Goal: Task Accomplishment & Management: Manage account settings

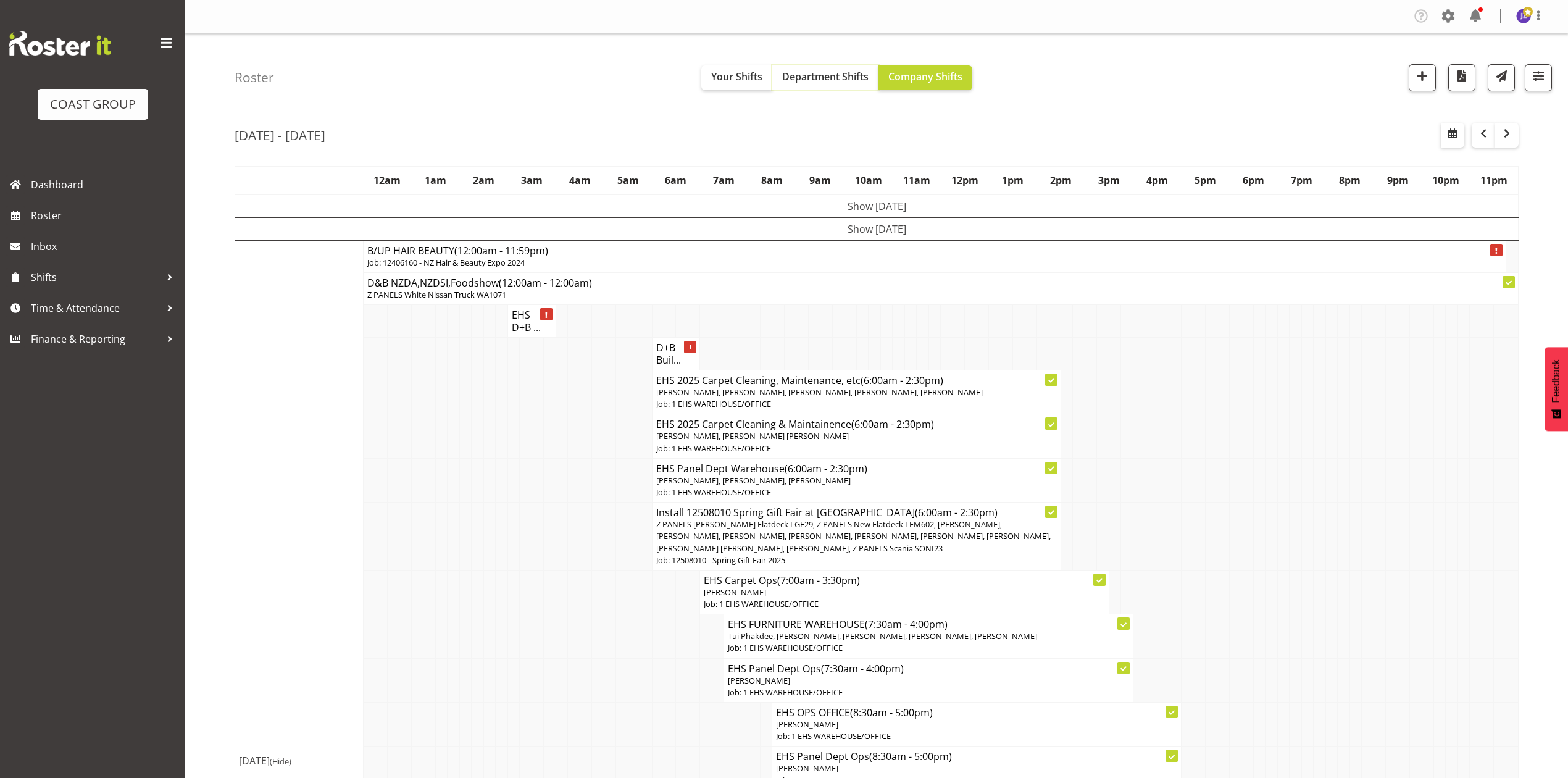
click at [849, 81] on span "Department Shifts" at bounding box center [825, 76] width 86 height 13
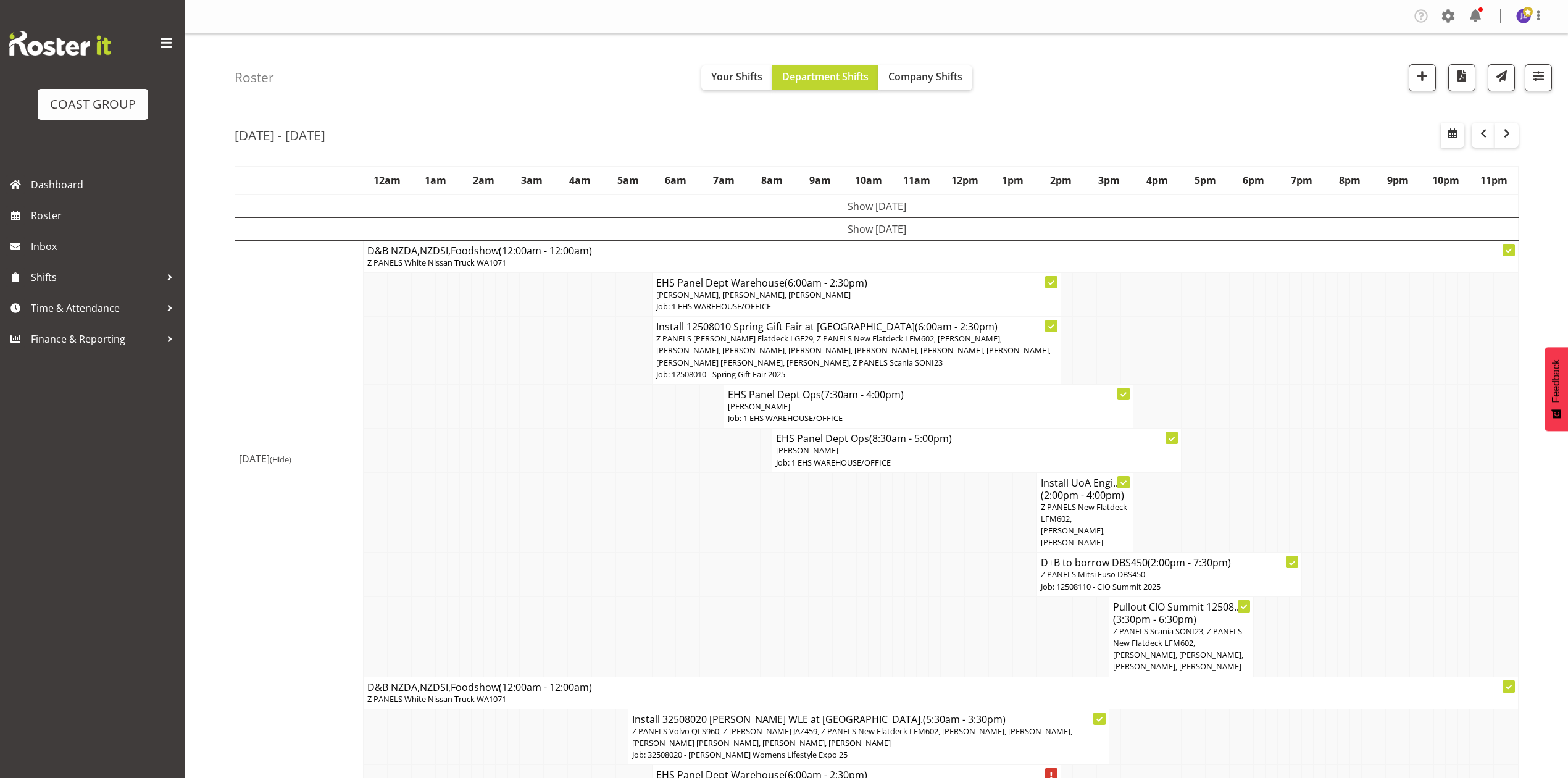
click at [1257, 329] on td at bounding box center [1258, 350] width 11 height 68
click at [1282, 388] on td at bounding box center [1282, 406] width 11 height 44
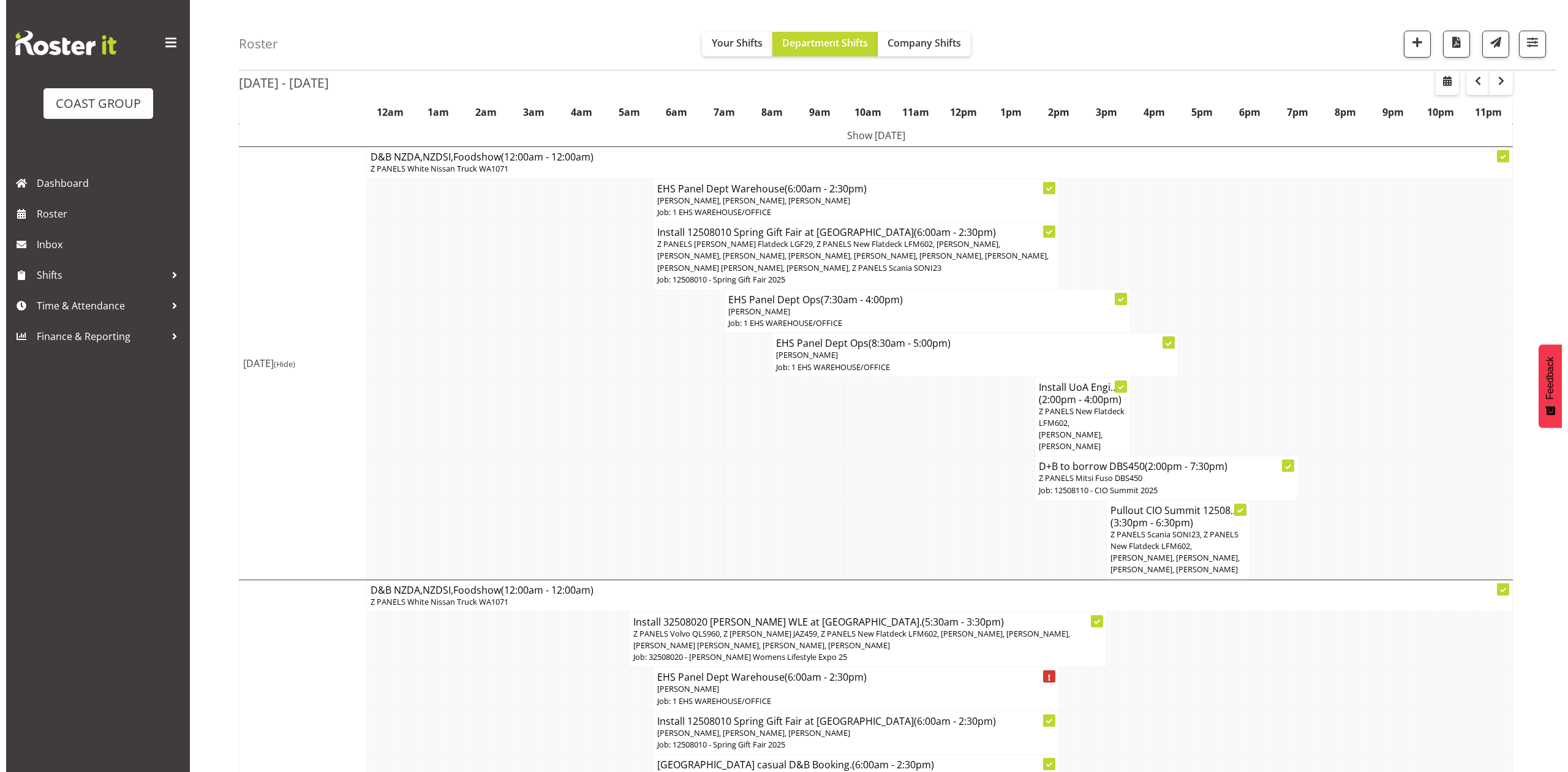
scroll to position [245, 0]
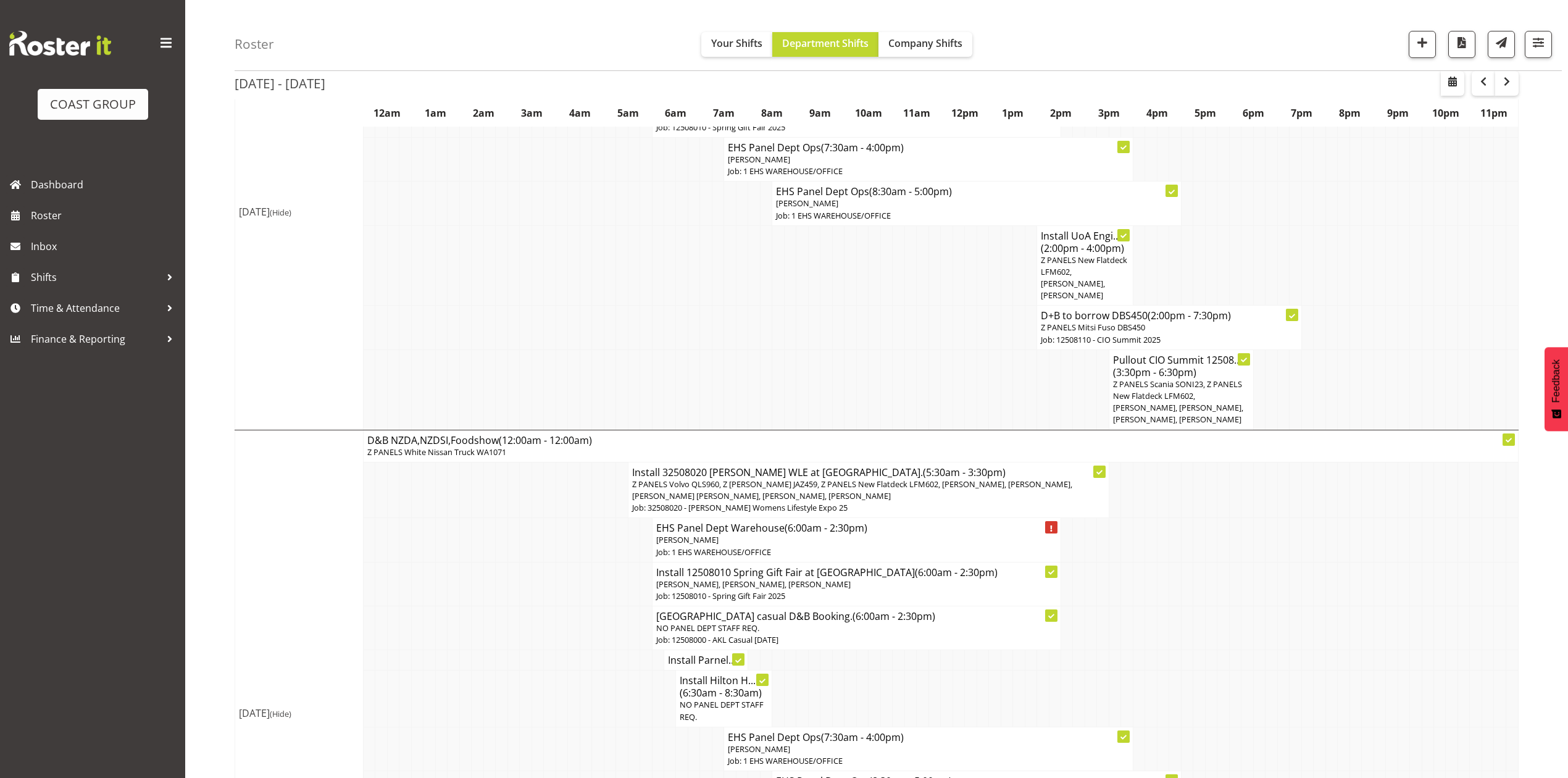
click at [847, 354] on td at bounding box center [850, 390] width 11 height 80
click at [1197, 403] on span "Z PANELS Scania SONI23, Z PANELS New Flatdeck LFM602, [PERSON_NAME], [PERSON_NA…" at bounding box center [1178, 401] width 130 height 47
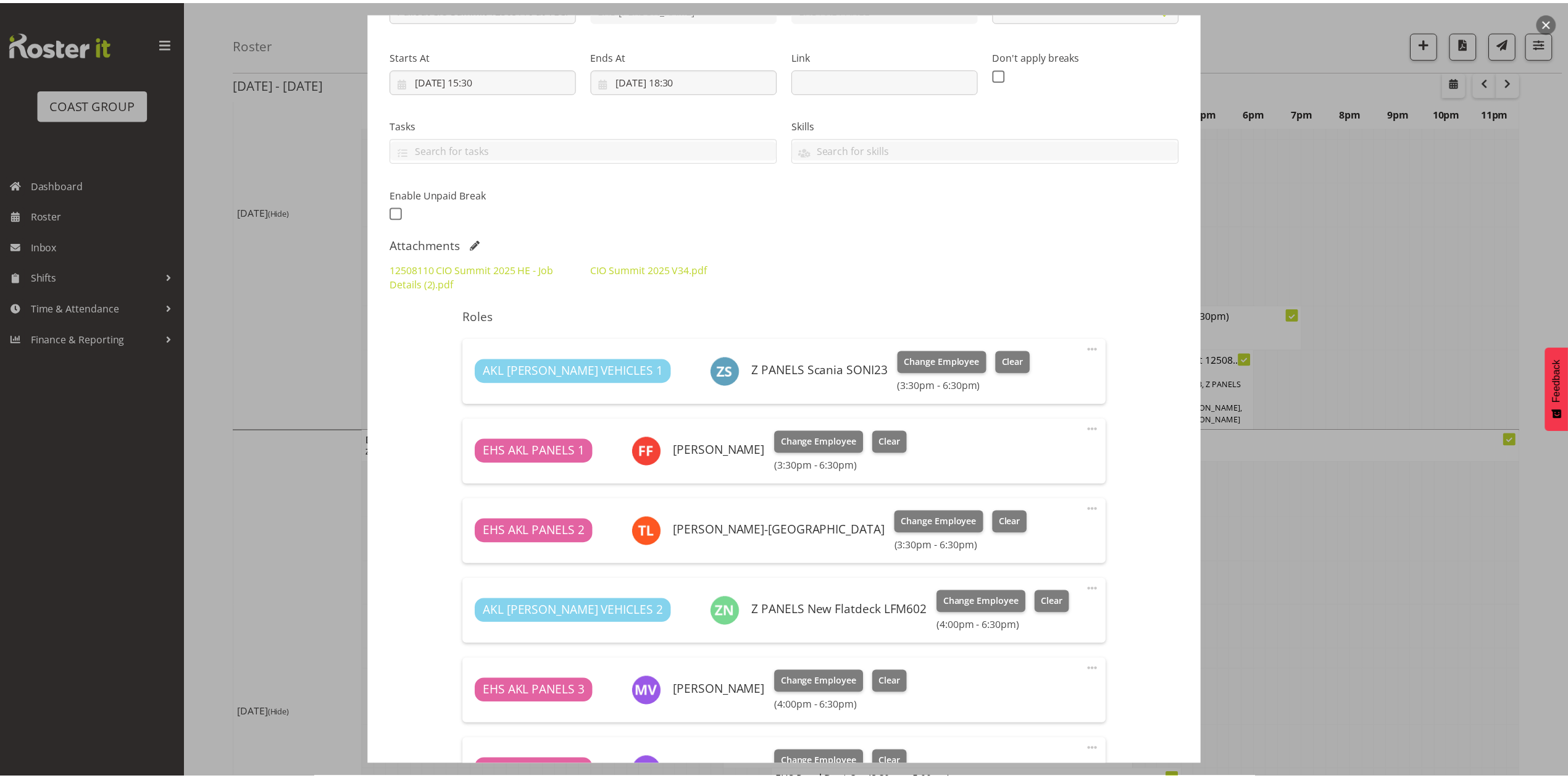
scroll to position [329, 0]
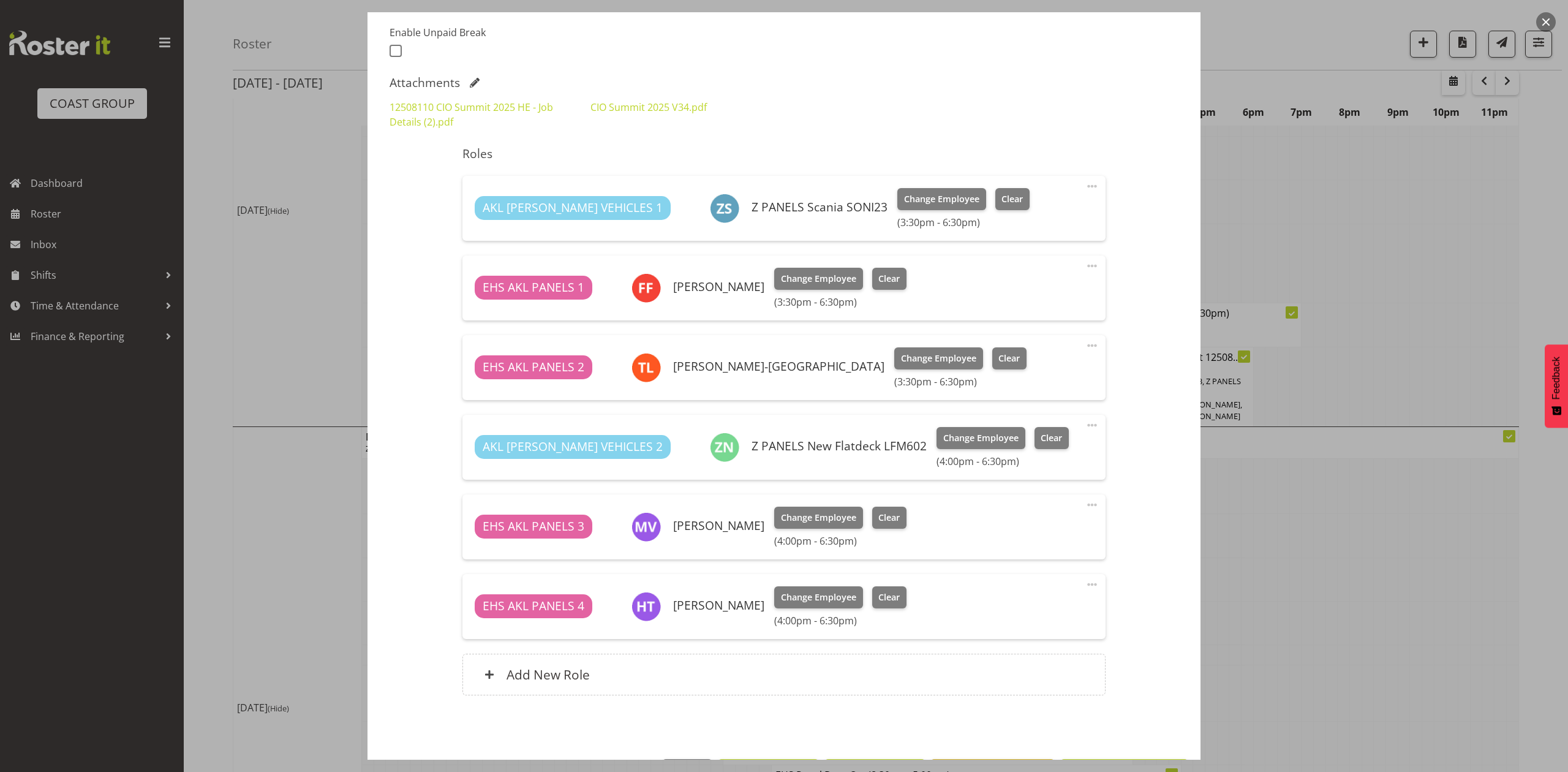
select select "9443"
click at [1377, 512] on div at bounding box center [784, 386] width 1568 height 772
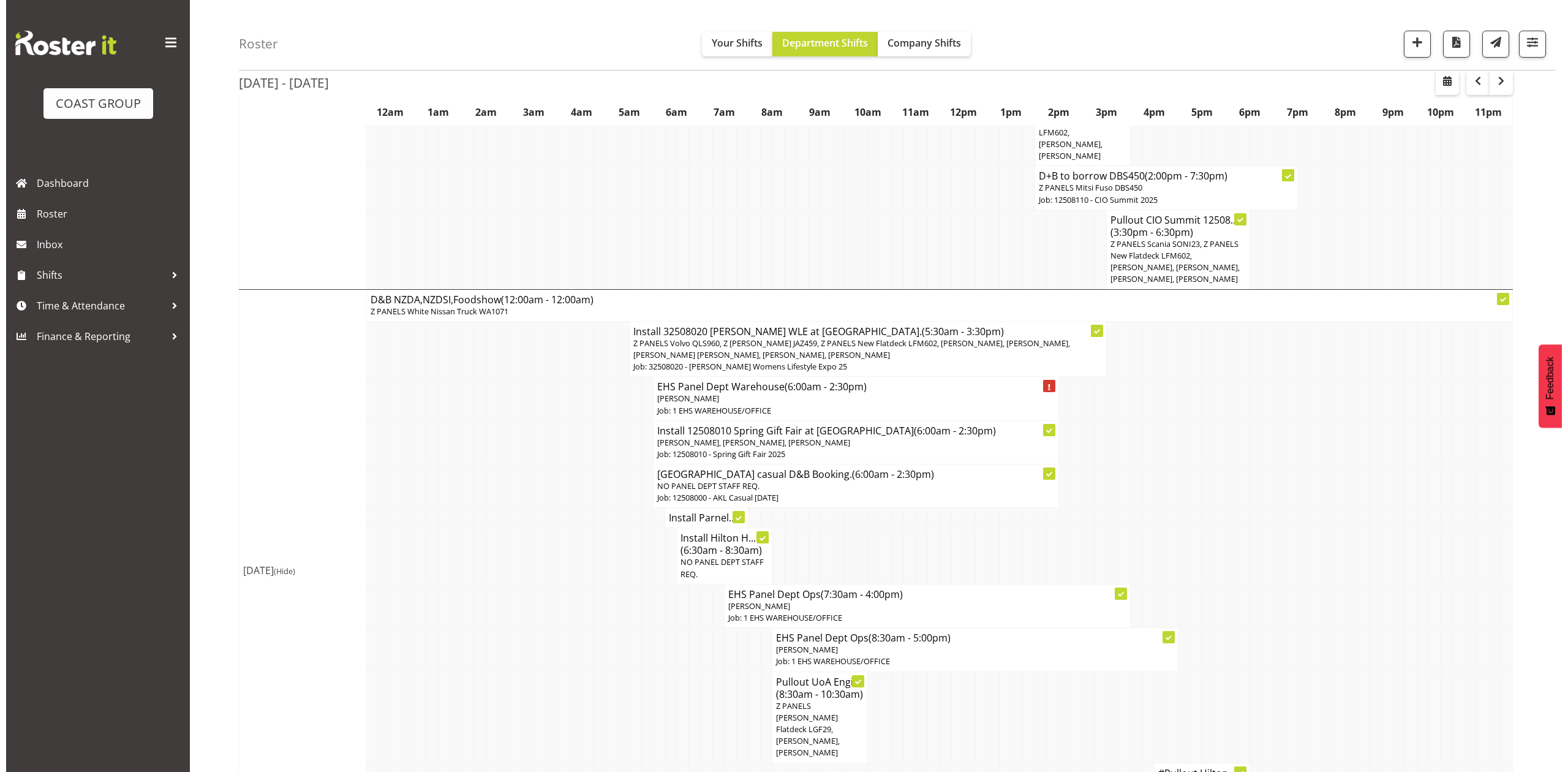
scroll to position [408, 0]
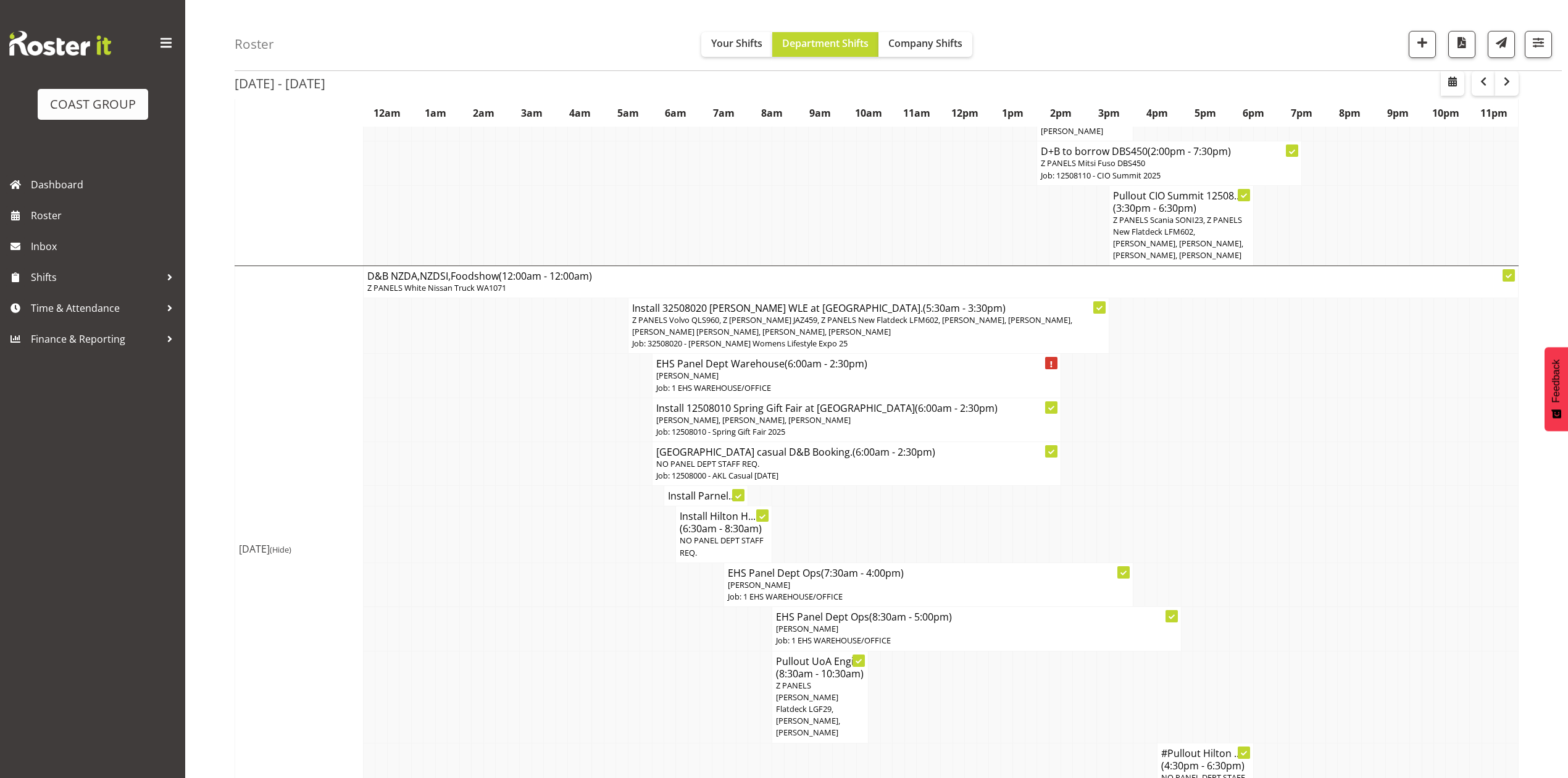
click at [893, 335] on p "Z PANELS Volvo QLS960, Z [PERSON_NAME] JAZ459, Z PANELS New Flatdeck LFM602, [P…" at bounding box center [868, 326] width 473 height 24
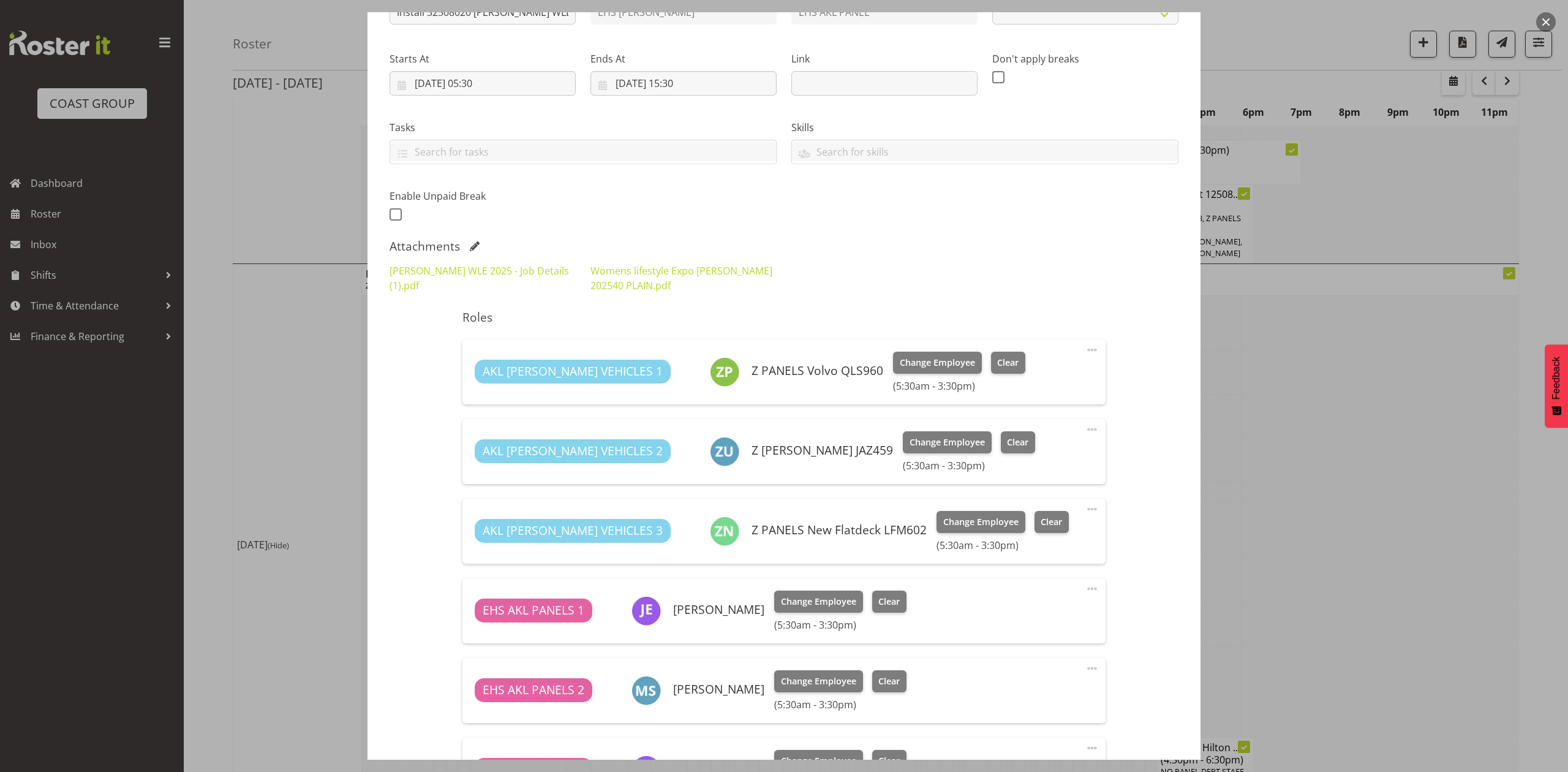
select select "8933"
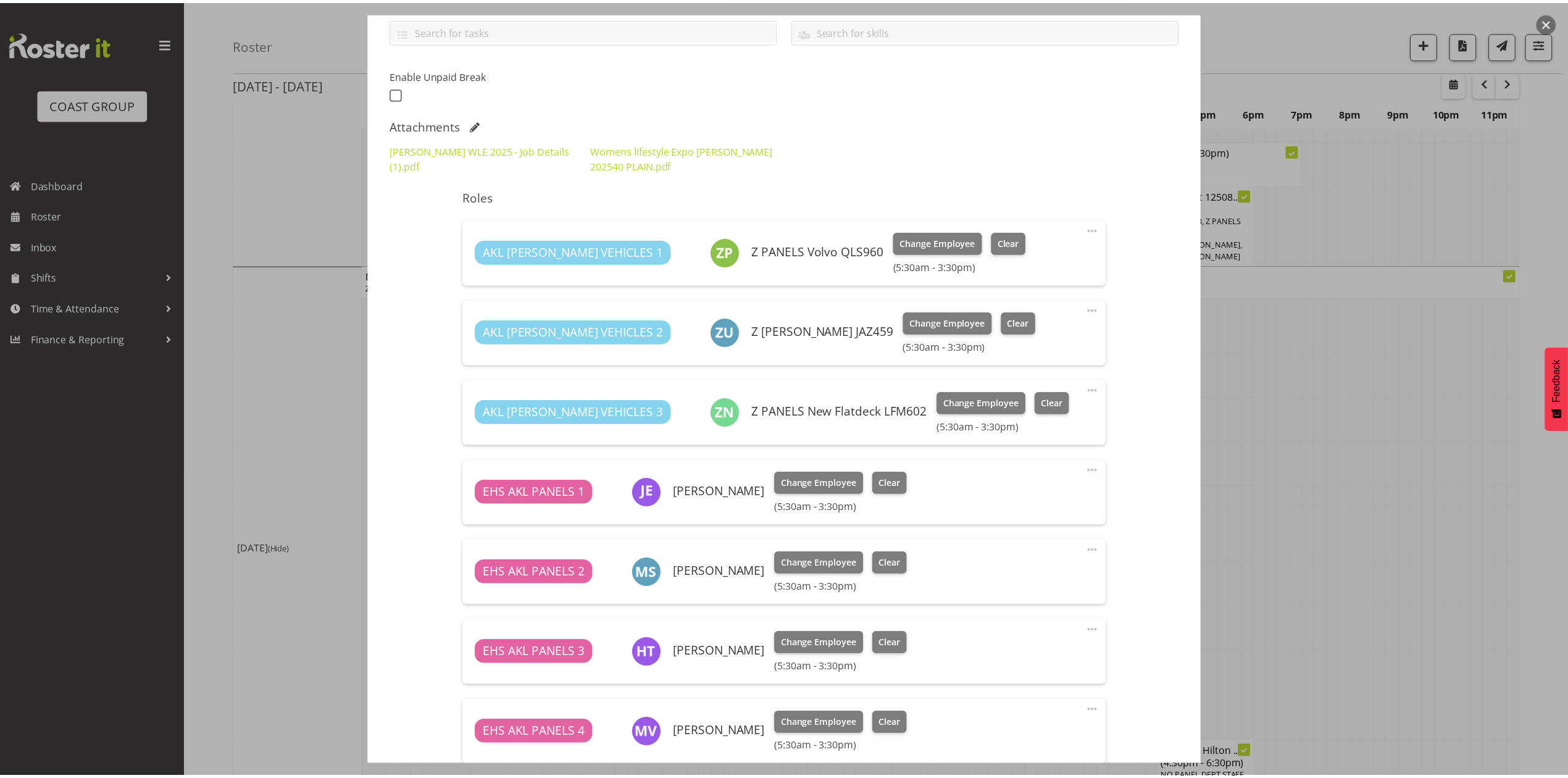
scroll to position [0, 0]
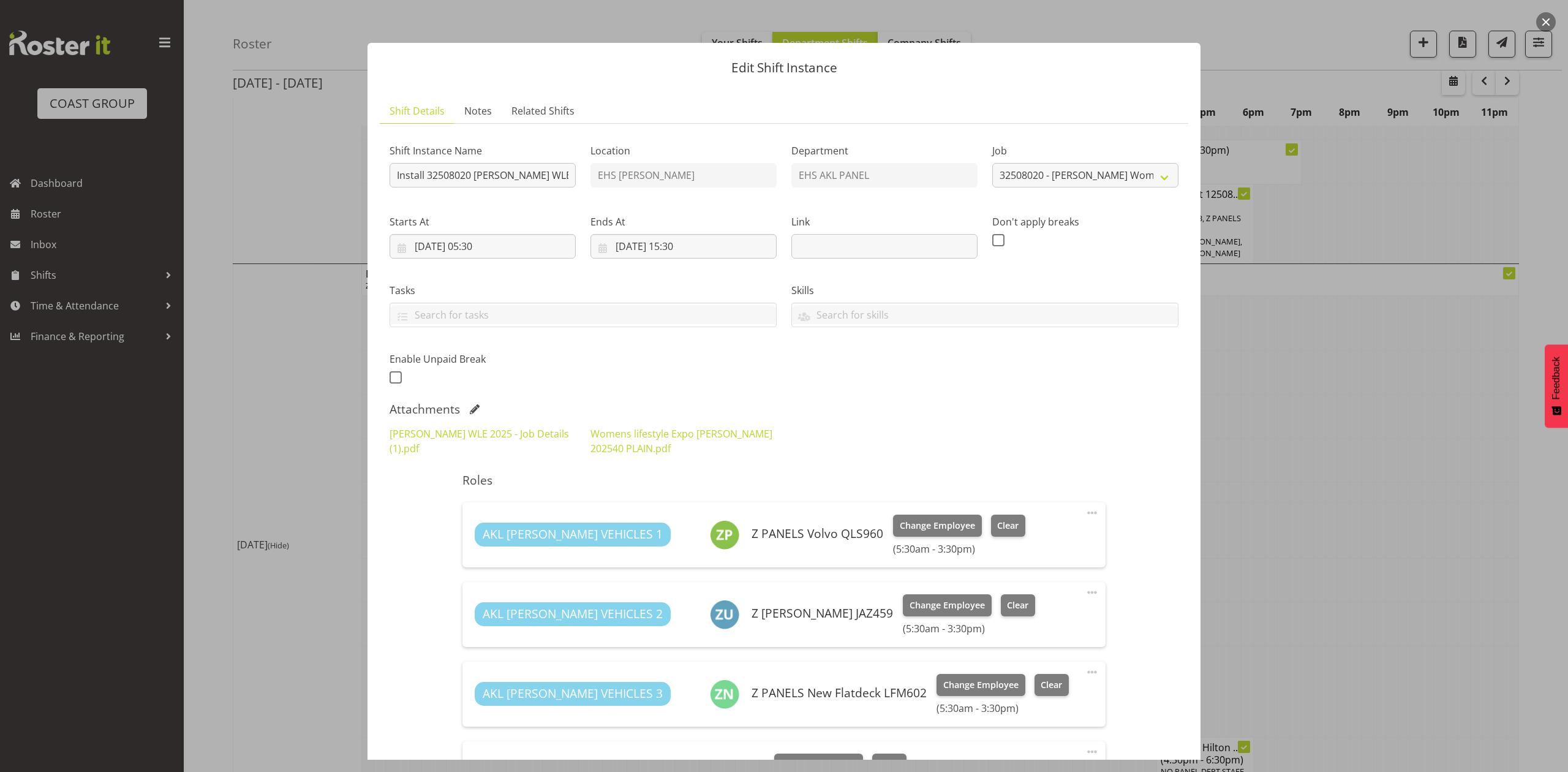
click at [1364, 436] on div at bounding box center [784, 386] width 1568 height 772
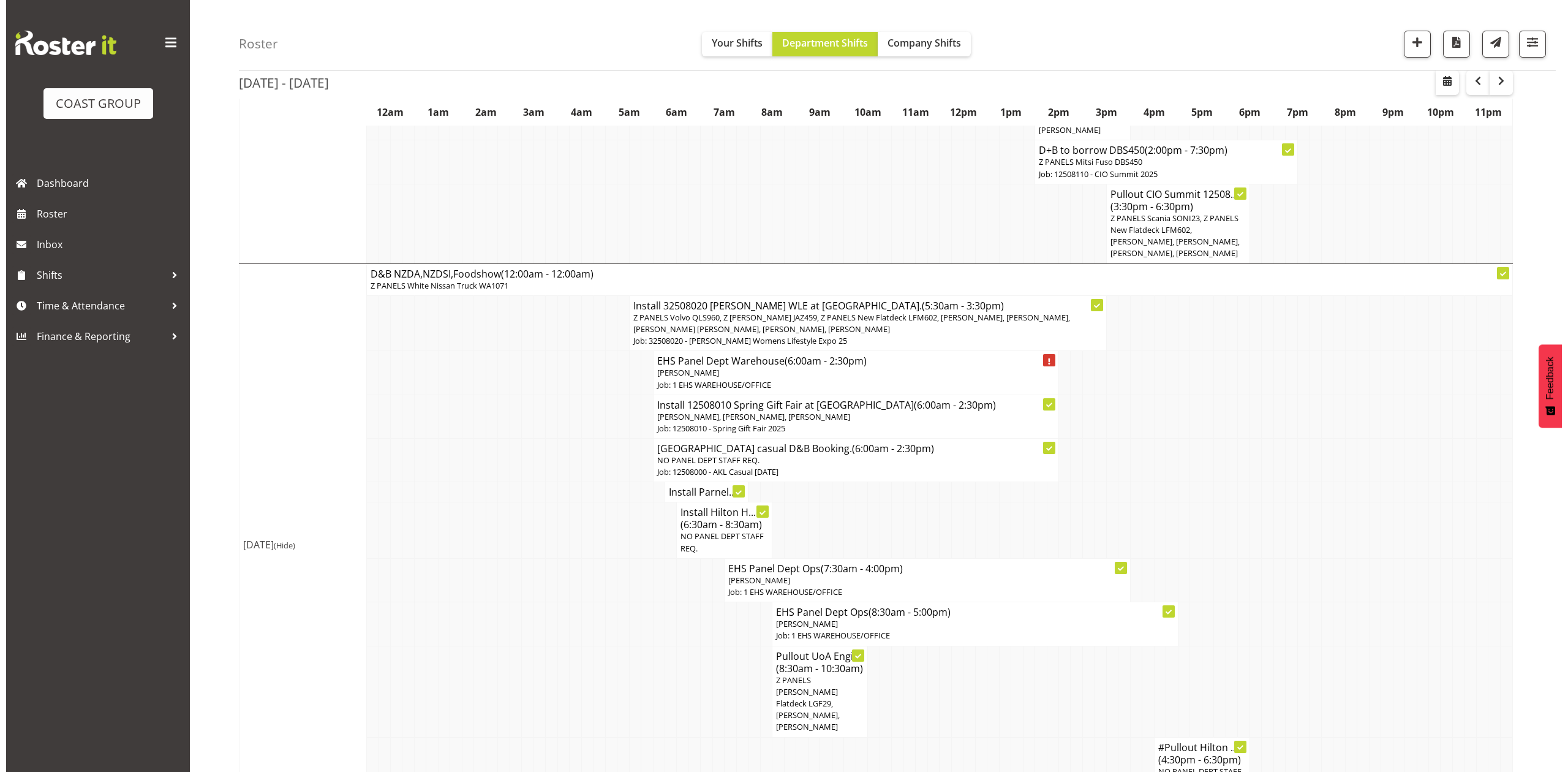
scroll to position [490, 0]
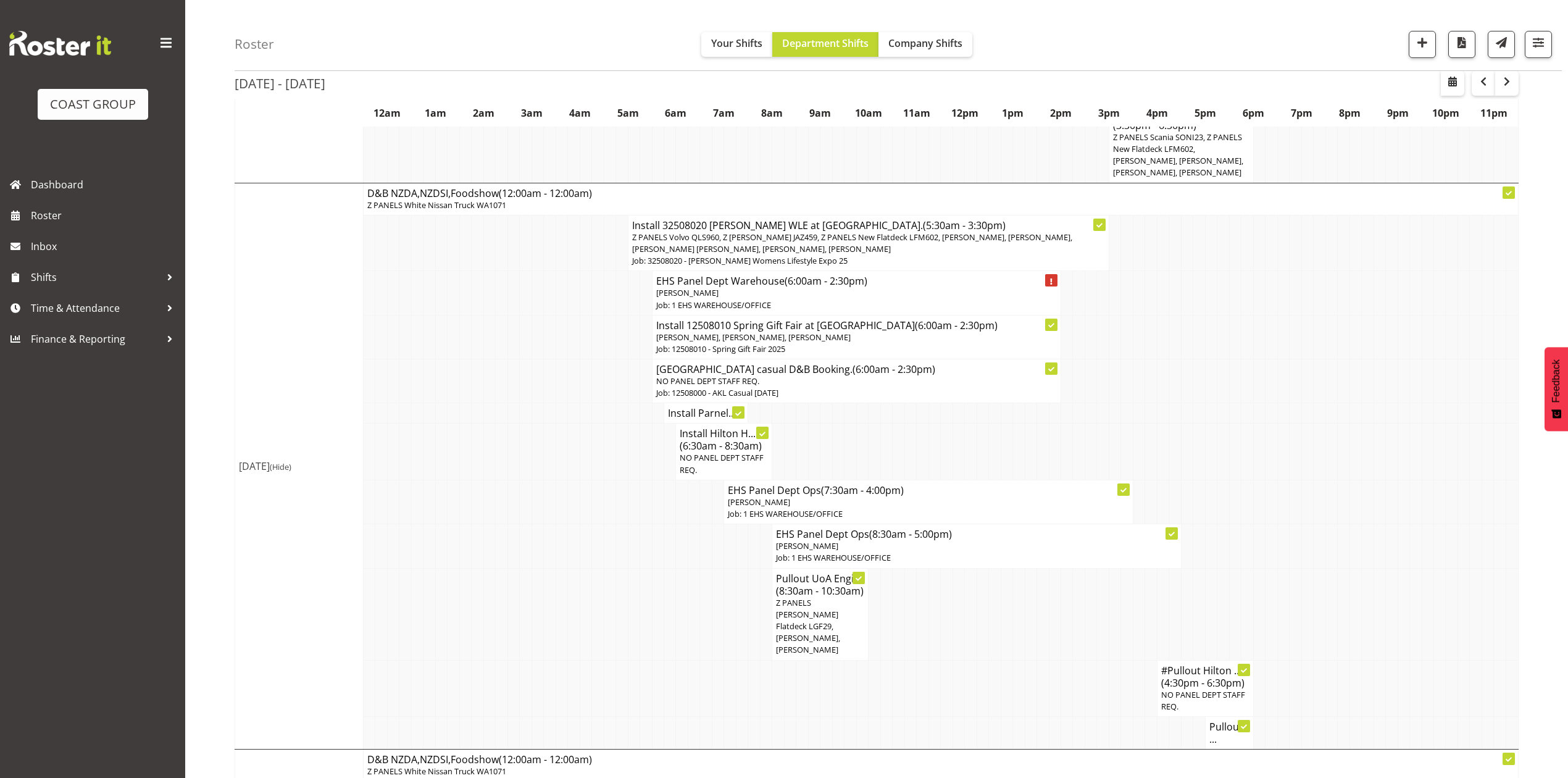
click at [701, 418] on h4 "Install Parnel..." at bounding box center [705, 413] width 75 height 12
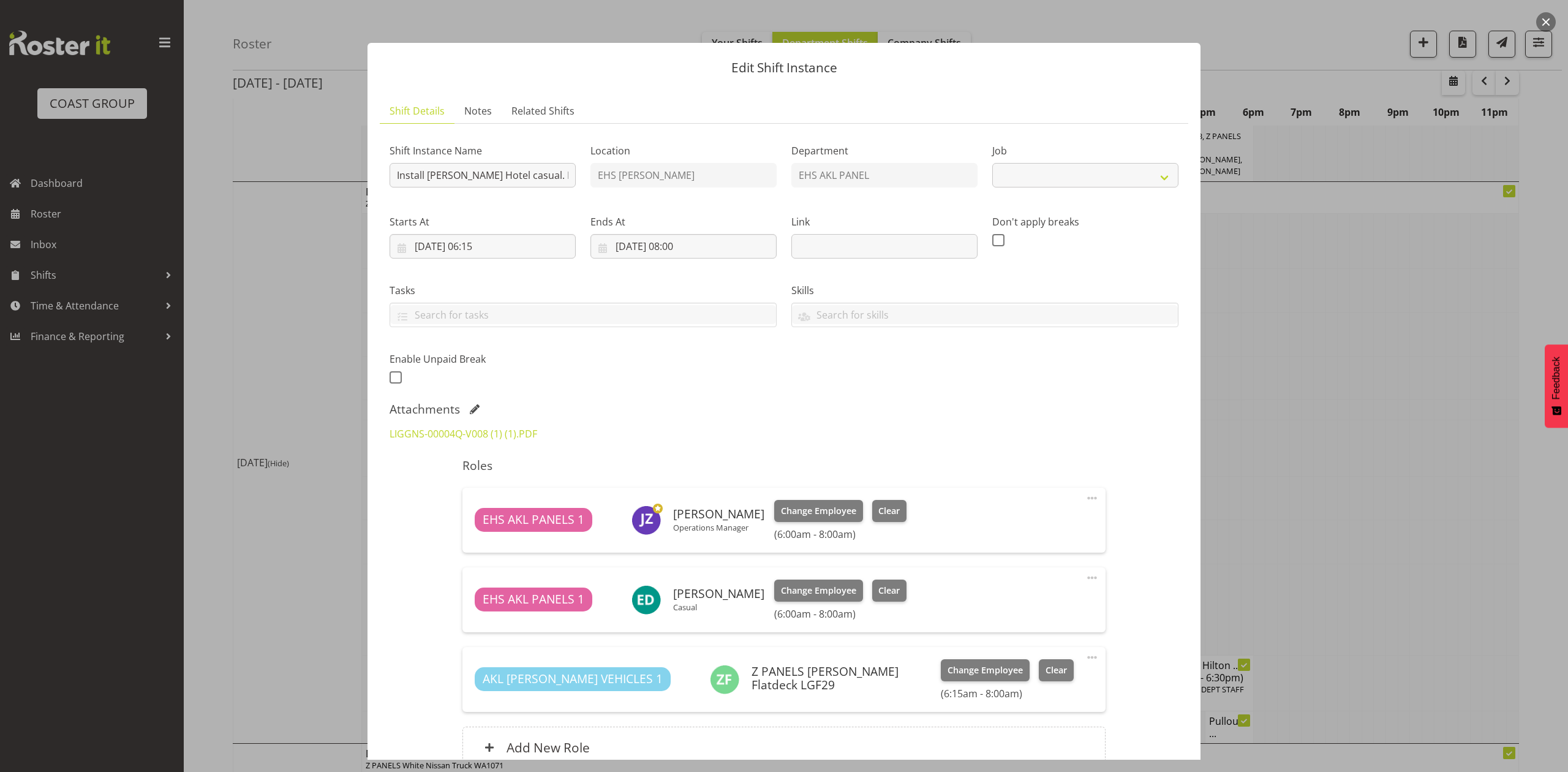
select select "8652"
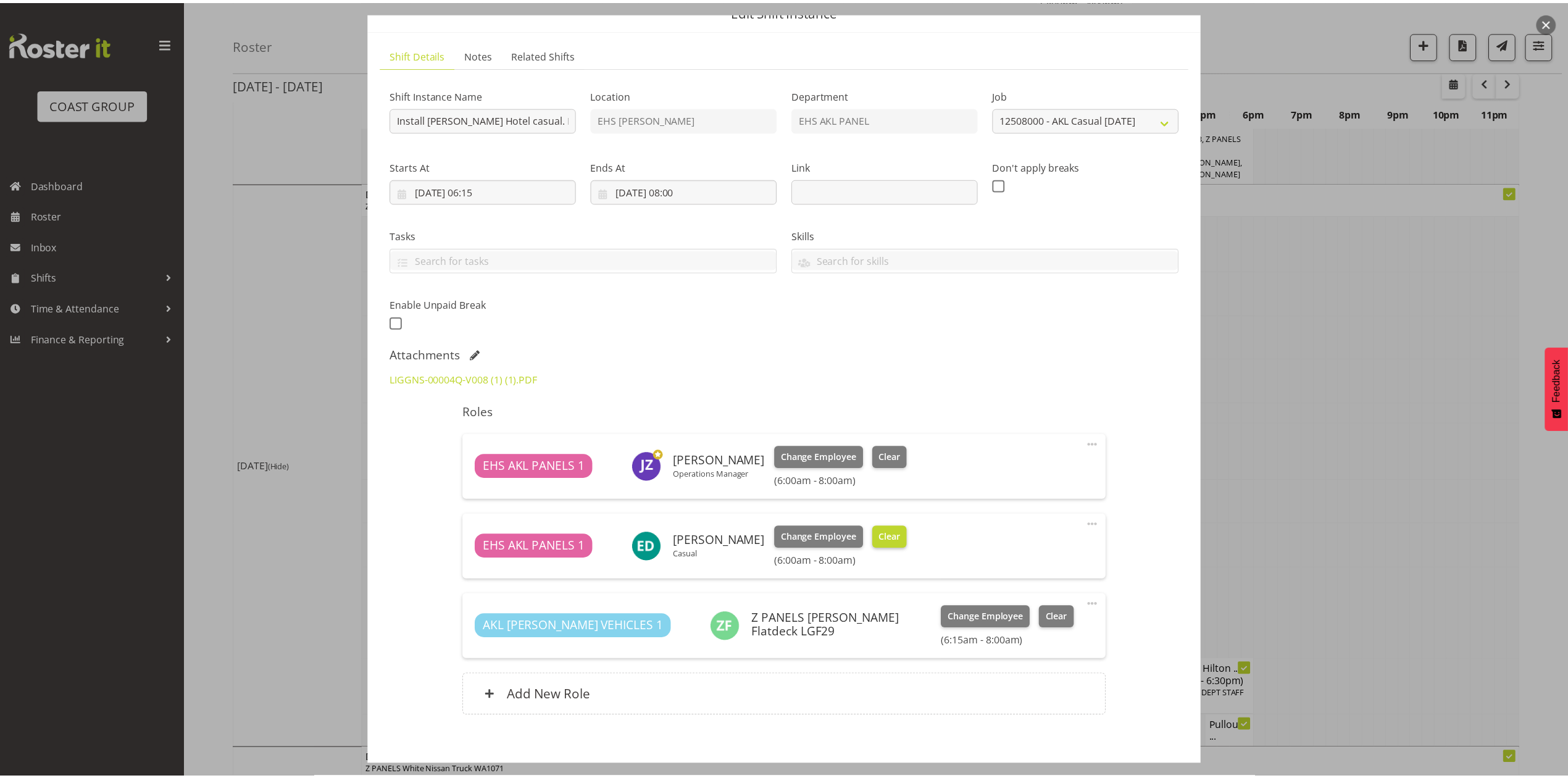
scroll to position [119, 0]
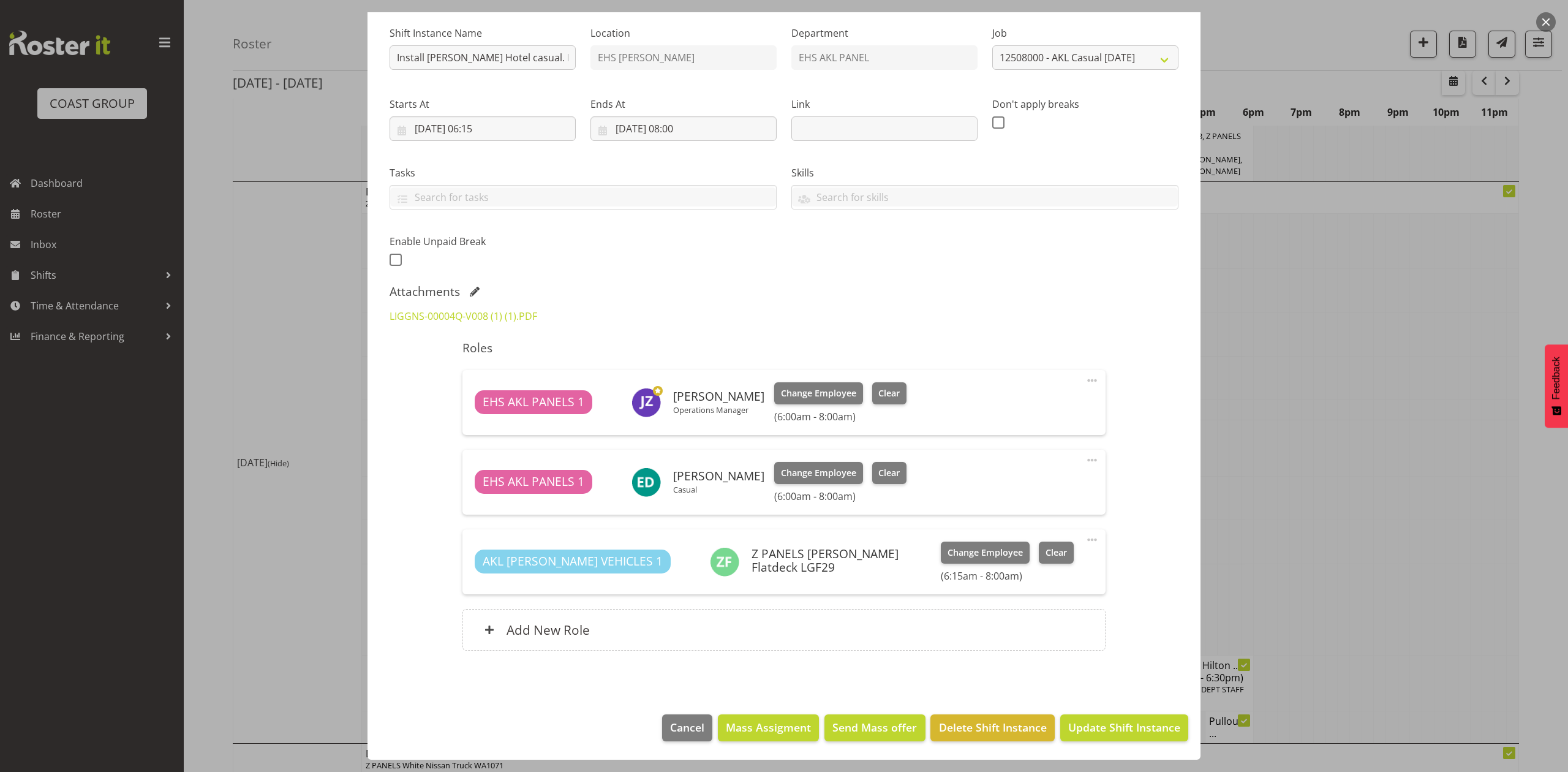
click at [1312, 465] on div at bounding box center [784, 386] width 1568 height 772
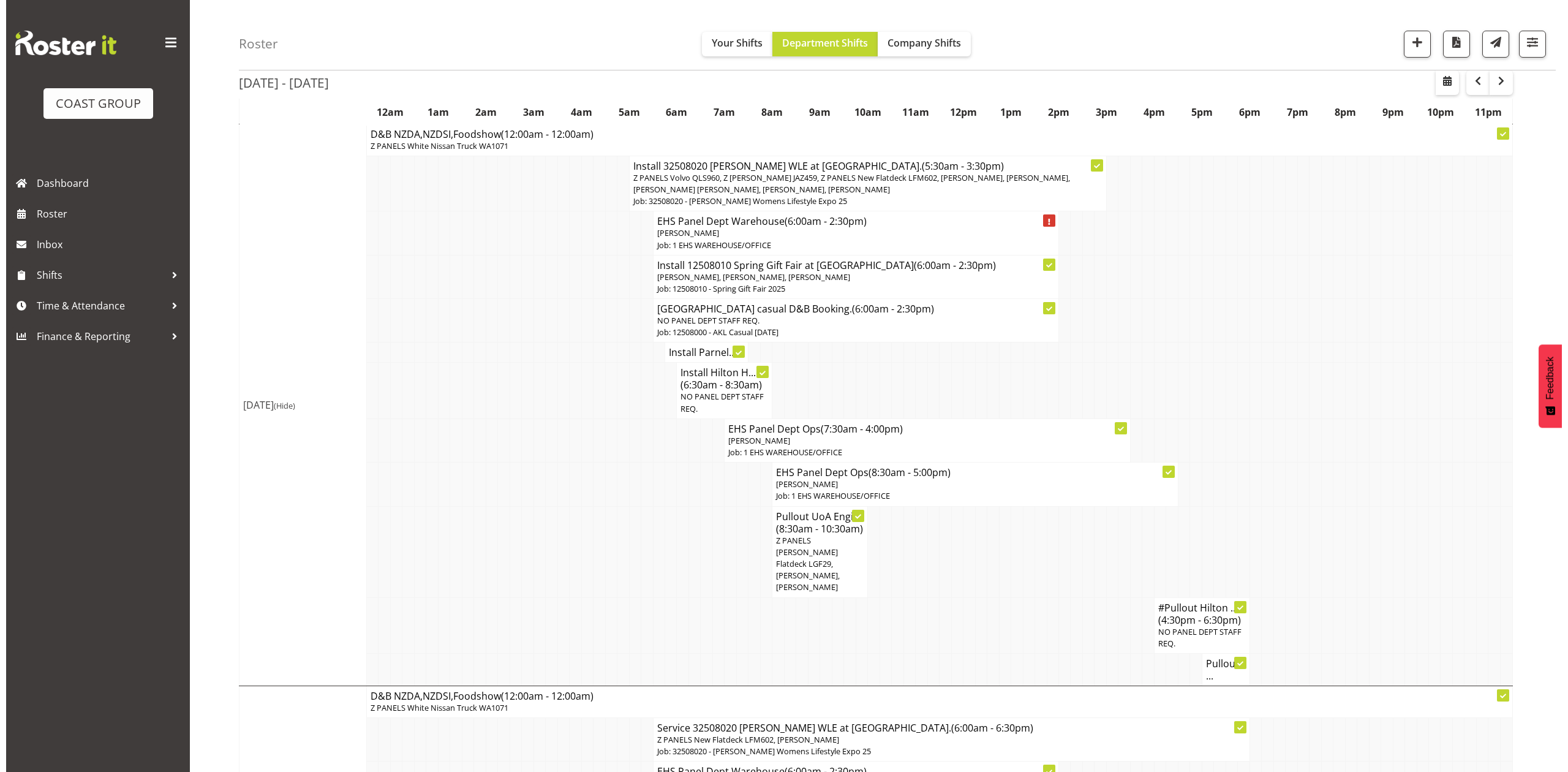
scroll to position [572, 0]
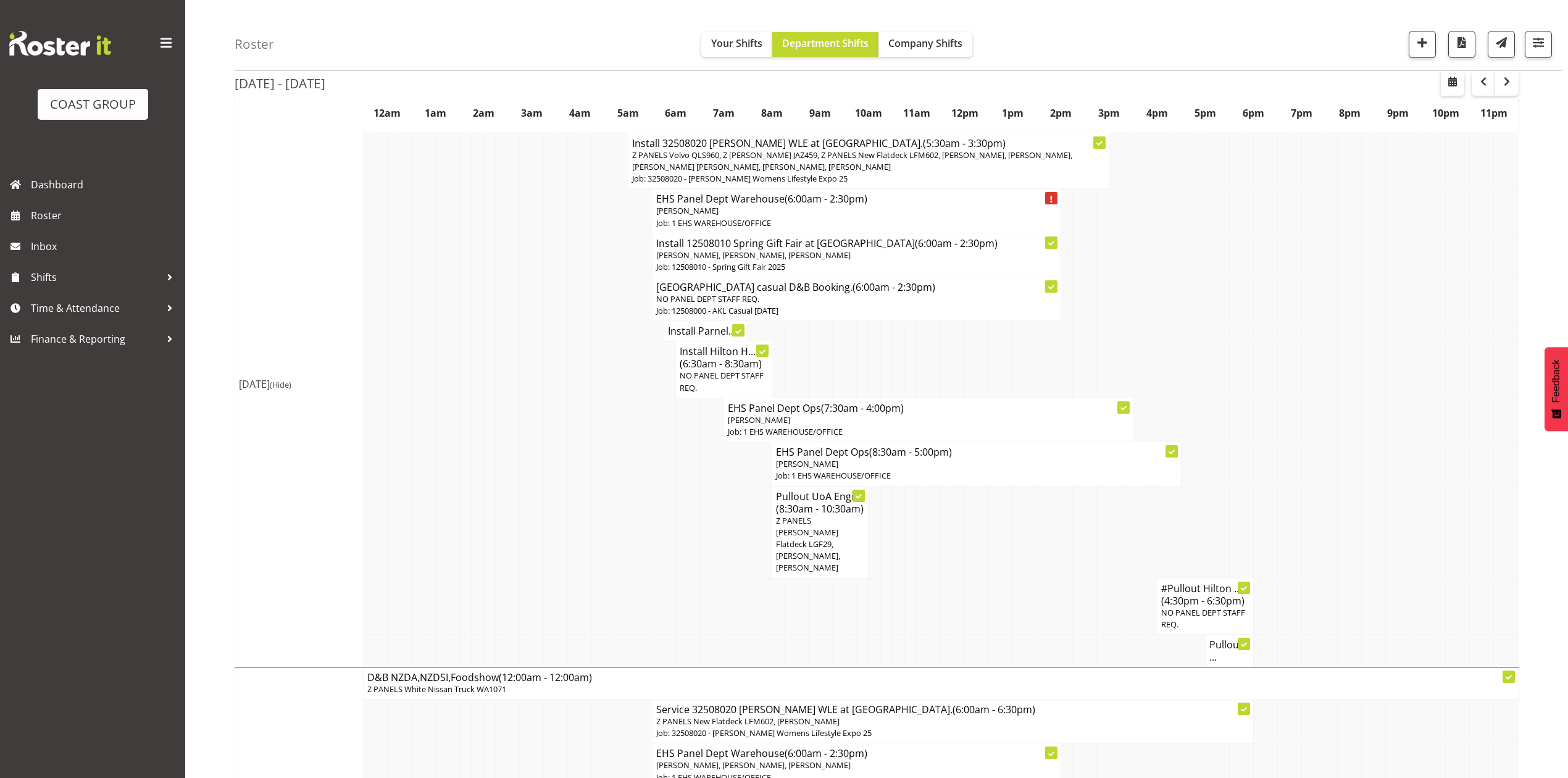
click at [884, 529] on td at bounding box center [886, 531] width 11 height 92
click at [1218, 642] on h4 "Pullout ..." at bounding box center [1229, 651] width 40 height 25
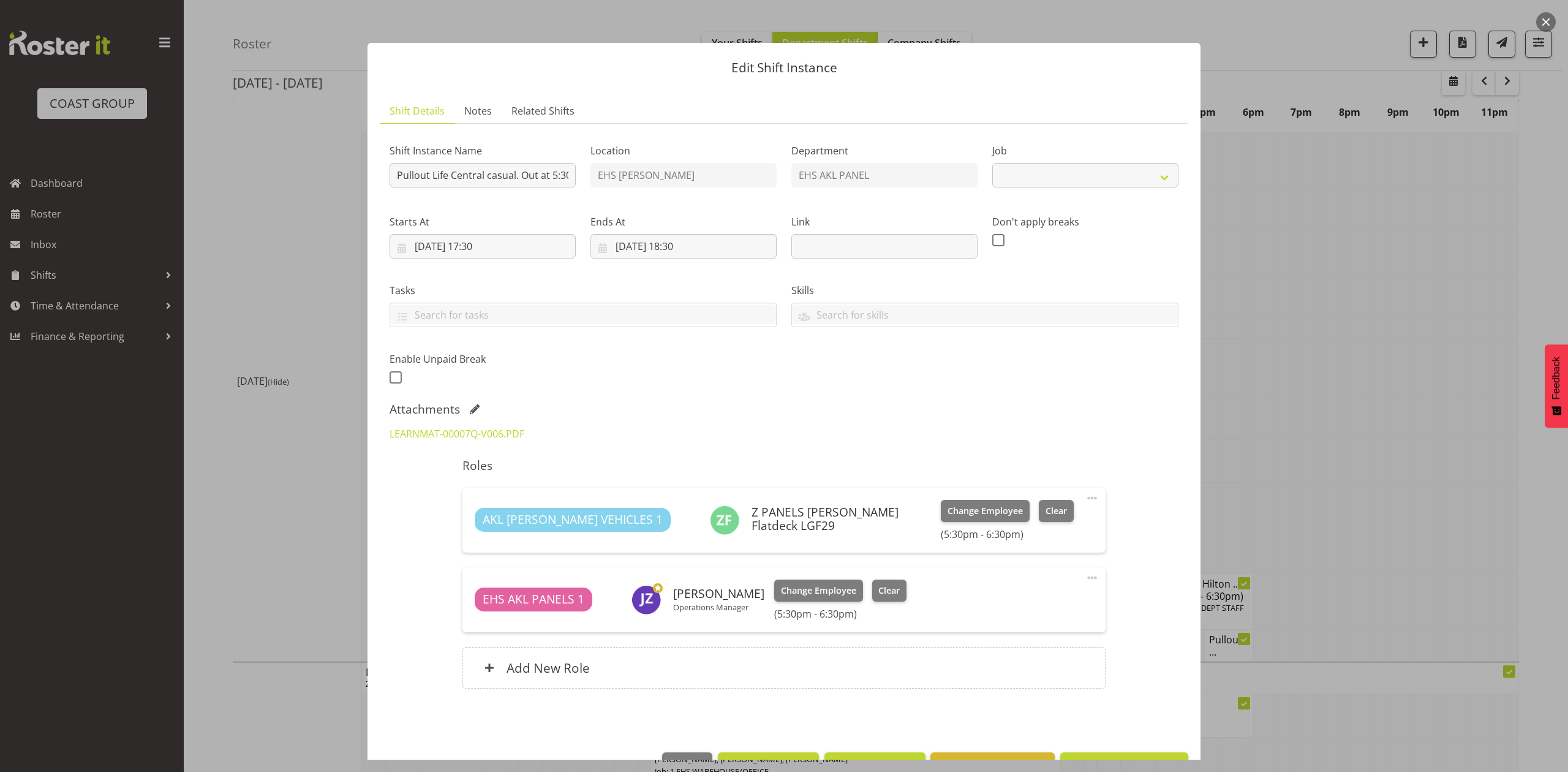
select select "8652"
click at [1048, 422] on div "LEARNMAT-00007Q-V006.PDF" at bounding box center [783, 433] width 803 height 29
click at [1073, 410] on div "Attachments" at bounding box center [784, 410] width 789 height 15
click at [1306, 387] on div at bounding box center [784, 386] width 1568 height 772
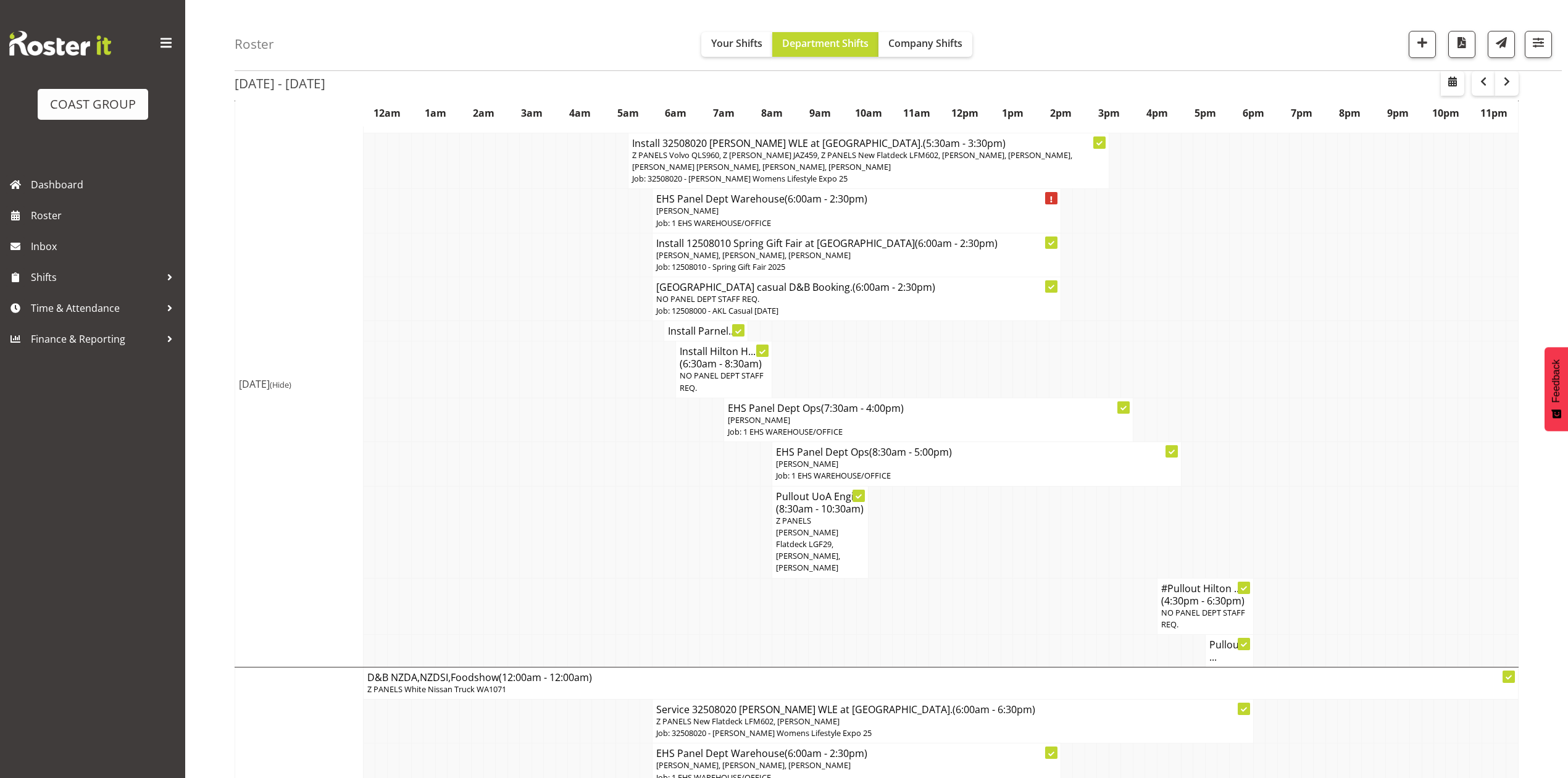
click at [1221, 642] on h4 "Pullout ..." at bounding box center [1229, 651] width 40 height 25
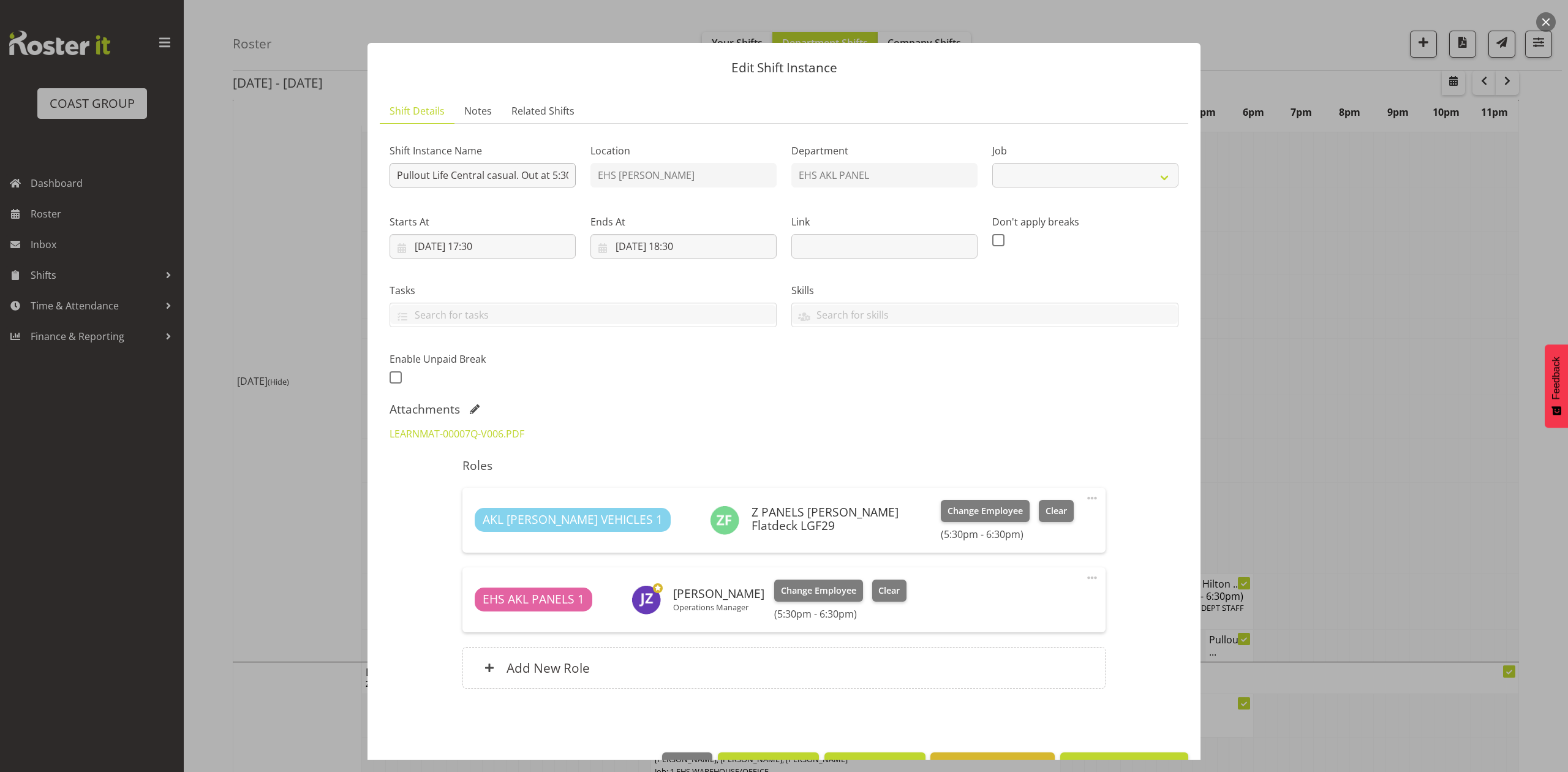
select select "8652"
click at [552, 173] on input "Pullout Life Central casual. Out at 5:30pm." at bounding box center [483, 175] width 186 height 25
click at [1279, 378] on div at bounding box center [784, 386] width 1568 height 772
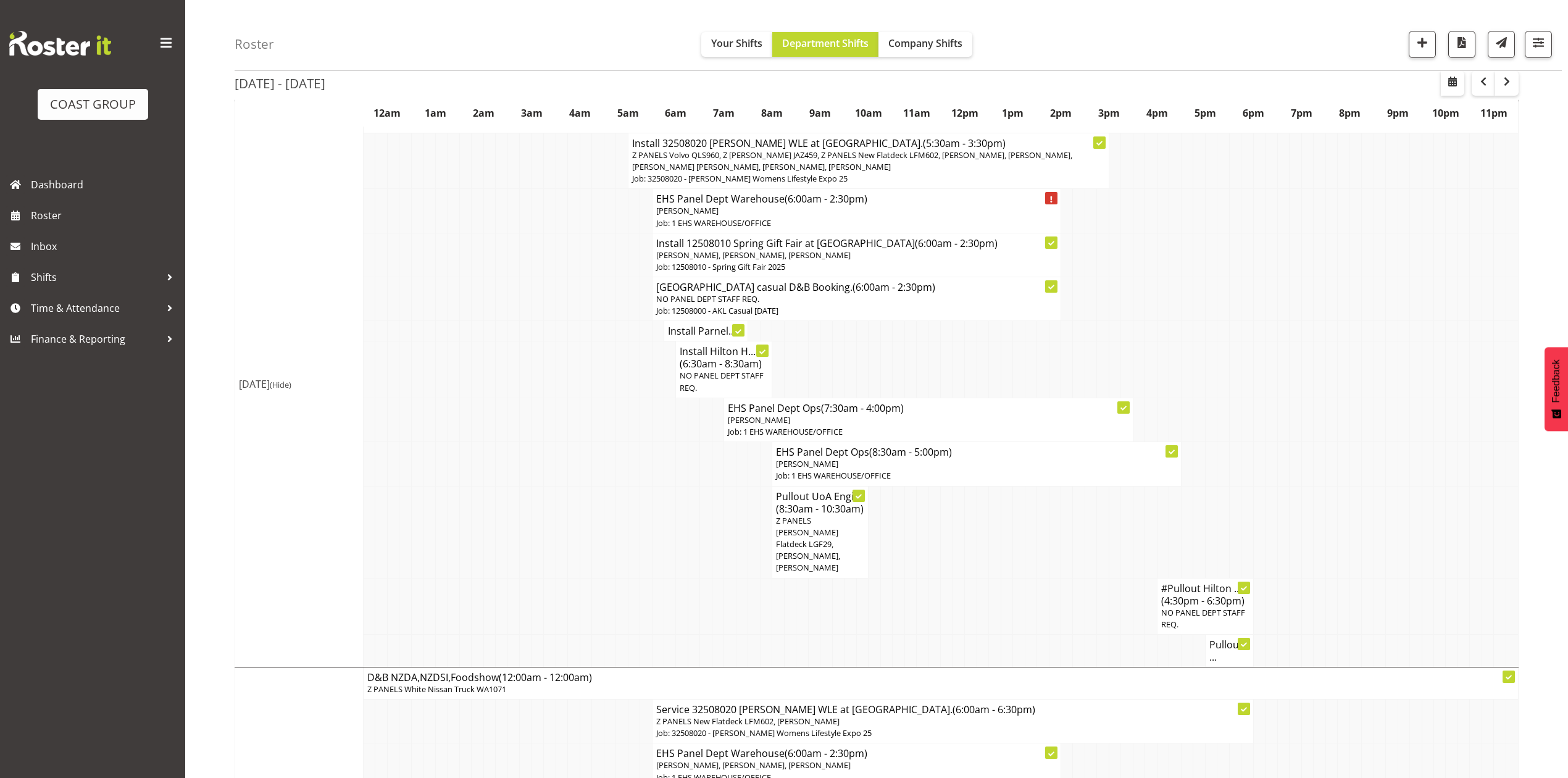
click at [1220, 647] on h4 "Pullout ..." at bounding box center [1229, 651] width 40 height 25
select select
select select "7"
select select "2025"
select select "17"
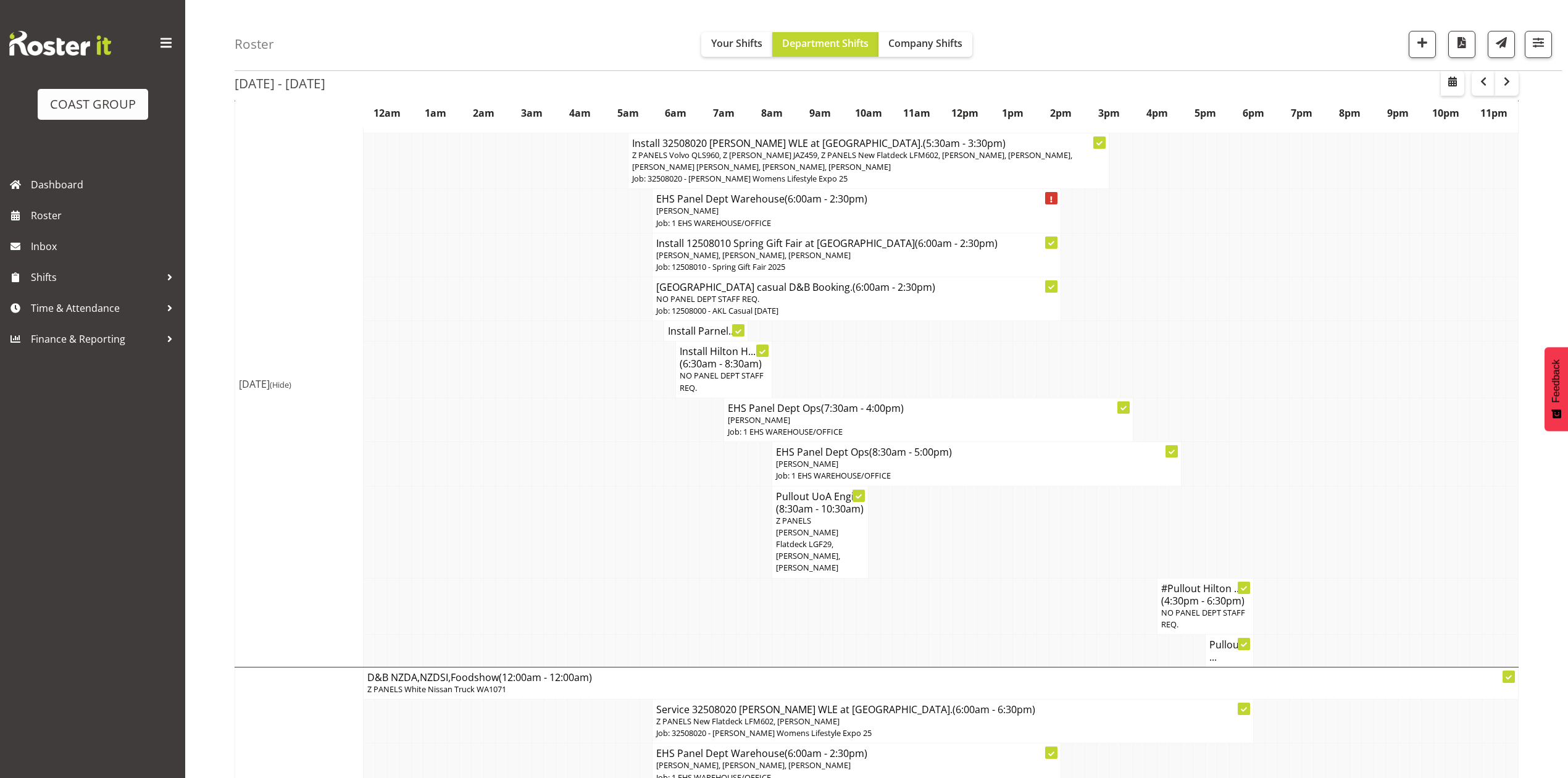
select select "30"
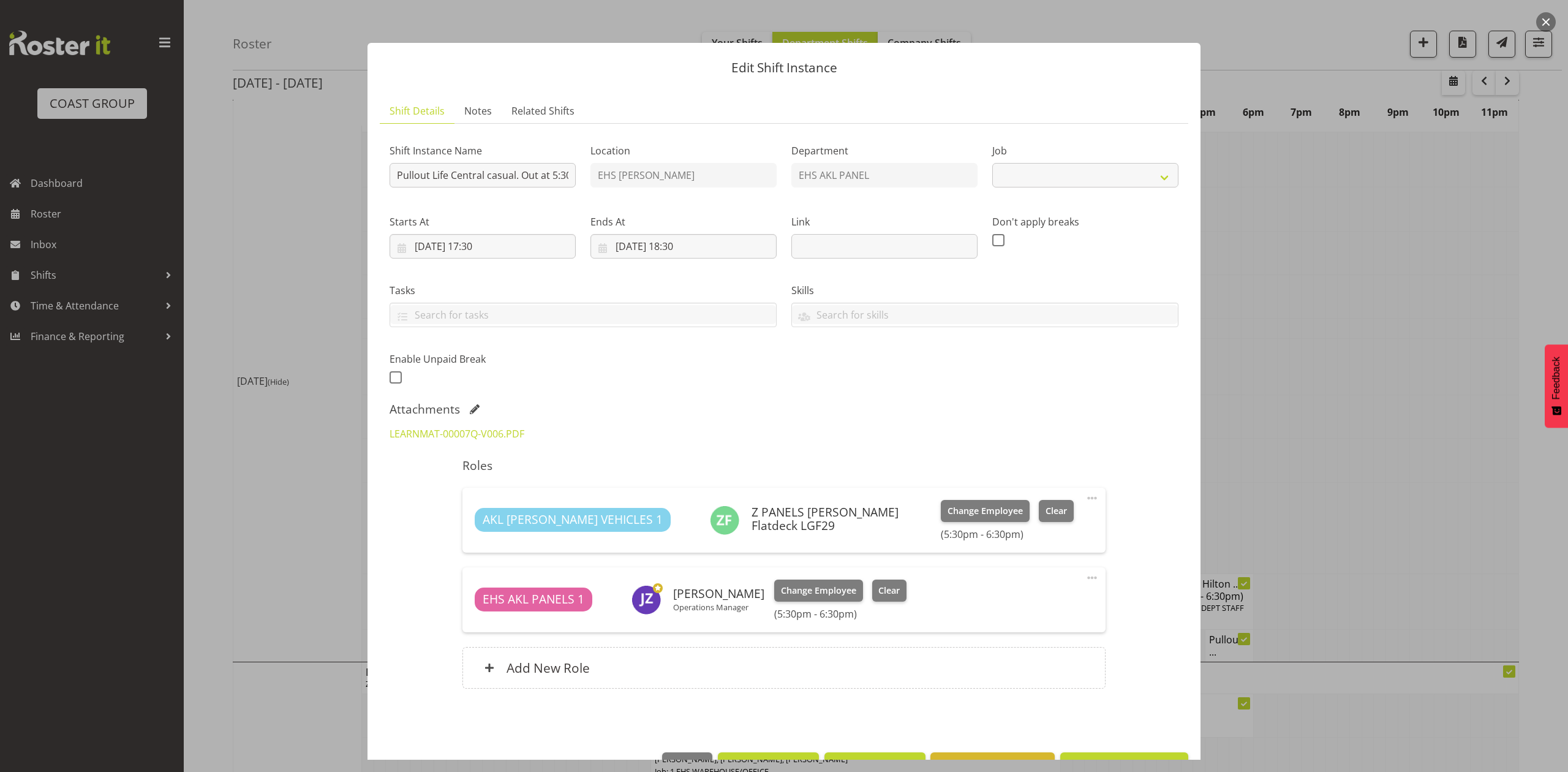
select select "8652"
click at [485, 247] on input "21/08/2025, 17:30" at bounding box center [483, 247] width 186 height 25
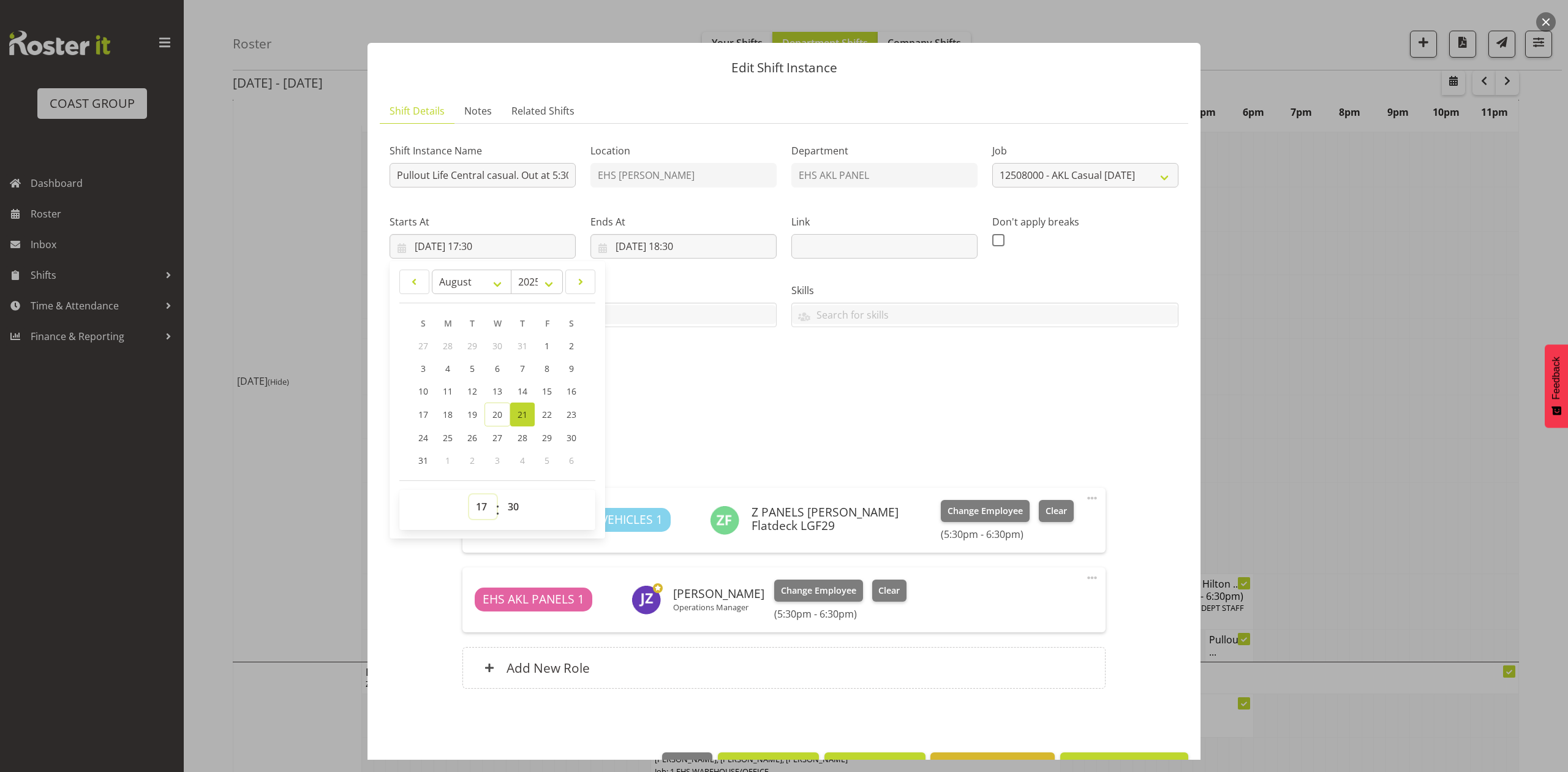
click at [483, 507] on select "00 01 02 03 04 05 06 07 08 09 10 11 12 13 14 15 16 17 18 19 20 21 22 23" at bounding box center [483, 506] width 27 height 25
select select "16"
click at [469, 495] on select "00 01 02 03 04 05 06 07 08 09 10 11 12 13 14 15 16 17 18 19 20 21 22 23" at bounding box center [483, 506] width 27 height 25
type input "21/08/2025, 16:30"
click at [520, 504] on select "00 01 02 03 04 05 06 07 08 09 10 11 12 13 14 15 16 17 18 19 20 21 22 23 24 25 2…" at bounding box center [514, 506] width 27 height 25
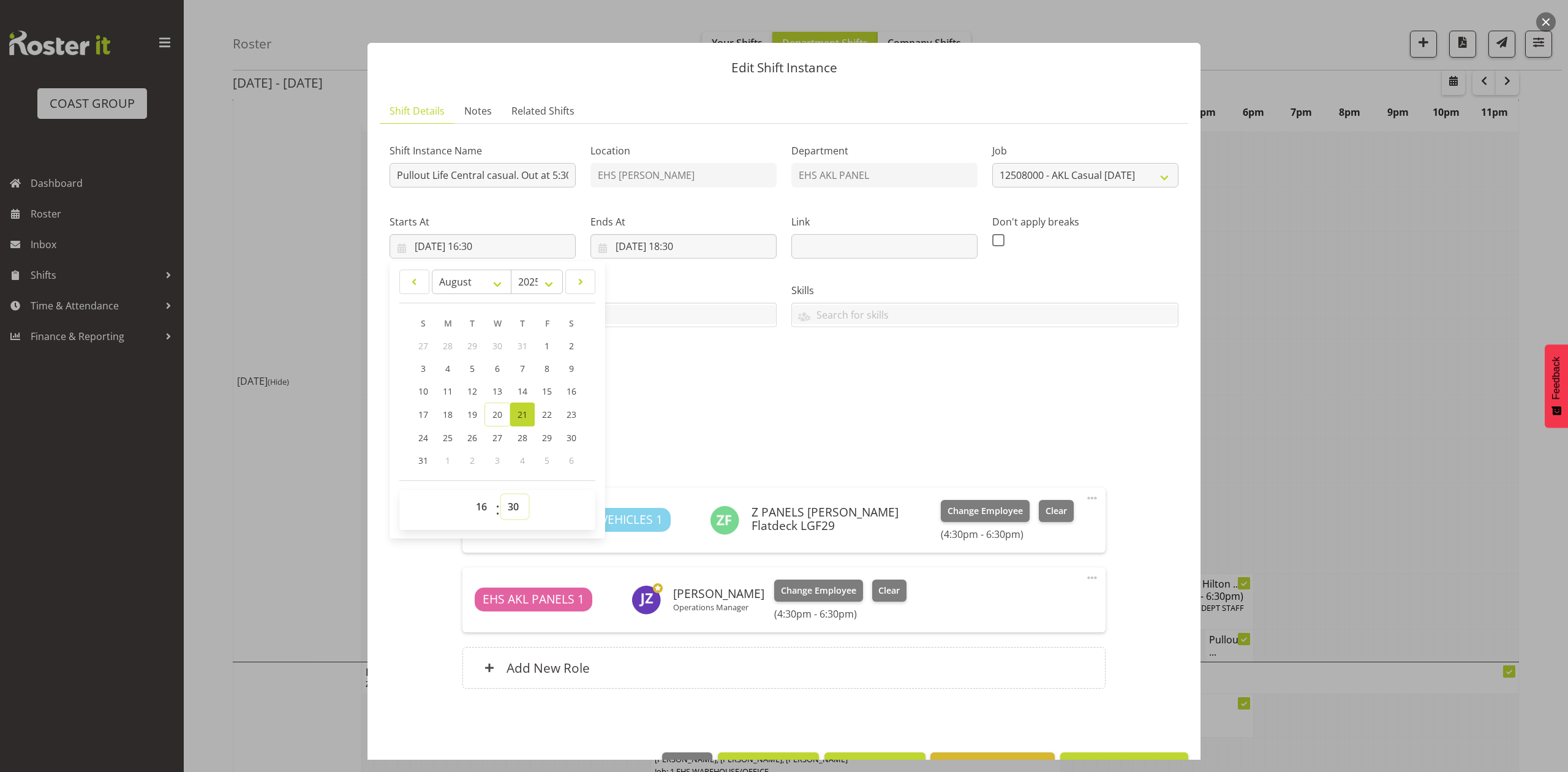
select select "0"
click at [501, 495] on select "00 01 02 03 04 05 06 07 08 09 10 11 12 13 14 15 16 17 18 19 20 21 22 23 24 25 2…" at bounding box center [514, 506] width 27 height 25
type input "21/08/2025, 16:00"
click at [510, 504] on select "00 01 02 03 04 05 06 07 08 09 10 11 12 13 14 15 16 17 18 19 20 21 22 23 24 25 2…" at bounding box center [514, 506] width 27 height 25
select select "30"
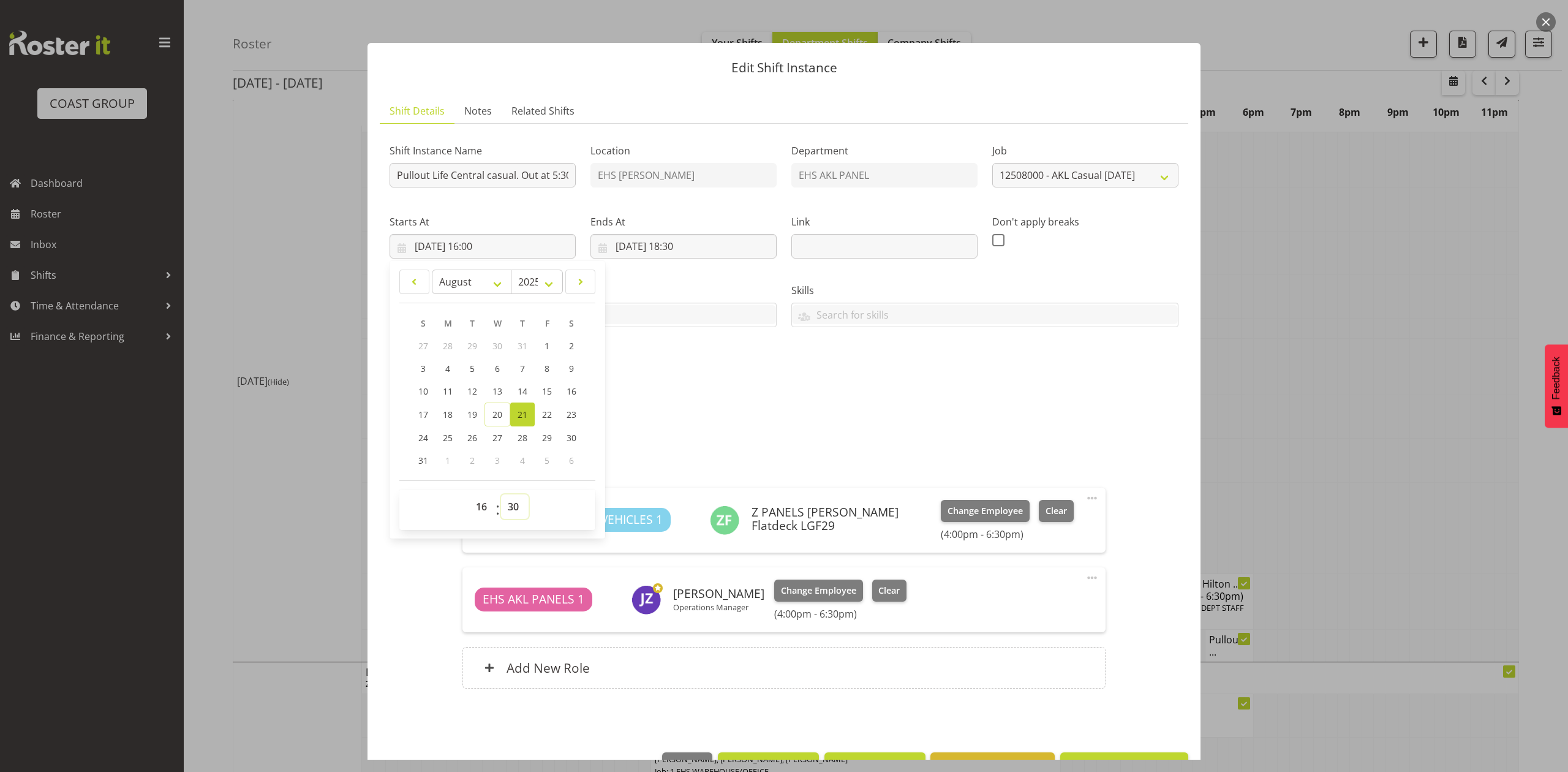
click at [501, 495] on select "00 01 02 03 04 05 06 07 08 09 10 11 12 13 14 15 16 17 18 19 20 21 22 23 24 25 2…" at bounding box center [514, 506] width 27 height 25
type input "21/08/2025, 16:30"
click at [880, 383] on div "Shift Instance Name Pullout Life Central casual. Out at 5:30pm. Location EHS RY…" at bounding box center [783, 260] width 803 height 268
click at [878, 430] on div "LEARNMAT-00007Q-V006.PDF" at bounding box center [783, 433] width 803 height 29
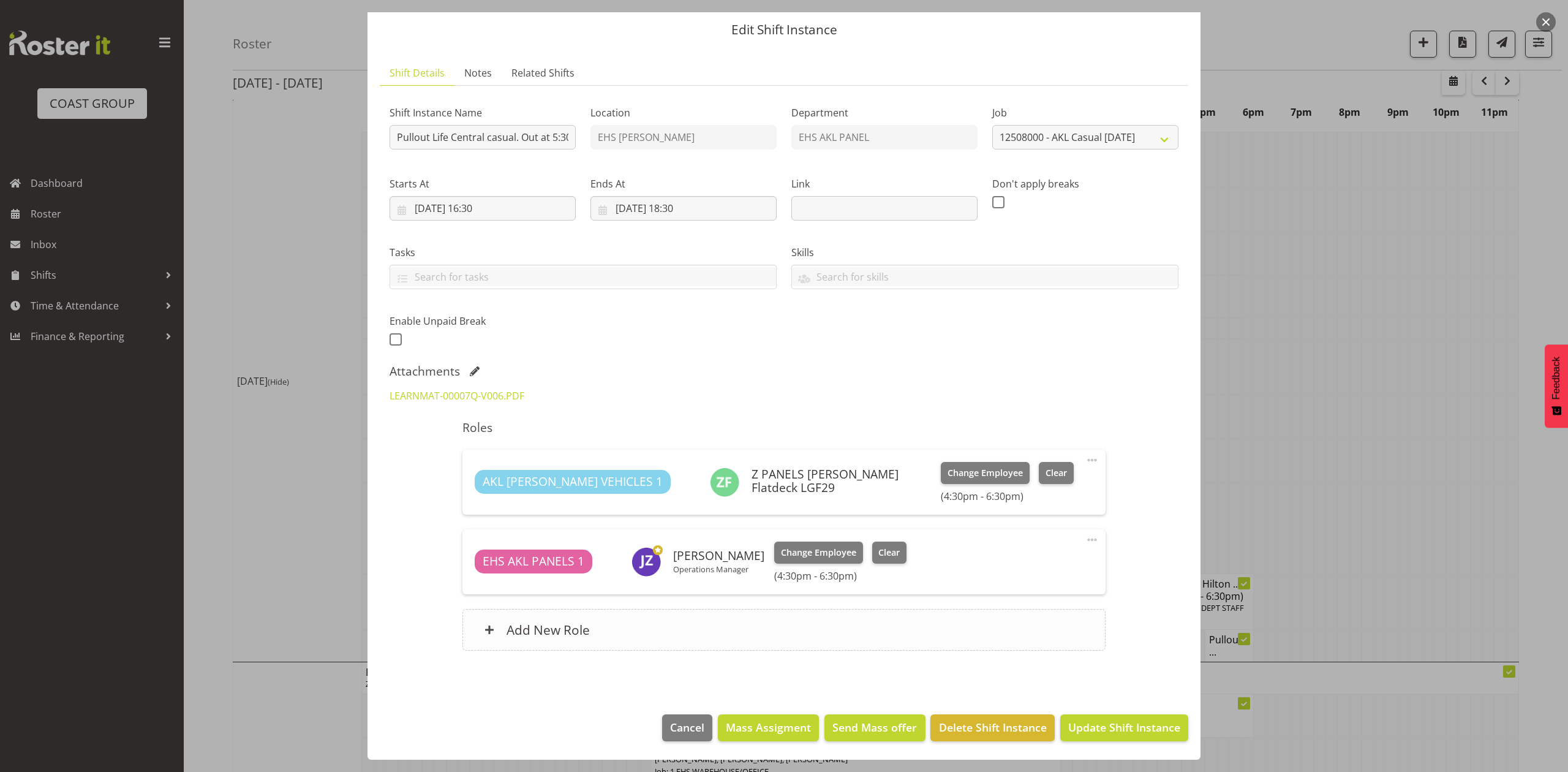
scroll to position [39, 0]
click at [1109, 726] on span "Update Shift Instance" at bounding box center [1123, 726] width 112 height 16
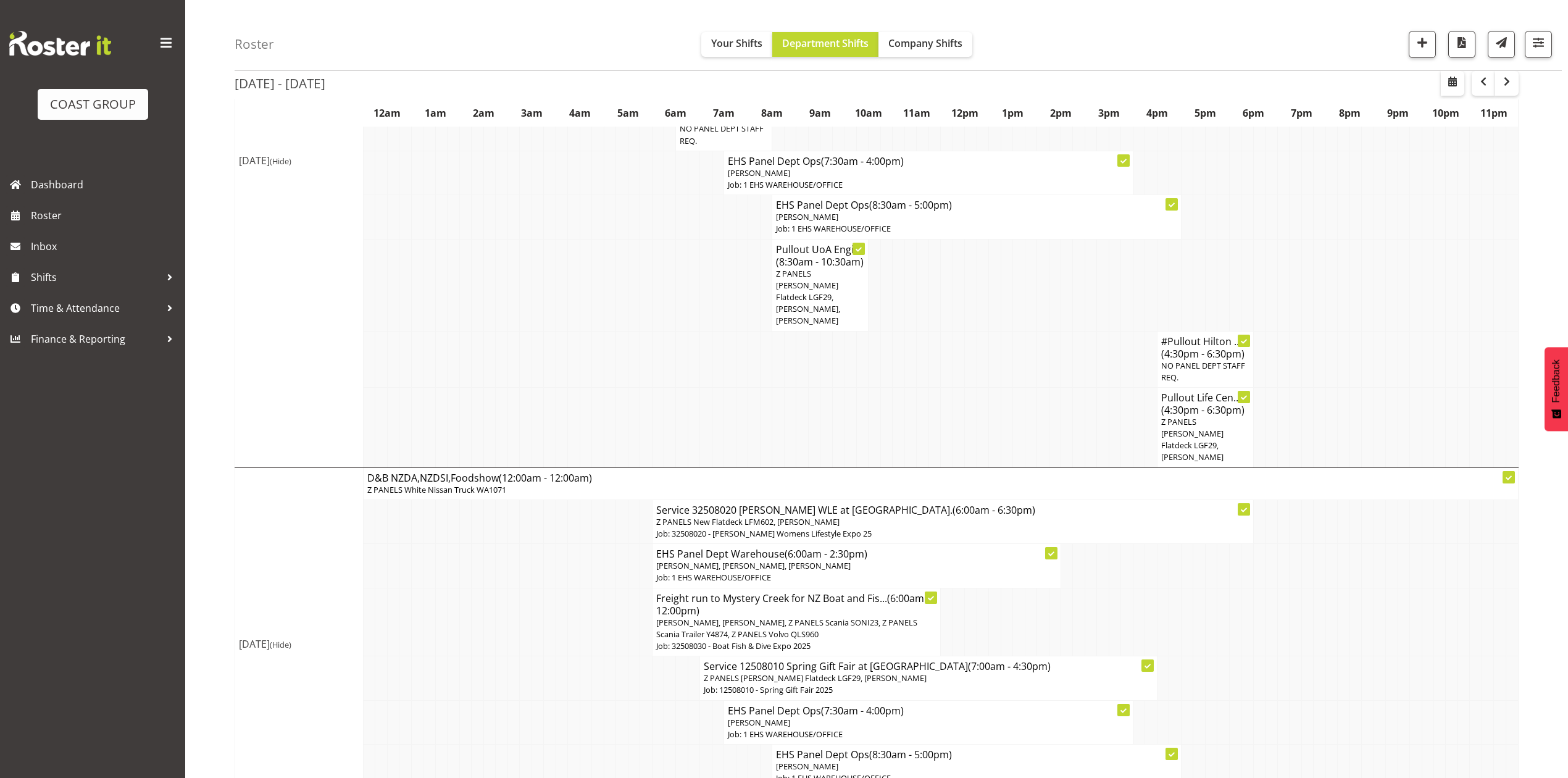
scroll to position [1070, 0]
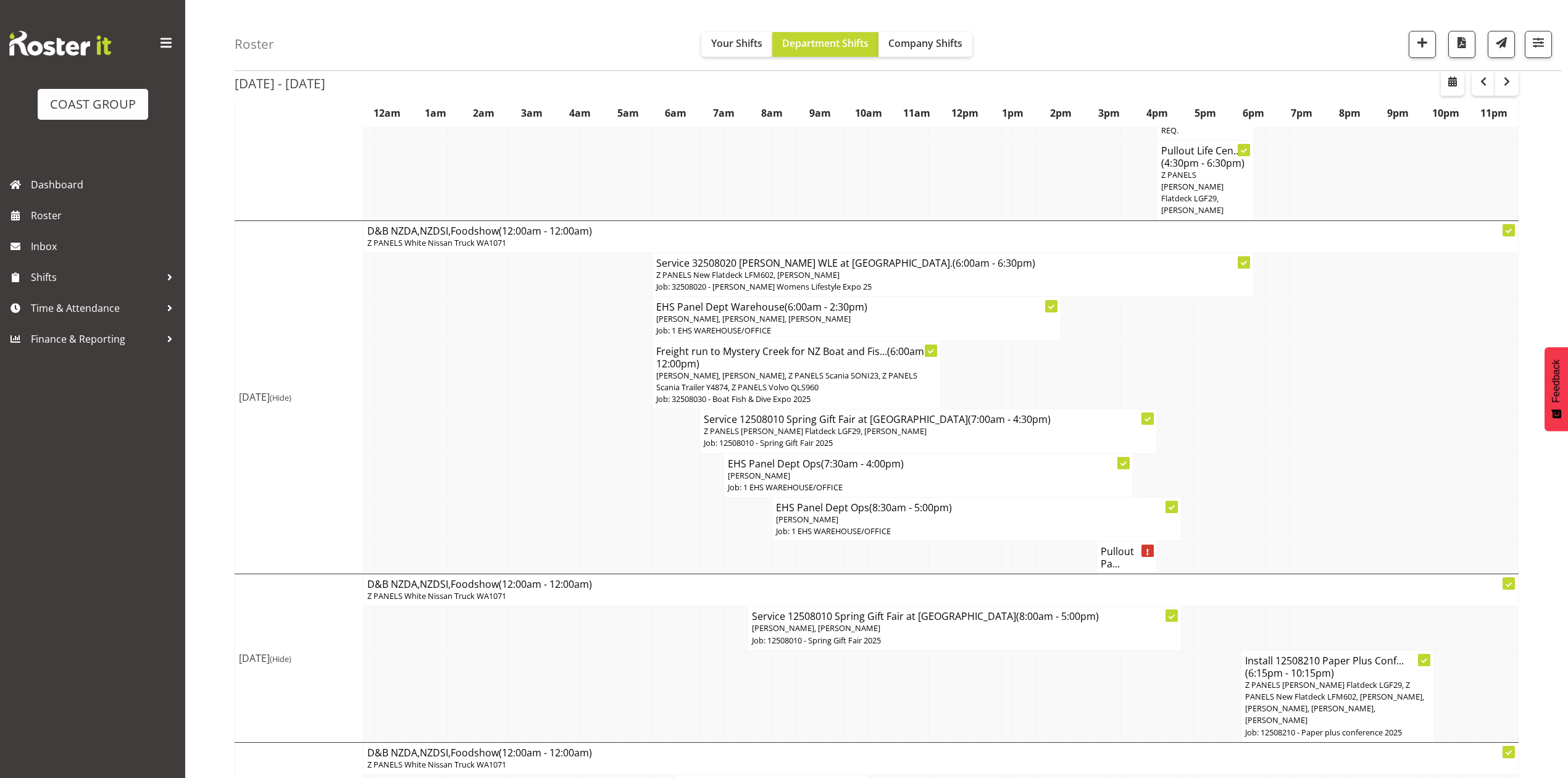
click at [1109, 545] on h4 "Pullout Pa..." at bounding box center [1127, 557] width 52 height 25
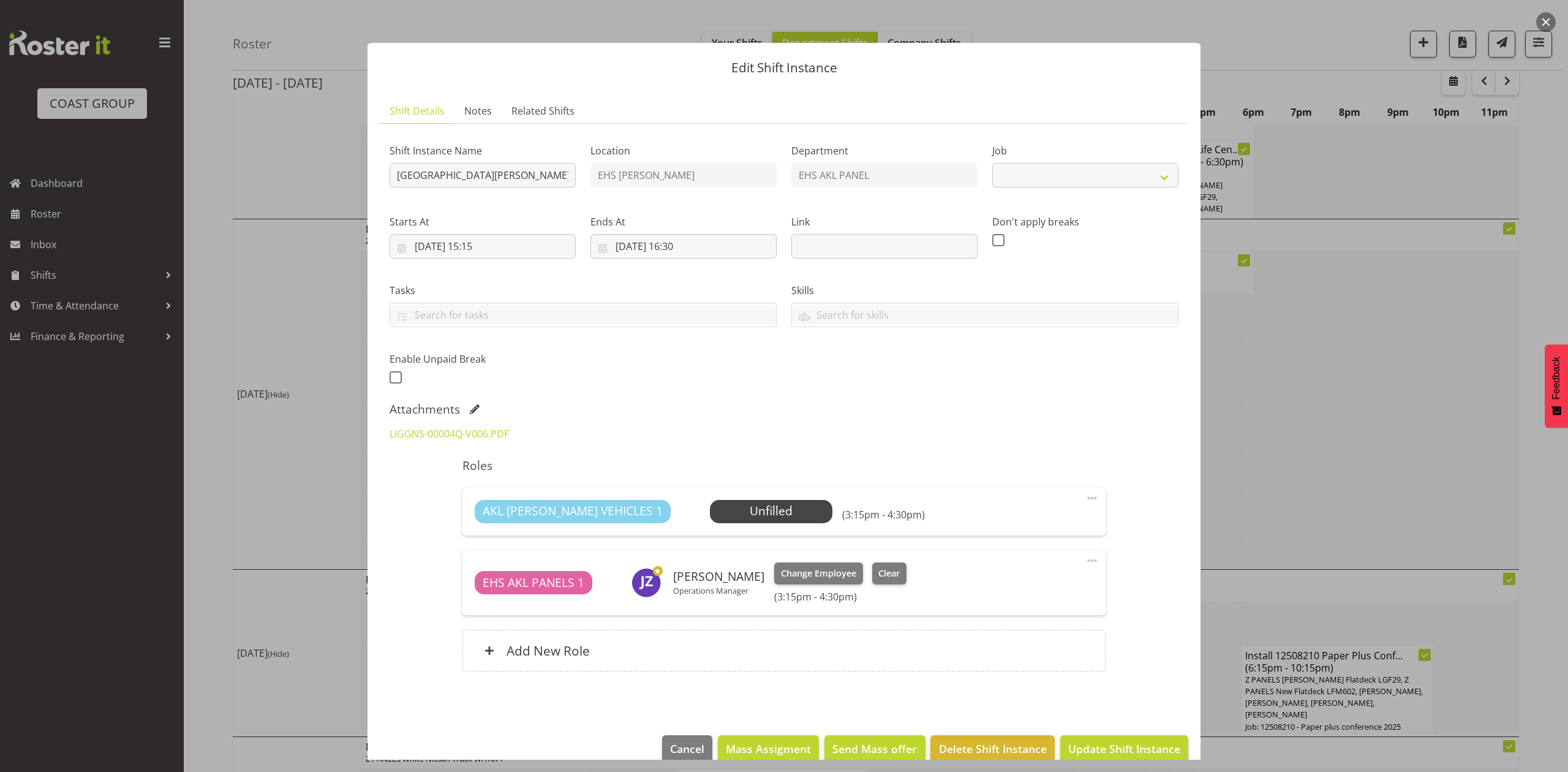
select select "8652"
click at [1284, 395] on div at bounding box center [784, 386] width 1568 height 772
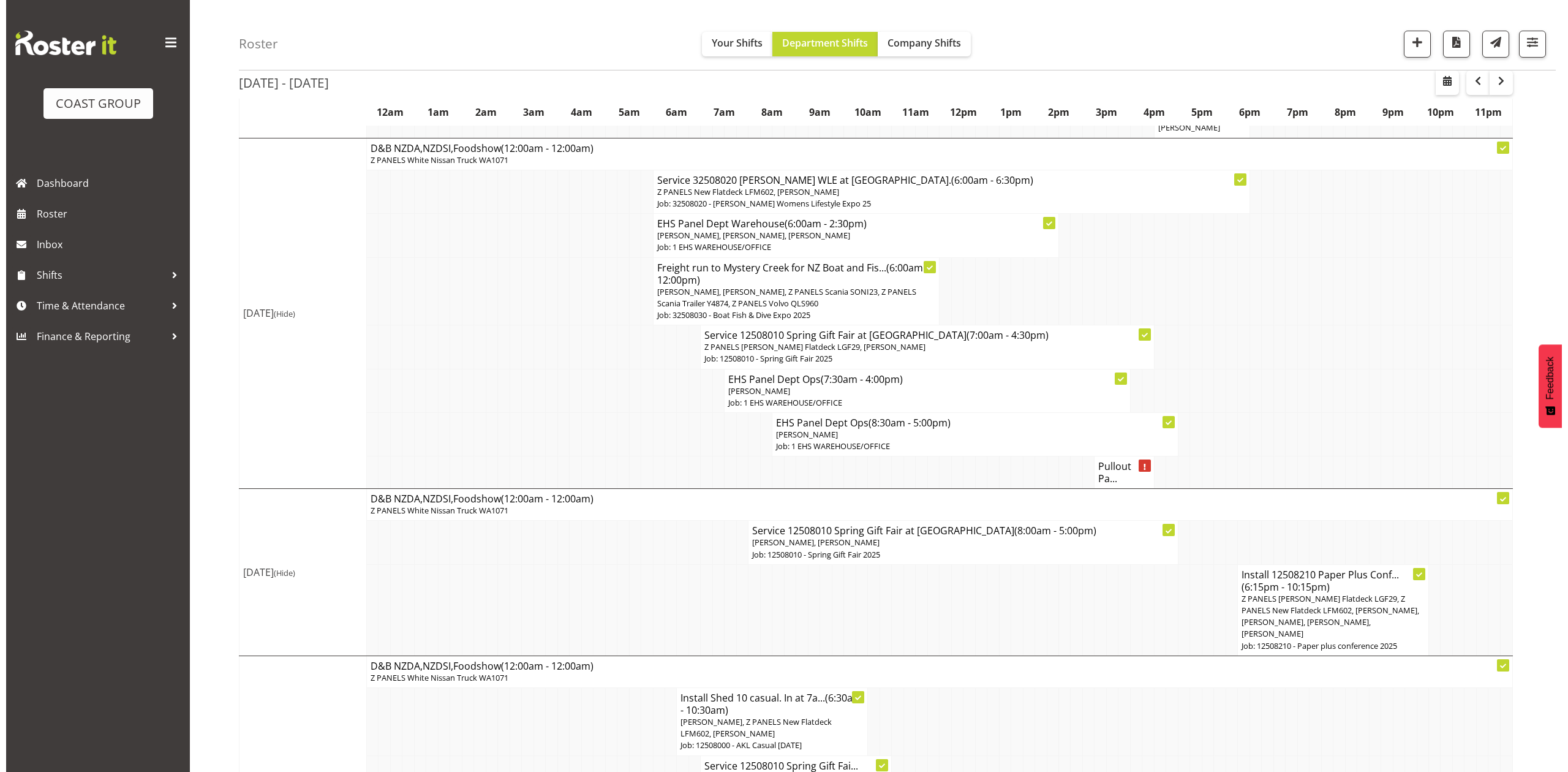
scroll to position [1143, 0]
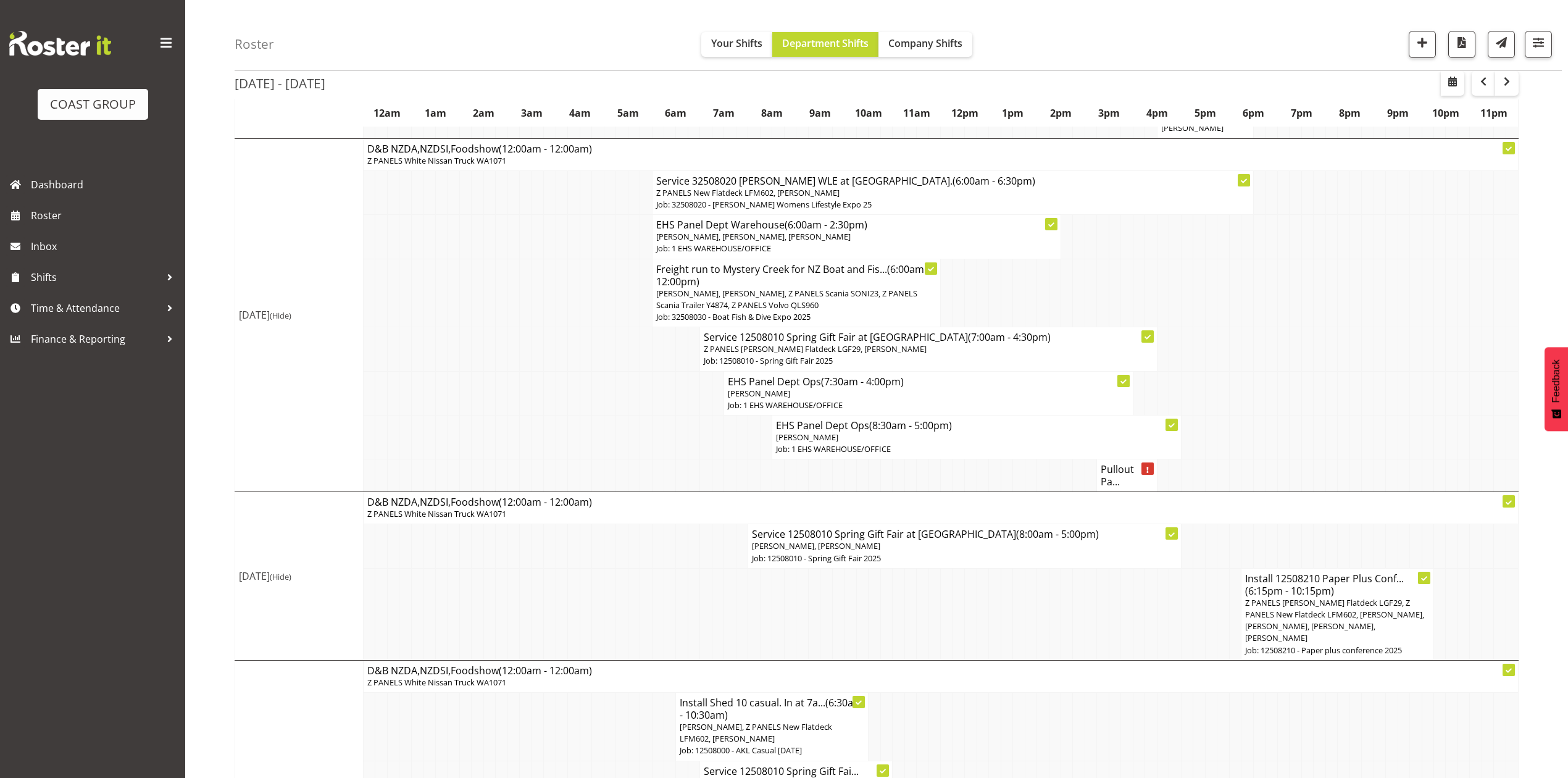
click at [848, 312] on p "Job: 32508030 - Boat Fish & Dive Expo 2025" at bounding box center [797, 317] width 281 height 11
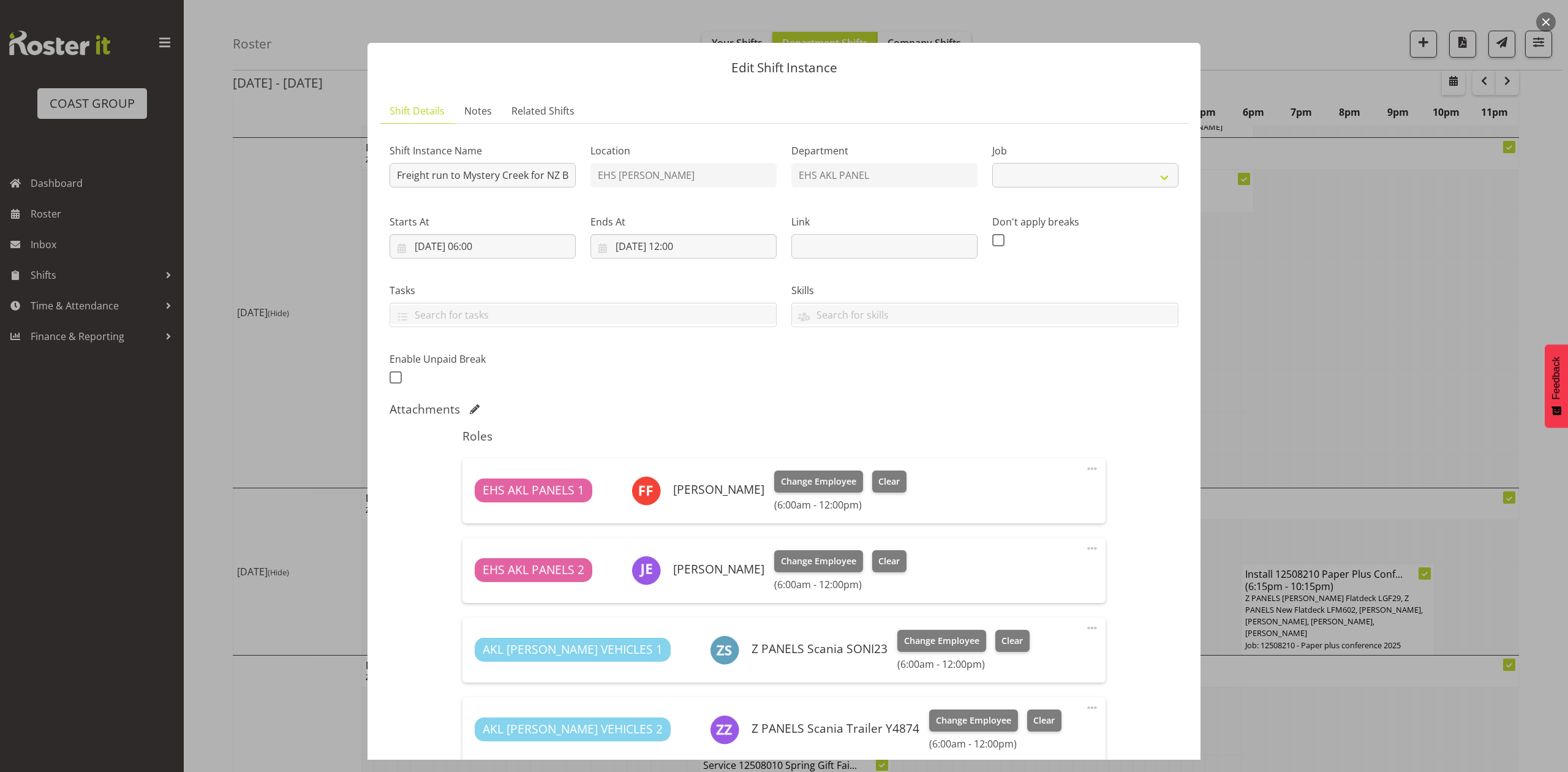
select select "9138"
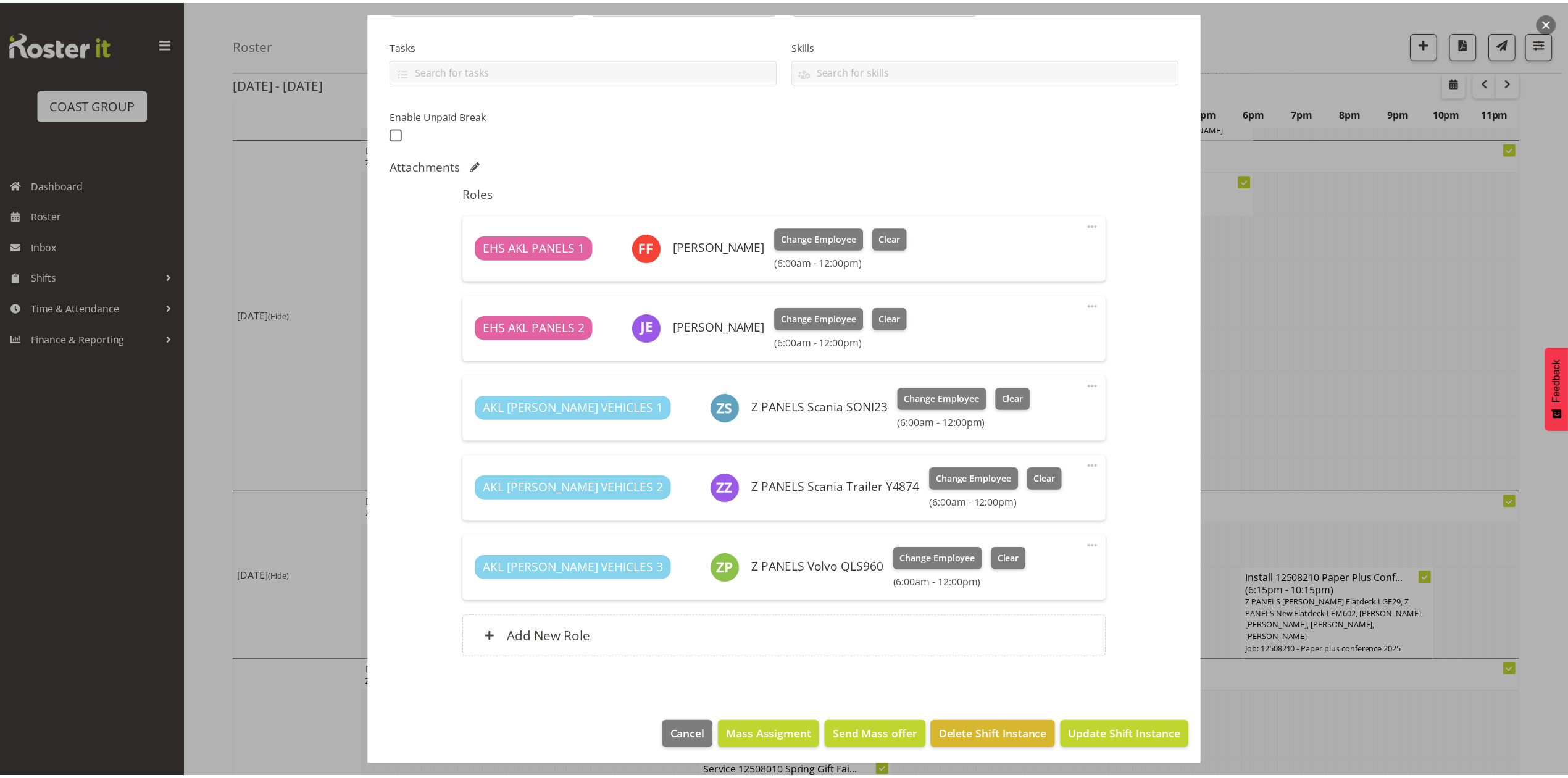
scroll to position [82, 0]
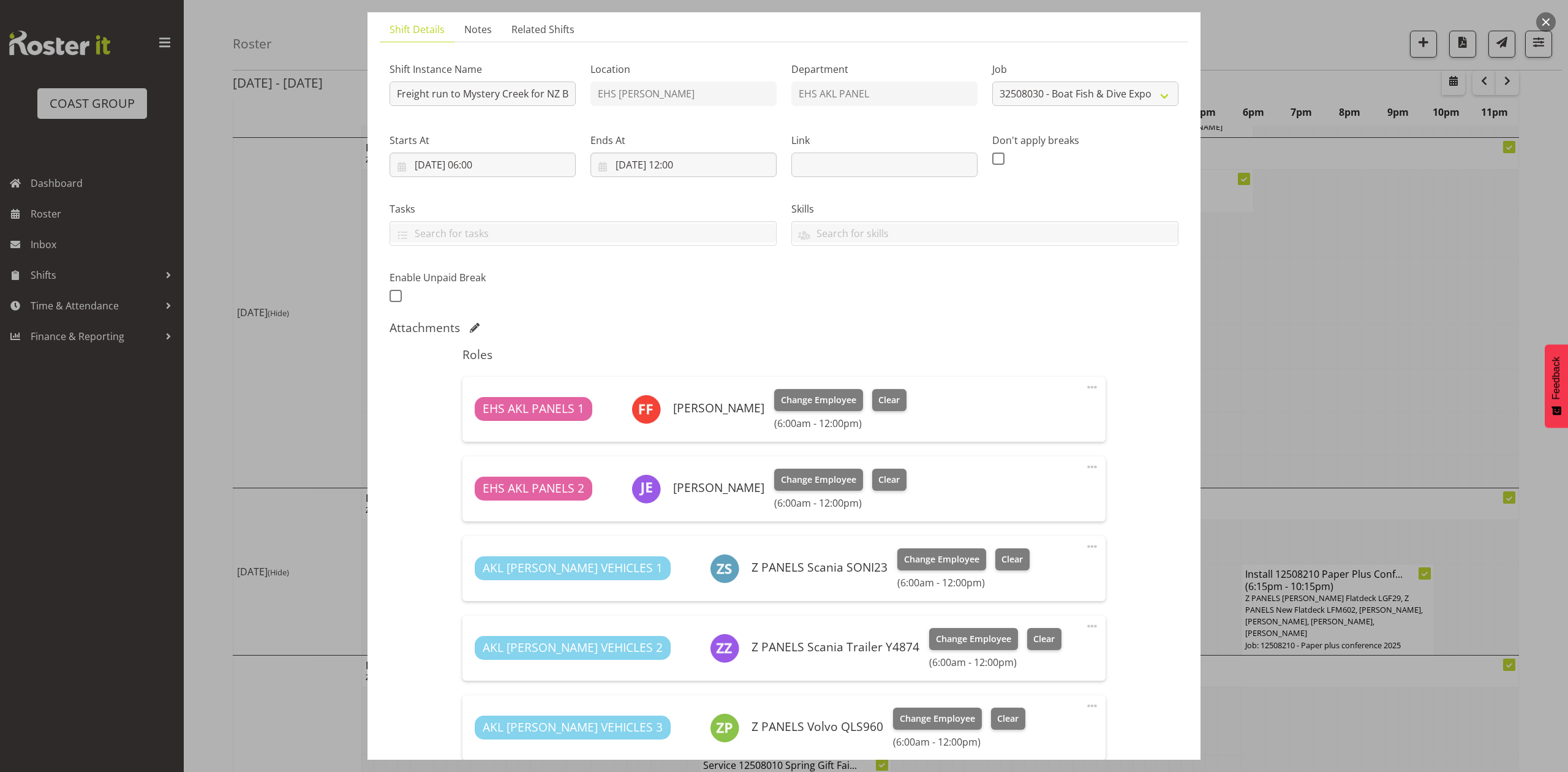
click at [1350, 285] on div at bounding box center [784, 386] width 1568 height 772
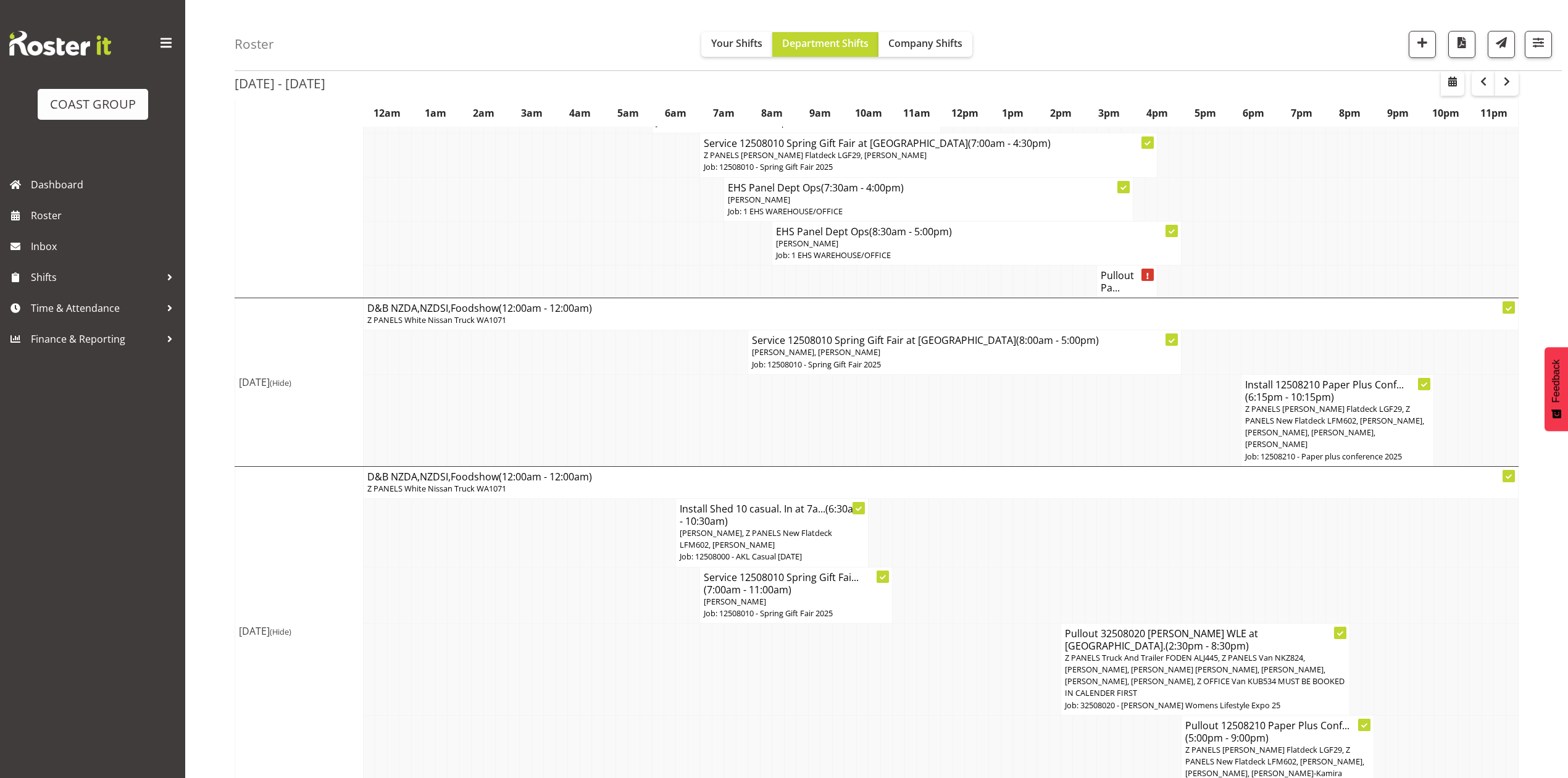
scroll to position [852, 0]
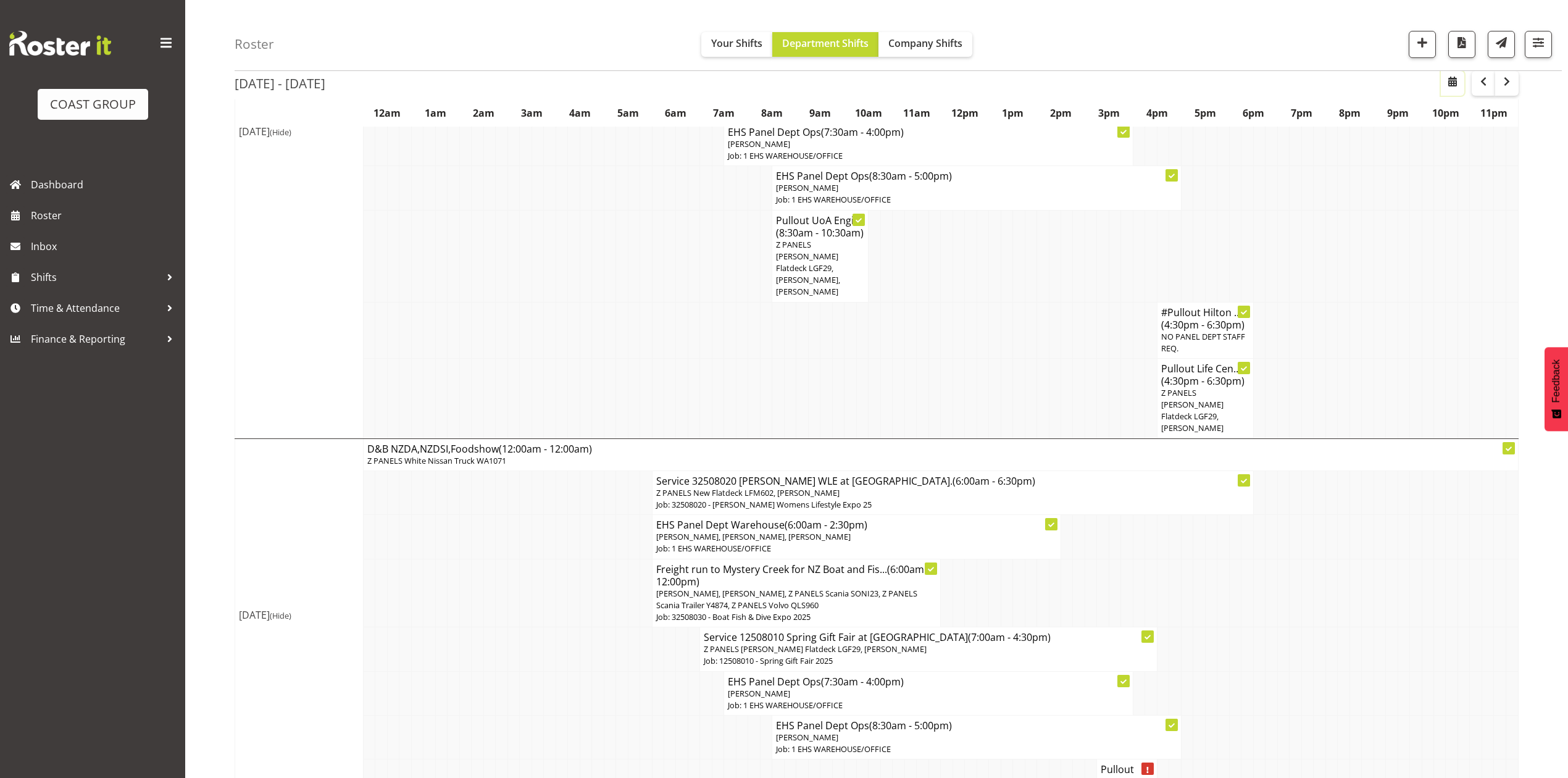
click at [1458, 84] on span "button" at bounding box center [1452, 82] width 15 height 15
select select "7"
select select "2025"
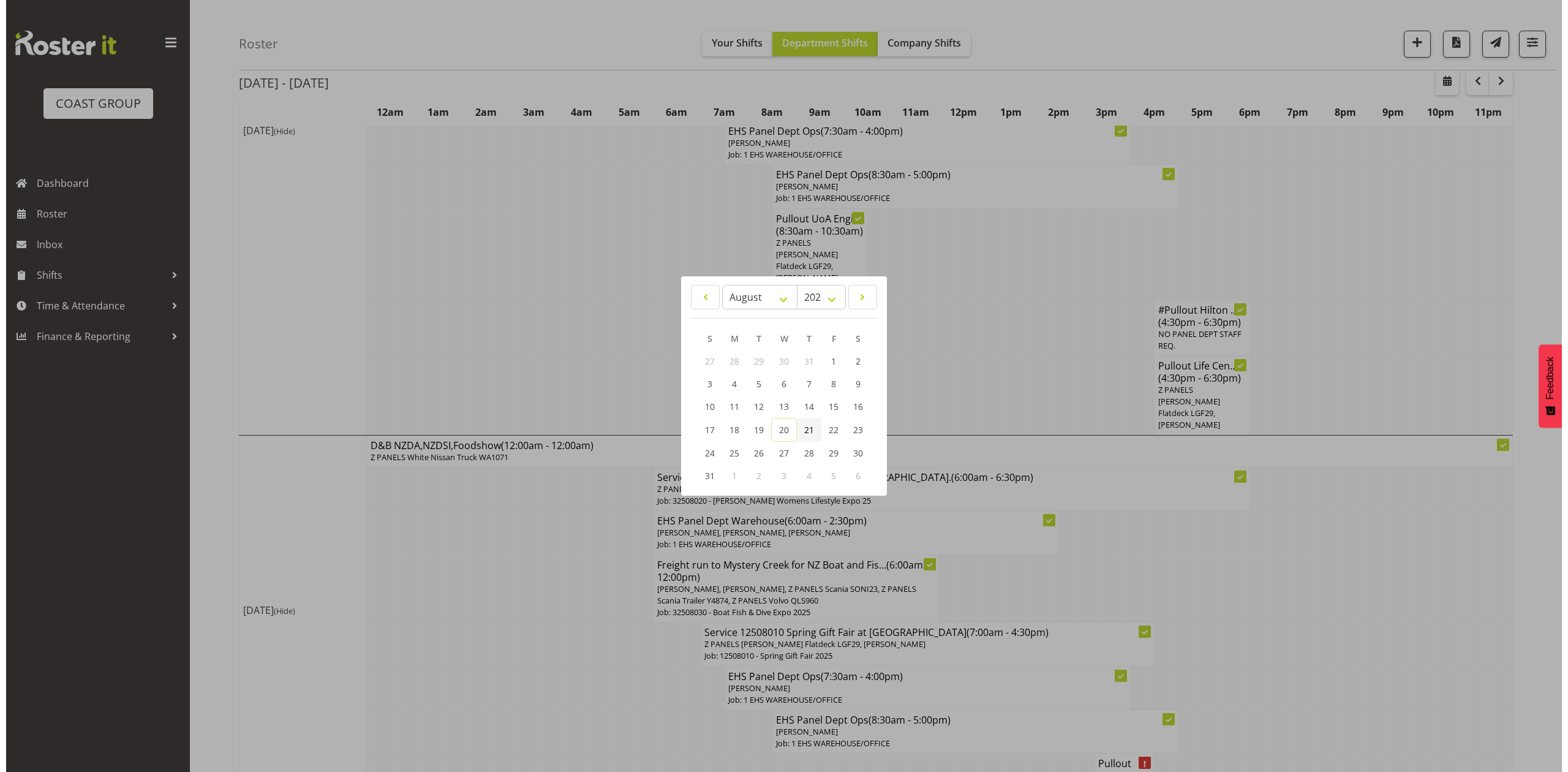
scroll to position [839, 0]
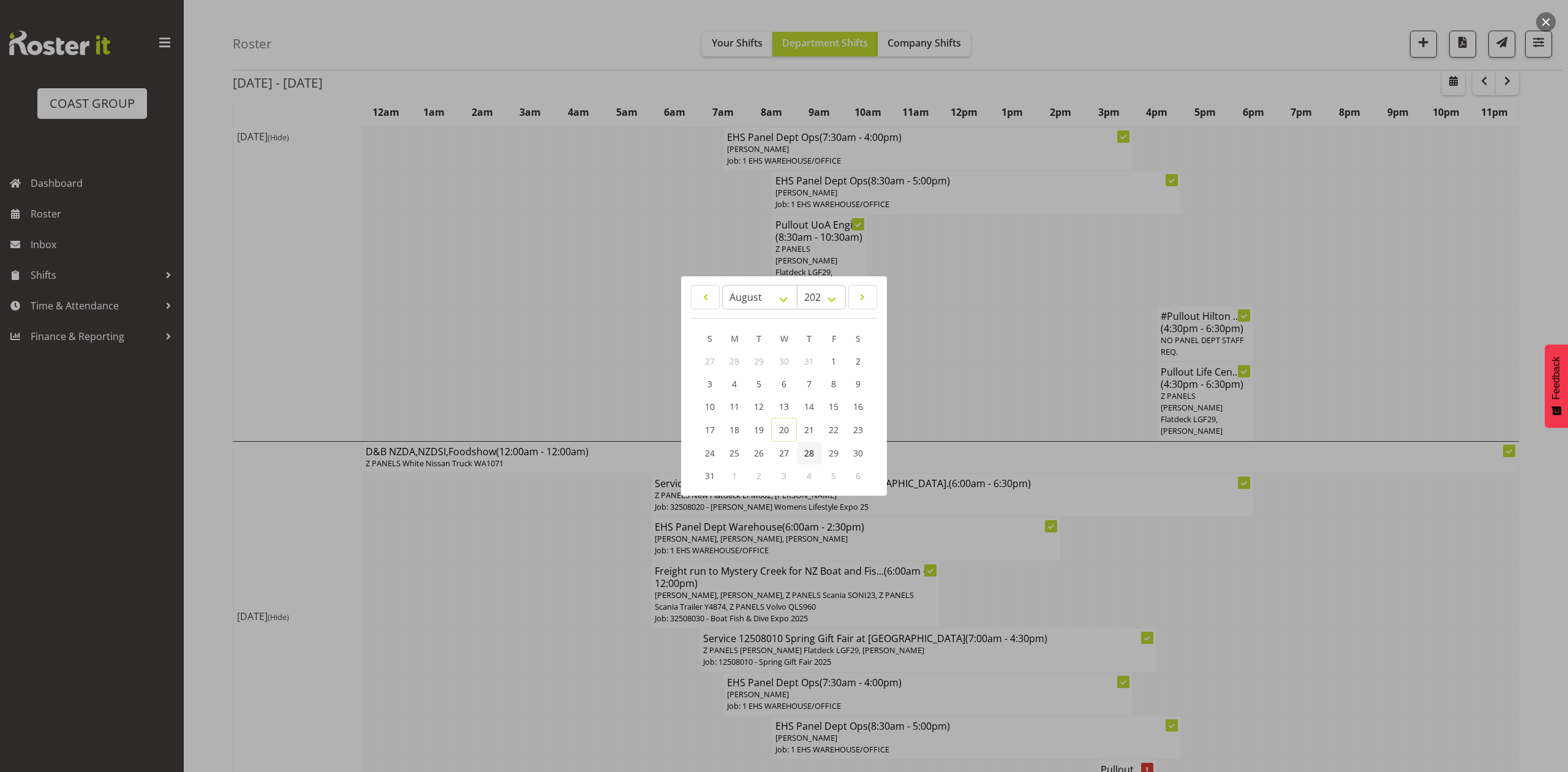
click at [801, 450] on link "28" at bounding box center [809, 453] width 25 height 23
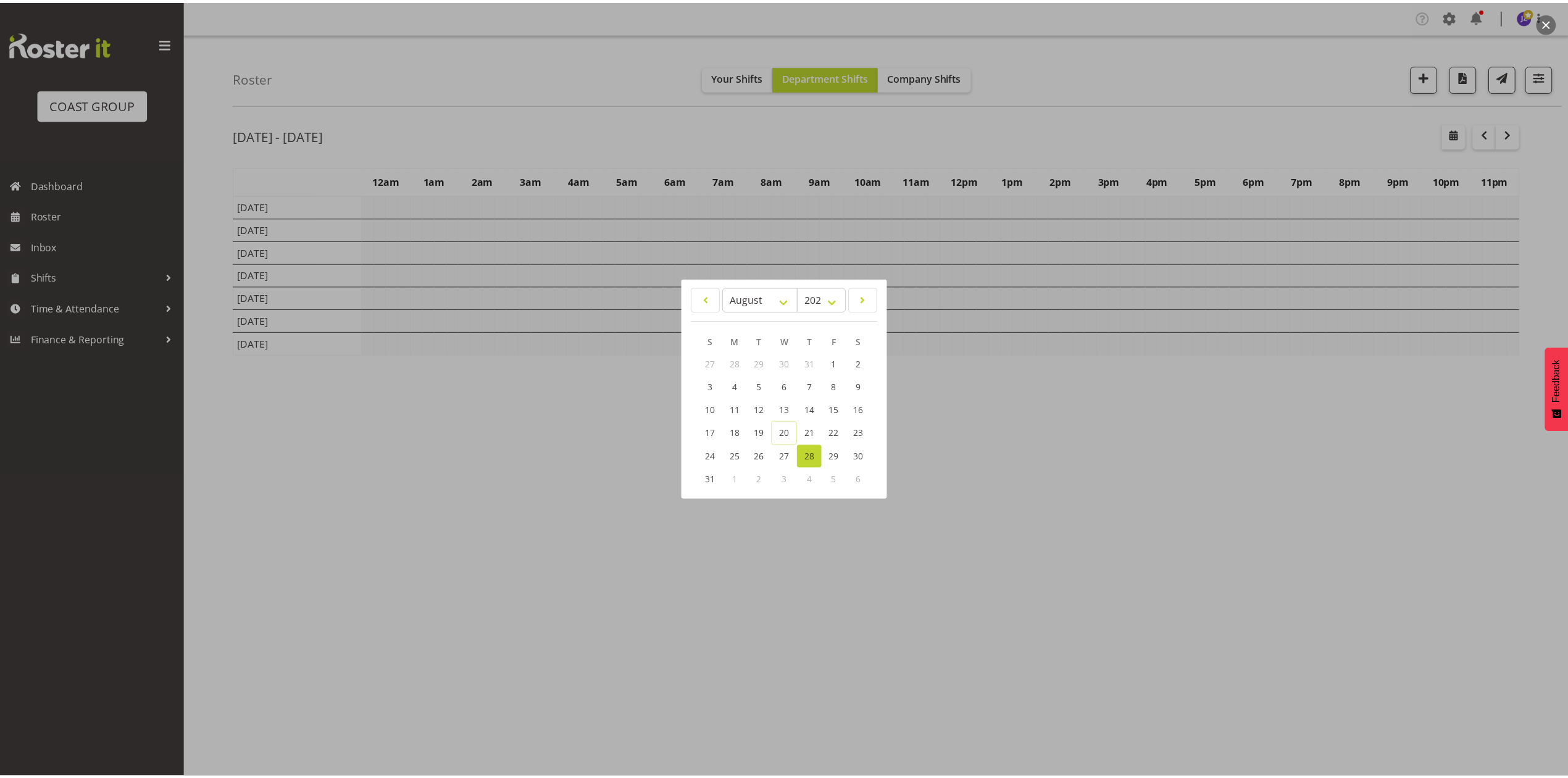
scroll to position [0, 0]
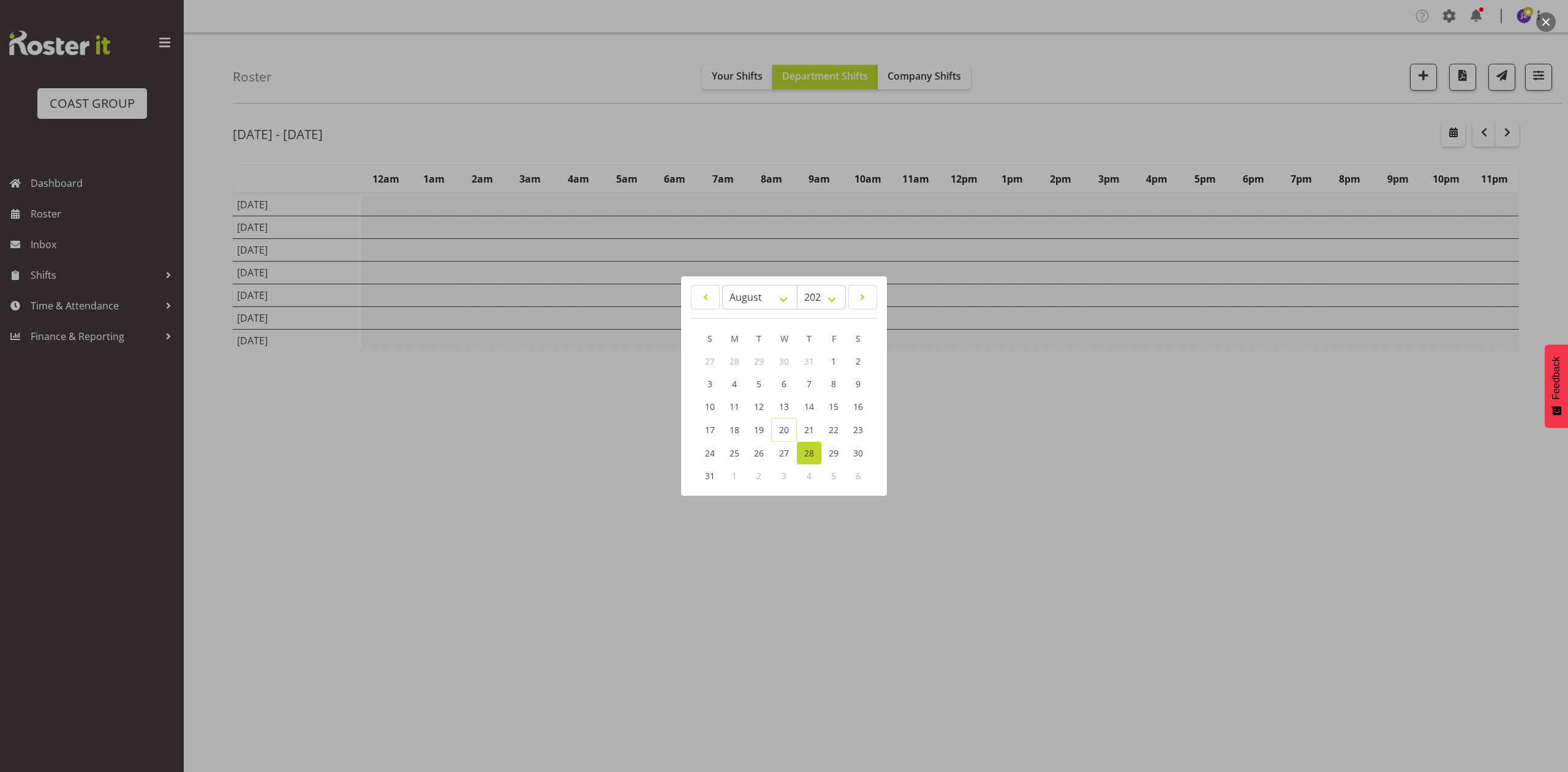
click at [963, 142] on div at bounding box center [784, 386] width 1568 height 772
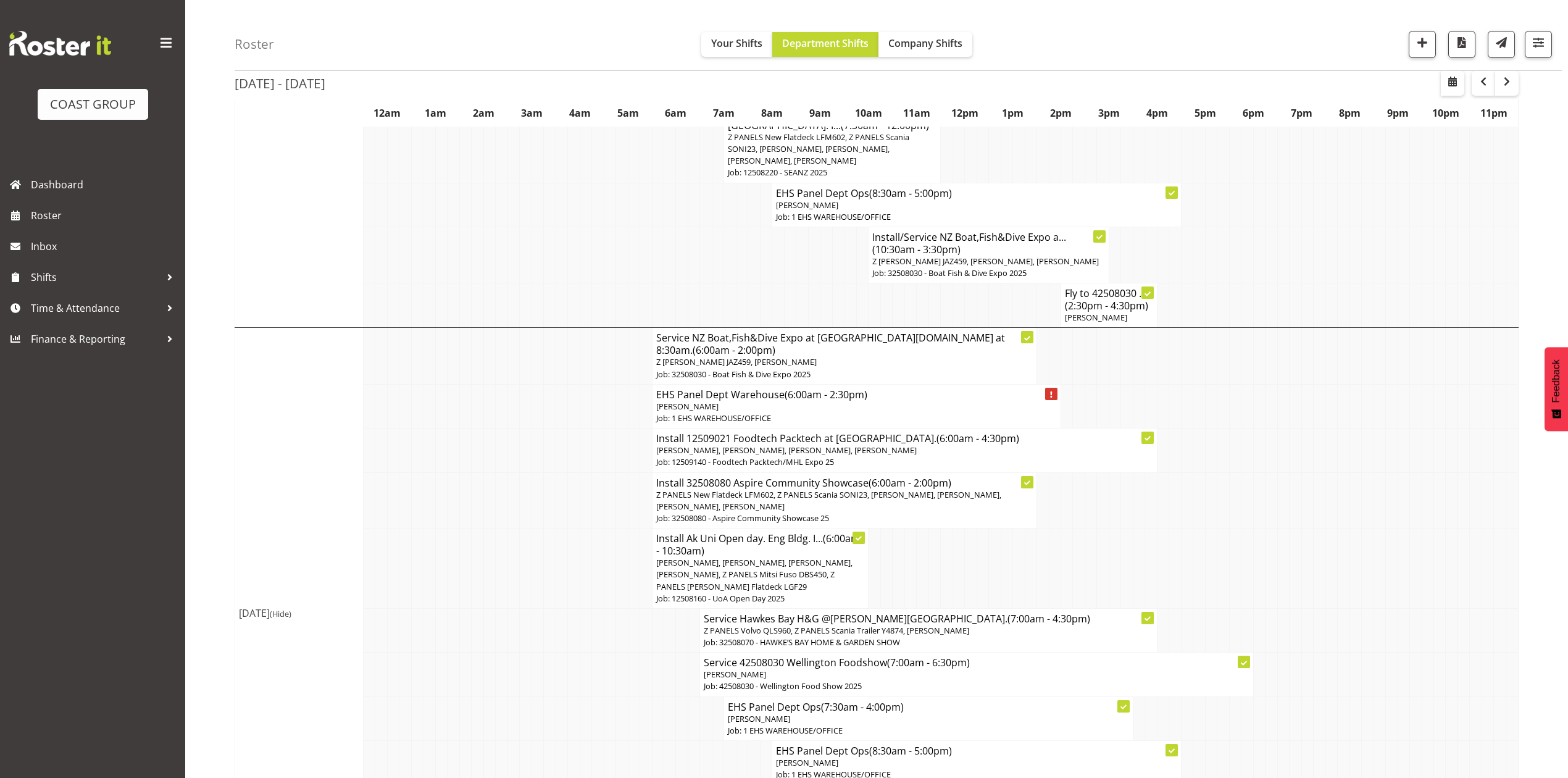
scroll to position [1235, 0]
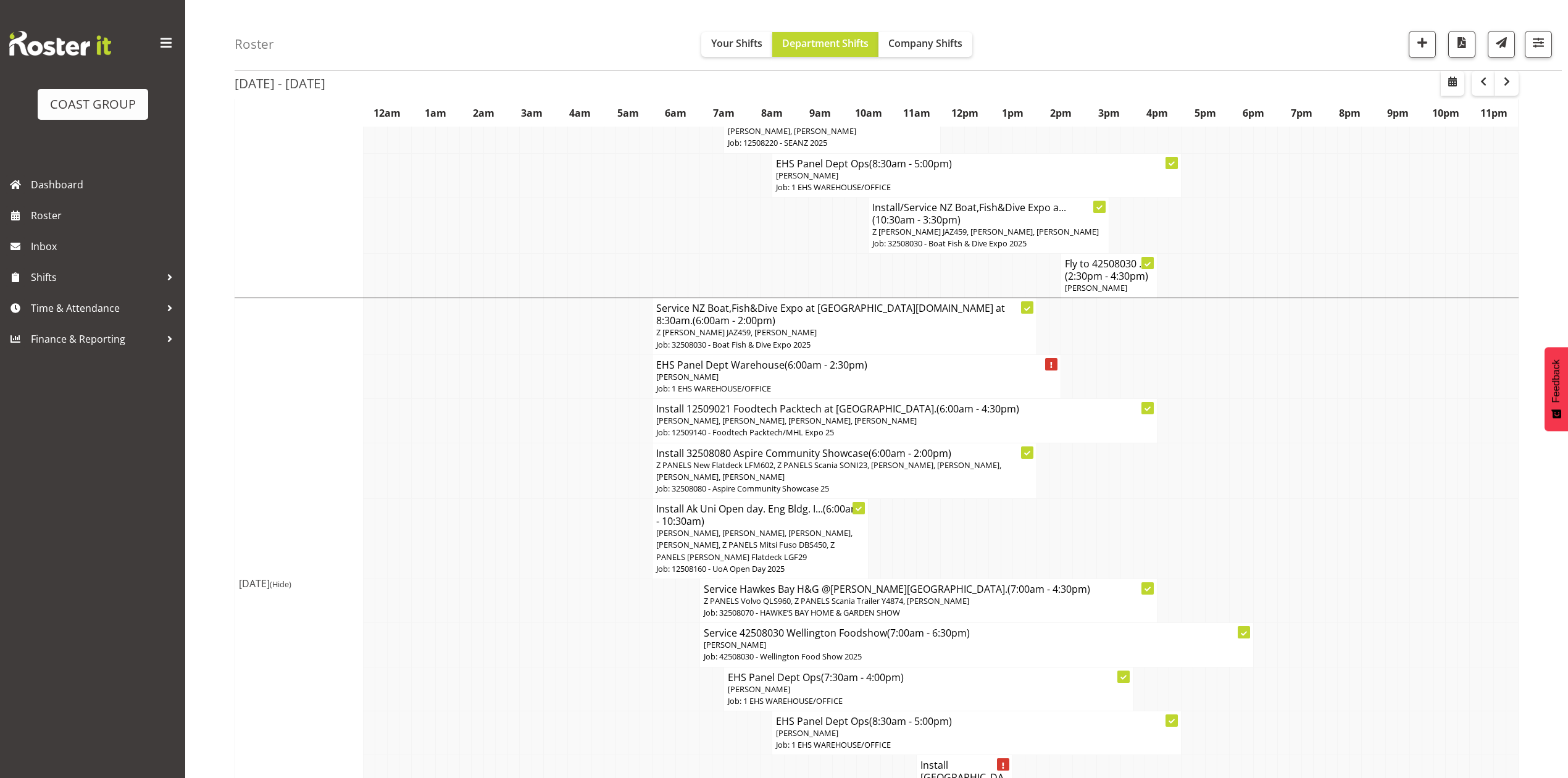
click at [769, 302] on h4 "Service NZ Boat,Fish&Dive Expo at Mystery Creek.In at 8:30am. (6:00am - 2:00pm)" at bounding box center [845, 314] width 377 height 25
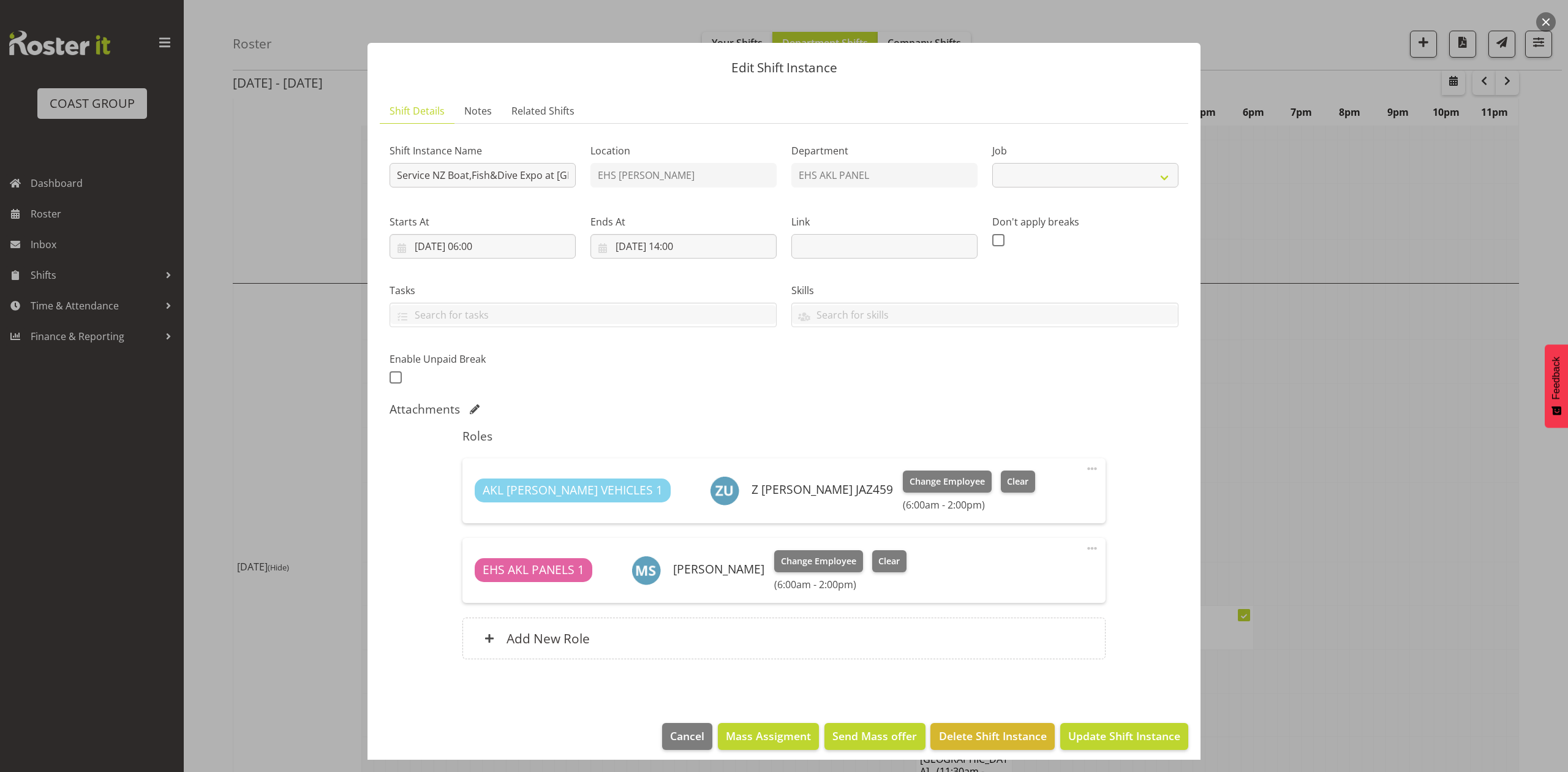
select select "9138"
click at [1430, 362] on div at bounding box center [784, 386] width 1568 height 772
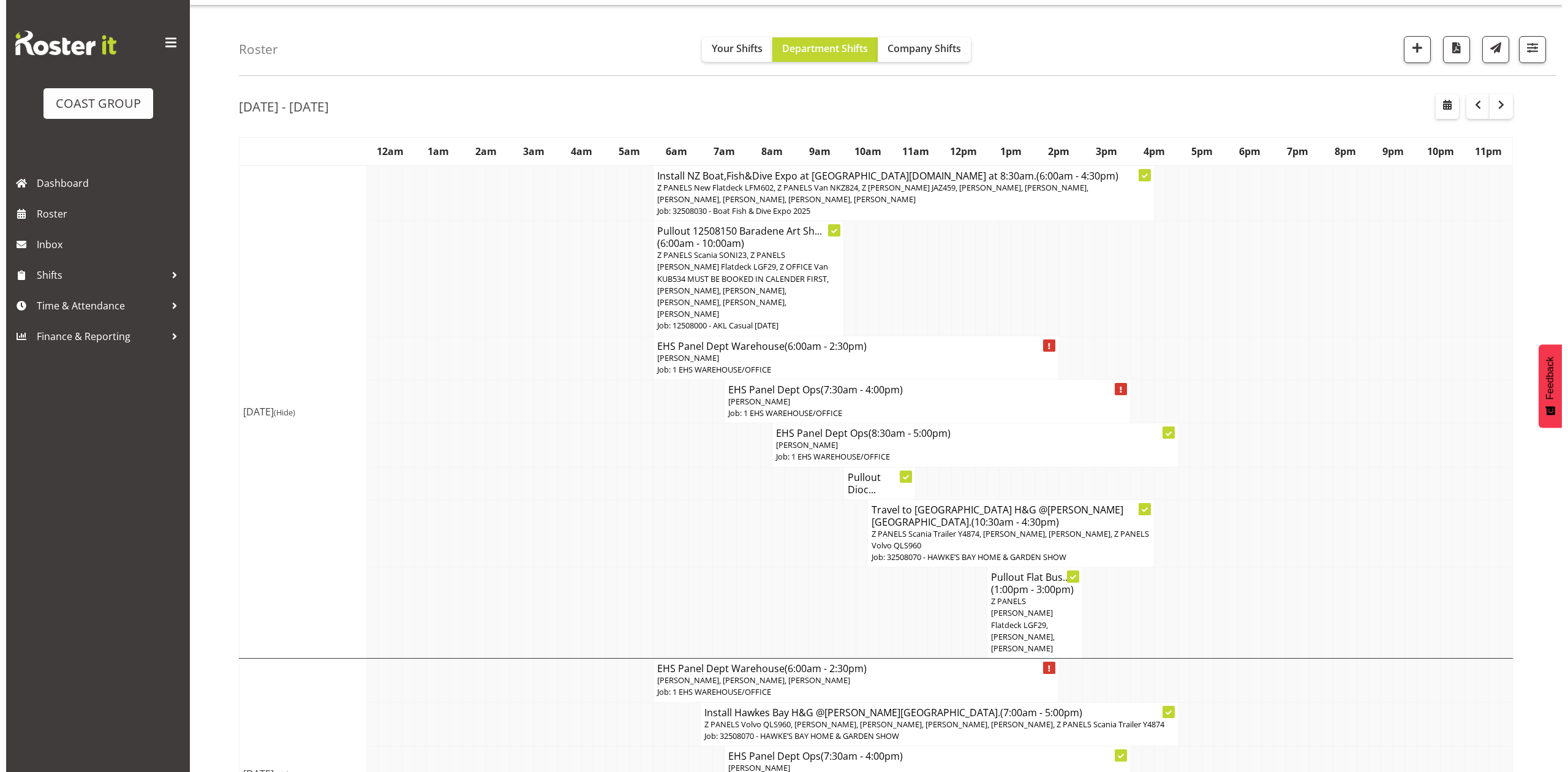
scroll to position [0, 0]
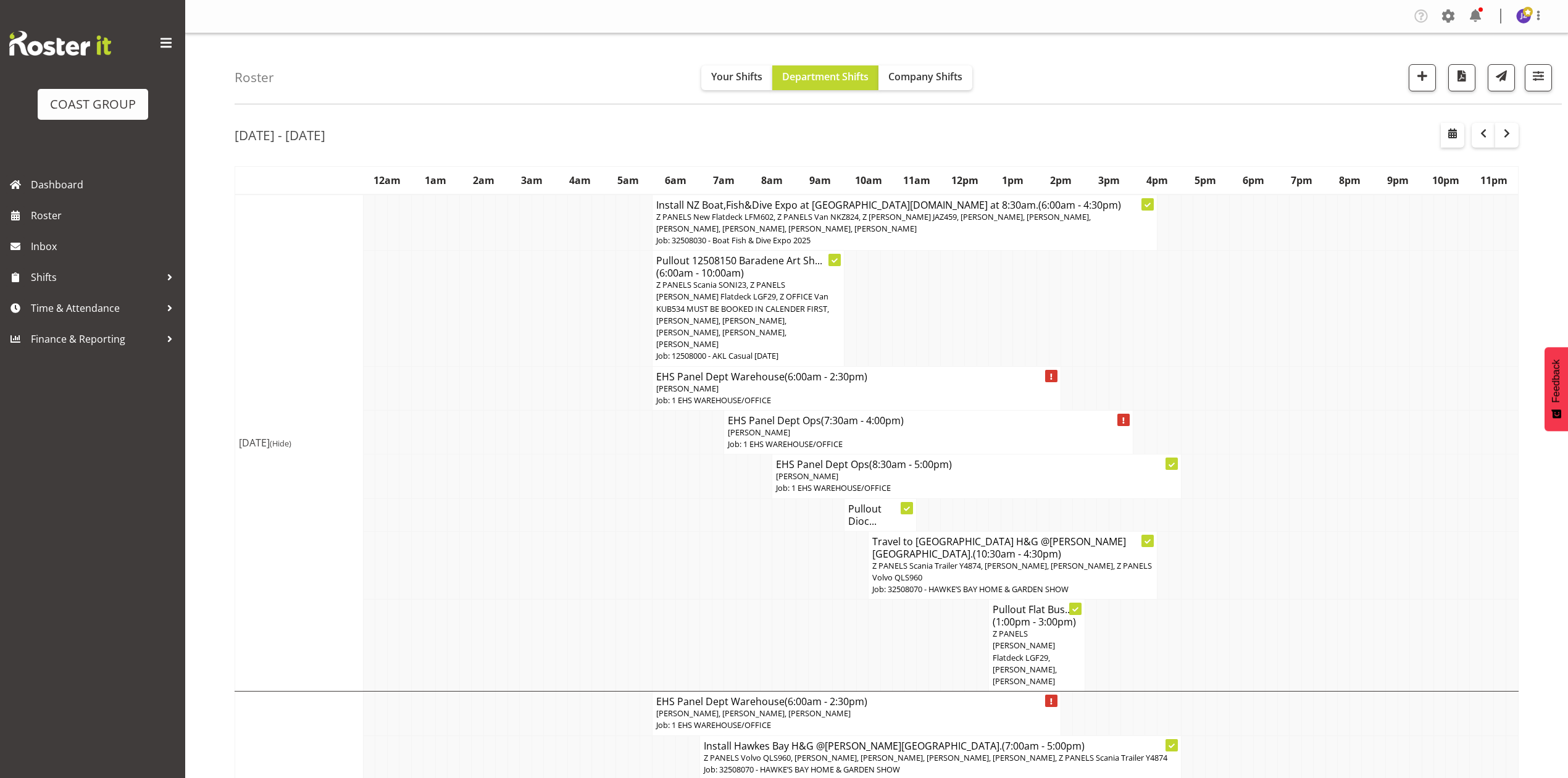
click at [928, 220] on span "Z PANELS New Flatdeck LFM602, Z PANELS Van NKZ824, Z Martys Ute JAZ459, Abe Den…" at bounding box center [873, 223] width 435 height 23
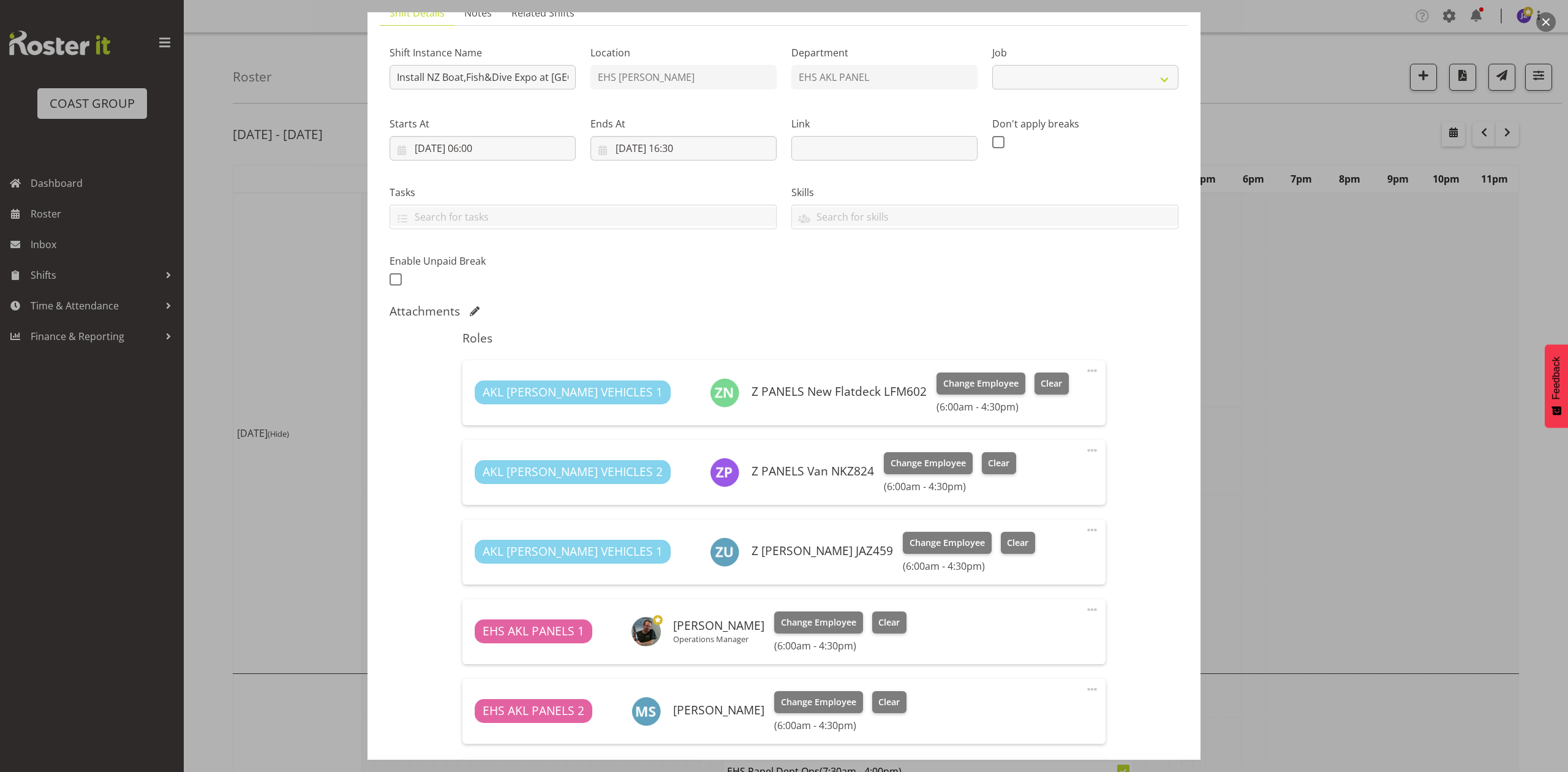
select select "9138"
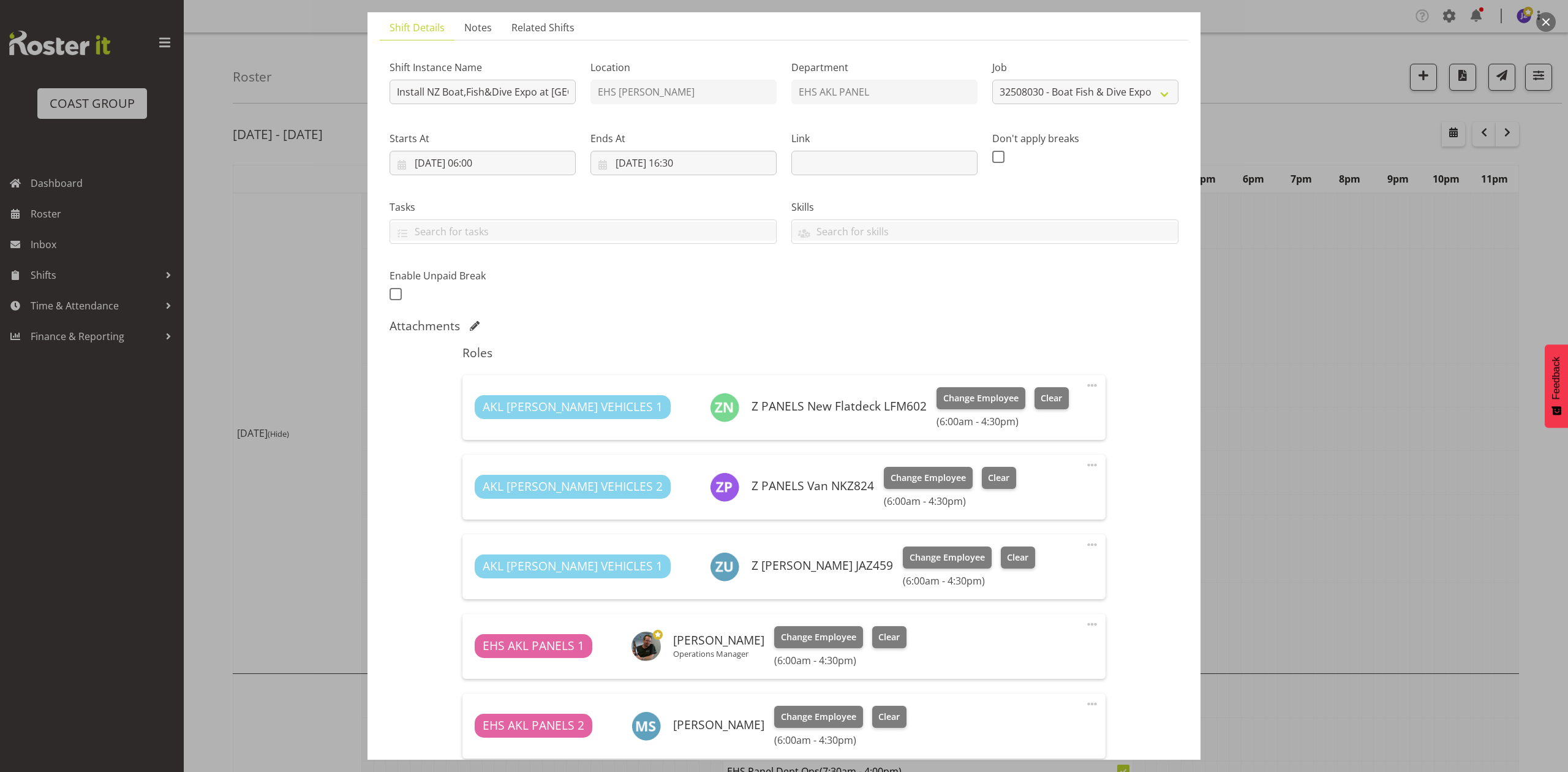
scroll to position [77, 0]
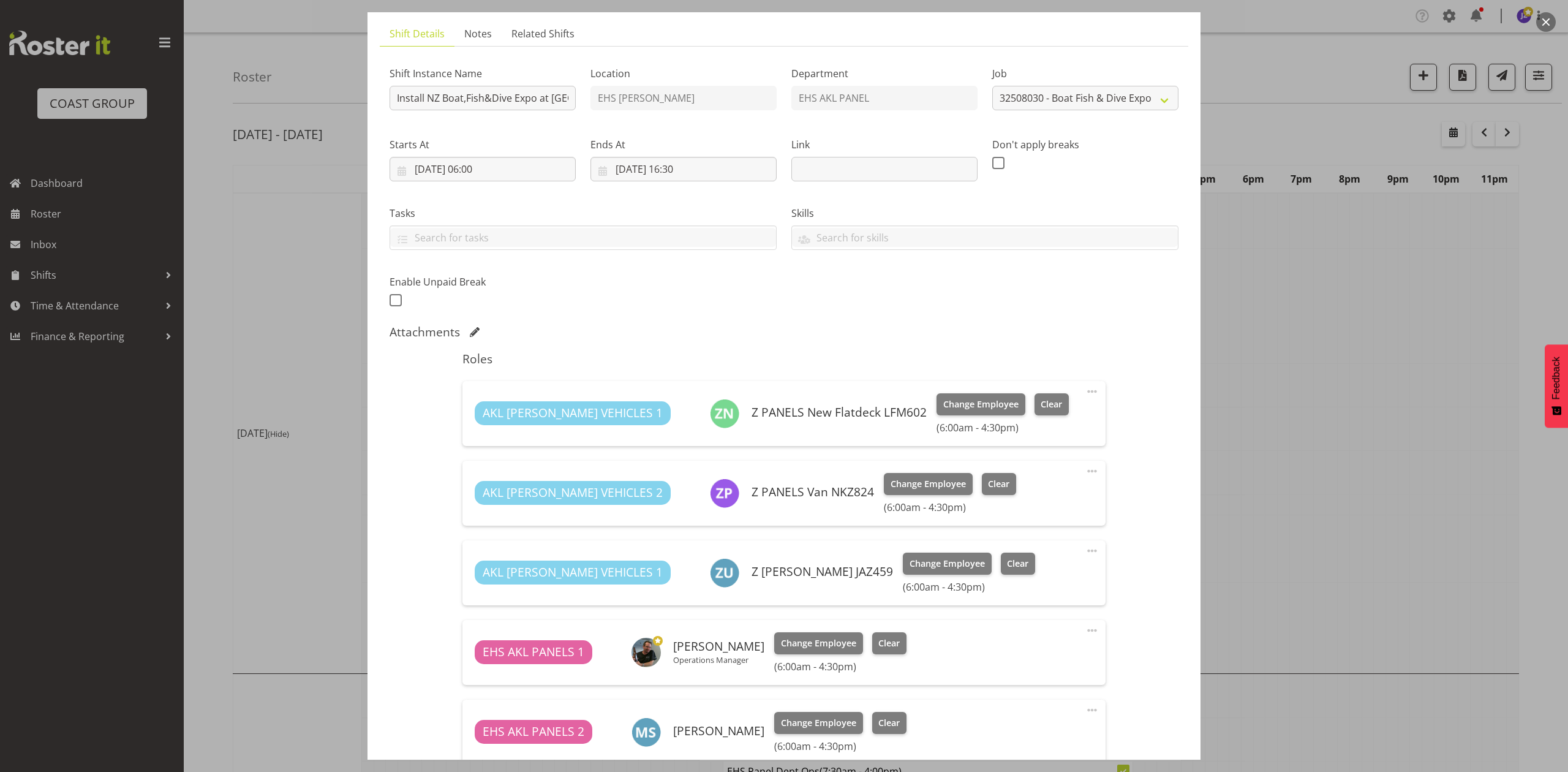
click at [471, 331] on span at bounding box center [474, 332] width 9 height 9
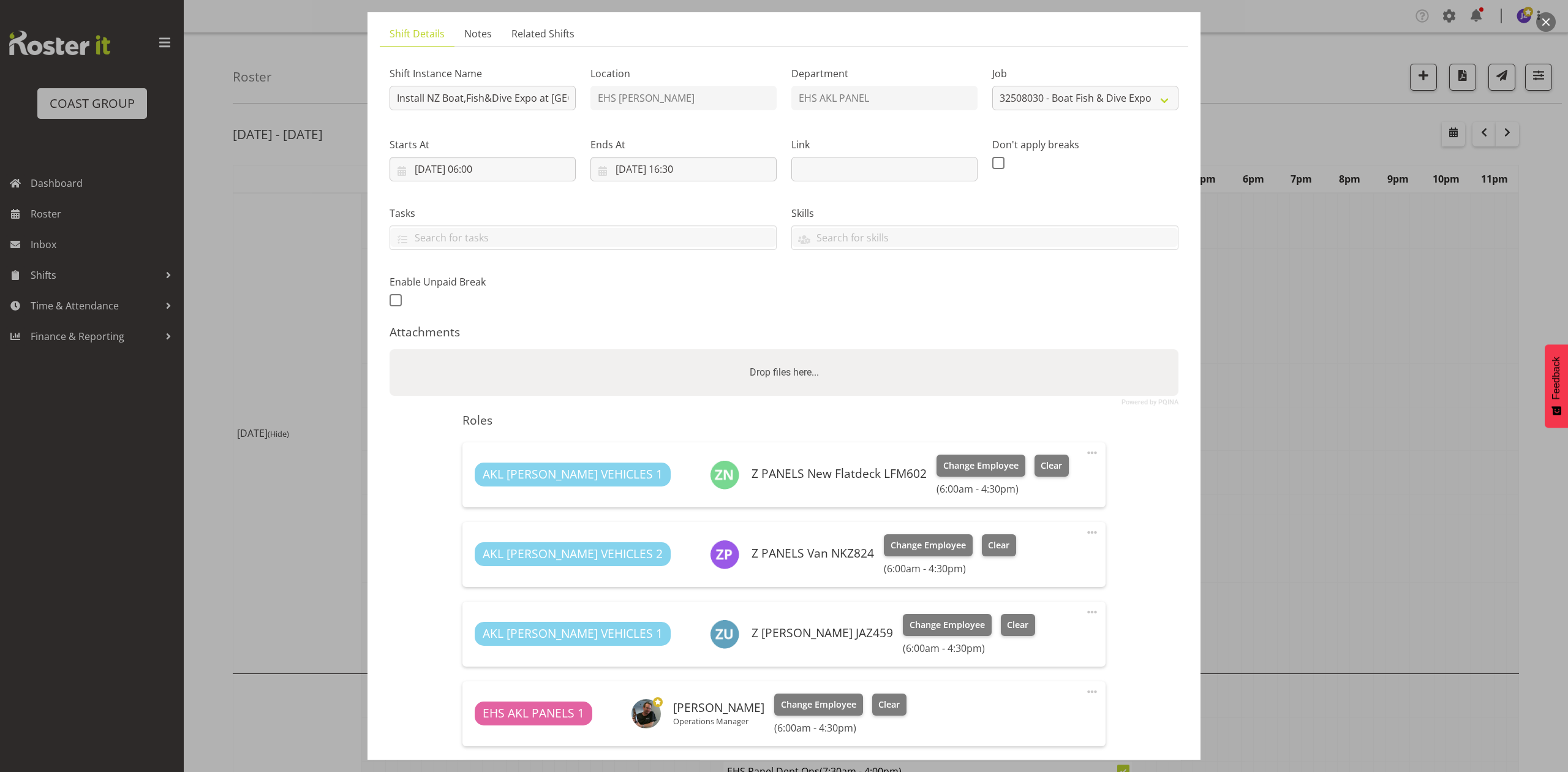
click at [694, 360] on div "Drop files here..." at bounding box center [784, 372] width 789 height 46
click at [390, 349] on input "Drop files here..." at bounding box center [784, 351] width 789 height 4
type input "C:\fakepath\NZ Boat, Fish & Dive Expo 2025 v23.pdf"
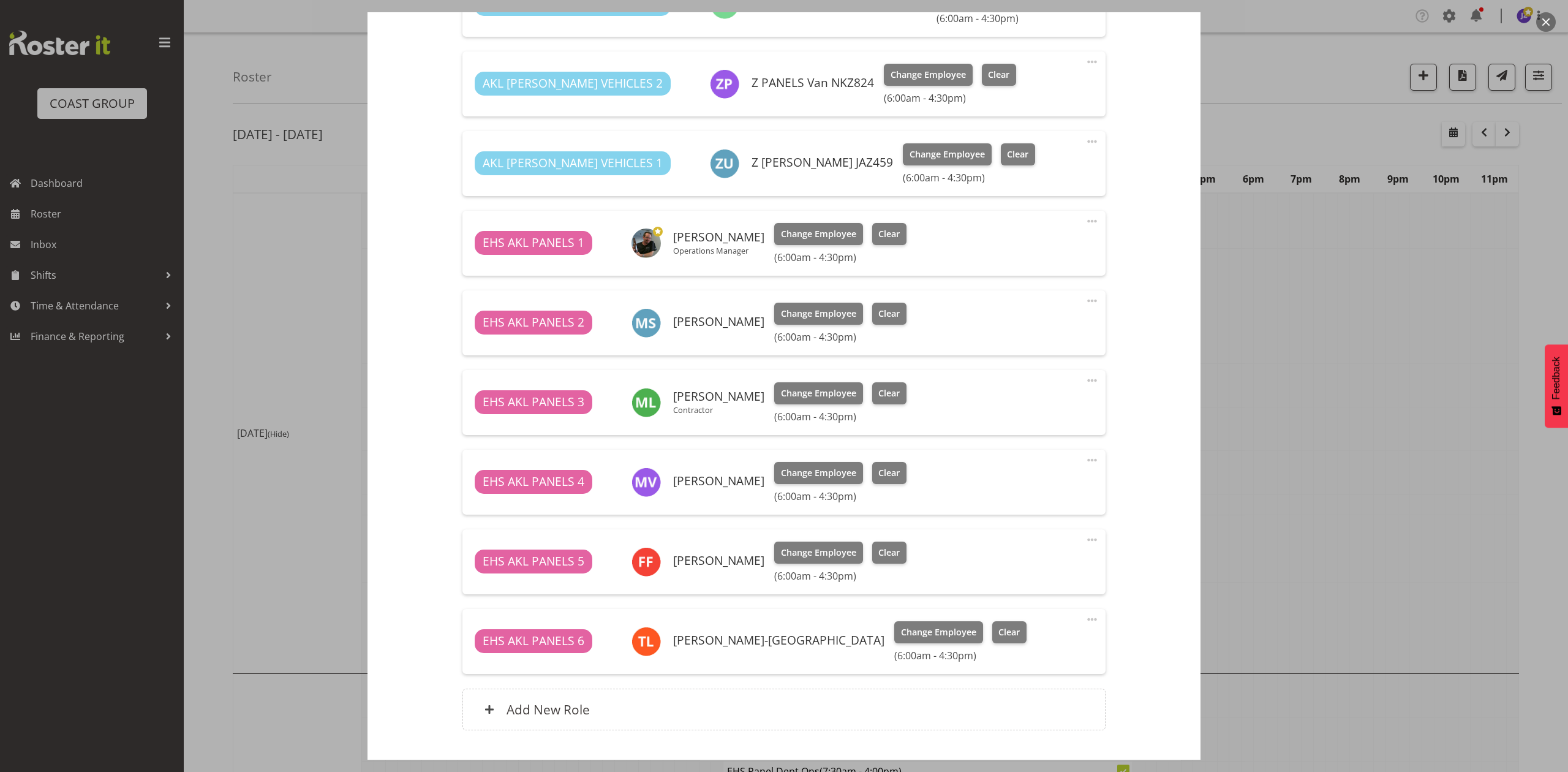
scroll to position [700, 0]
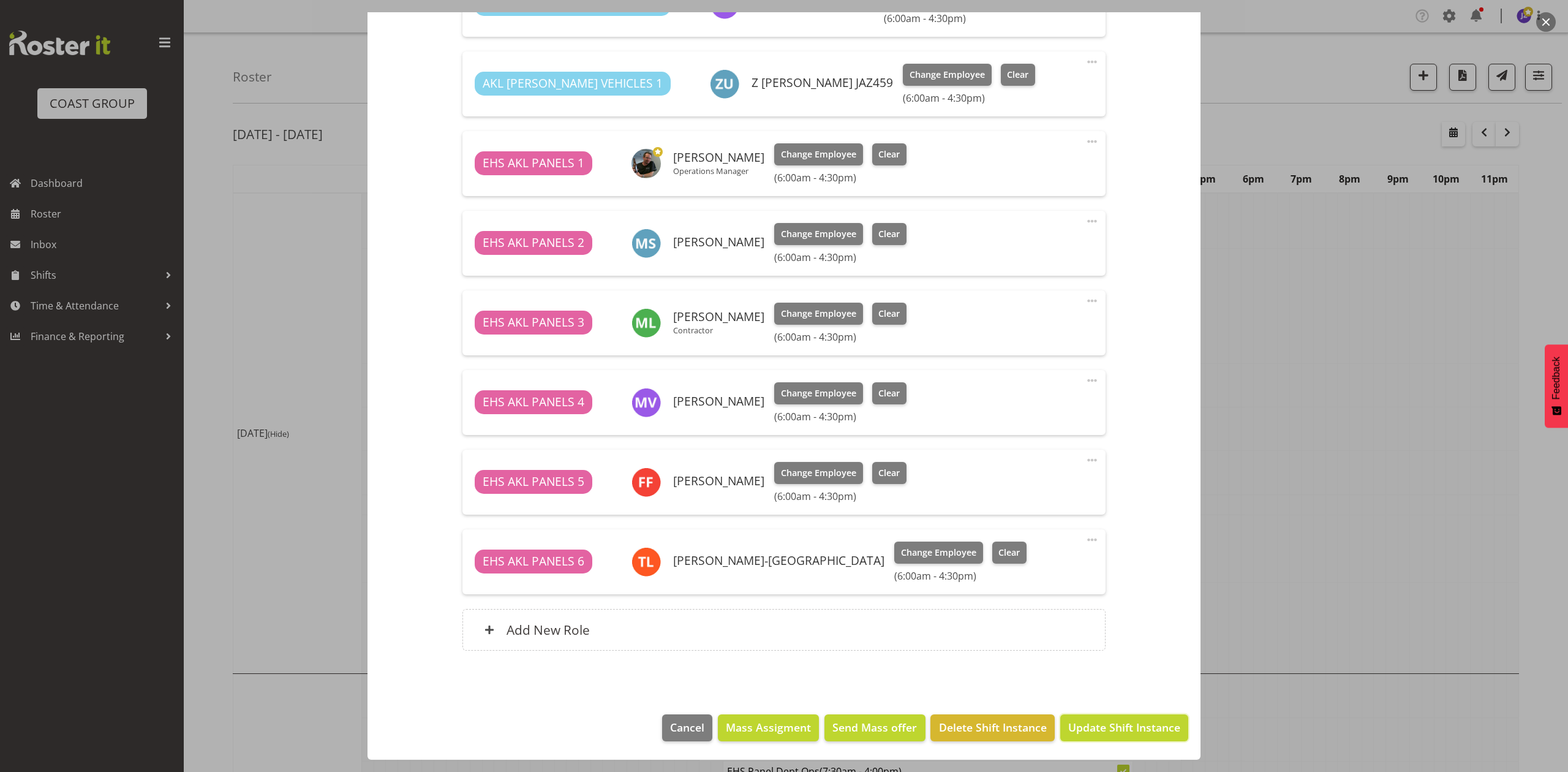
click at [1121, 729] on span "Update Shift Instance" at bounding box center [1123, 726] width 112 height 16
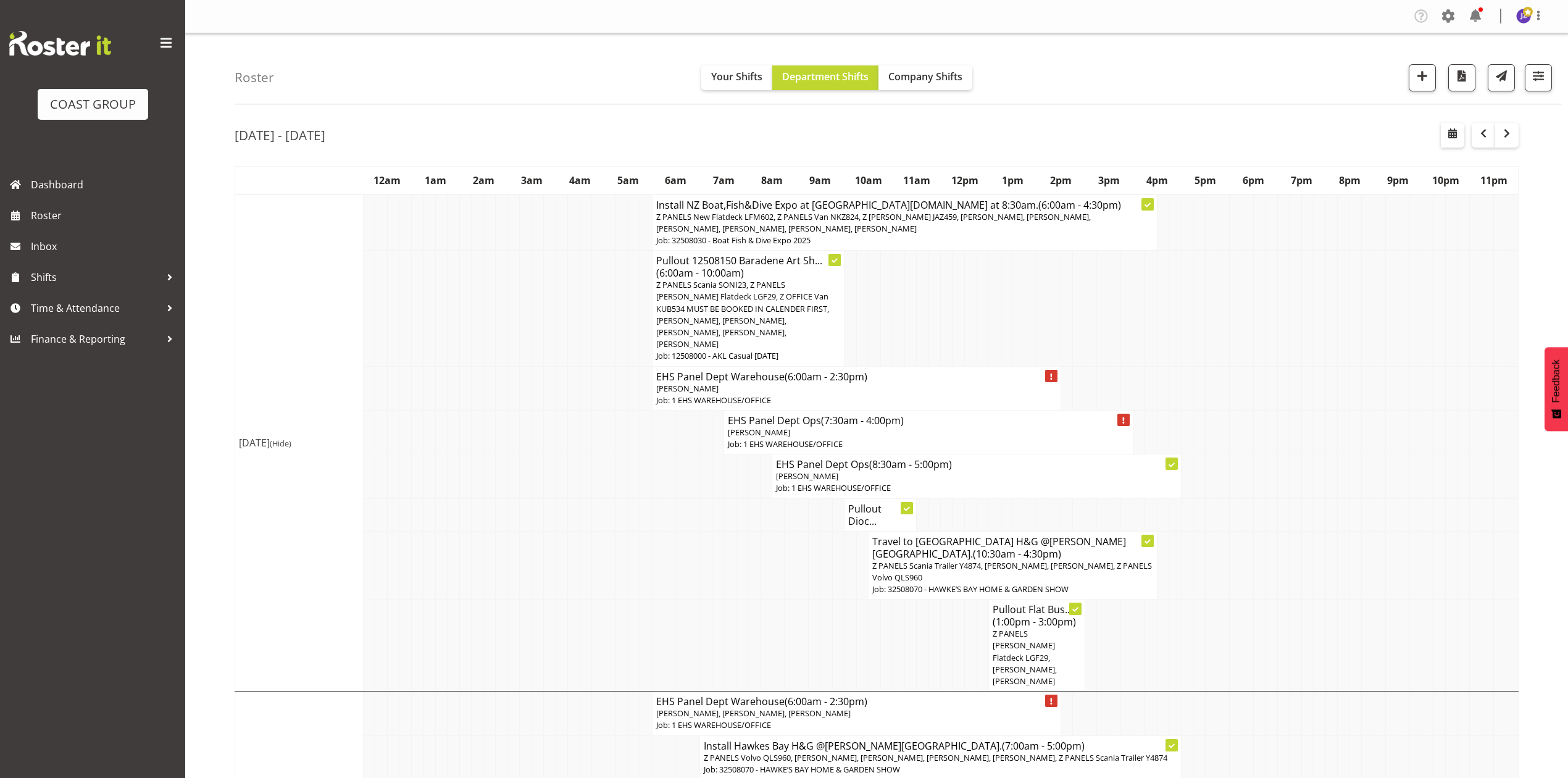
click at [771, 320] on span "Z PANELS Scania SONI23, Z PANELS Mitsy Flatdeck LGF29, Z OFFICE Van KUB534 MUST…" at bounding box center [742, 314] width 173 height 71
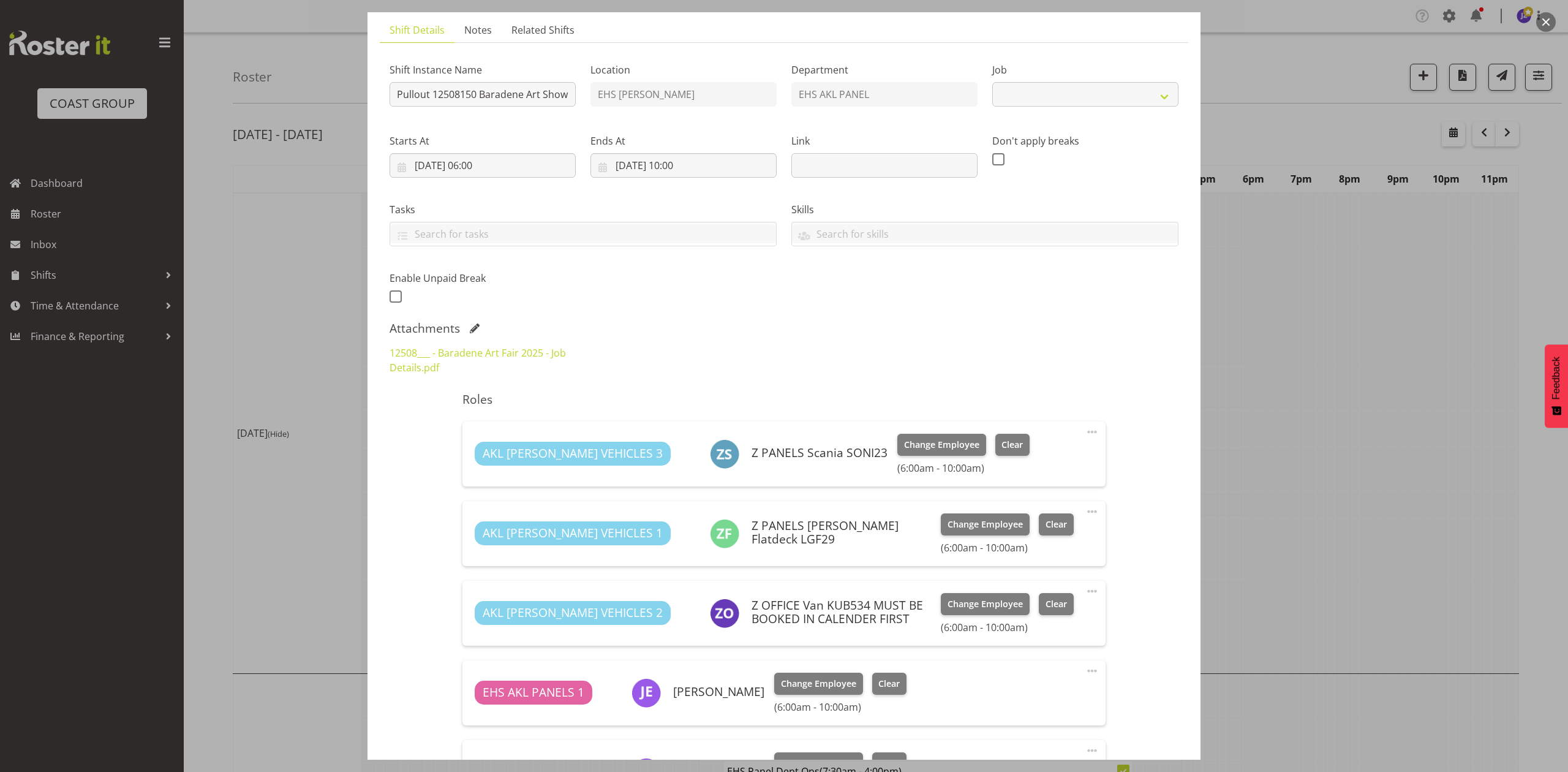
select select "8652"
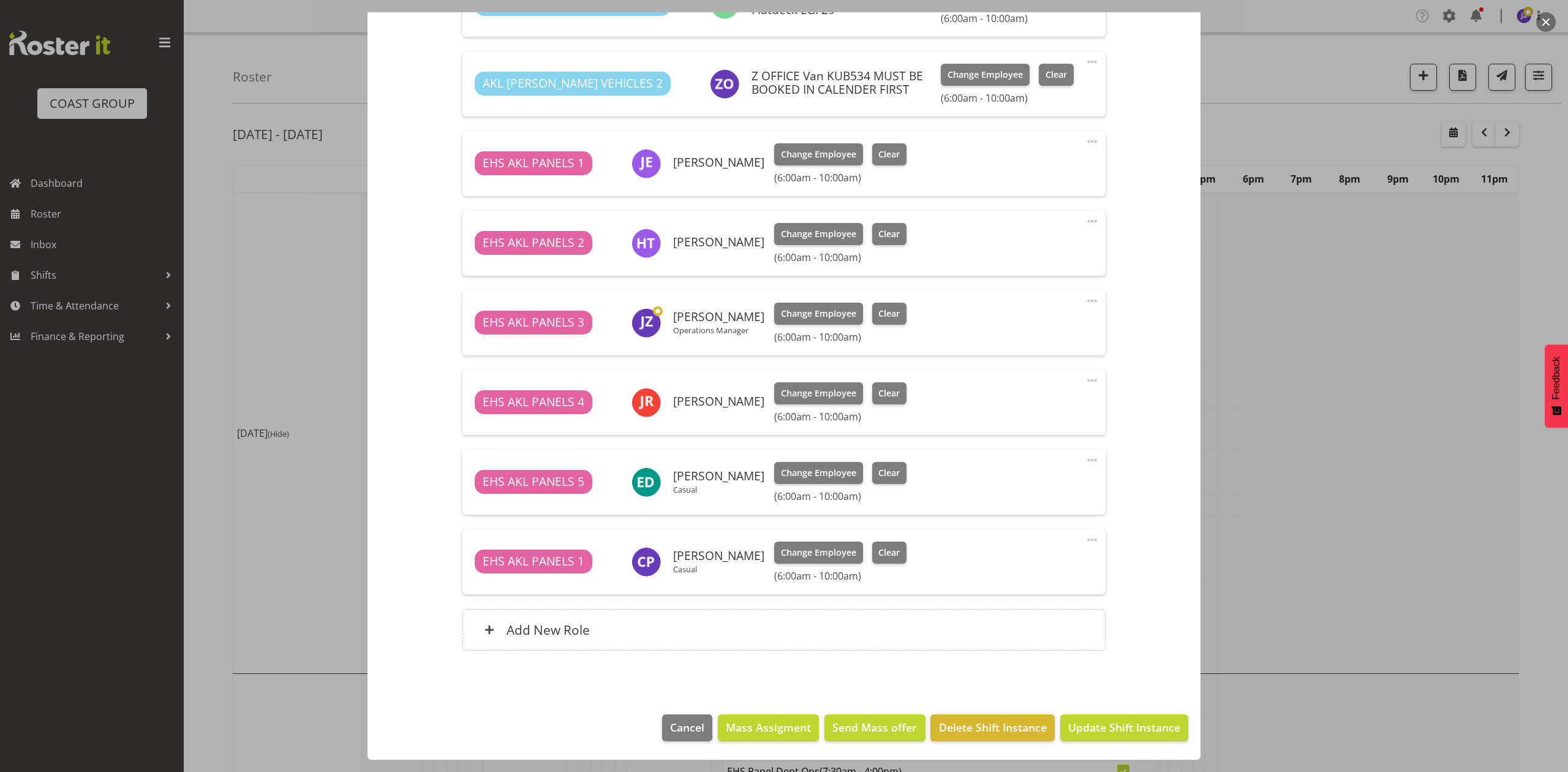
scroll to position [612, 0]
click at [1232, 351] on div at bounding box center [784, 386] width 1568 height 772
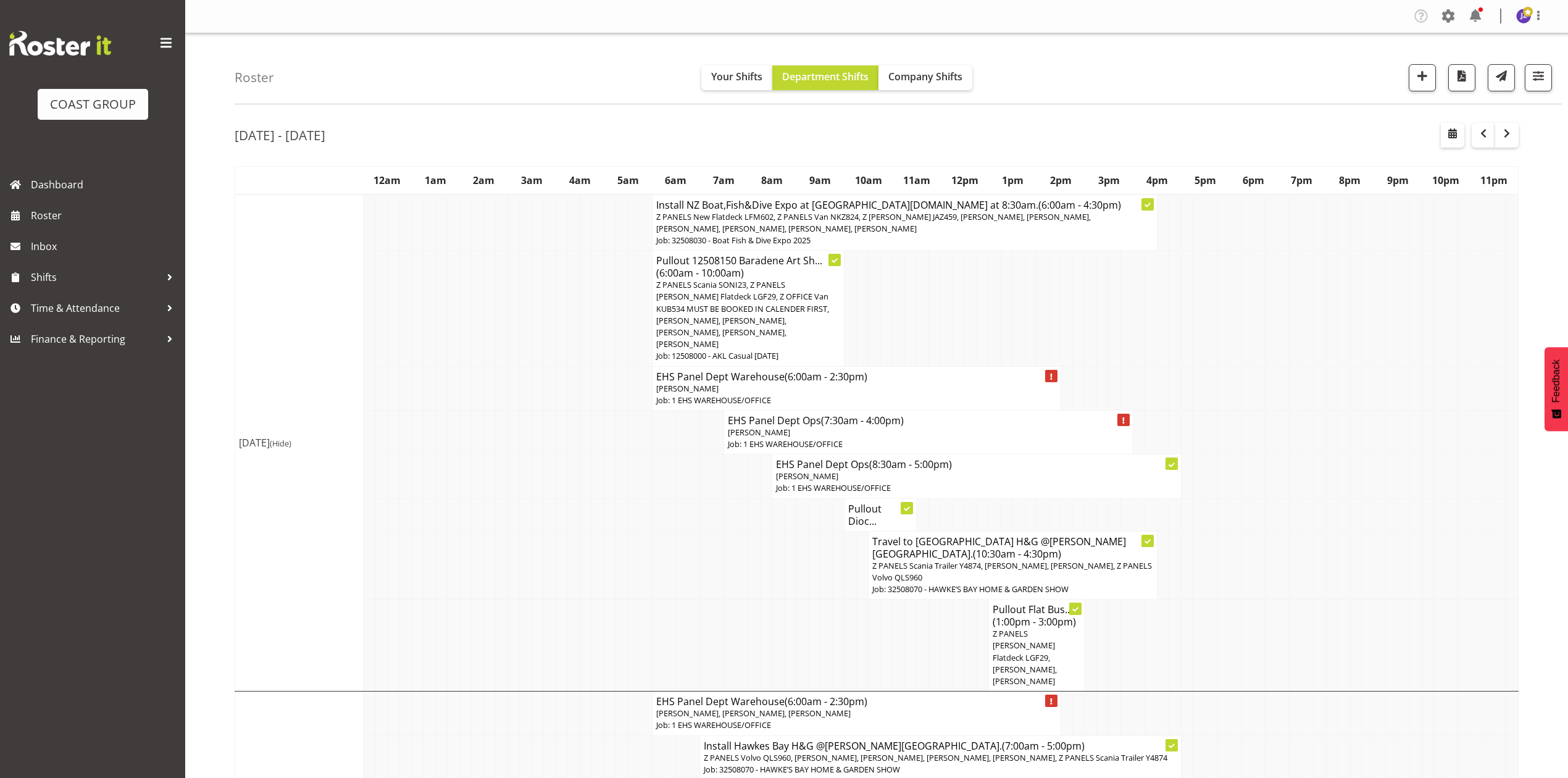
click at [934, 200] on h4 "Install NZ Boat,Fish&Dive Expo at Mystery Creek.In at 8:30am. (6:00am - 4:30pm)" at bounding box center [905, 205] width 497 height 12
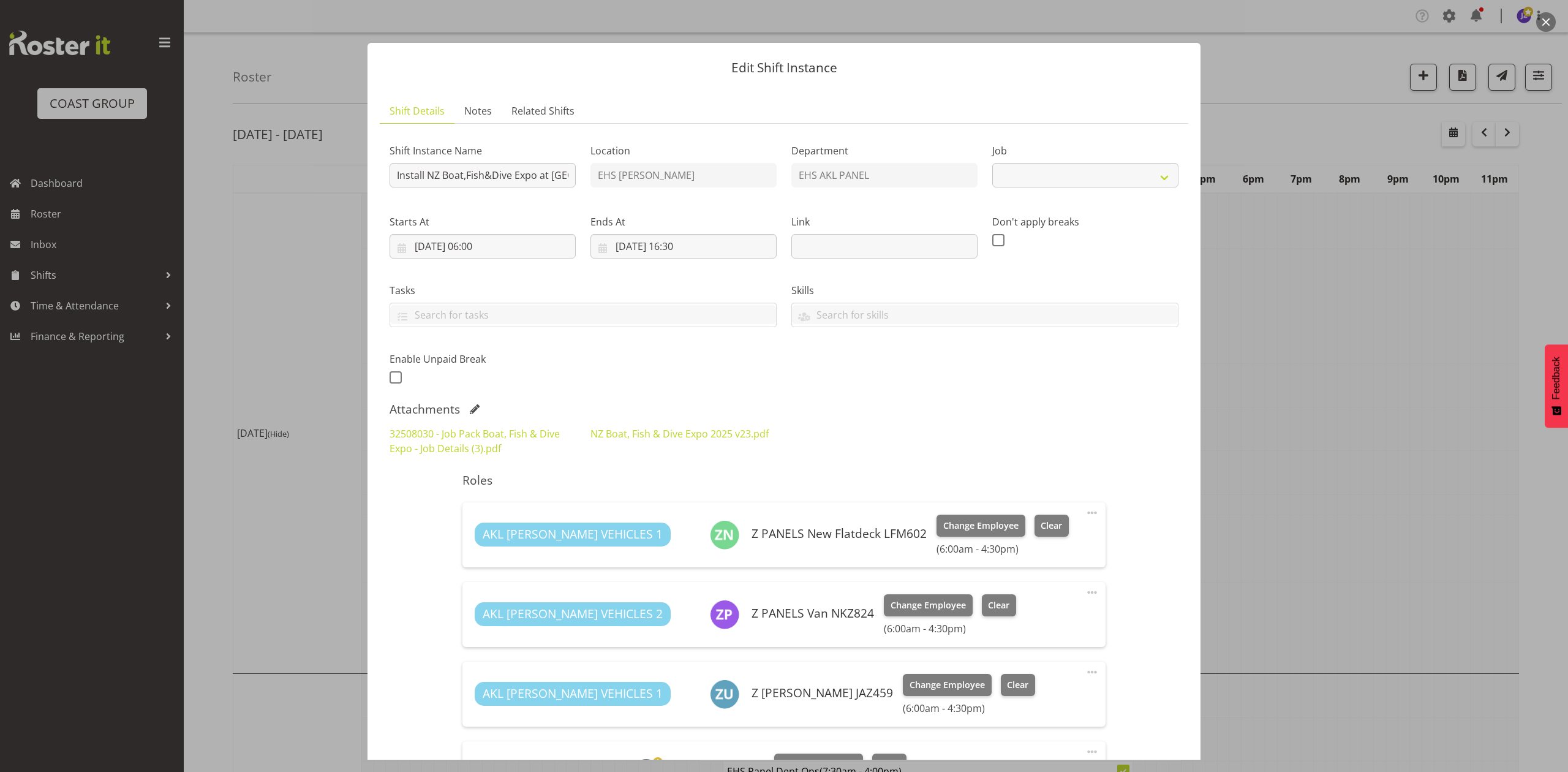
select select "9138"
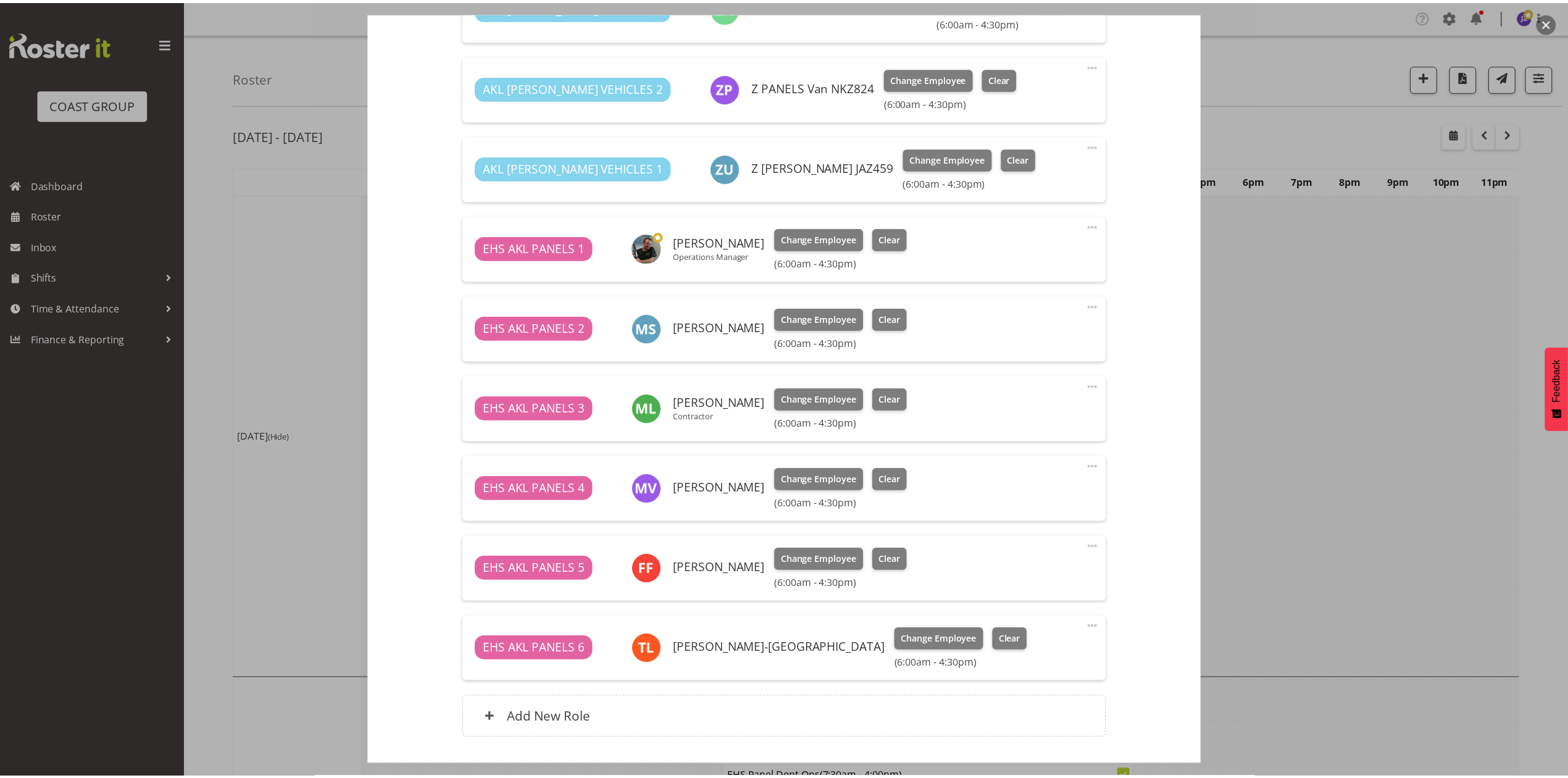
scroll to position [576, 0]
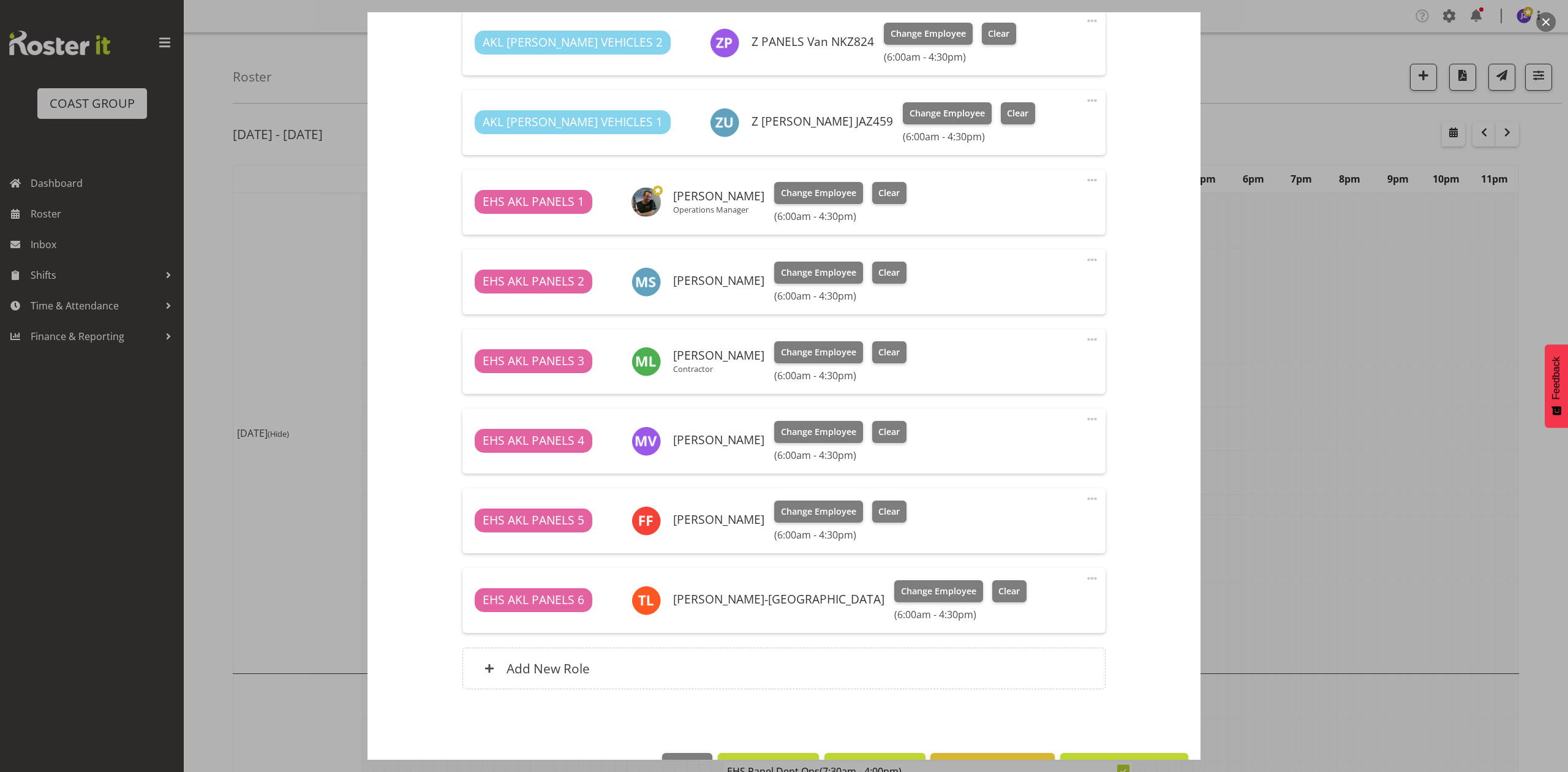
click at [1402, 293] on div at bounding box center [784, 386] width 1568 height 772
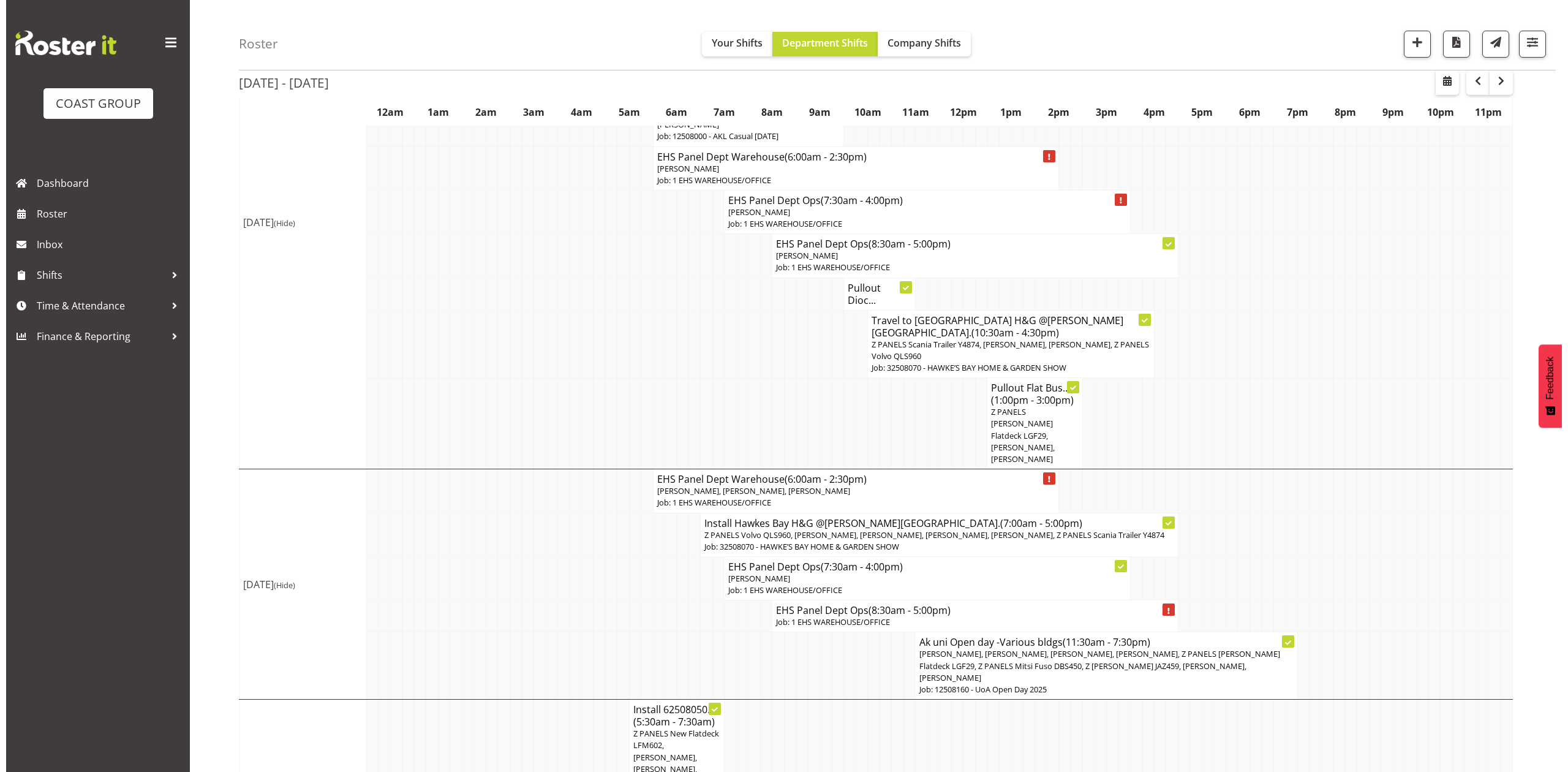
scroll to position [245, 0]
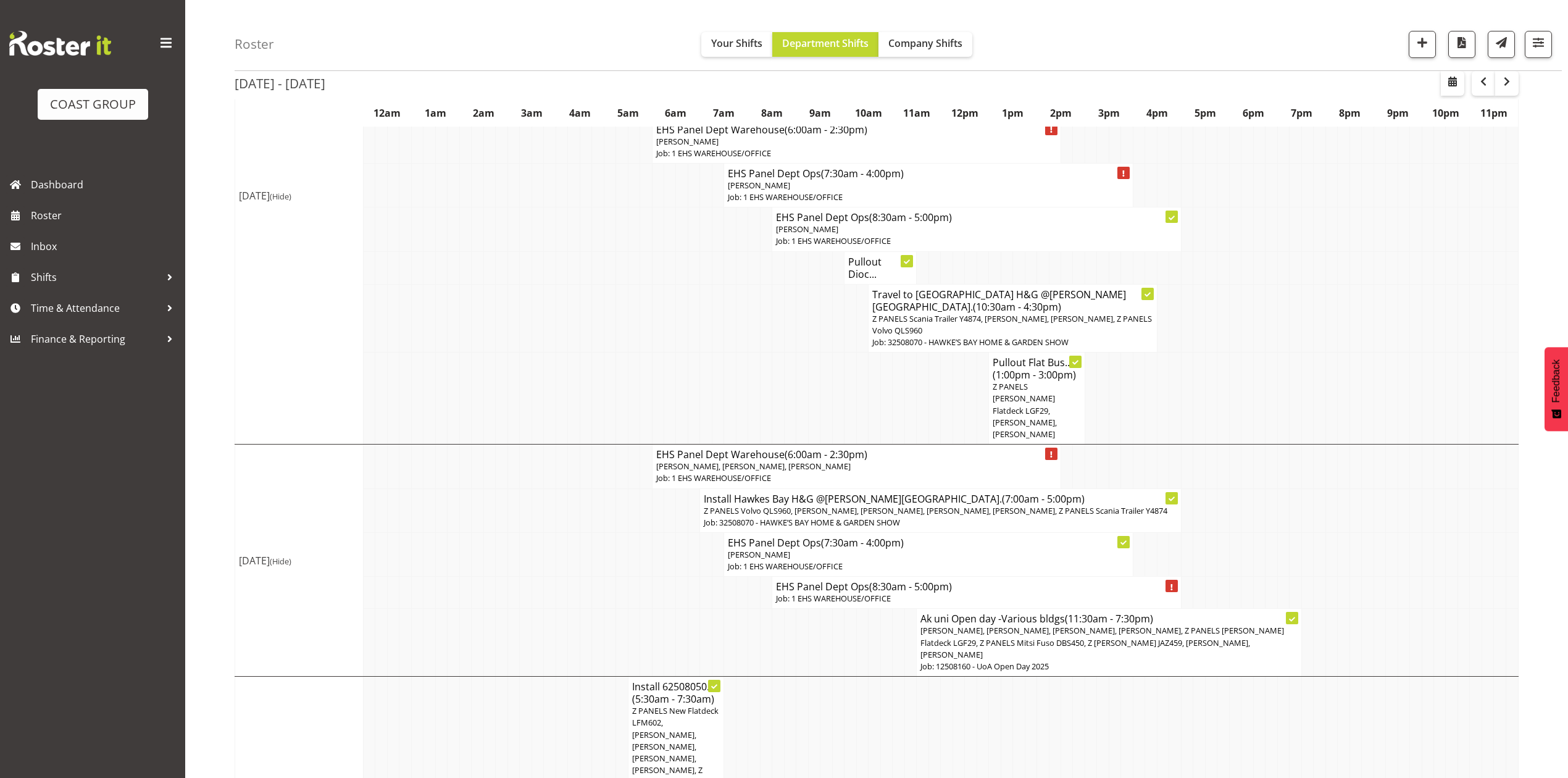
click at [859, 251] on td "Pullout Dioc..." at bounding box center [881, 268] width 73 height 32
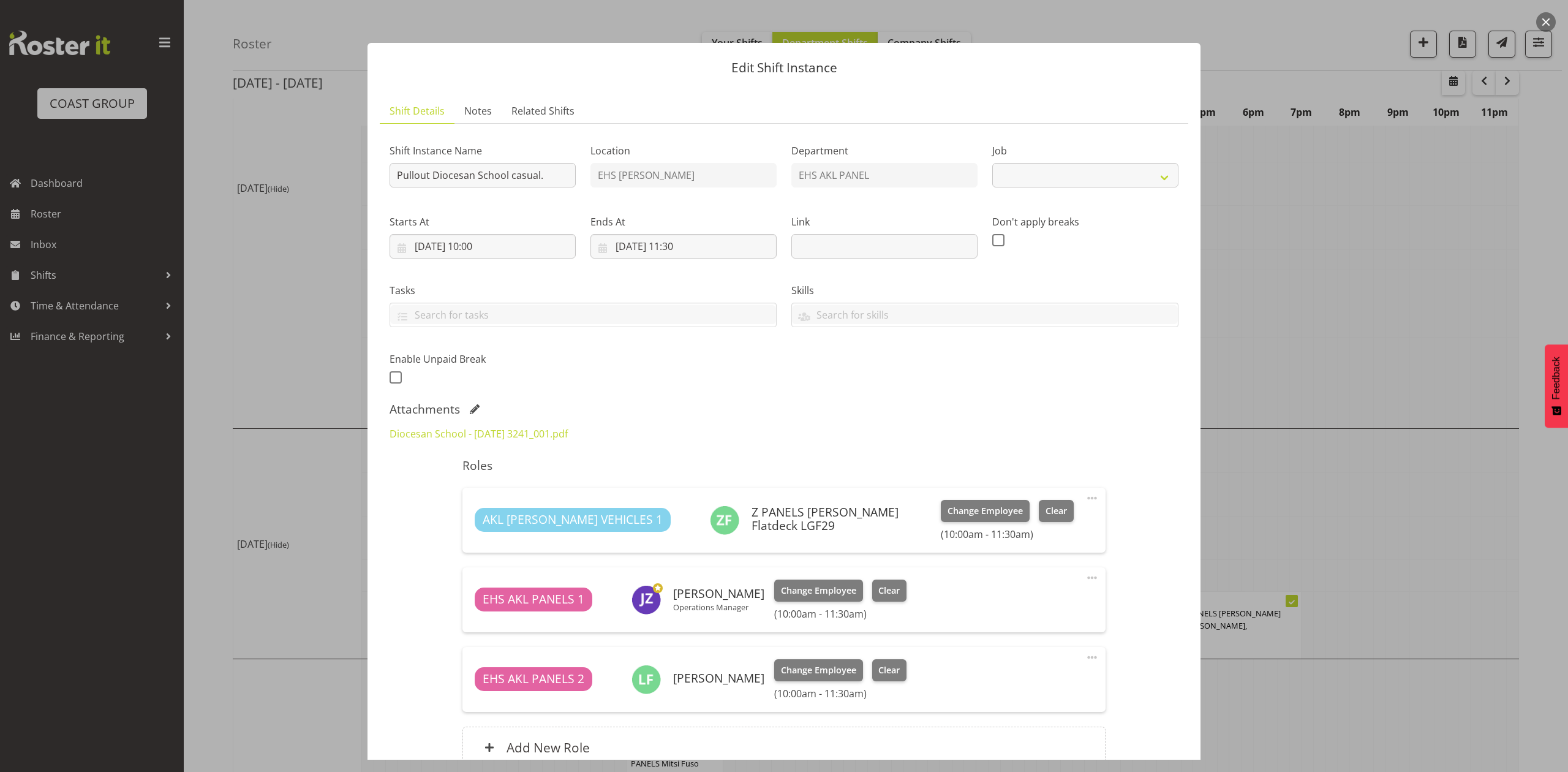
select select "8652"
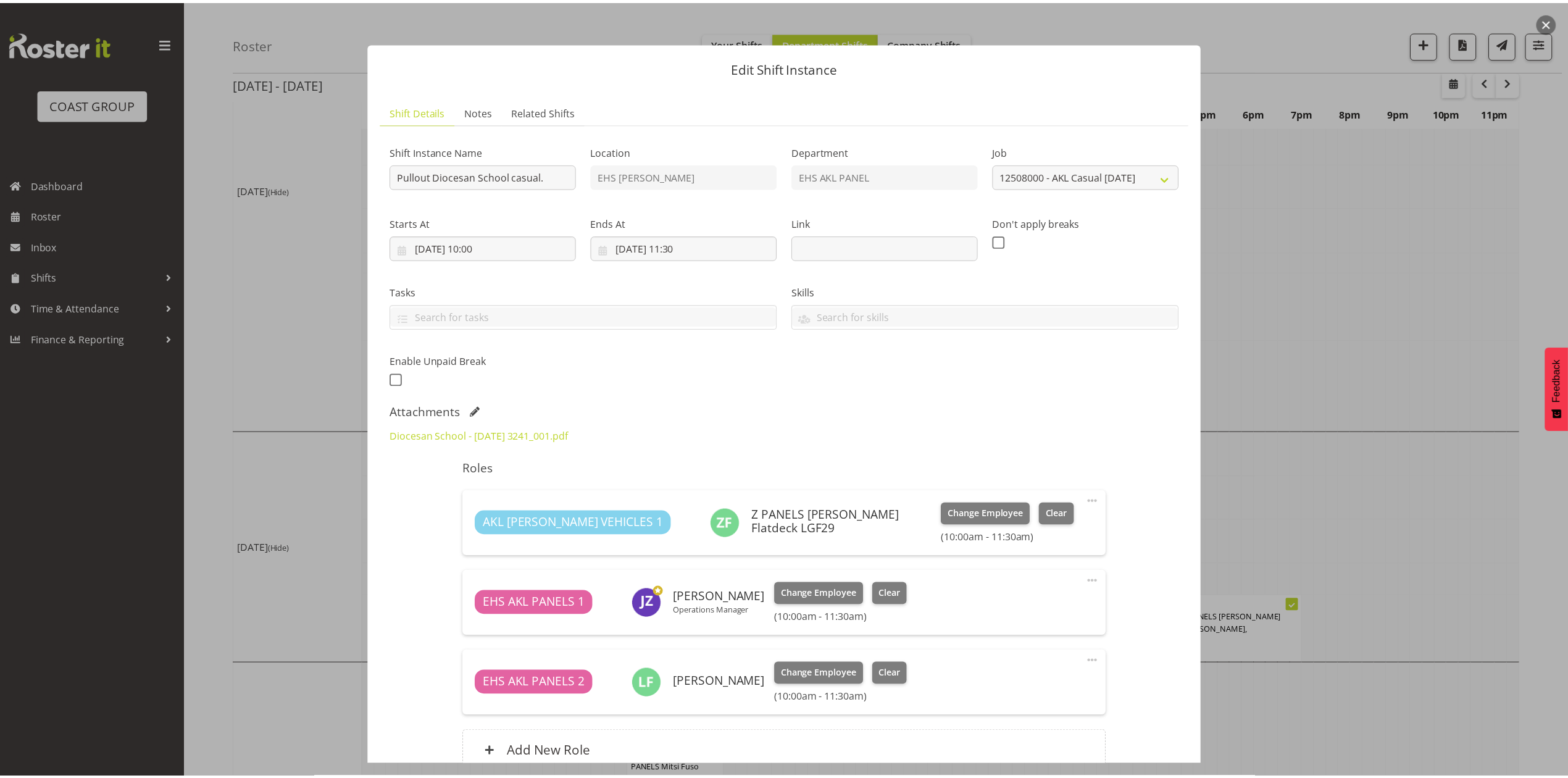
scroll to position [0, 0]
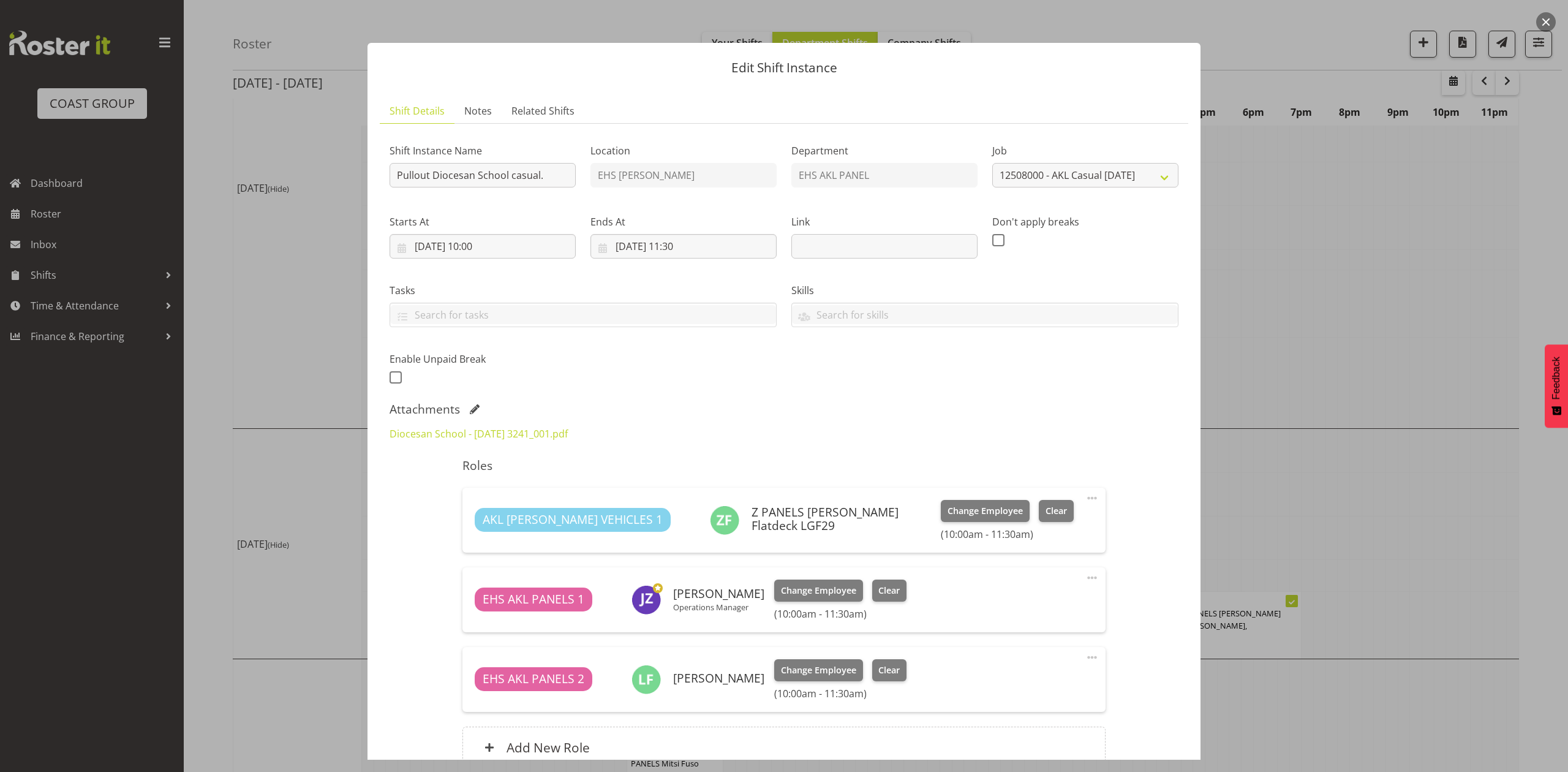
click at [1376, 341] on div at bounding box center [784, 386] width 1568 height 772
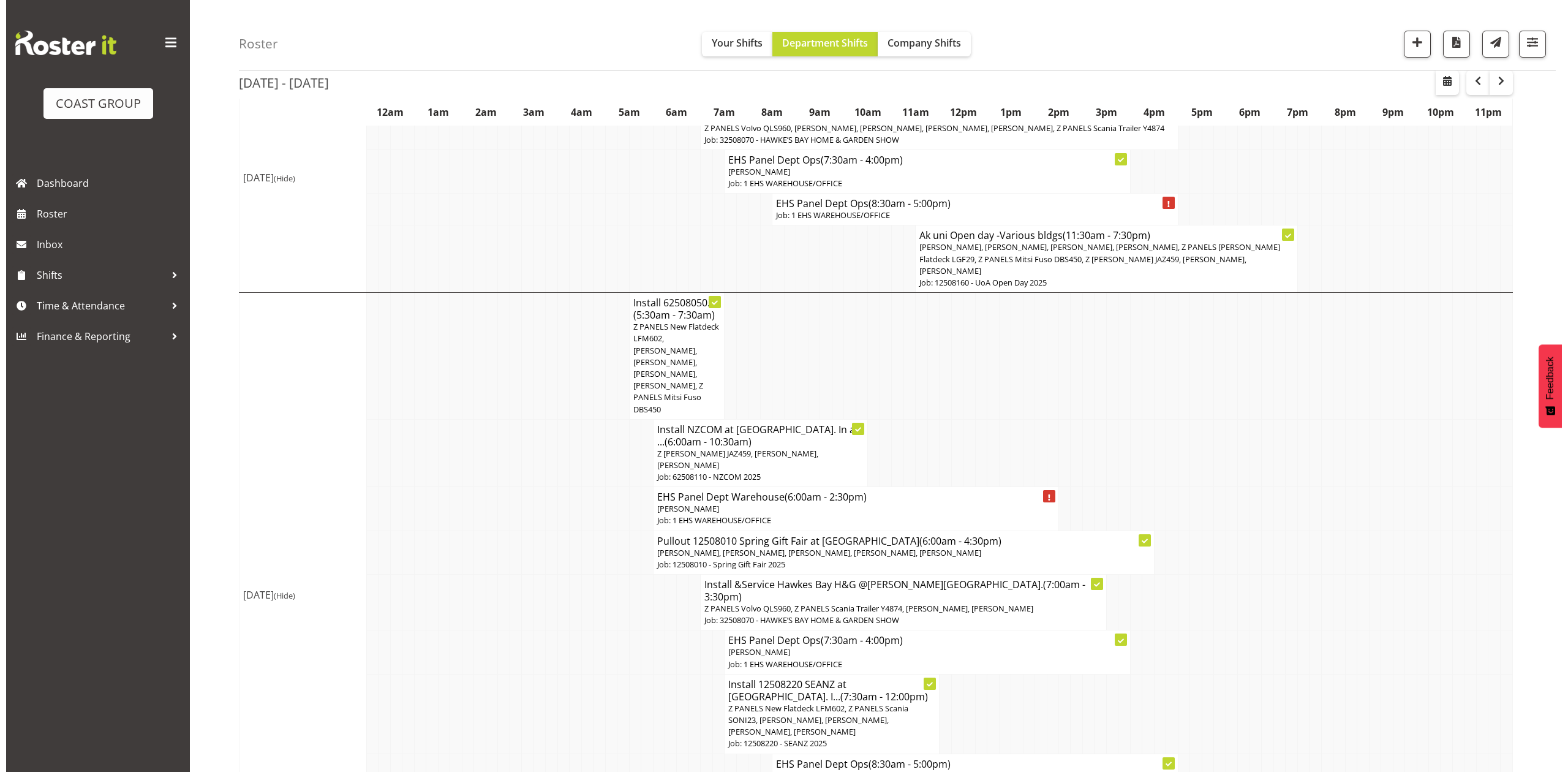
scroll to position [653, 0]
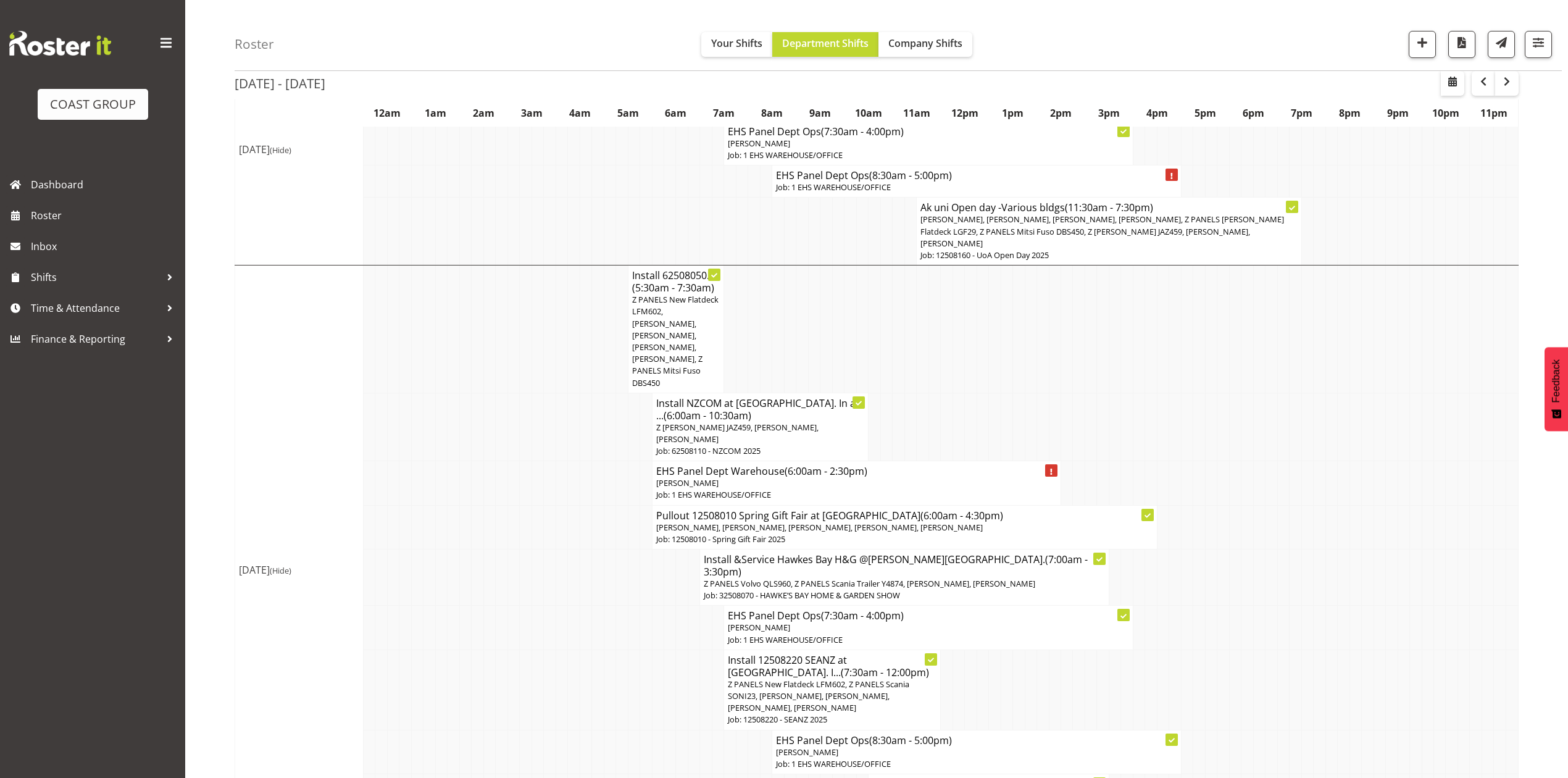
click at [650, 293] on span "Z PANELS New Flatdeck LFM602, Abe Denton, Takaria Leleimua-Kamira, Jeremy Zhu, …" at bounding box center [675, 340] width 86 height 94
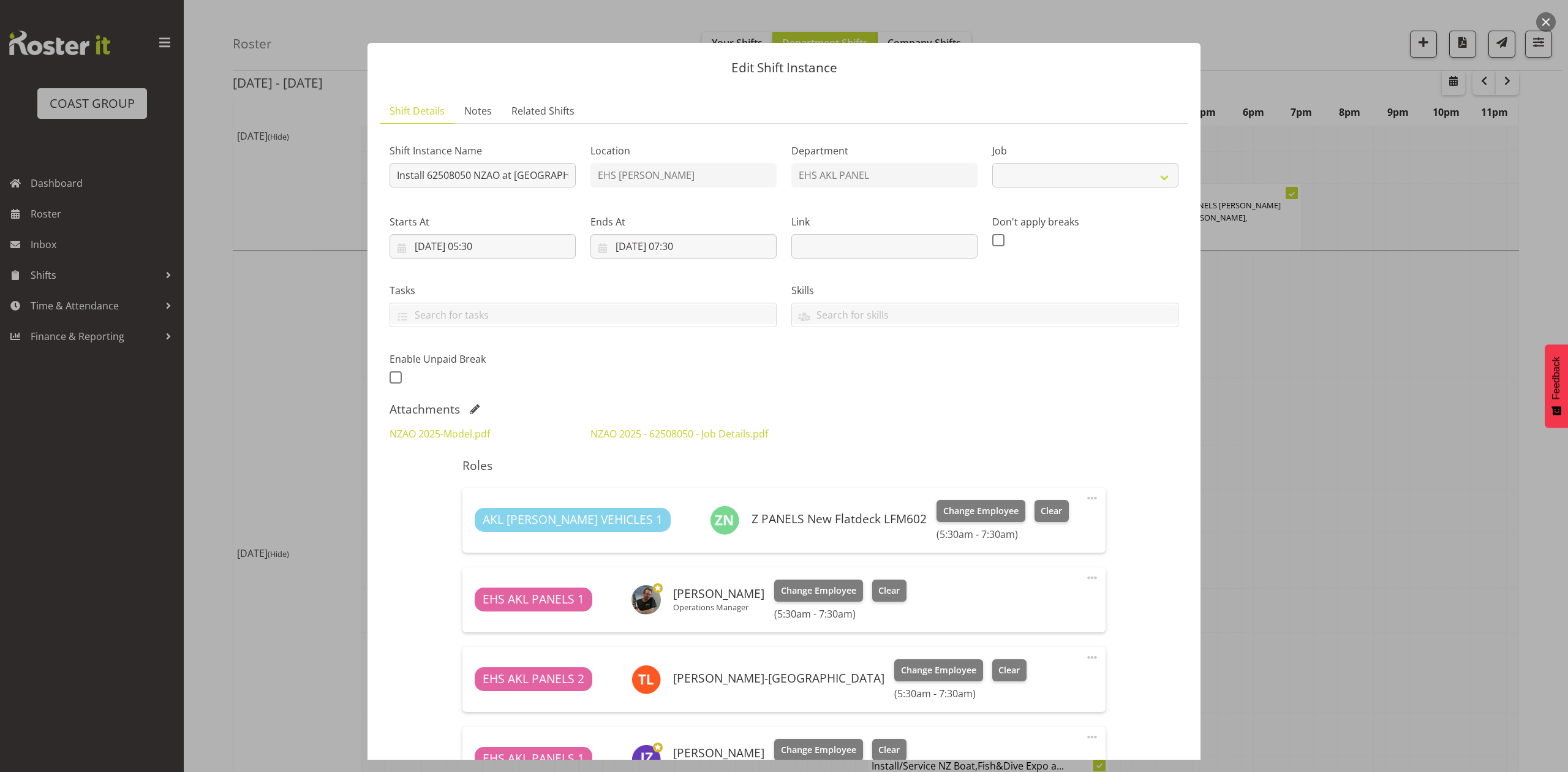
select select "9198"
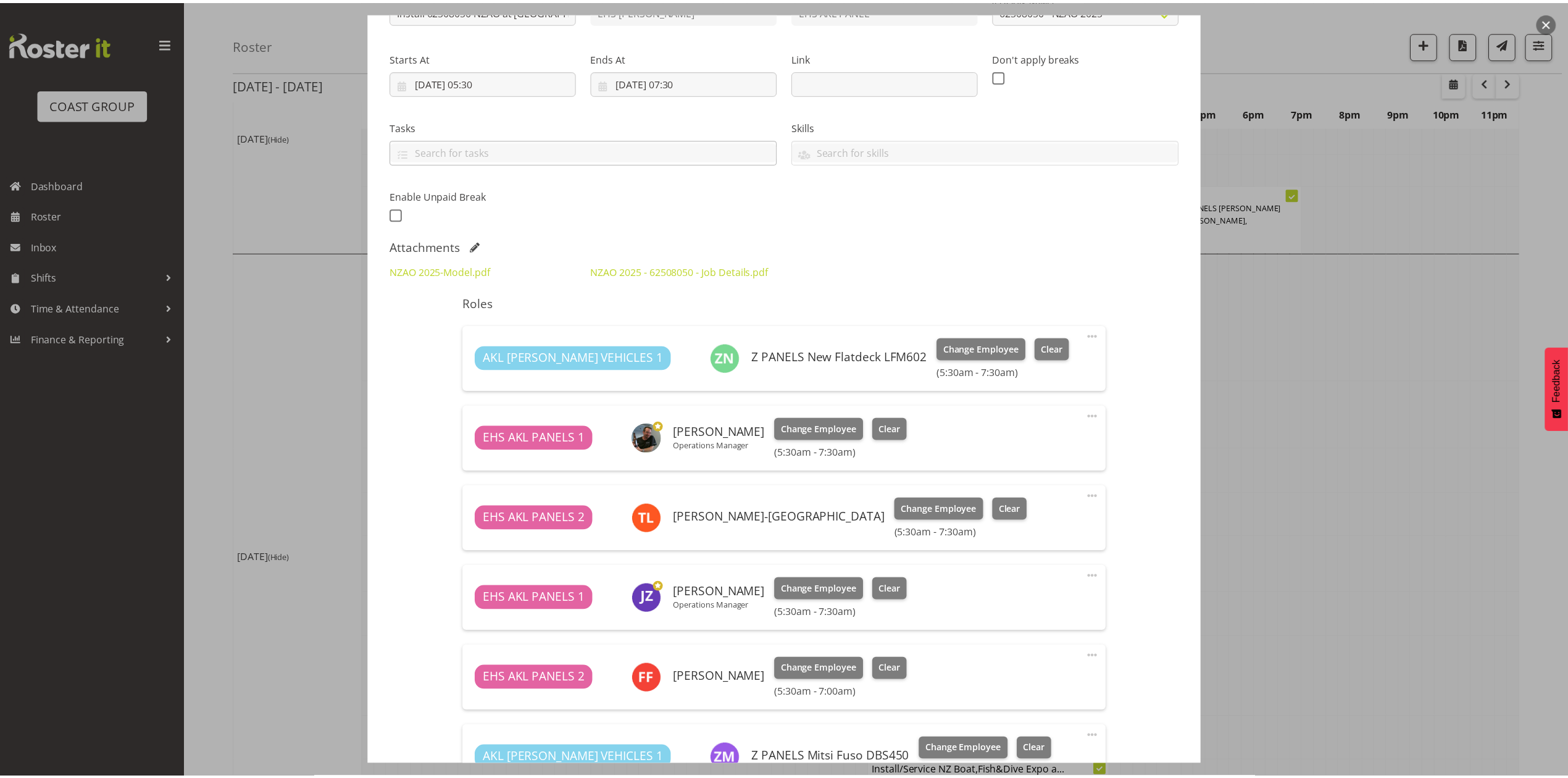
scroll to position [164, 0]
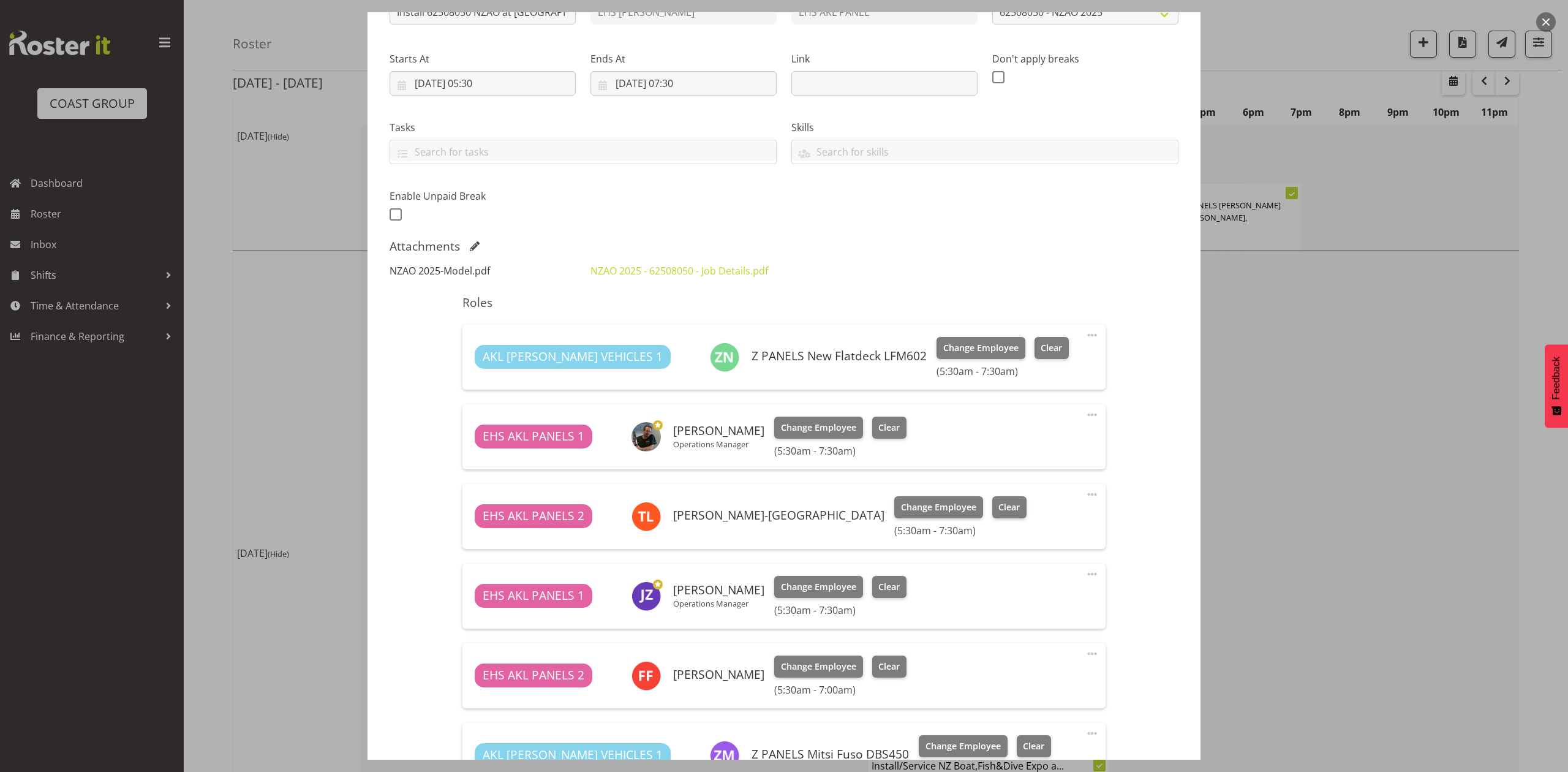
click at [477, 266] on link "NZAO 2025-Model.pdf" at bounding box center [440, 270] width 100 height 13
click at [1482, 383] on div at bounding box center [784, 386] width 1568 height 772
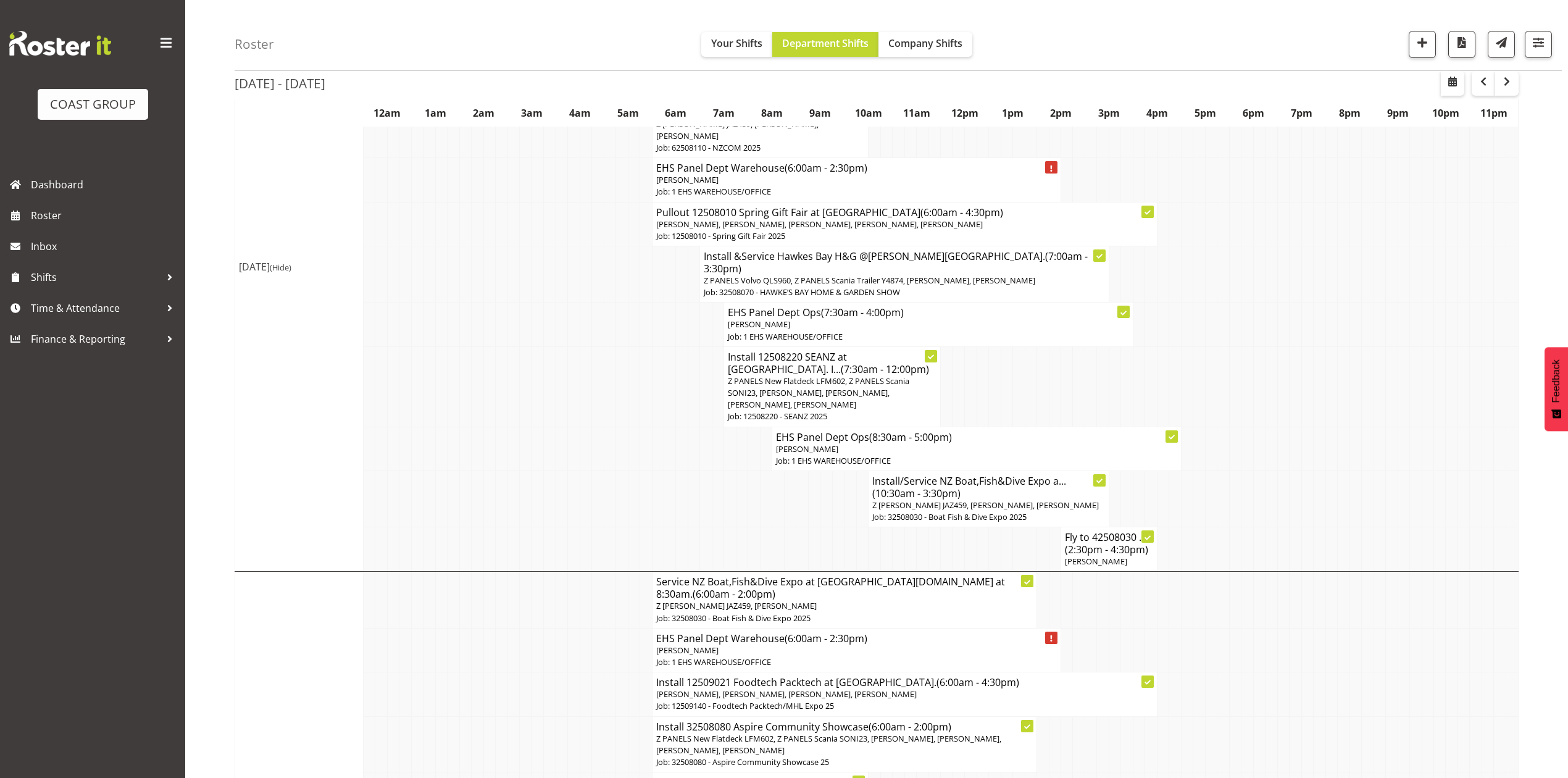
scroll to position [987, 0]
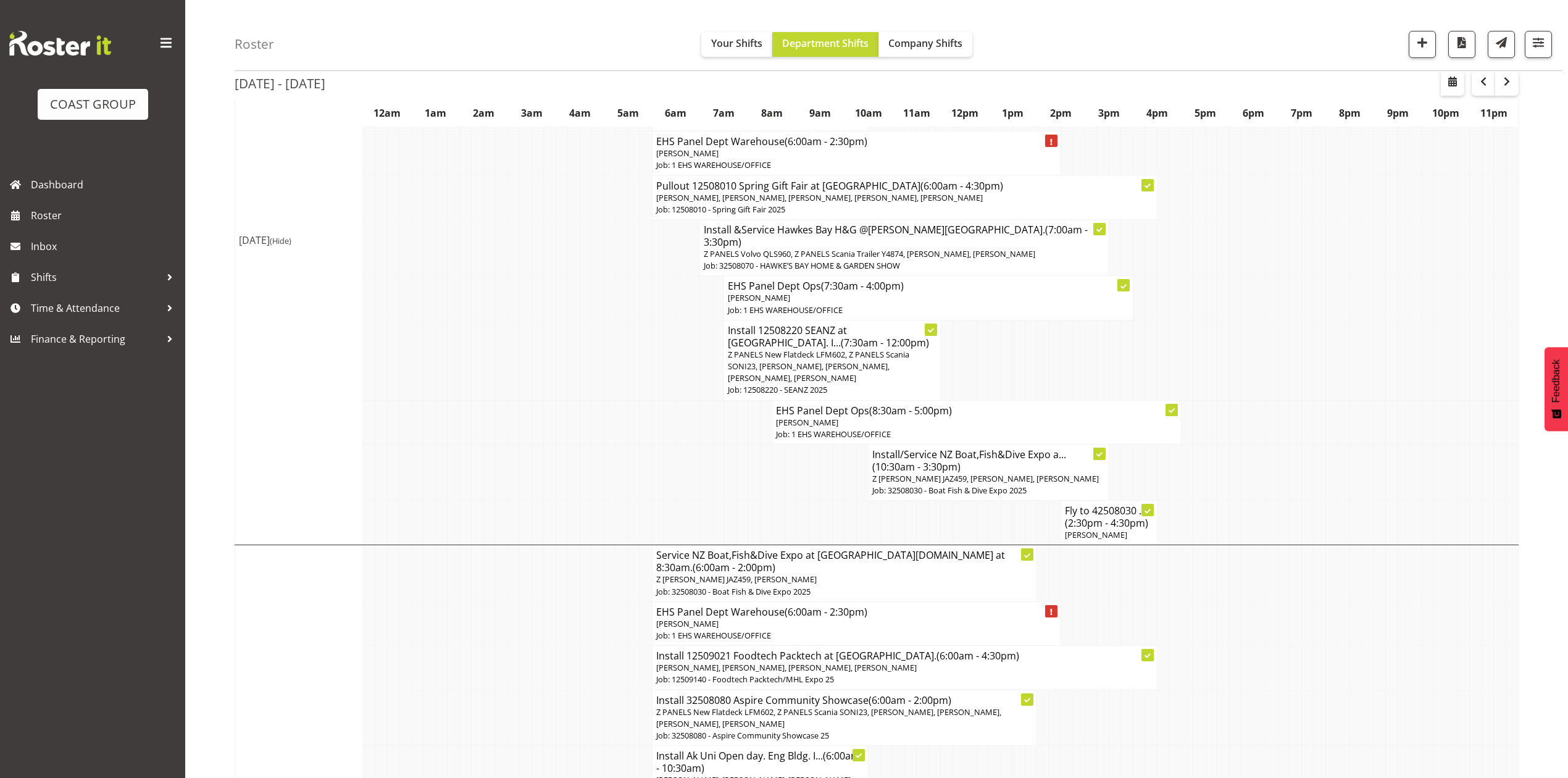
click at [1090, 516] on span "(2:30pm - 4:30pm)" at bounding box center [1106, 523] width 83 height 13
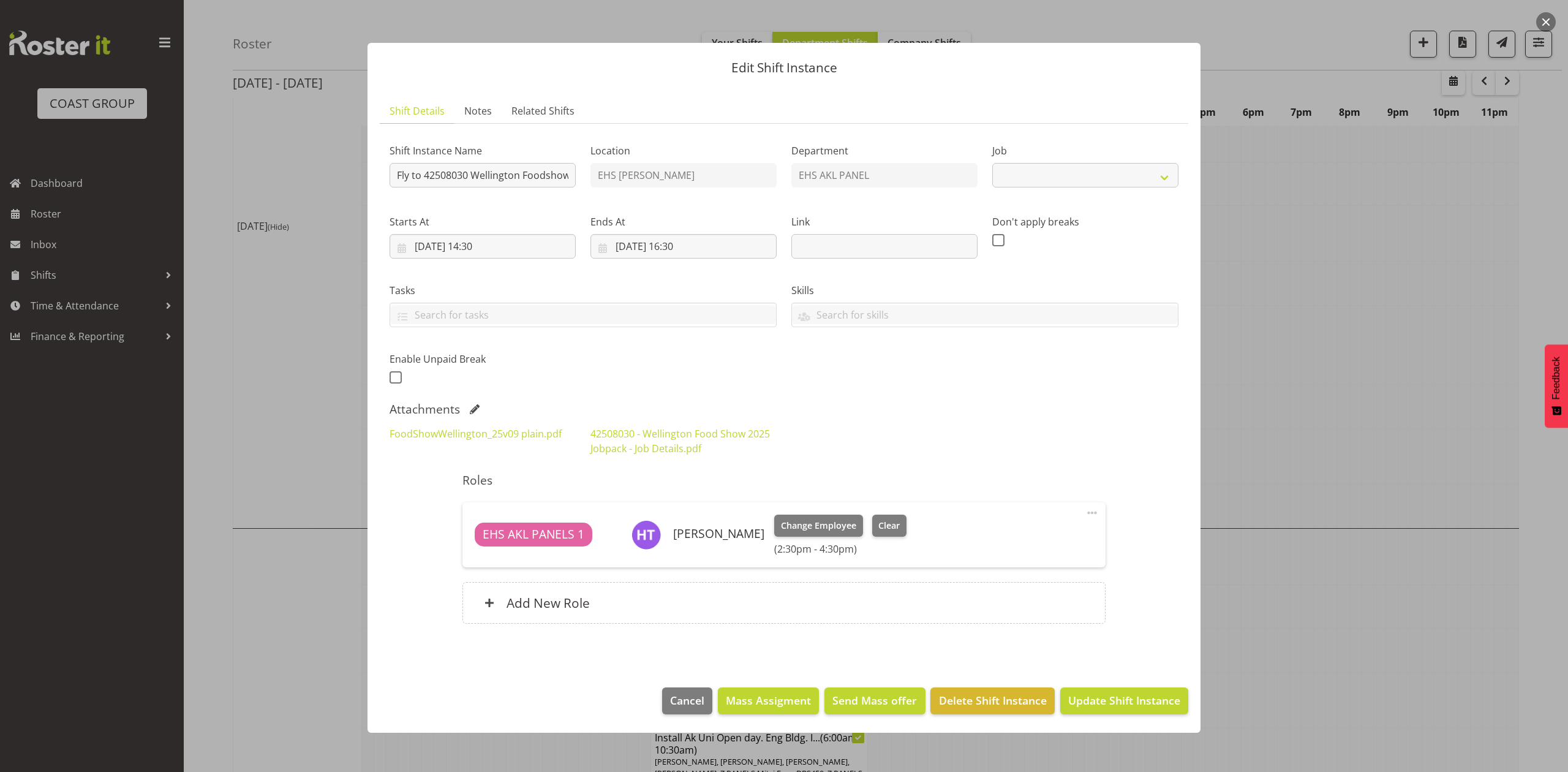
select select "9141"
drag, startPoint x: 1373, startPoint y: 335, endPoint x: 1365, endPoint y: 341, distance: 10.0
click at [1373, 336] on div at bounding box center [784, 386] width 1568 height 772
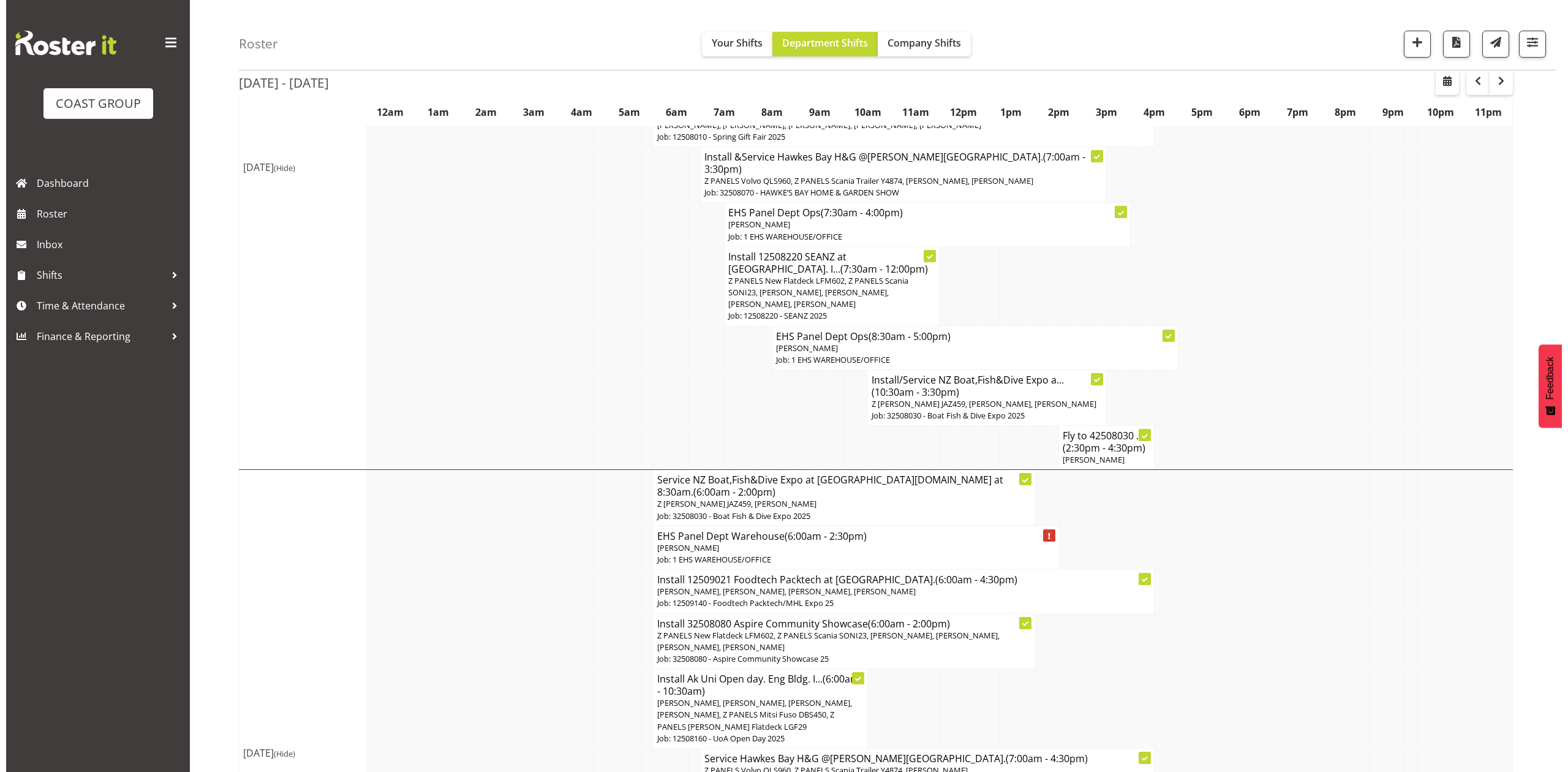
scroll to position [1143, 0]
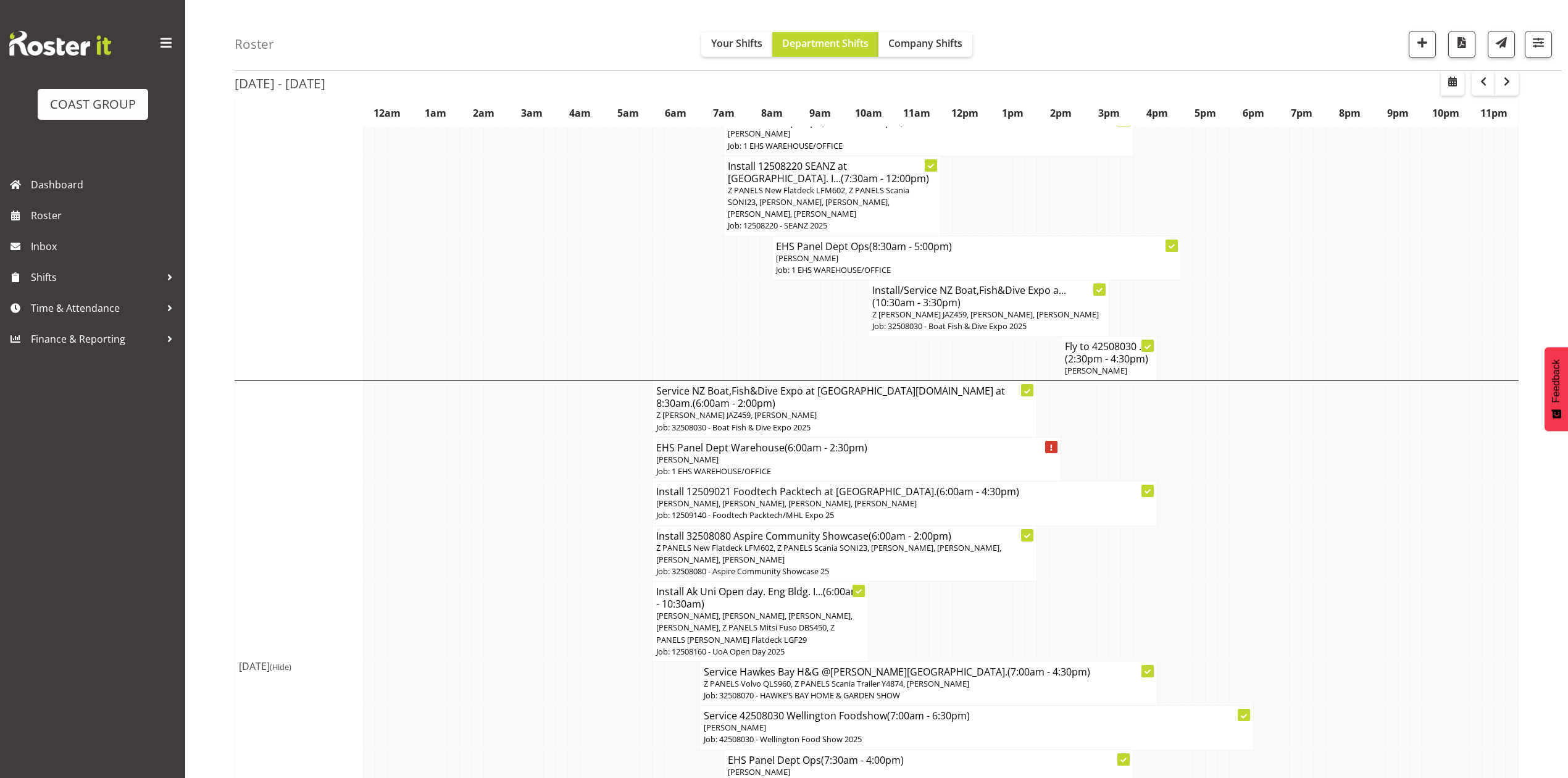
click at [846, 542] on p "Z PANELS New Flatdeck LFM602, Z PANELS Scania SONI23, Matthieu Vendrely, Takari…" at bounding box center [845, 553] width 377 height 24
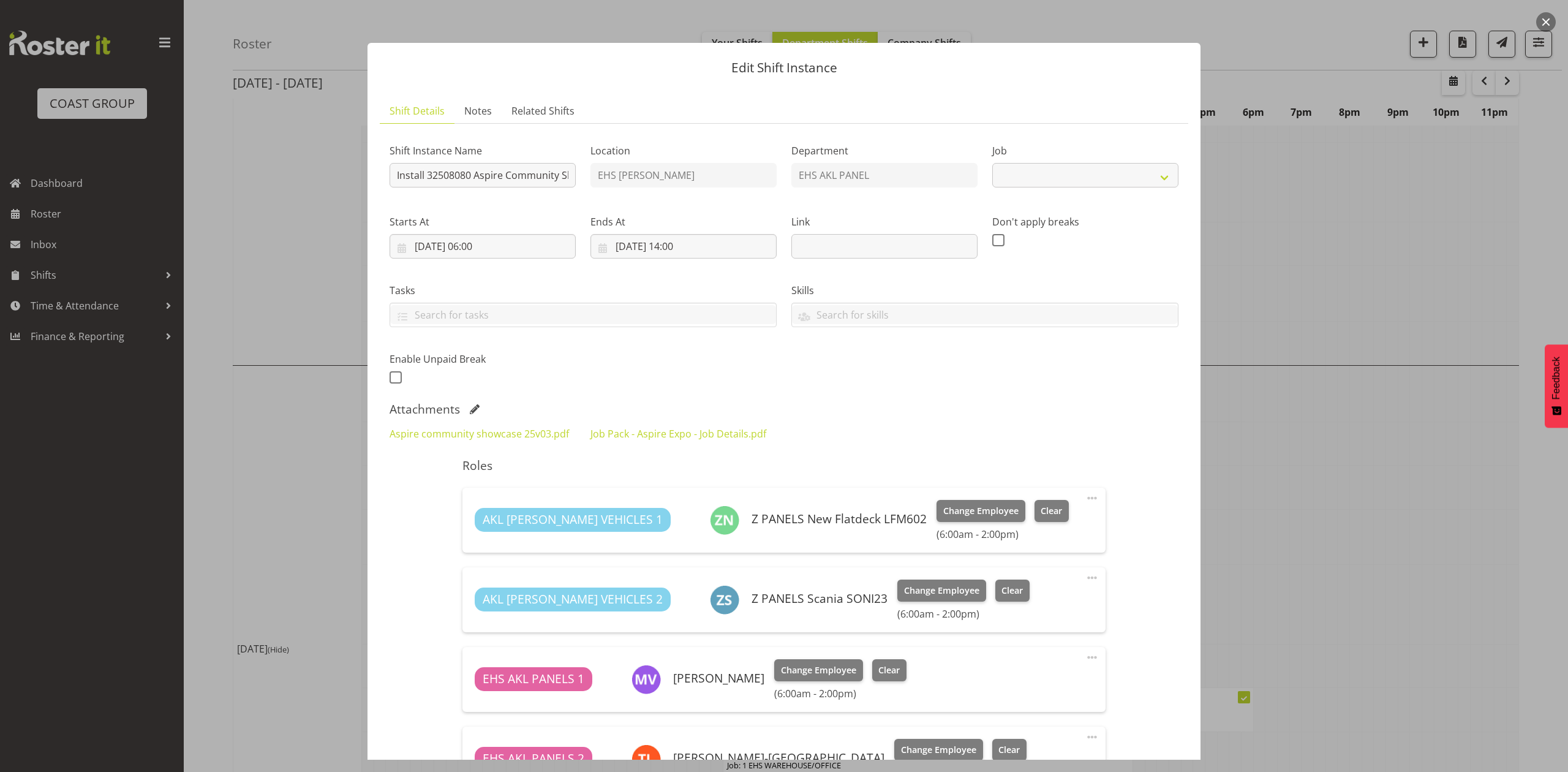
select select "9938"
click at [476, 434] on link "Aspire community showcase 25v03.pdf" at bounding box center [479, 433] width 179 height 13
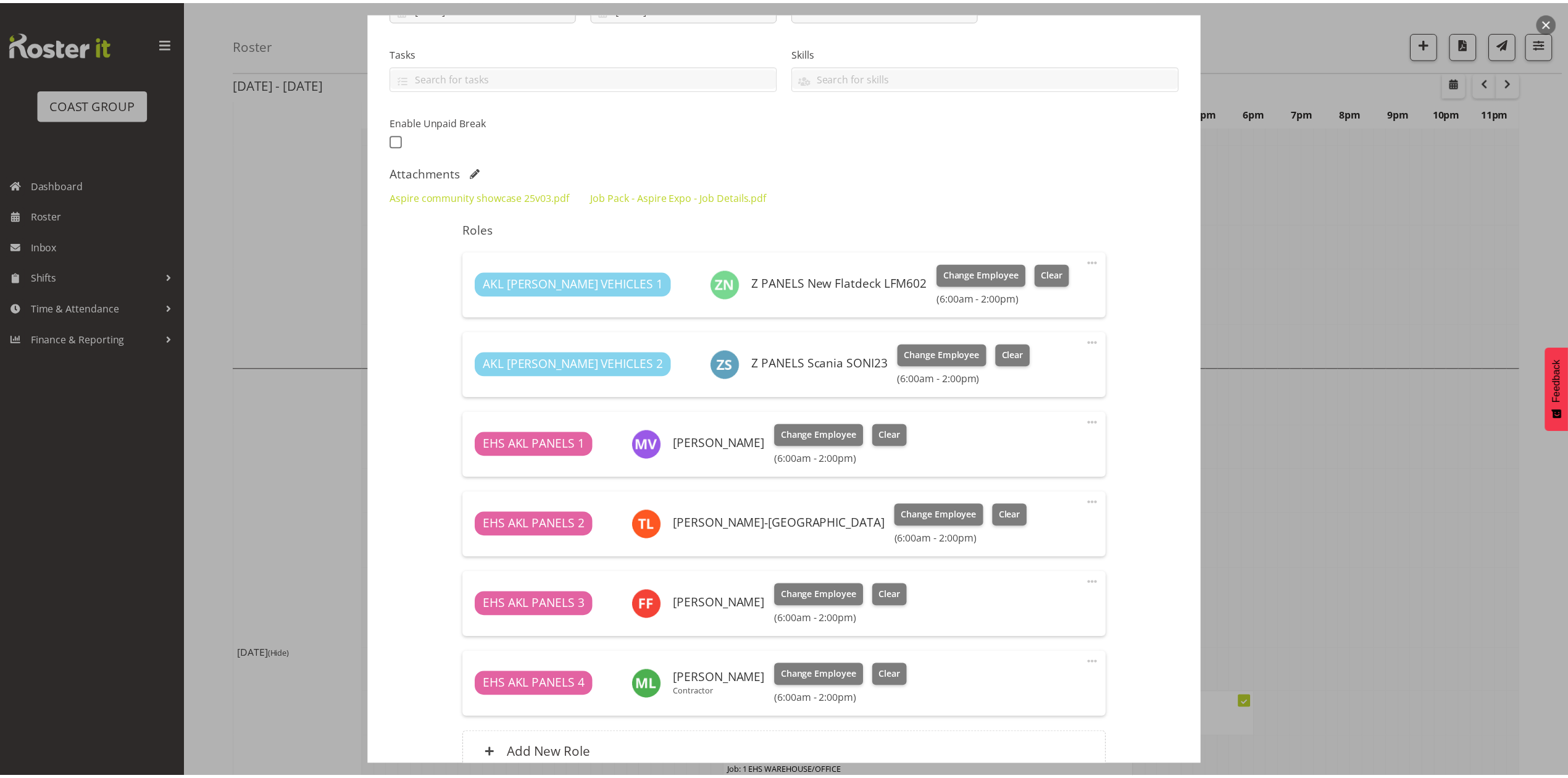
scroll to position [360, 0]
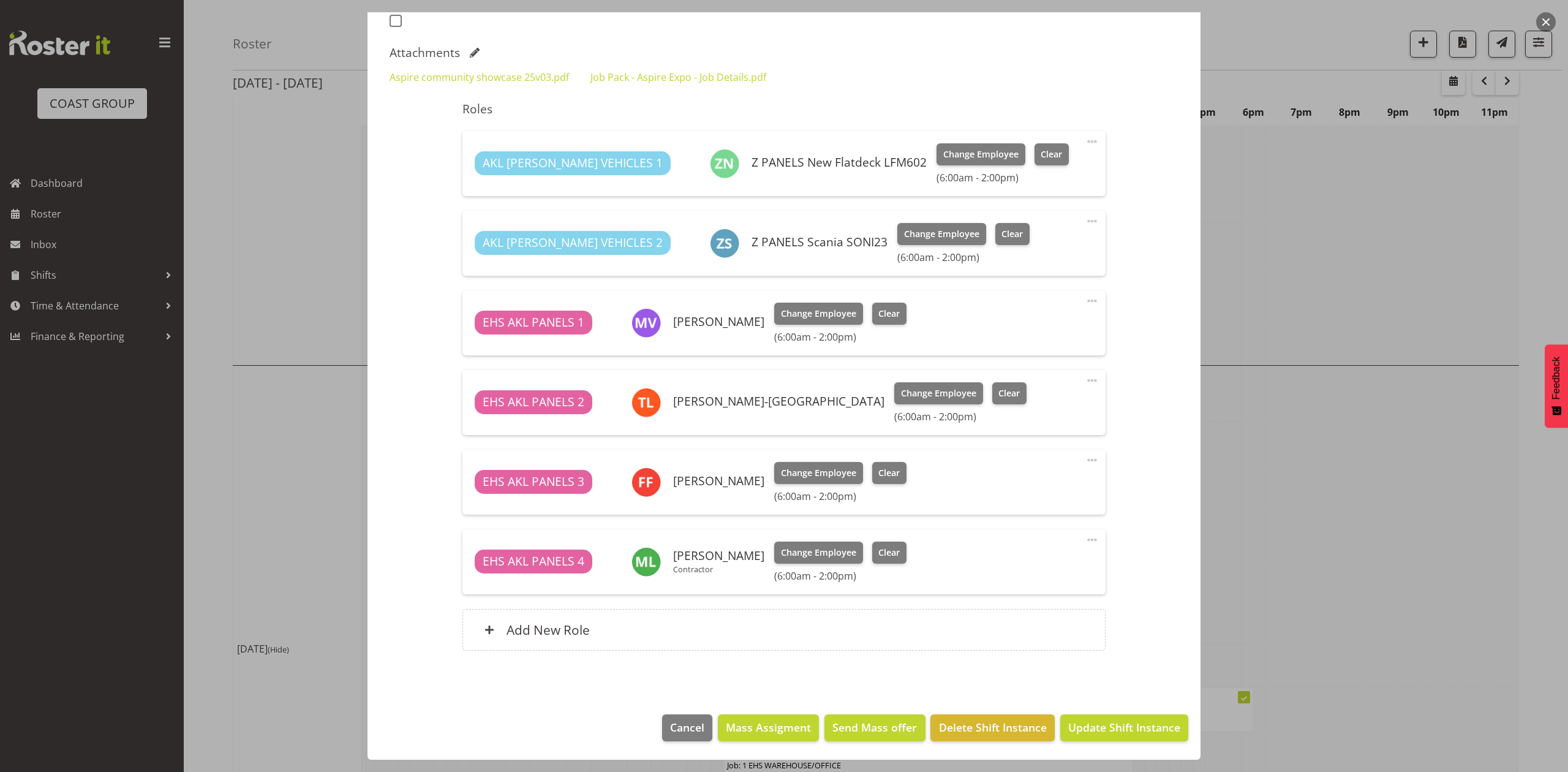
click at [1430, 389] on div at bounding box center [784, 386] width 1568 height 772
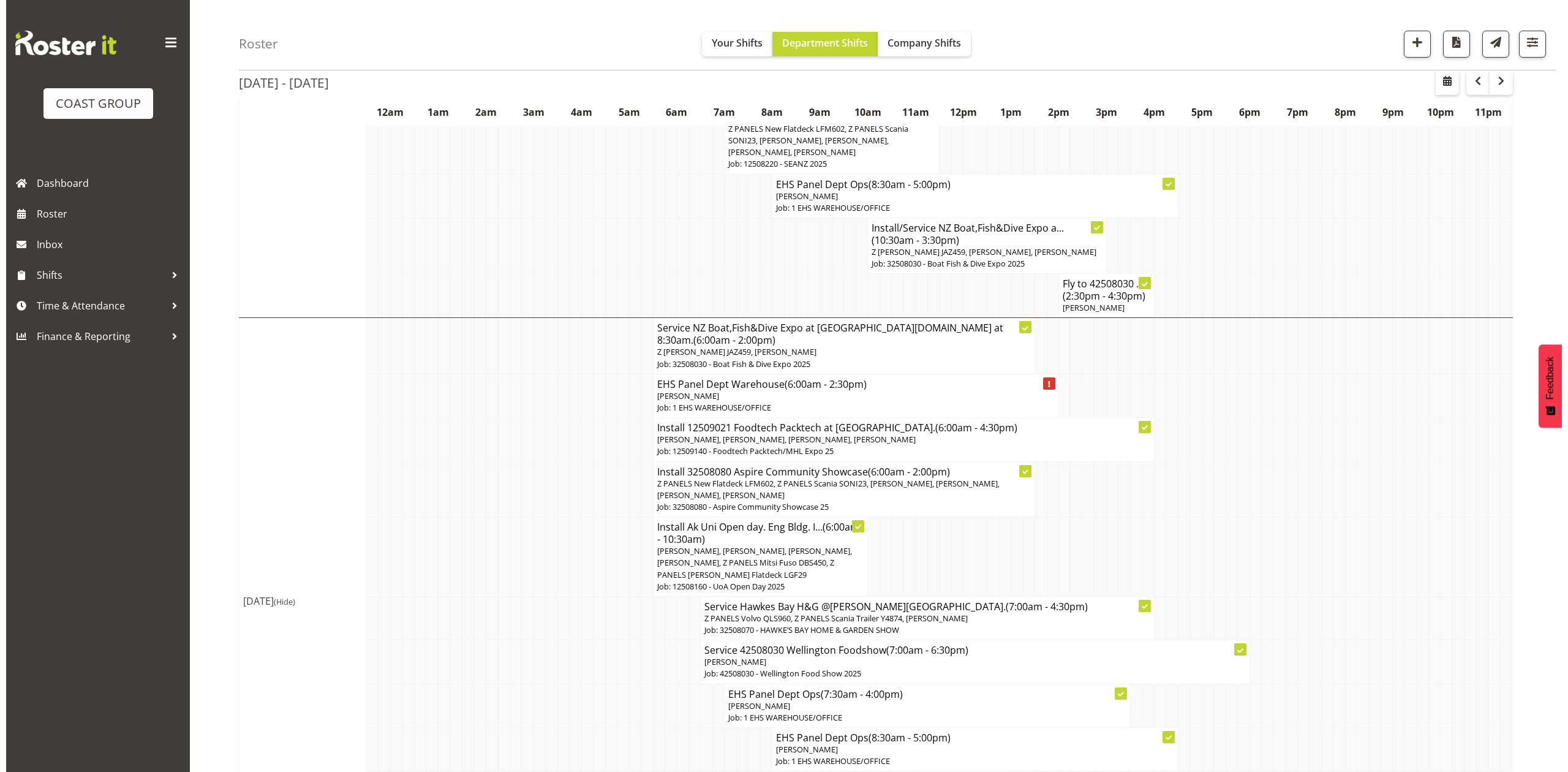
scroll to position [1225, 0]
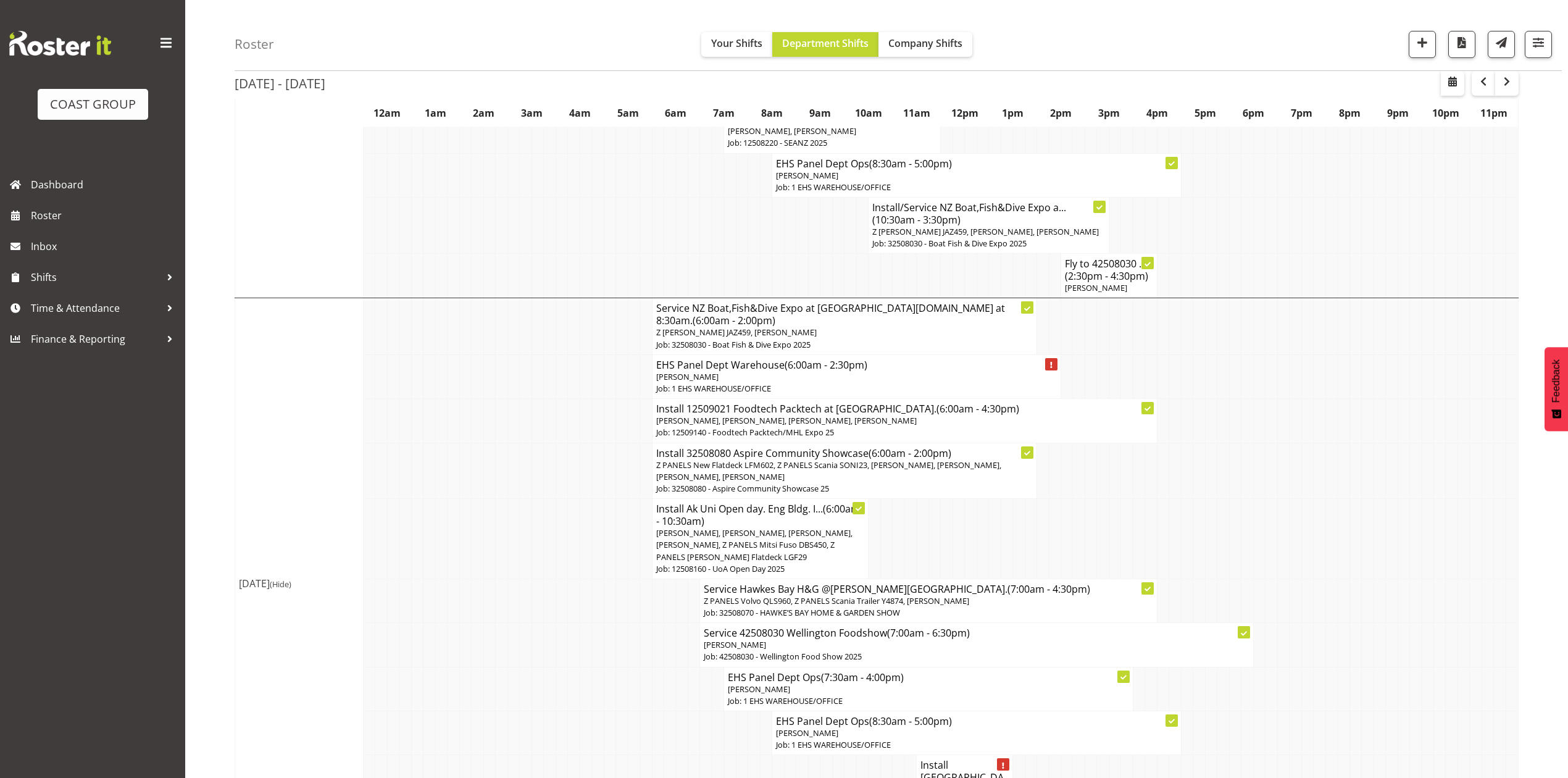
click at [783, 528] on span "Abe Denton, Jeremy Zhu, Cameron Phillips, Emmett Denton, Z PANELS Mitsi Fuso DB…" at bounding box center [754, 545] width 196 height 34
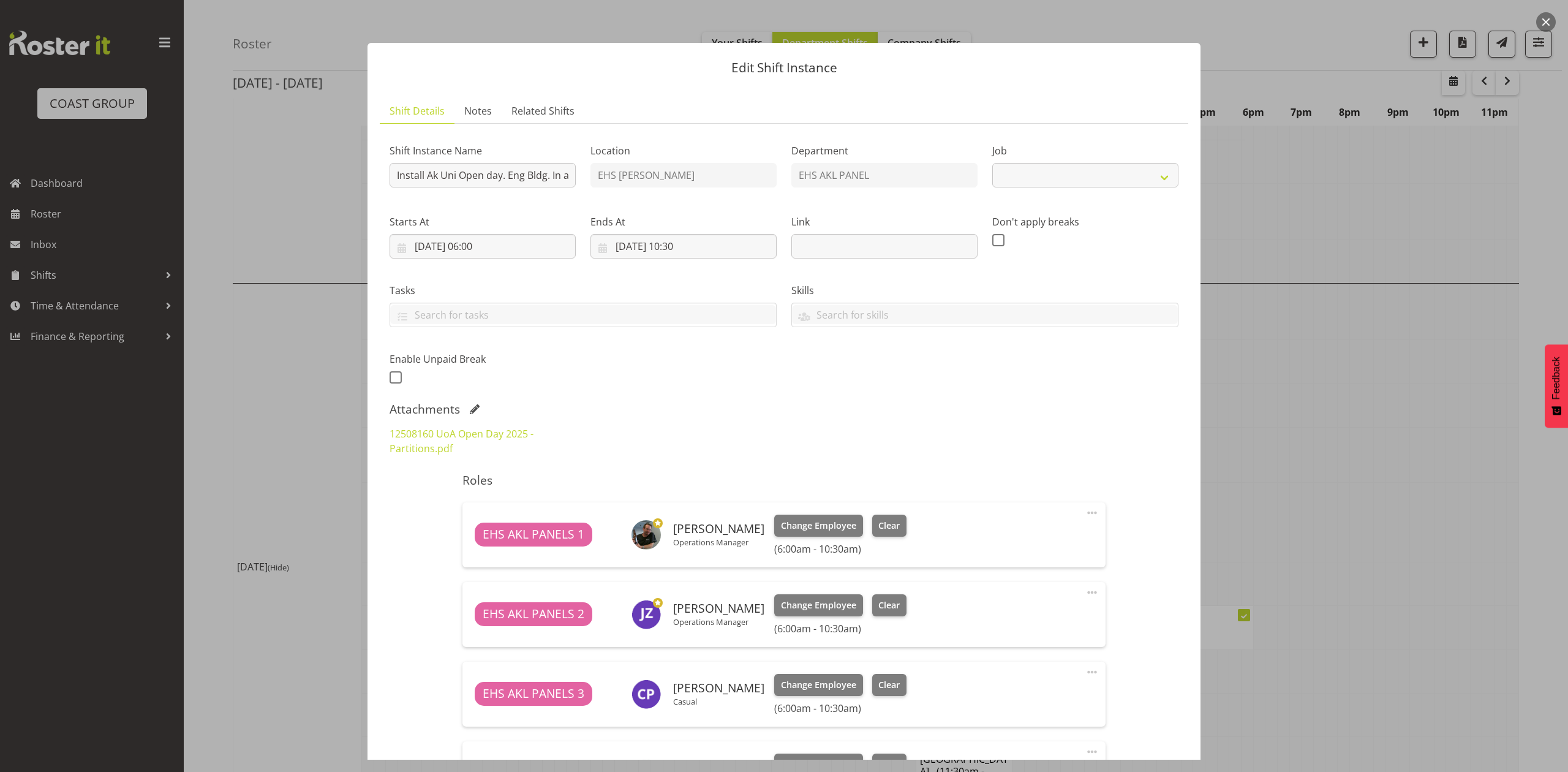
select select "9993"
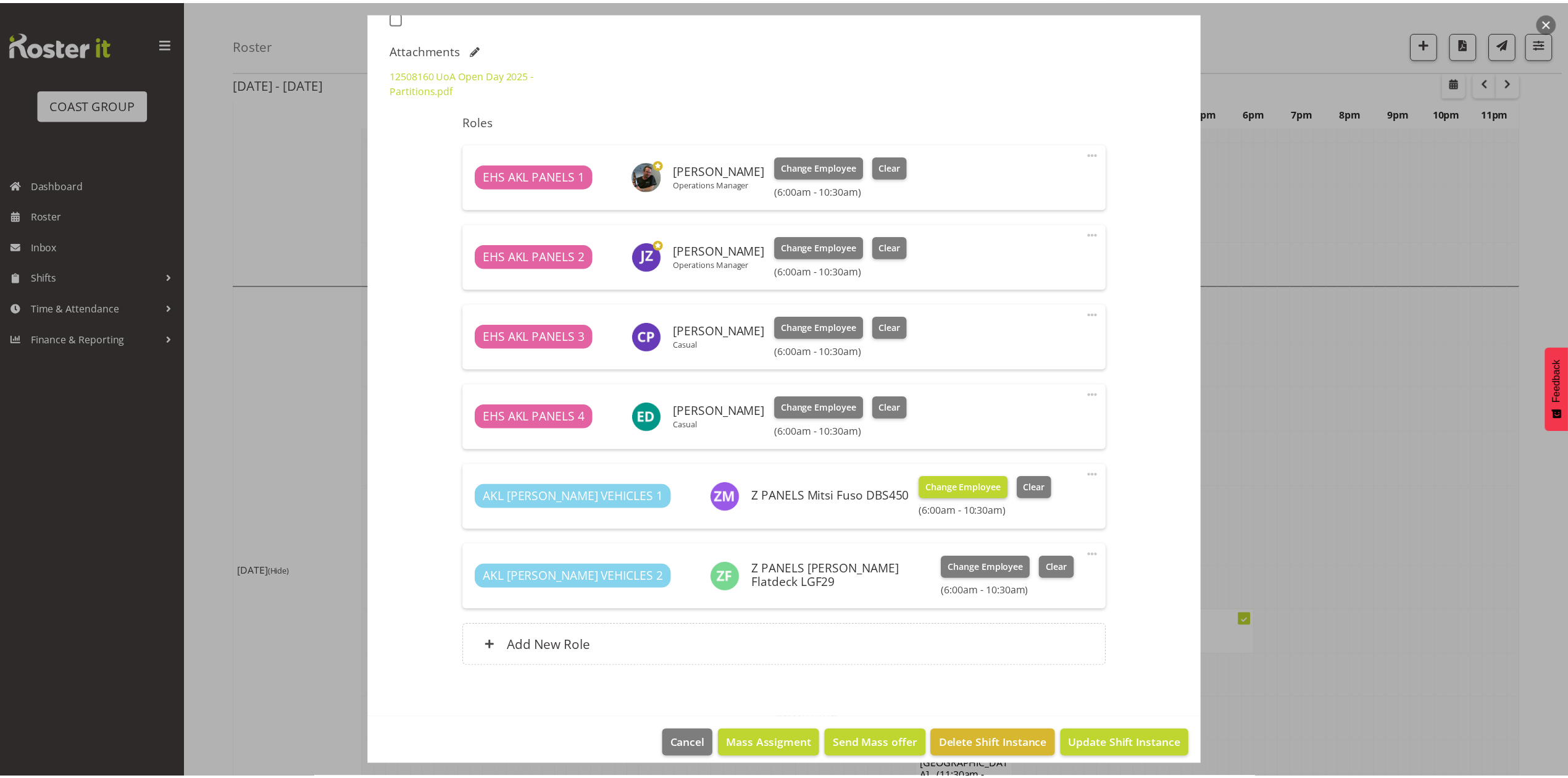
scroll to position [376, 0]
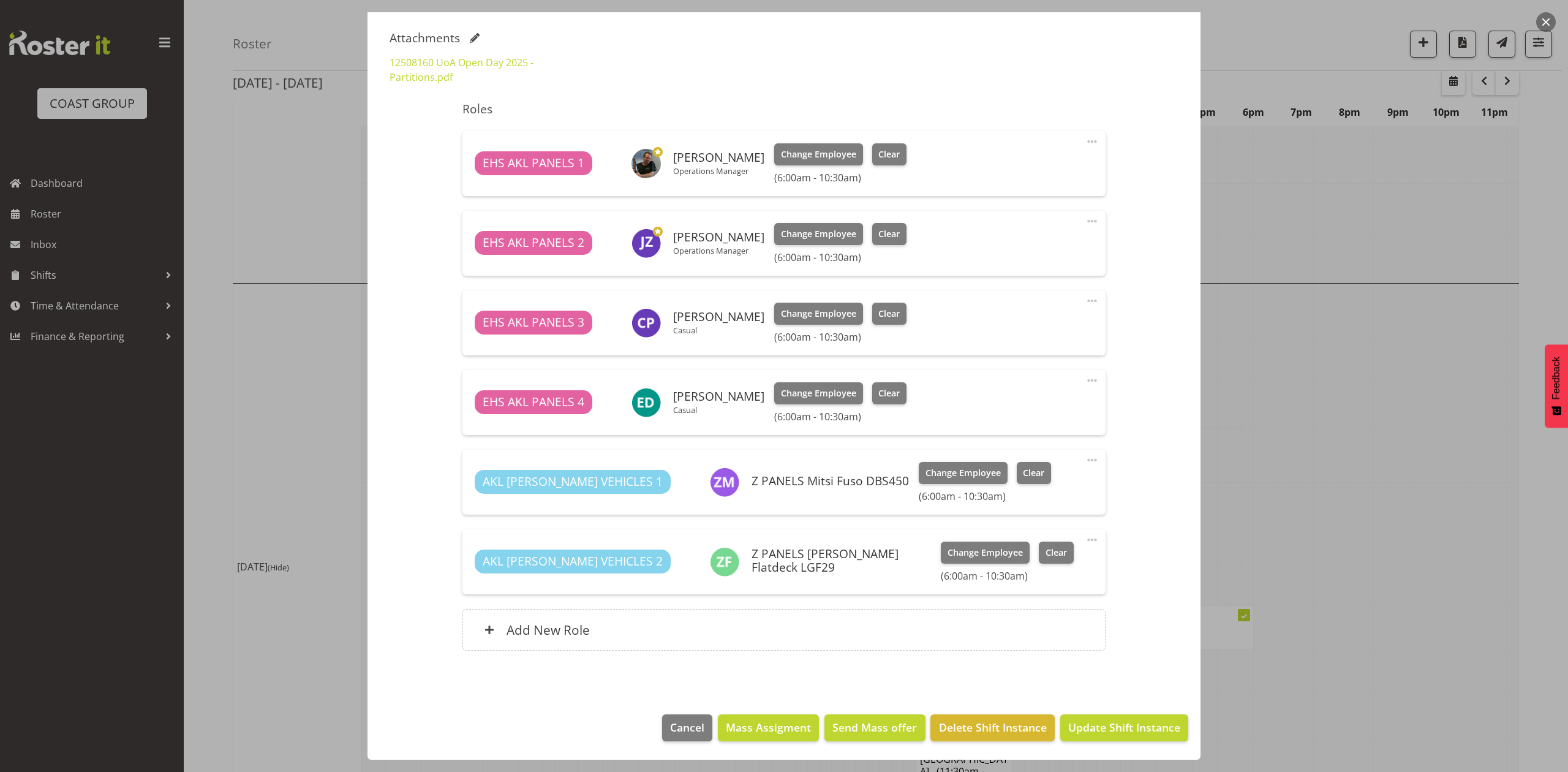
click at [1321, 413] on div at bounding box center [784, 386] width 1568 height 772
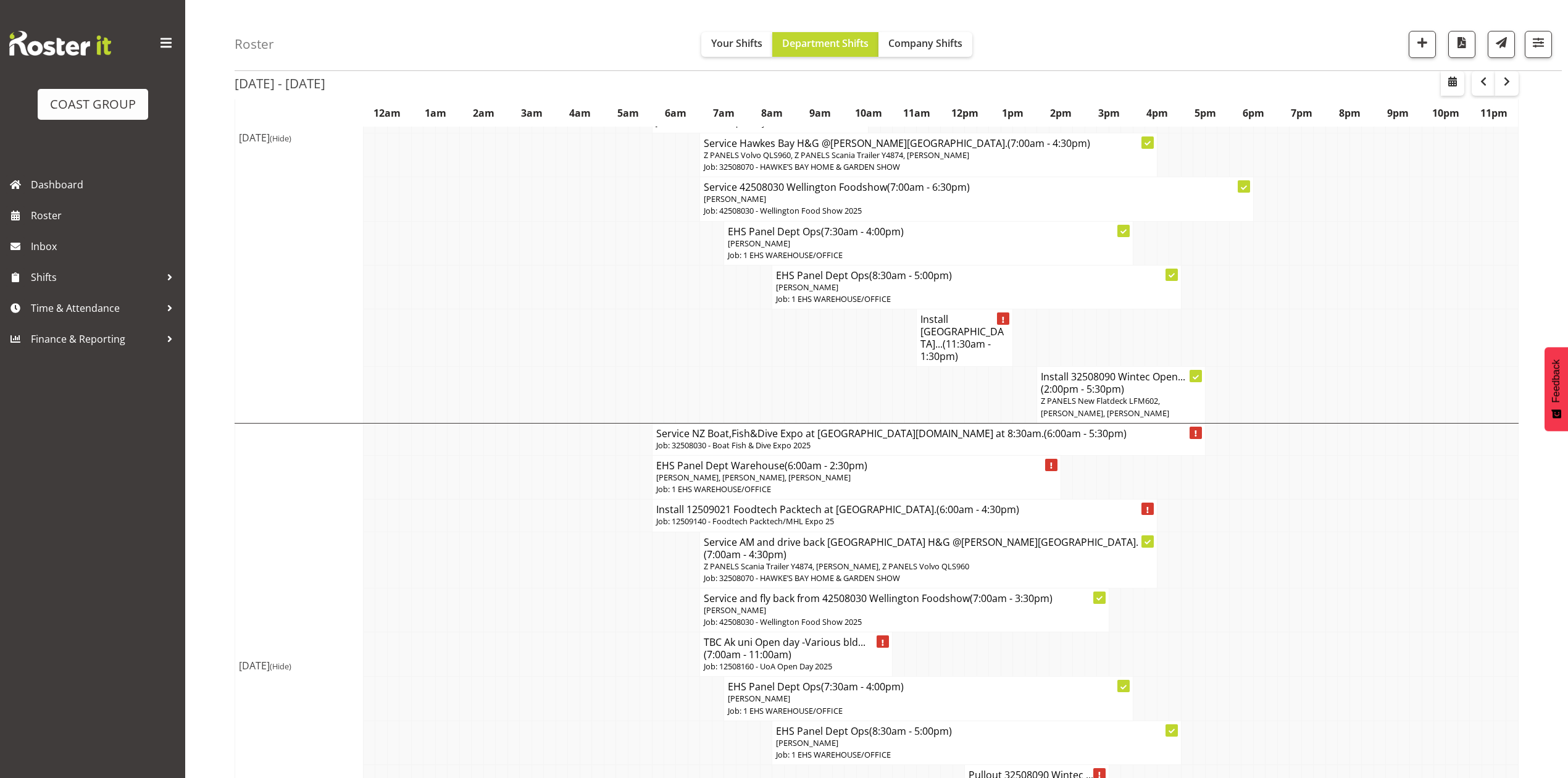
scroll to position [1702, 0]
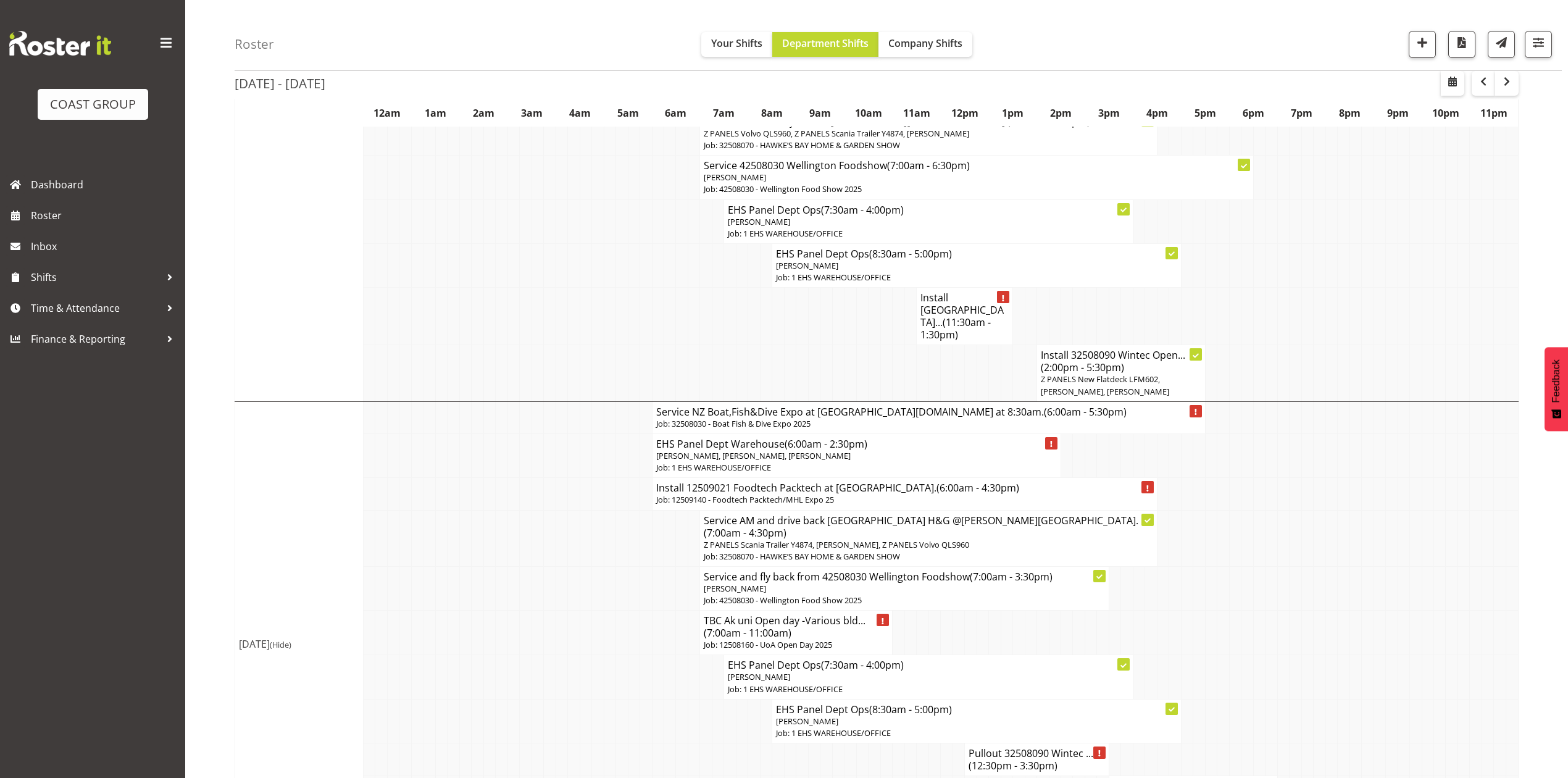
click at [944, 583] on p "Hemi Tomlinson" at bounding box center [903, 589] width 400 height 11
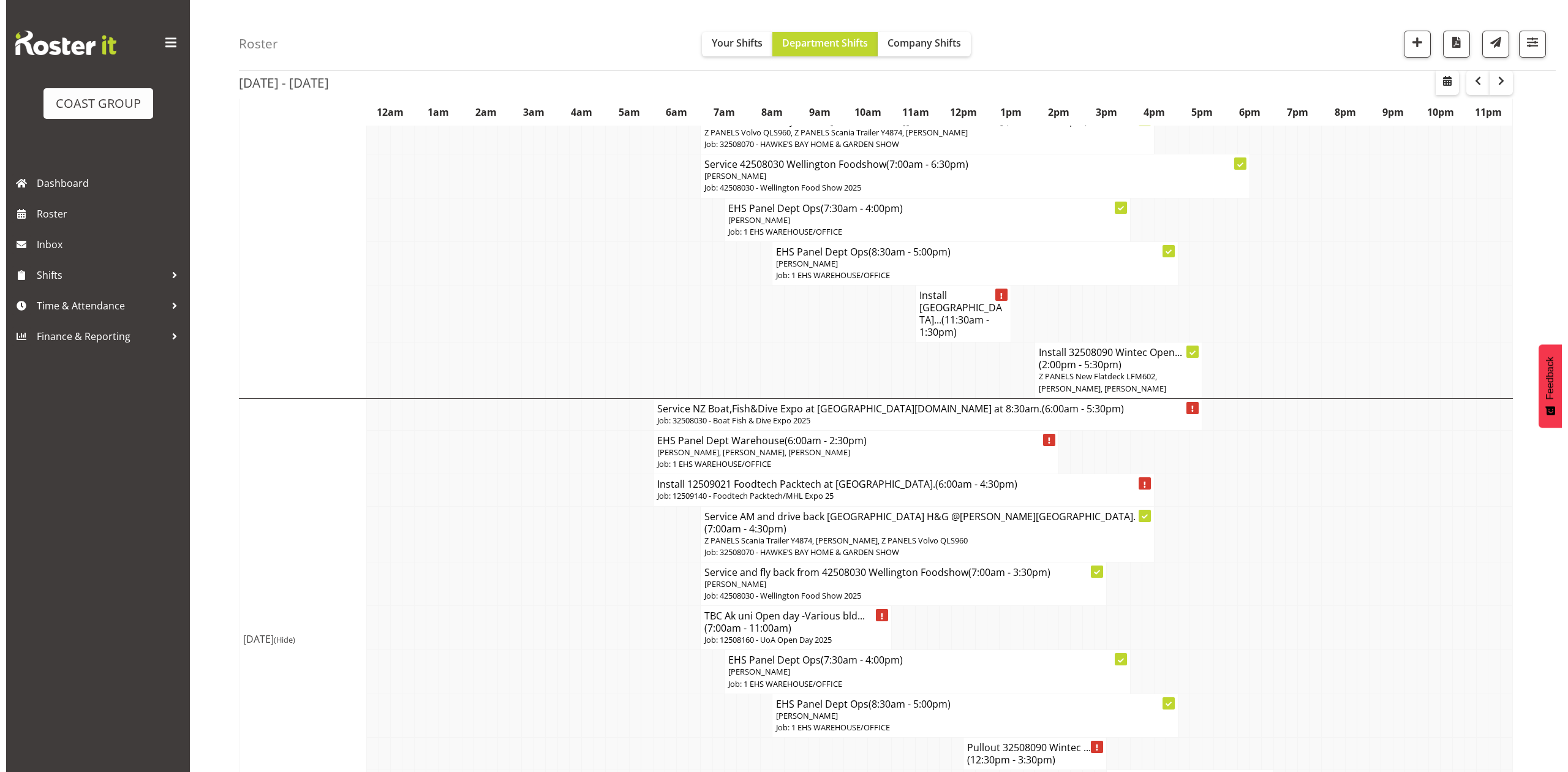
scroll to position [1683, 0]
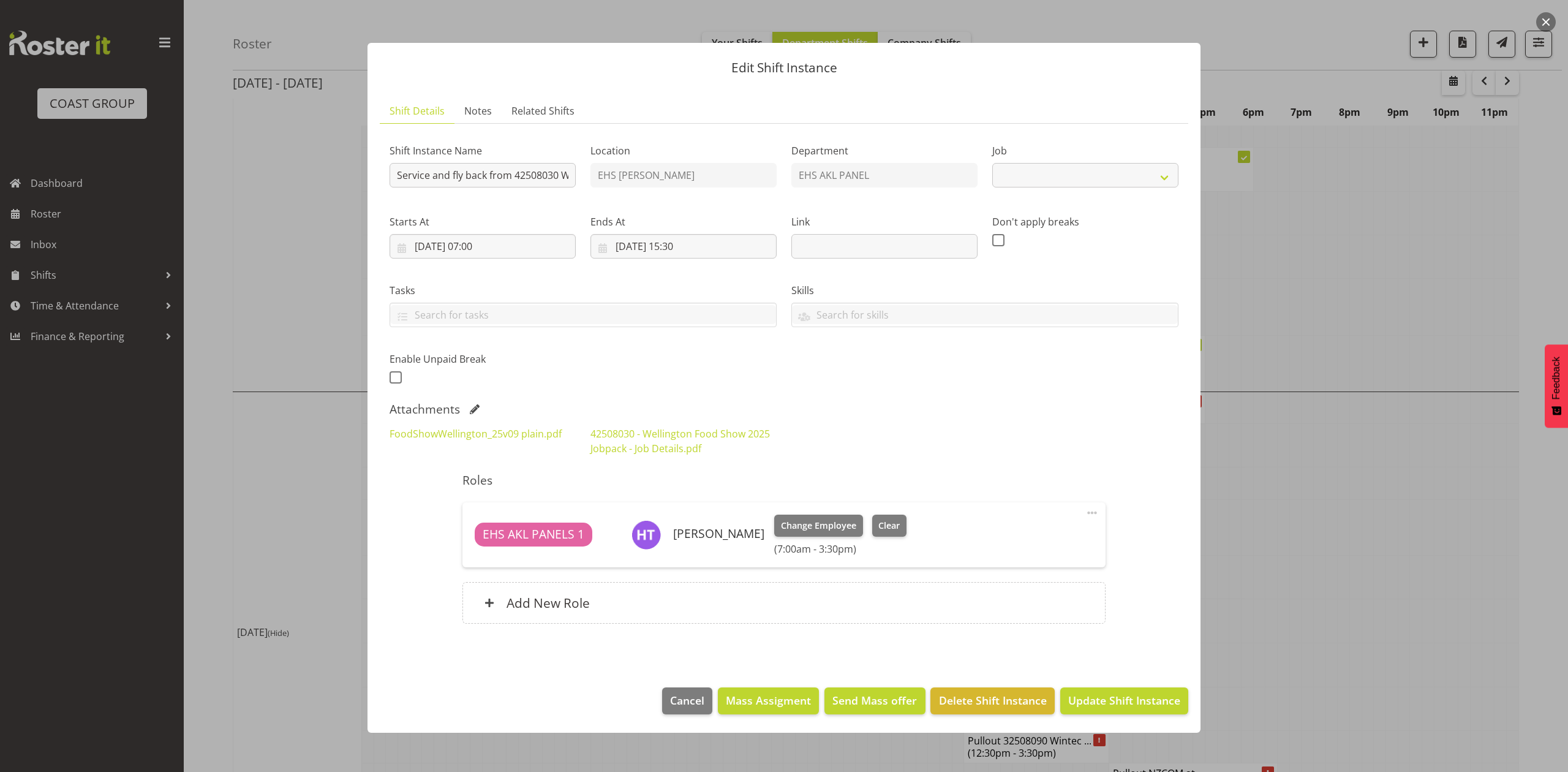
select select "9141"
click at [1543, 18] on button "button" at bounding box center [1545, 22] width 20 height 20
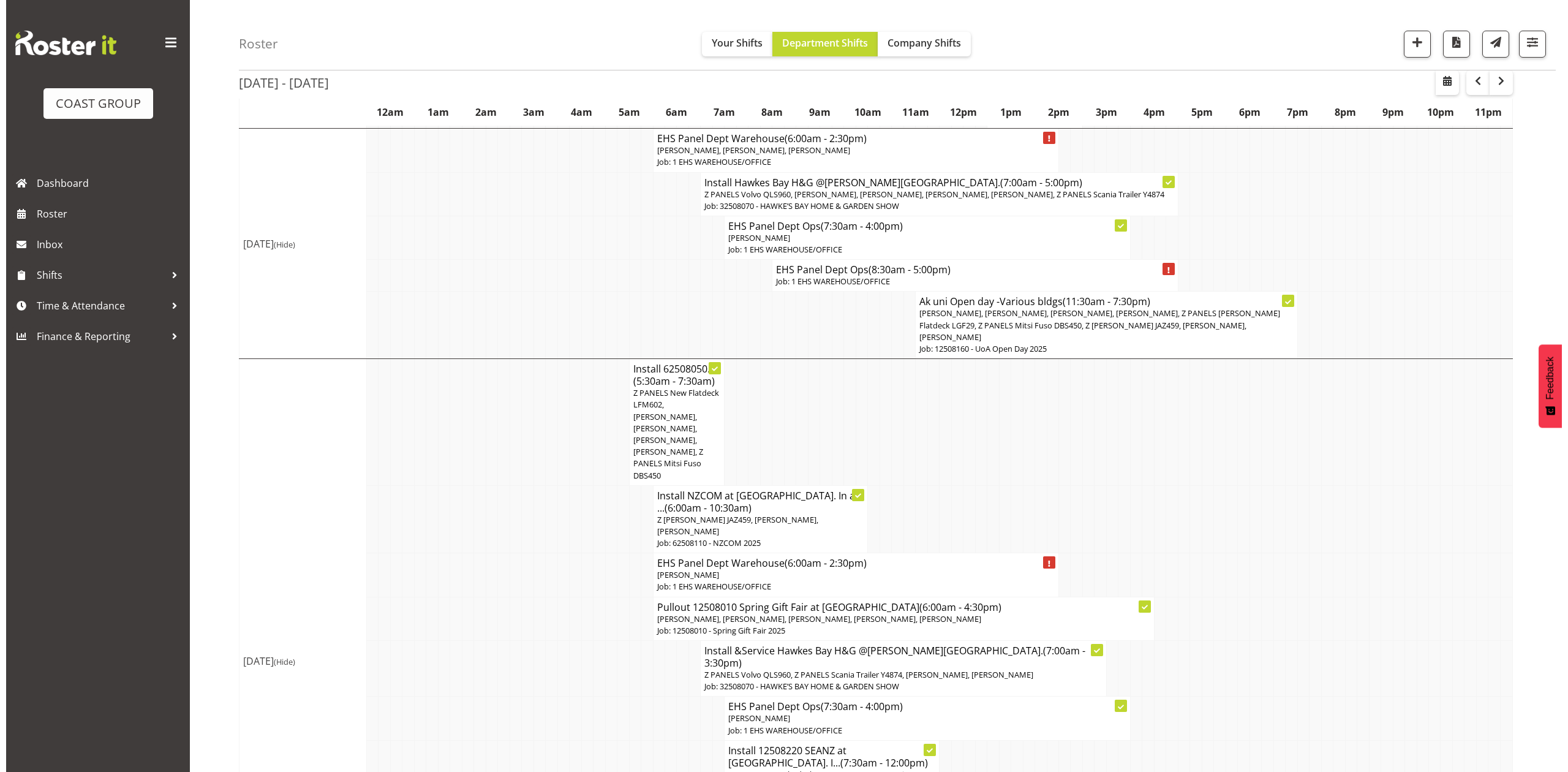
scroll to position [545, 0]
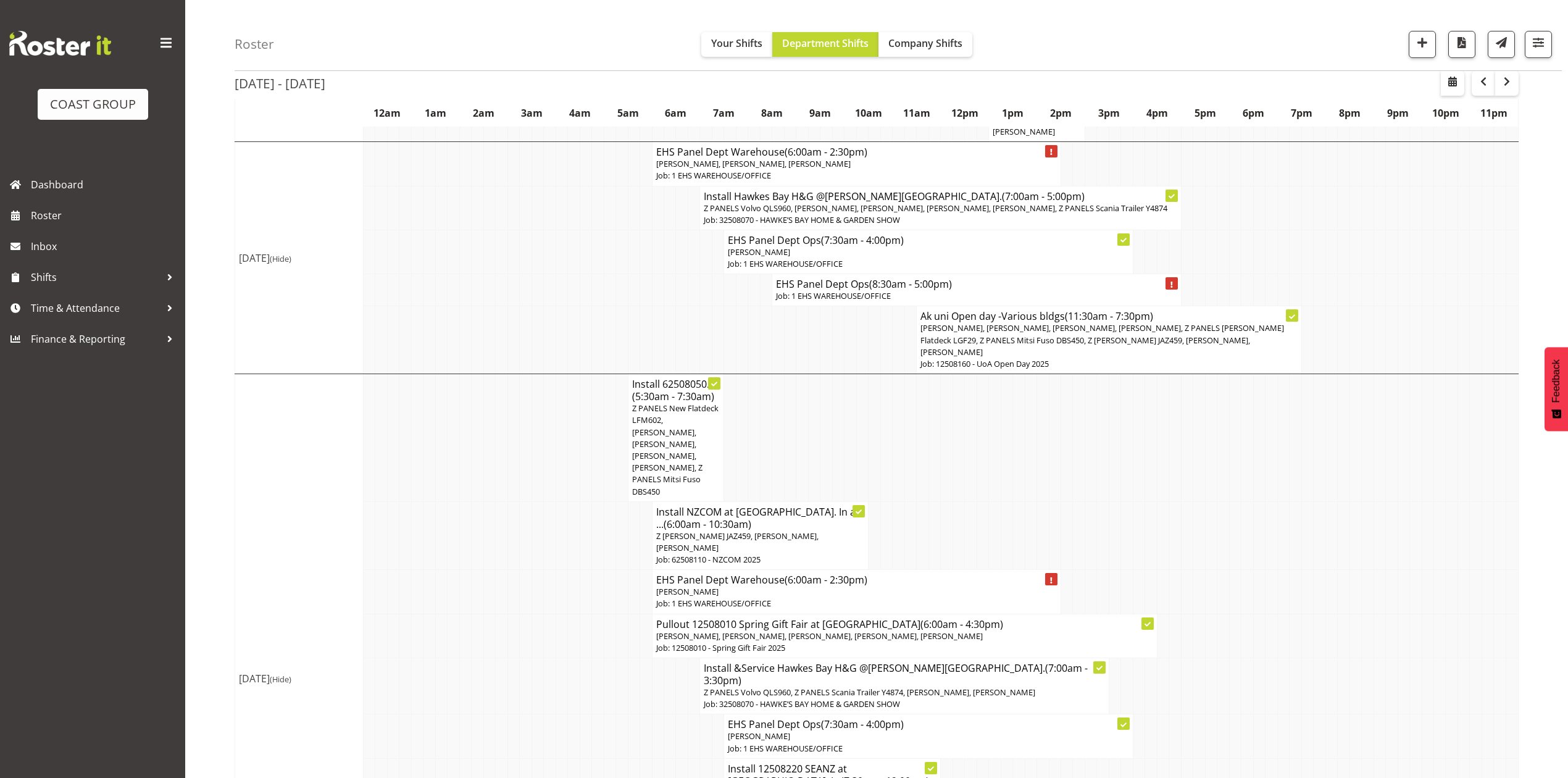
click at [1223, 430] on td at bounding box center [1223, 438] width 11 height 128
click at [1397, 421] on td at bounding box center [1403, 438] width 11 height 128
click at [1450, 83] on span "button" at bounding box center [1452, 82] width 15 height 15
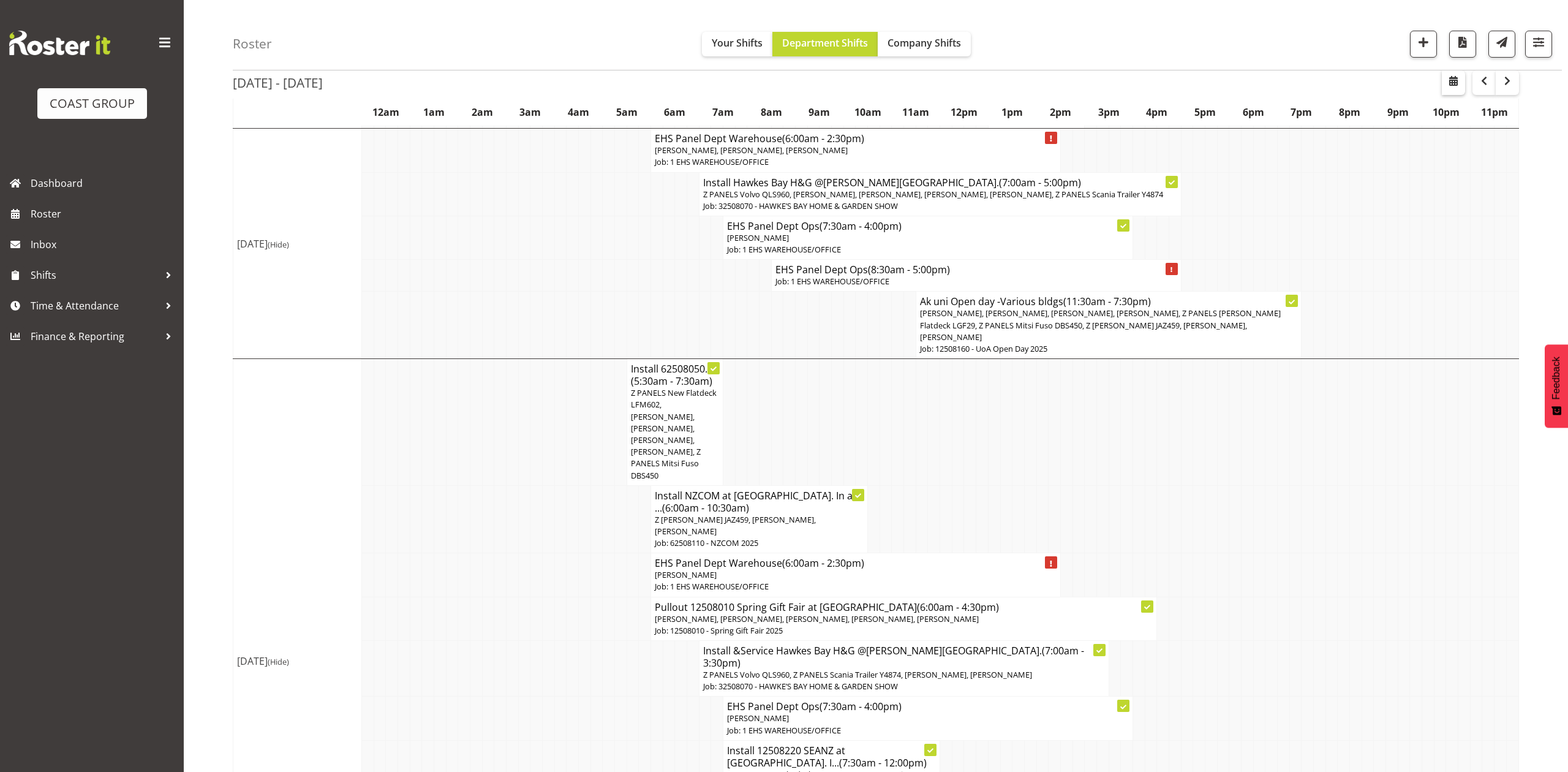
select select "7"
select select "2025"
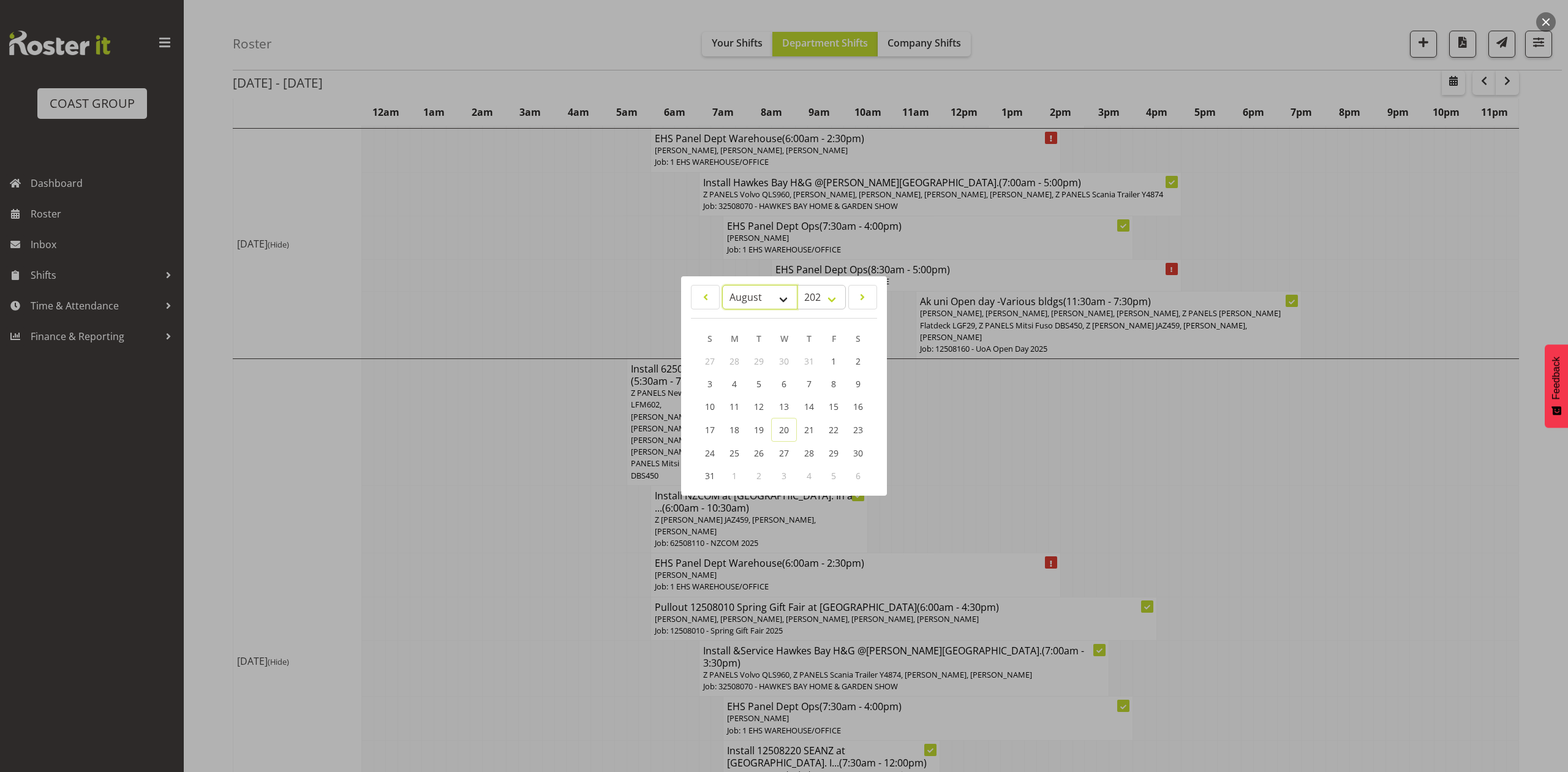
click at [734, 288] on select "January February March April May June July August September October November De…" at bounding box center [759, 297] width 75 height 25
select select "8"
click at [722, 285] on select "January February March April May June July August September October November De…" at bounding box center [759, 297] width 75 height 25
click at [738, 356] on link "1" at bounding box center [735, 361] width 25 height 23
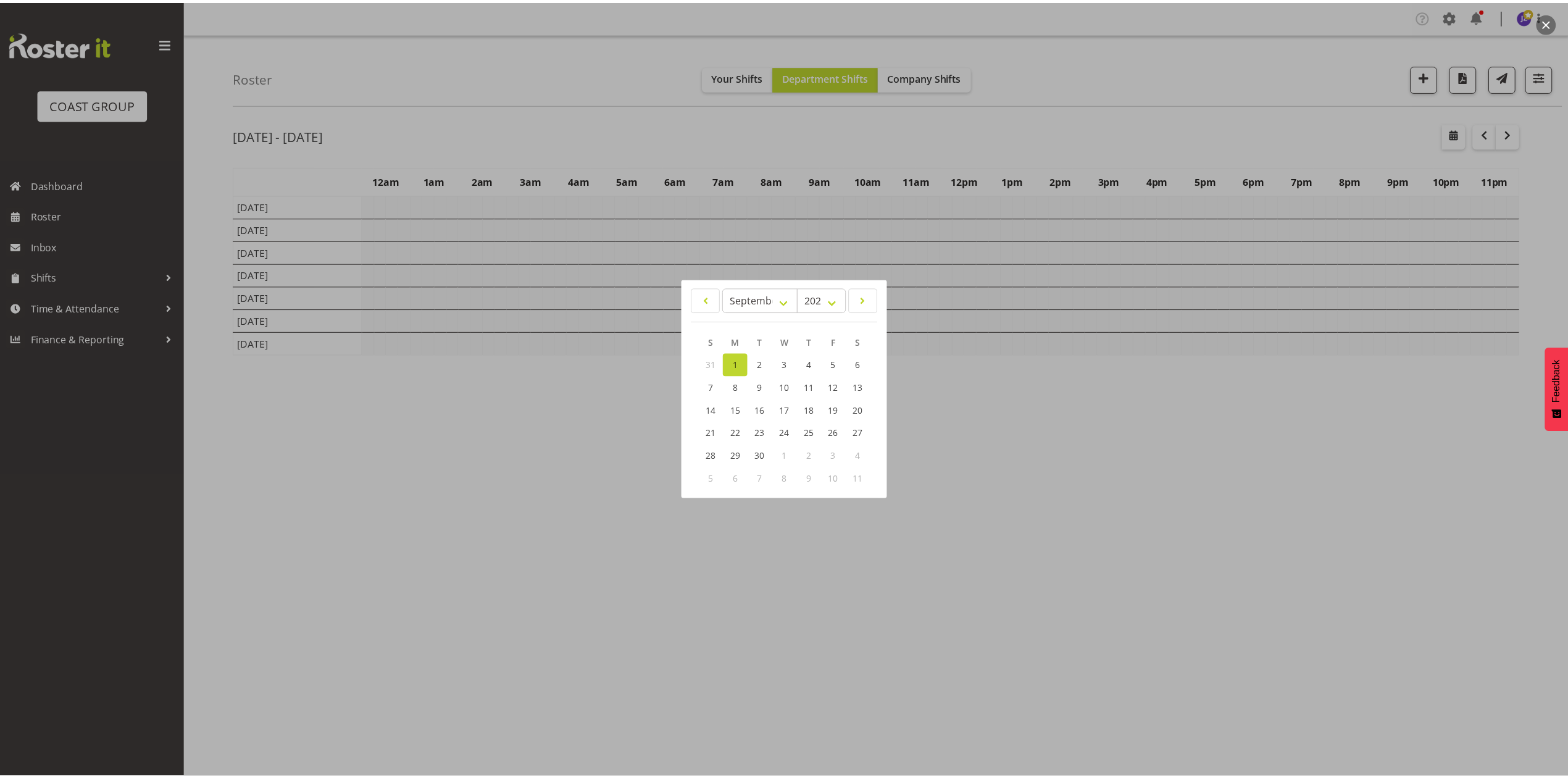
scroll to position [0, 0]
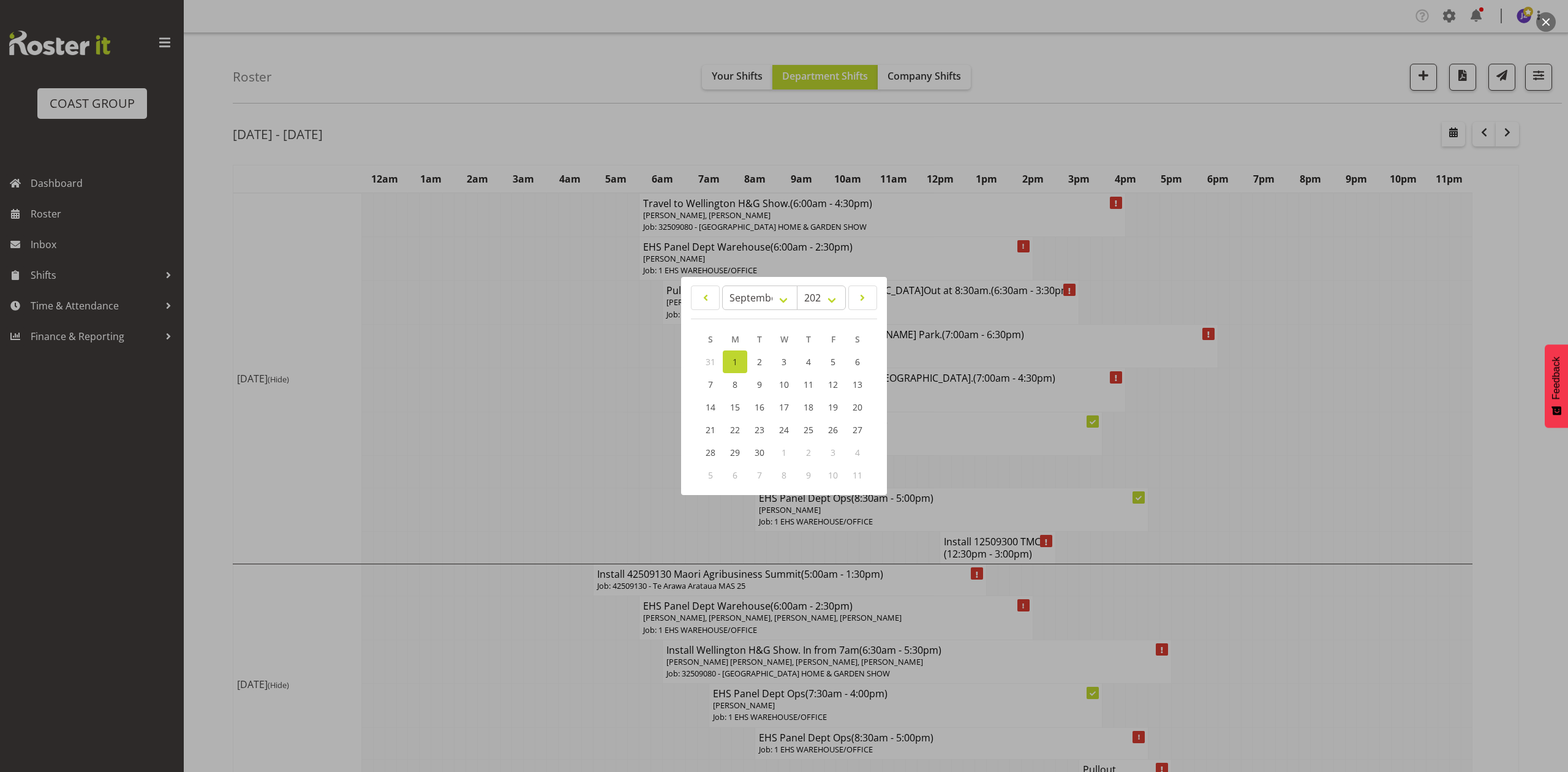
click at [562, 383] on div at bounding box center [784, 386] width 1568 height 772
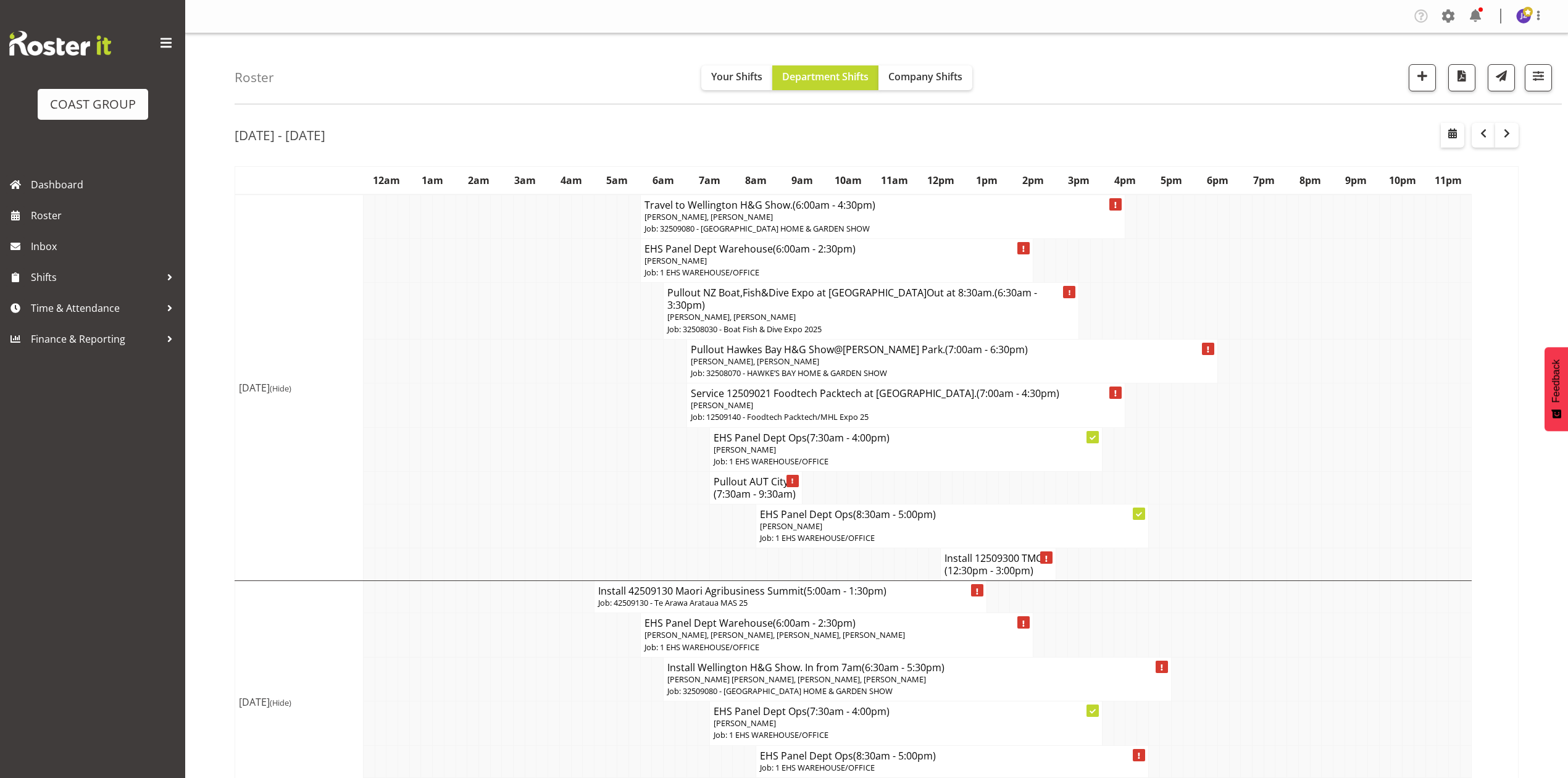
click at [620, 549] on td at bounding box center [623, 565] width 11 height 32
click at [1448, 485] on td at bounding box center [1453, 487] width 11 height 32
click at [1236, 411] on td at bounding box center [1235, 405] width 11 height 44
click at [1010, 564] on span "(12:30pm - 3:00pm)" at bounding box center [988, 571] width 89 height 13
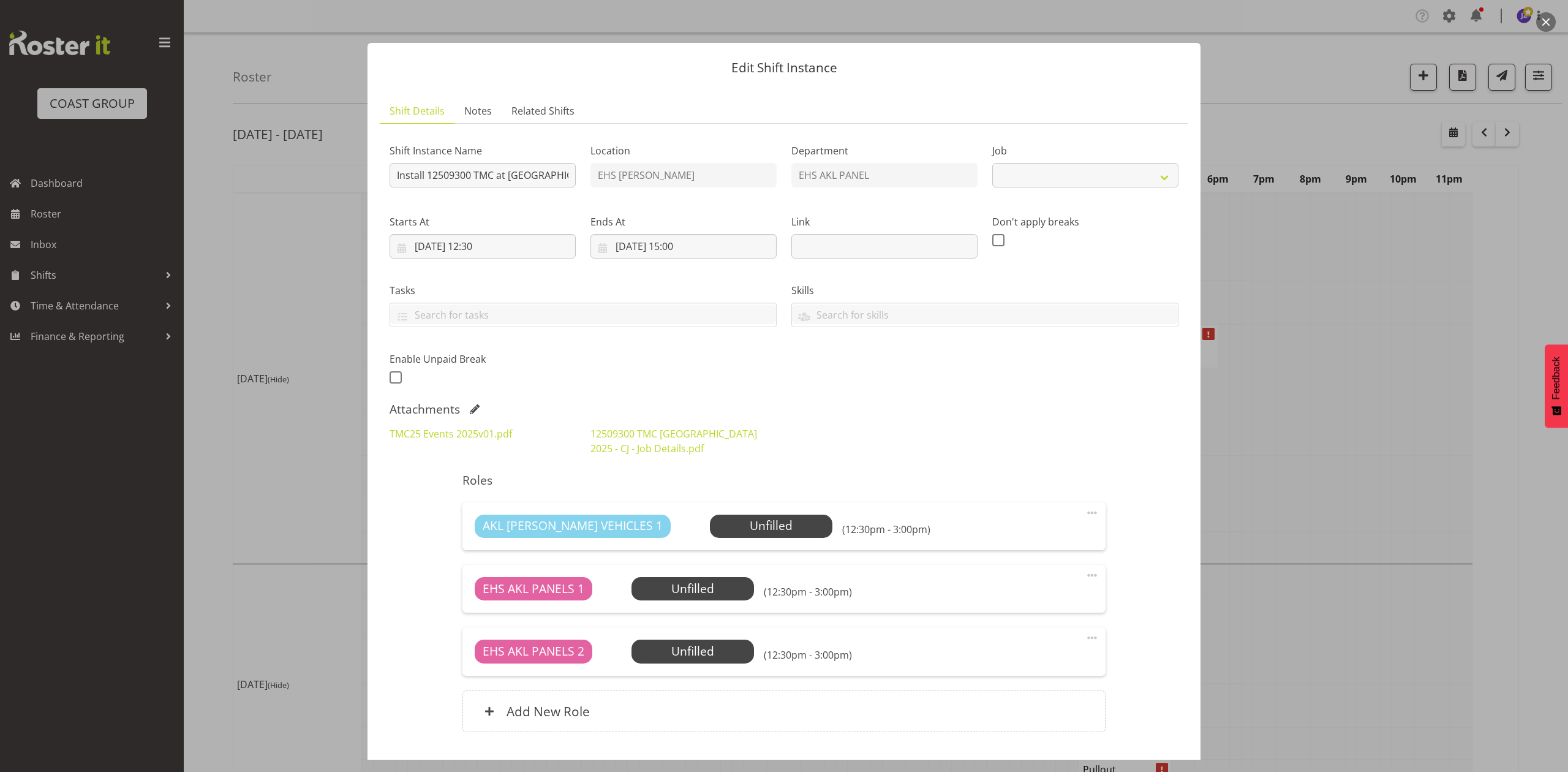
select select "10396"
click at [1445, 392] on div at bounding box center [784, 386] width 1568 height 772
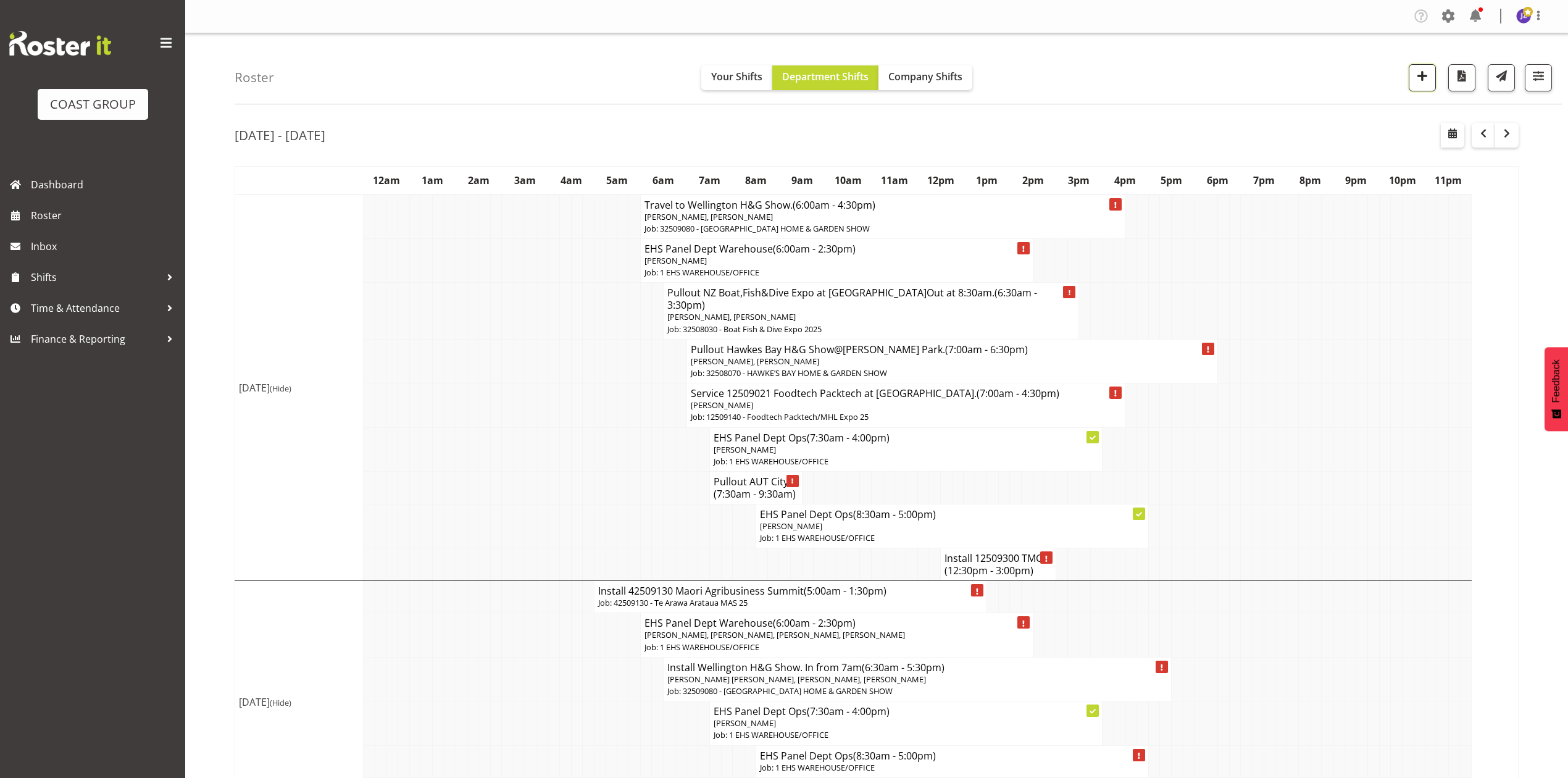
click at [1414, 83] on span "button" at bounding box center [1422, 76] width 16 height 16
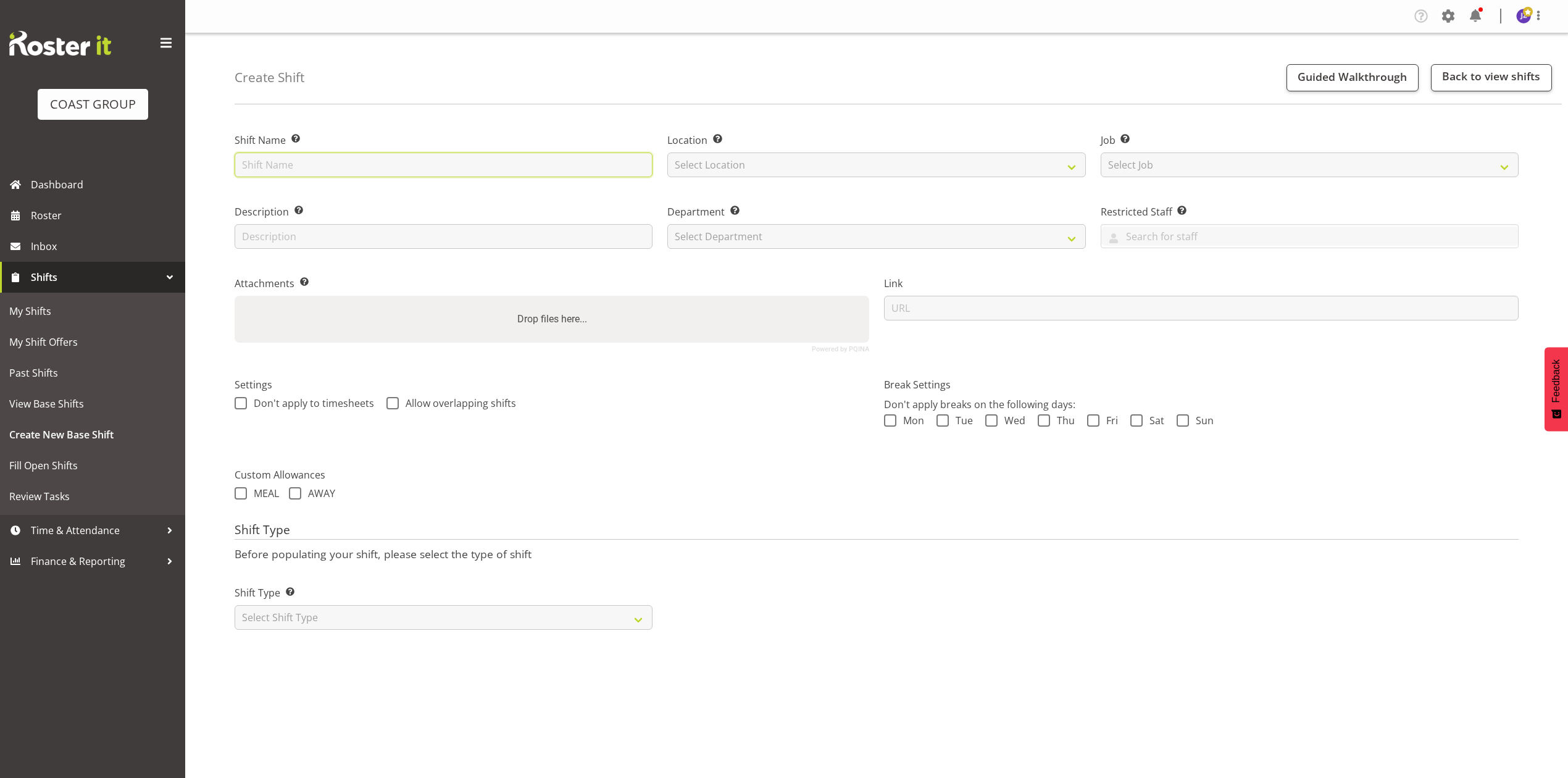
click at [536, 163] on input "text" at bounding box center [442, 165] width 418 height 25
type input "MICO Conf 12509260."
click at [790, 162] on select "Select Location EHS RYMER" at bounding box center [875, 165] width 418 height 25
select select "35"
click at [667, 153] on select "Select Location EHS RYMER" at bounding box center [875, 165] width 418 height 25
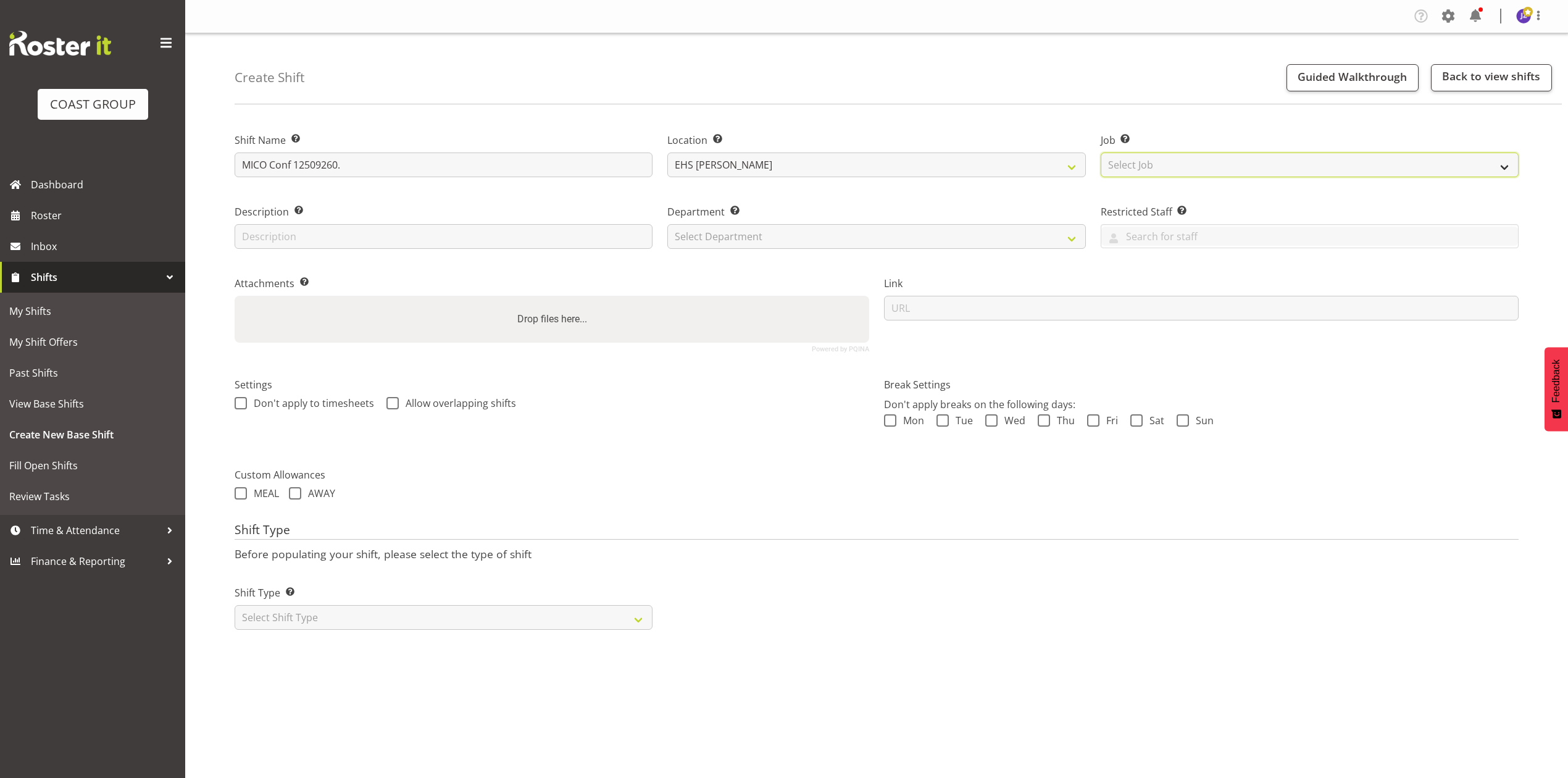
click at [1163, 165] on select "Select Job Create new job 1 Carlton Events 1 Carlton Hamilton 1 Carlton Welling…" at bounding box center [1309, 165] width 418 height 25
click at [1101, 153] on select "Select Job Create new job 1 Carlton Events 1 Carlton Hamilton 1 Carlton Welling…" at bounding box center [1309, 165] width 418 height 25
click at [1126, 178] on div "Job Set the job or project the shift relates to, if applicable. Create new job …" at bounding box center [1309, 151] width 433 height 72
drag, startPoint x: 1128, startPoint y: 162, endPoint x: 1131, endPoint y: 173, distance: 11.4
click at [1128, 162] on select "Create new job 1 Carlton Events 1 Carlton Hamilton 1 Carlton Wellington 1 EHS W…" at bounding box center [1309, 165] width 418 height 25
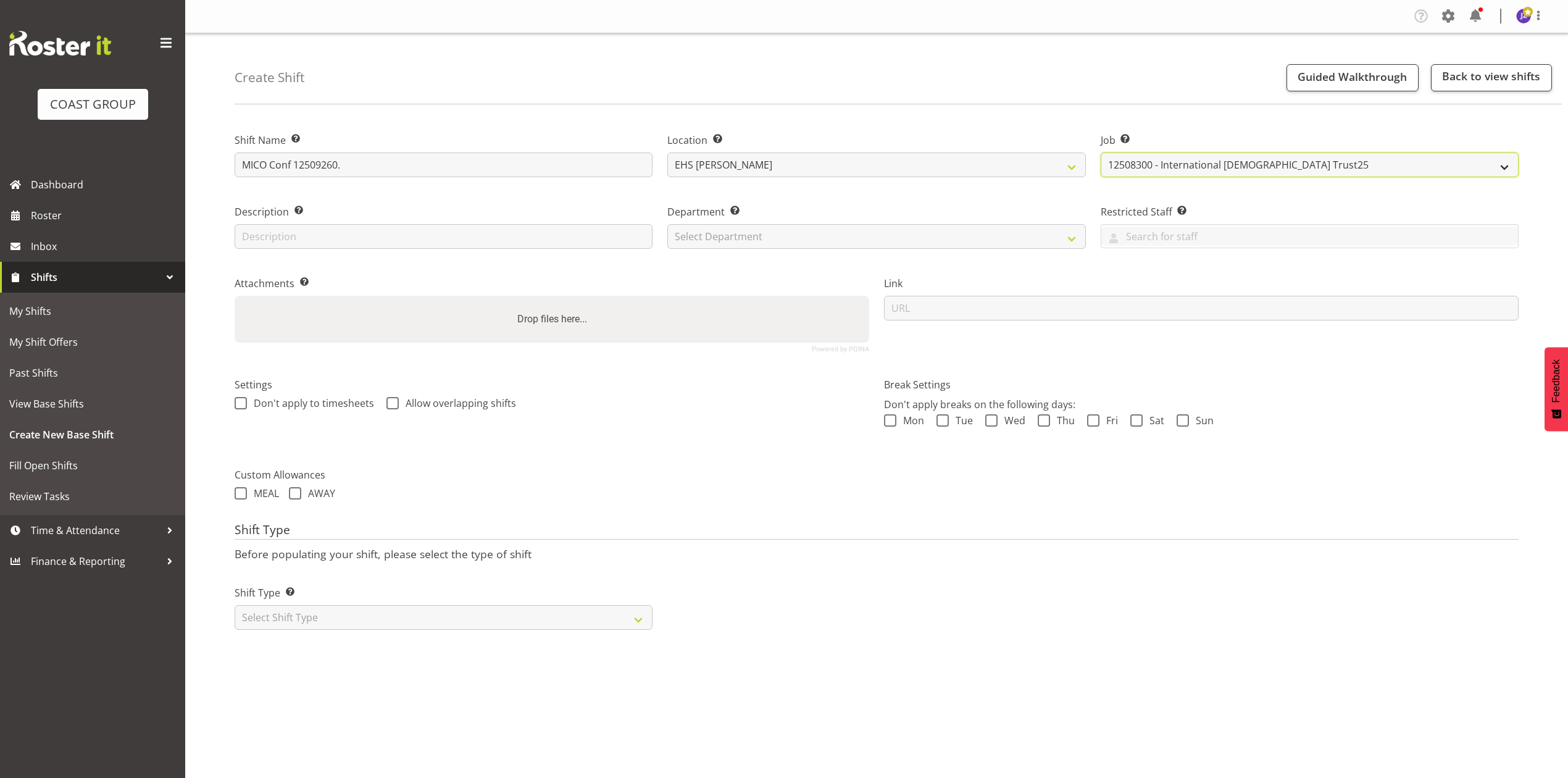
select select "10275"
click at [1101, 153] on select "Create new job 1 Carlton Events 1 Carlton Hamilton 1 Carlton Wellington 1 EHS W…" at bounding box center [1309, 165] width 418 height 25
click at [826, 232] on select "Select Department EHS AKL PANEL EHS AKL PANEL" at bounding box center [875, 236] width 418 height 25
select select "39"
click at [667, 224] on select "Select Department EHS AKL PANEL EHS AKL PANEL" at bounding box center [875, 236] width 418 height 25
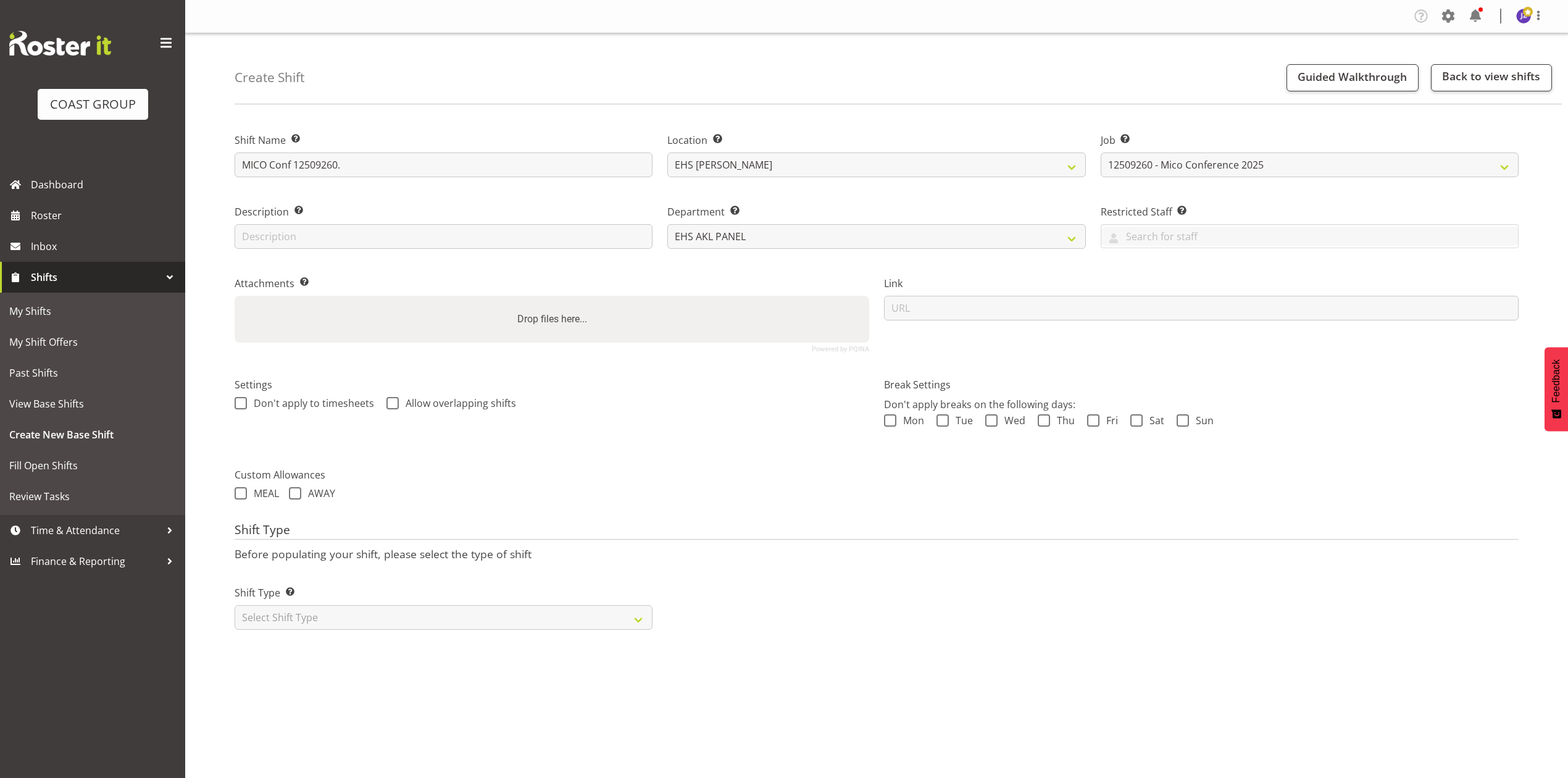
click at [670, 342] on div "Drop files here..." at bounding box center [551, 318] width 634 height 47
click at [234, 295] on input "Drop files here..." at bounding box center [551, 297] width 634 height 4
type input "C:\fakepath\MICO Conference 2025 V7 (1) (1).pdf"
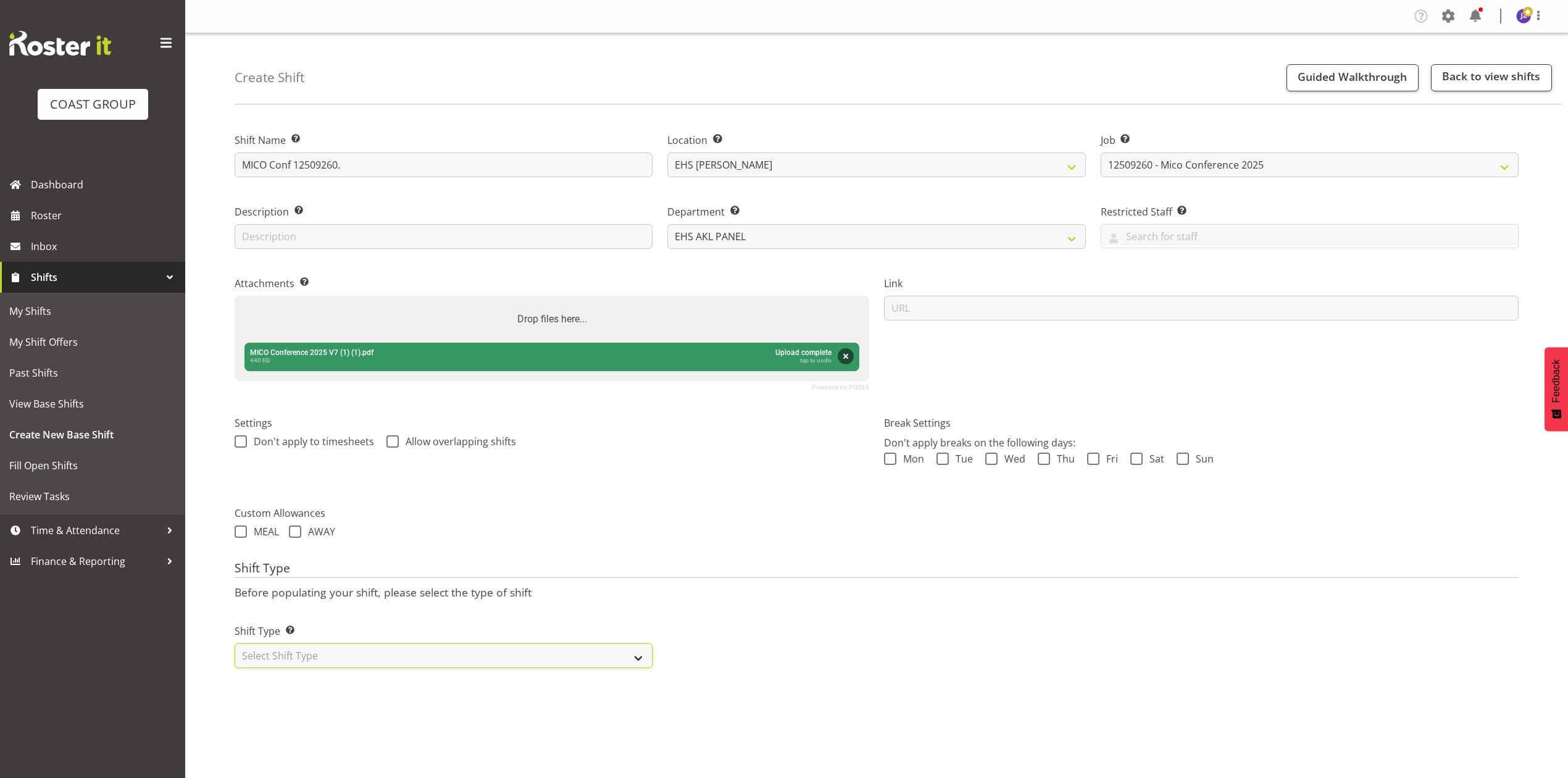
drag, startPoint x: 487, startPoint y: 655, endPoint x: 487, endPoint y: 667, distance: 12.0
click at [487, 655] on select "Select Shift Type One Off Shift Recurring Shift Rotating Shift" at bounding box center [442, 656] width 418 height 25
select select "recurring"
click at [234, 645] on select "Select Shift Type One Off Shift Recurring Shift Rotating Shift" at bounding box center [442, 656] width 418 height 25
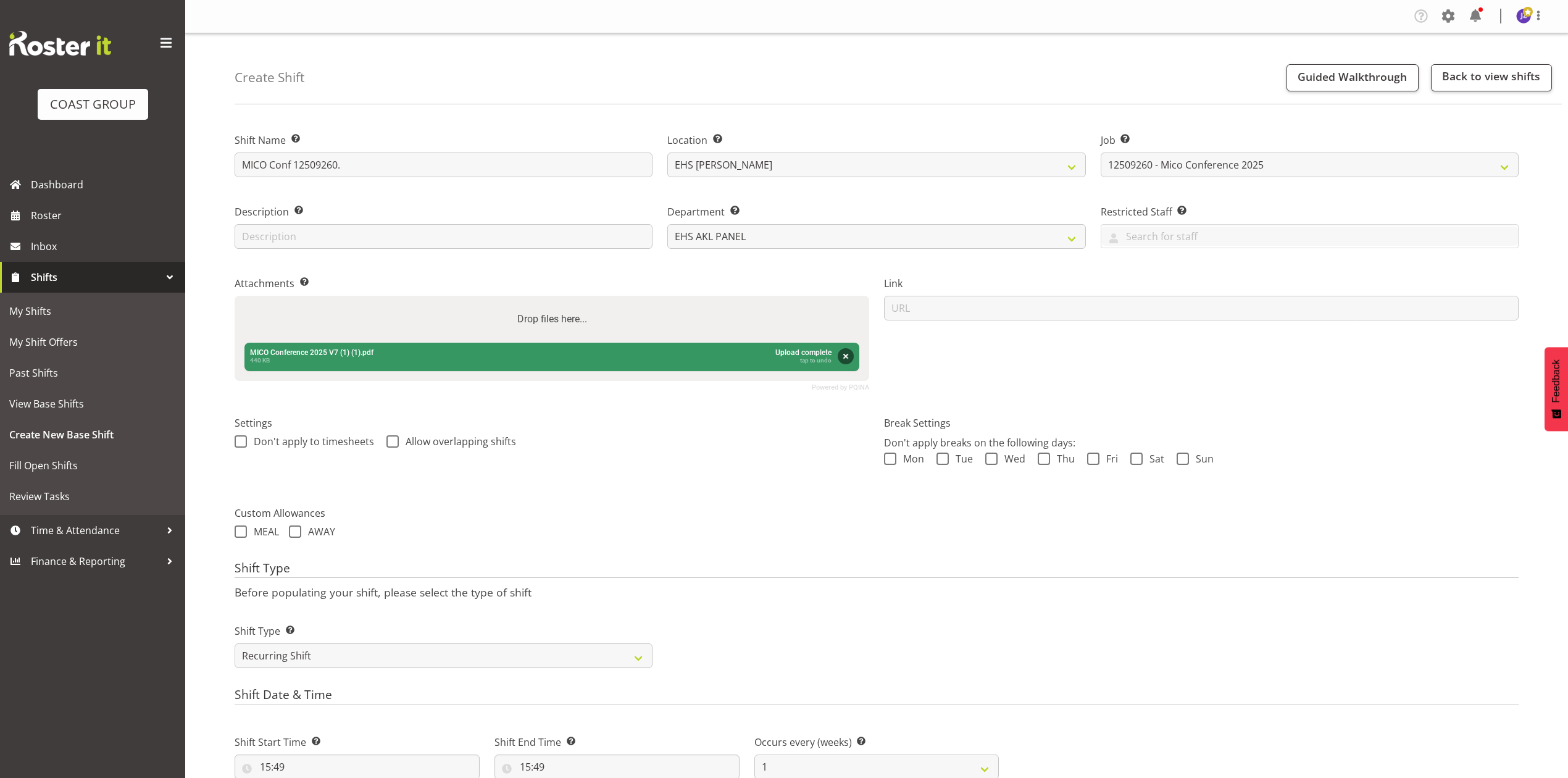
click at [560, 320] on label "Drop files here..." at bounding box center [551, 319] width 79 height 25
click at [560, 299] on input "Drop files here..." at bounding box center [551, 297] width 634 height 4
type input "C:\fakepath\12509260 MICO Conference 2025 - CJ - Job Details (1).pdf"
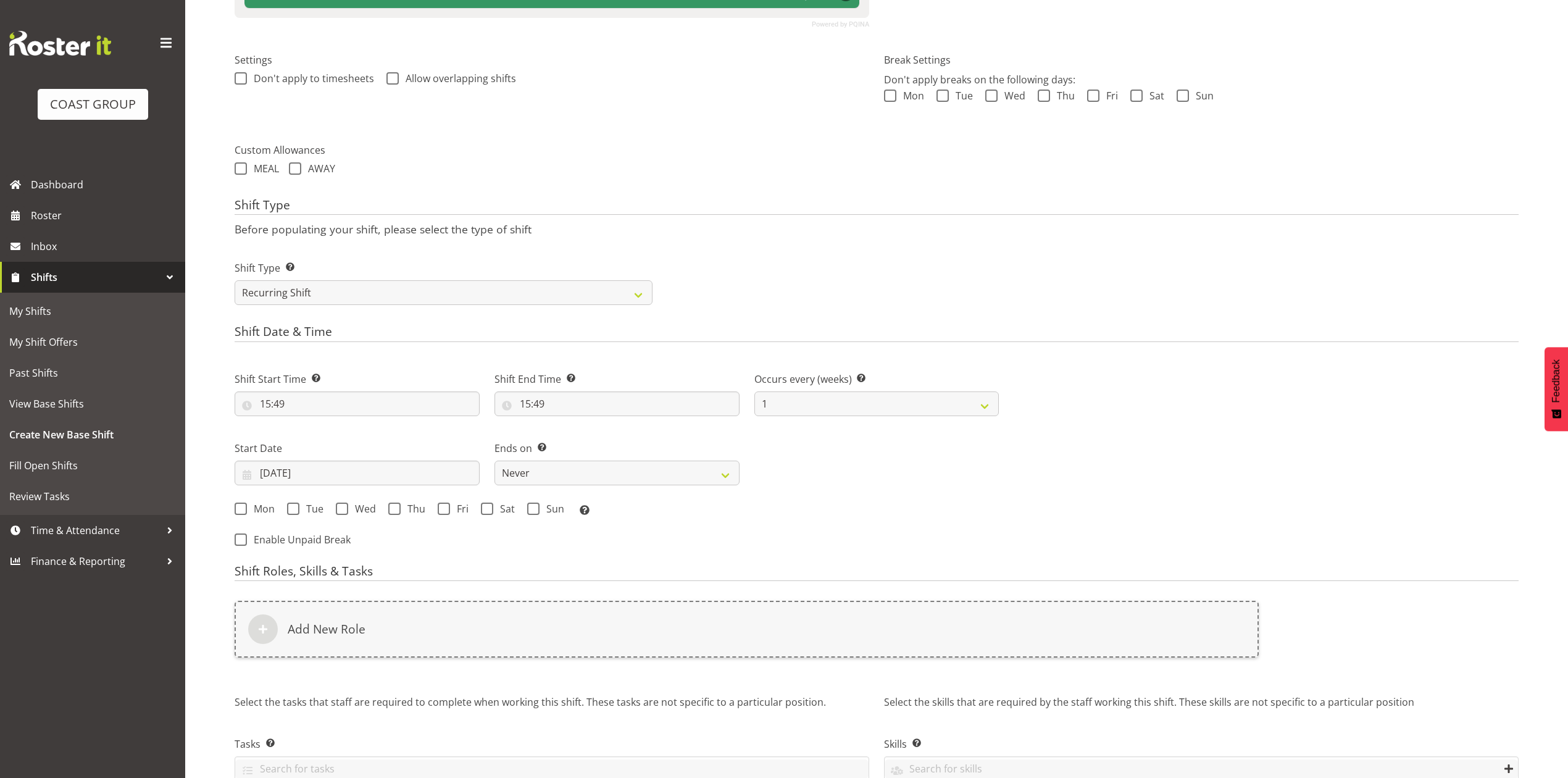
scroll to position [411, 0]
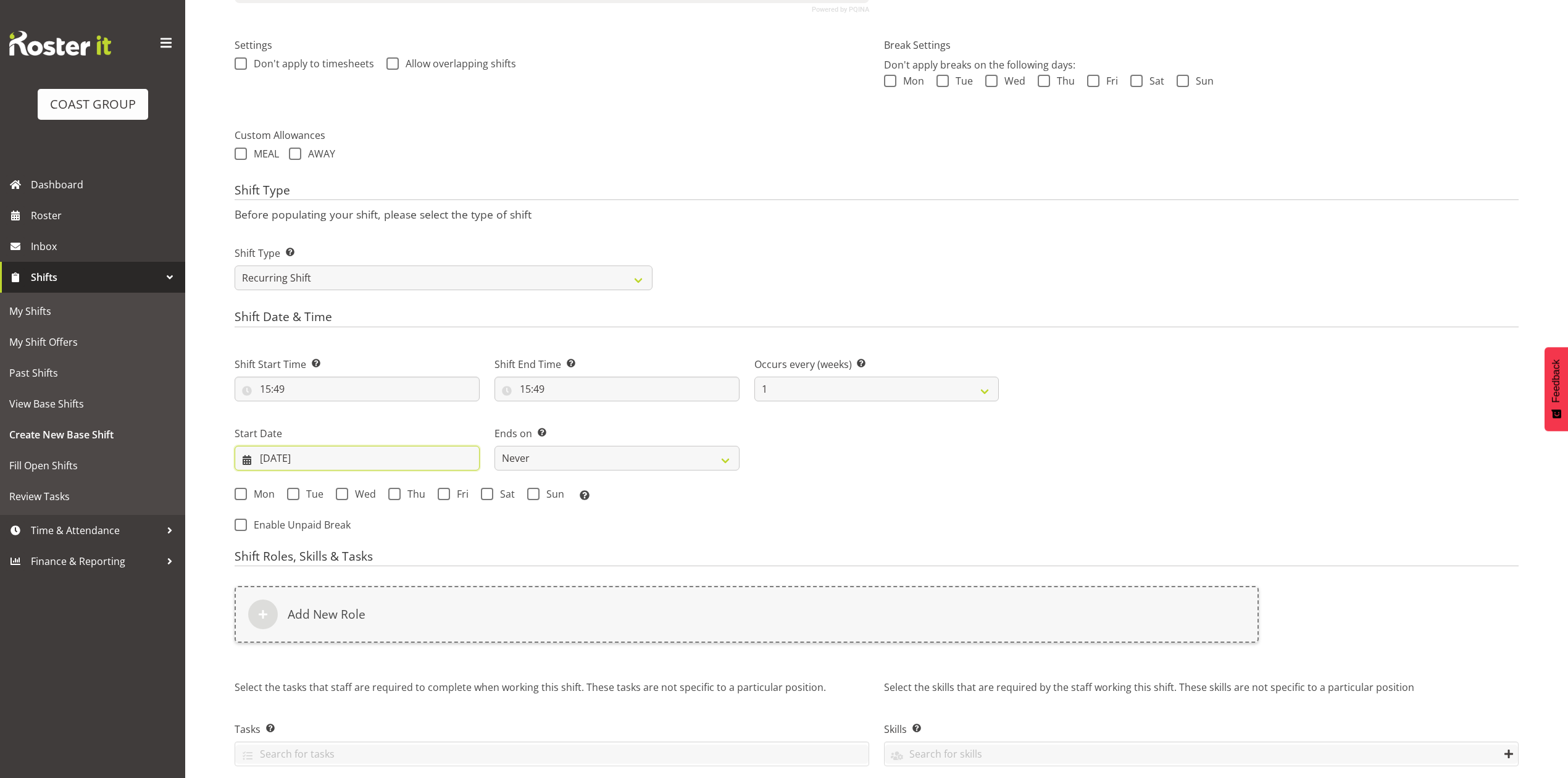
click at [272, 468] on input "20/08/2025" at bounding box center [356, 458] width 245 height 25
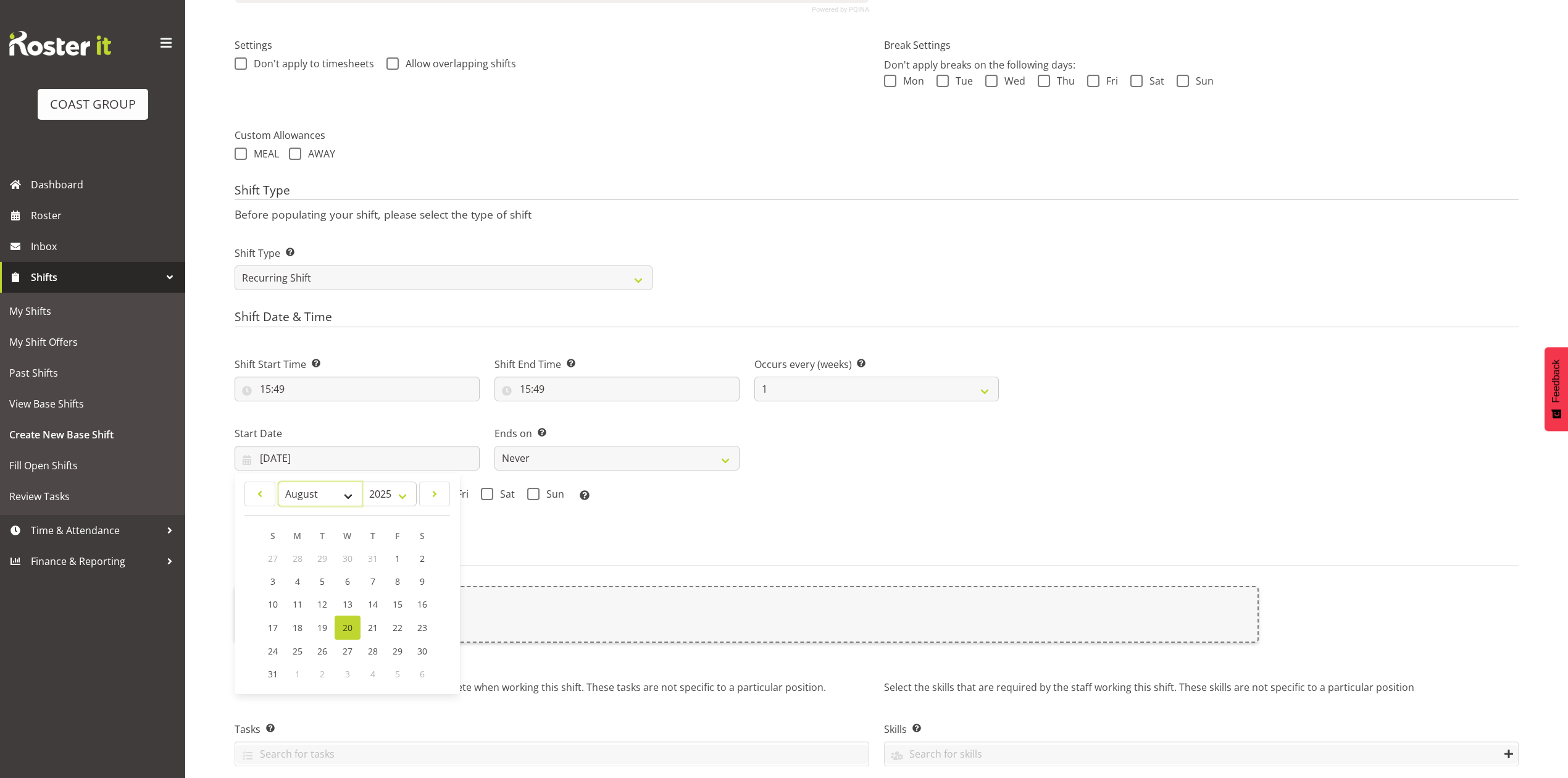
click at [309, 500] on select "January February March April May June July August September October November De…" at bounding box center [320, 494] width 84 height 25
select select "8"
click at [278, 483] on select "January February March April May June July August September October November De…" at bounding box center [320, 494] width 84 height 25
click at [304, 560] on link "1" at bounding box center [298, 558] width 25 height 23
type input "01/09/2025"
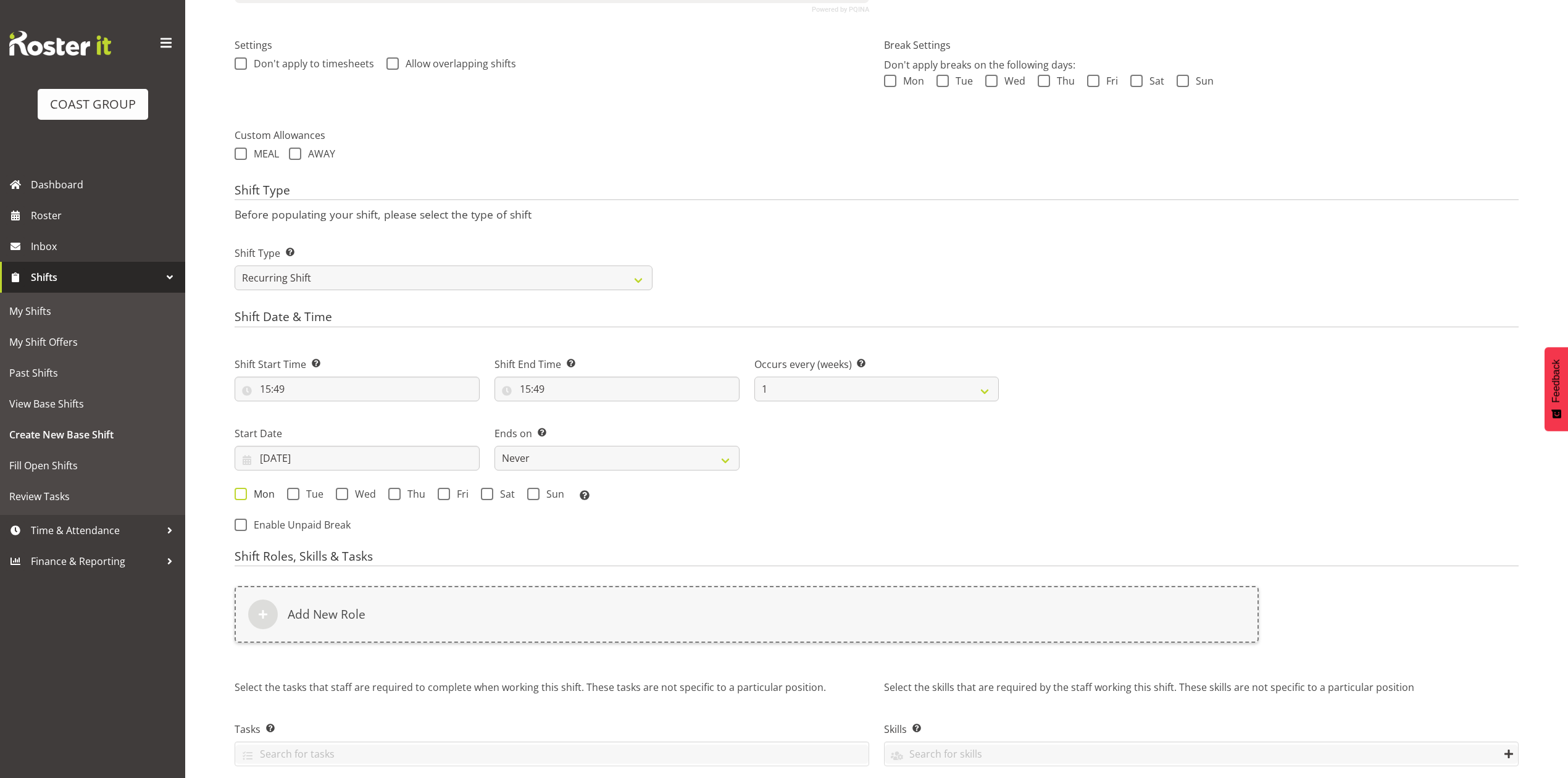
click at [242, 491] on span at bounding box center [240, 493] width 12 height 12
click at [242, 491] on input "Mon" at bounding box center [238, 493] width 8 height 8
checkbox input "true"
drag, startPoint x: 526, startPoint y: 453, endPoint x: 546, endPoint y: 461, distance: 21.5
click at [527, 453] on select "Never On Date" at bounding box center [616, 458] width 245 height 25
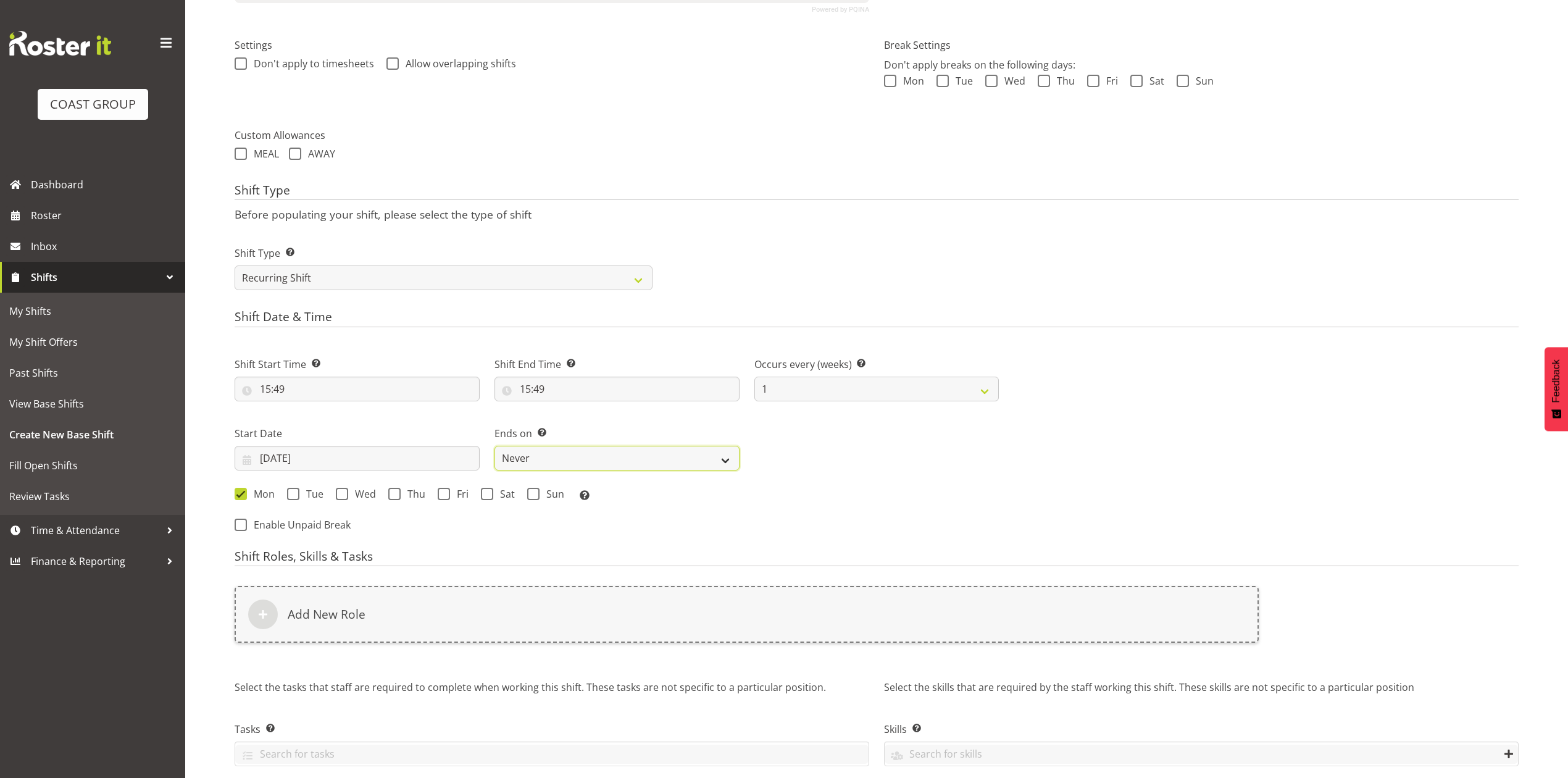
select select "date"
click at [494, 447] on select "Never On Date" at bounding box center [616, 458] width 245 height 25
select select "7"
select select "2025"
click at [822, 458] on input "20/08/2025" at bounding box center [876, 458] width 245 height 25
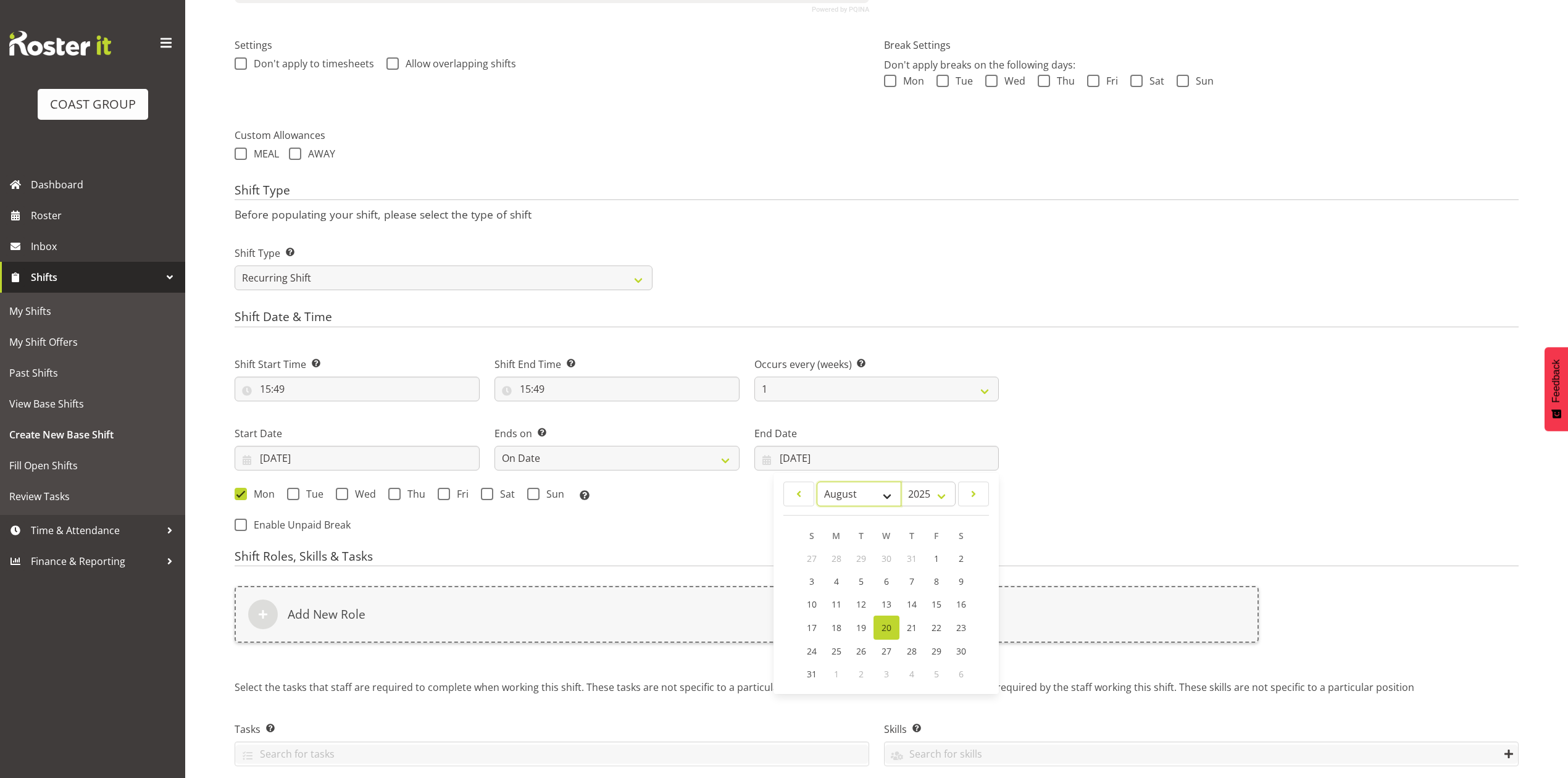
drag, startPoint x: 833, startPoint y: 495, endPoint x: 841, endPoint y: 505, distance: 12.8
click at [833, 495] on select "January February March April May June July August September October November De…" at bounding box center [859, 494] width 84 height 25
select select "8"
click at [817, 483] on select "January February March April May June July August September October November De…" at bounding box center [859, 494] width 84 height 25
click at [884, 559] on span "3" at bounding box center [886, 558] width 5 height 11
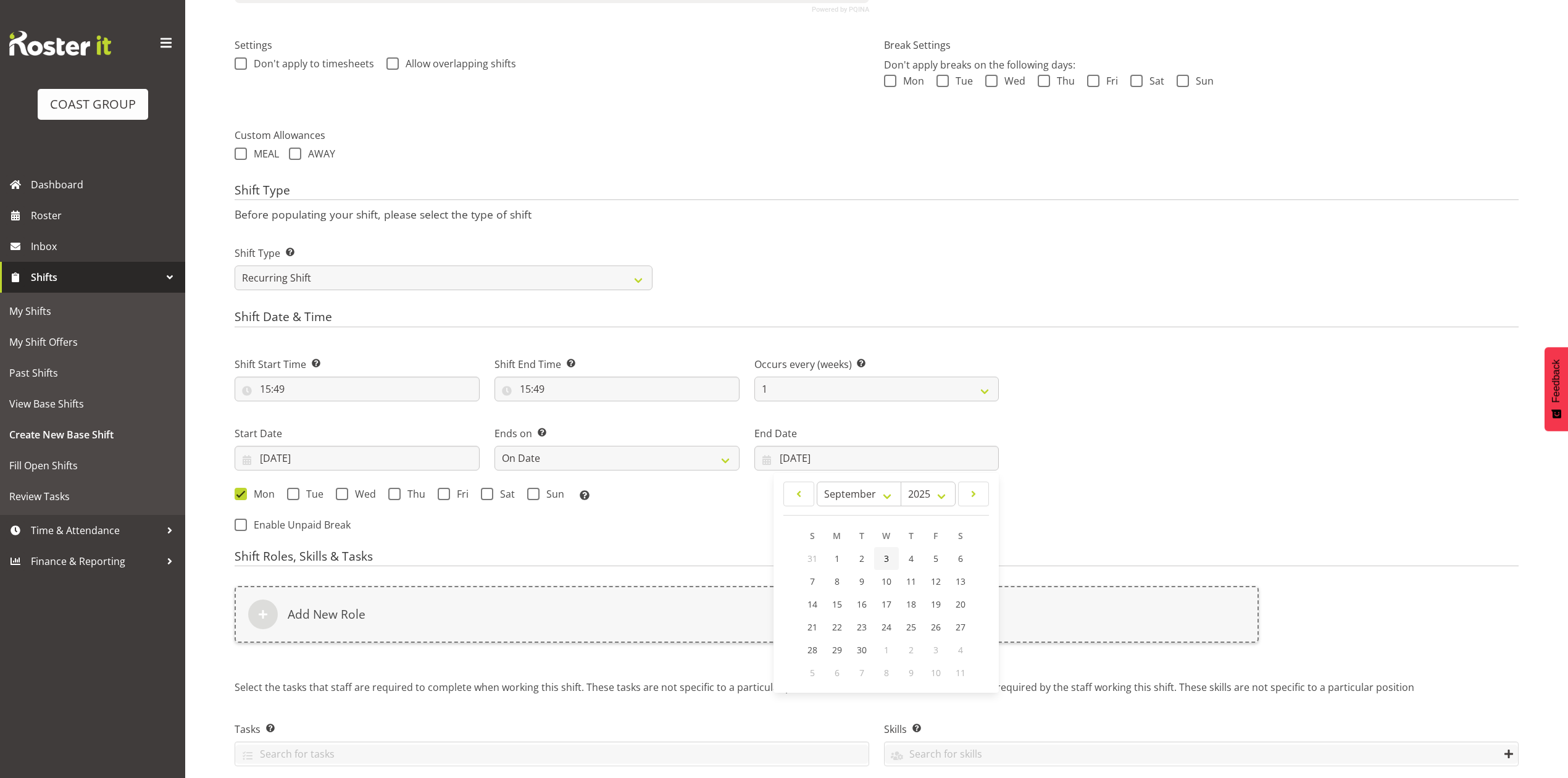
type input "03/09/2025"
click at [341, 485] on div "Mon Tue Wed Thu Fri Sat Sun Select the days of the week you wish to create this…" at bounding box center [616, 494] width 779 height 33
click at [343, 492] on span at bounding box center [341, 493] width 12 height 12
click at [343, 492] on input "Wed" at bounding box center [339, 493] width 8 height 8
checkbox input "true"
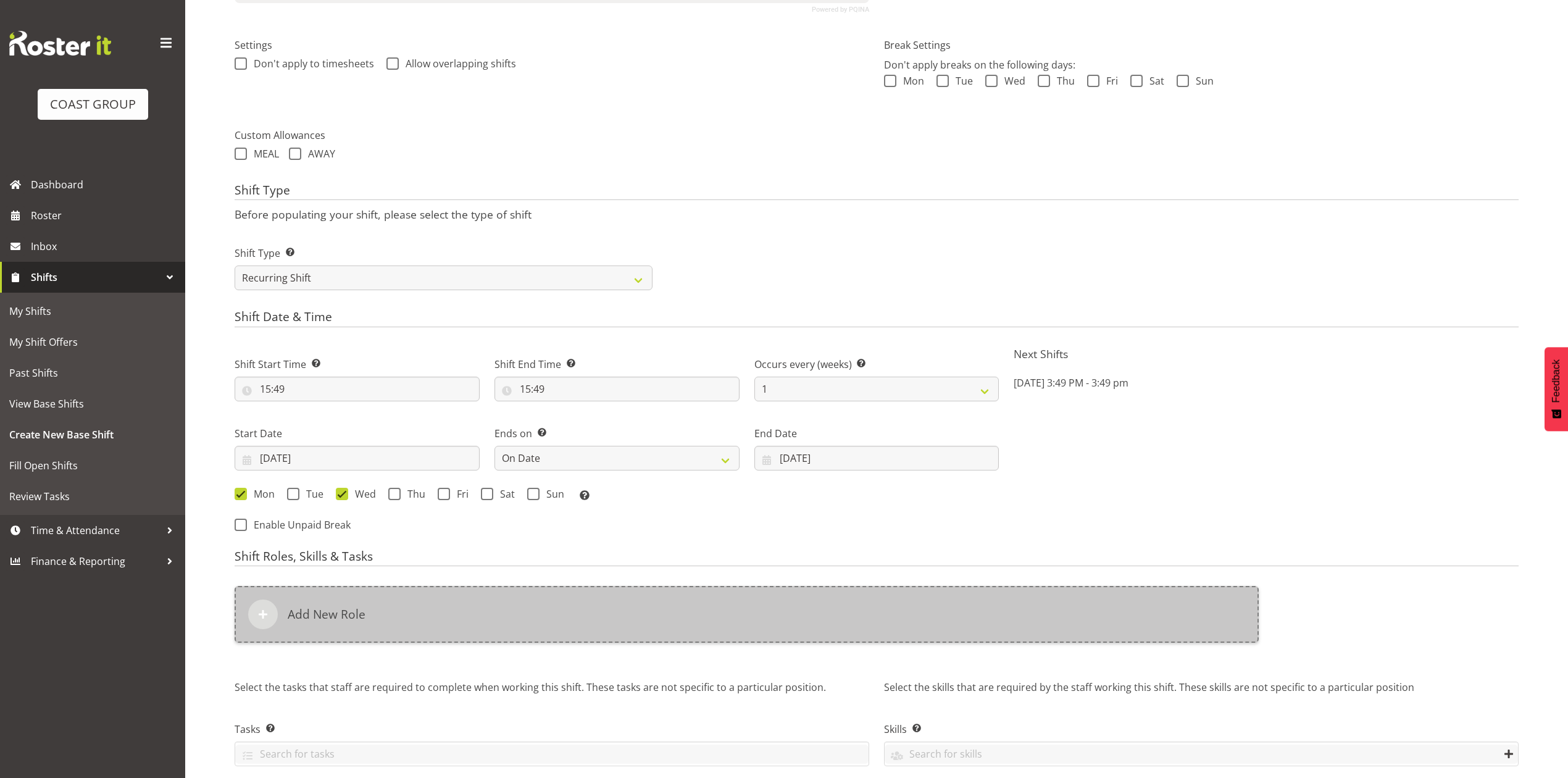
click at [450, 627] on div "Add New Role" at bounding box center [746, 614] width 1024 height 56
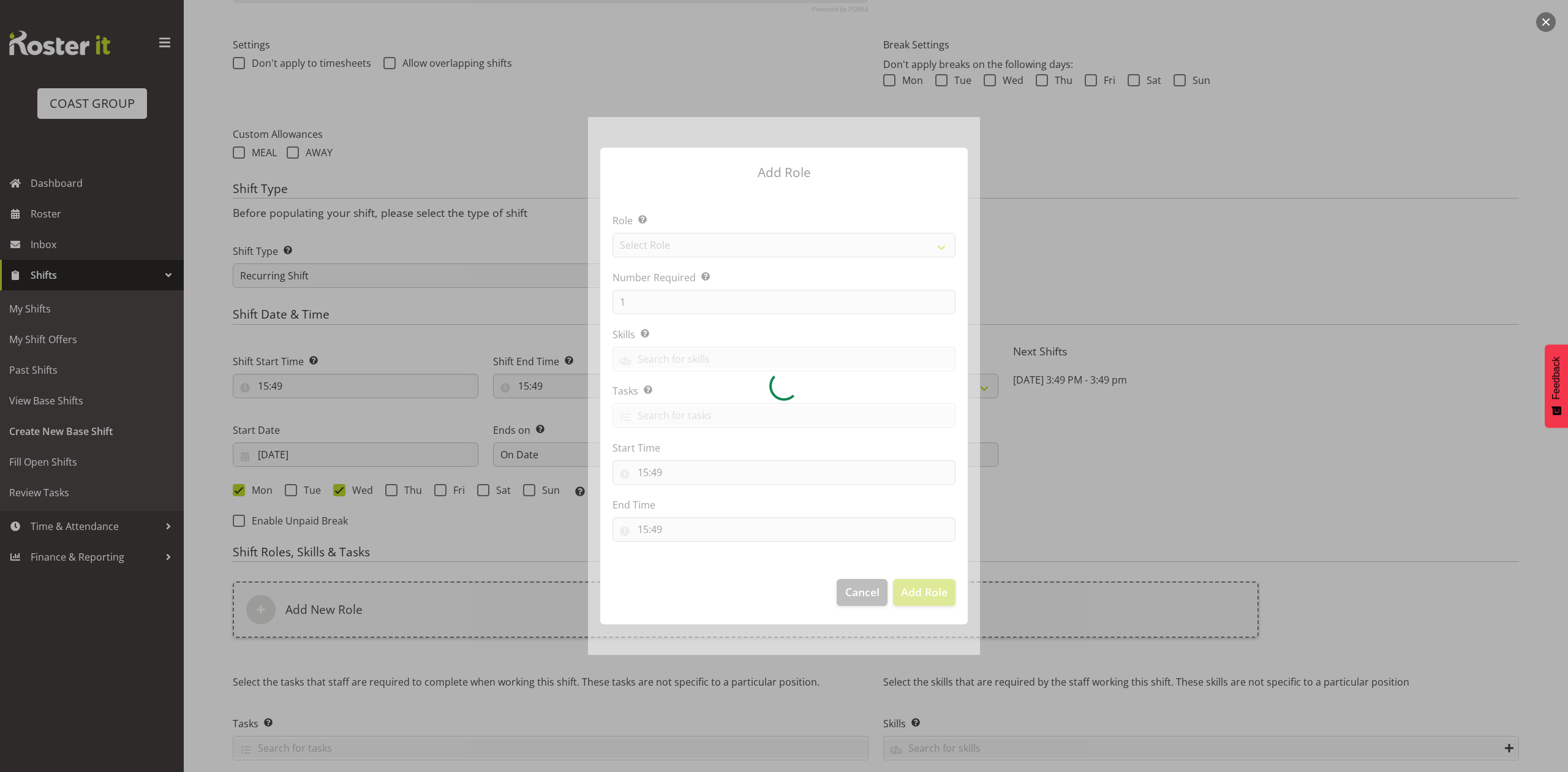
click at [694, 248] on div at bounding box center [783, 385] width 392 height 537
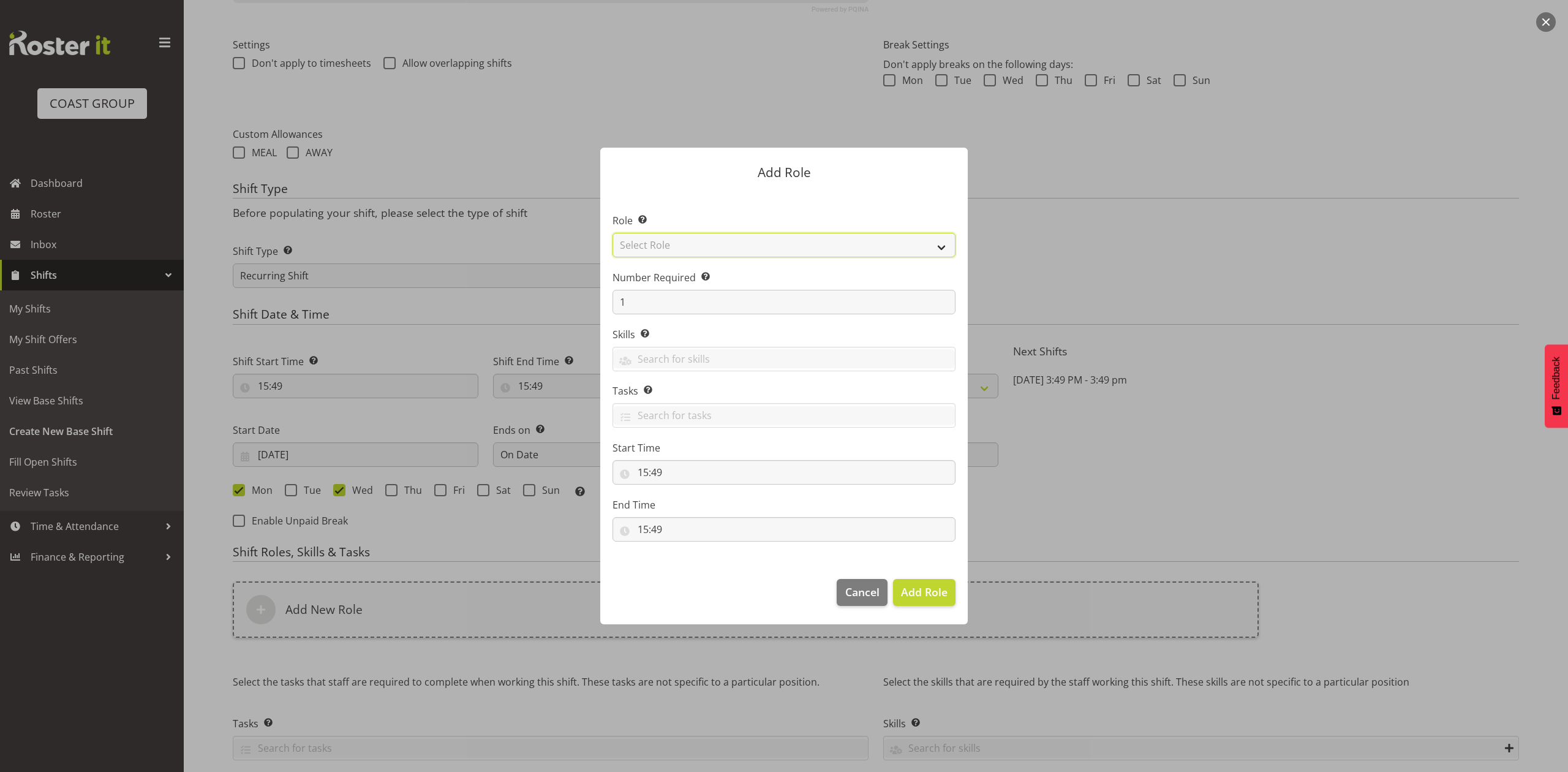
click at [694, 248] on select "Select Role ACCOUNT MANAGER ACCOUNT MANAGER DW ACCOUNTS AKL DIANNA VEHICLES AKL…" at bounding box center [784, 245] width 343 height 25
select select "81"
click at [612, 232] on select "Select Role ACCOUNT MANAGER ACCOUNT MANAGER DW ACCOUNTS AKL DIANNA VEHICLES AKL…" at bounding box center [784, 245] width 343 height 25
click at [635, 290] on input "1" at bounding box center [784, 303] width 343 height 25
type input "2"
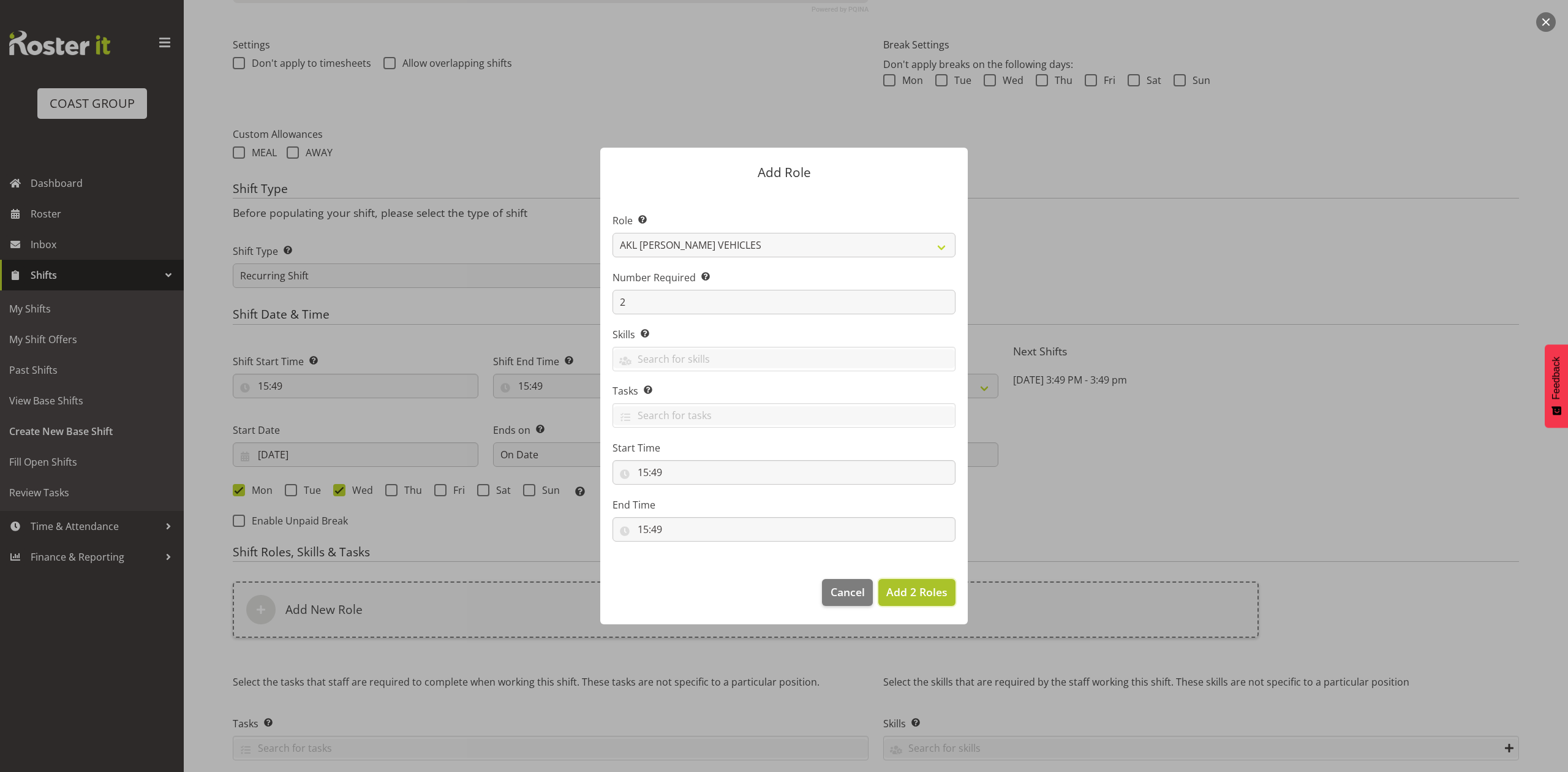
click at [923, 601] on button "Add 2 Roles" at bounding box center [916, 592] width 77 height 27
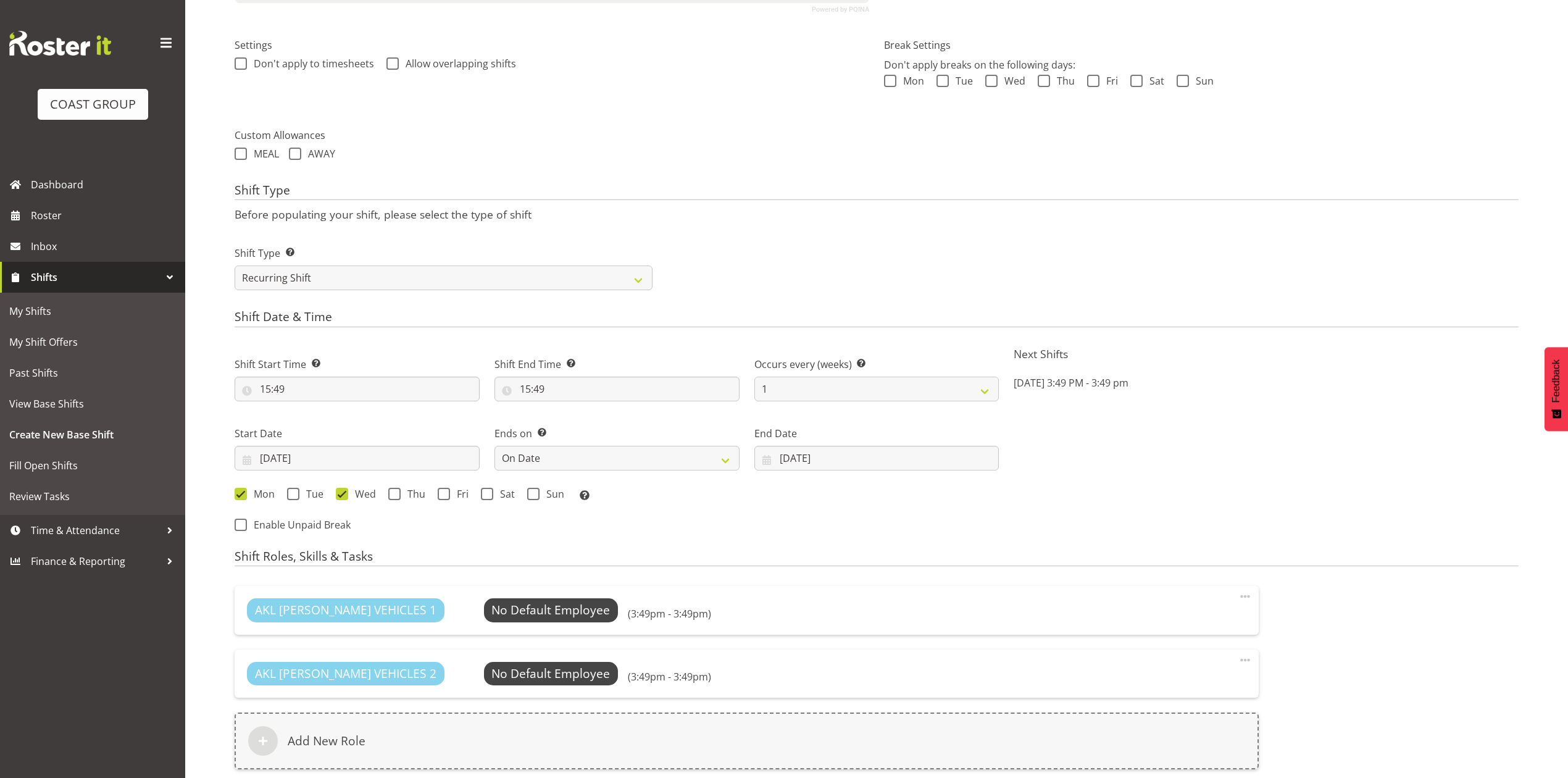
click at [581, 712] on div "AKL RYMER VEHICLES 1 No Default Employee Select Employee (3:49pm - 3:49pm) Edit…" at bounding box center [746, 678] width 1024 height 184
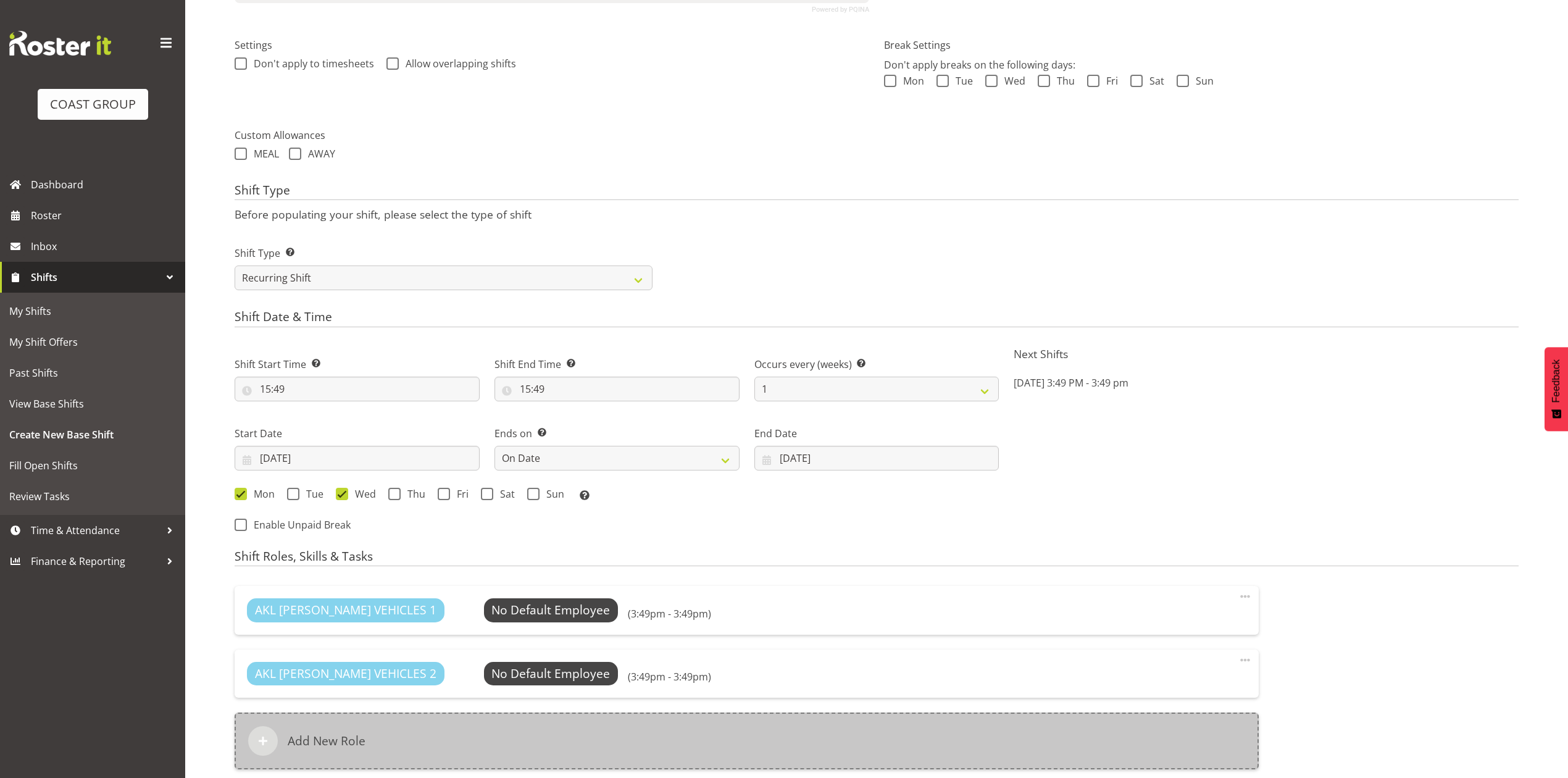
click at [573, 744] on div "Add New Role" at bounding box center [746, 740] width 1024 height 56
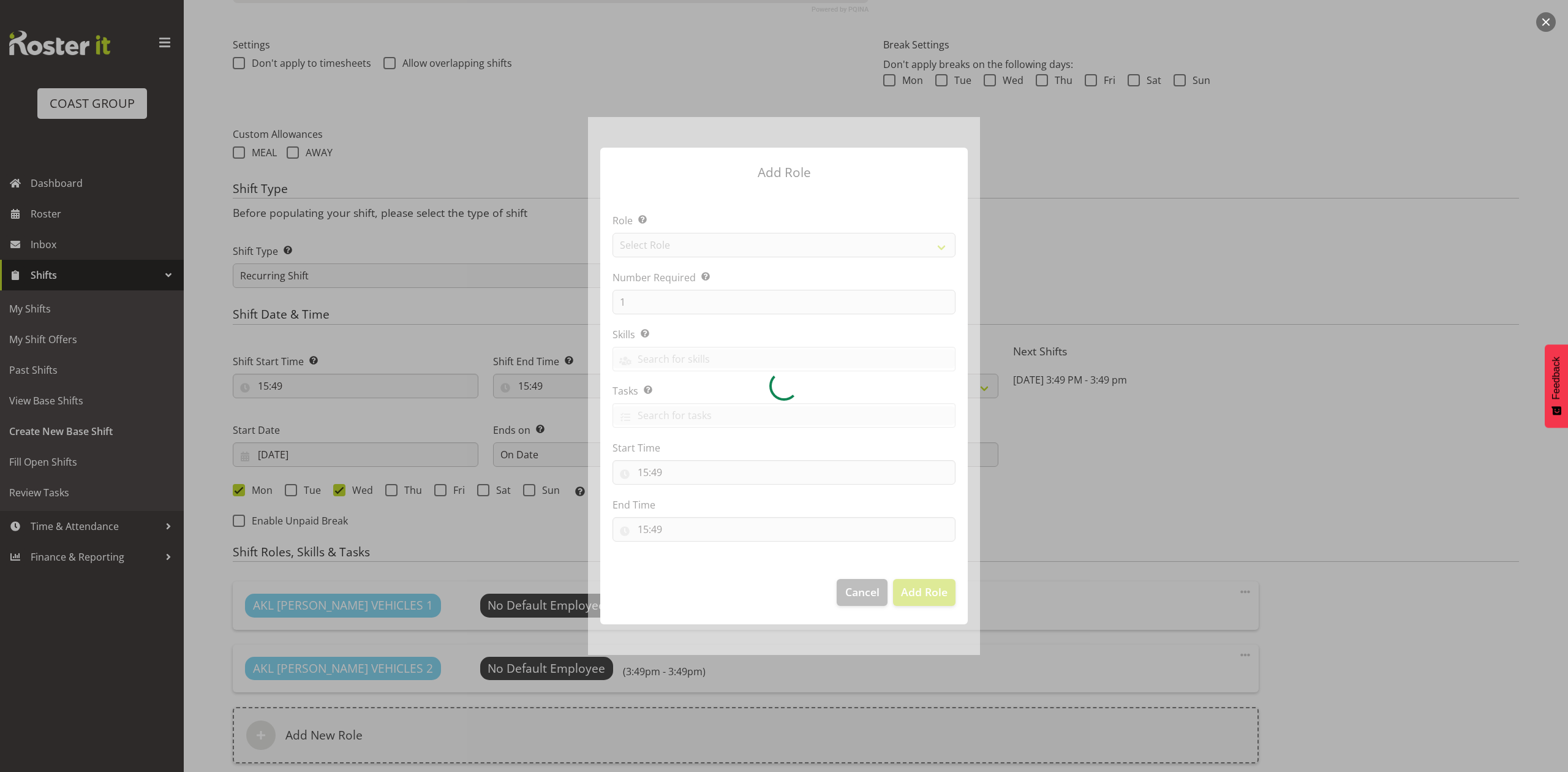
click at [659, 298] on div at bounding box center [783, 385] width 392 height 537
click at [669, 247] on div at bounding box center [783, 385] width 392 height 537
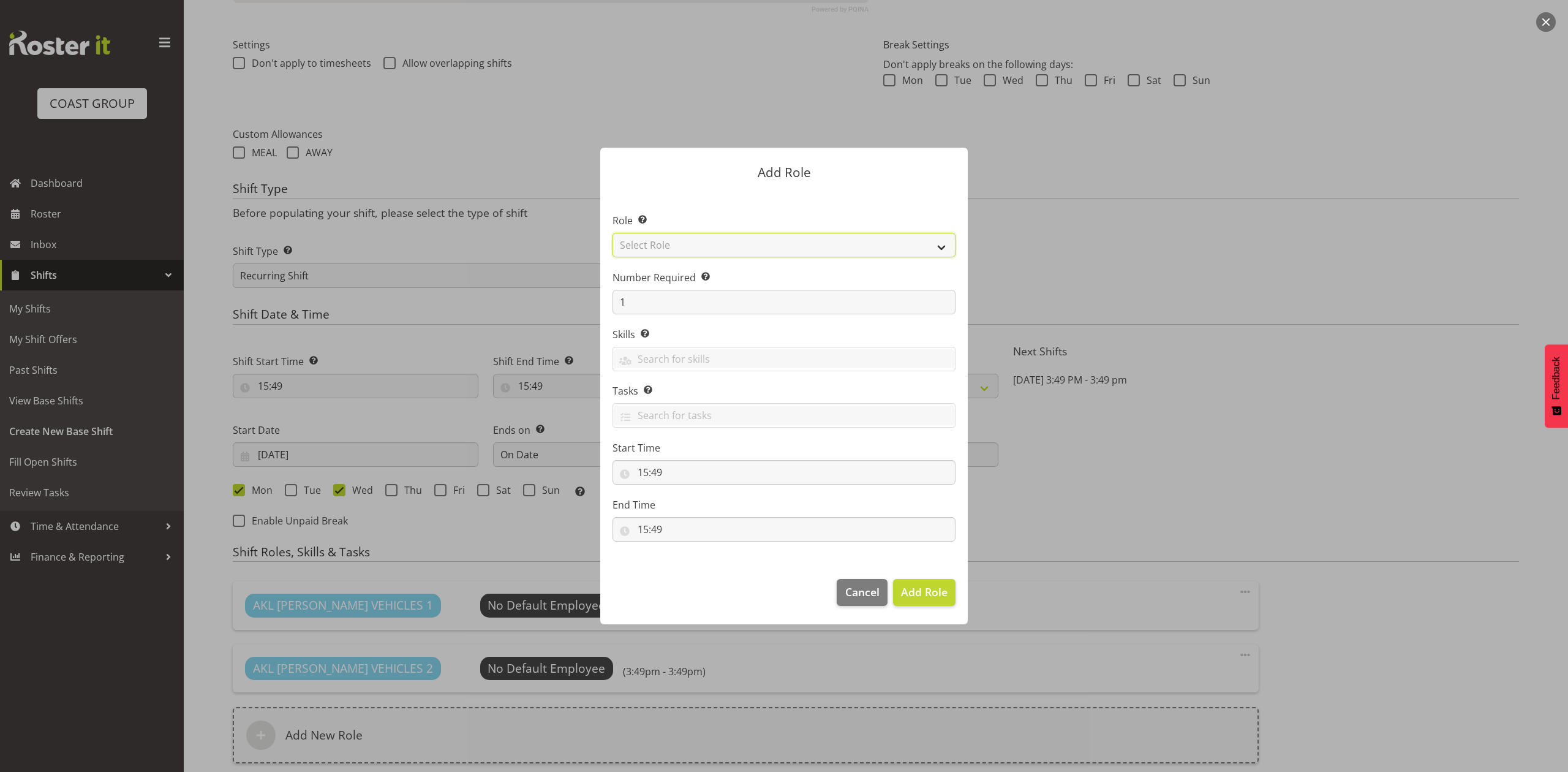
click at [669, 247] on select "Select Role ACCOUNT MANAGER ACCOUNT MANAGER DW ACCOUNTS AKL DIANNA VEHICLES AKL…" at bounding box center [784, 245] width 343 height 25
select select "188"
click at [612, 232] on select "Select Role ACCOUNT MANAGER ACCOUNT MANAGER DW ACCOUNTS AKL DIANNA VEHICLES AKL…" at bounding box center [784, 245] width 343 height 25
click at [645, 306] on input "1" at bounding box center [784, 303] width 343 height 25
type input "4"
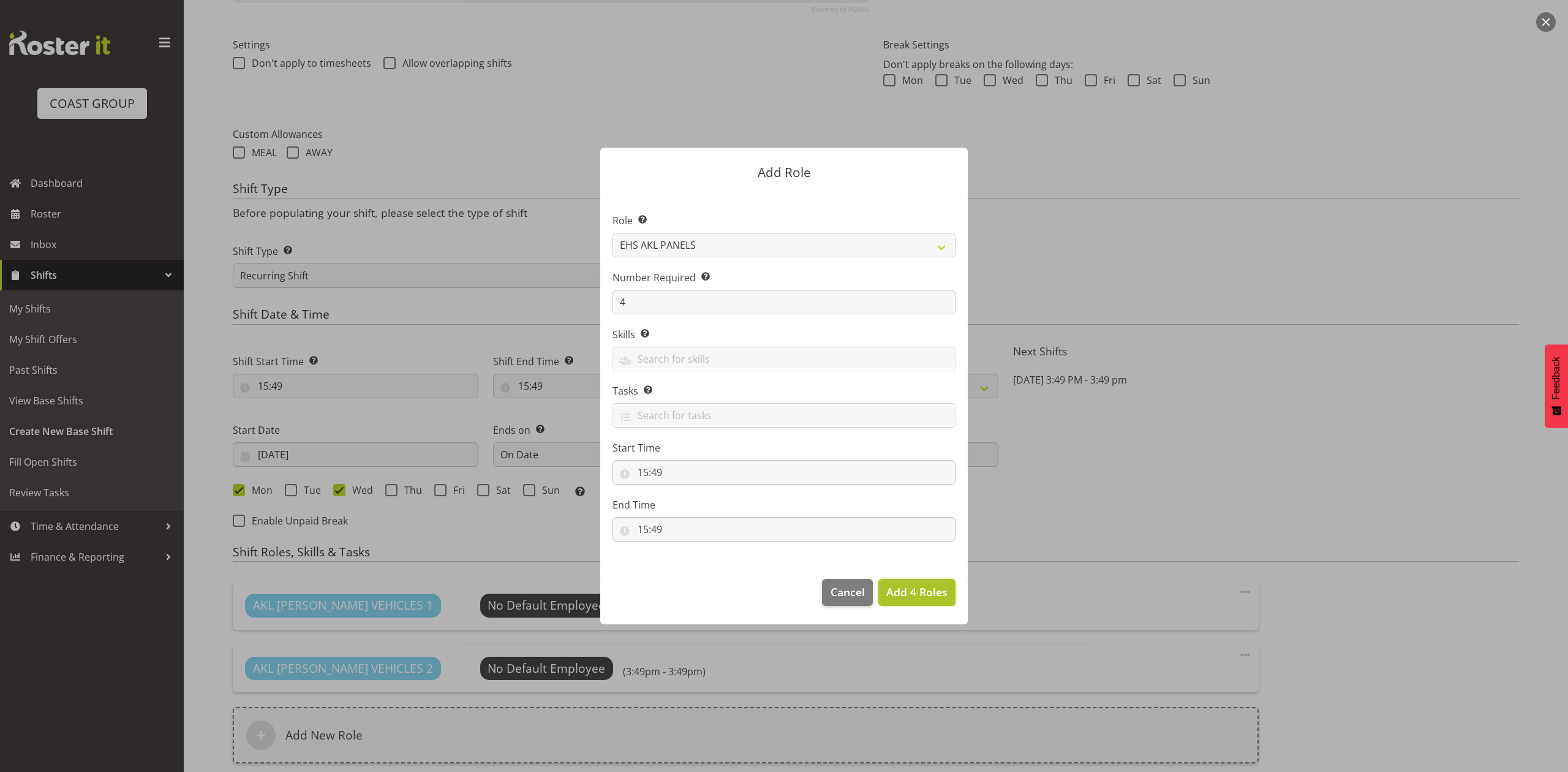
click at [907, 601] on button "Add 4 Roles" at bounding box center [916, 592] width 77 height 27
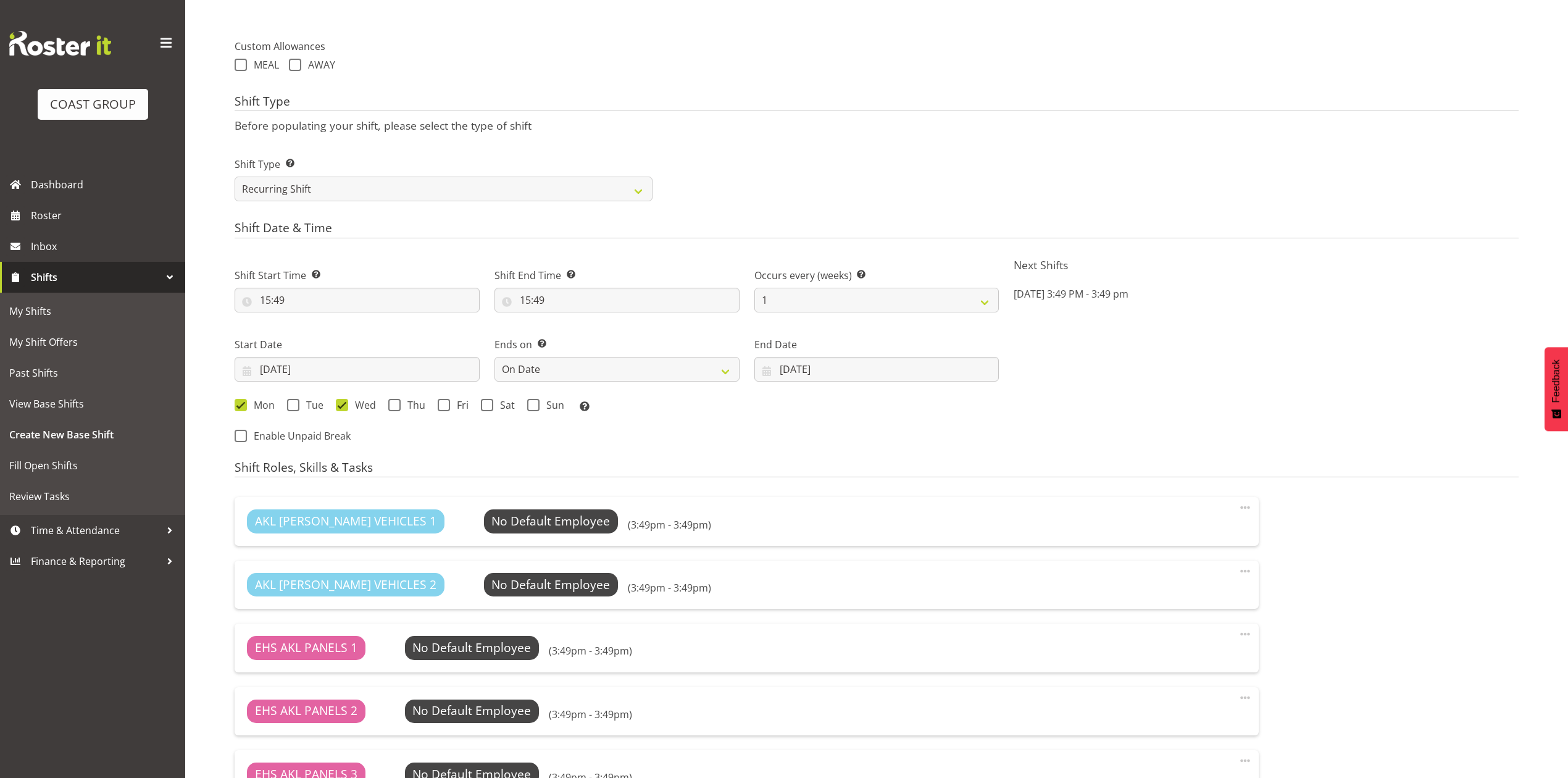
scroll to position [845, 0]
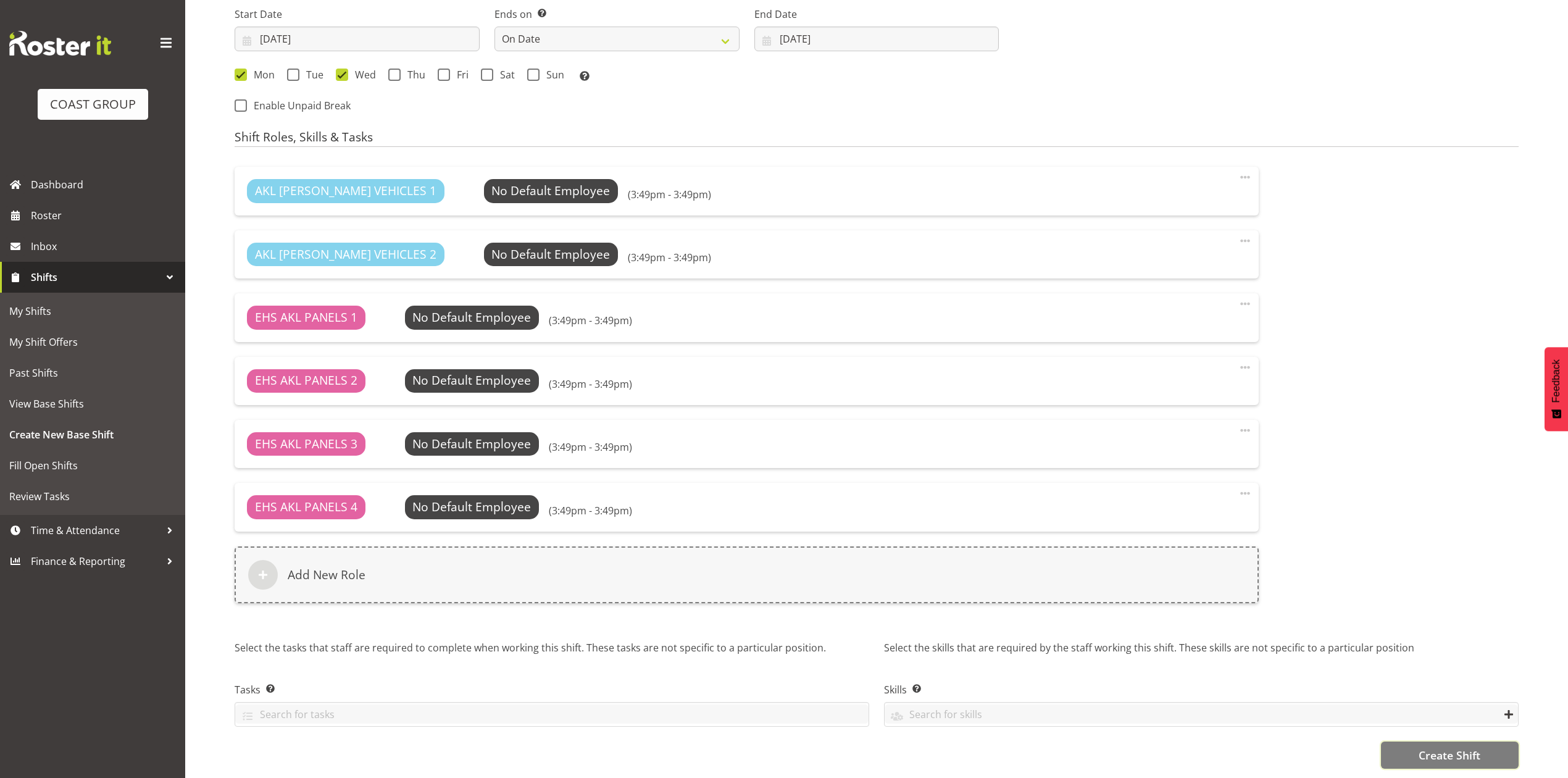
drag, startPoint x: 1425, startPoint y: 737, endPoint x: 1113, endPoint y: 656, distance: 322.3
click at [1423, 747] on span "Create Shift" at bounding box center [1449, 755] width 62 height 16
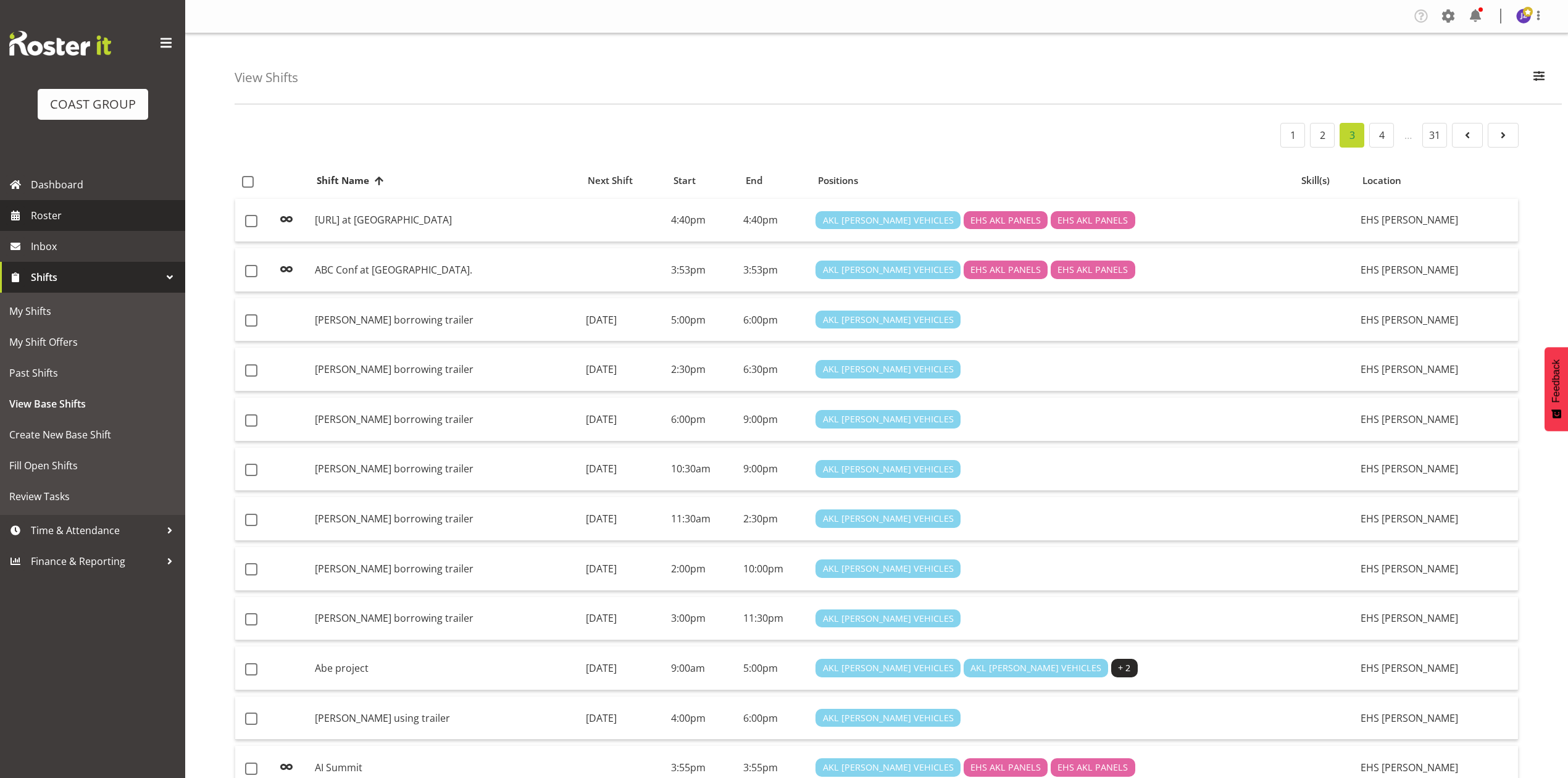
drag, startPoint x: 0, startPoint y: 0, endPoint x: 98, endPoint y: 216, distance: 237.2
click at [98, 216] on span "Roster" at bounding box center [104, 215] width 148 height 18
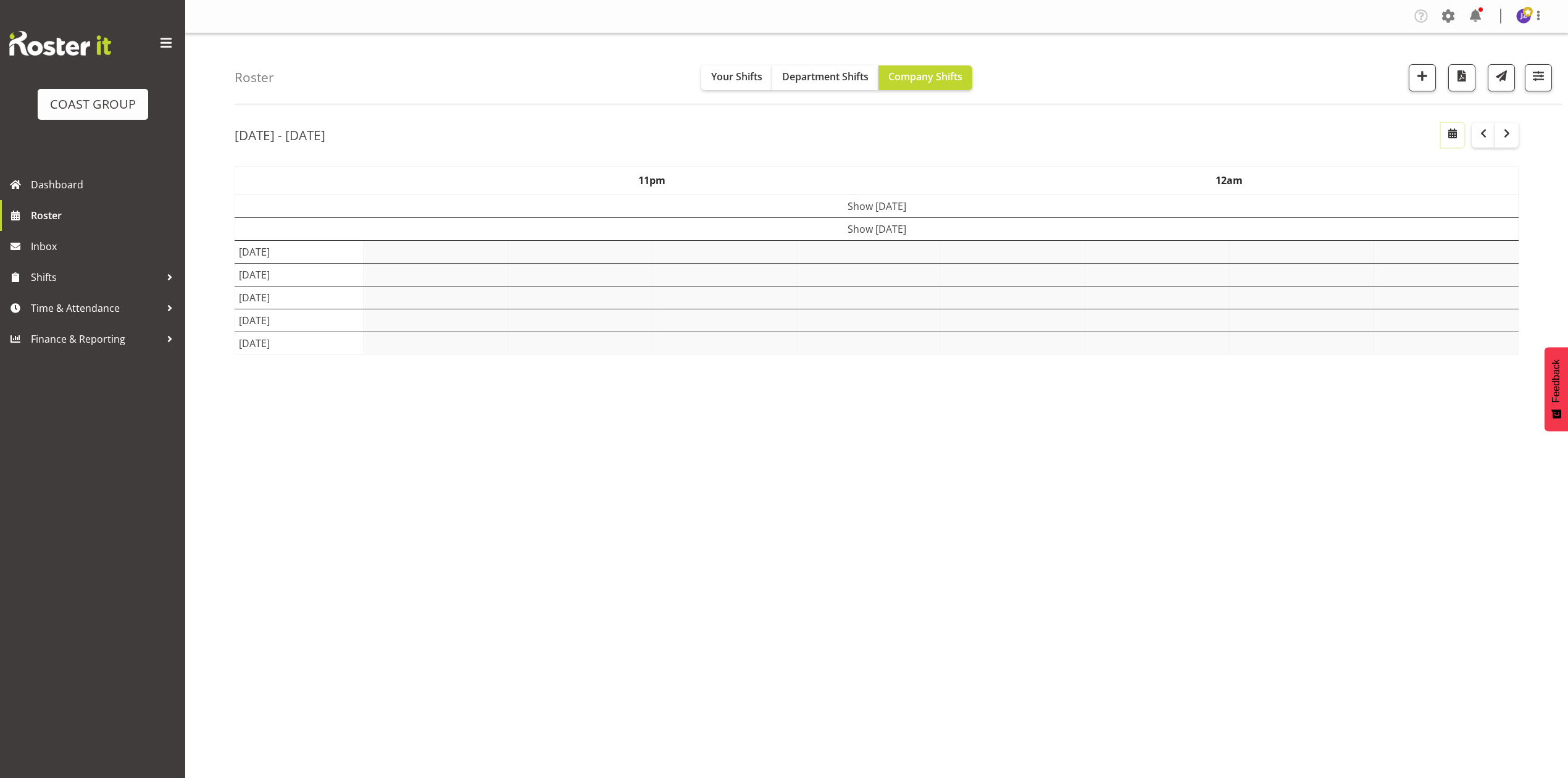
click at [1448, 140] on span "button" at bounding box center [1452, 134] width 15 height 15
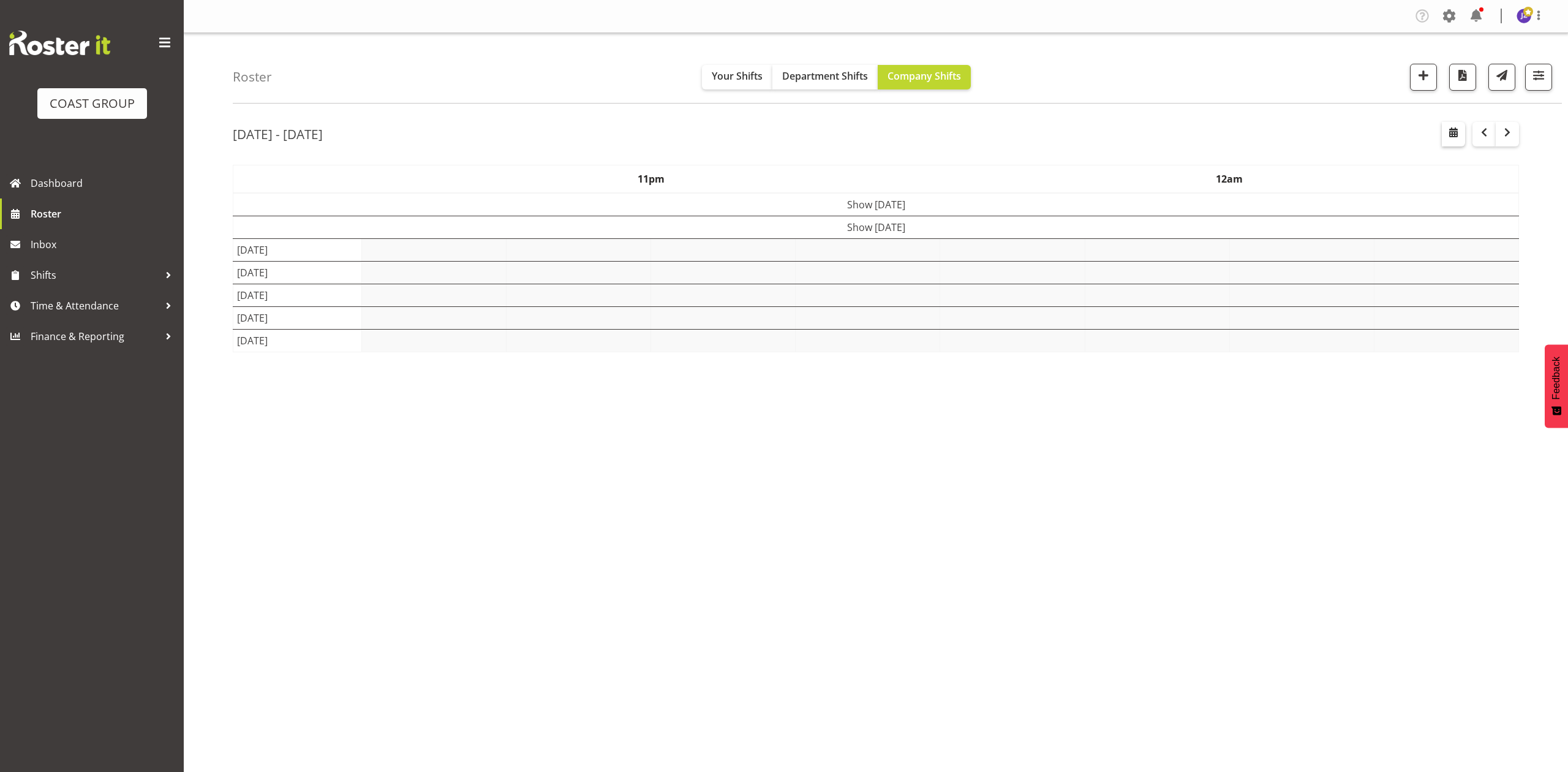
select select "7"
select select "2025"
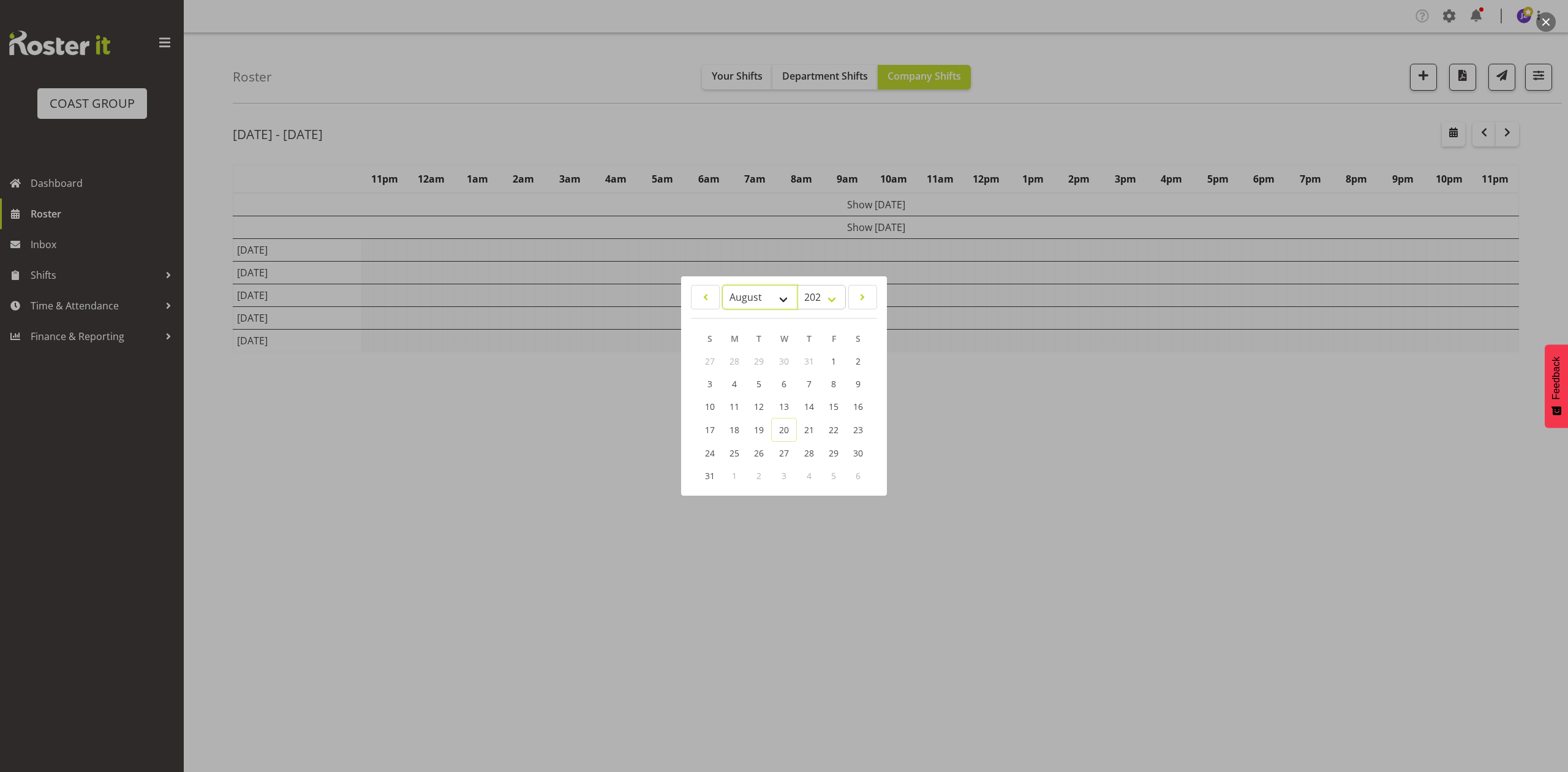
click at [747, 297] on select "January February March April May June July August September October November De…" at bounding box center [759, 297] width 75 height 25
select select "8"
click at [722, 285] on select "January February March April May June July August September October November De…" at bounding box center [759, 297] width 75 height 25
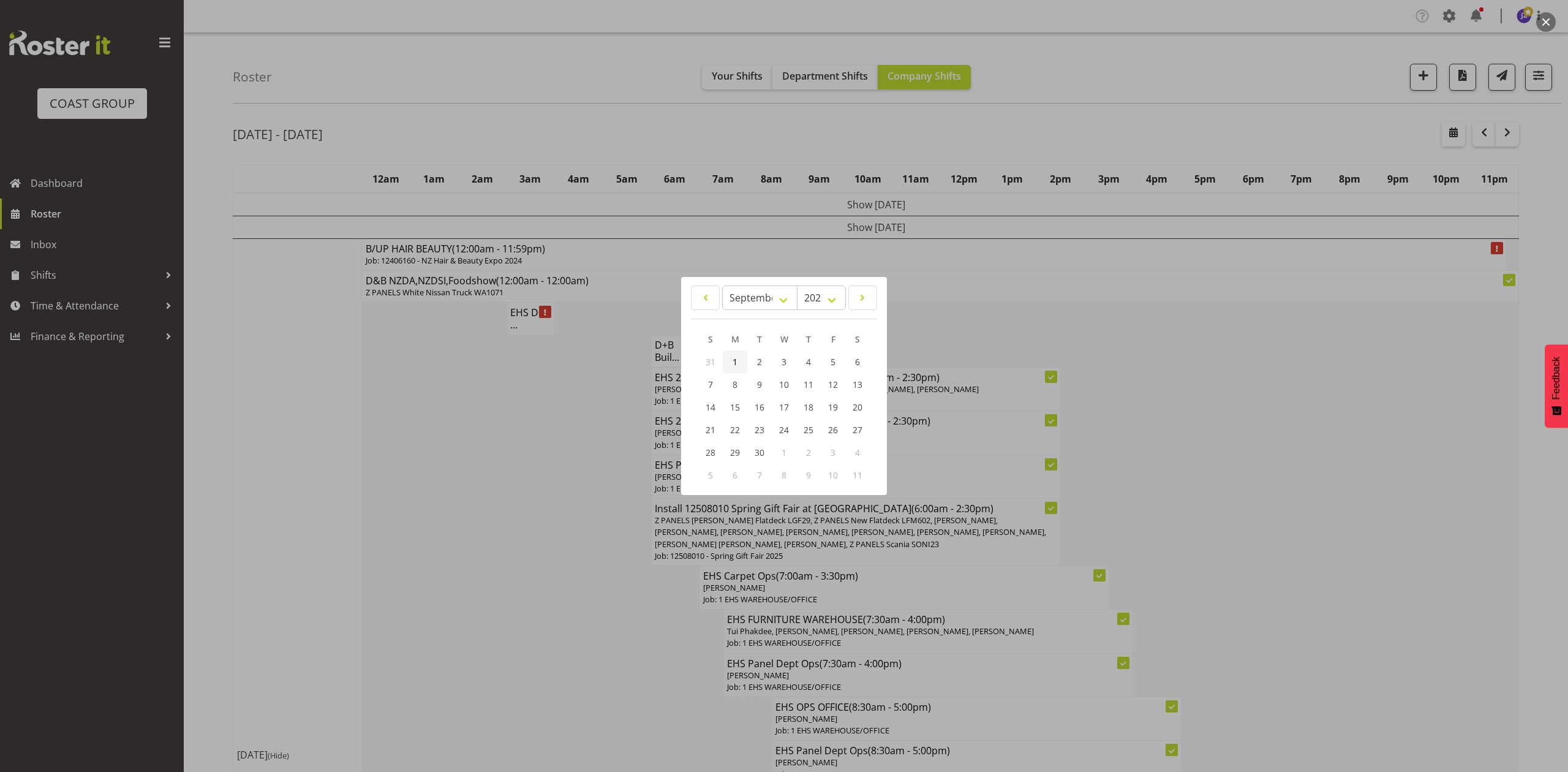
click at [735, 358] on span "1" at bounding box center [735, 361] width 5 height 11
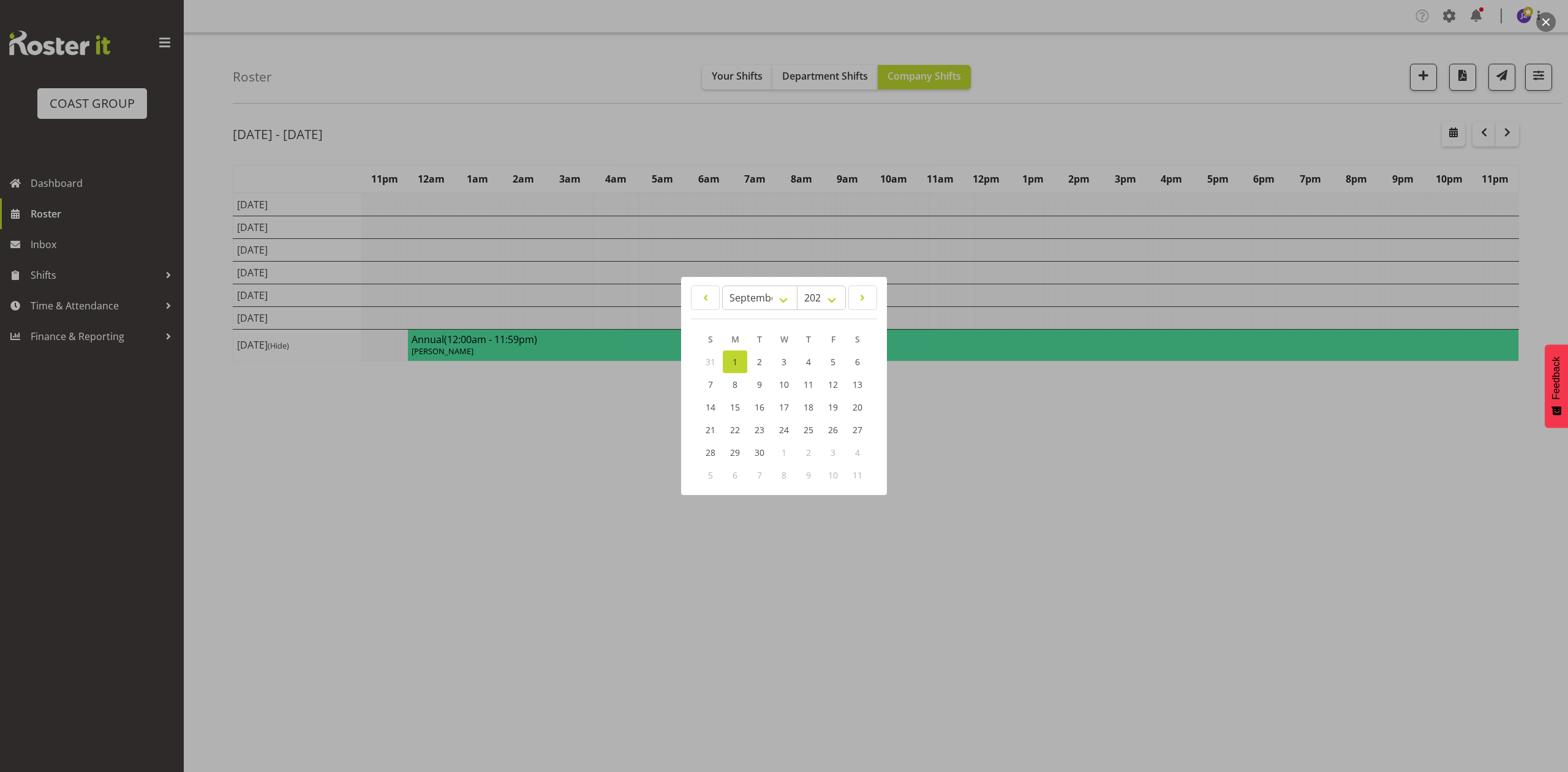
click at [1021, 130] on div at bounding box center [784, 386] width 1568 height 772
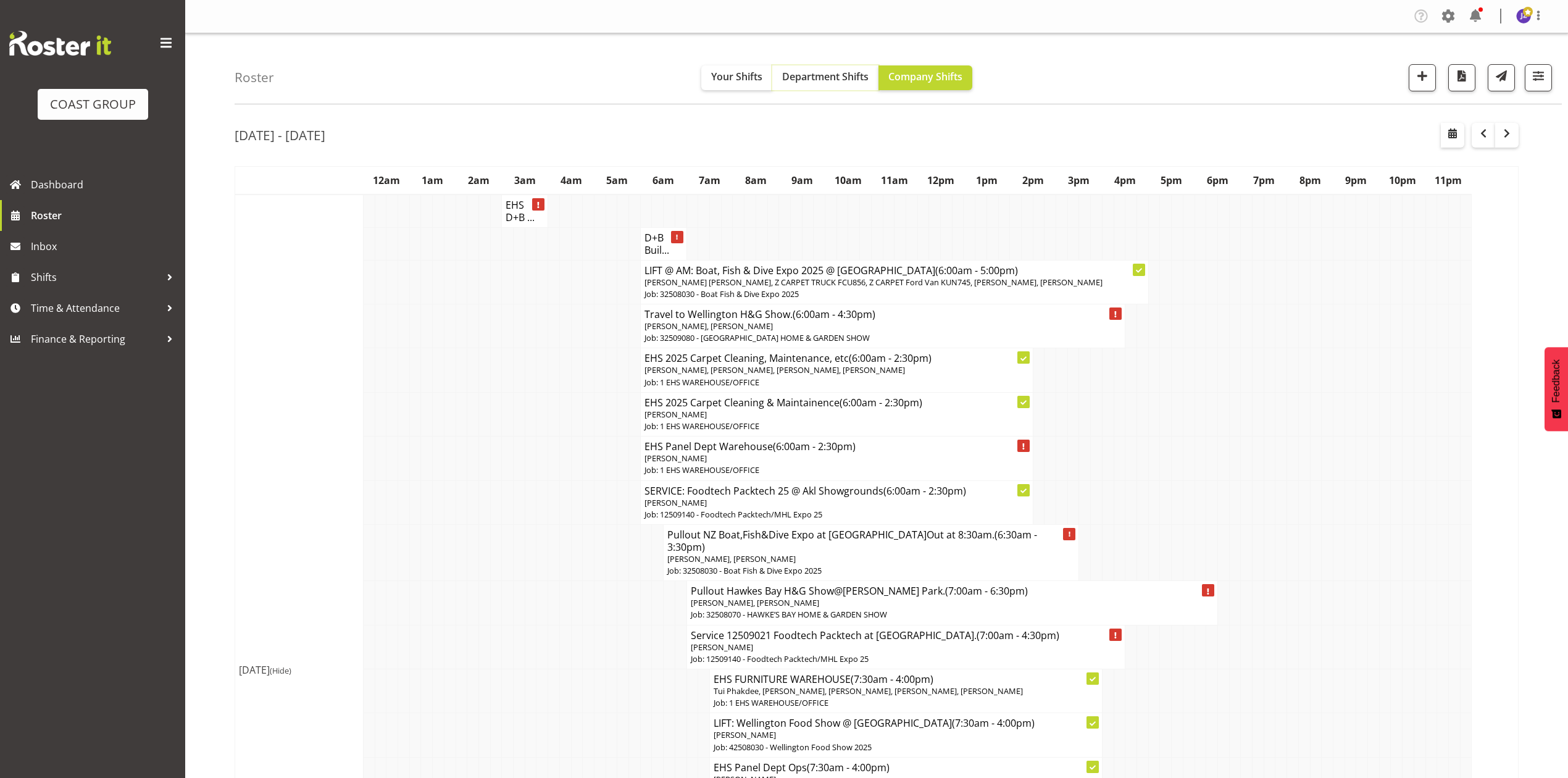
click at [821, 76] on span "Department Shifts" at bounding box center [825, 76] width 86 height 13
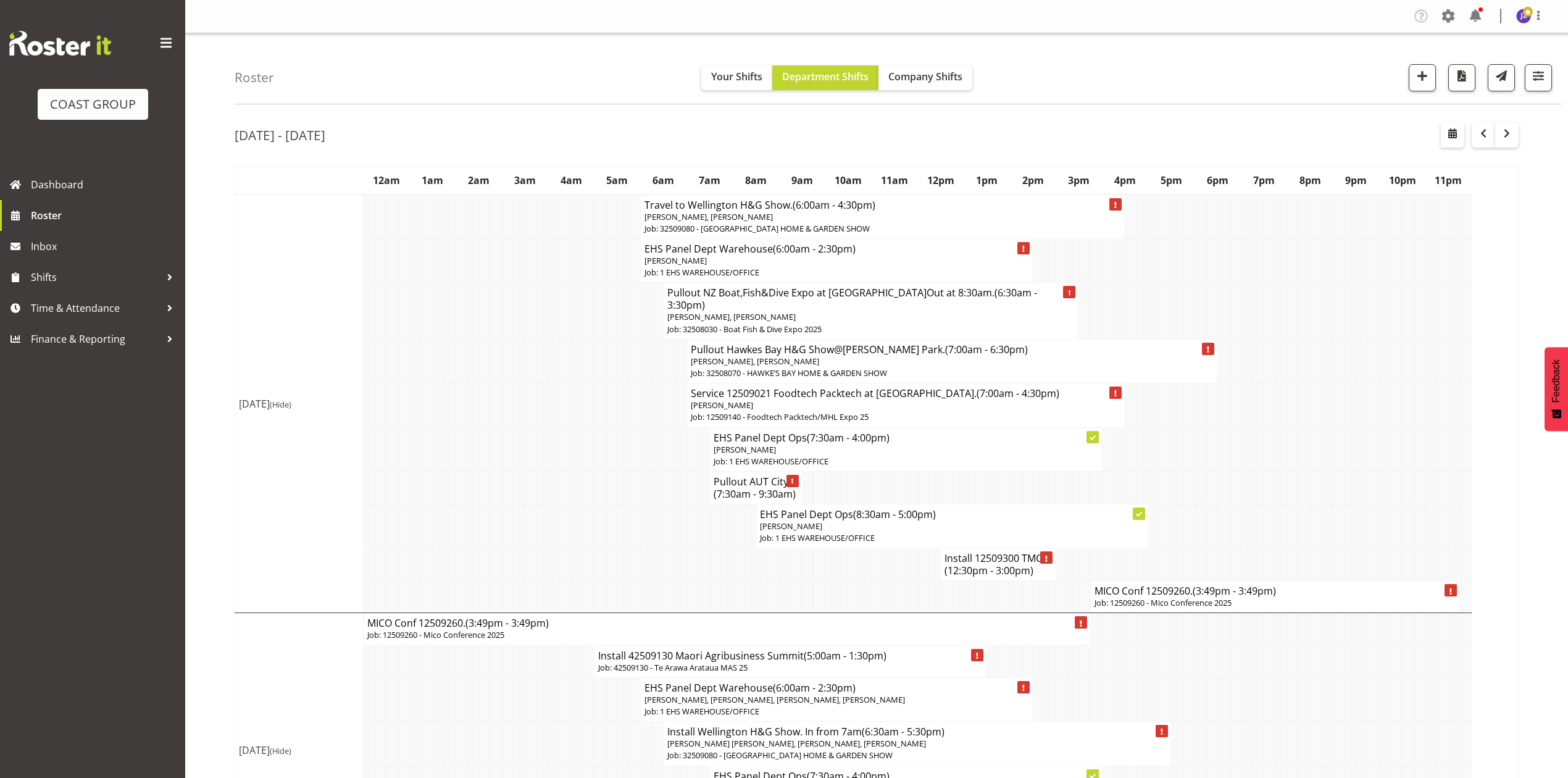
click at [1138, 597] on p "Job: 12509260 - Mico Conference 2025" at bounding box center [1275, 603] width 362 height 11
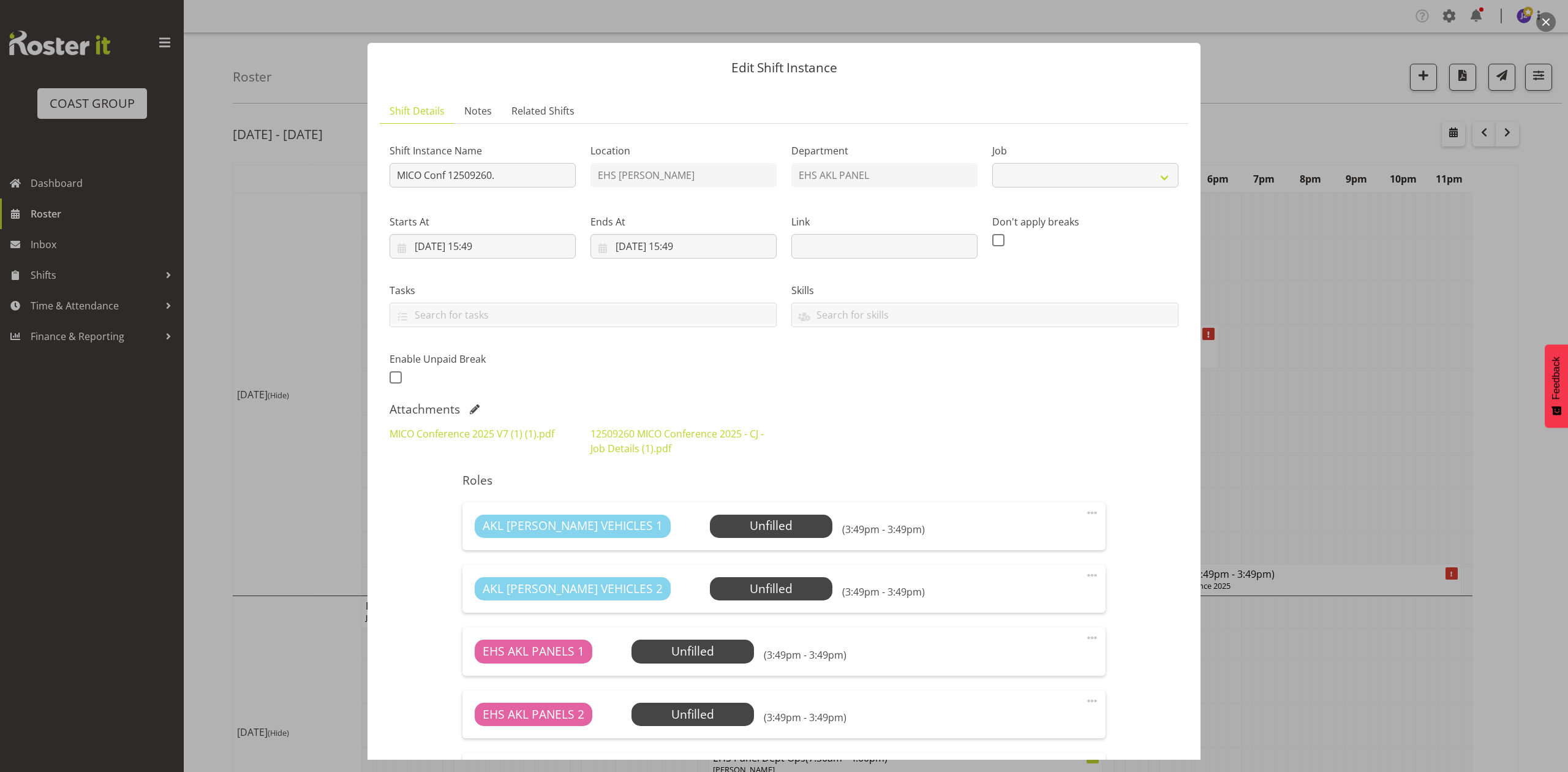
select select "10275"
click at [398, 165] on input "MICO Conf 12509260." at bounding box center [483, 175] width 186 height 25
click at [556, 179] on input "Install MICO Conf 12509260." at bounding box center [483, 175] width 186 height 25
type input "Install MICO Conf 12509260. In at 7am."
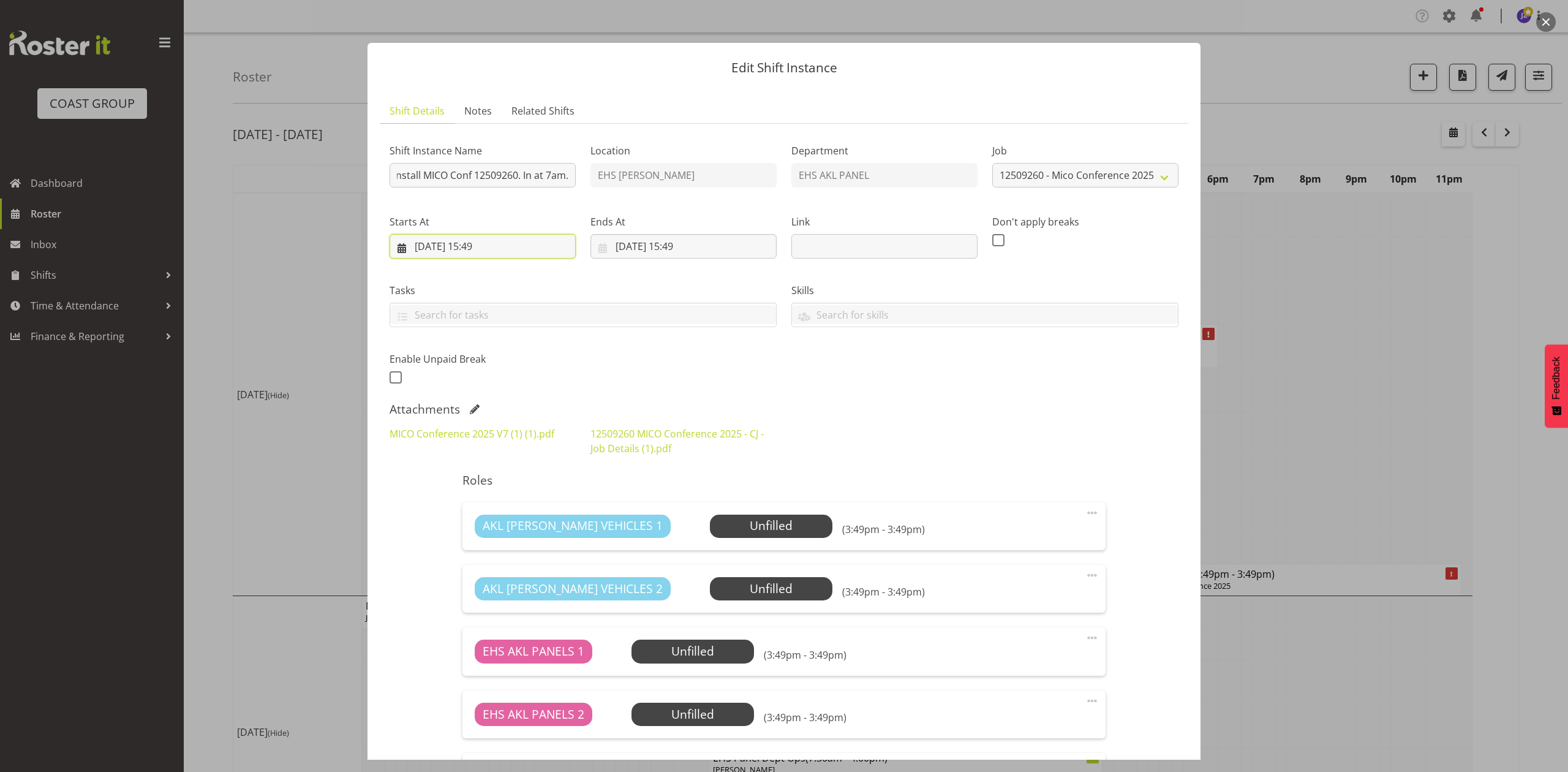
click at [479, 248] on input "01/09/2025, 15:49" at bounding box center [483, 247] width 186 height 25
drag, startPoint x: 482, startPoint y: 507, endPoint x: 483, endPoint y: 497, distance: 10.0
click at [483, 507] on select "00 01 02 03 04 05 06 07 08 09 10 11 12 13 14 15 16 17 18 19 20 21 22 23" at bounding box center [483, 505] width 27 height 25
select select "6"
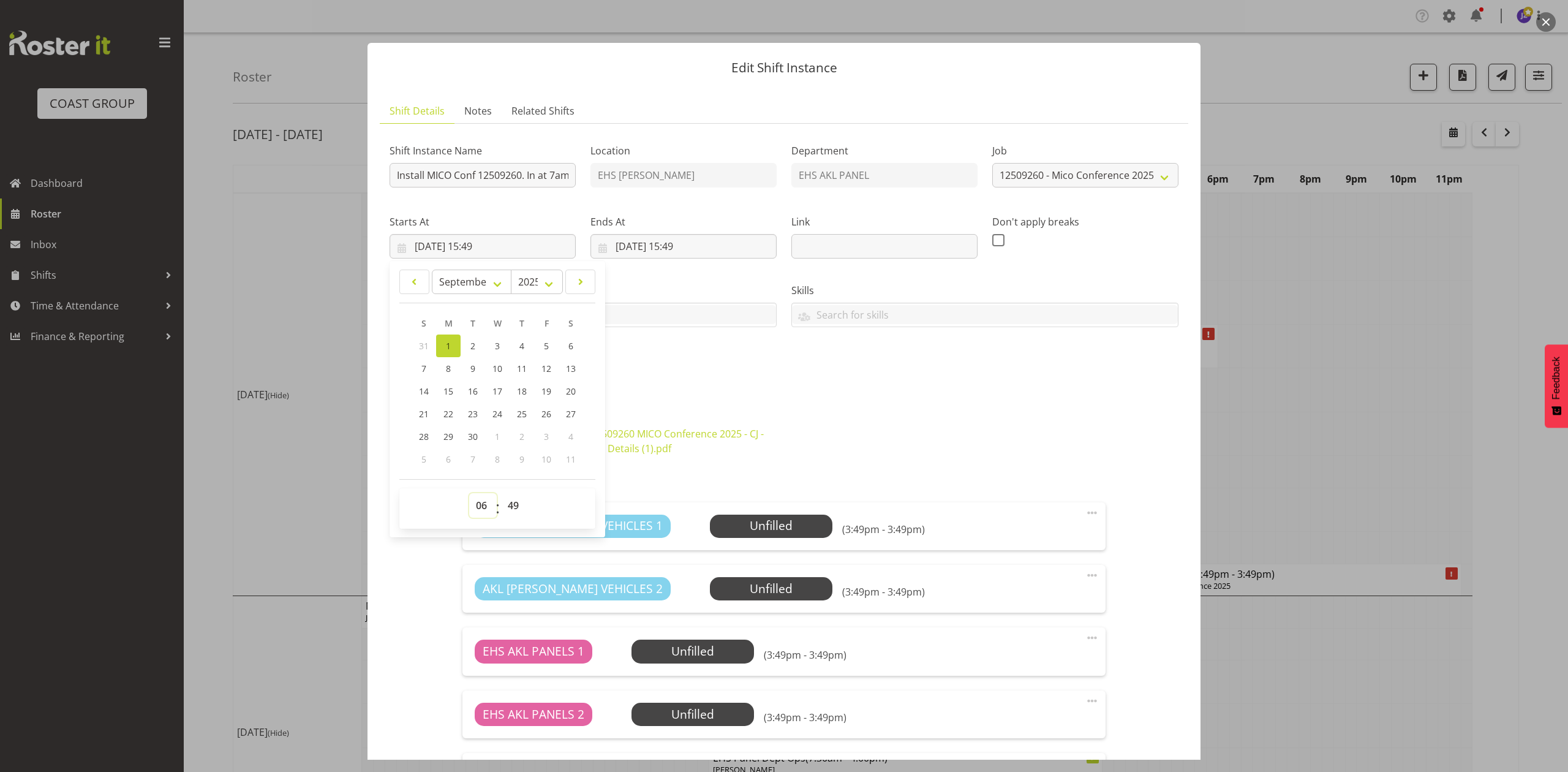
click at [469, 494] on select "00 01 02 03 04 05 06 07 08 09 10 11 12 13 14 15 16 17 18 19 20 21 22 23" at bounding box center [483, 505] width 27 height 25
type input "01/09/2025, 06:49"
drag, startPoint x: 512, startPoint y: 503, endPoint x: 509, endPoint y: 495, distance: 8.5
click at [512, 503] on select "00 01 02 03 04 05 06 07 08 09 10 11 12 13 14 15 16 17 18 19 20 21 22 23 24 25 2…" at bounding box center [514, 505] width 27 height 25
select select "30"
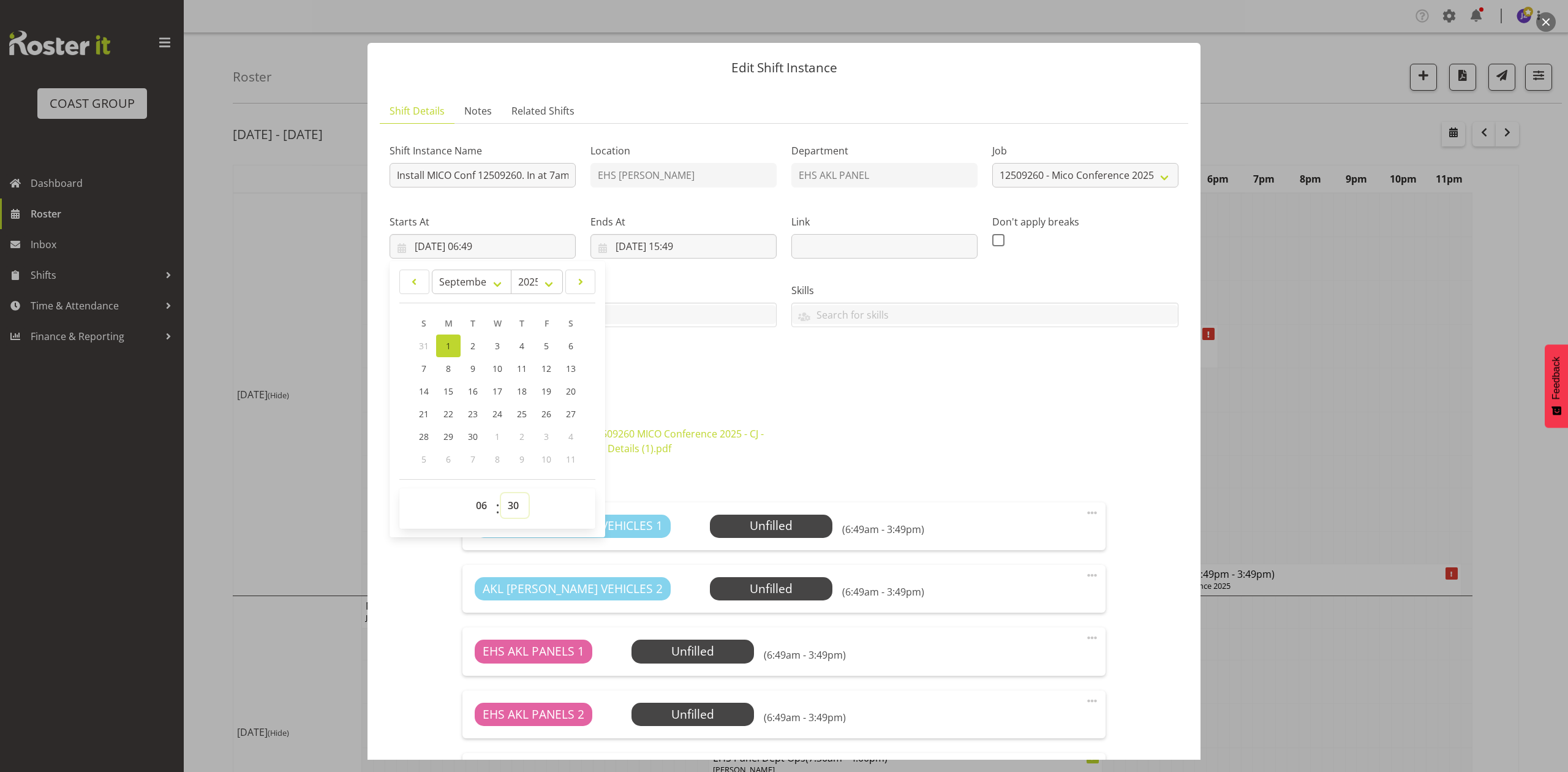
click at [501, 494] on select "00 01 02 03 04 05 06 07 08 09 10 11 12 13 14 15 16 17 18 19 20 21 22 23 24 25 2…" at bounding box center [514, 505] width 27 height 25
type input "01/09/2025, 06:30"
click at [767, 358] on div "Shift Instance Name Install MICO Conf 12509260. In at 7am. Location EHS RYMER D…" at bounding box center [783, 260] width 803 height 268
click at [712, 246] on input "02/09/2025, 15:49" at bounding box center [684, 247] width 186 height 25
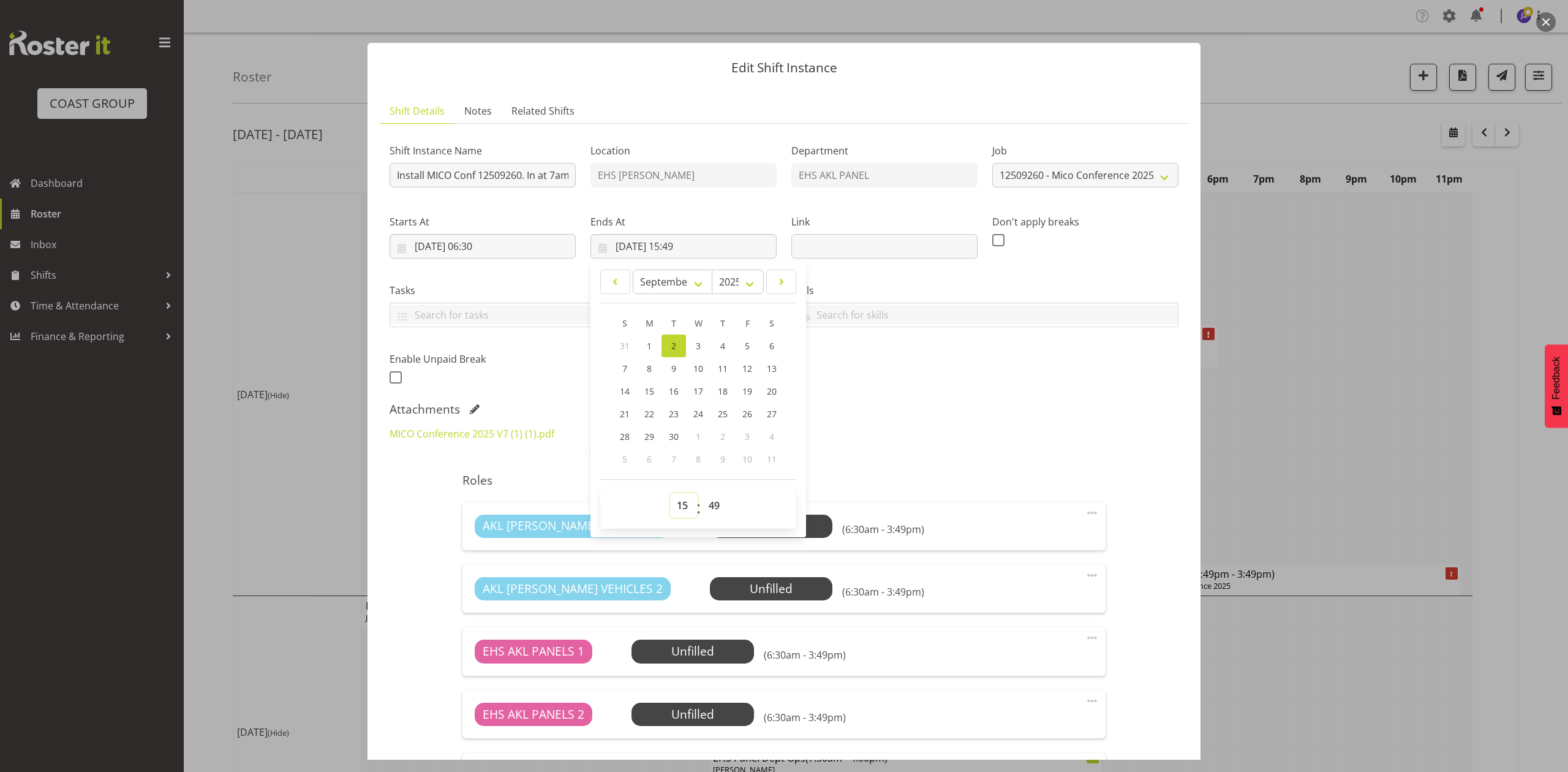
click at [676, 513] on select "00 01 02 03 04 05 06 07 08 09 10 11 12 13 14 15 16 17 18 19 20 21 22 23" at bounding box center [684, 505] width 27 height 25
select select "10"
click at [670, 494] on select "00 01 02 03 04 05 06 07 08 09 10 11 12 13 14 15 16 17 18 19 20 21 22 23" at bounding box center [684, 505] width 27 height 25
type input "02/09/2025, 10:49"
click at [717, 497] on select "00 01 02 03 04 05 06 07 08 09 10 11 12 13 14 15 16 17 18 19 20 21 22 23 24 25 2…" at bounding box center [715, 505] width 27 height 25
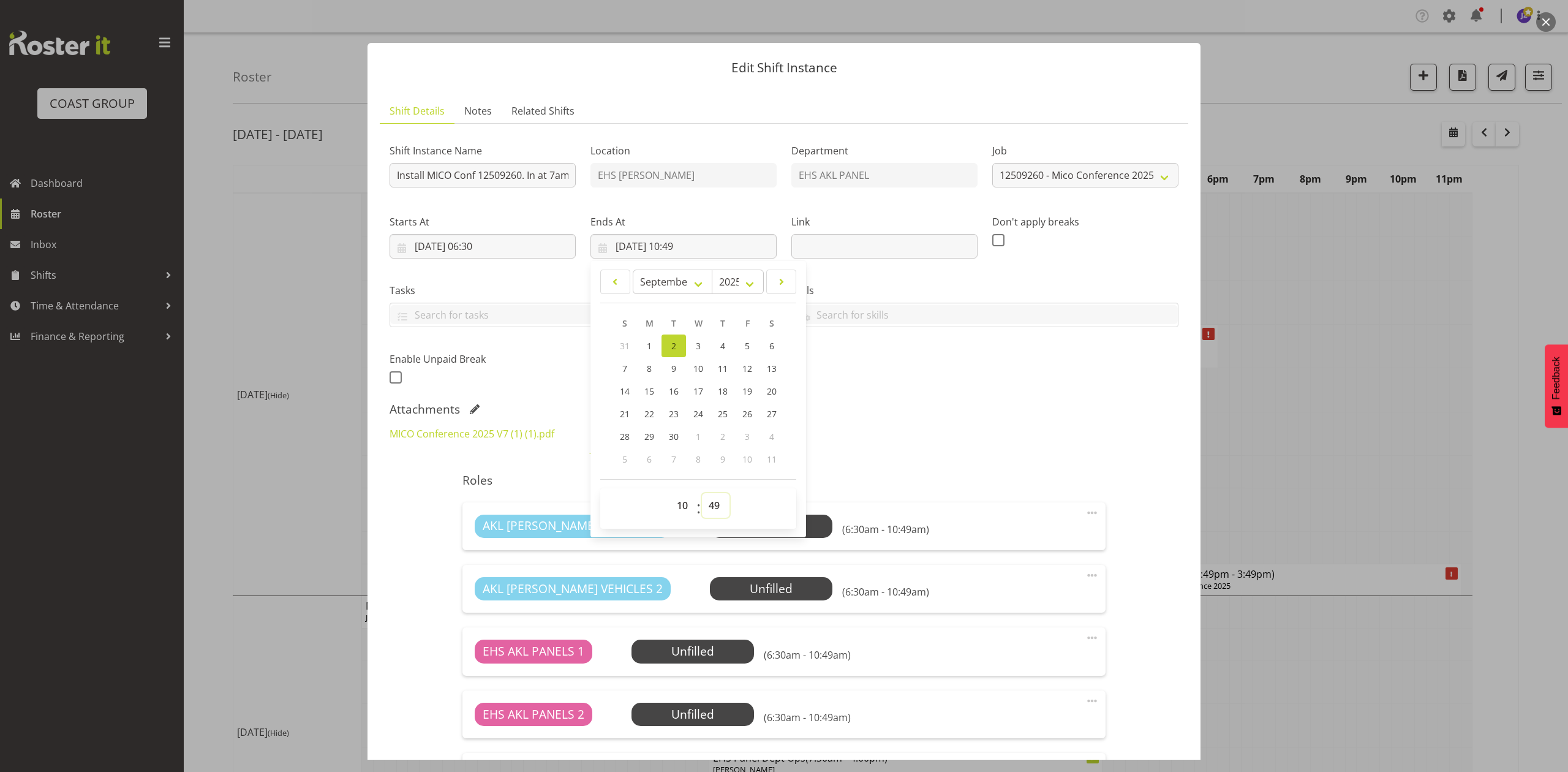
click at [711, 503] on select "00 01 02 03 04 05 06 07 08 09 10 11 12 13 14 15 16 17 18 19 20 21 22 23 24 25 2…" at bounding box center [715, 505] width 27 height 25
click at [696, 108] on ul "Shift Details Notes Related Shifts" at bounding box center [783, 111] width 809 height 25
click at [684, 248] on input "02/09/2025, 10:49" at bounding box center [684, 247] width 186 height 25
click at [709, 506] on select "00 01 02 03 04 05 06 07 08 09 10 11 12 13 14 15 16 17 18 19 20 21 22 23 24 25 2…" at bounding box center [715, 505] width 27 height 25
select select "0"
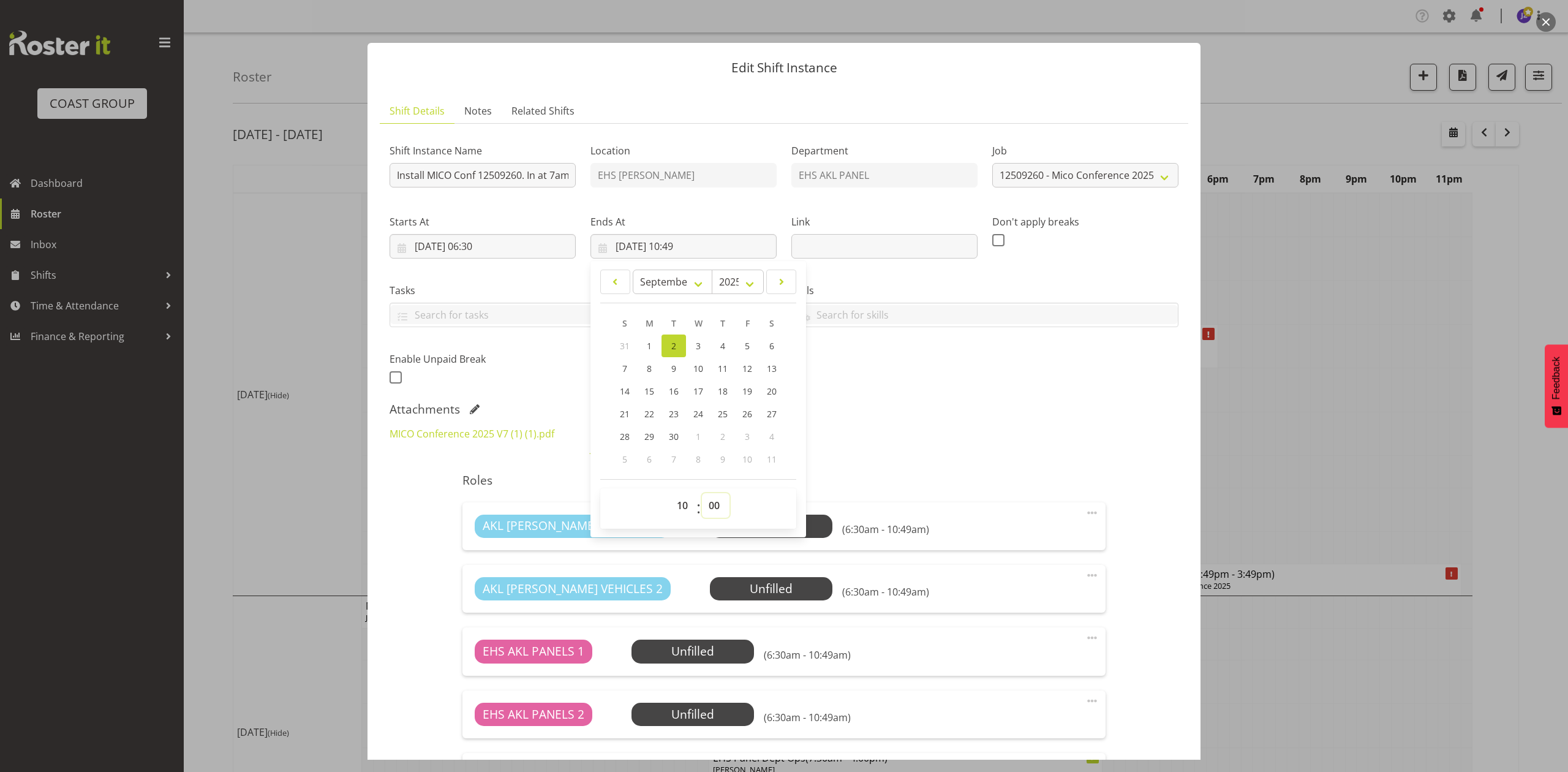
click at [702, 494] on select "00 01 02 03 04 05 06 07 08 09 10 11 12 13 14 15 16 17 18 19 20 21 22 23 24 25 2…" at bounding box center [715, 505] width 27 height 25
click at [897, 412] on div "Attachments" at bounding box center [784, 410] width 789 height 15
click at [618, 246] on input "02/09/2025, 10:00" at bounding box center [684, 247] width 186 height 25
click at [647, 343] on span "1" at bounding box center [648, 345] width 5 height 11
type input "01/09/2025, 10:00"
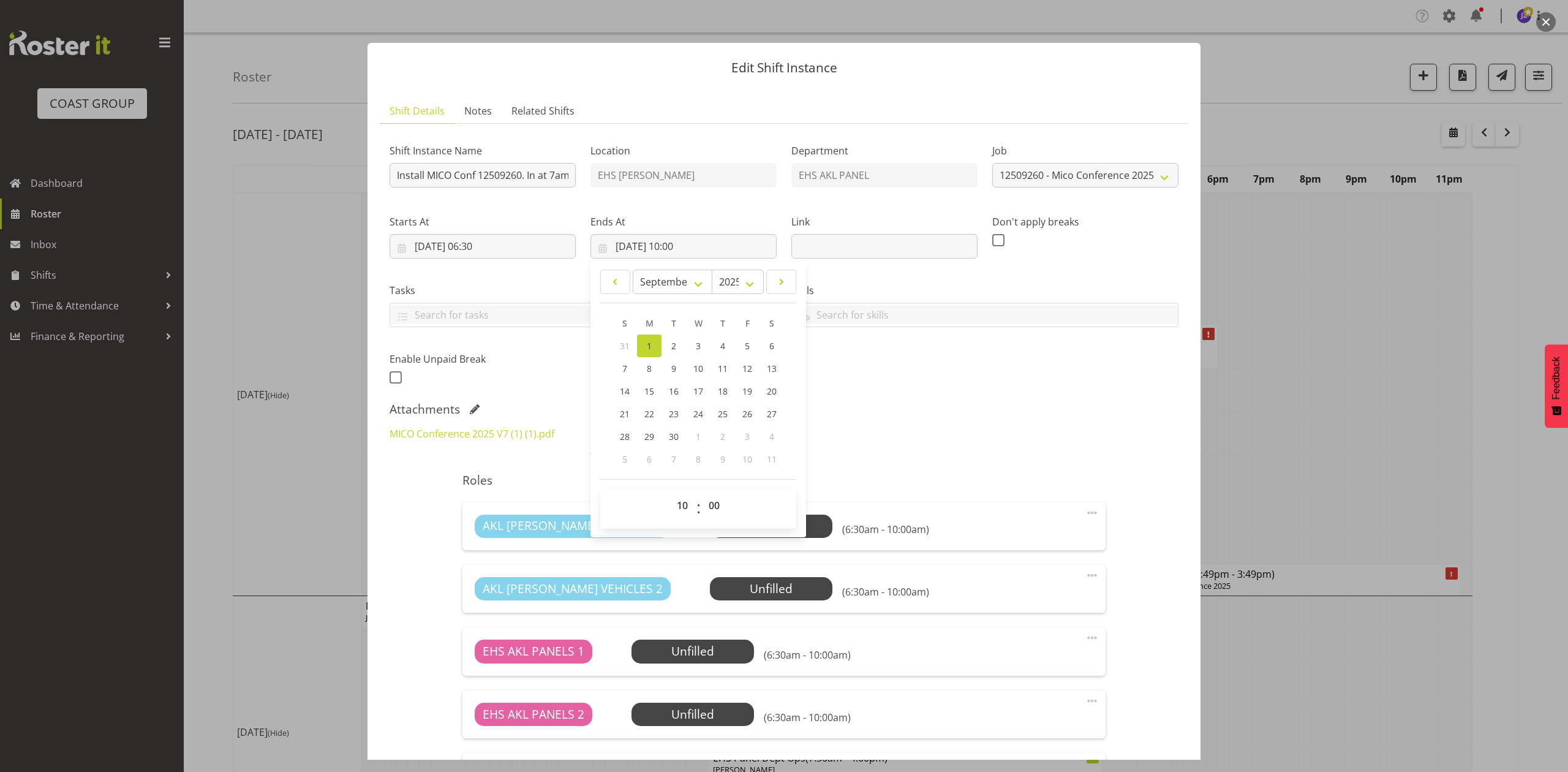
drag, startPoint x: 906, startPoint y: 393, endPoint x: 977, endPoint y: 432, distance: 81.0
click at [907, 394] on div "Shift Instance Name Install MICO Conf 12509260. In at 7am. Location EHS RYMER D…" at bounding box center [783, 260] width 803 height 268
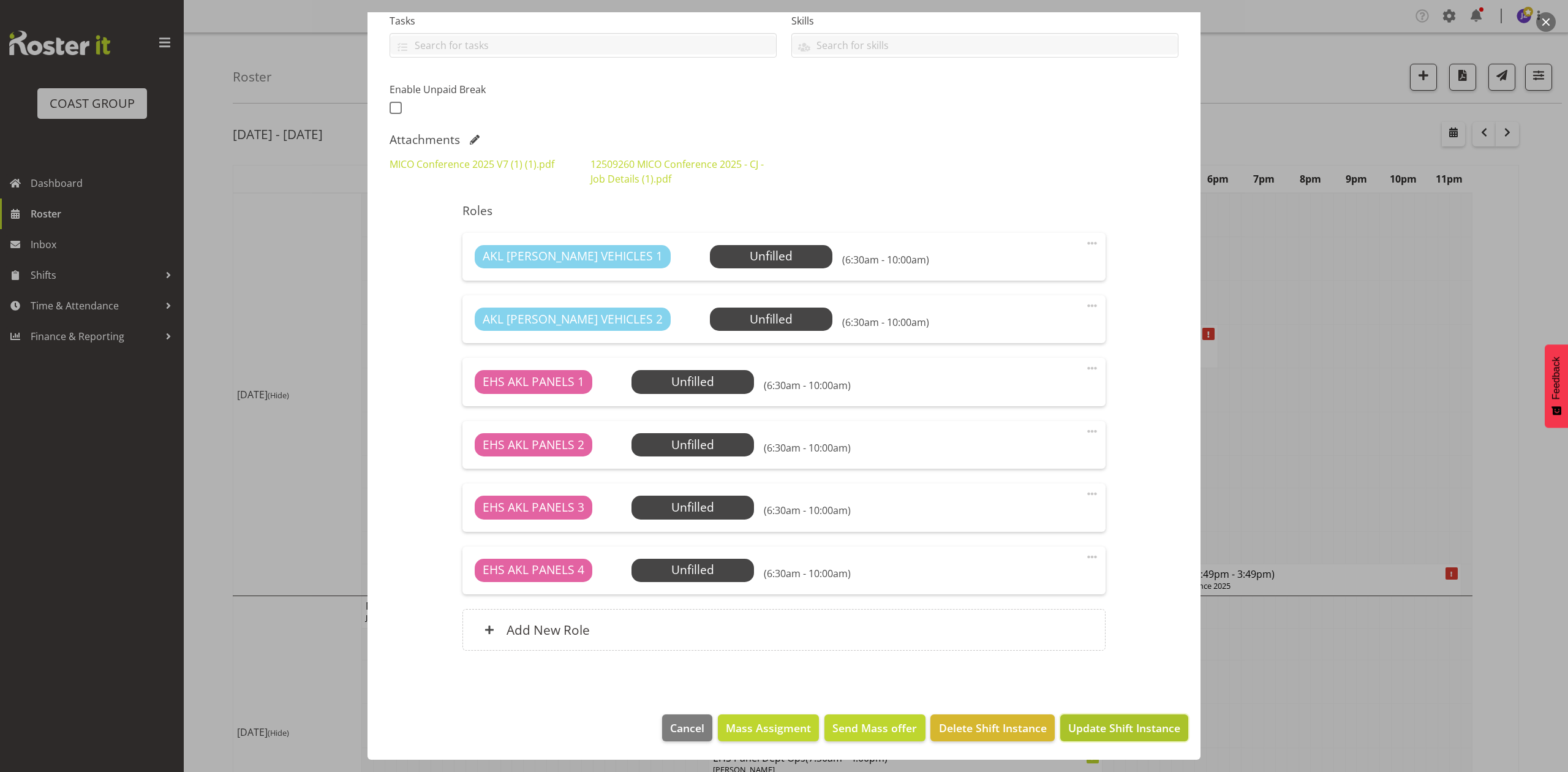
click at [1133, 736] on button "Update Shift Instance" at bounding box center [1123, 727] width 128 height 27
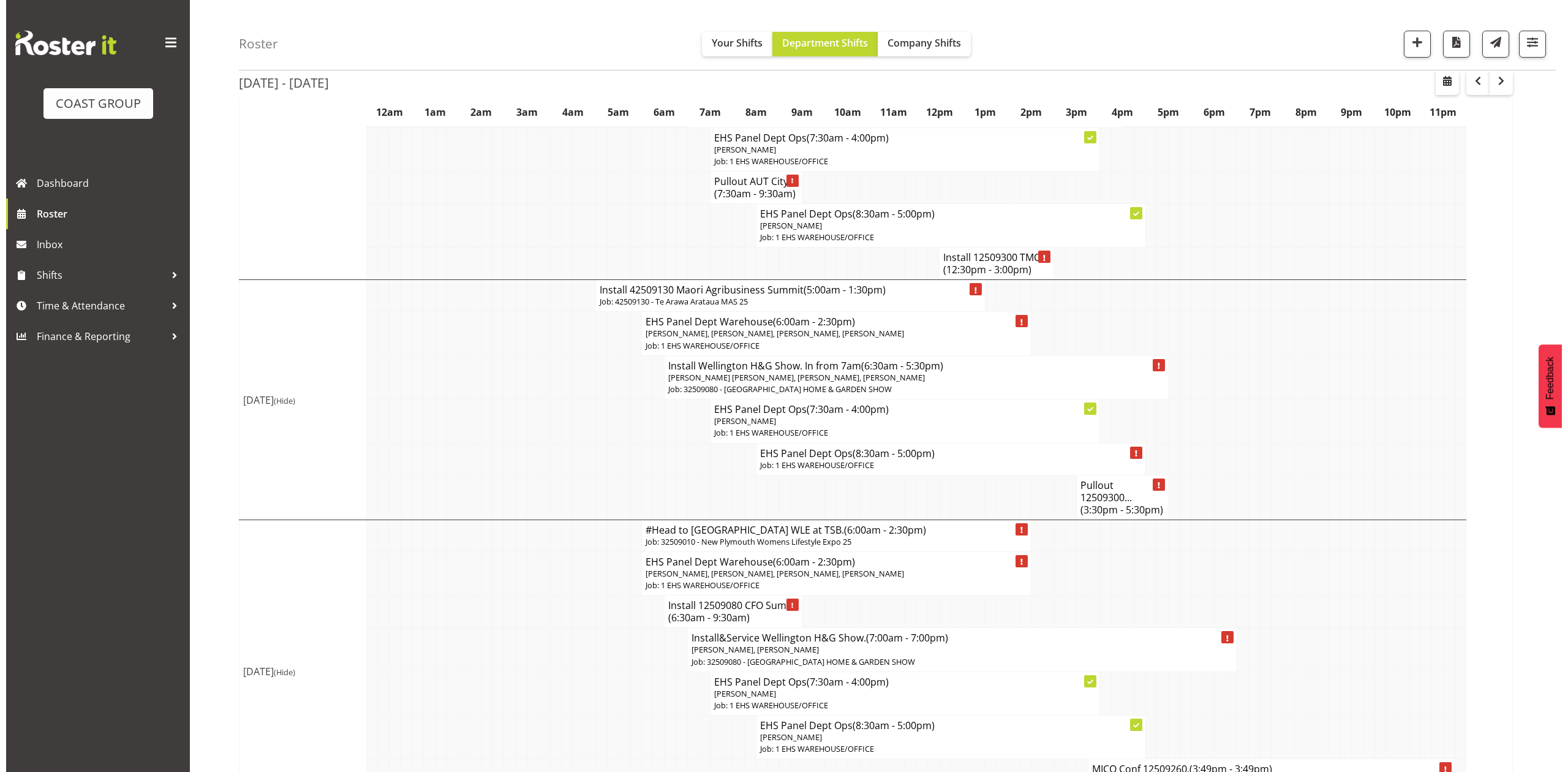
scroll to position [408, 0]
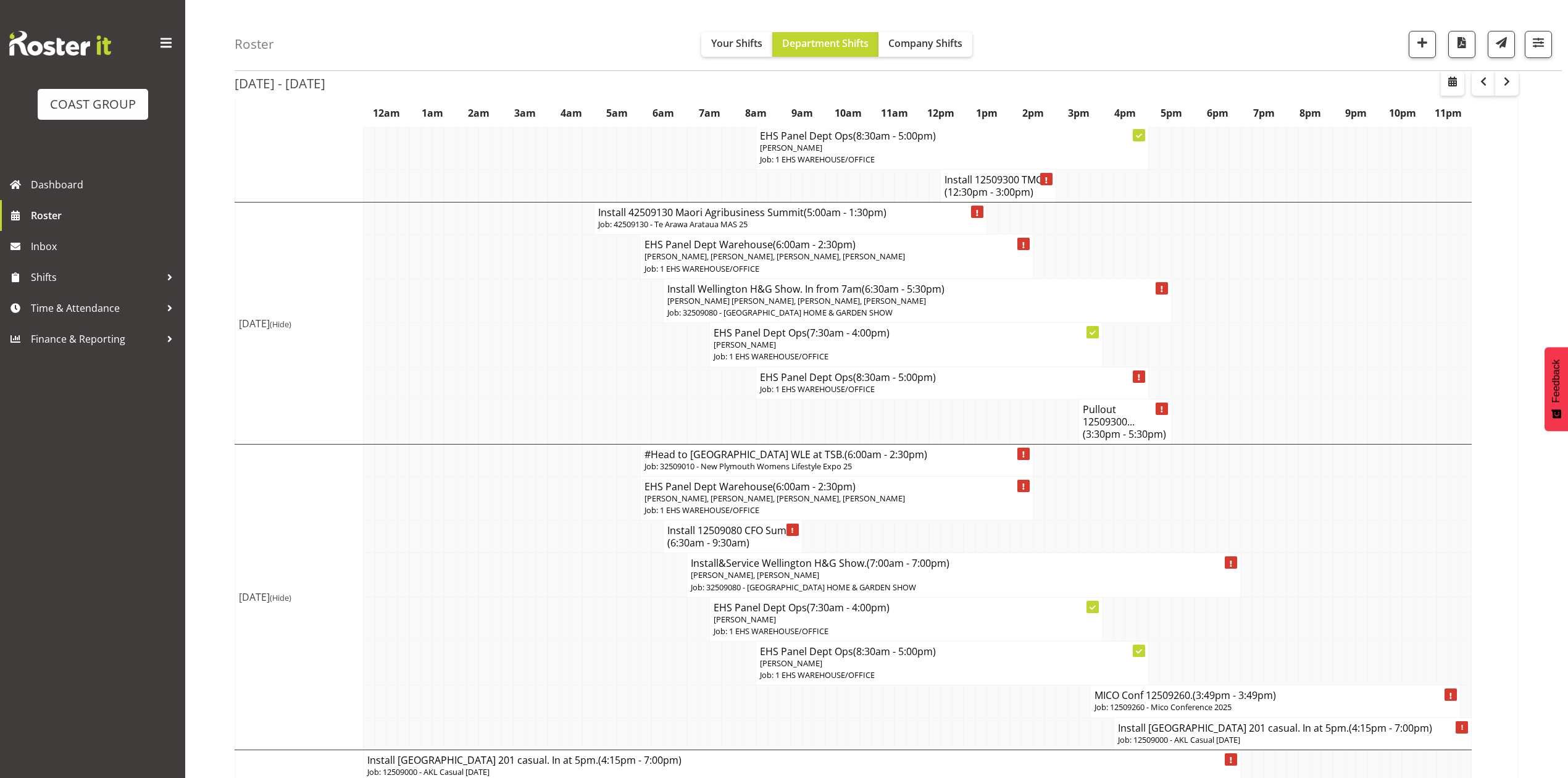
click at [1131, 689] on h4 "MICO Conf 12509260. (3:49pm - 3:49pm)" at bounding box center [1275, 695] width 362 height 12
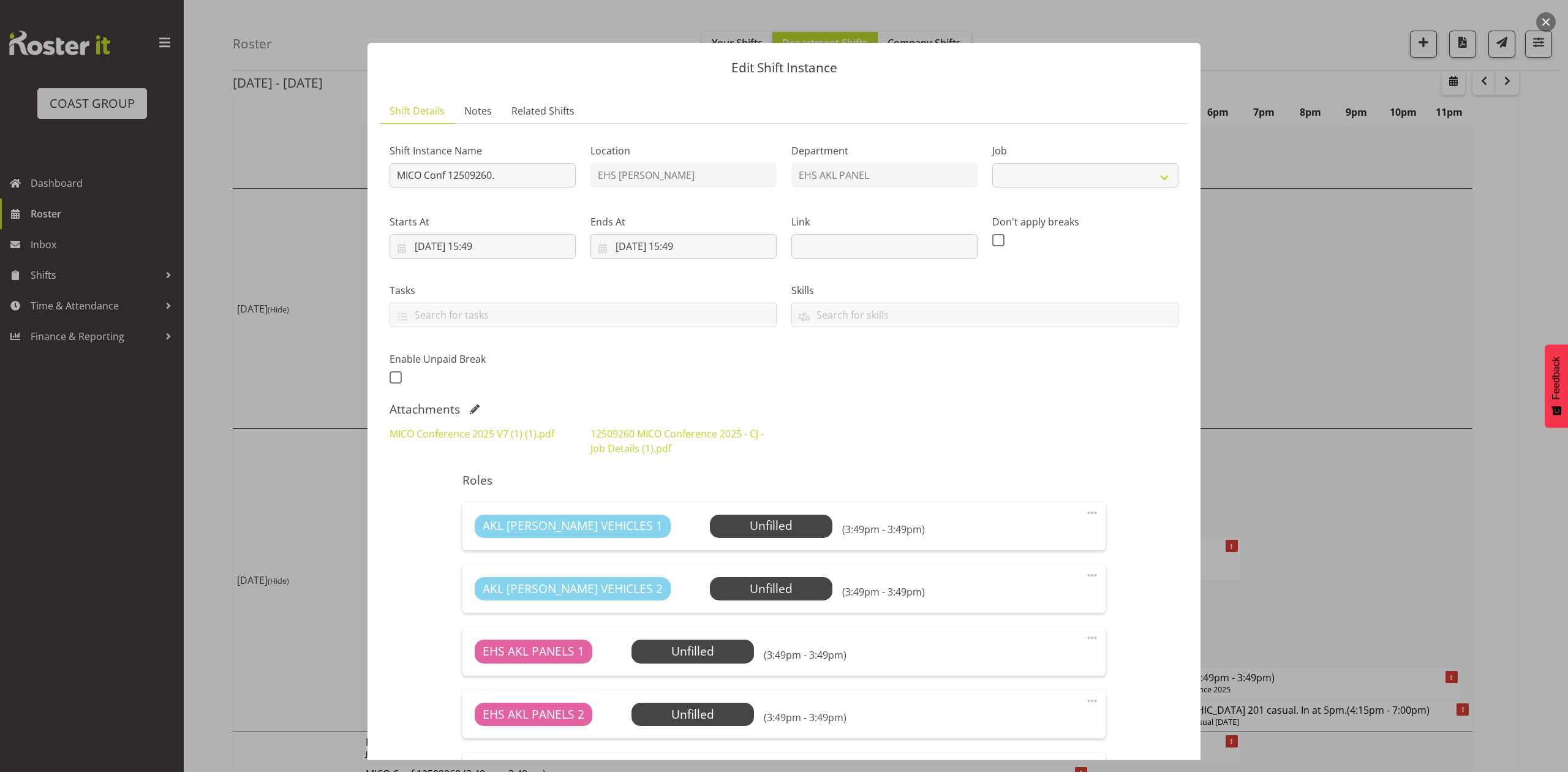
select select "10275"
click at [399, 172] on input "MICO Conf 12509260." at bounding box center [483, 175] width 186 height 25
click at [542, 173] on input "Pullout MICO Conf 12509260." at bounding box center [483, 175] width 186 height 25
type input "Pullout MICO Conf 12509260. Out at 9am."
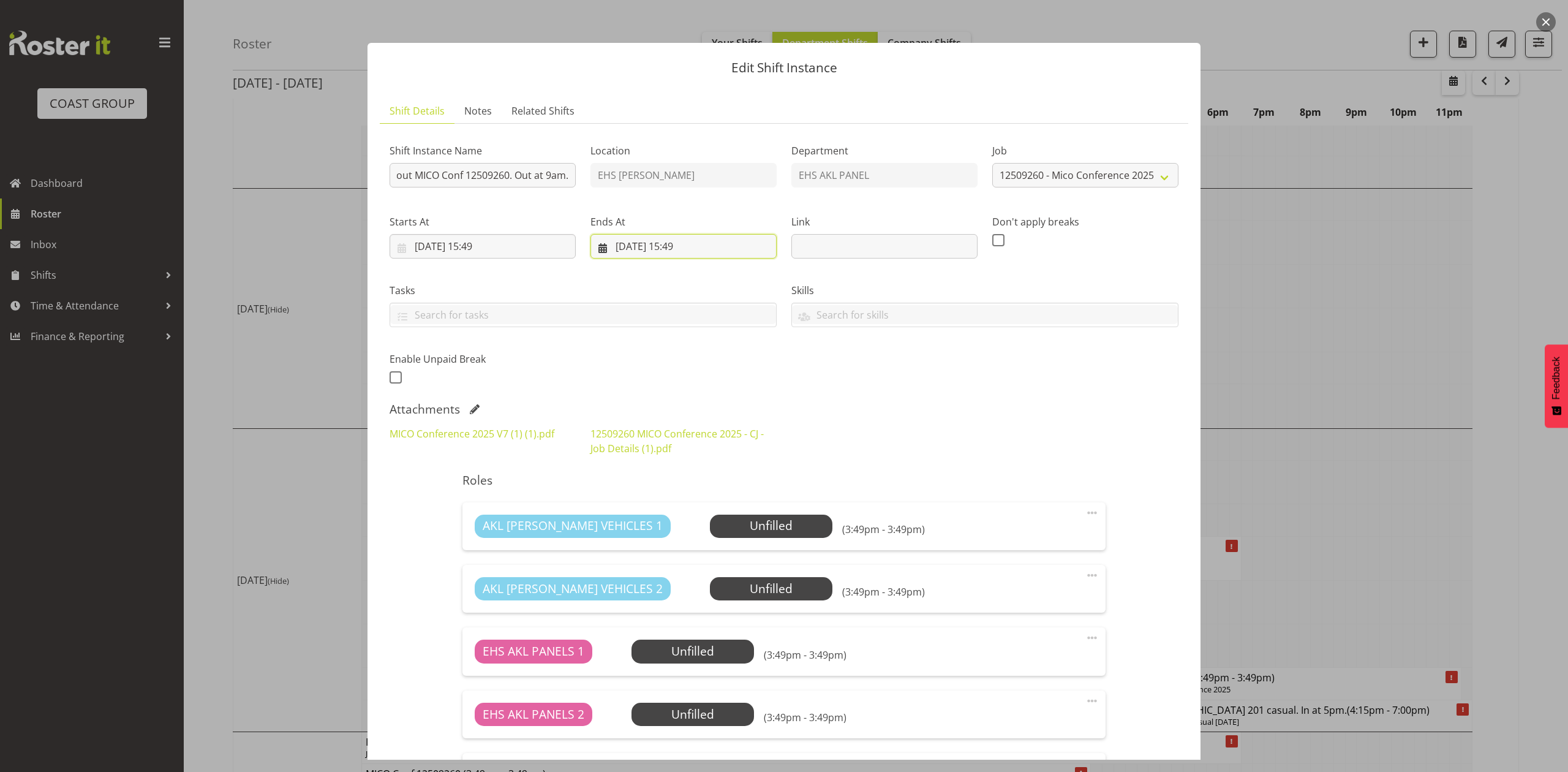
scroll to position [0, 0]
click at [628, 241] on input "04/09/2025, 15:49" at bounding box center [684, 247] width 186 height 25
drag, startPoint x: 696, startPoint y: 345, endPoint x: 691, endPoint y: 341, distance: 6.4
click at [696, 345] on span "3" at bounding box center [698, 345] width 5 height 11
type input "03/09/2025, 15:49"
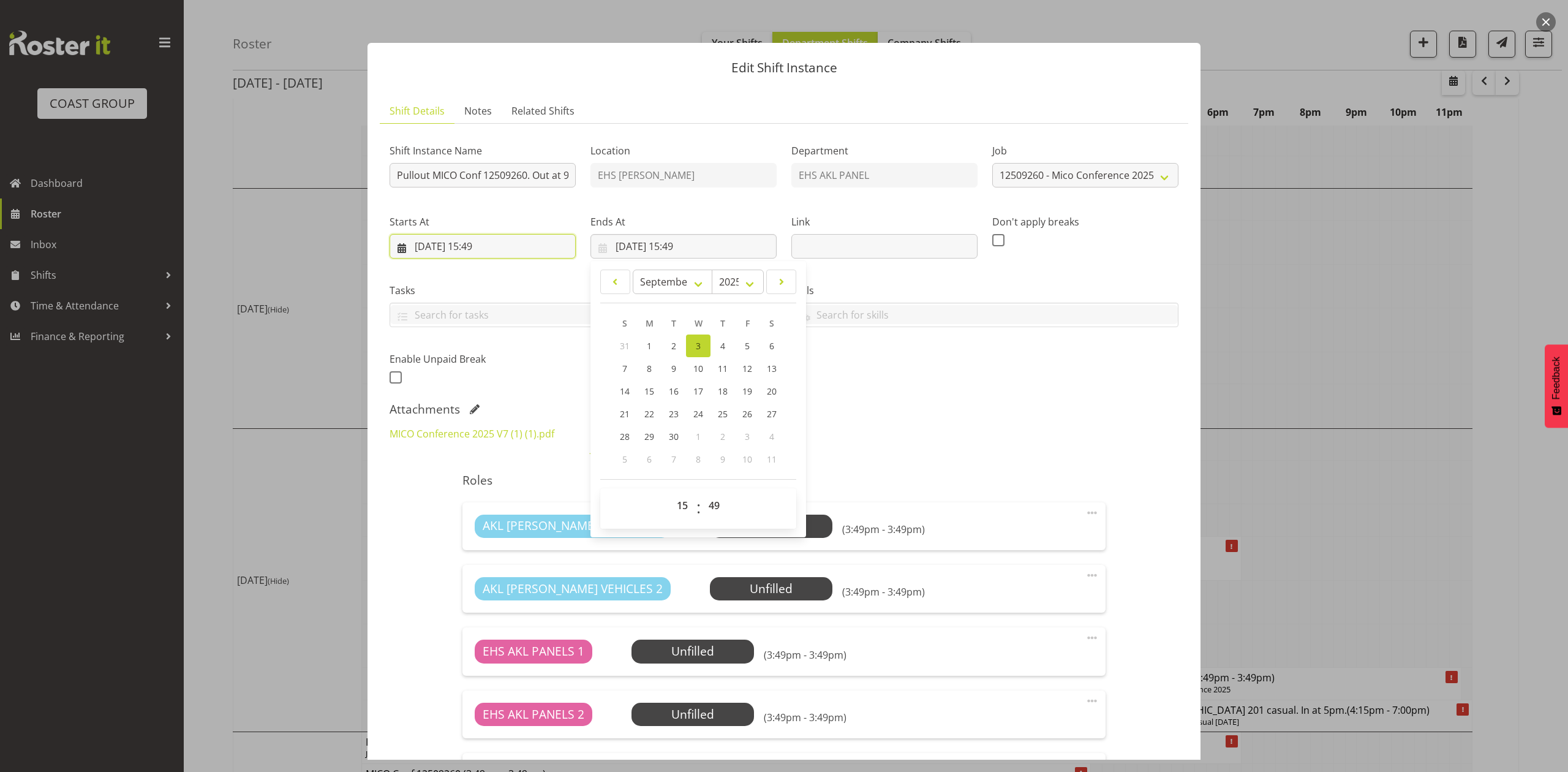
click at [503, 244] on input "03/09/2025, 15:49" at bounding box center [483, 247] width 186 height 25
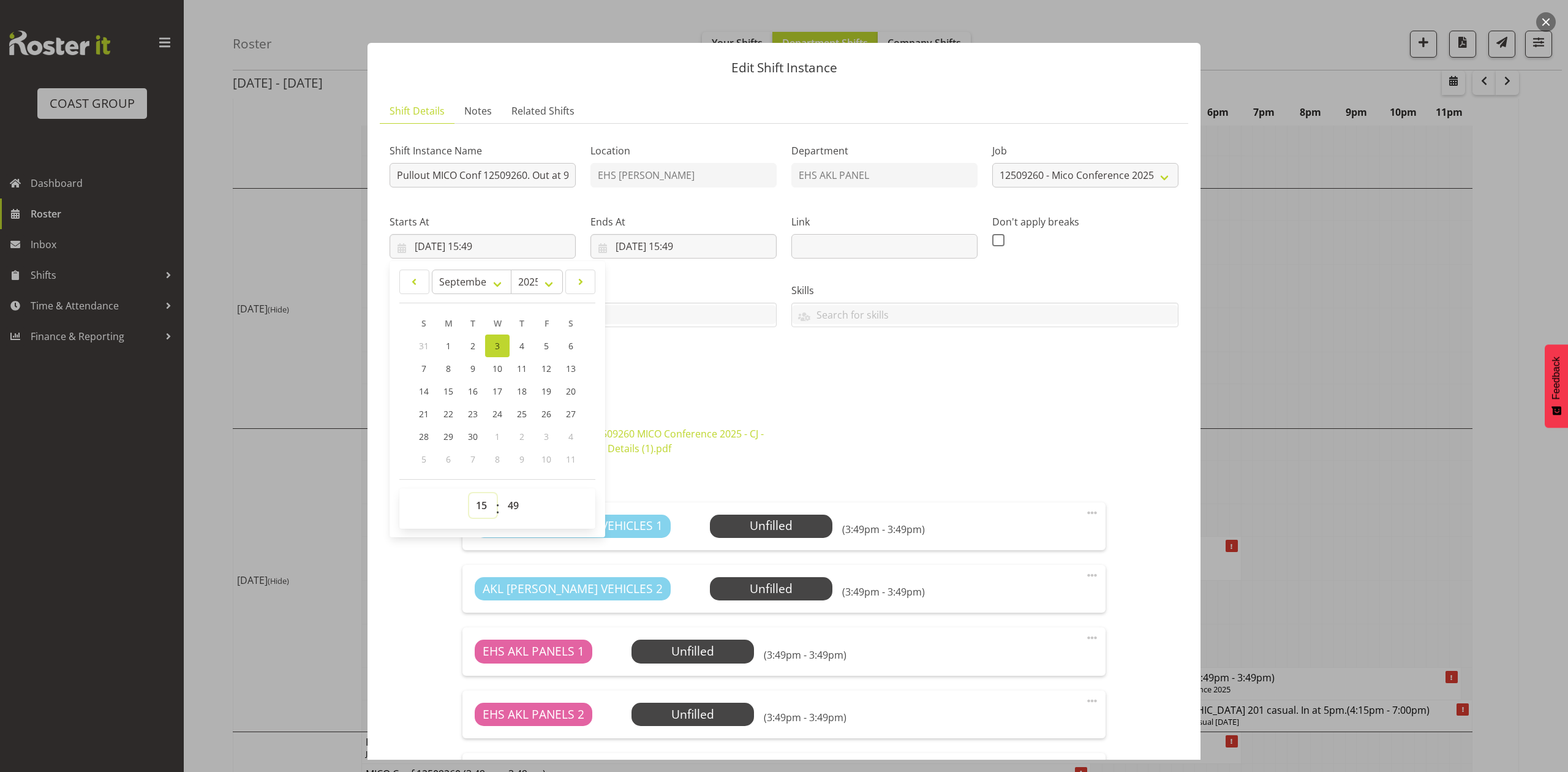
drag, startPoint x: 480, startPoint y: 511, endPoint x: 483, endPoint y: 497, distance: 14.3
click at [480, 510] on select "00 01 02 03 04 05 06 07 08 09 10 11 12 13 14 15 16 17 18 19 20 21 22 23" at bounding box center [483, 505] width 27 height 25
select select "8"
click at [469, 494] on select "00 01 02 03 04 05 06 07 08 09 10 11 12 13 14 15 16 17 18 19 20 21 22 23" at bounding box center [483, 505] width 27 height 25
type input "03/09/2025, 08:49"
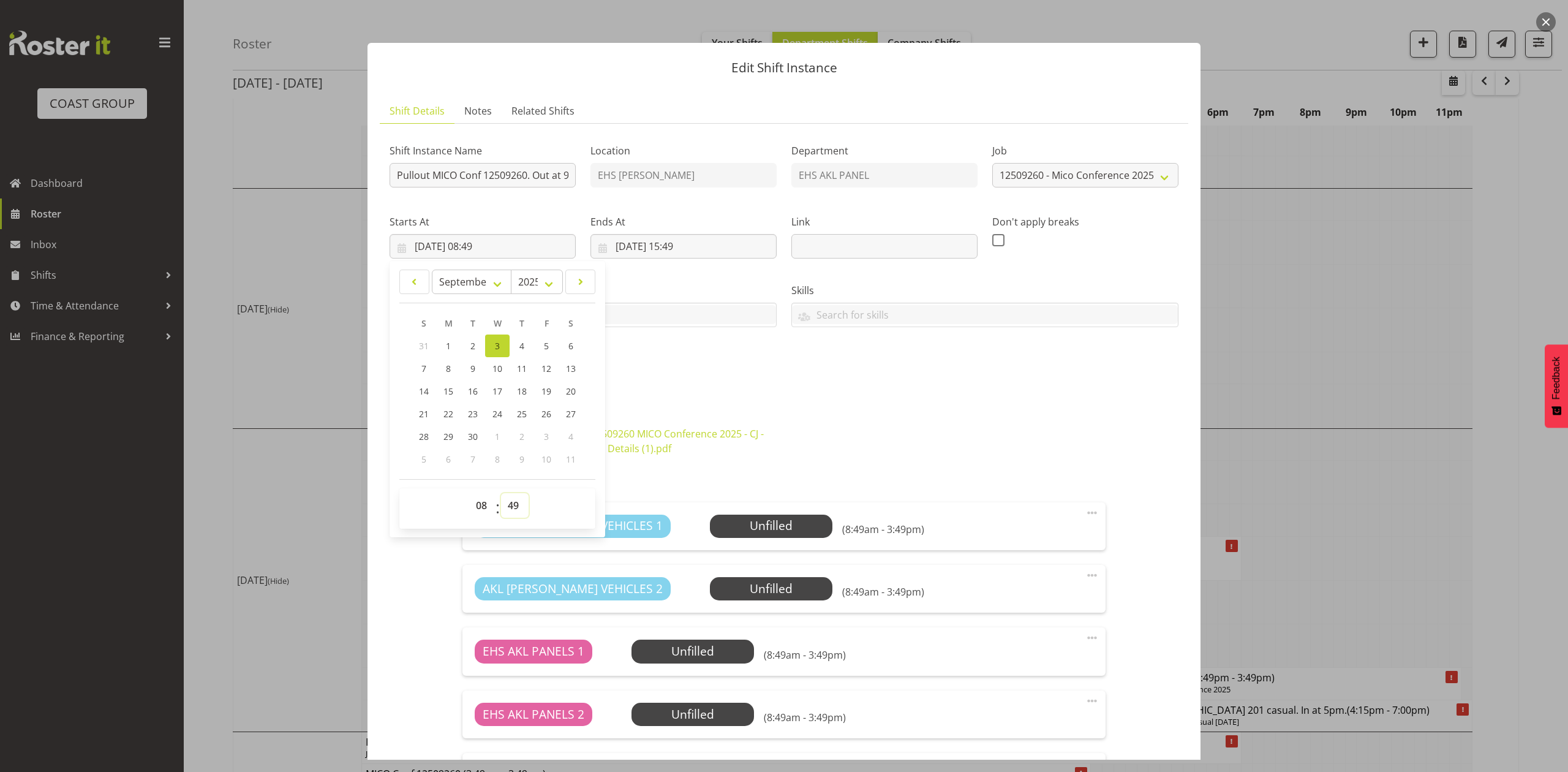
drag, startPoint x: 521, startPoint y: 504, endPoint x: 520, endPoint y: 496, distance: 8.1
click at [520, 504] on select "00 01 02 03 04 05 06 07 08 09 10 11 12 13 14 15 16 17 18 19 20 21 22 23 24 25 2…" at bounding box center [514, 505] width 27 height 25
select select "30"
click at [501, 494] on select "00 01 02 03 04 05 06 07 08 09 10 11 12 13 14 15 16 17 18 19 20 21 22 23 24 25 2…" at bounding box center [514, 505] width 27 height 25
type input "03/09/2025, 08:30"
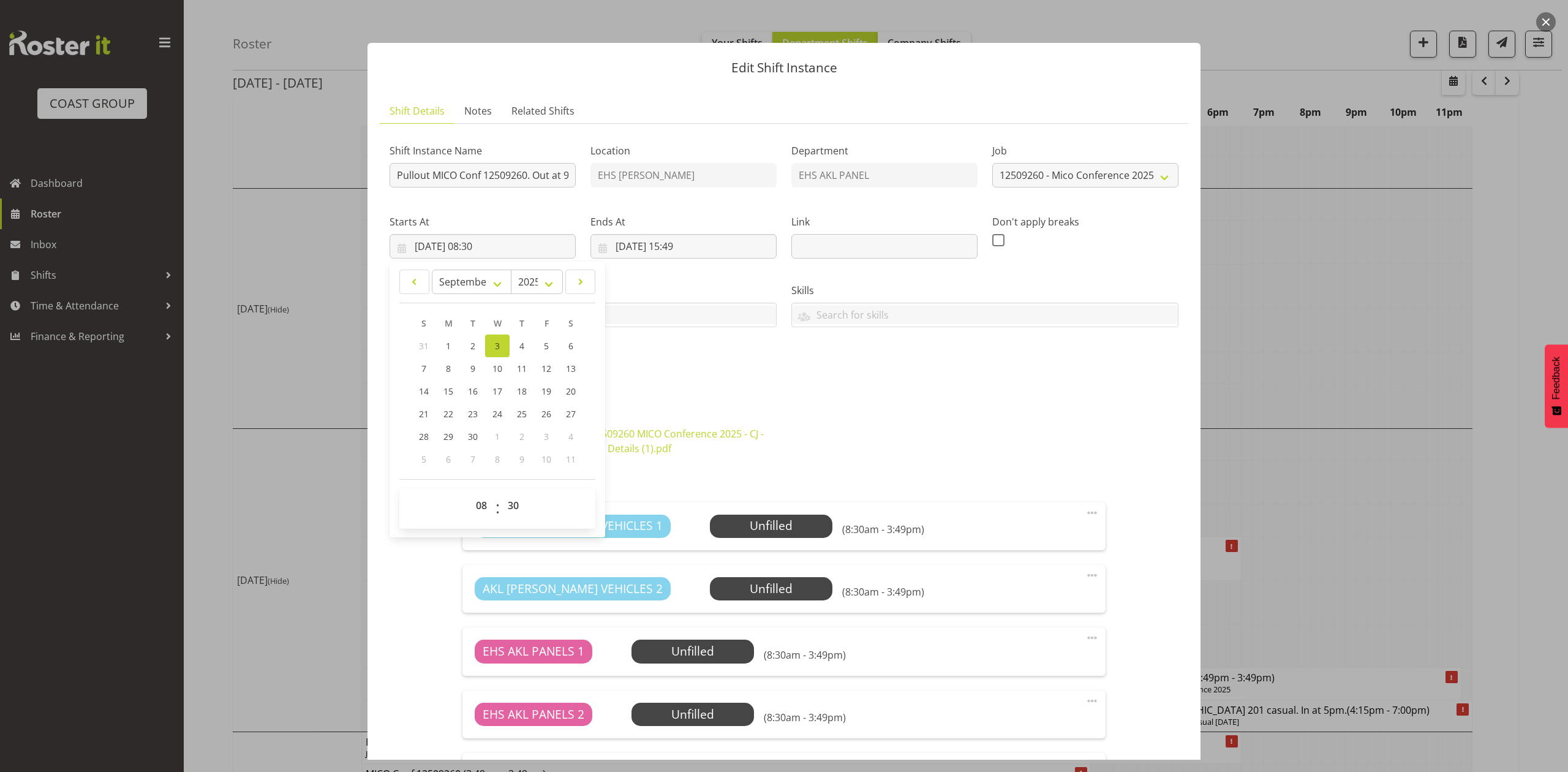
click at [750, 395] on div "Shift Instance Name Pullout MICO Conf 12509260. Out at 9am. Location EHS RYMER …" at bounding box center [783, 260] width 803 height 268
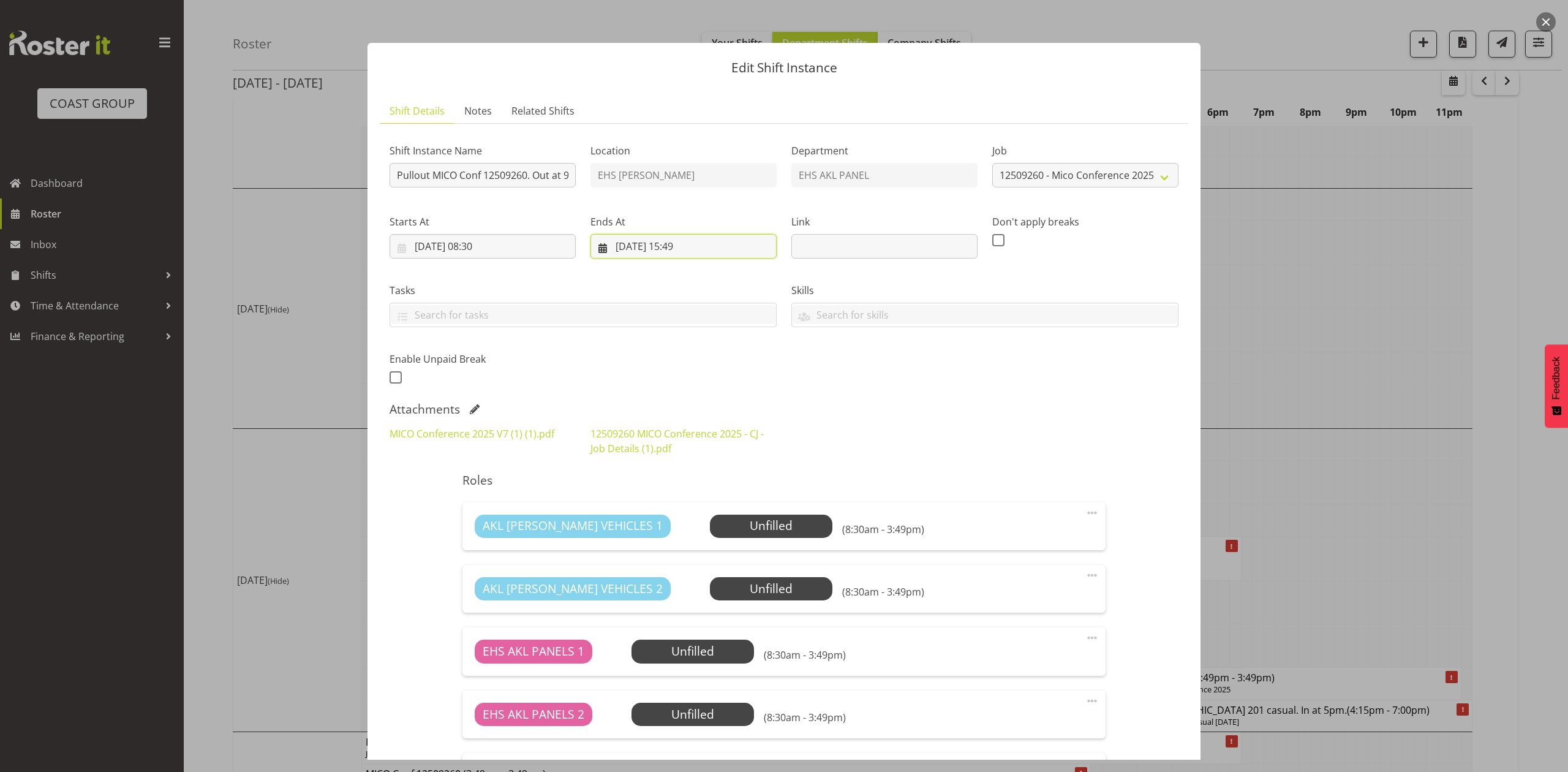
click at [686, 243] on input "03/09/2025, 15:49" at bounding box center [684, 247] width 186 height 25
click at [677, 511] on select "00 01 02 03 04 05 06 07 08 09 10 11 12 13 14 15 16 17 18 19 20 21 22 23" at bounding box center [684, 505] width 27 height 25
select select "11"
click at [670, 494] on select "00 01 02 03 04 05 06 07 08 09 10 11 12 13 14 15 16 17 18 19 20 21 22 23" at bounding box center [684, 505] width 27 height 25
type input "03/09/2025, 11:49"
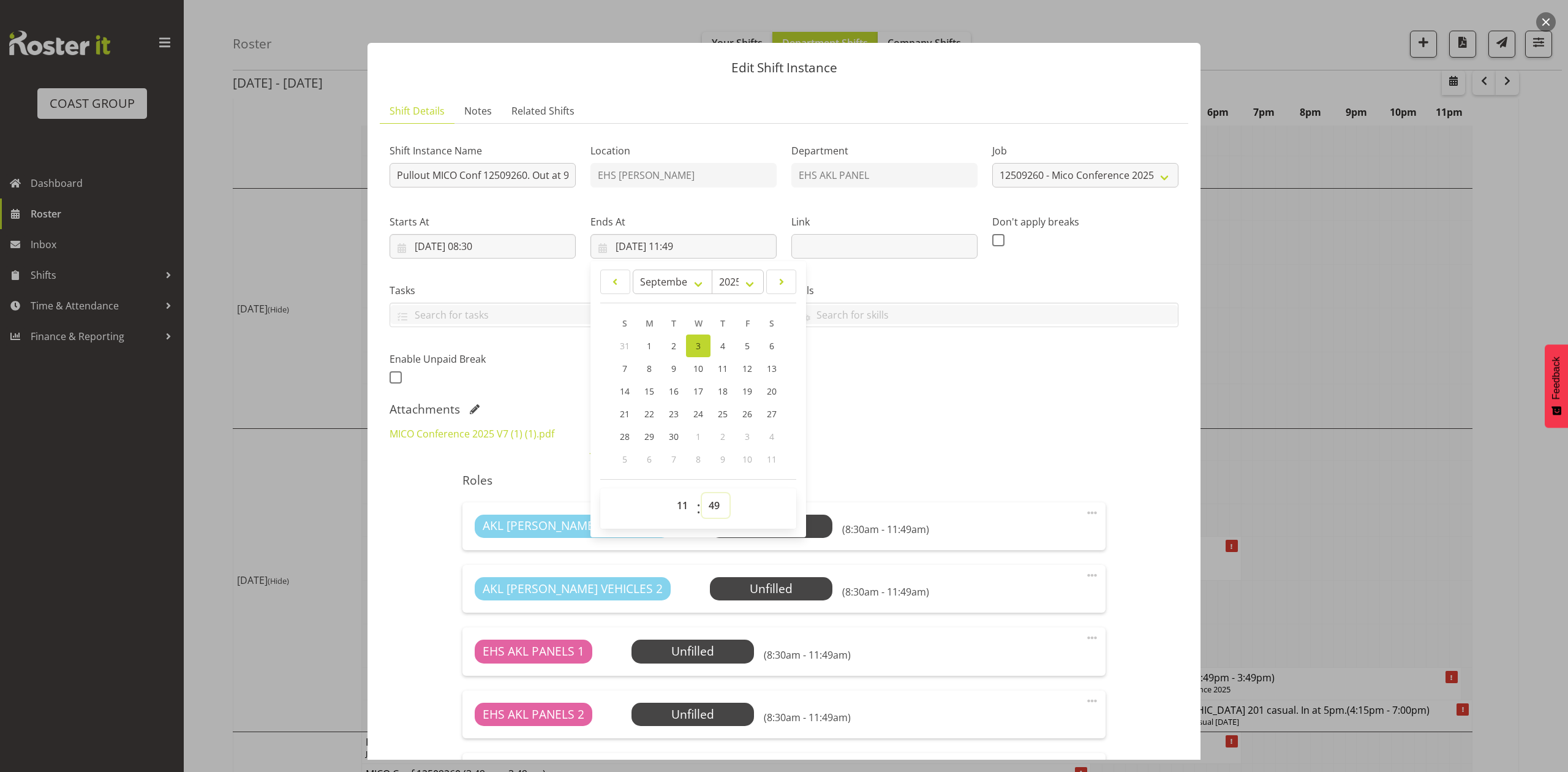
drag, startPoint x: 708, startPoint y: 505, endPoint x: 709, endPoint y: 496, distance: 9.1
click at [708, 505] on select "00 01 02 03 04 05 06 07 08 09 10 11 12 13 14 15 16 17 18 19 20 21 22 23 24 25 2…" at bounding box center [715, 505] width 27 height 25
select select "0"
click at [702, 494] on select "00 01 02 03 04 05 06 07 08 09 10 11 12 13 14 15 16 17 18 19 20 21 22 23 24 25 2…" at bounding box center [715, 505] width 27 height 25
type input "03/09/2025, 11:00"
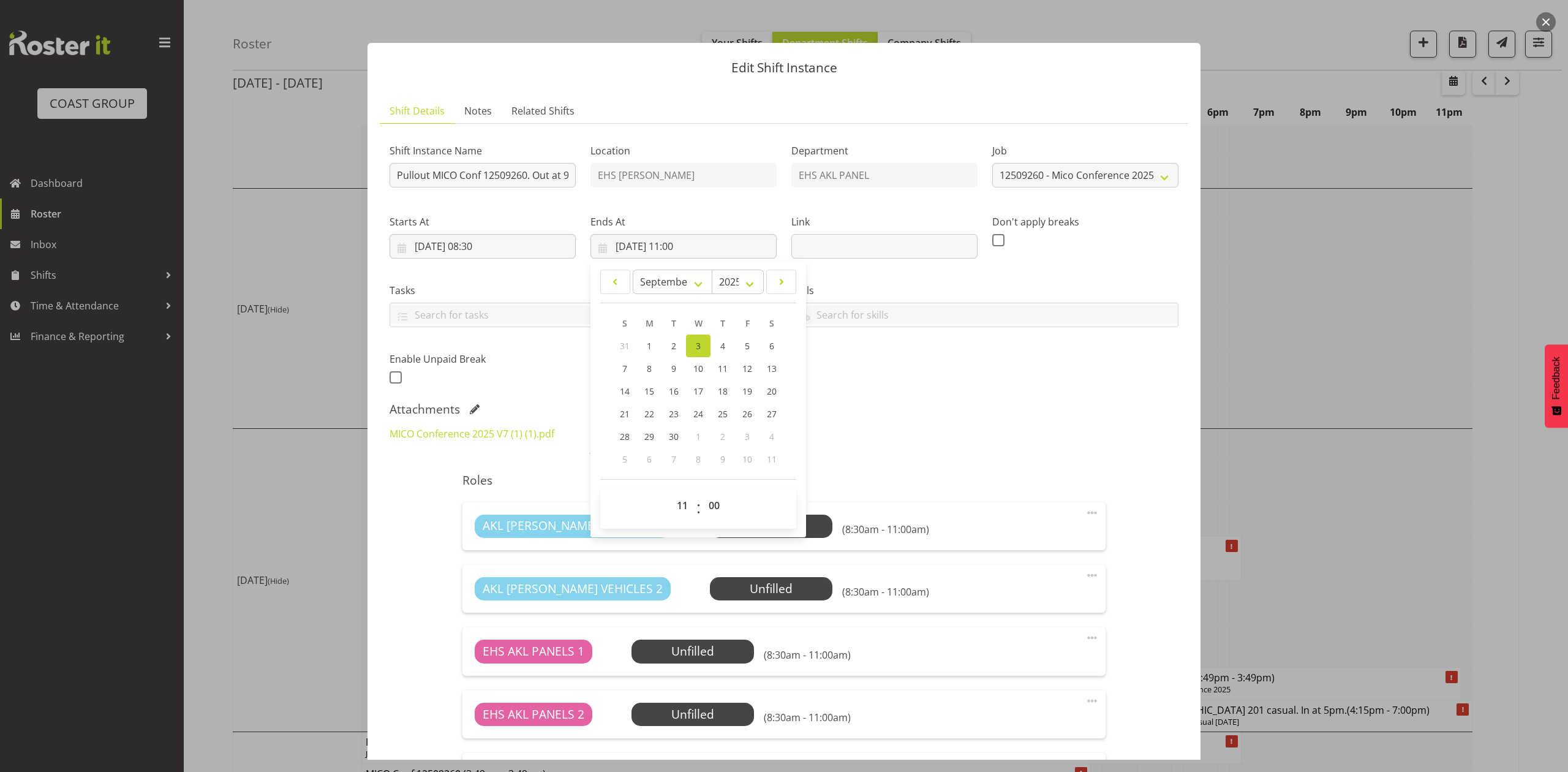
click at [888, 406] on div "Attachments" at bounding box center [784, 410] width 789 height 15
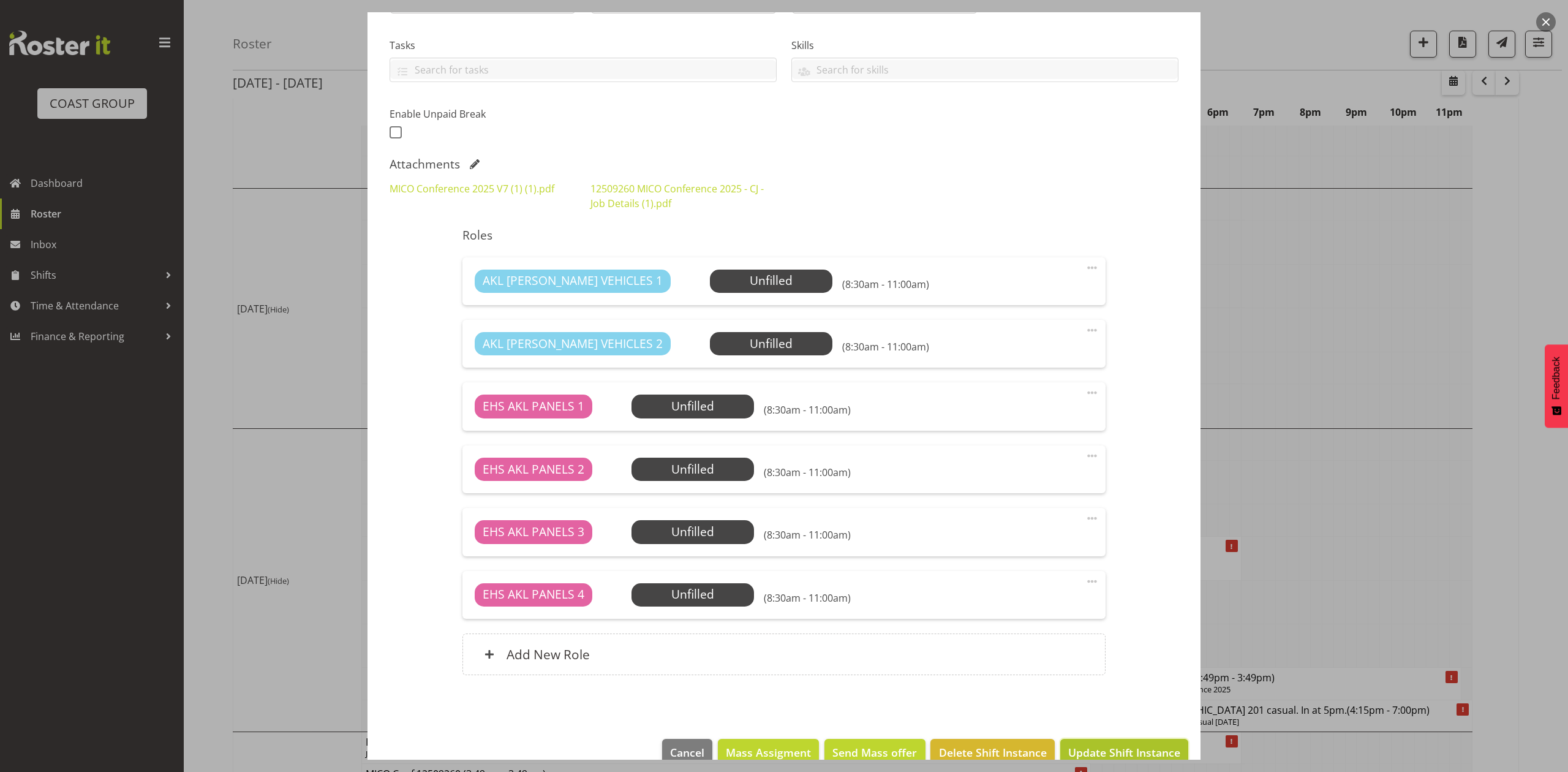
click at [1130, 742] on button "Update Shift Instance" at bounding box center [1123, 752] width 128 height 27
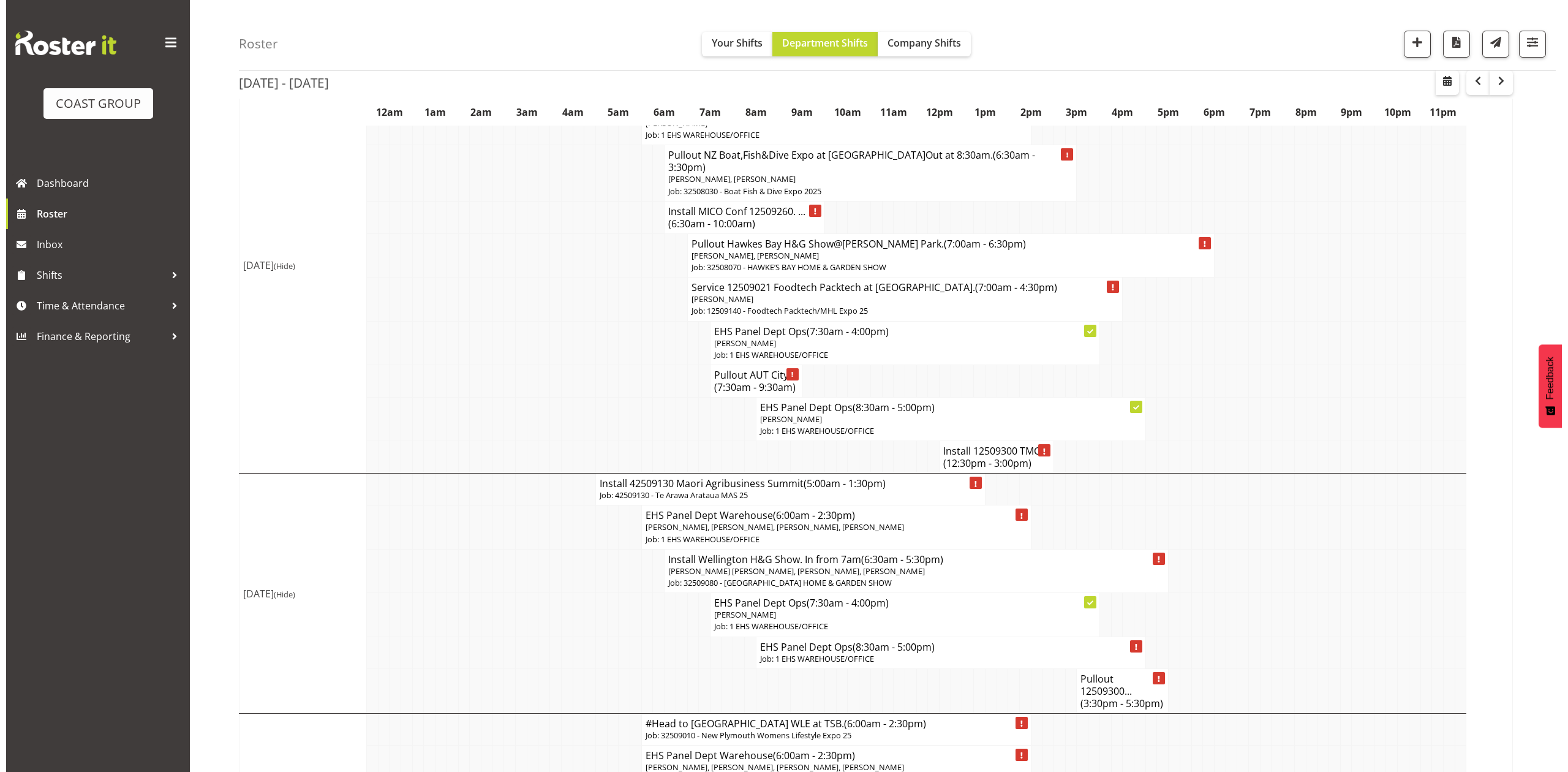
scroll to position [82, 0]
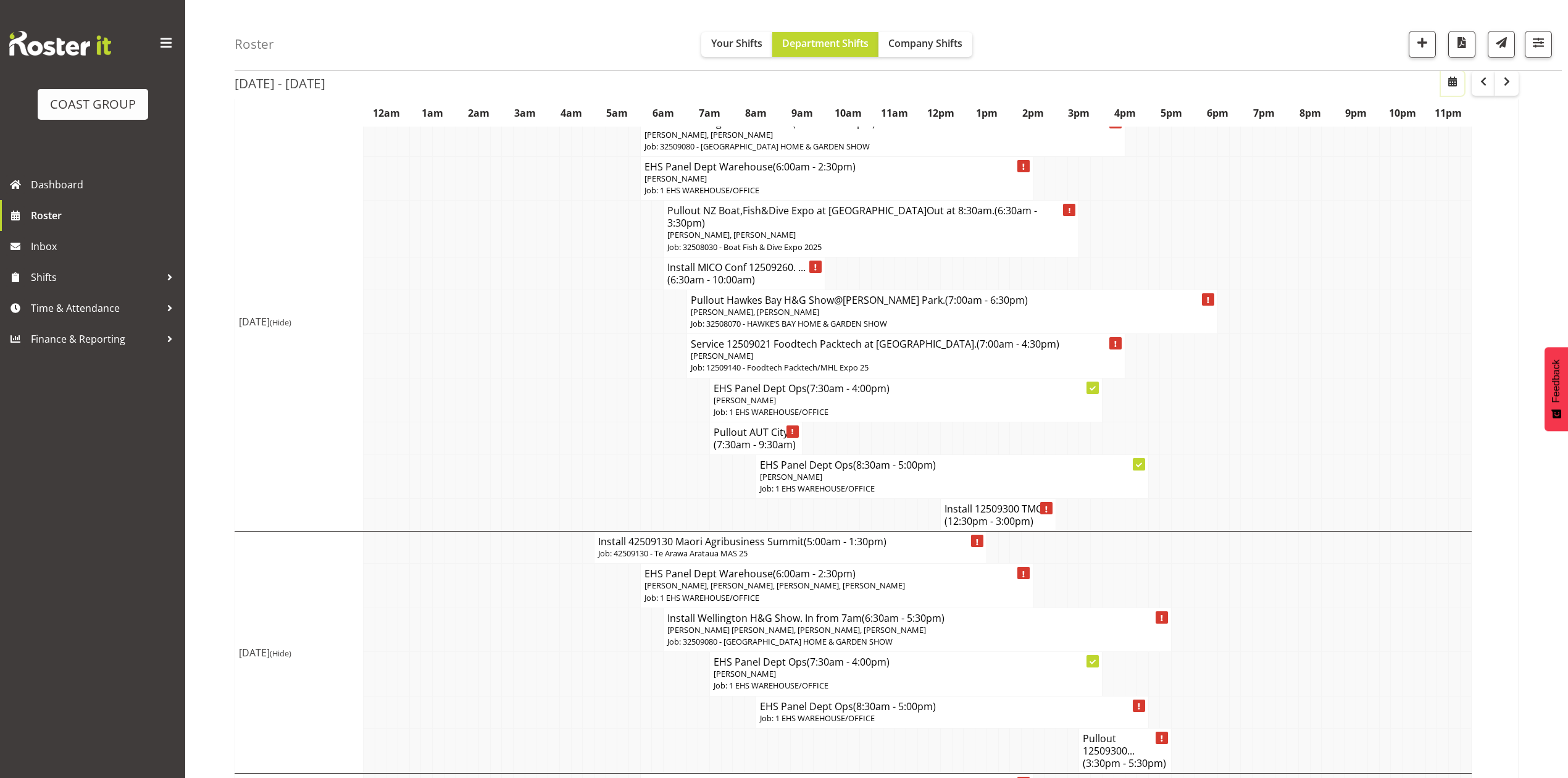
click at [1447, 80] on span "button" at bounding box center [1452, 82] width 15 height 15
select select "7"
select select "2025"
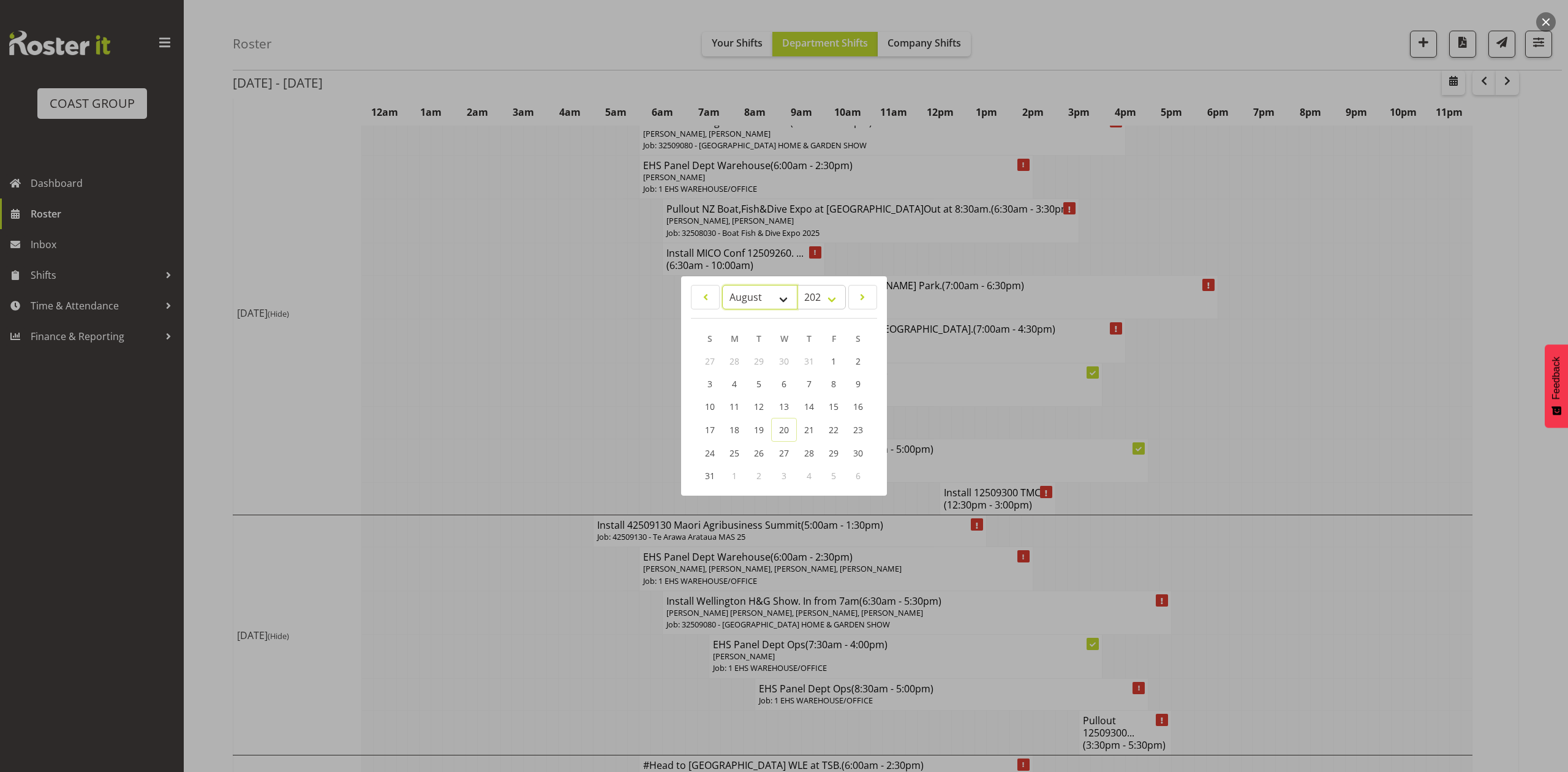
click at [777, 295] on select "January February March April May June July August September October November De…" at bounding box center [759, 297] width 75 height 25
select select "9"
click at [722, 285] on select "January February March April May June July August September October November De…" at bounding box center [759, 297] width 75 height 25
click at [734, 378] on span "6" at bounding box center [735, 384] width 5 height 11
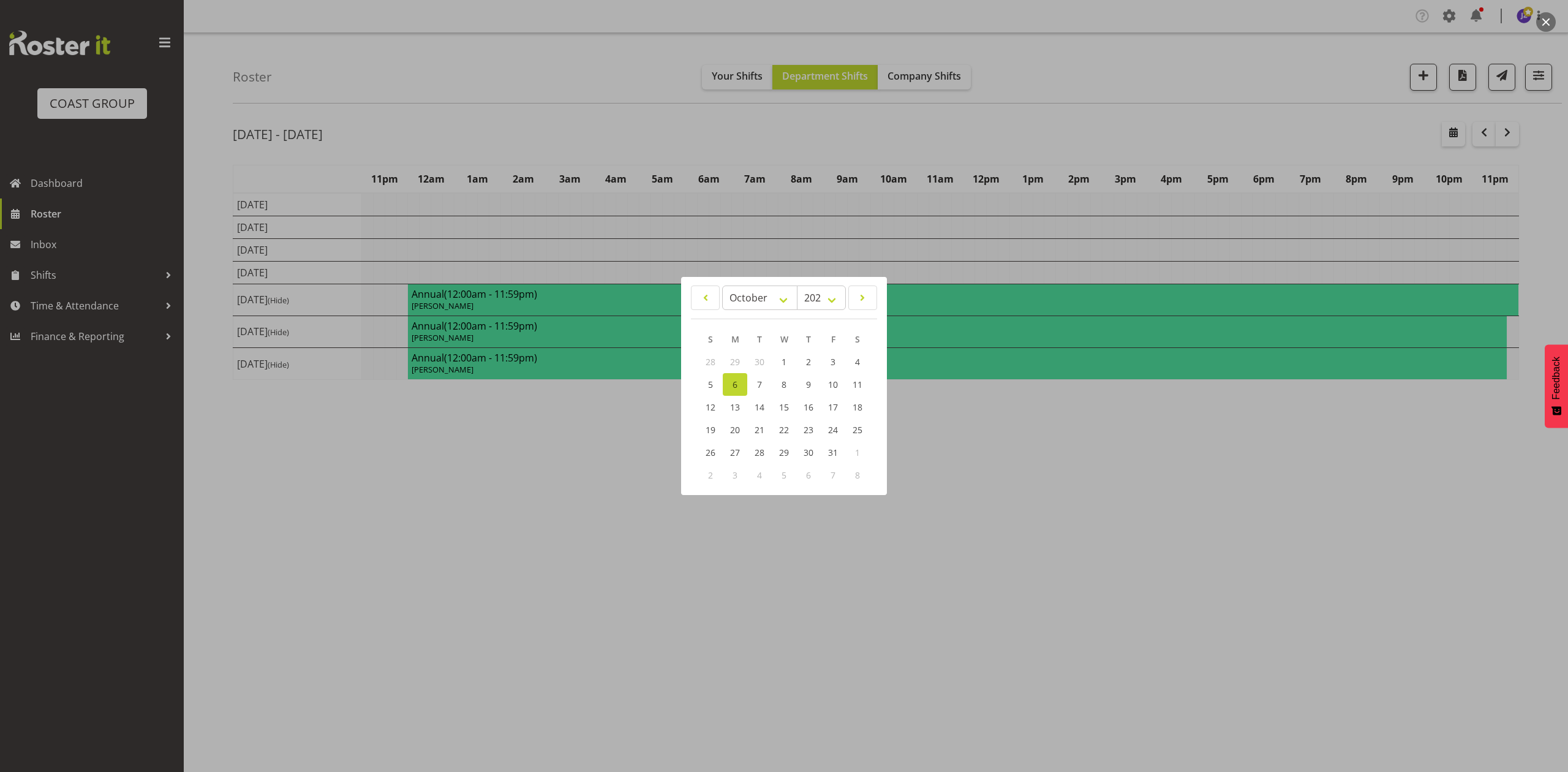
click at [973, 126] on div at bounding box center [784, 386] width 1568 height 772
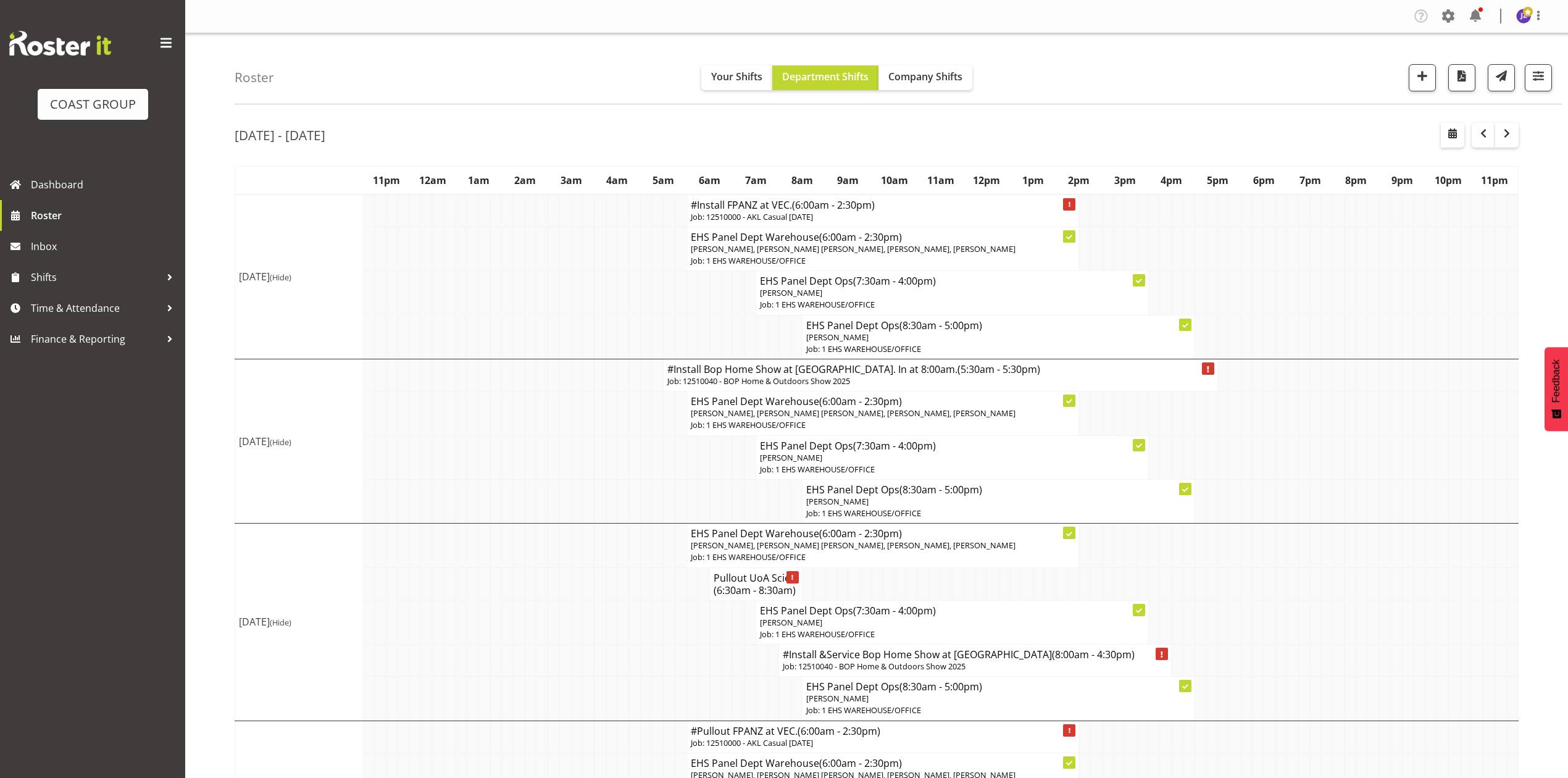
click at [714, 202] on h4 "#Install FPANZ at VEC. (6:00am - 2:30pm)" at bounding box center [883, 205] width 384 height 12
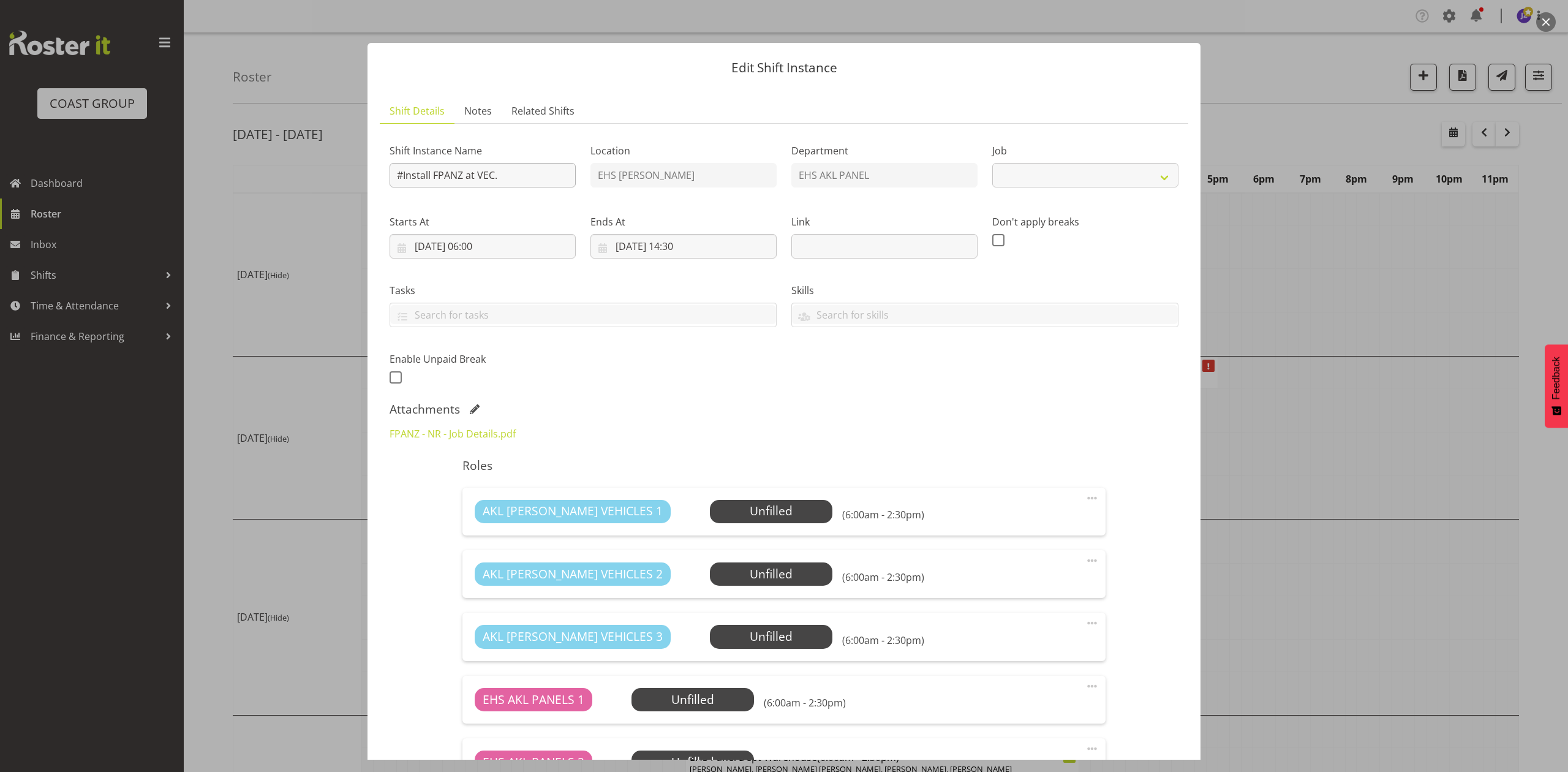
select select "8654"
click at [402, 174] on input "#Install FPANZ at VEC." at bounding box center [483, 175] width 186 height 25
click at [428, 174] on input "Install FPANZ at VEC." at bounding box center [483, 175] width 186 height 25
click at [564, 171] on input "Install 62510120FPANZ at VEC." at bounding box center [483, 175] width 186 height 25
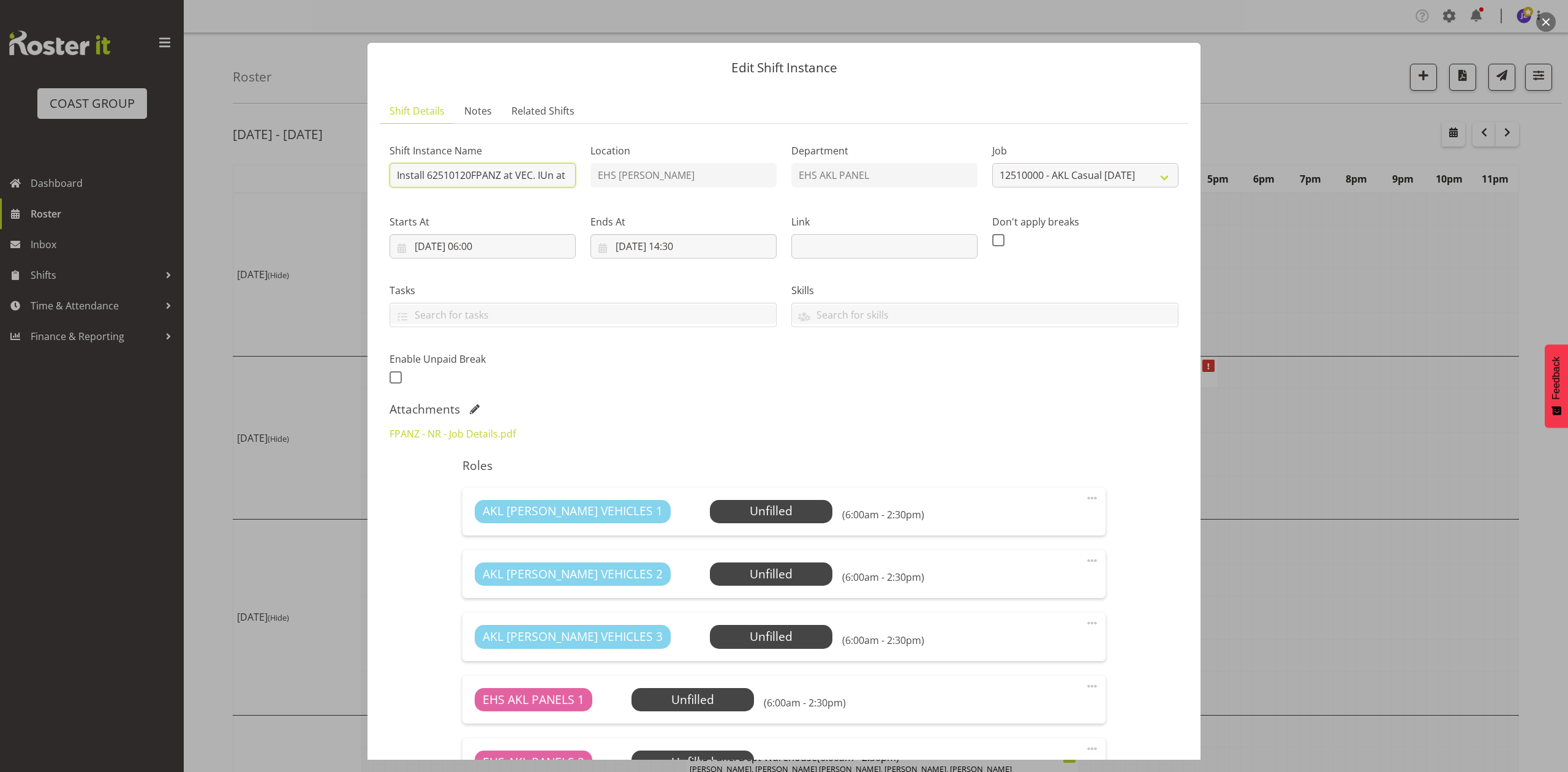
click at [544, 180] on input "Install 62510120FPANZ at VEC. IUn at" at bounding box center [483, 175] width 186 height 25
click at [561, 174] on input "Install 62510120FPANZ at VEC. In at" at bounding box center [483, 175] width 186 height 25
type input "Install 62510120FPANZ at VEC. In at 7am."
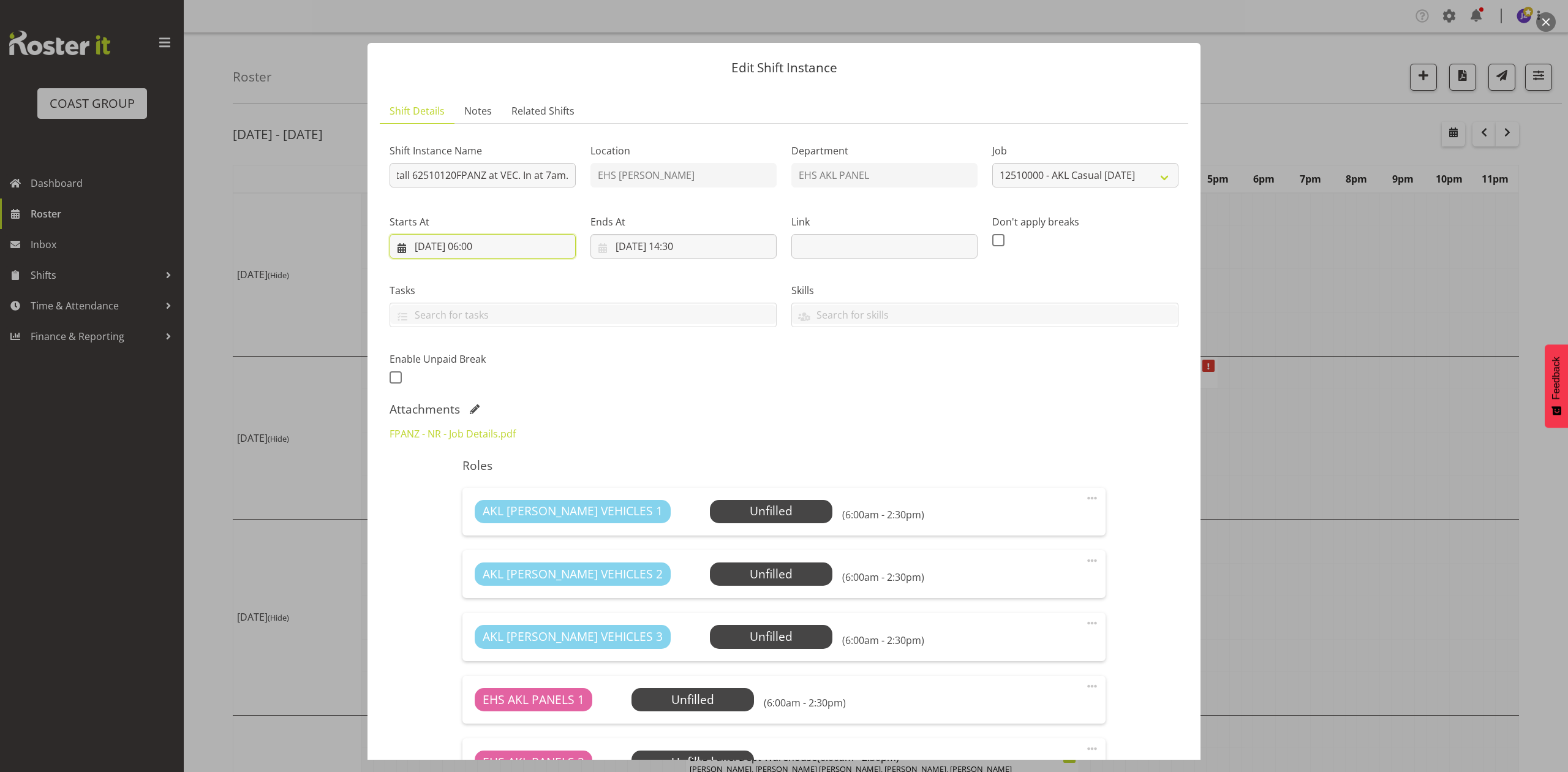
drag, startPoint x: 496, startPoint y: 250, endPoint x: 496, endPoint y: 280, distance: 30.0
click at [496, 250] on input "06/10/2025, 06:00" at bounding box center [483, 247] width 186 height 25
drag, startPoint x: 520, startPoint y: 501, endPoint x: 523, endPoint y: 494, distance: 7.6
click at [520, 501] on select "00 01 02 03 04 05 06 07 08 09 10 11 12 13 14 15 16 17 18 19 20 21 22 23 24 25 2…" at bounding box center [514, 505] width 27 height 25
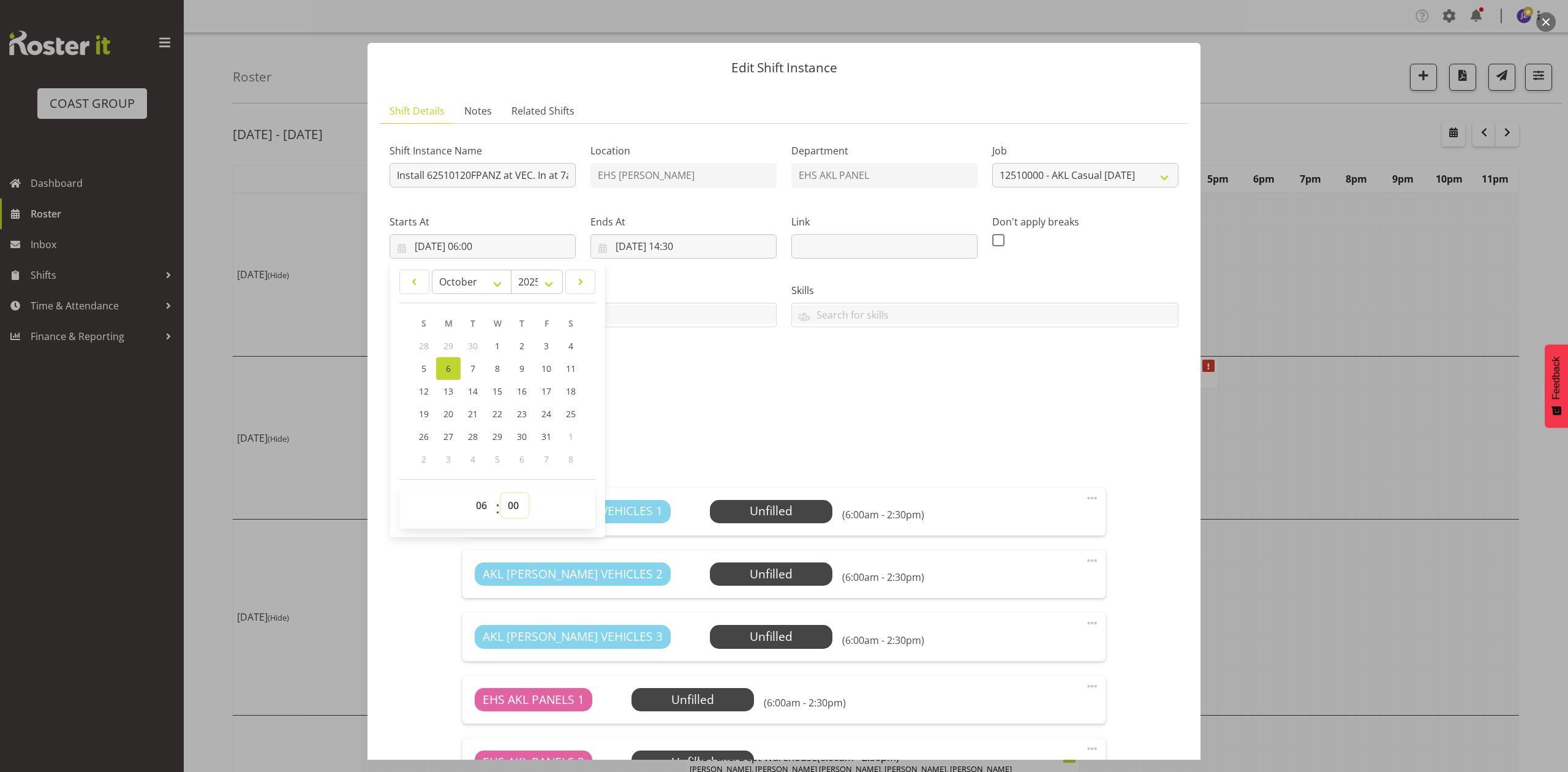
select select "30"
click at [501, 494] on select "00 01 02 03 04 05 06 07 08 09 10 11 12 13 14 15 16 17 18 19 20 21 22 23 24 25 2…" at bounding box center [514, 505] width 27 height 25
type input "06/10/2025, 06:30"
click at [763, 451] on div "Roles AKL RYMER VEHICLES 1 Unfilled Select Employee (6:30am - 2:30pm) Edit Cove…" at bounding box center [783, 780] width 657 height 658
click at [688, 250] on input "06/10/2025, 14:30" at bounding box center [684, 247] width 186 height 25
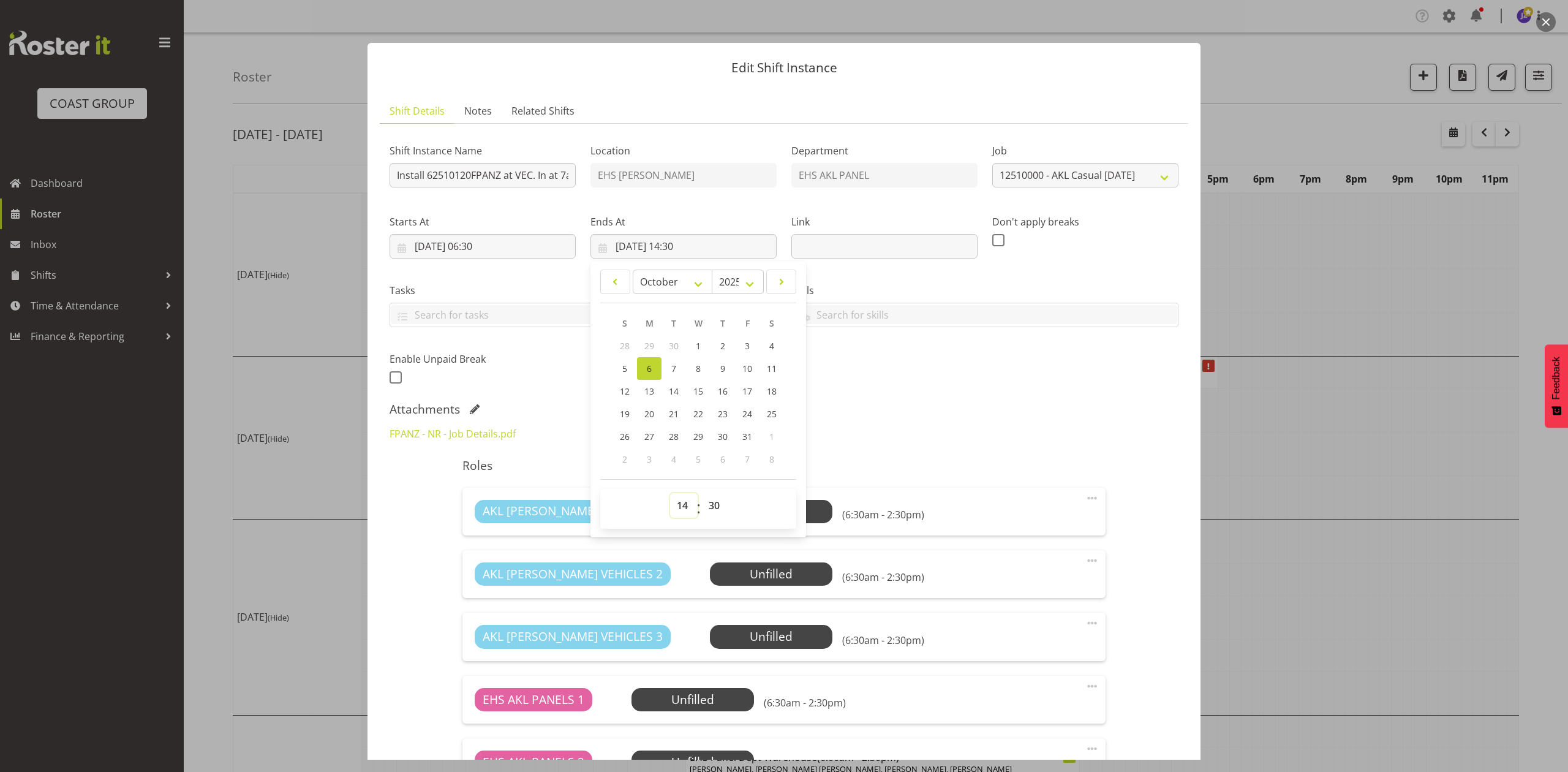
click at [682, 507] on select "00 01 02 03 04 05 06 07 08 09 10 11 12 13 14 15 16 17 18 19 20 21 22 23" at bounding box center [684, 505] width 27 height 25
select select "10"
click at [670, 494] on select "00 01 02 03 04 05 06 07 08 09 10 11 12 13 14 15 16 17 18 19 20 21 22 23" at bounding box center [684, 505] width 27 height 25
type input "06/10/2025, 10:30"
click at [862, 439] on div "FPANZ - NR - Job Details.pdf" at bounding box center [783, 433] width 803 height 29
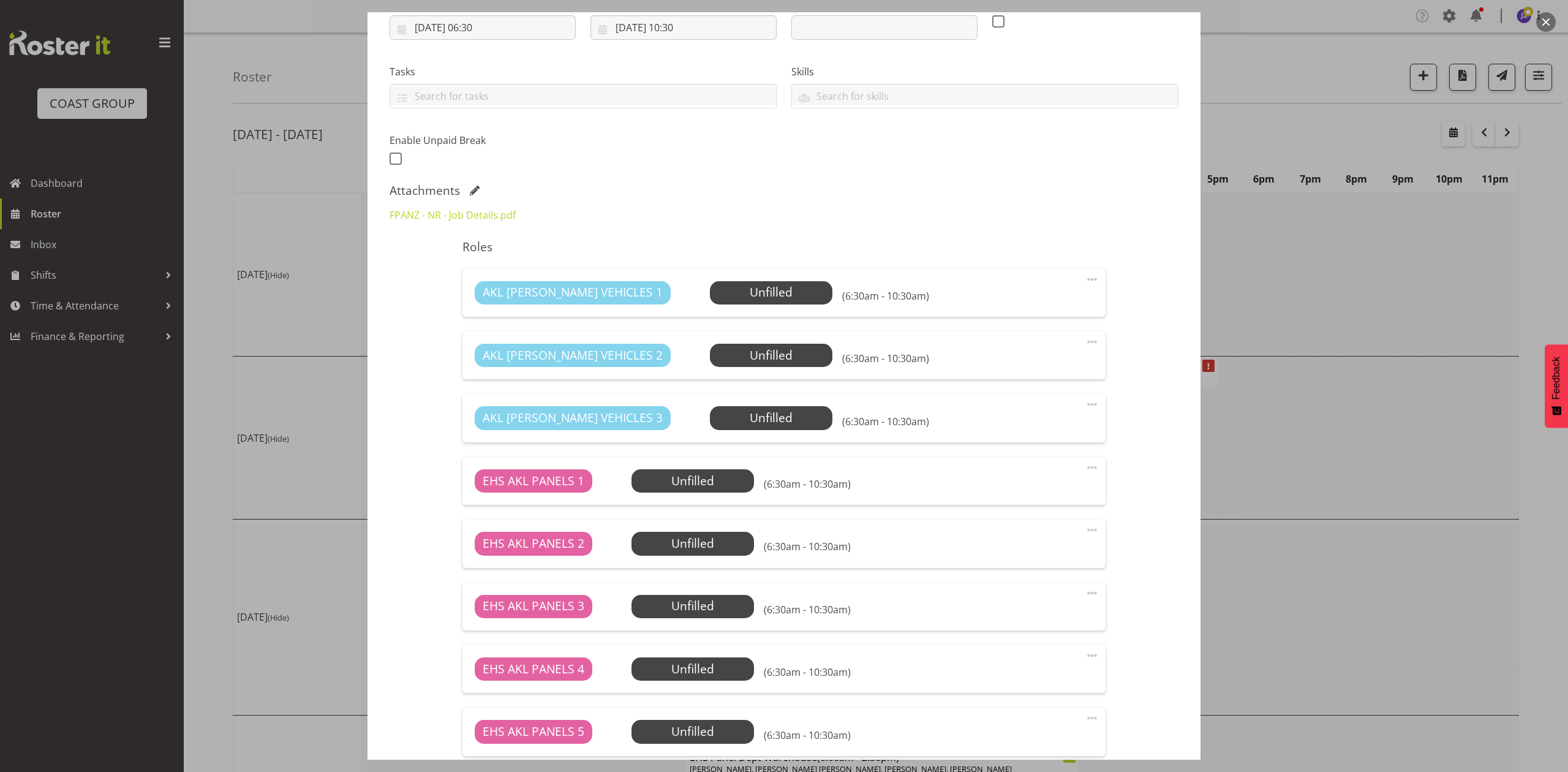
scroll to position [245, 0]
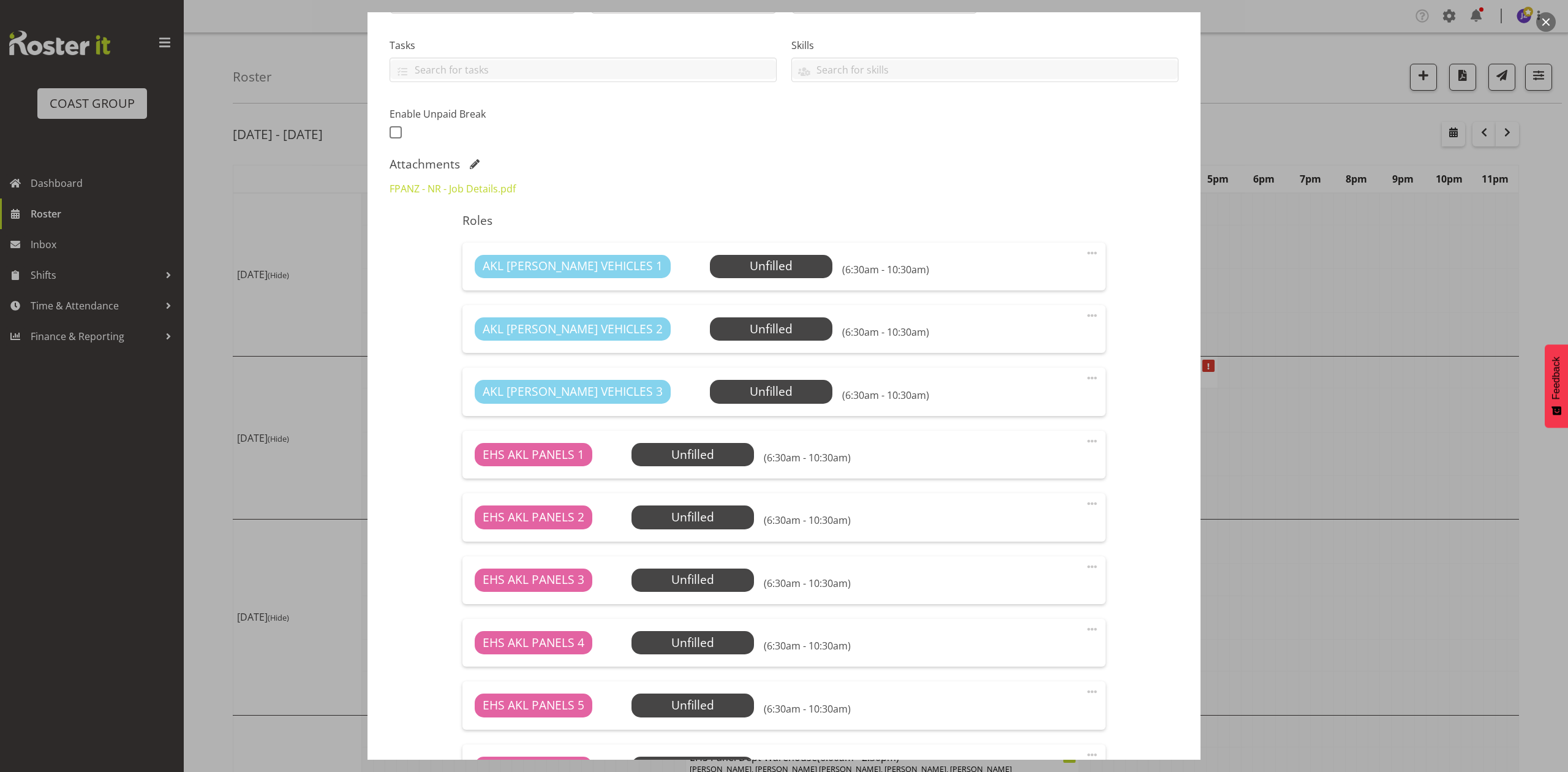
click at [471, 162] on span at bounding box center [474, 164] width 9 height 9
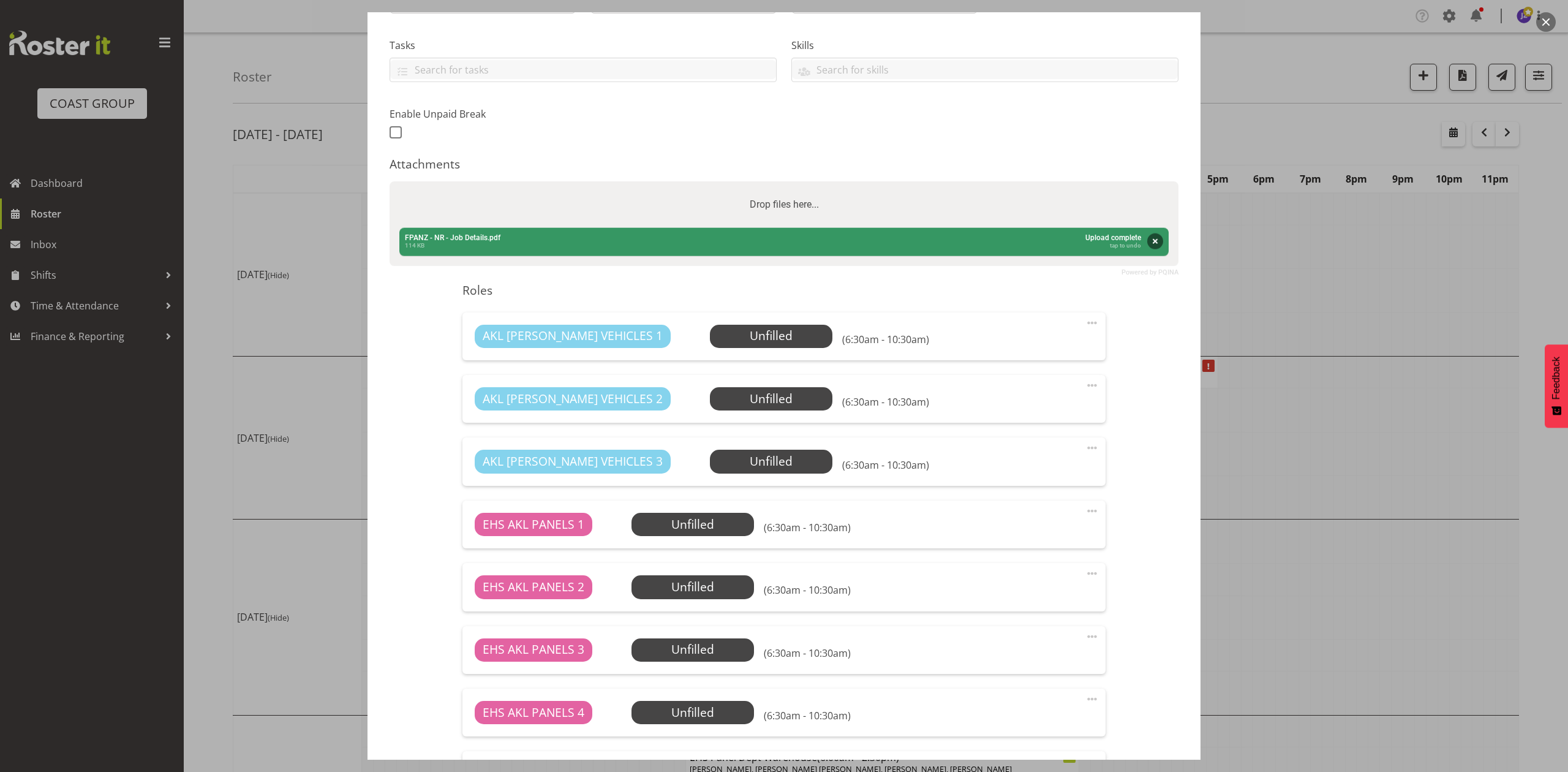
click at [525, 218] on div "Drop files here..." at bounding box center [784, 204] width 789 height 46
click at [390, 181] on input "Drop files here..." at bounding box center [784, 183] width 789 height 4
type input "C:\fakepath\FPANZ 2025 V4.pdf"
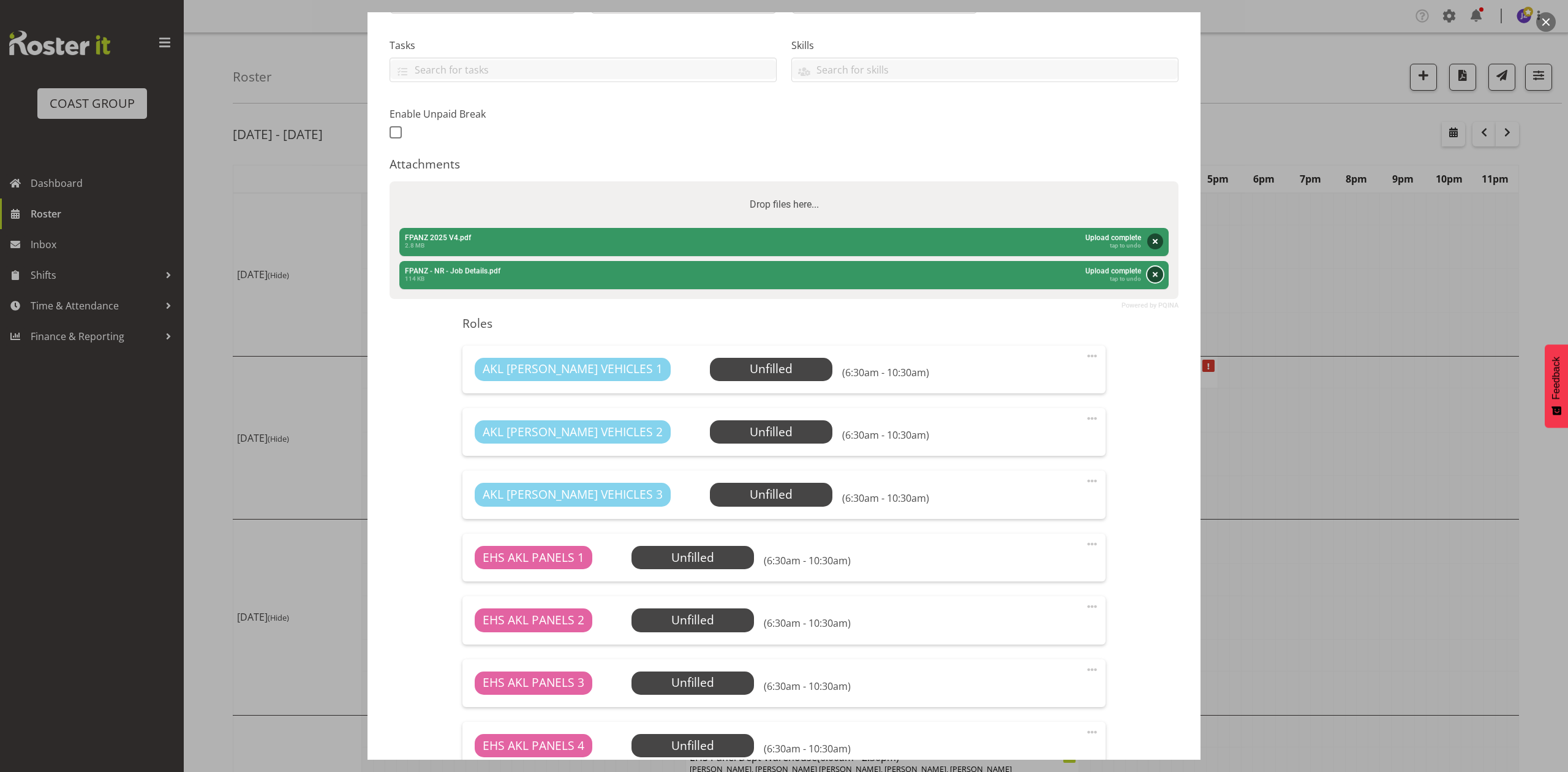
drag, startPoint x: 1142, startPoint y: 275, endPoint x: 882, endPoint y: 253, distance: 260.9
click at [1147, 275] on button "Remove" at bounding box center [1155, 274] width 16 height 16
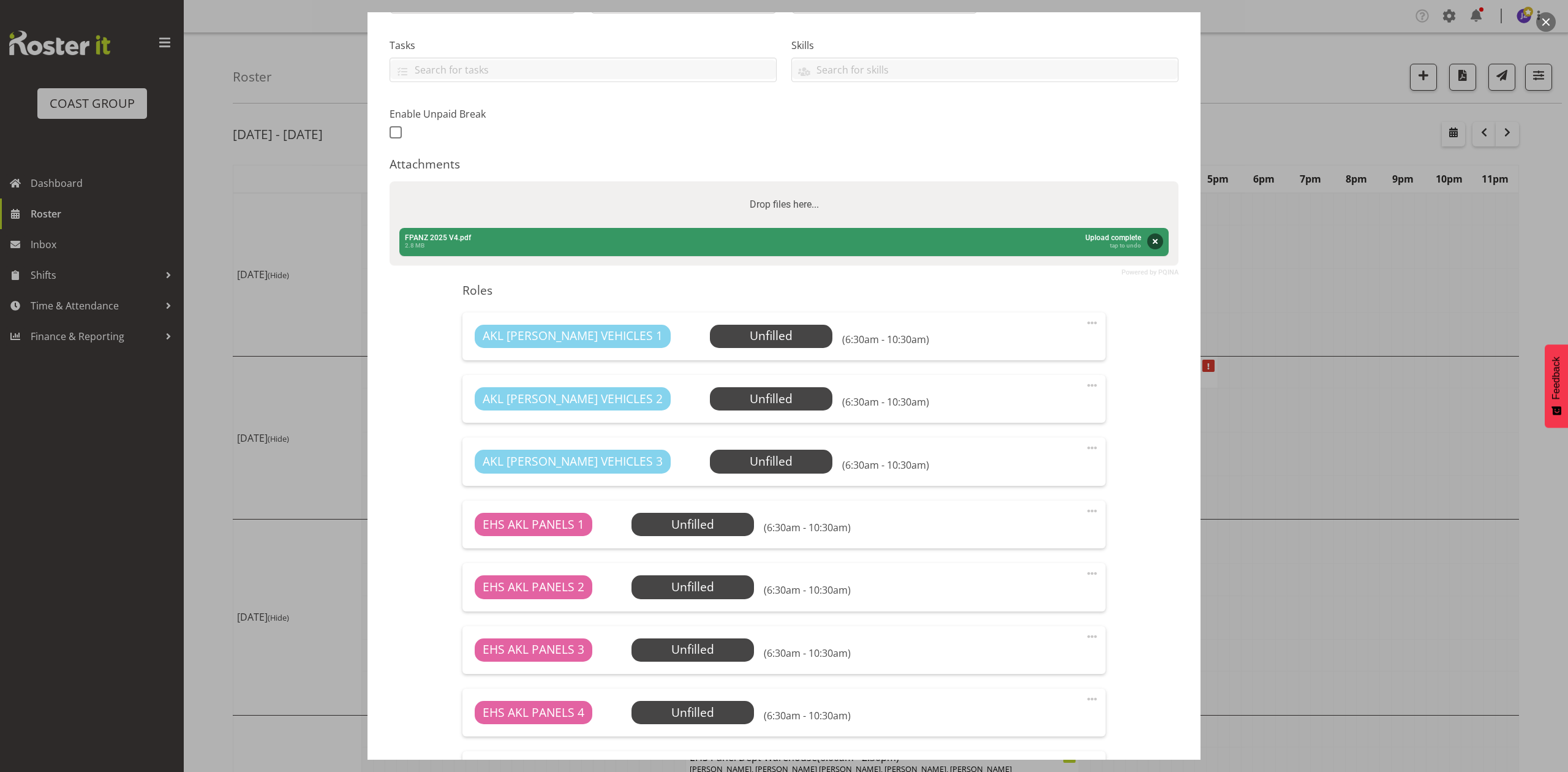
click at [589, 202] on div "Drop files here..." at bounding box center [784, 204] width 789 height 46
click at [390, 181] on input "Drop files here..." at bounding box center [784, 183] width 789 height 4
type input "C:\fakepath\FPANZ - NR - Job Details (1).pdf"
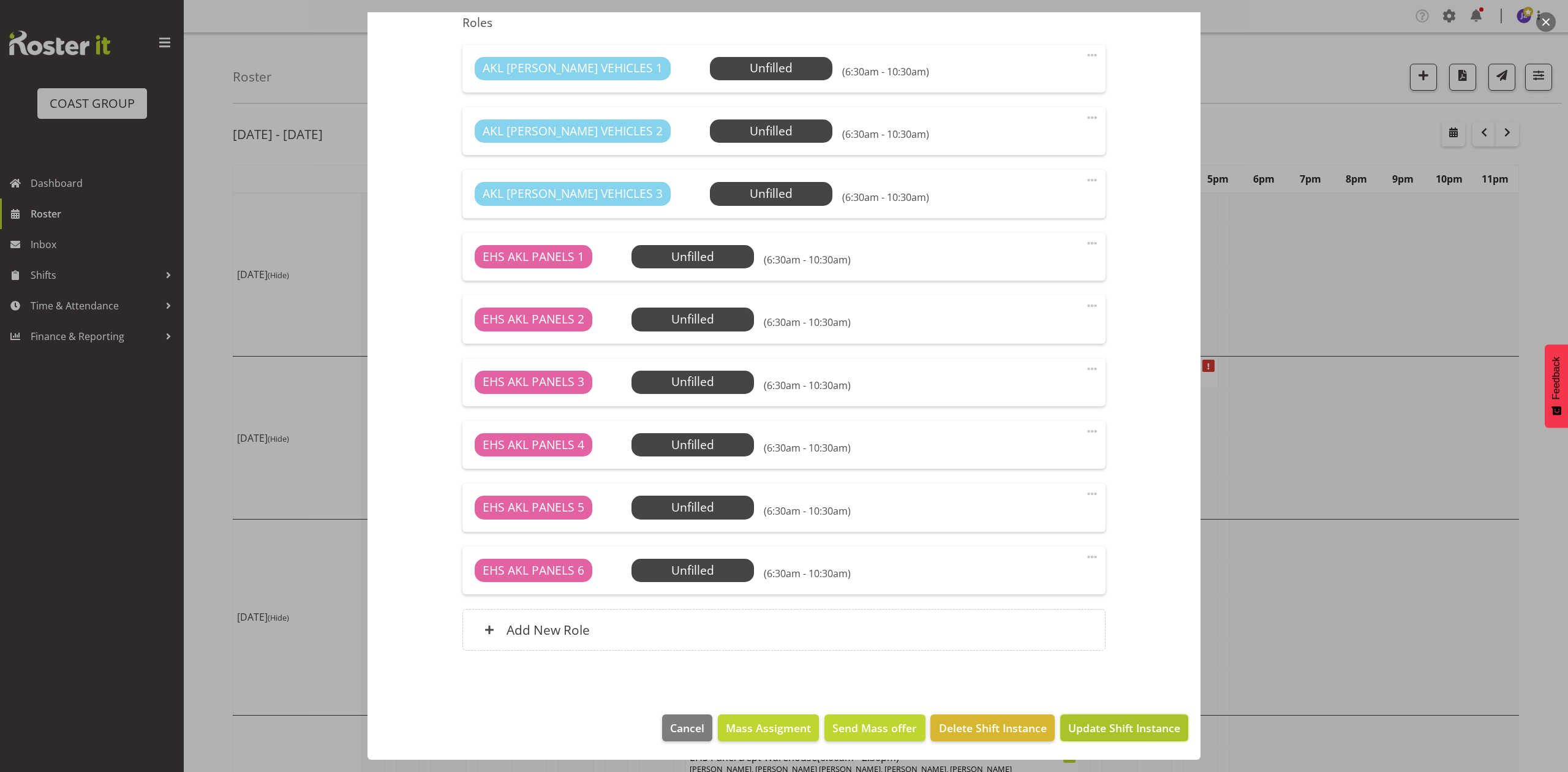
click at [1097, 726] on span "Update Shift Instance" at bounding box center [1123, 727] width 112 height 16
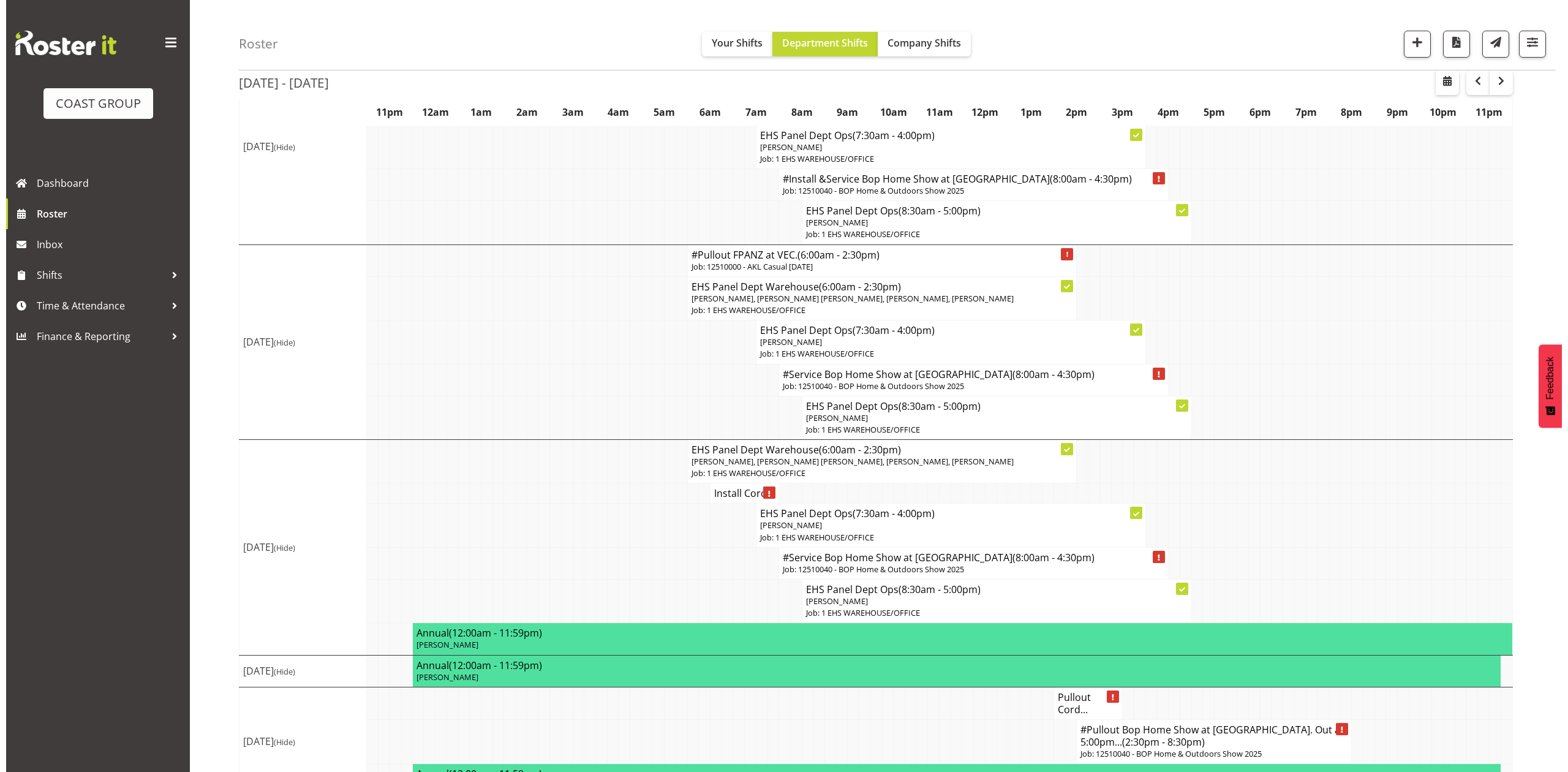
scroll to position [490, 0]
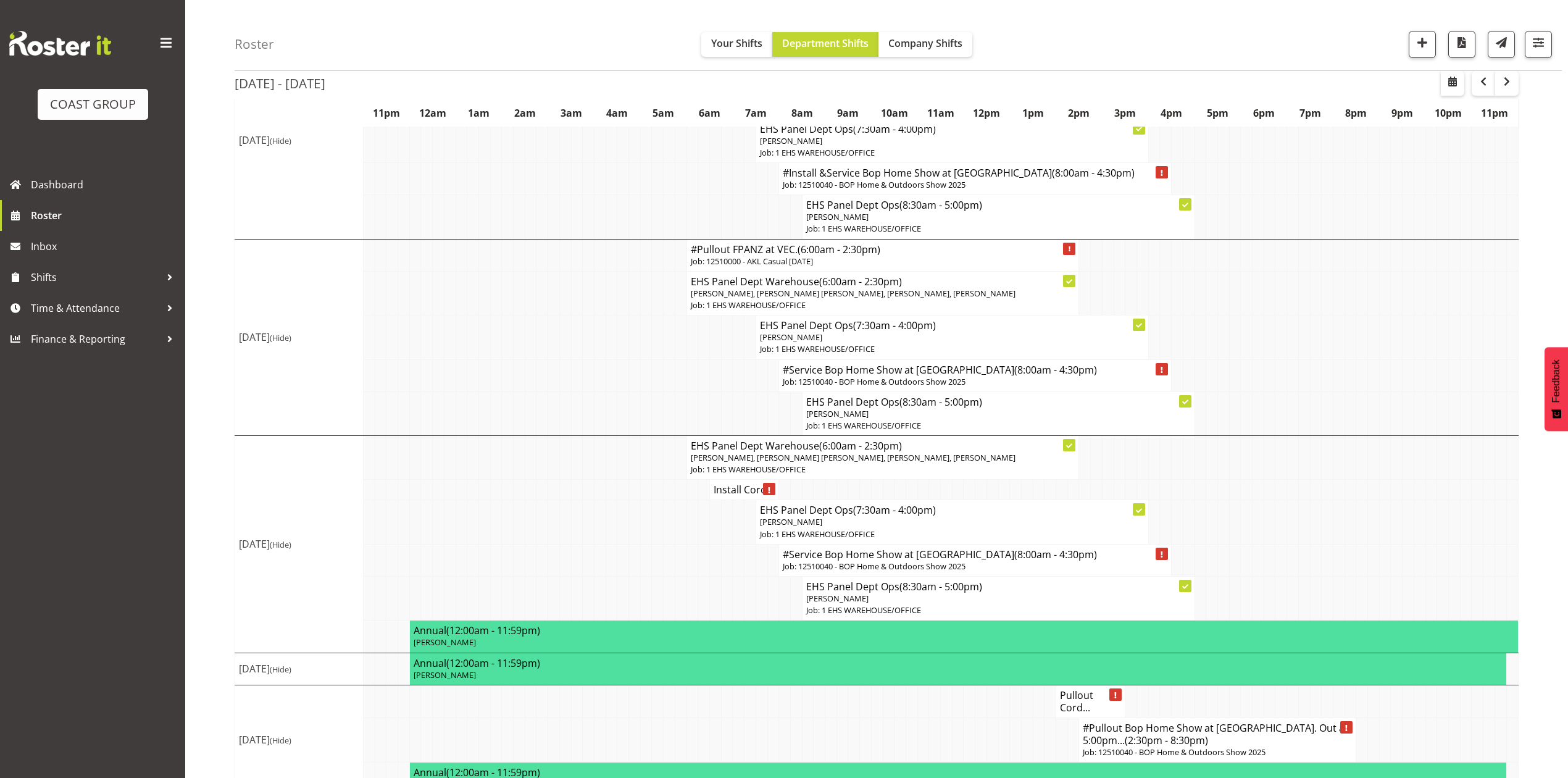
click at [782, 268] on p "Job: 12510000 - AKL Casual Oct 2025" at bounding box center [883, 261] width 384 height 11
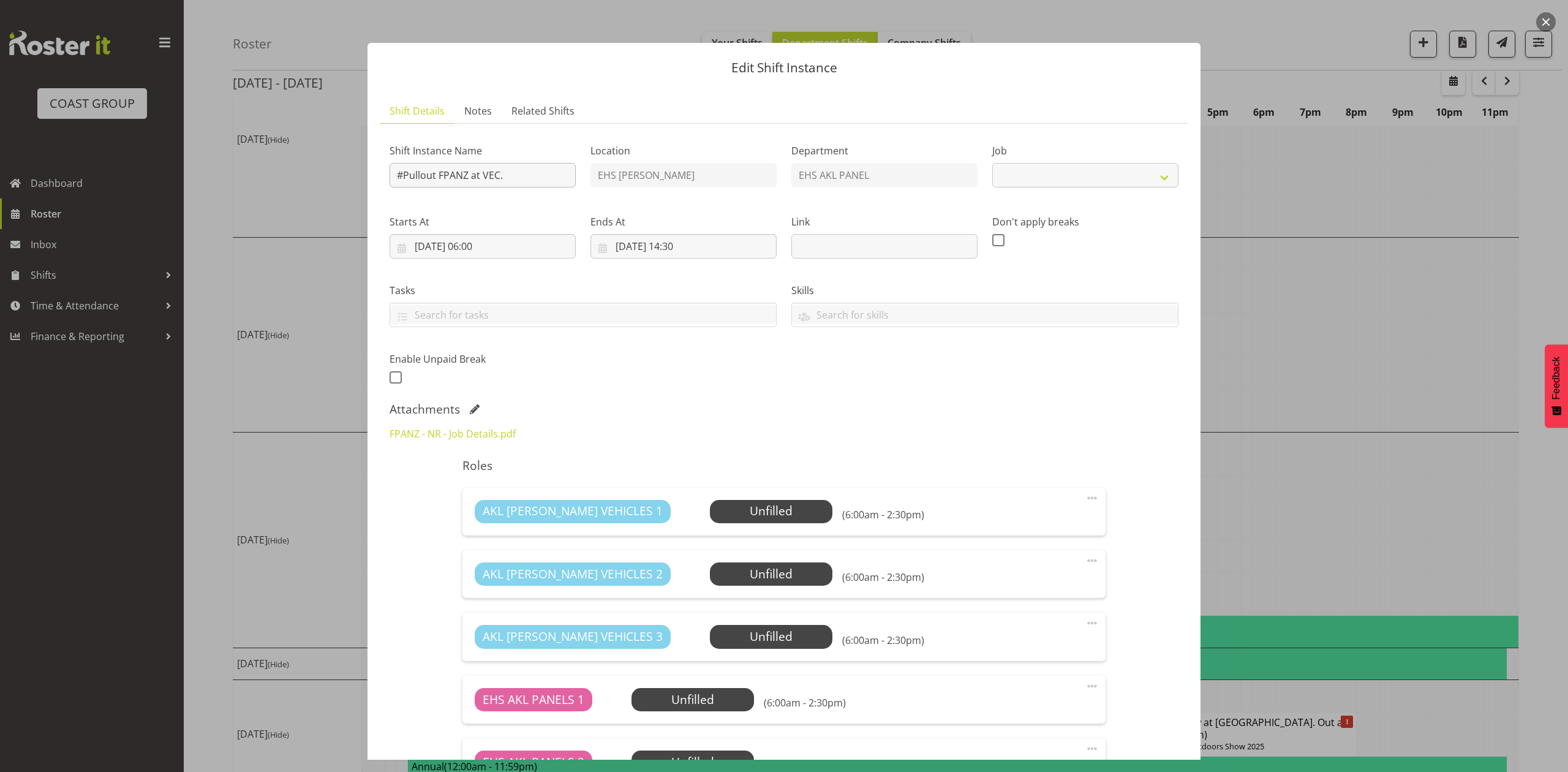
select select "8654"
click at [402, 172] on input "#Pullout FPANZ at VEC." at bounding box center [483, 175] width 186 height 25
click at [431, 175] on input "Pullout FPANZ at VEC." at bounding box center [483, 175] width 186 height 25
click at [568, 179] on input "Pullout 62510120 FPANZ at VEC." at bounding box center [483, 175] width 186 height 25
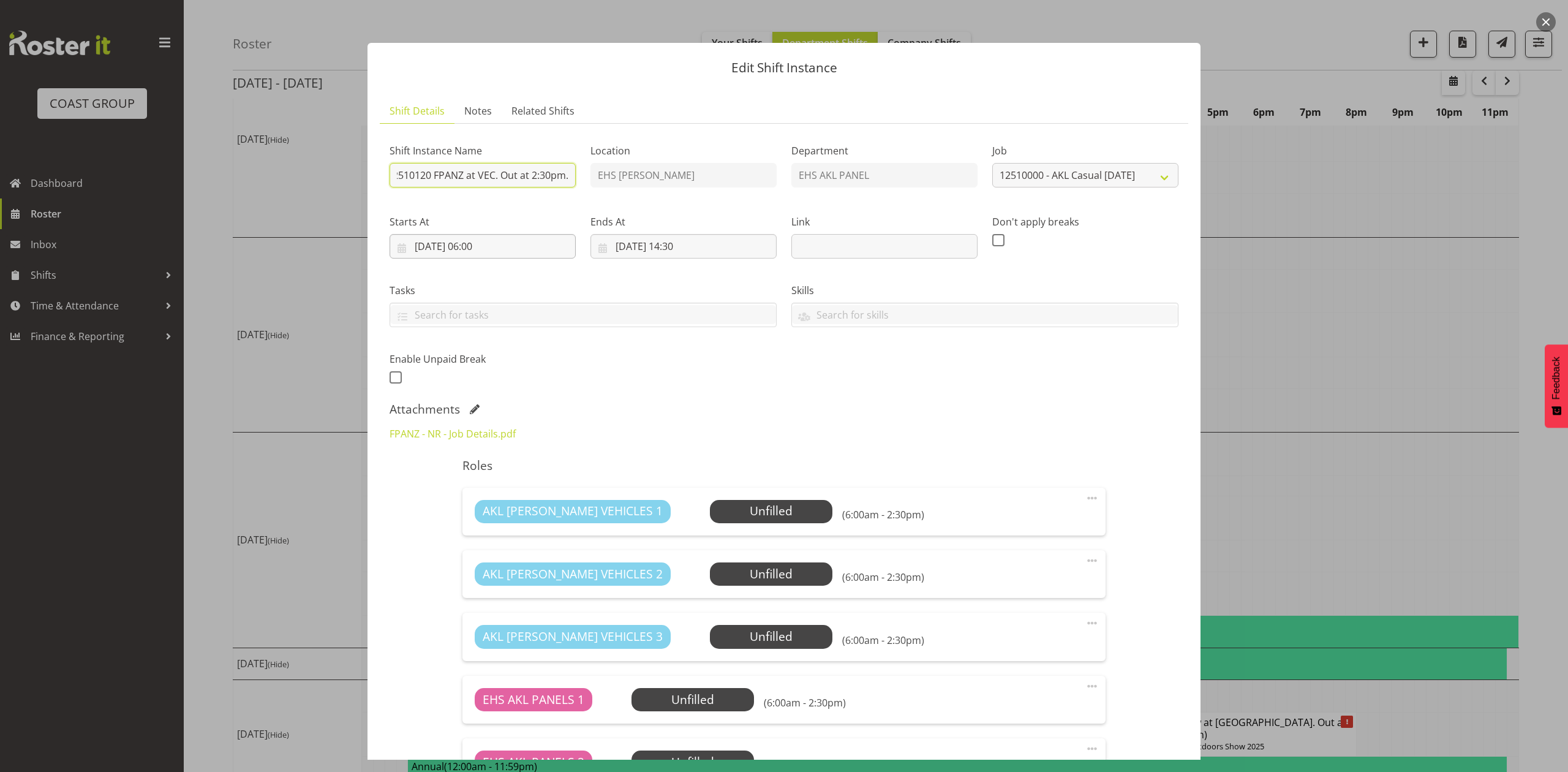
type input "Pullout 62510120 FPANZ at VEC. Out at 2:30pm."
click at [496, 241] on input "09/10/2025, 06:00" at bounding box center [483, 247] width 186 height 25
click at [486, 503] on select "00 01 02 03 04 05 06 07 08 09 10 11 12 13 14 15 16 17 18 19 20 21 22 23" at bounding box center [483, 505] width 27 height 25
select select "14"
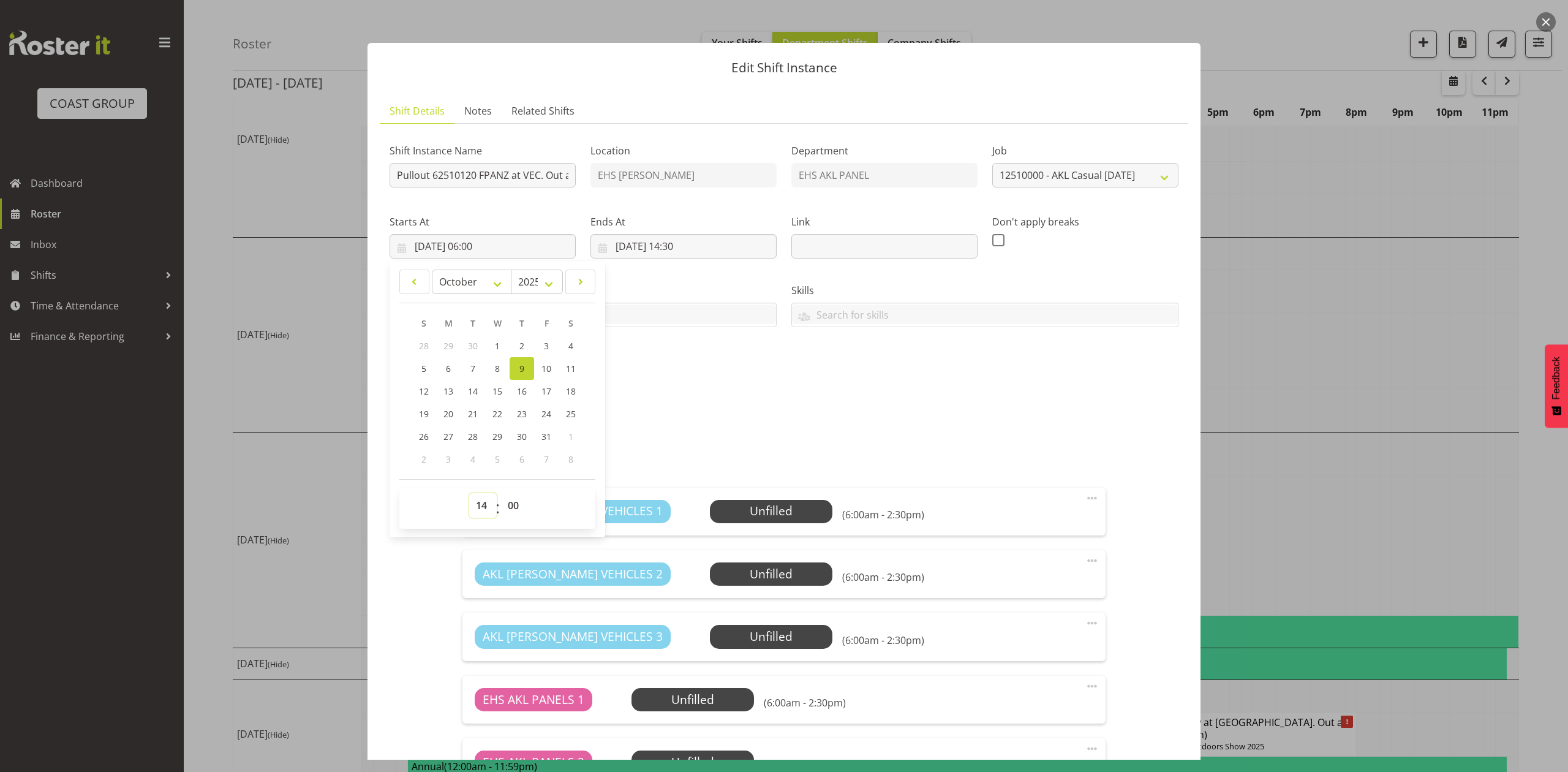
click at [469, 494] on select "00 01 02 03 04 05 06 07 08 09 10 11 12 13 14 15 16 17 18 19 20 21 22 23" at bounding box center [483, 505] width 27 height 25
type input "09/10/2025, 14:00"
drag, startPoint x: 653, startPoint y: 440, endPoint x: 670, endPoint y: 297, distance: 144.0
click at [654, 440] on div "FPANZ - NR - Job Details.pdf" at bounding box center [783, 433] width 803 height 29
click at [686, 250] on input "09/10/2025, 14:30" at bounding box center [684, 247] width 186 height 25
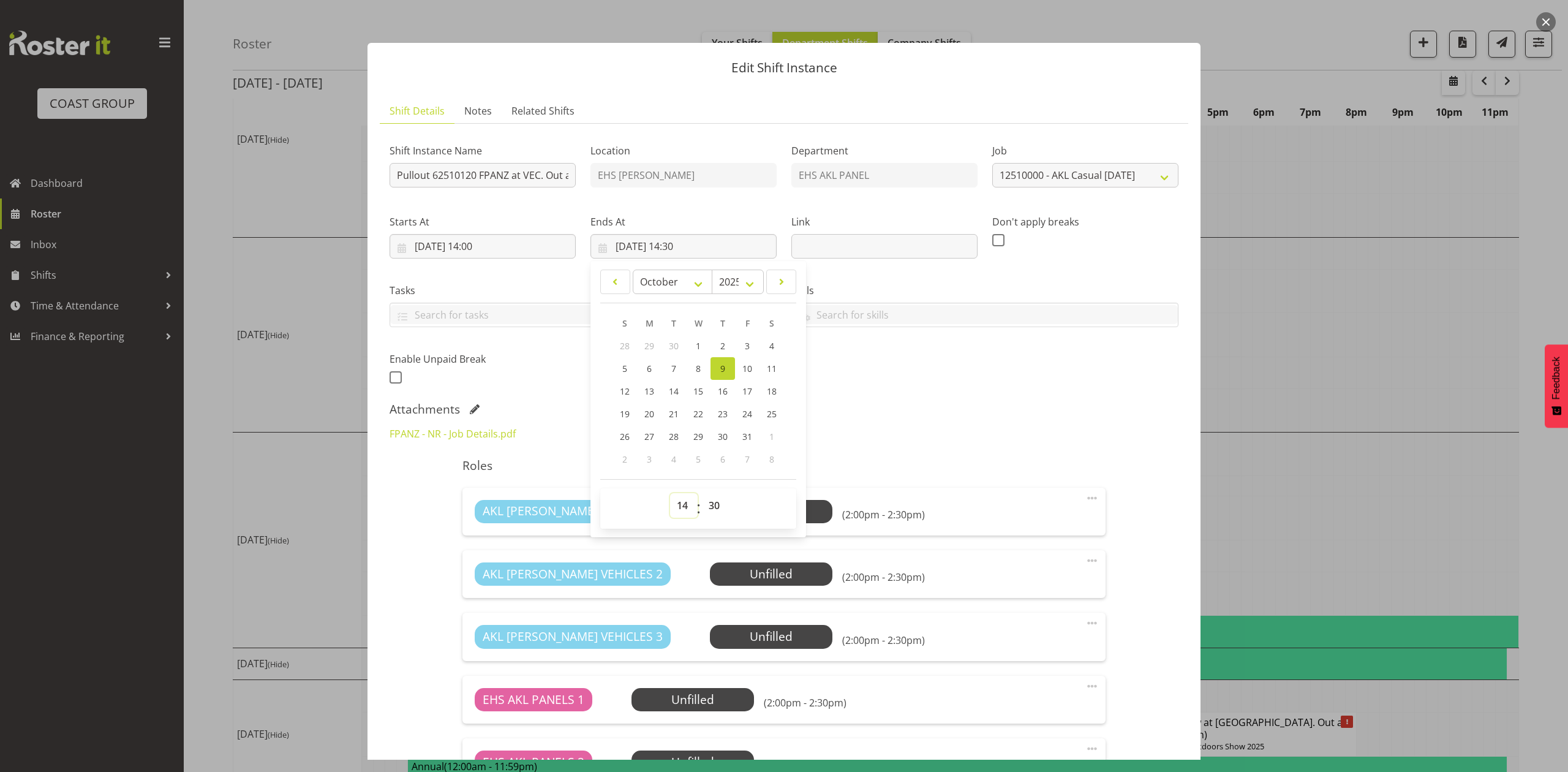
click at [684, 503] on select "00 01 02 03 04 05 06 07 08 09 10 11 12 13 14 15 16 17 18 19 20 21 22 23" at bounding box center [684, 505] width 27 height 25
select select "17"
click at [670, 494] on select "00 01 02 03 04 05 06 07 08 09 10 11 12 13 14 15 16 17 18 19 20 21 22 23" at bounding box center [684, 505] width 27 height 25
type input "09/10/2025, 17:30"
click at [850, 449] on div "FPANZ - NR - Job Details.pdf" at bounding box center [783, 433] width 803 height 29
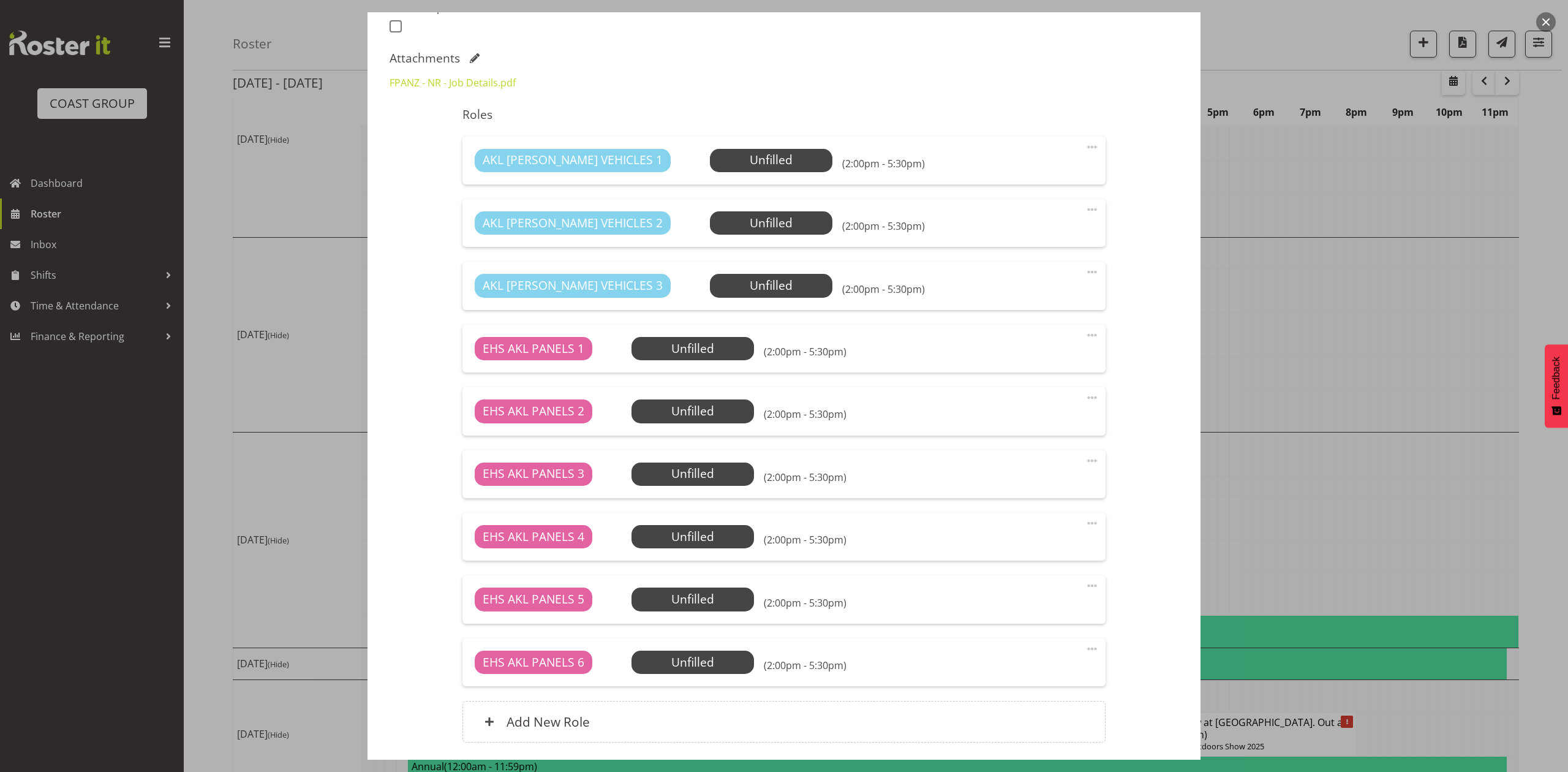
scroll to position [444, 0]
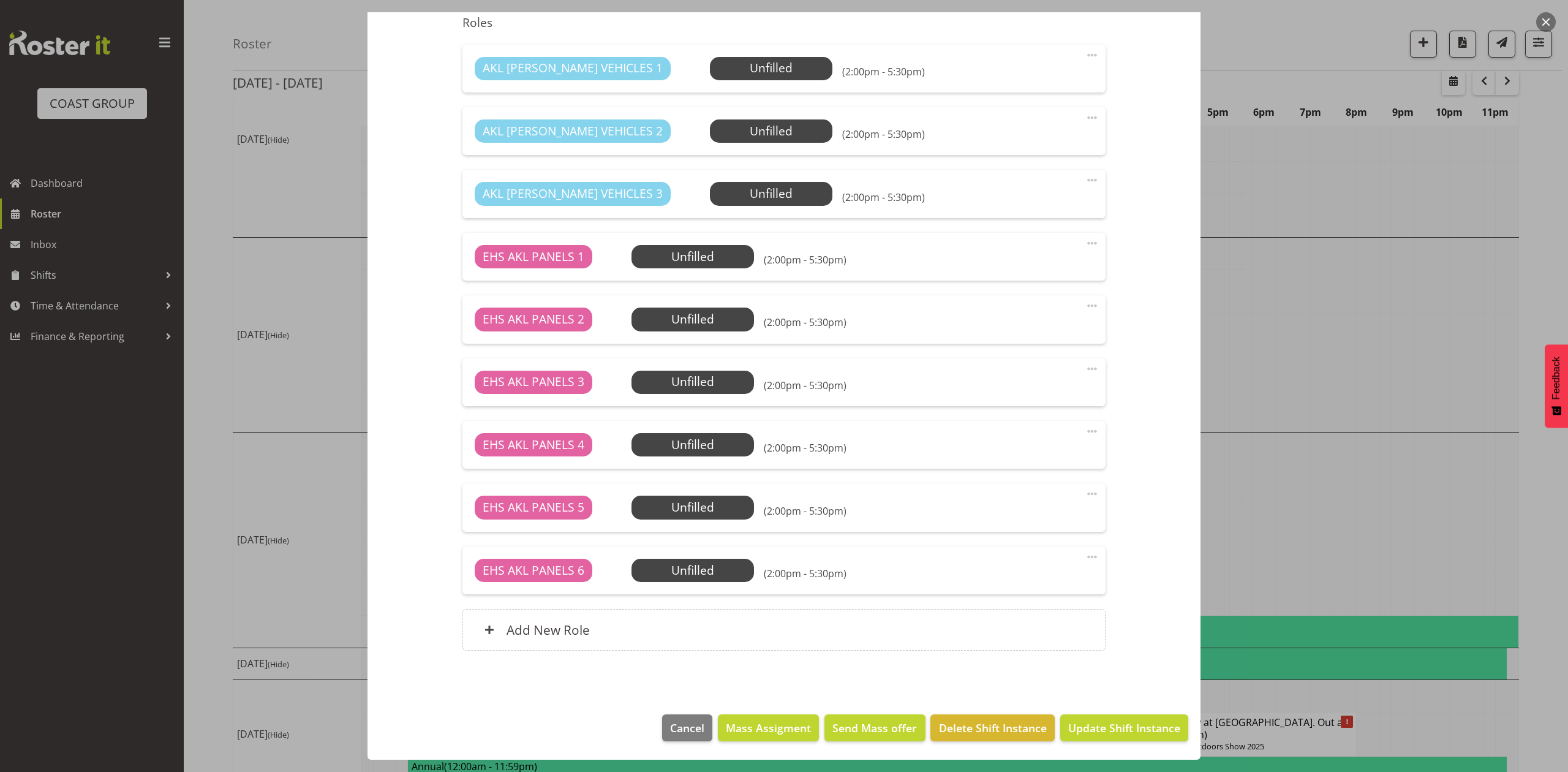
click at [1085, 179] on span at bounding box center [1092, 180] width 15 height 15
click at [1036, 243] on link "Delete" at bounding box center [1040, 250] width 118 height 22
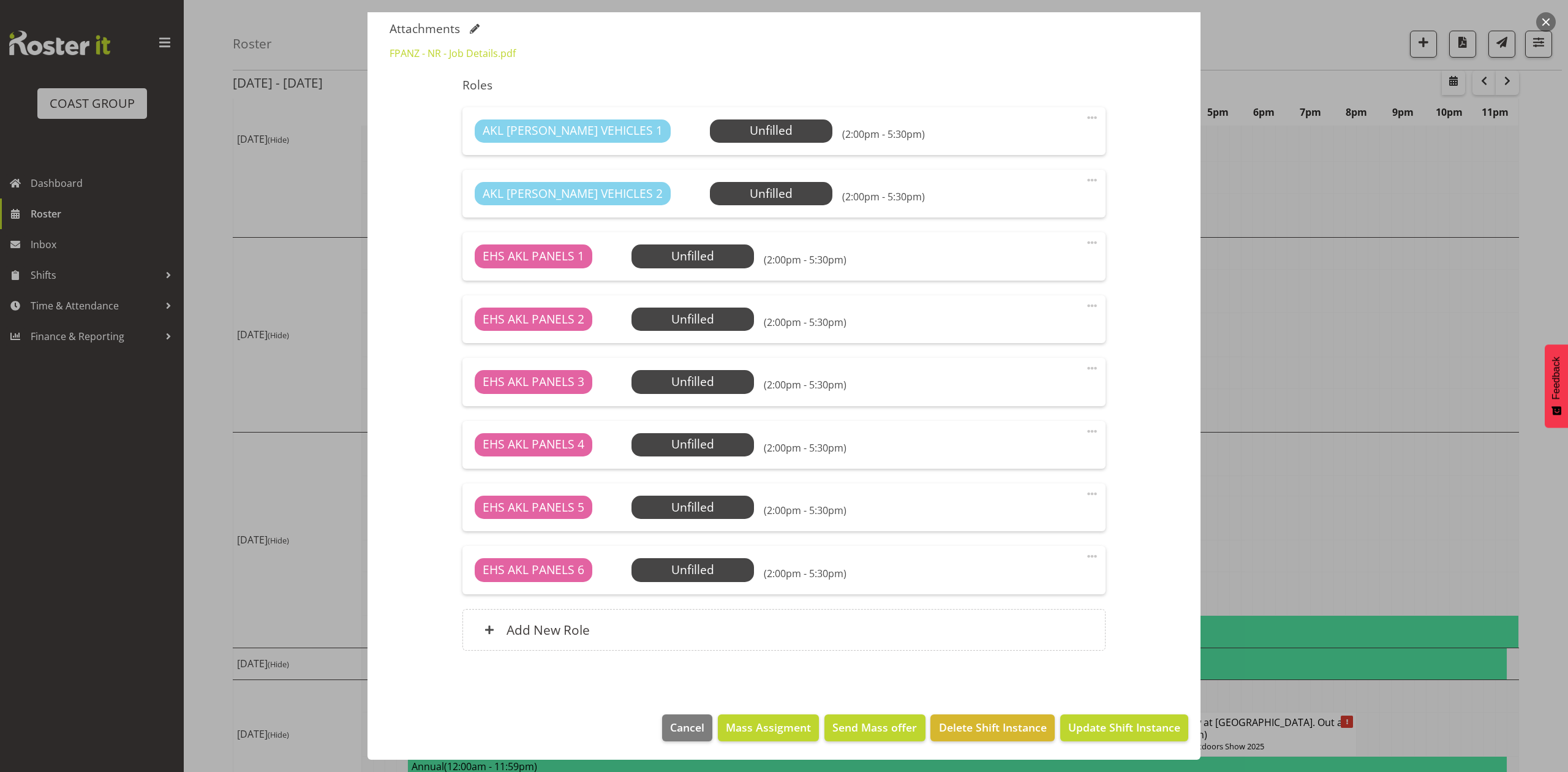
click at [1085, 553] on span at bounding box center [1092, 557] width 15 height 15
click at [1035, 625] on link "Delete" at bounding box center [1040, 627] width 118 height 22
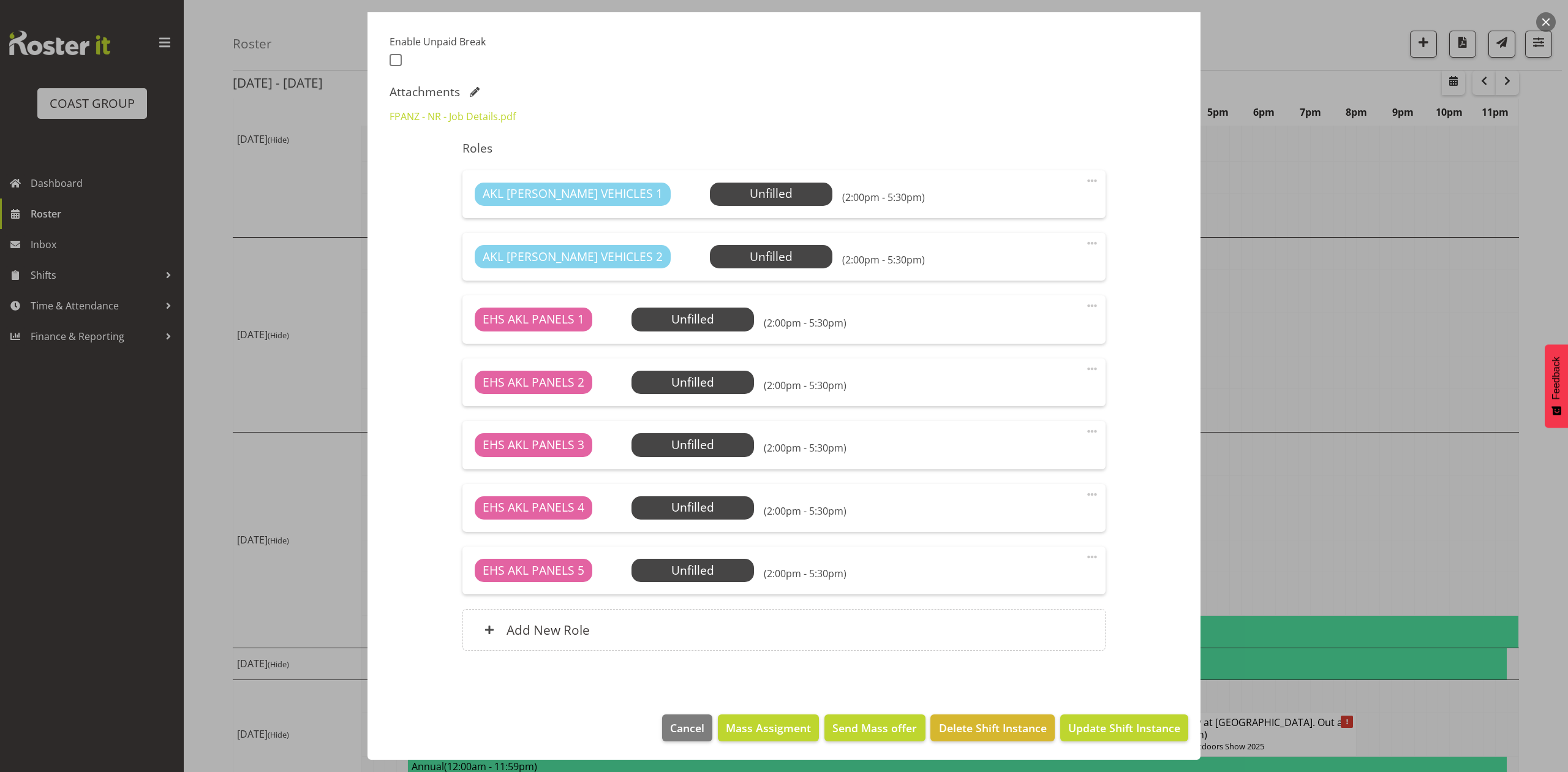
click at [1085, 557] on span at bounding box center [1092, 557] width 15 height 15
click at [1041, 630] on link "Delete" at bounding box center [1040, 627] width 118 height 22
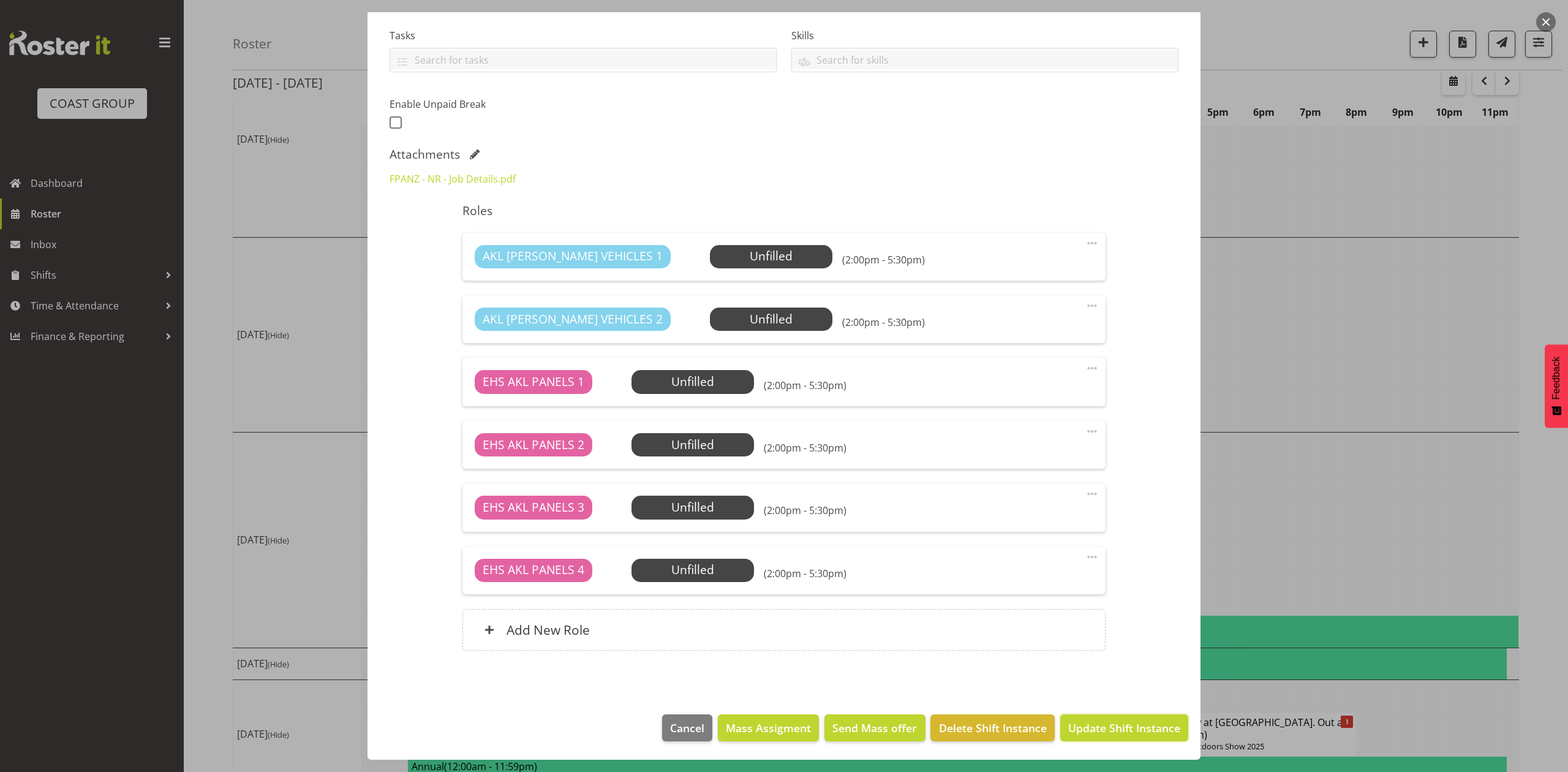
click at [1095, 716] on button "Update Shift Instance" at bounding box center [1123, 727] width 128 height 27
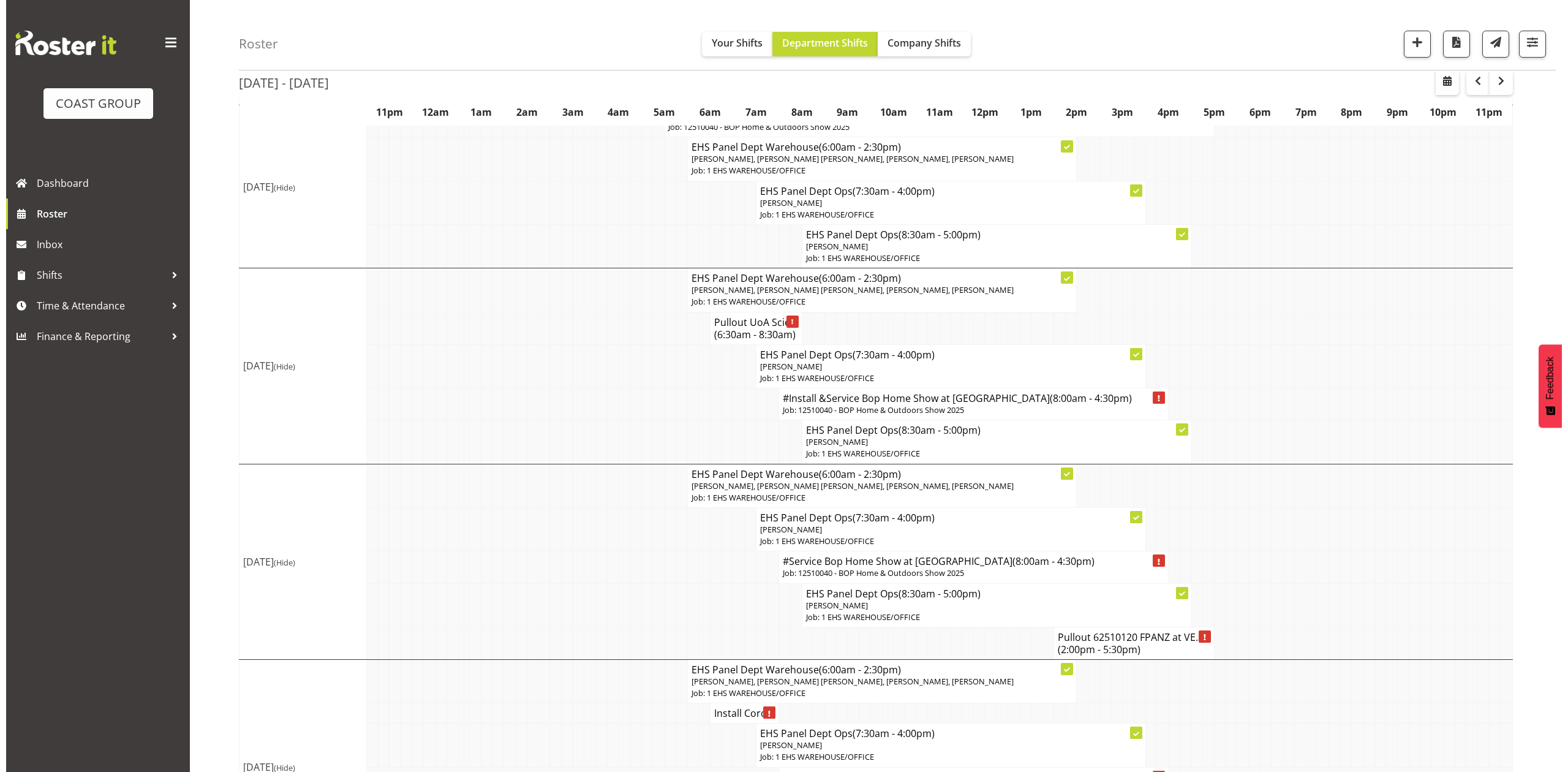
scroll to position [326, 0]
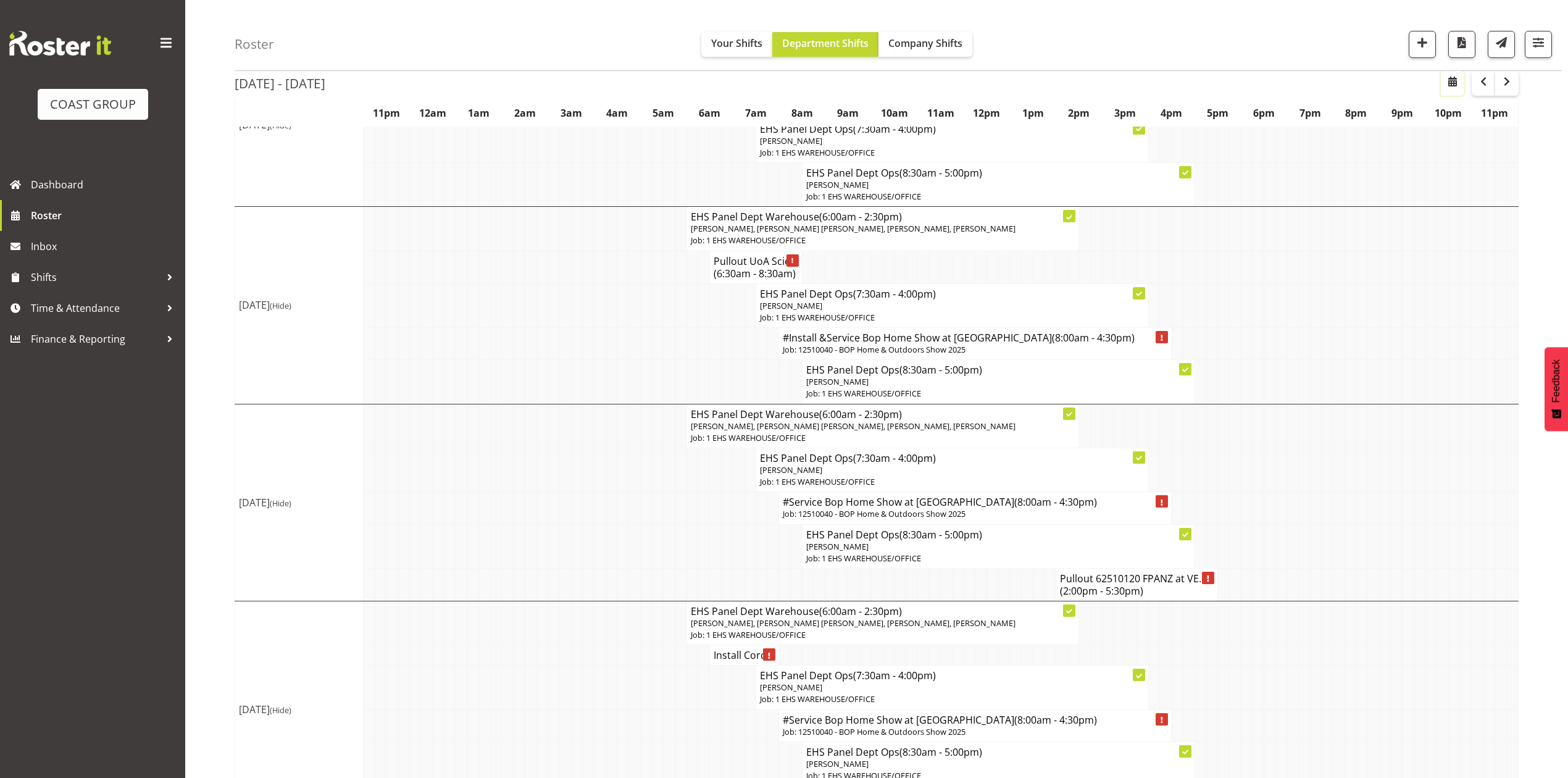
click at [1452, 79] on span "button" at bounding box center [1452, 82] width 15 height 15
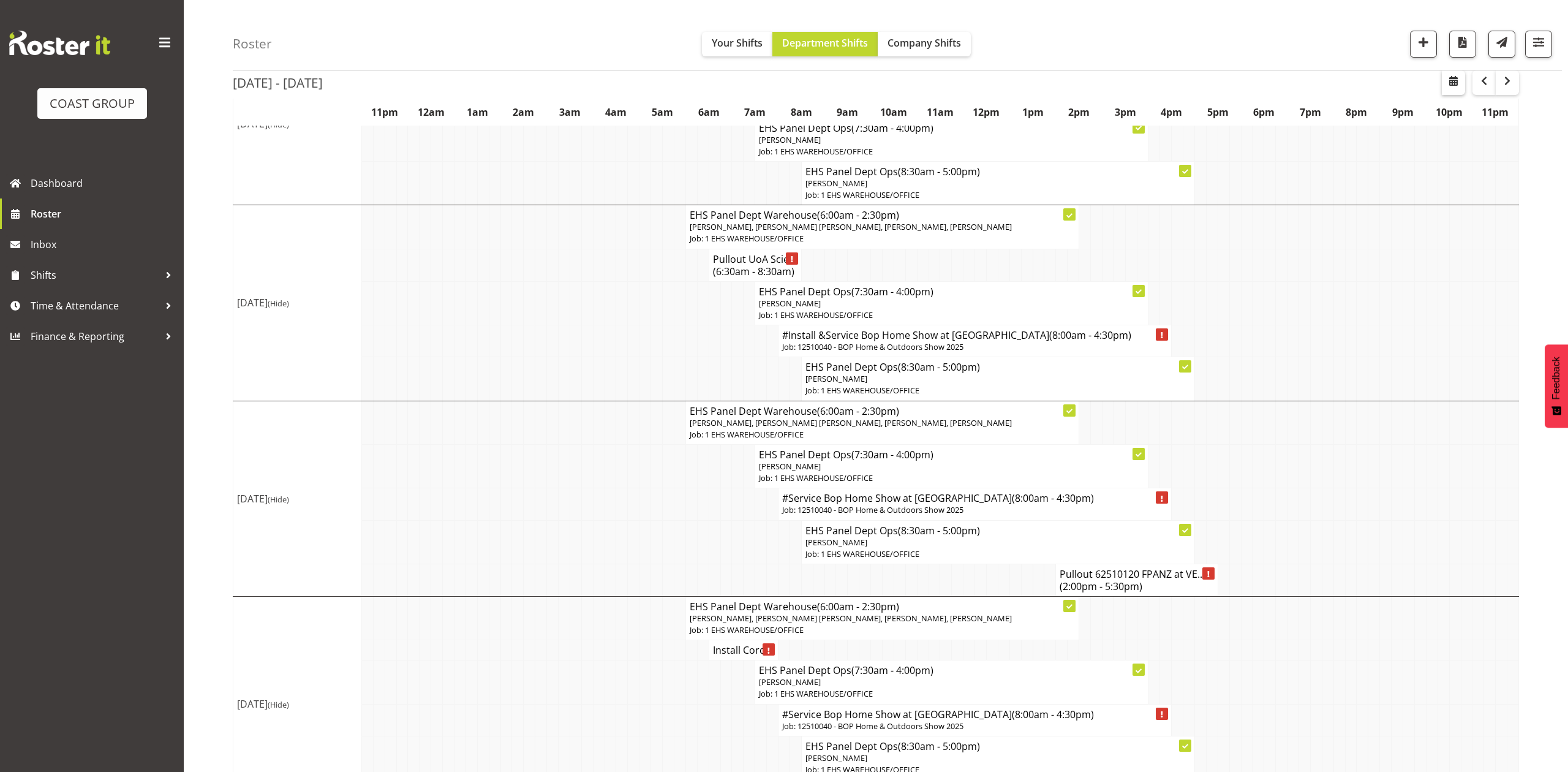
select select "7"
select select "2025"
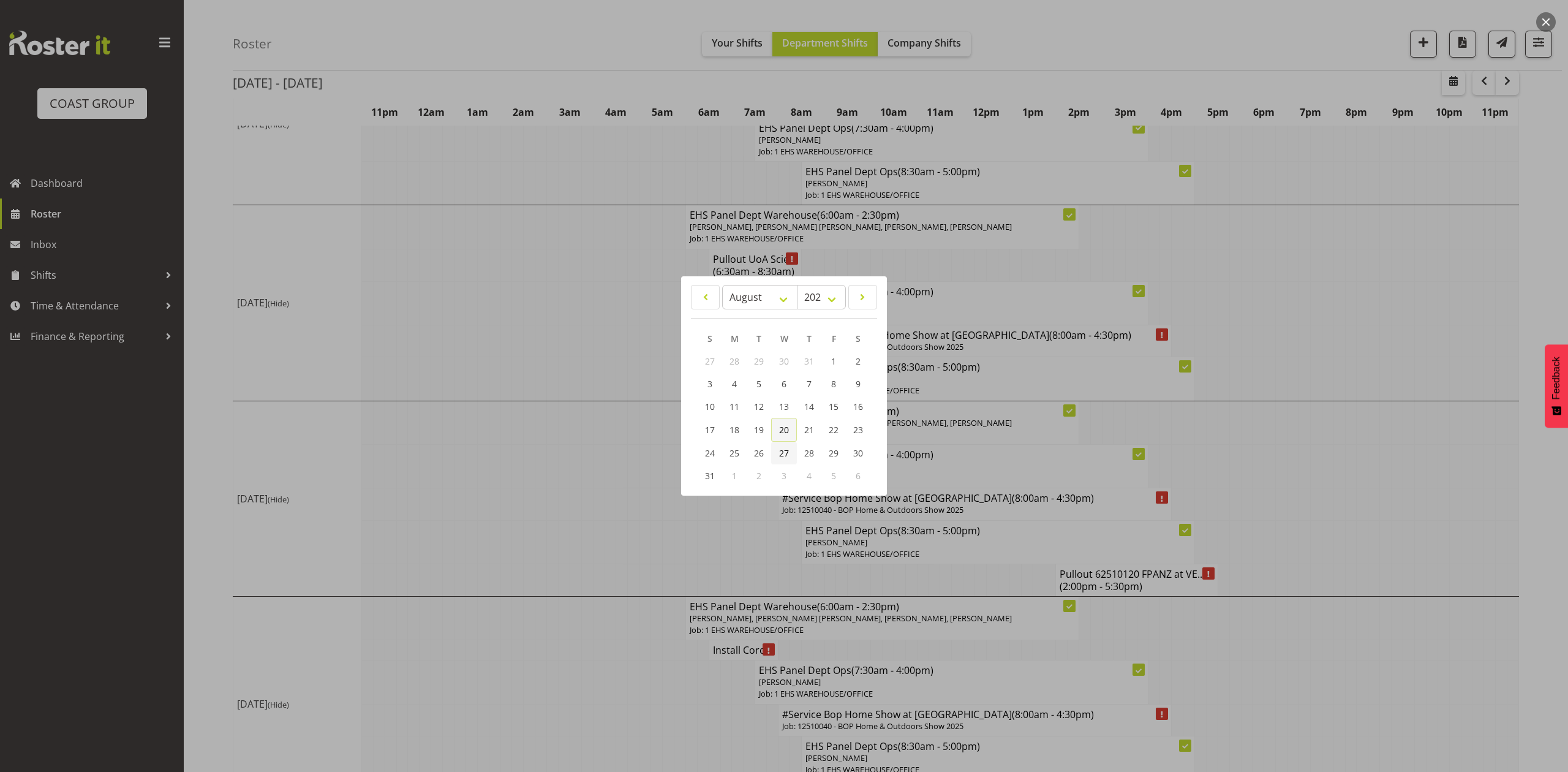
drag, startPoint x: 777, startPoint y: 450, endPoint x: 782, endPoint y: 435, distance: 15.8
click at [777, 450] on link "27" at bounding box center [783, 453] width 26 height 23
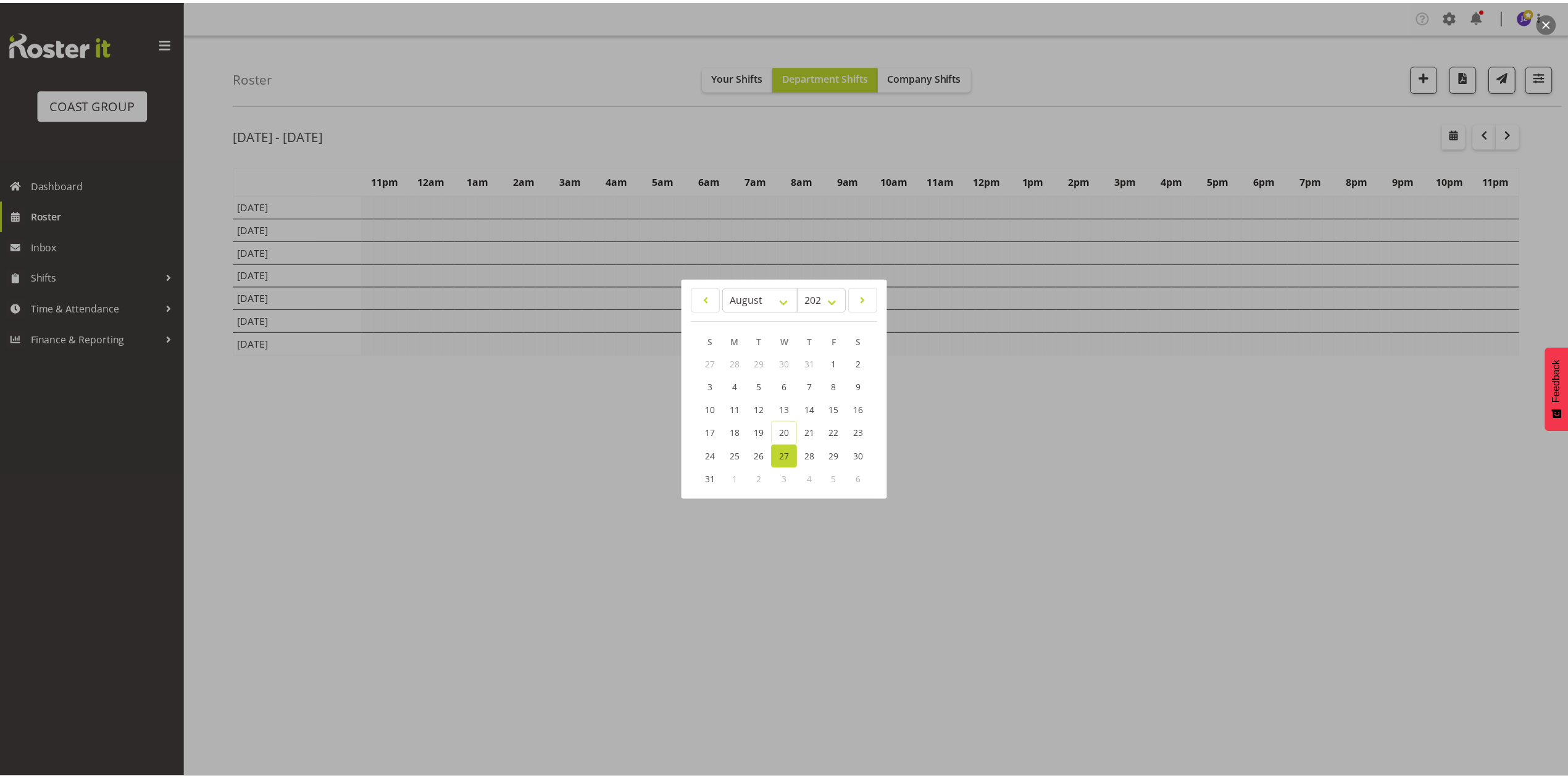
scroll to position [0, 0]
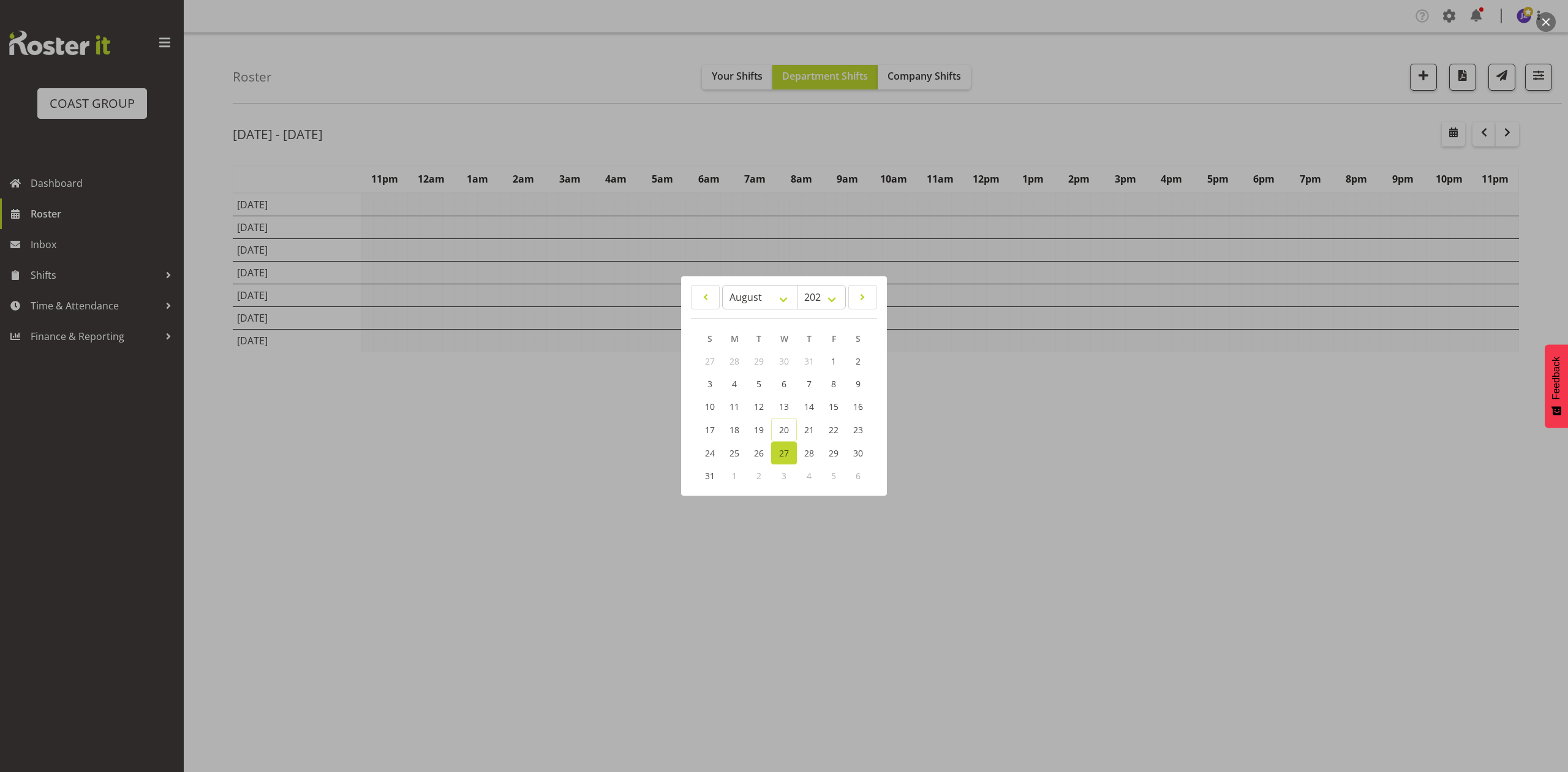
click at [981, 131] on div at bounding box center [784, 386] width 1568 height 772
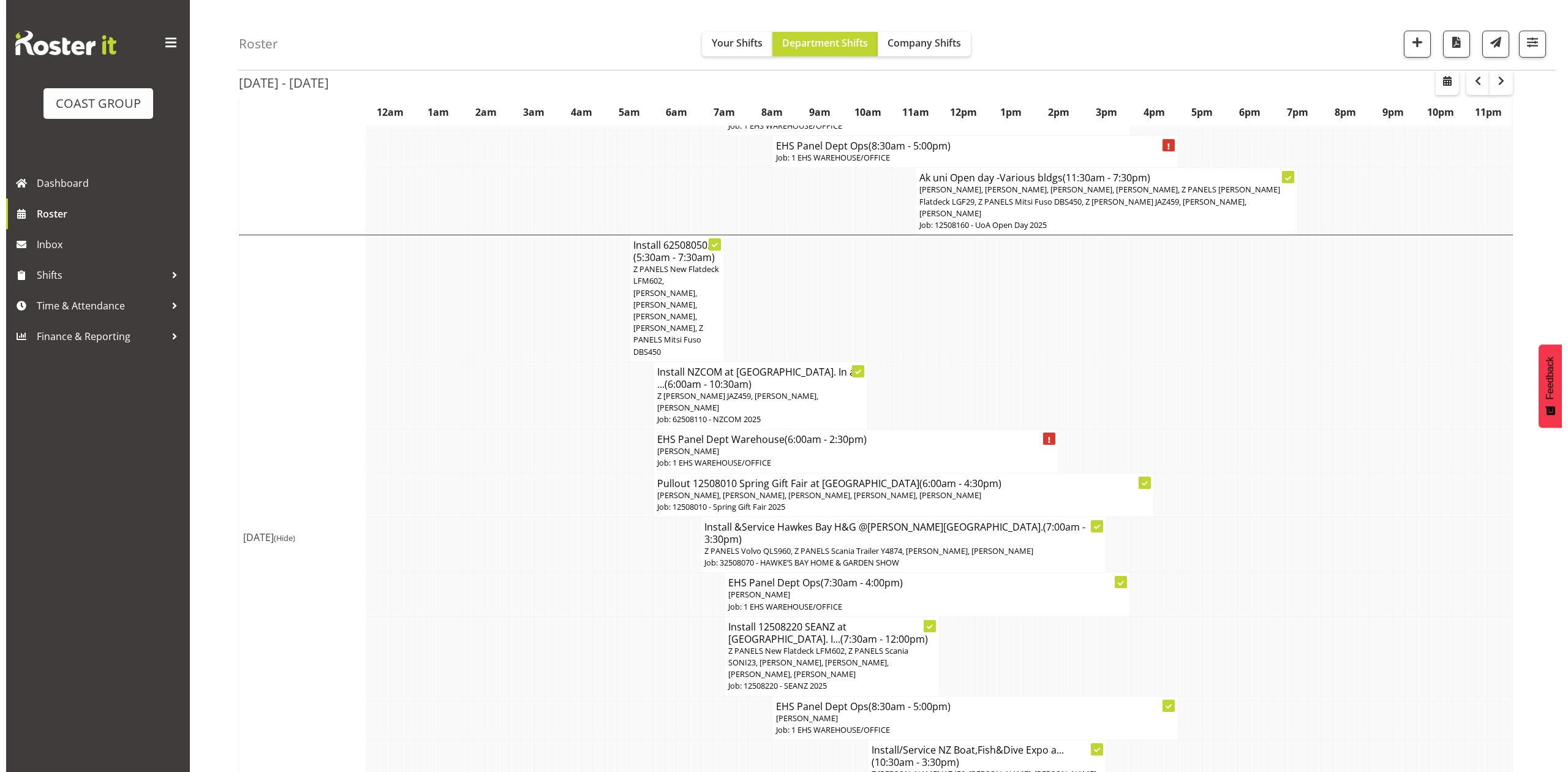
scroll to position [653, 0]
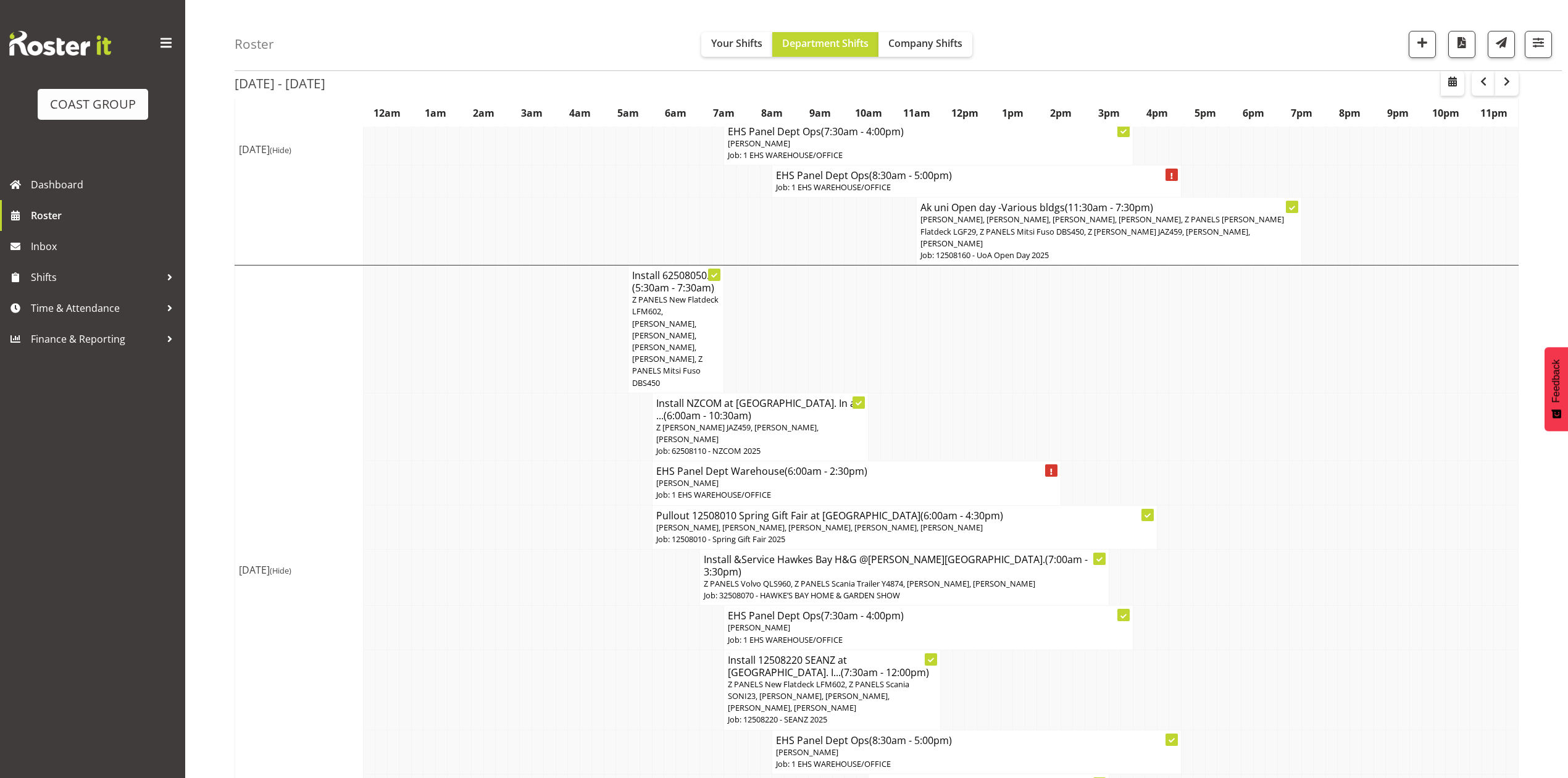
click at [698, 293] on span "Z PANELS New Flatdeck LFM602, Abe Denton, Takaria Leleimua-Kamira, Jeremy Zhu, …" at bounding box center [675, 340] width 86 height 94
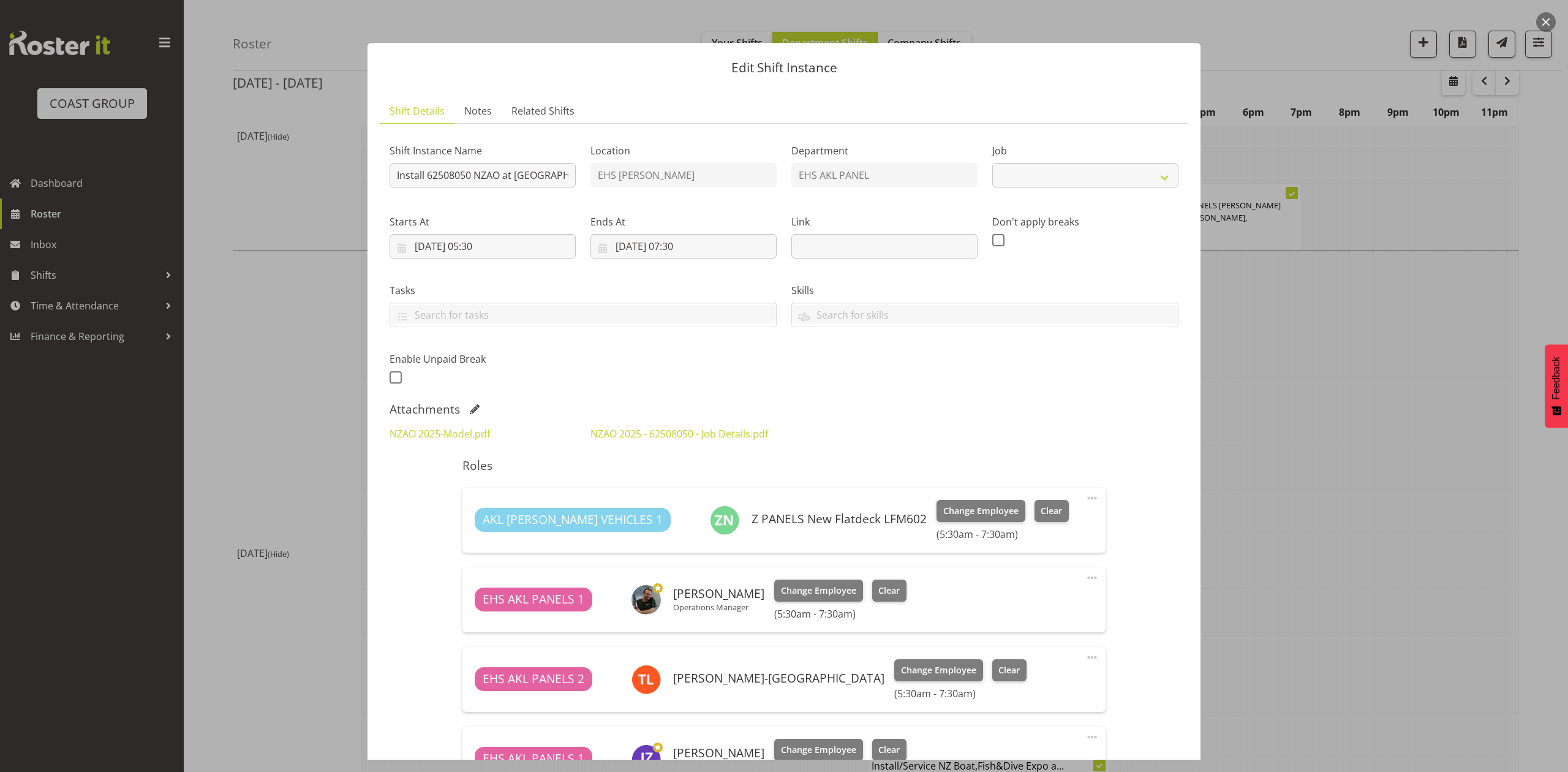
select select "9198"
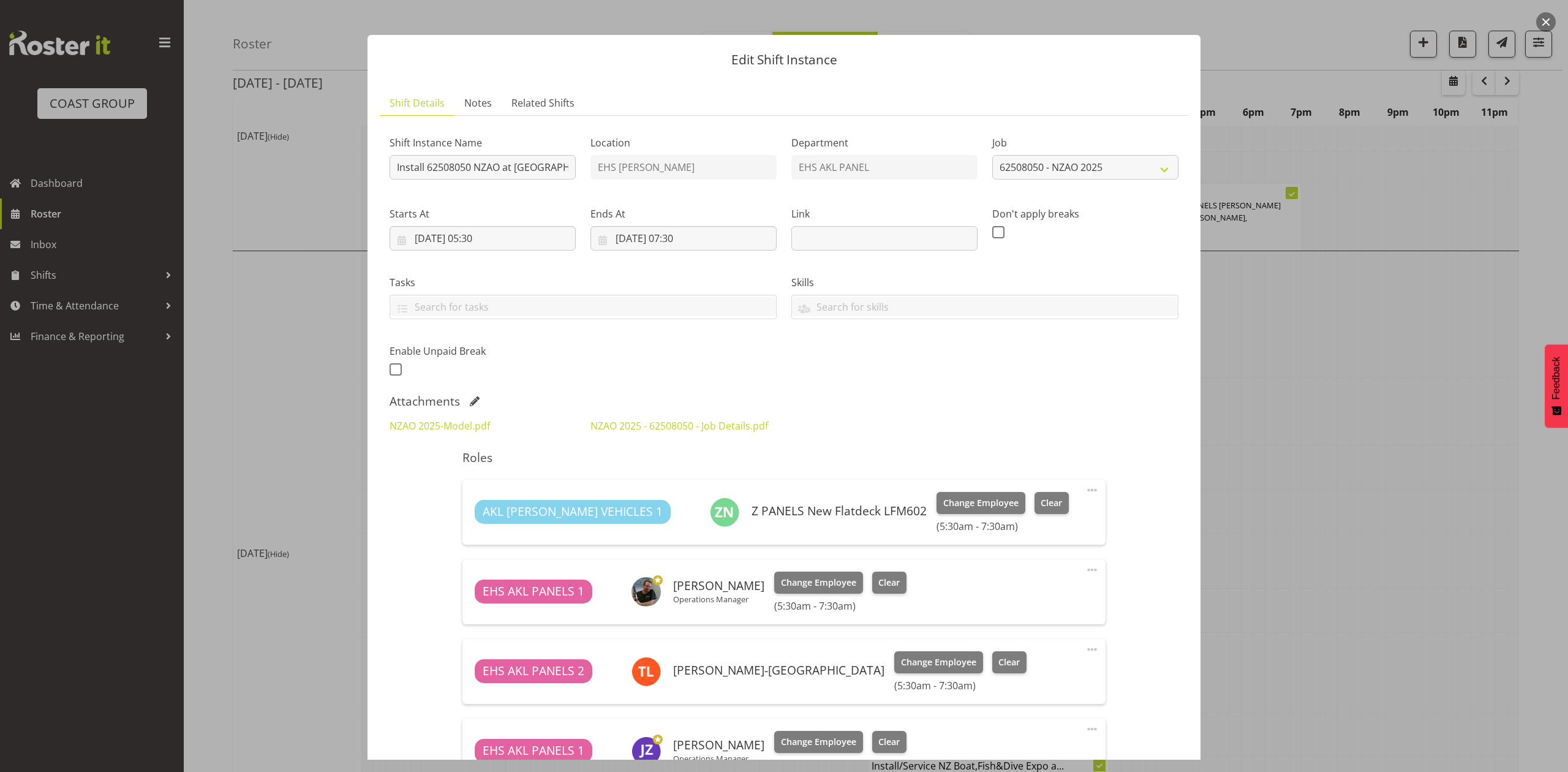
scroll to position [0, 0]
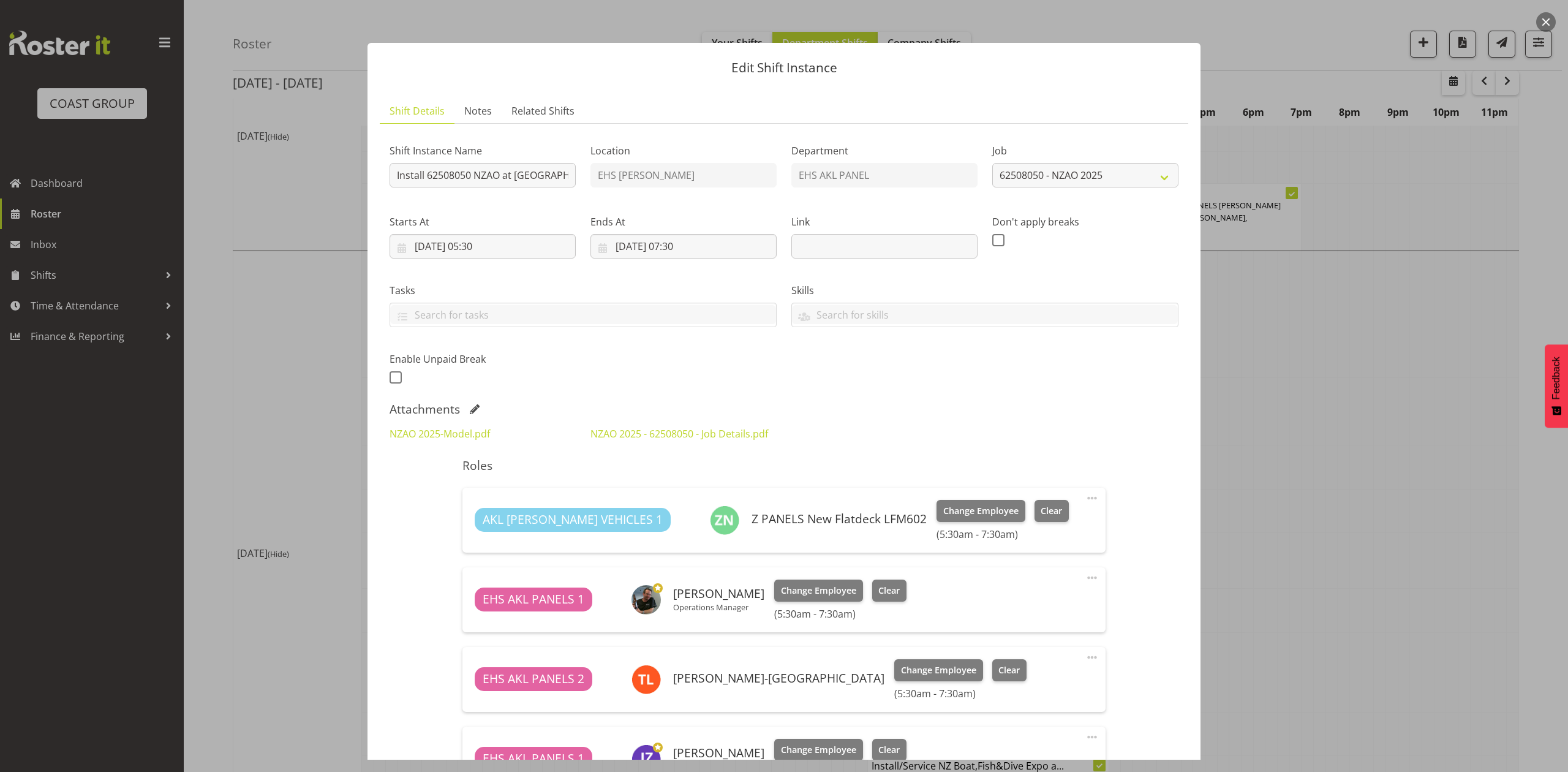
click at [476, 408] on span at bounding box center [474, 409] width 9 height 9
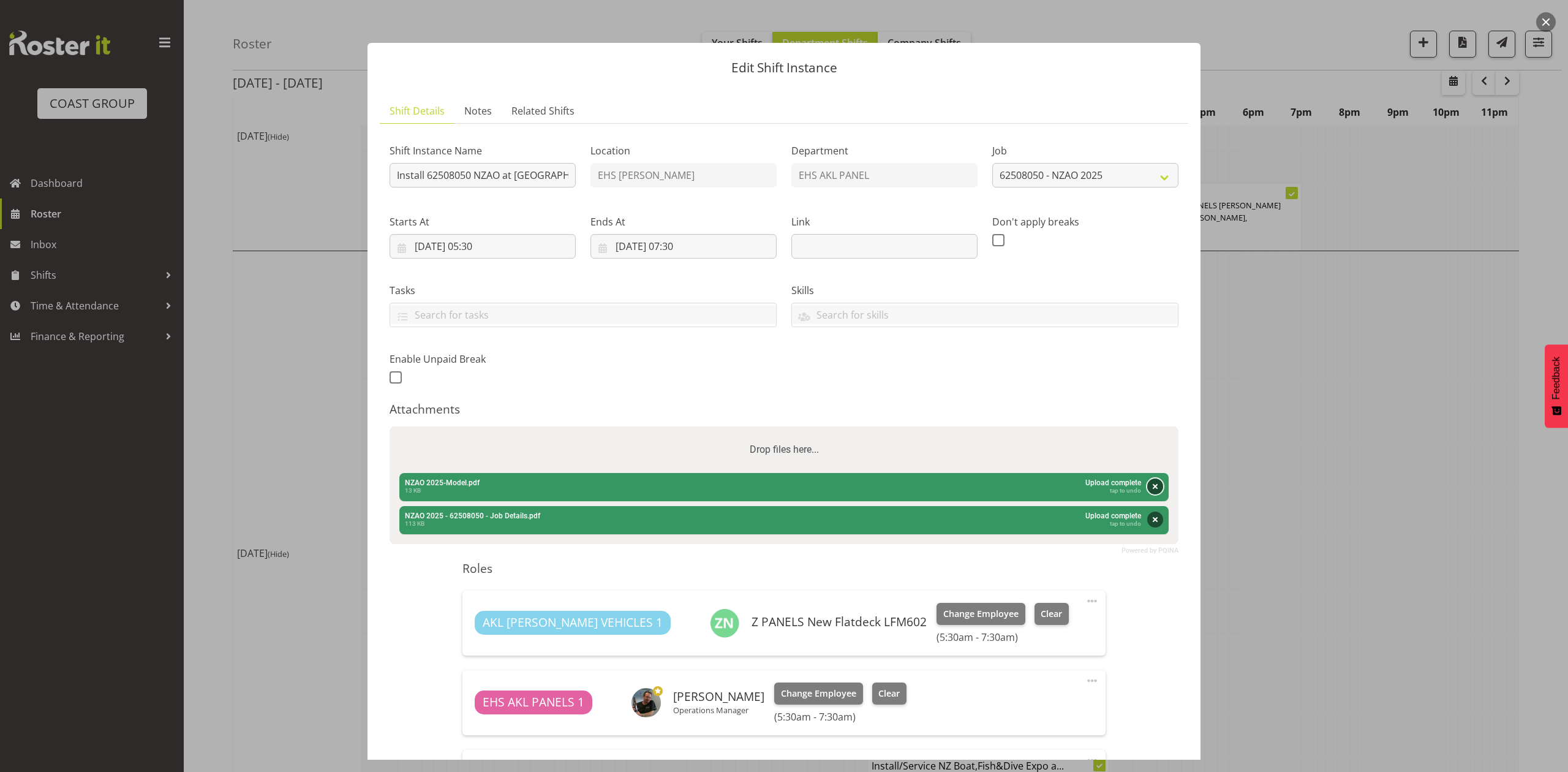
click at [1149, 486] on button "Remove" at bounding box center [1155, 486] width 16 height 16
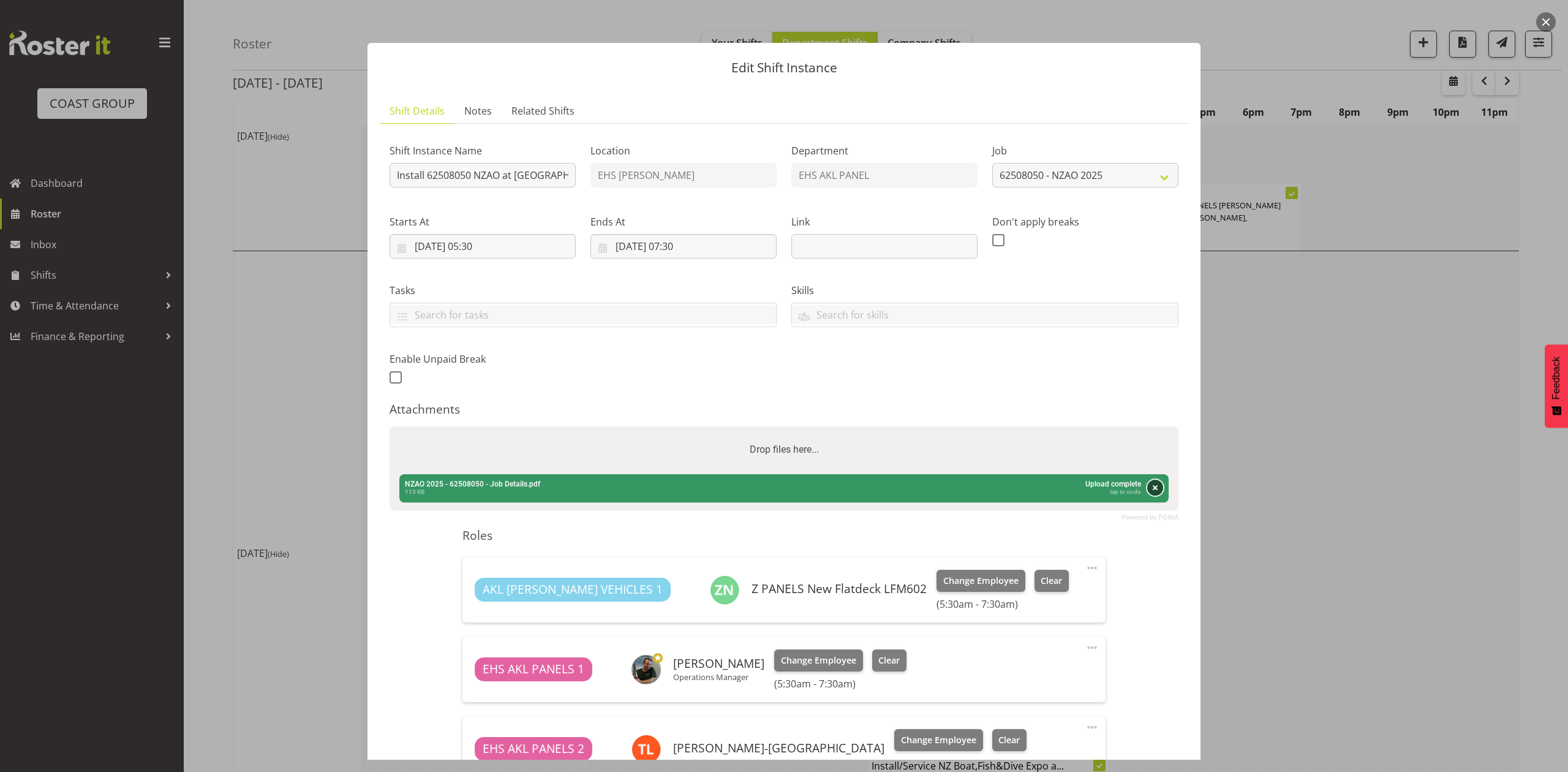
click at [1147, 484] on button "Remove" at bounding box center [1155, 487] width 16 height 16
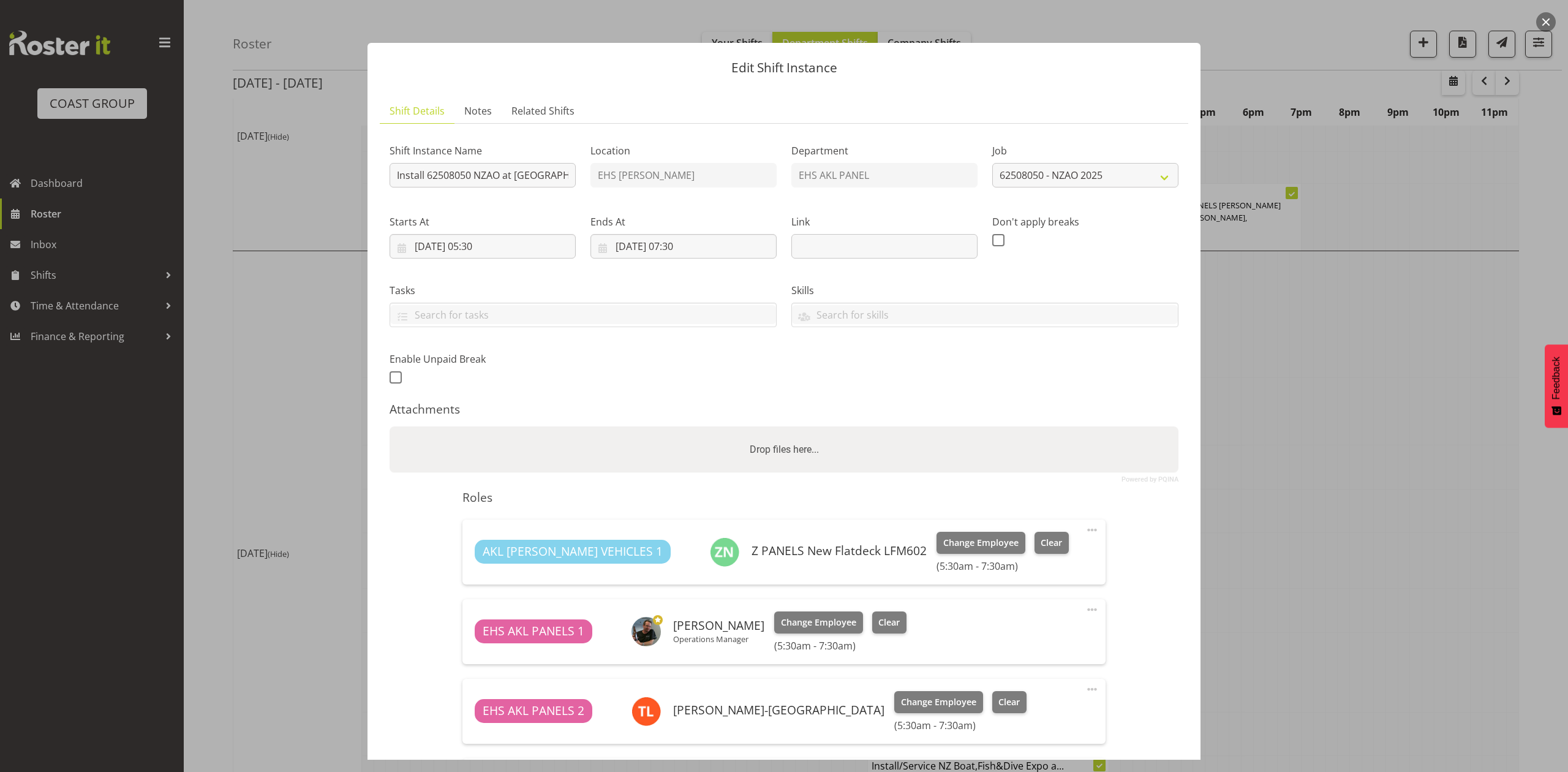
click at [1076, 454] on div "Drop files here..." at bounding box center [784, 450] width 789 height 46
click at [390, 427] on input "Drop files here..." at bounding box center [784, 429] width 789 height 4
type input "C:\fakepath\62508050 - NZAO - GC - Job Details.pdf"
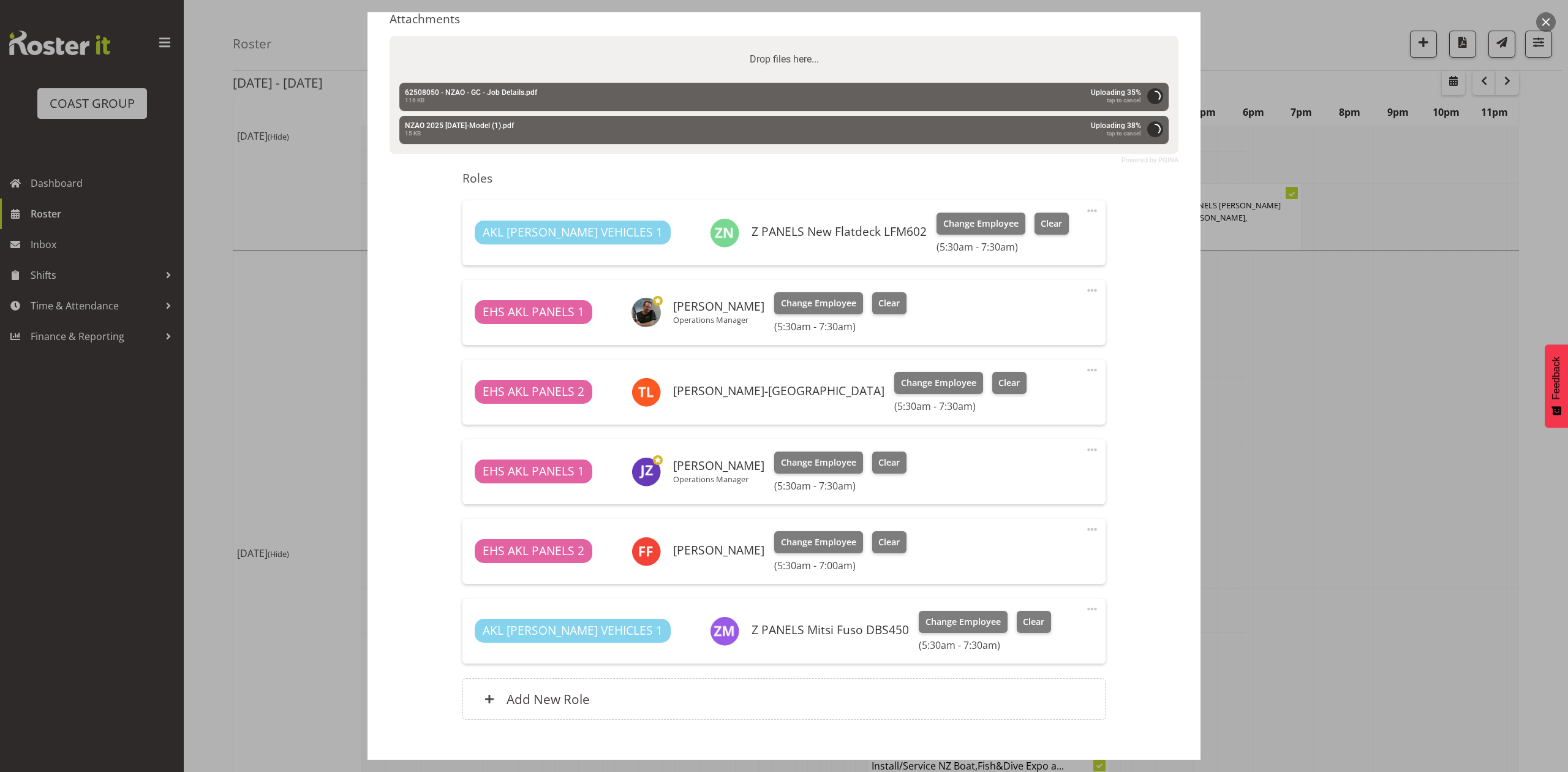
scroll to position [408, 0]
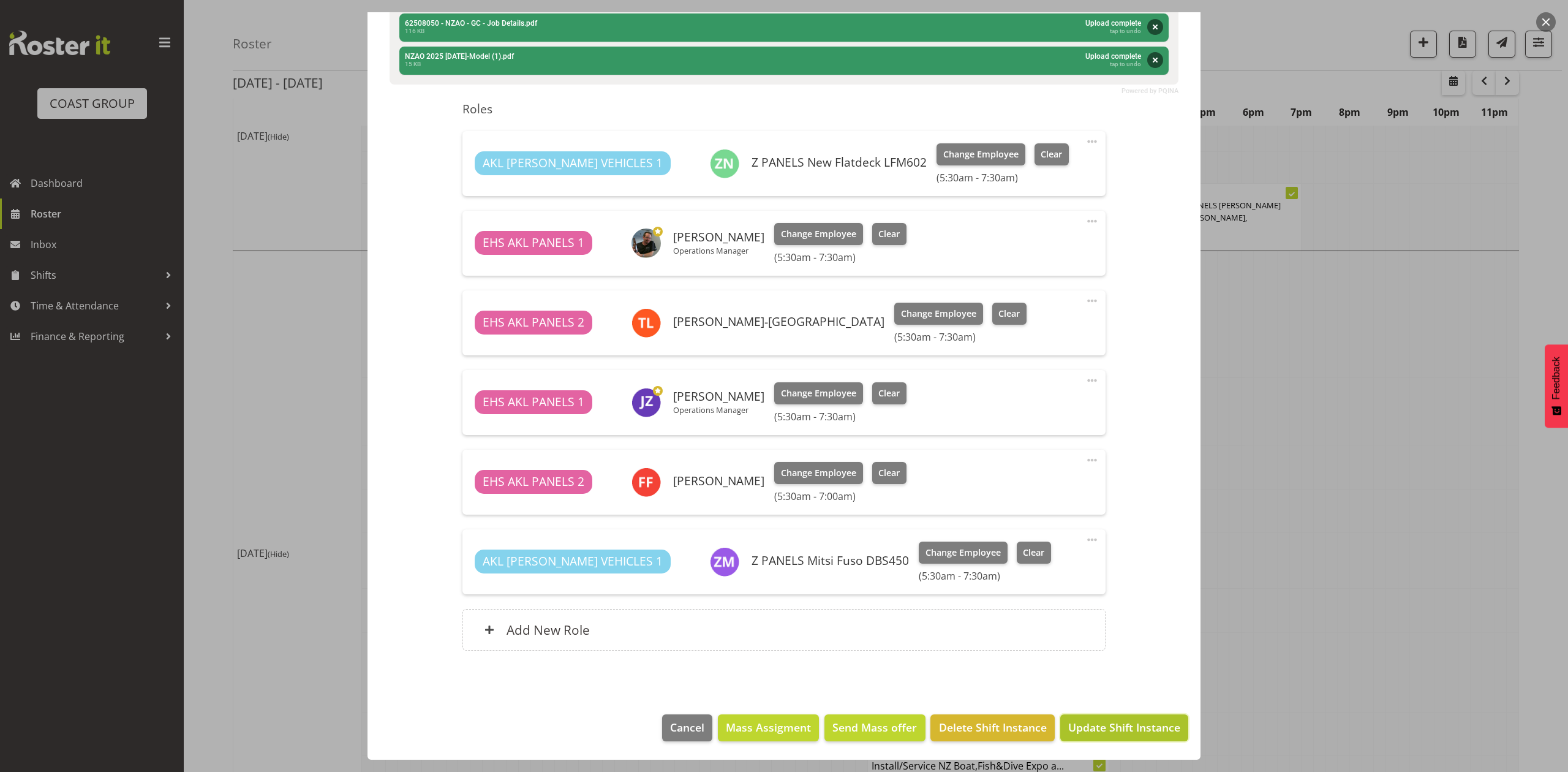
drag, startPoint x: 1137, startPoint y: 726, endPoint x: 1566, endPoint y: 494, distance: 487.7
click at [1137, 726] on span "Update Shift Instance" at bounding box center [1123, 726] width 112 height 16
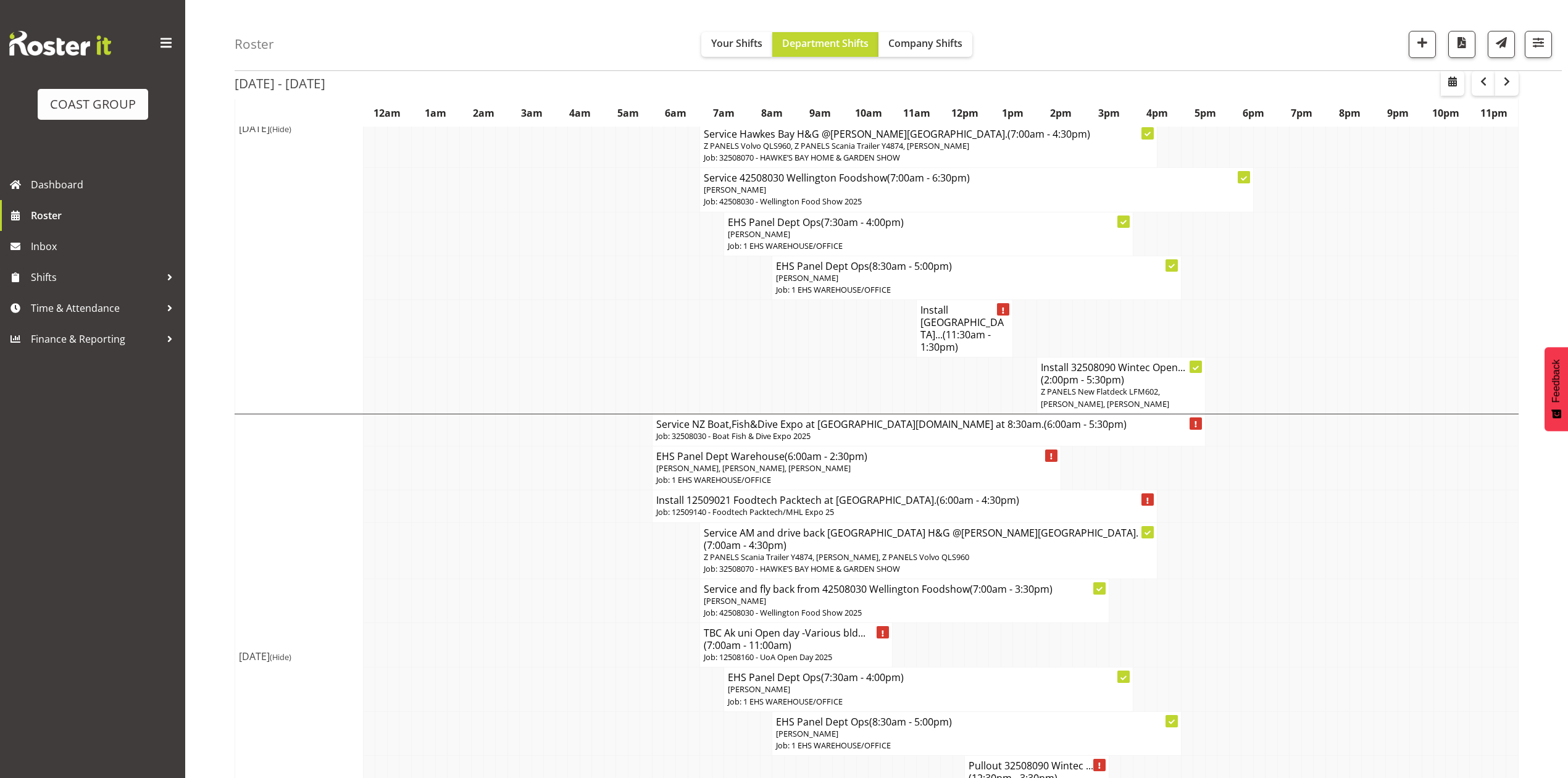
scroll to position [1729, 0]
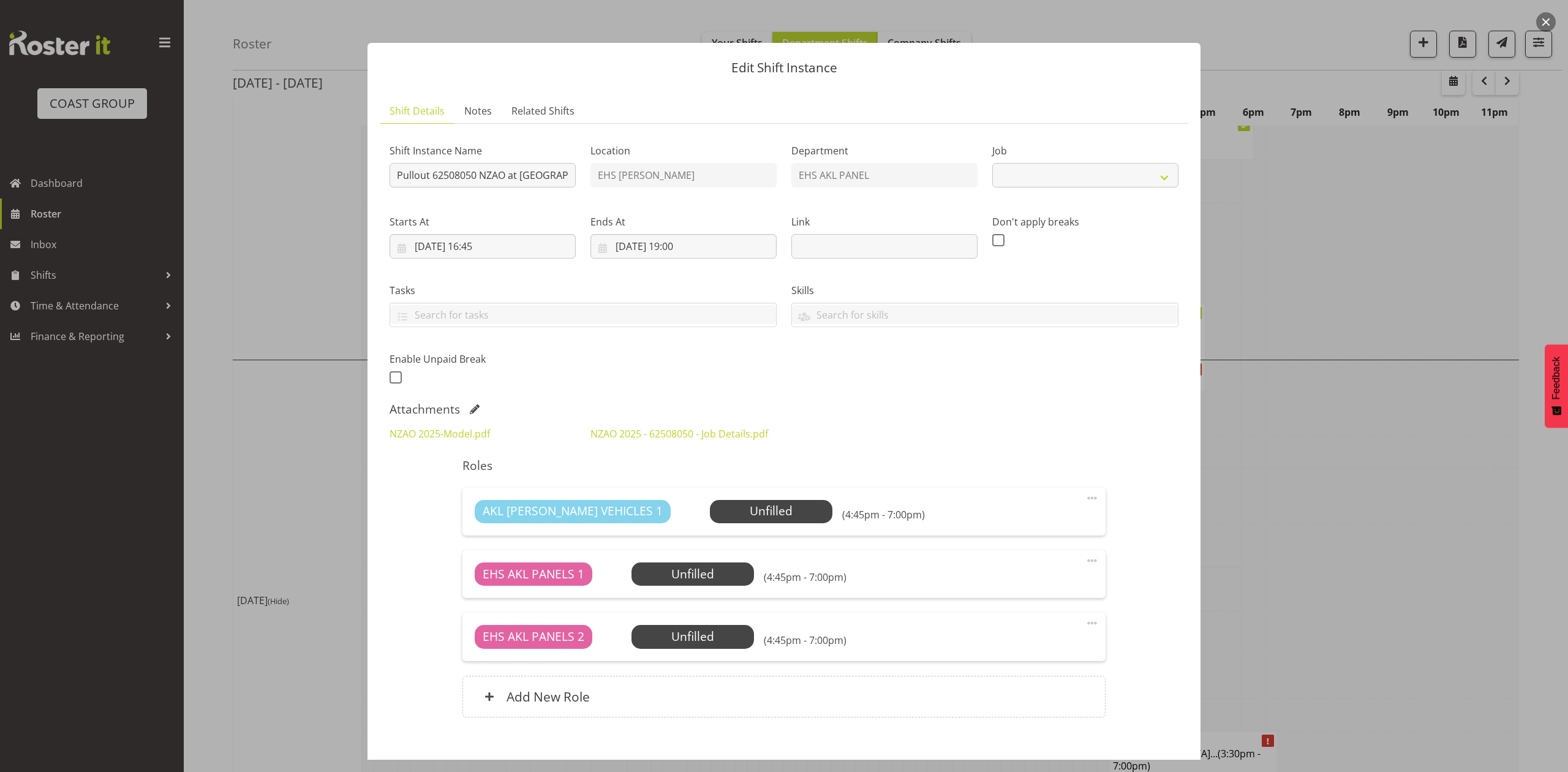
select select "9198"
click at [1085, 559] on span at bounding box center [1092, 561] width 15 height 15
click at [1134, 581] on div "Shift Instance Name Pullout 62508050 NZAO at Cordis. Out at 5:30pm. Location EH…" at bounding box center [784, 432] width 789 height 598
click at [1085, 561] on span at bounding box center [1092, 561] width 15 height 15
click at [1025, 630] on link "Delete" at bounding box center [1040, 631] width 118 height 22
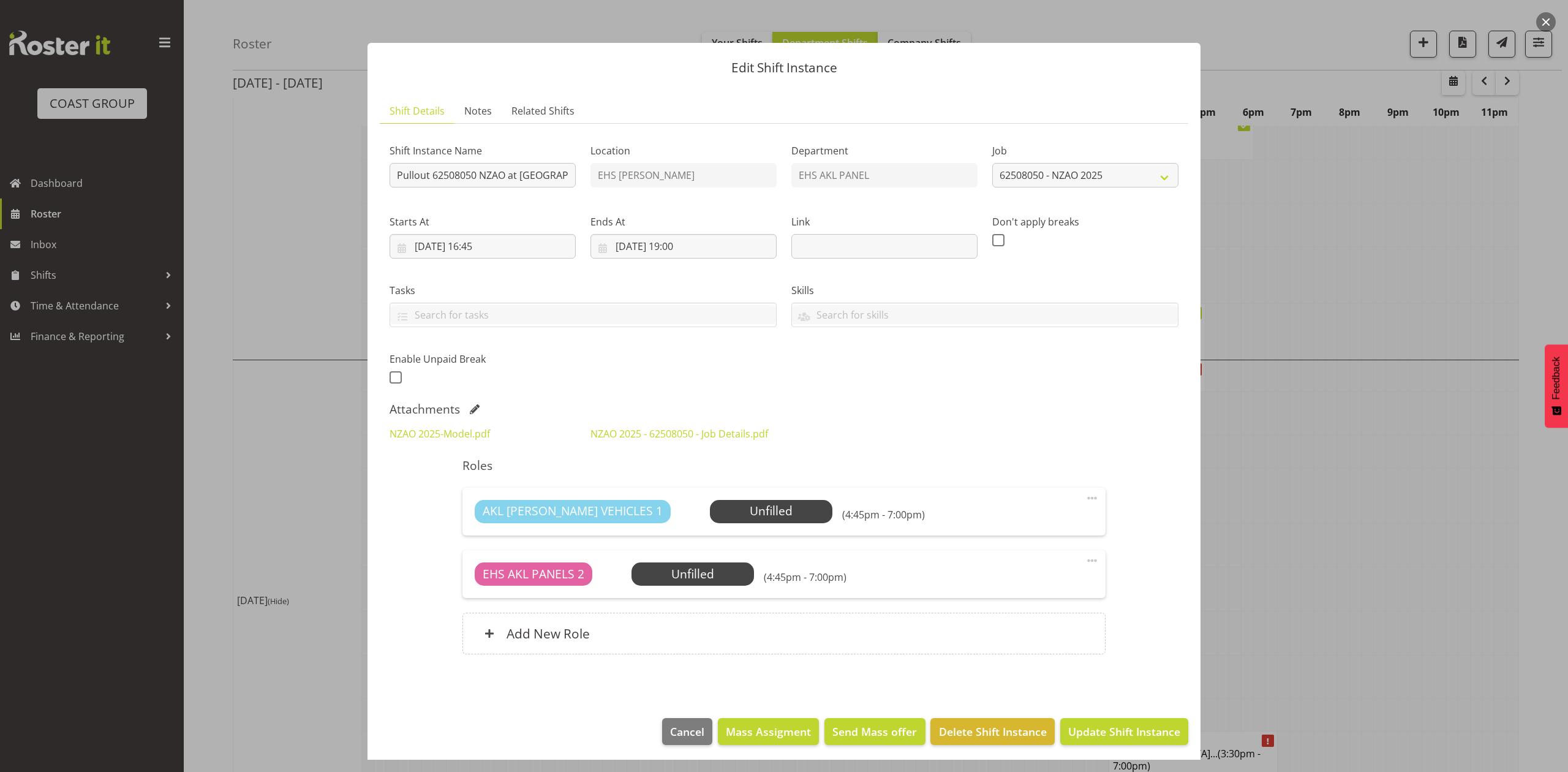
click at [1085, 560] on span at bounding box center [1092, 561] width 15 height 15
click at [1017, 631] on link "Delete" at bounding box center [1040, 631] width 118 height 22
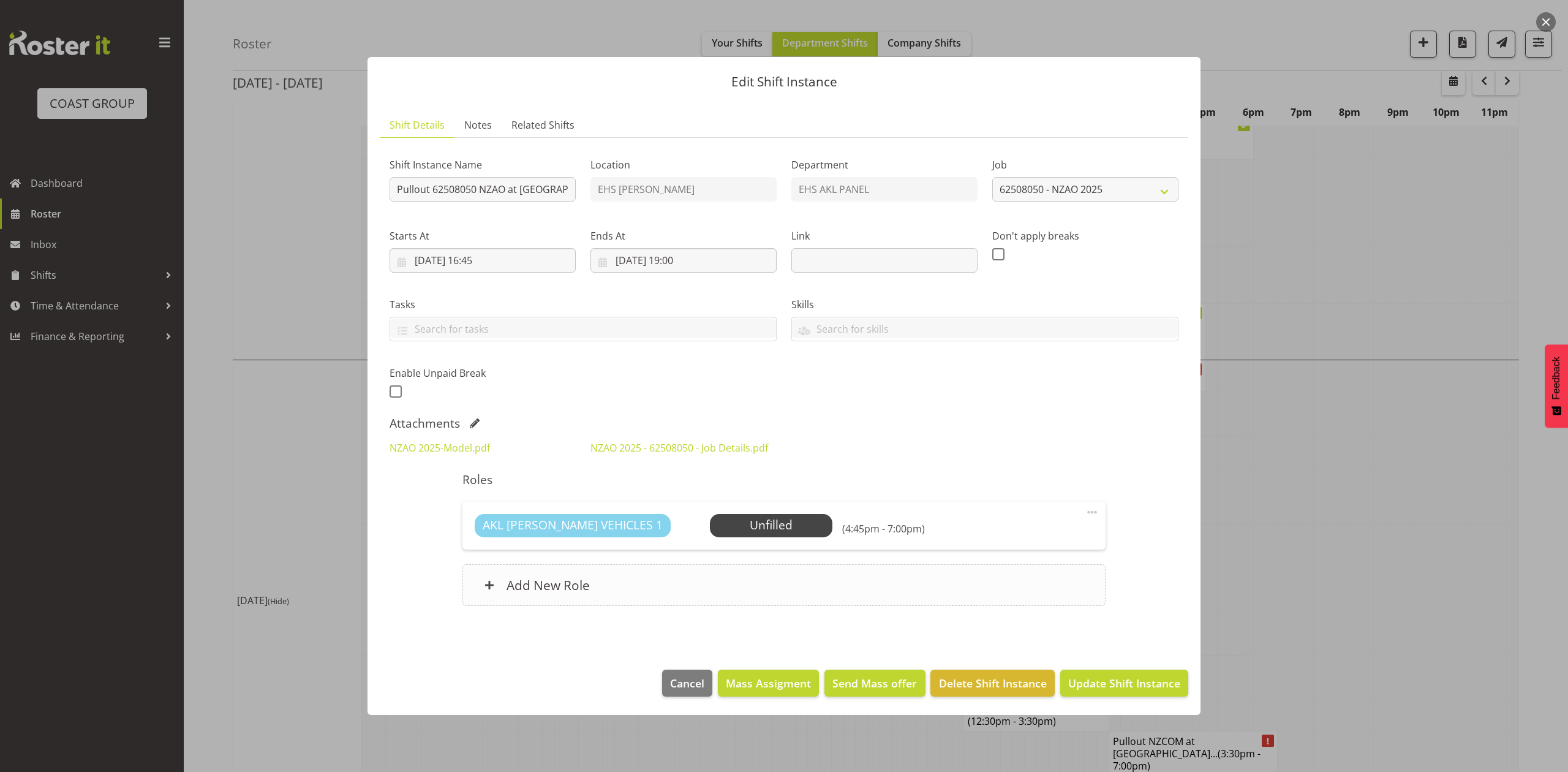
click at [1075, 583] on div "Add New Role" at bounding box center [784, 585] width 643 height 42
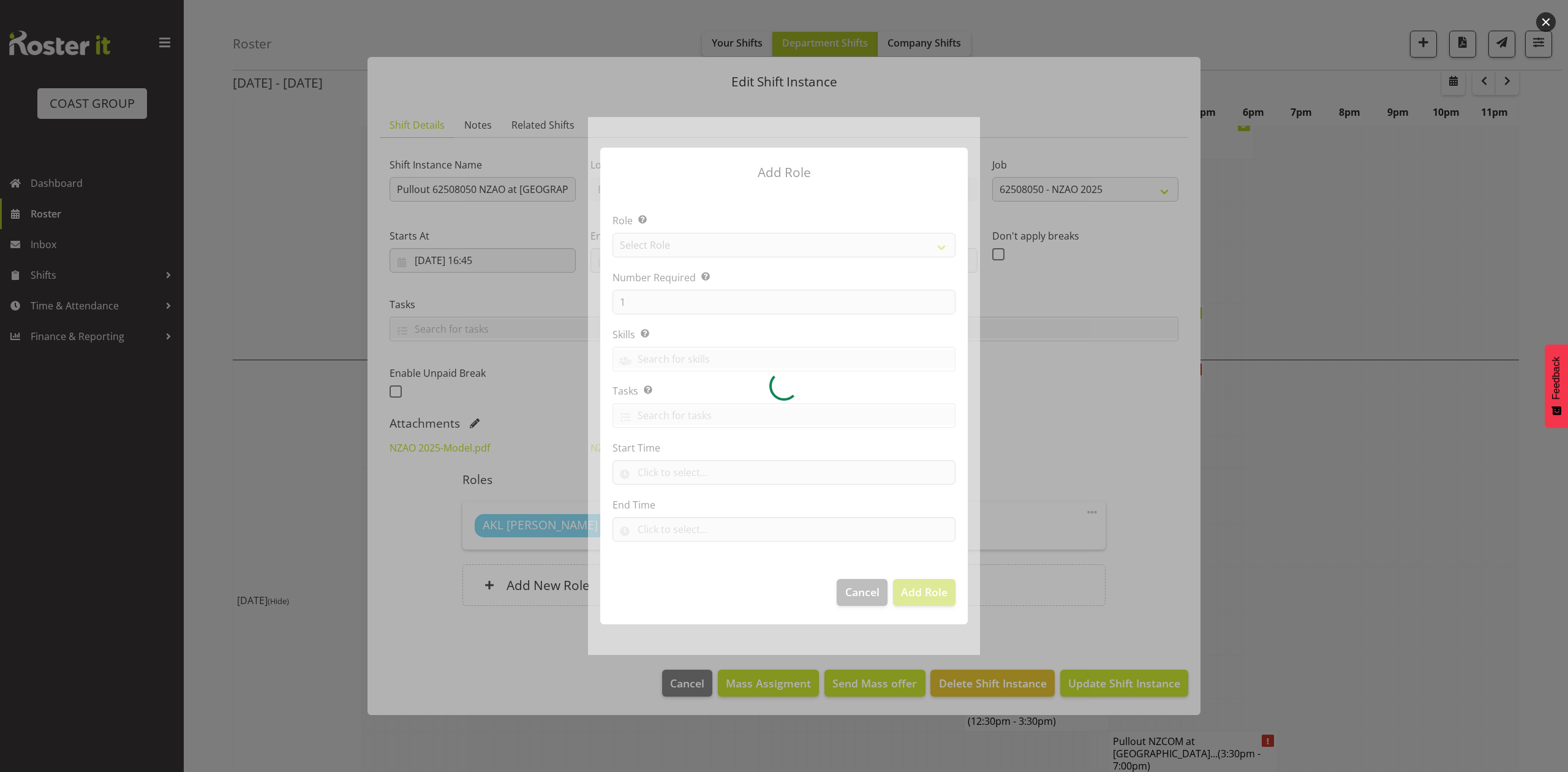
click at [835, 245] on div at bounding box center [783, 385] width 392 height 537
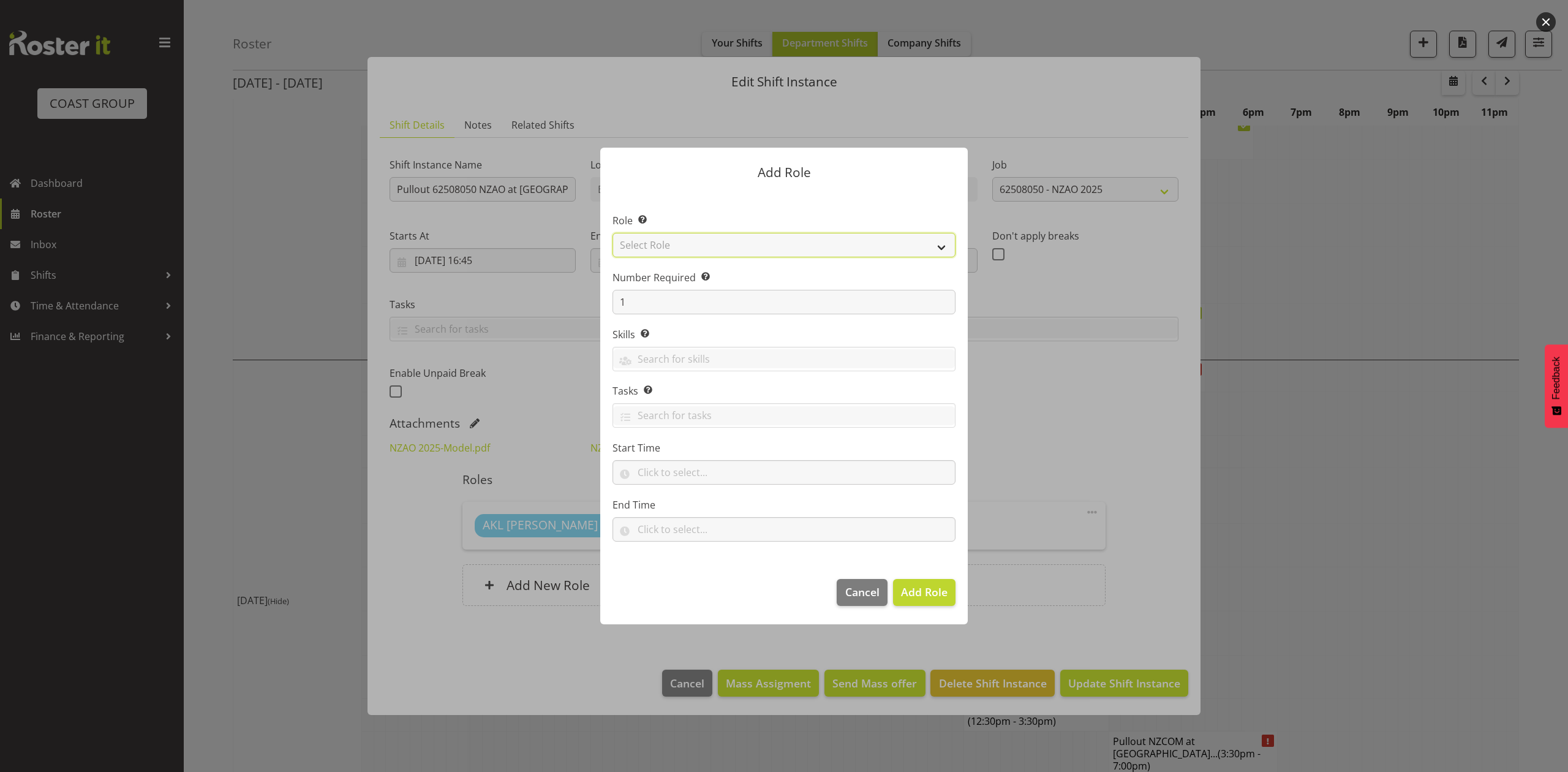
click at [839, 245] on select "Select Role ACCOUNT MANAGER ACCOUNT MANAGER DW ACCOUNTS AKL DIANNA VEHICLES AKL…" at bounding box center [784, 245] width 343 height 25
select select "188"
click at [612, 232] on select "Select Role ACCOUNT MANAGER ACCOUNT MANAGER DW ACCOUNTS AKL DIANNA VEHICLES AKL…" at bounding box center [784, 245] width 343 height 25
click at [932, 591] on span "Add Role" at bounding box center [923, 592] width 46 height 15
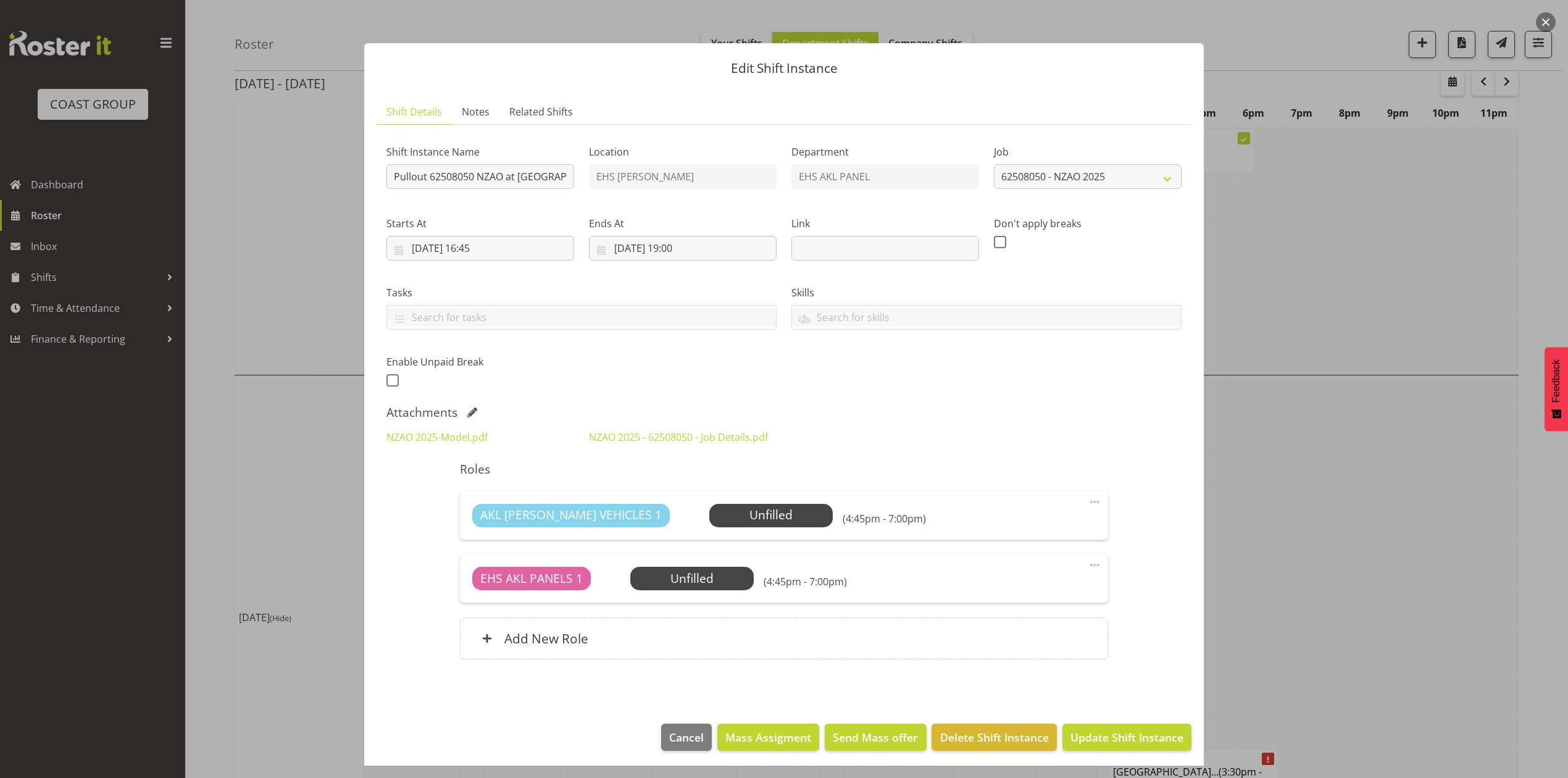
click at [1086, 564] on span at bounding box center [1094, 565] width 15 height 15
click at [1001, 630] on link "Delete" at bounding box center [1042, 636] width 118 height 22
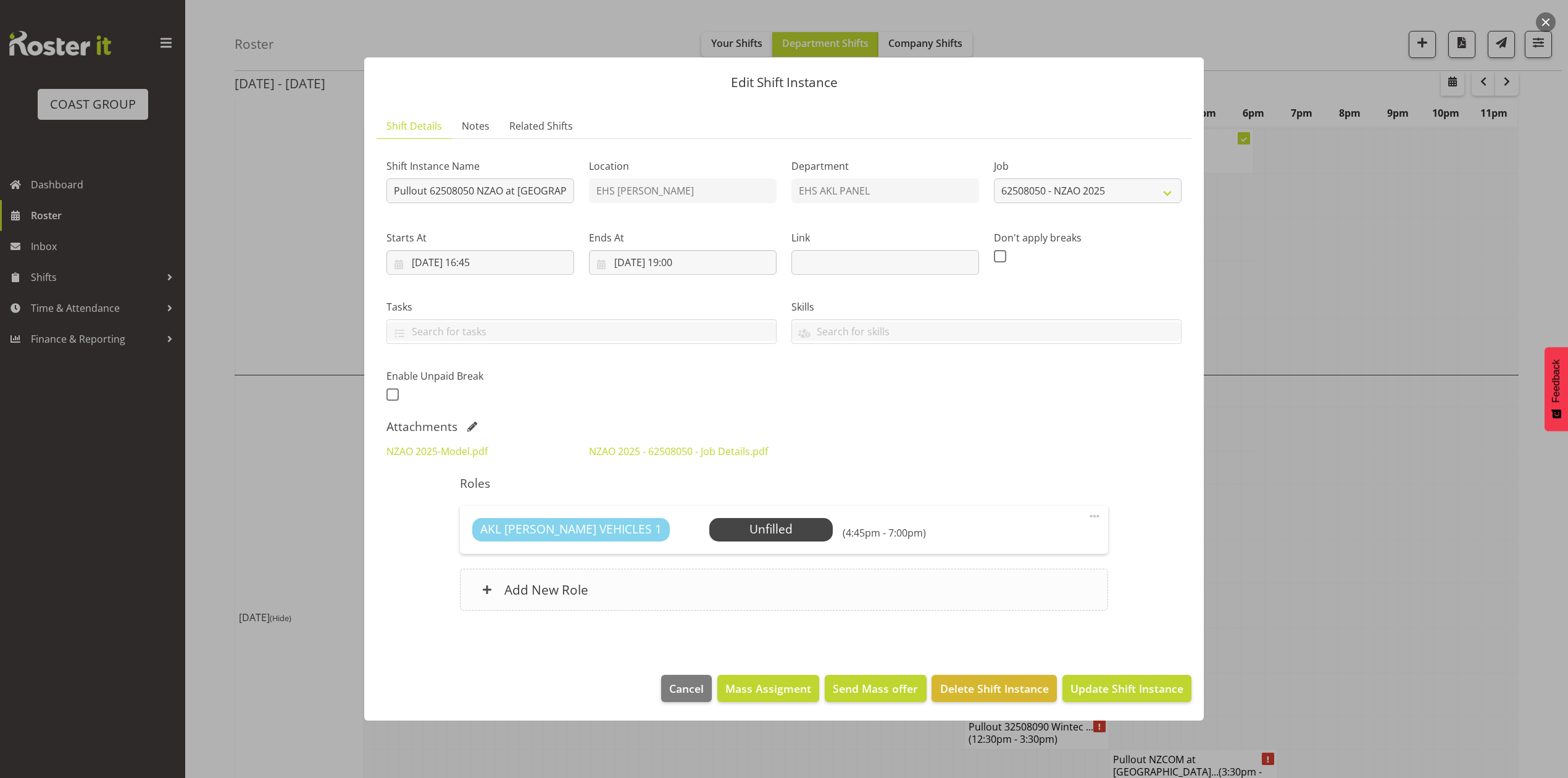
click at [938, 589] on div "Add New Role" at bounding box center [784, 590] width 648 height 42
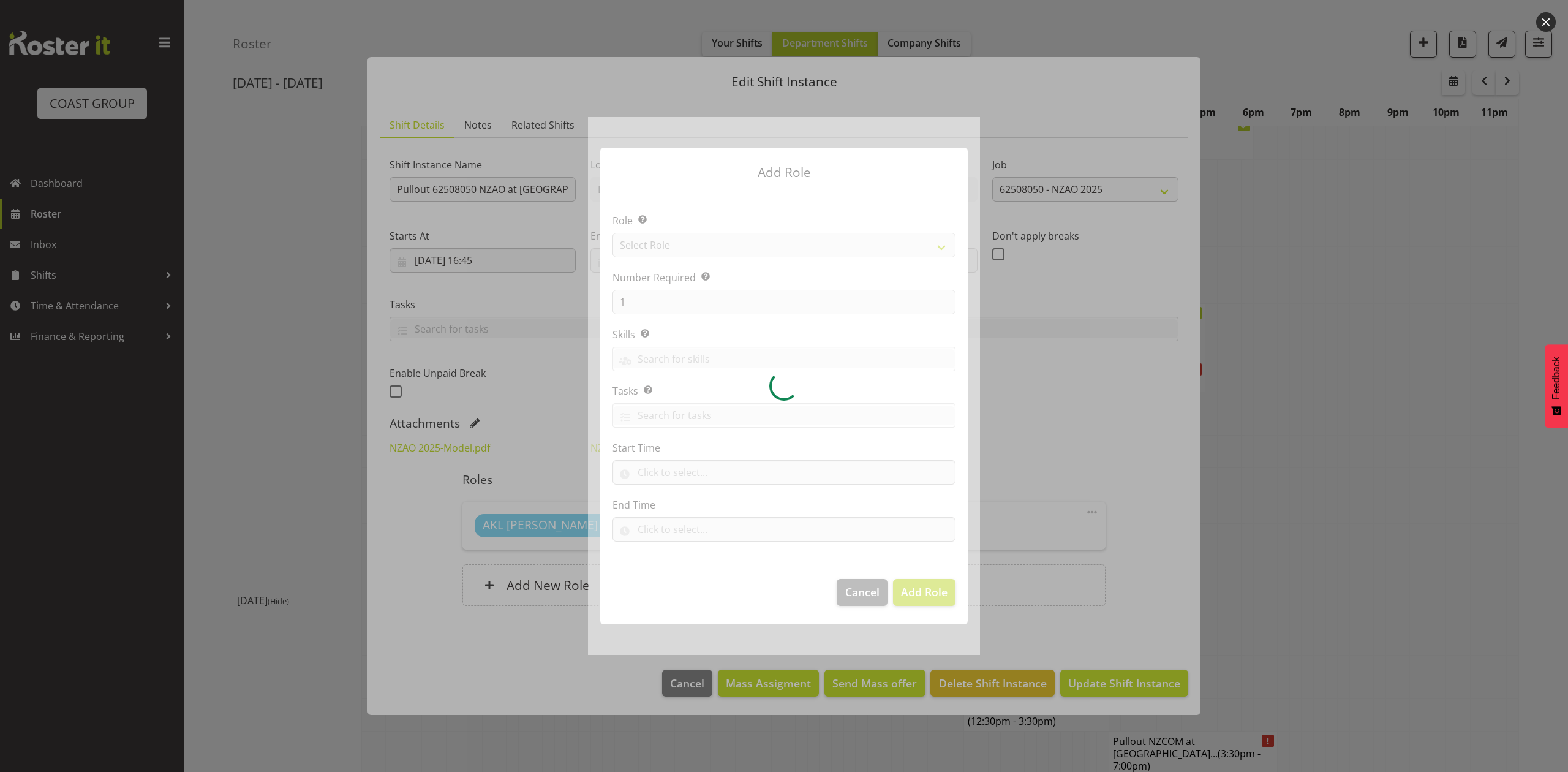
click at [733, 241] on div at bounding box center [783, 385] width 392 height 537
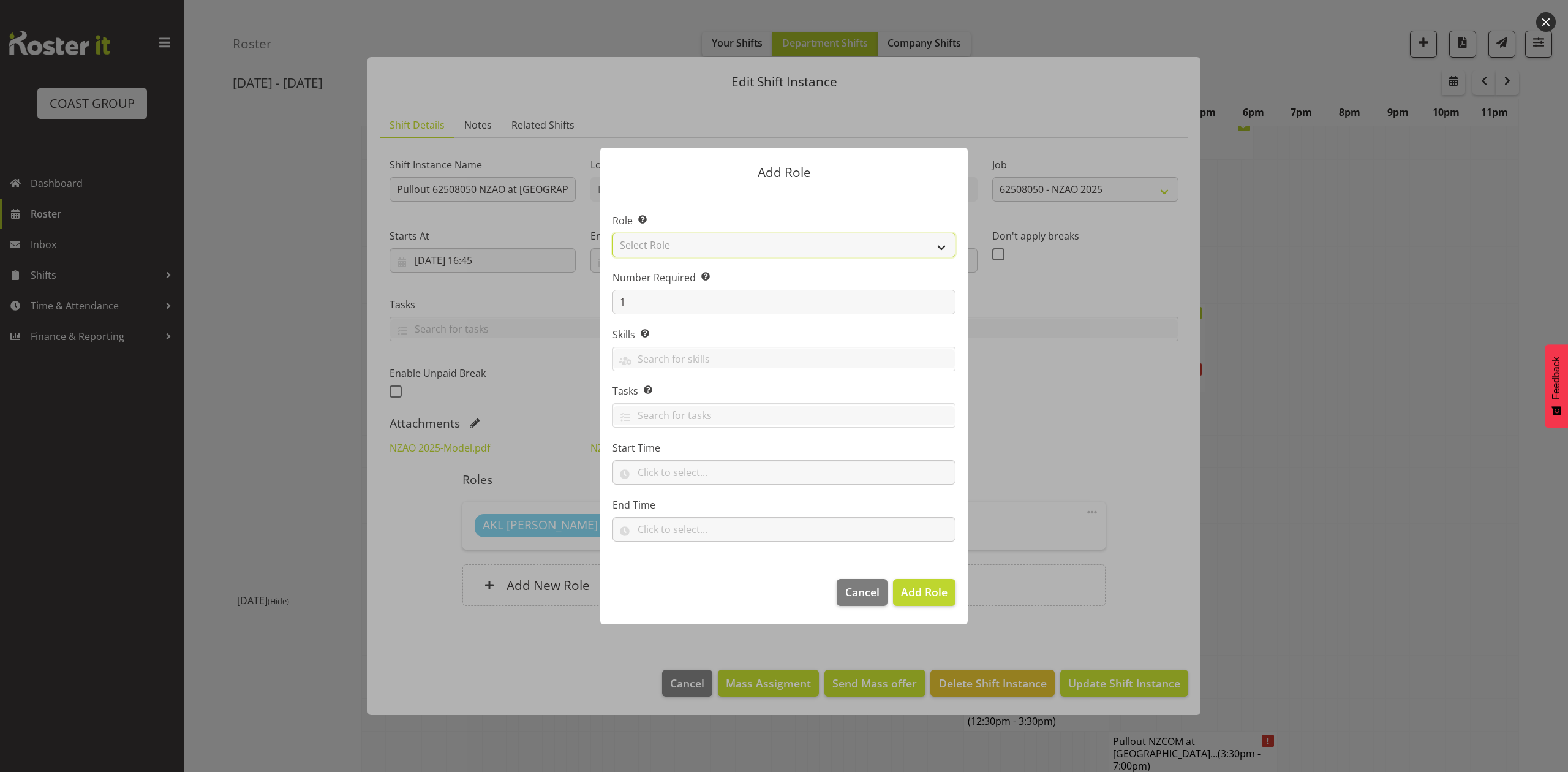
click at [733, 241] on select "Select Role ACCOUNT MANAGER ACCOUNT MANAGER DW ACCOUNTS AKL DIANNA VEHICLES AKL…" at bounding box center [784, 245] width 343 height 25
select select "81"
click at [612, 232] on select "Select Role ACCOUNT MANAGER ACCOUNT MANAGER DW ACCOUNTS AKL DIANNA VEHICLES AKL…" at bounding box center [784, 245] width 343 height 25
click at [923, 591] on span "Add Role" at bounding box center [923, 592] width 46 height 15
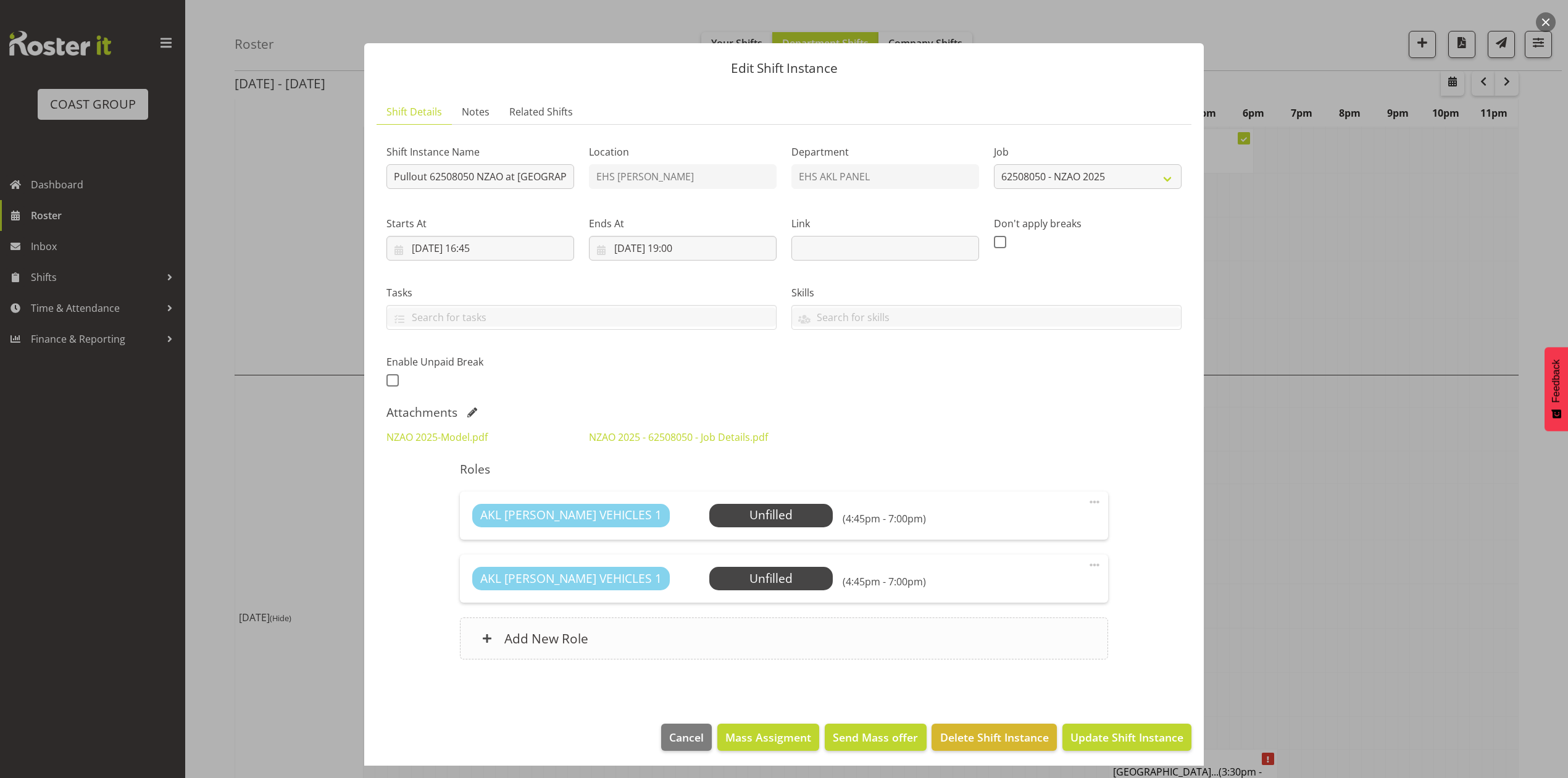
click at [891, 628] on div "Add New Role" at bounding box center [784, 638] width 648 height 42
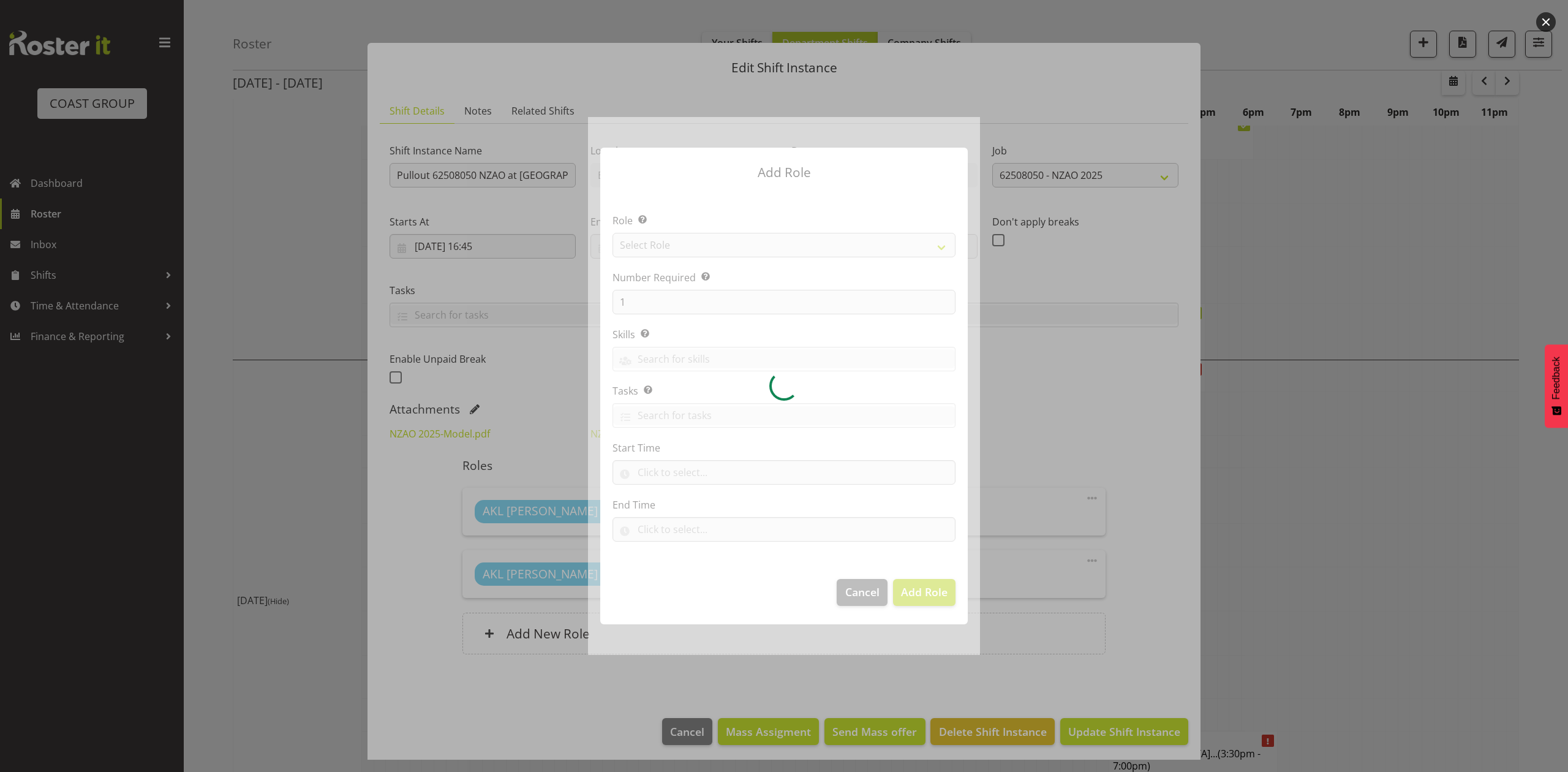
click at [758, 248] on div at bounding box center [783, 385] width 392 height 537
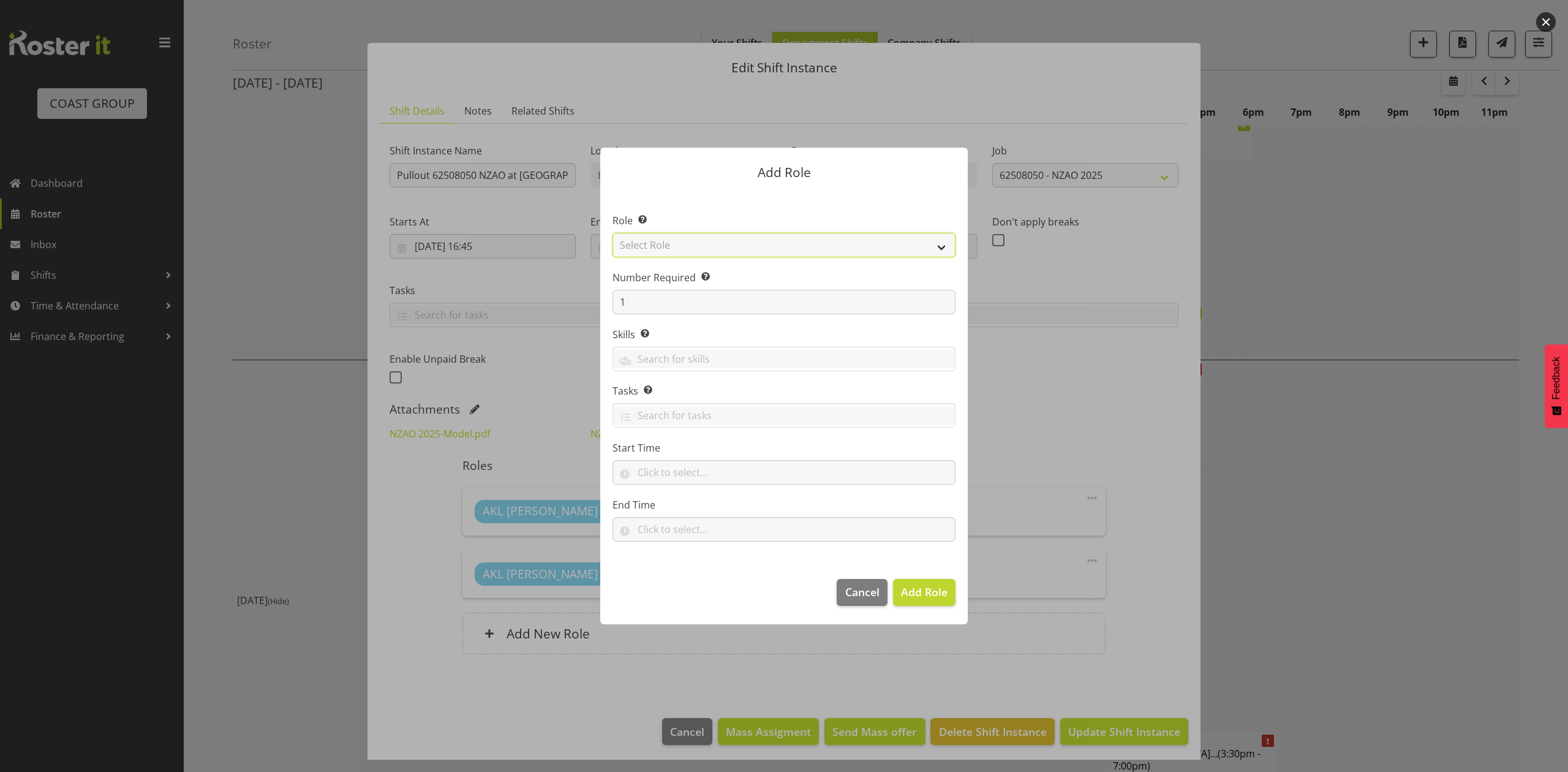
click at [758, 248] on select "Select Role ACCOUNT MANAGER ACCOUNT MANAGER DW ACCOUNTS AKL DIANNA VEHICLES AKL…" at bounding box center [784, 245] width 343 height 25
select select "188"
click at [612, 232] on select "Select Role ACCOUNT MANAGER ACCOUNT MANAGER DW ACCOUNTS AKL DIANNA VEHICLES AKL…" at bounding box center [784, 245] width 343 height 25
click at [684, 294] on input "1" at bounding box center [784, 303] width 343 height 25
type input "4"
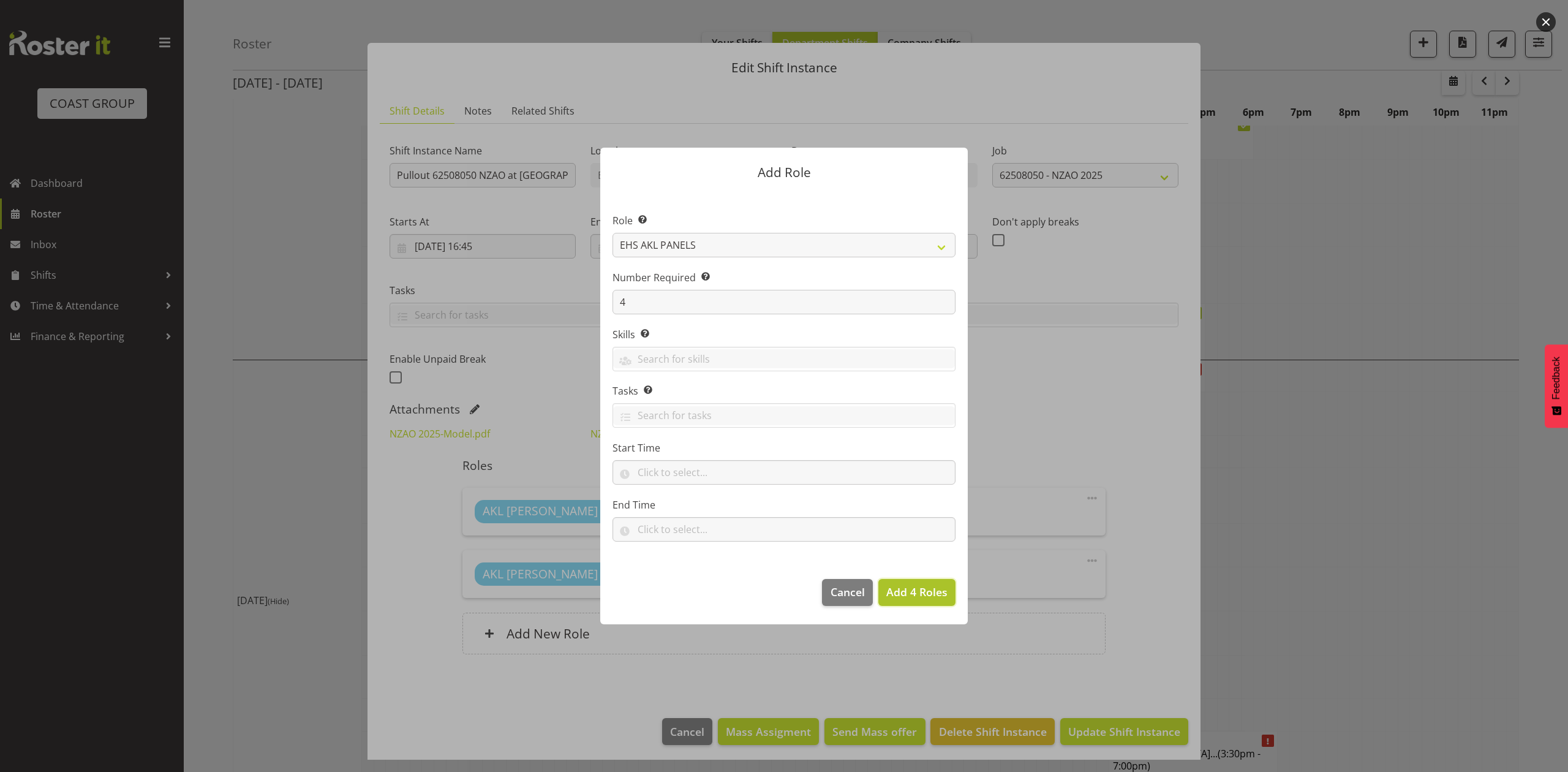
click at [924, 601] on button "Add 4 Roles" at bounding box center [916, 592] width 77 height 27
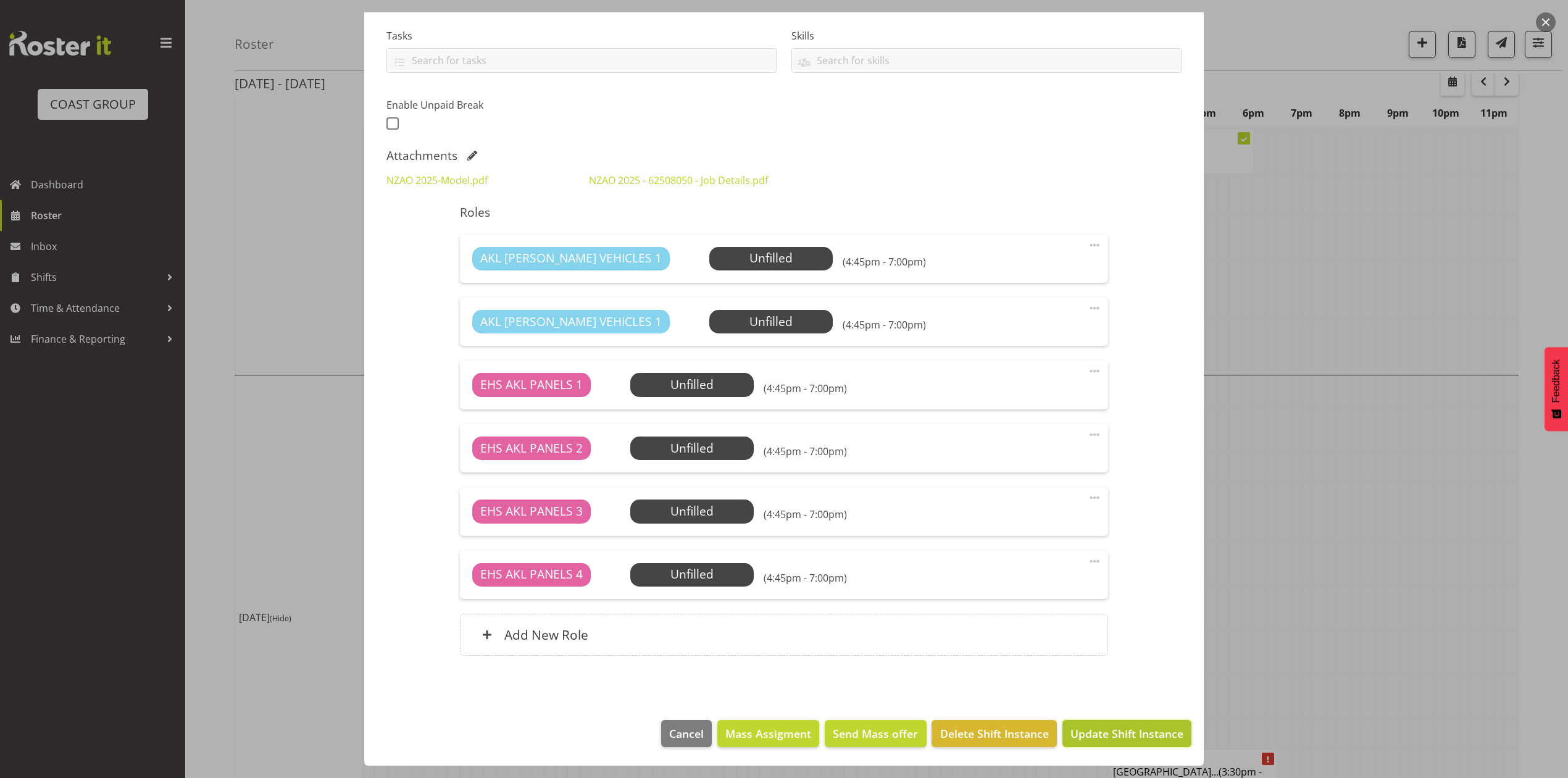
click at [1120, 731] on span "Update Shift Instance" at bounding box center [1127, 733] width 113 height 16
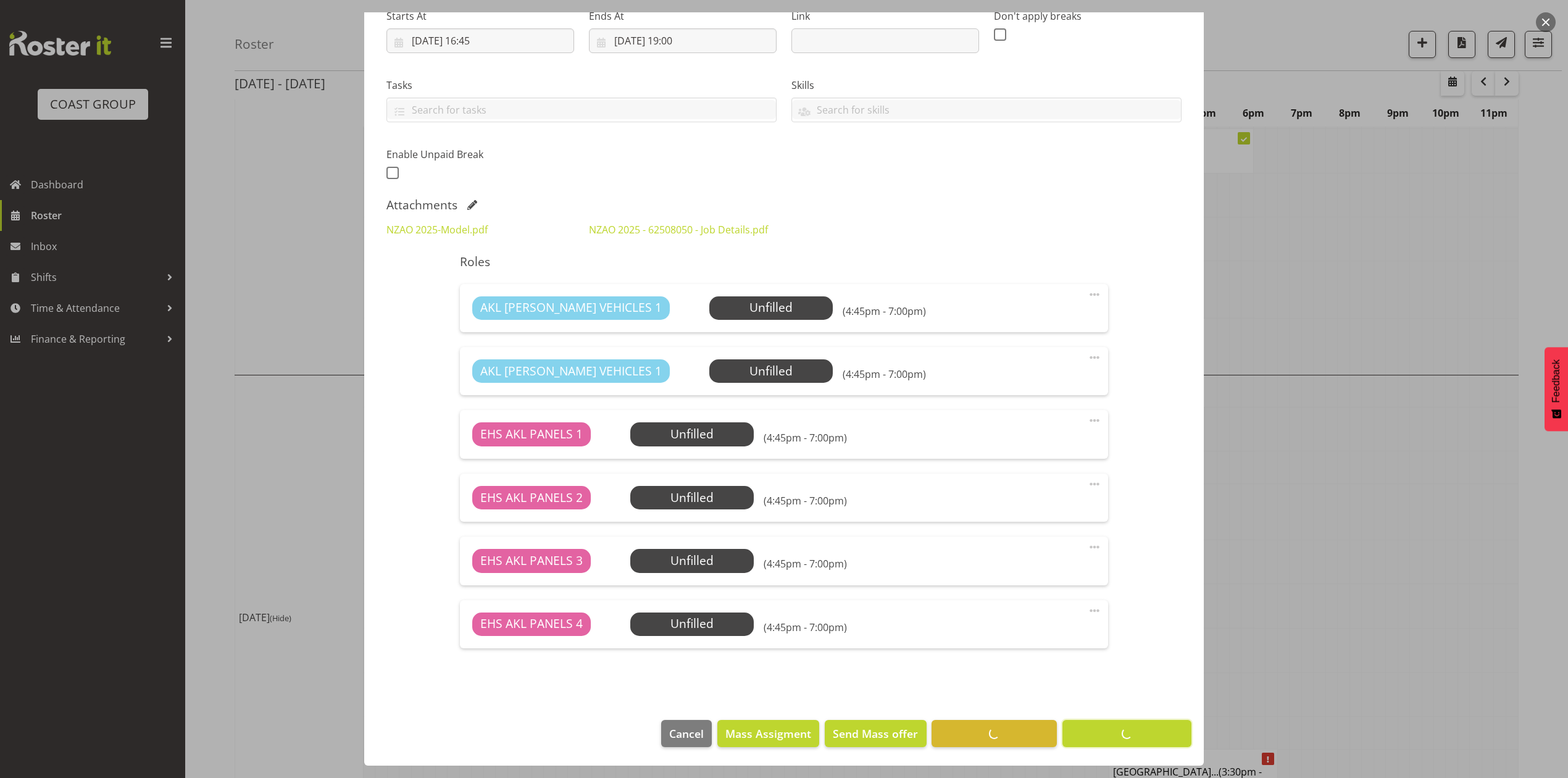
scroll to position [0, 0]
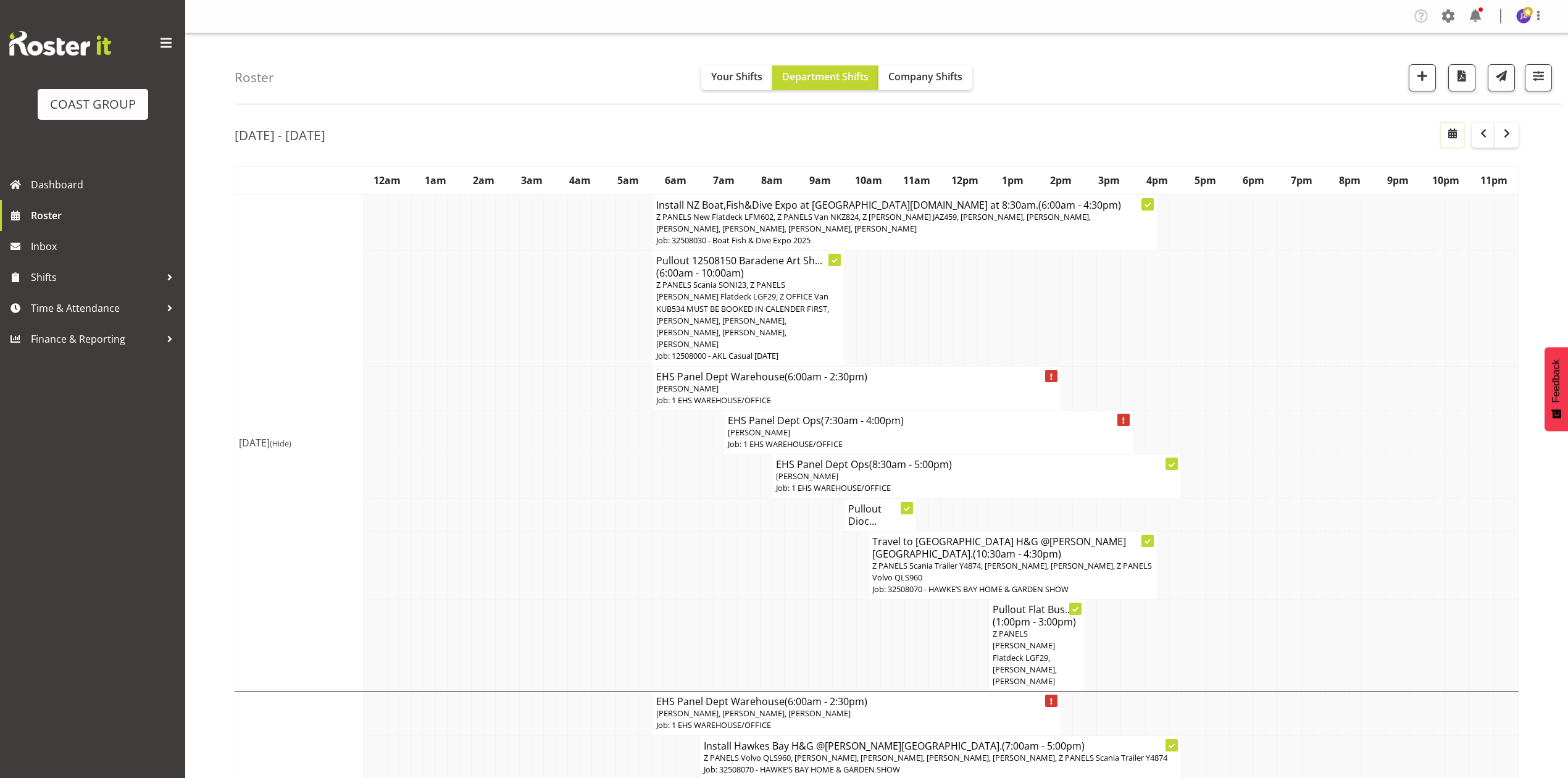
click at [1463, 136] on button "button" at bounding box center [1452, 136] width 24 height 25
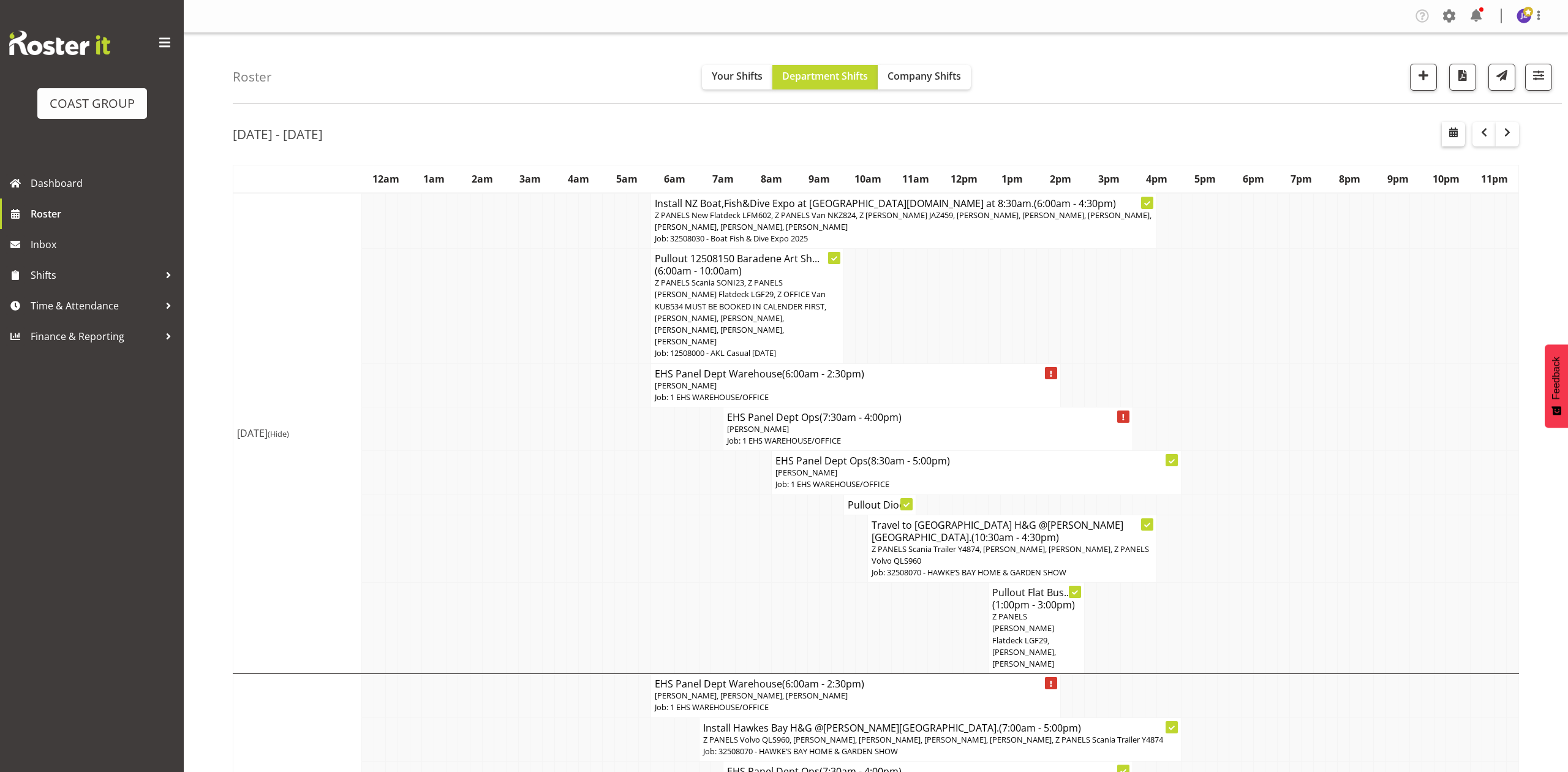
select select "7"
select select "2025"
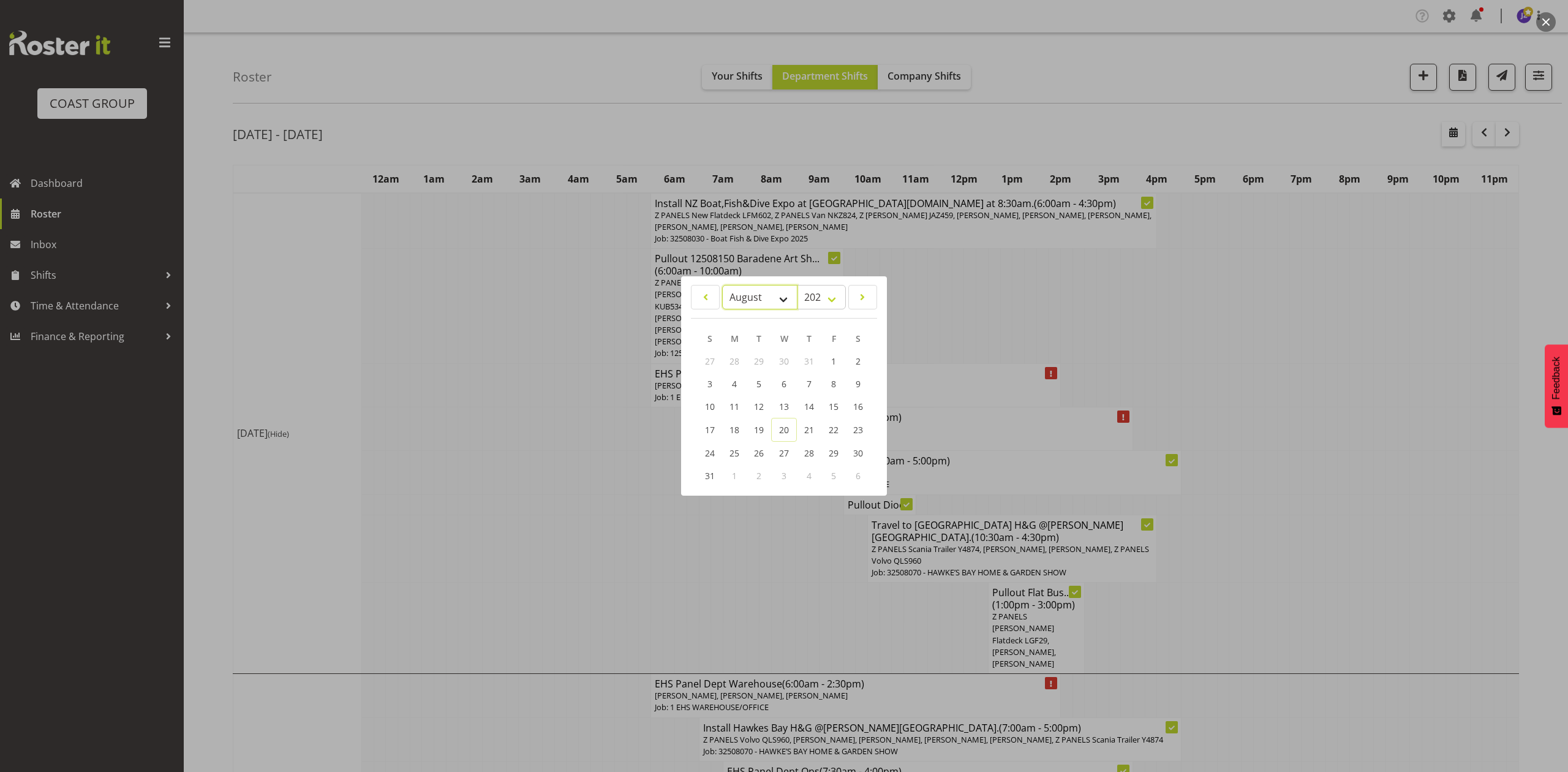
click at [762, 299] on select "January February March April May June July August September October November De…" at bounding box center [759, 297] width 75 height 25
select select "8"
click at [722, 285] on select "January February March April May June July August September October November De…" at bounding box center [759, 297] width 75 height 25
click at [861, 353] on link "6" at bounding box center [857, 361] width 25 height 23
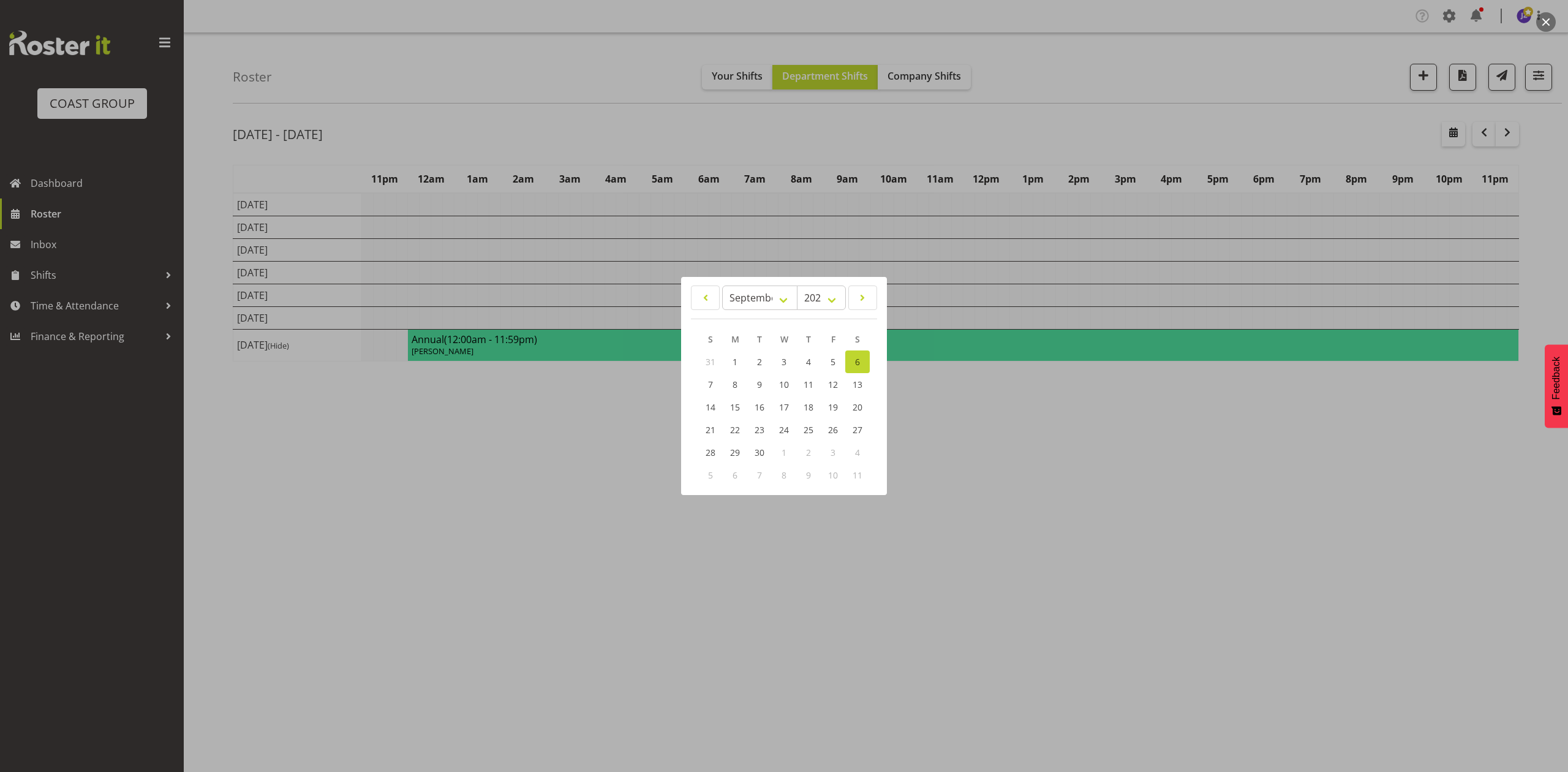
click at [1195, 141] on div at bounding box center [784, 386] width 1568 height 772
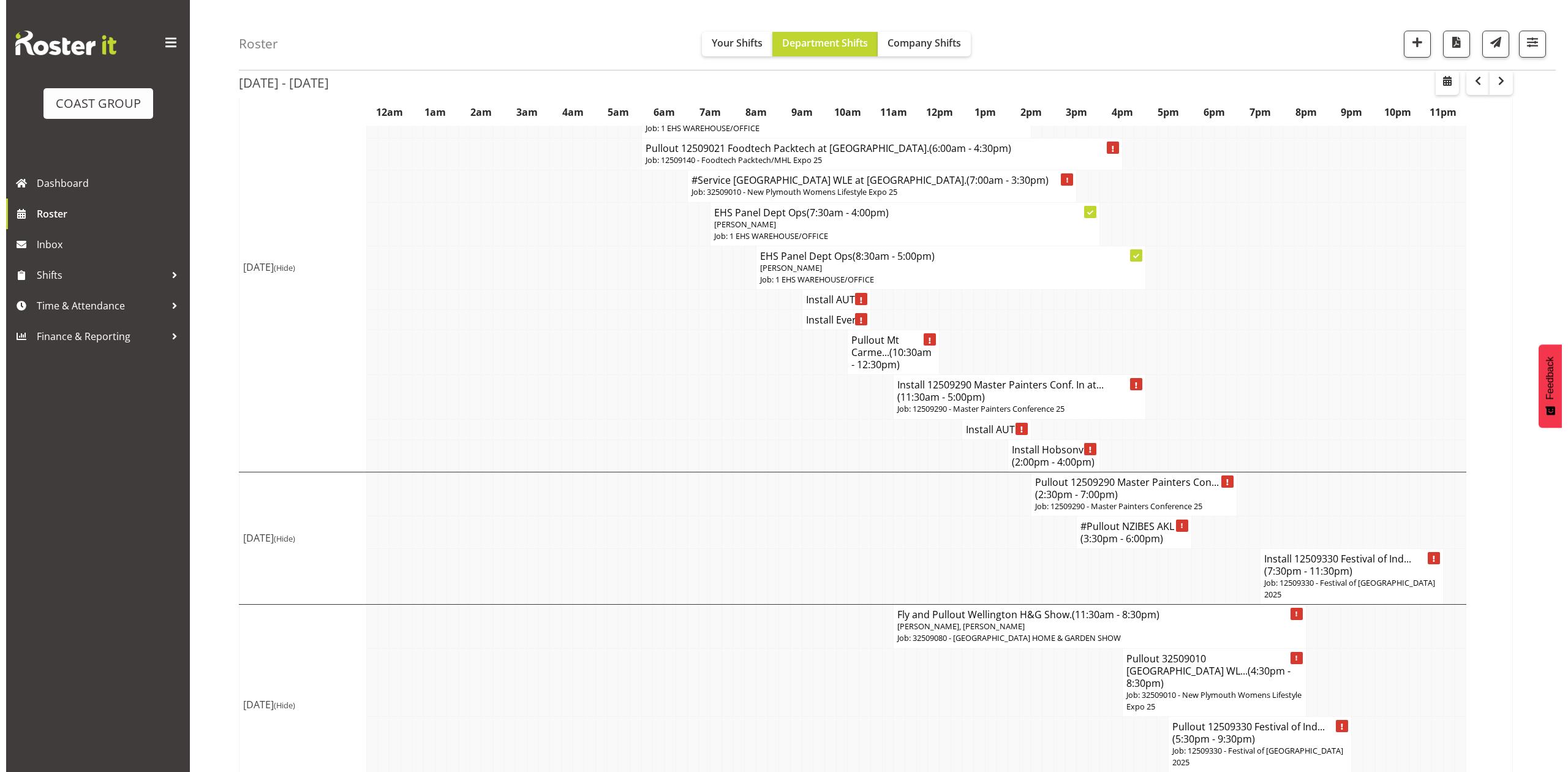
scroll to position [1498, 0]
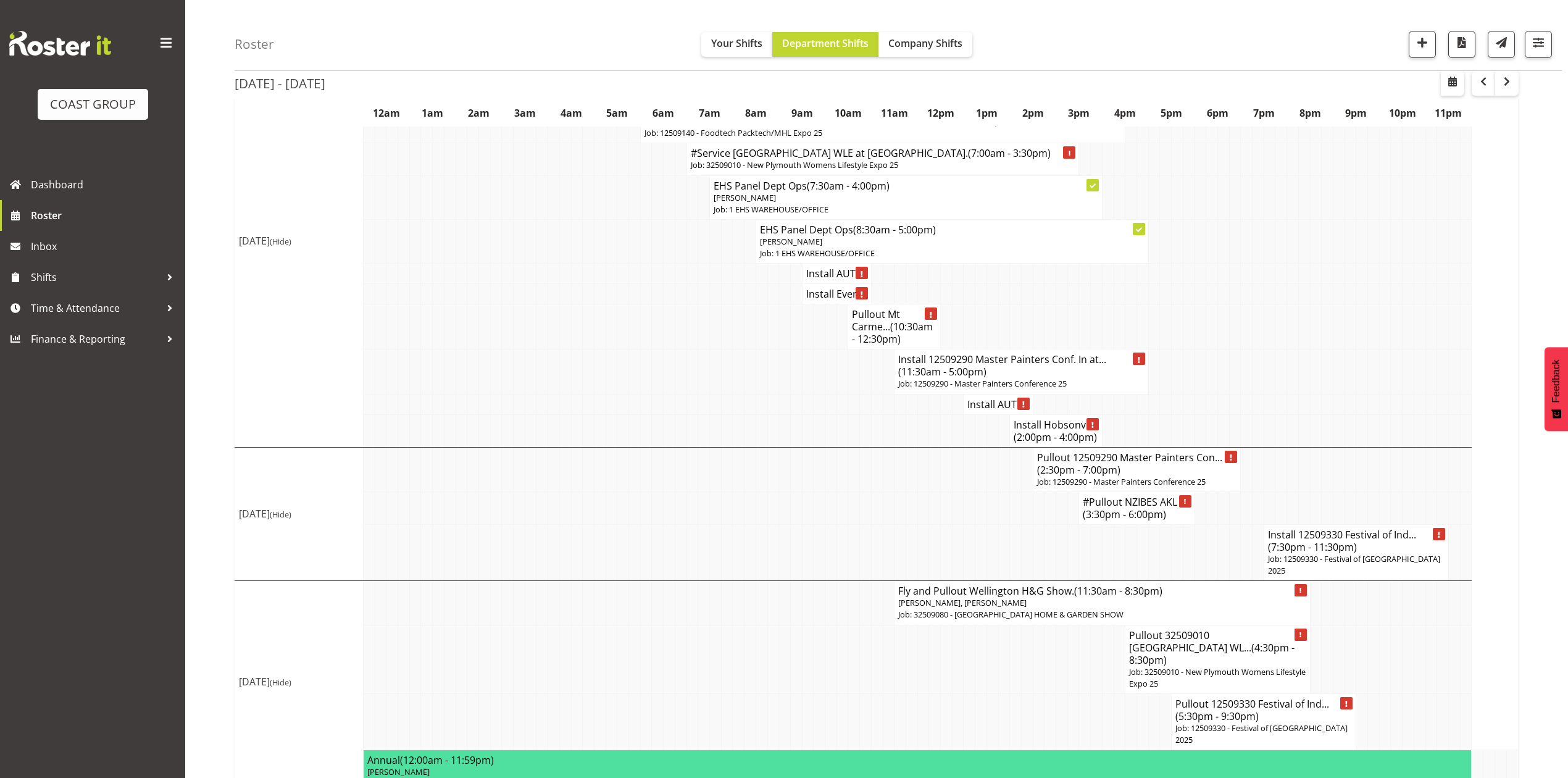
click at [1124, 521] on span "(3:30pm - 6:00pm)" at bounding box center [1124, 514] width 83 height 13
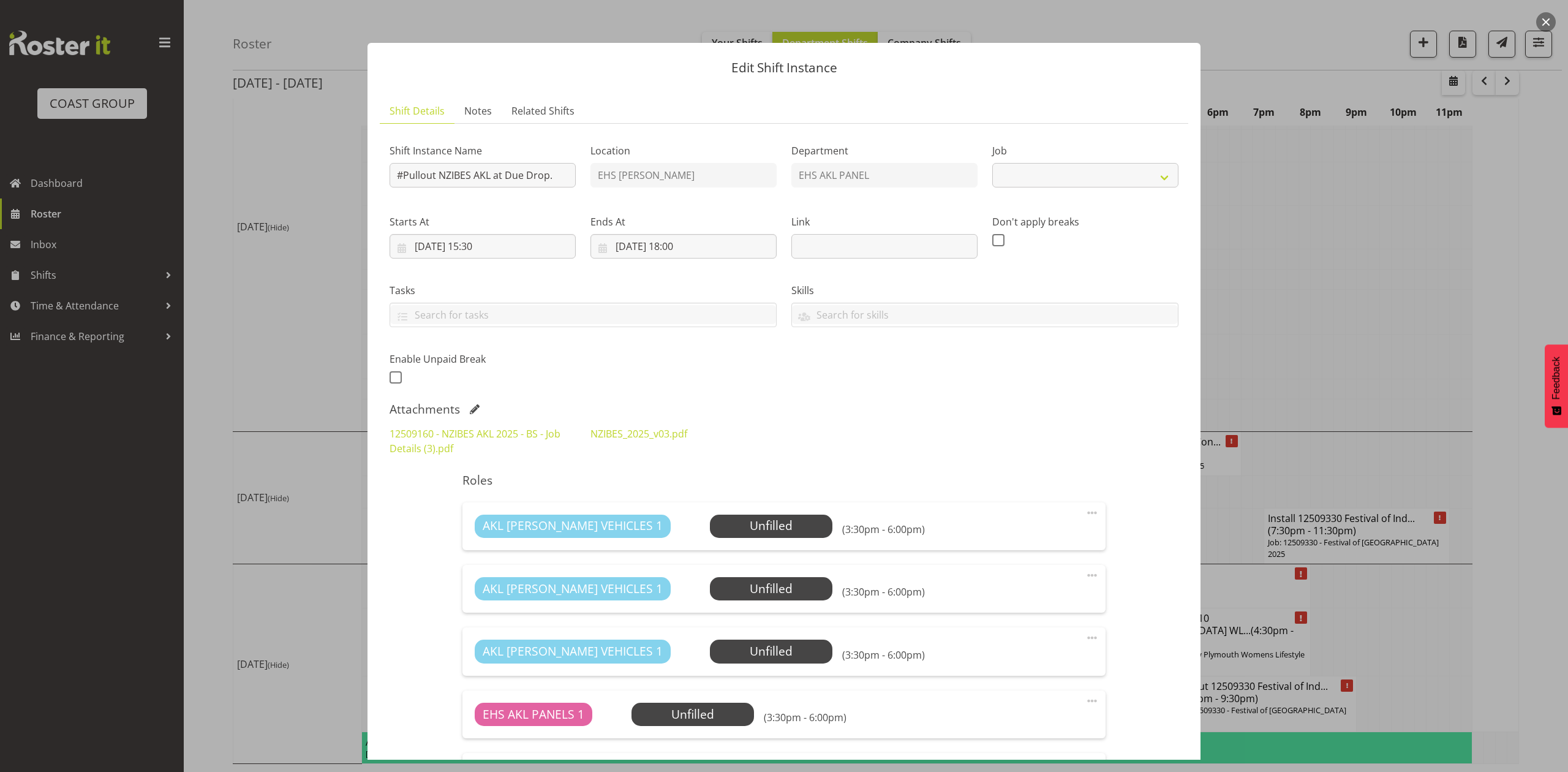
select select "9816"
click at [471, 408] on span at bounding box center [474, 409] width 9 height 9
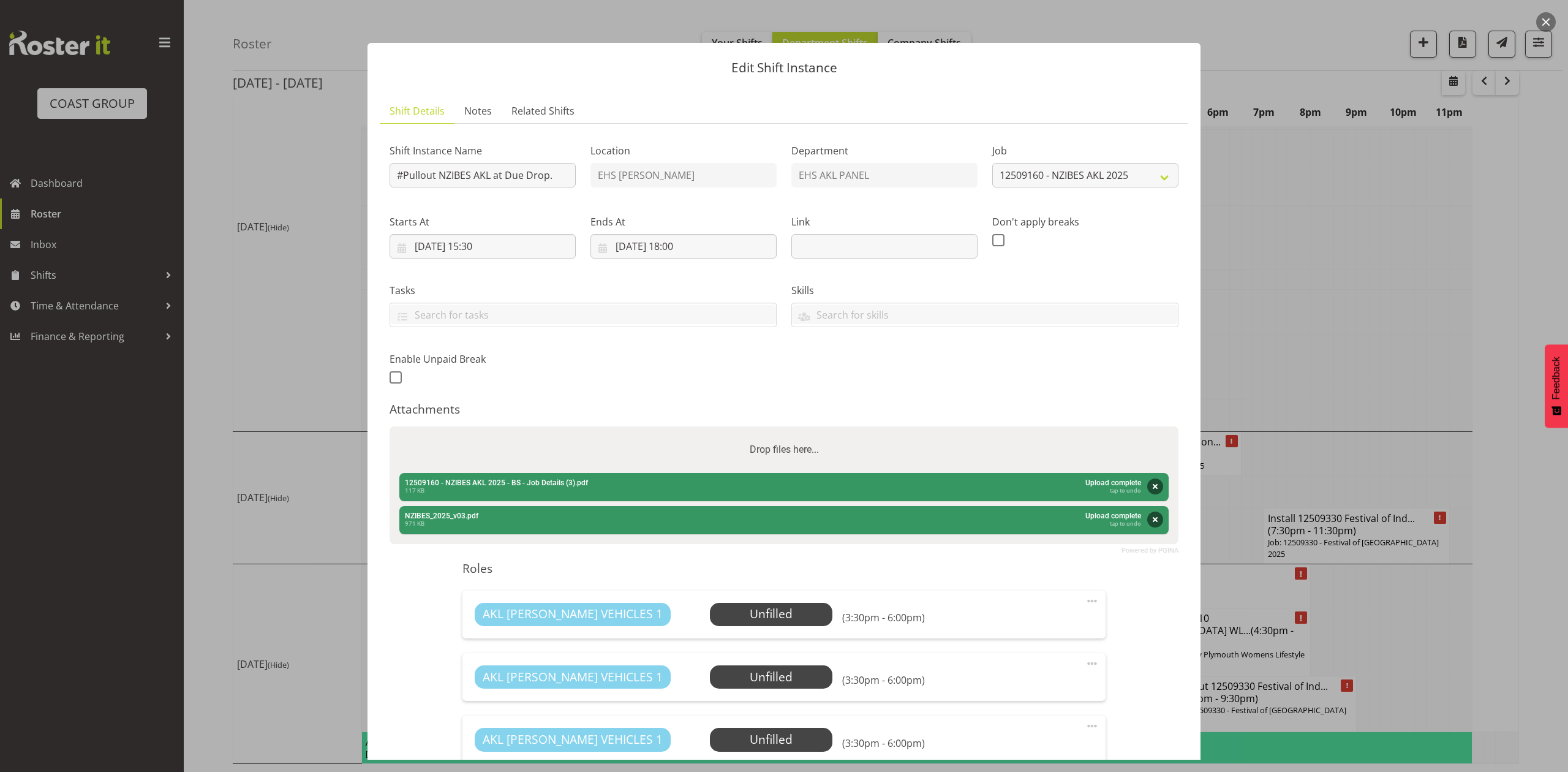
click at [1048, 445] on div "Drop files here..." at bounding box center [784, 450] width 789 height 46
click at [390, 427] on input "Drop files here..." at bounding box center [784, 429] width 789 height 4
type input "C:\fakepath\Copy of Festival of India Diwali Expo 24 V5 (1).pdf"
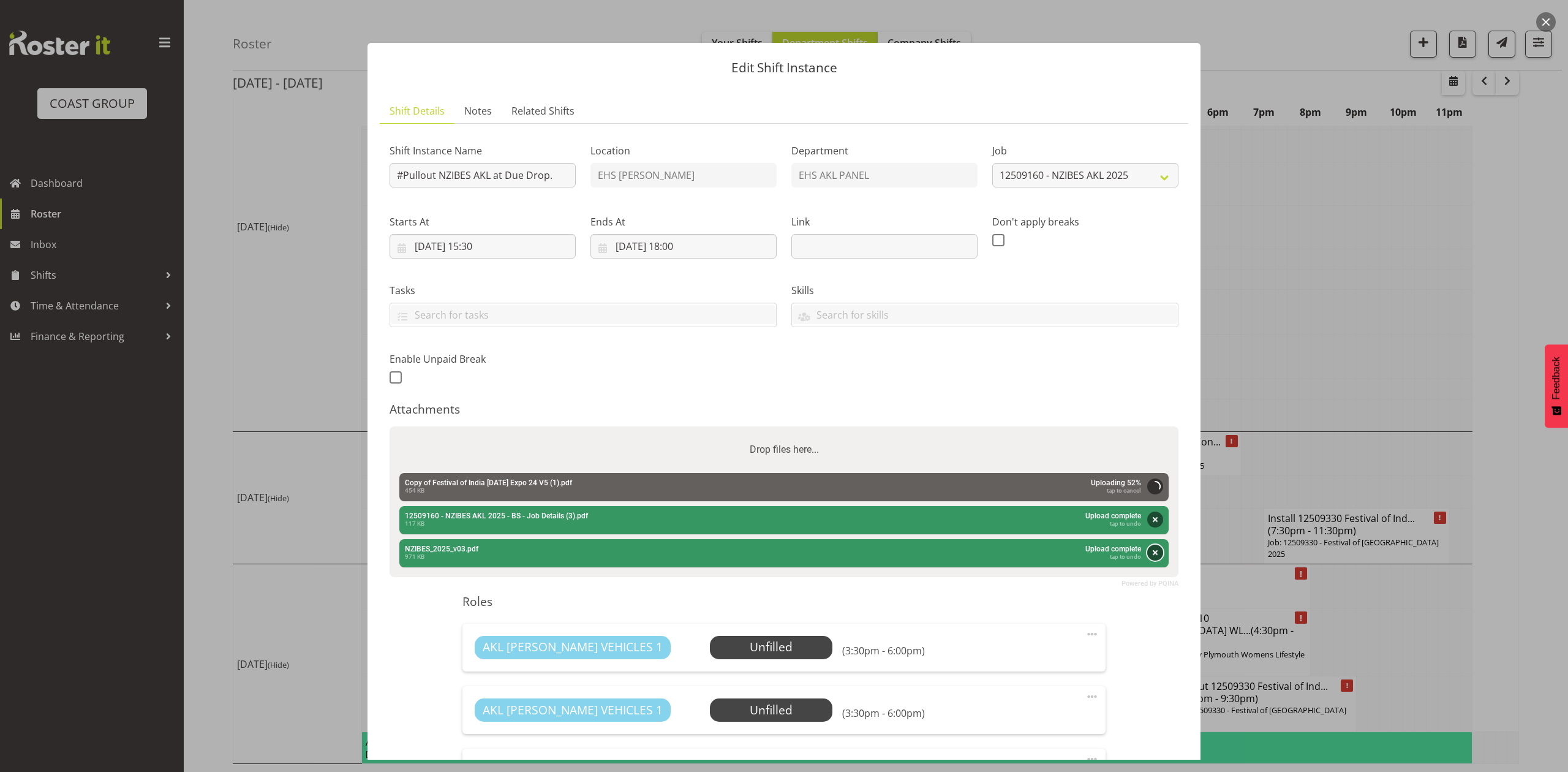
click at [1147, 555] on button "Remove" at bounding box center [1155, 552] width 16 height 16
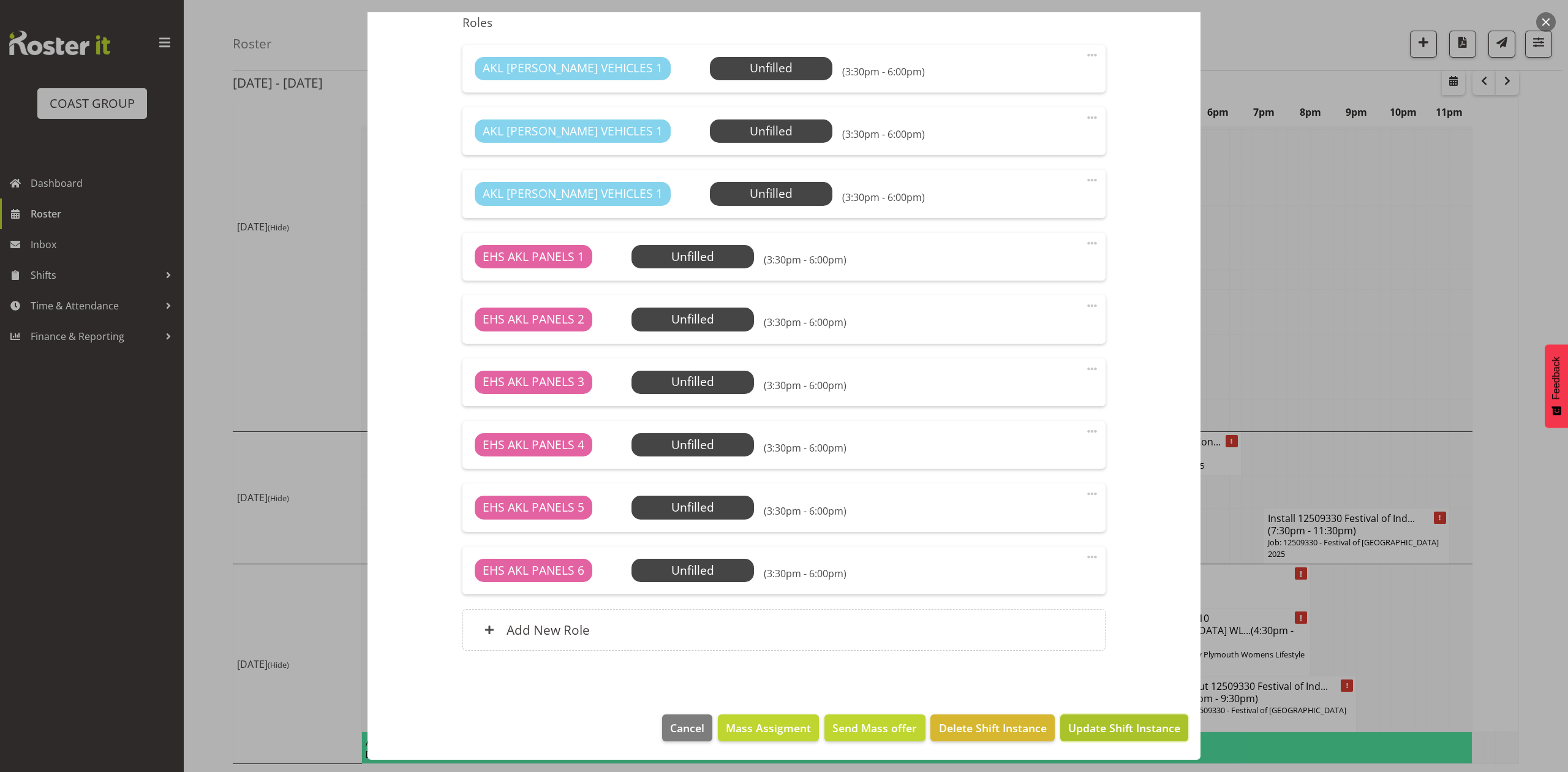
click at [1107, 718] on button "Update Shift Instance" at bounding box center [1123, 727] width 128 height 27
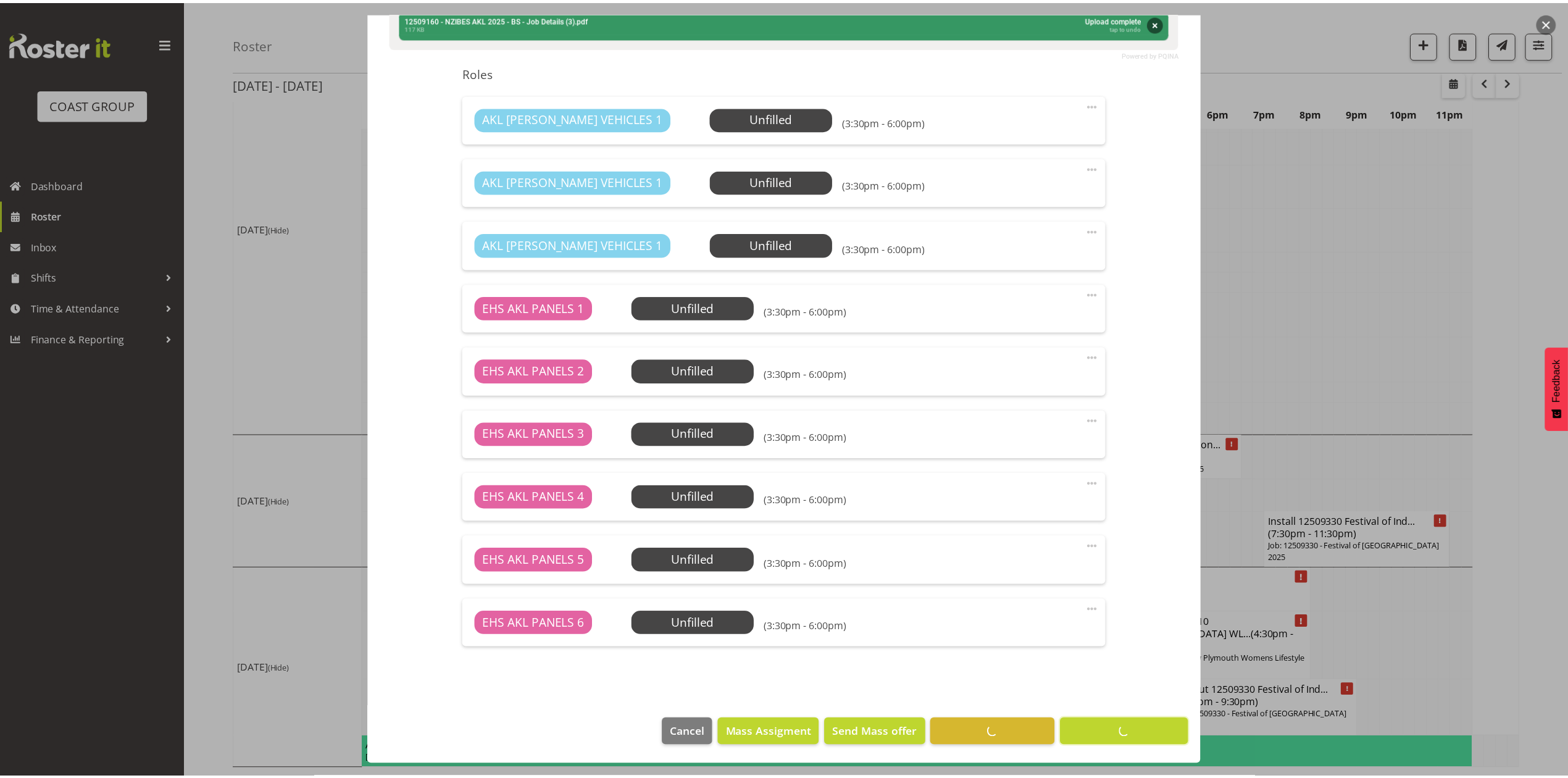
scroll to position [0, 0]
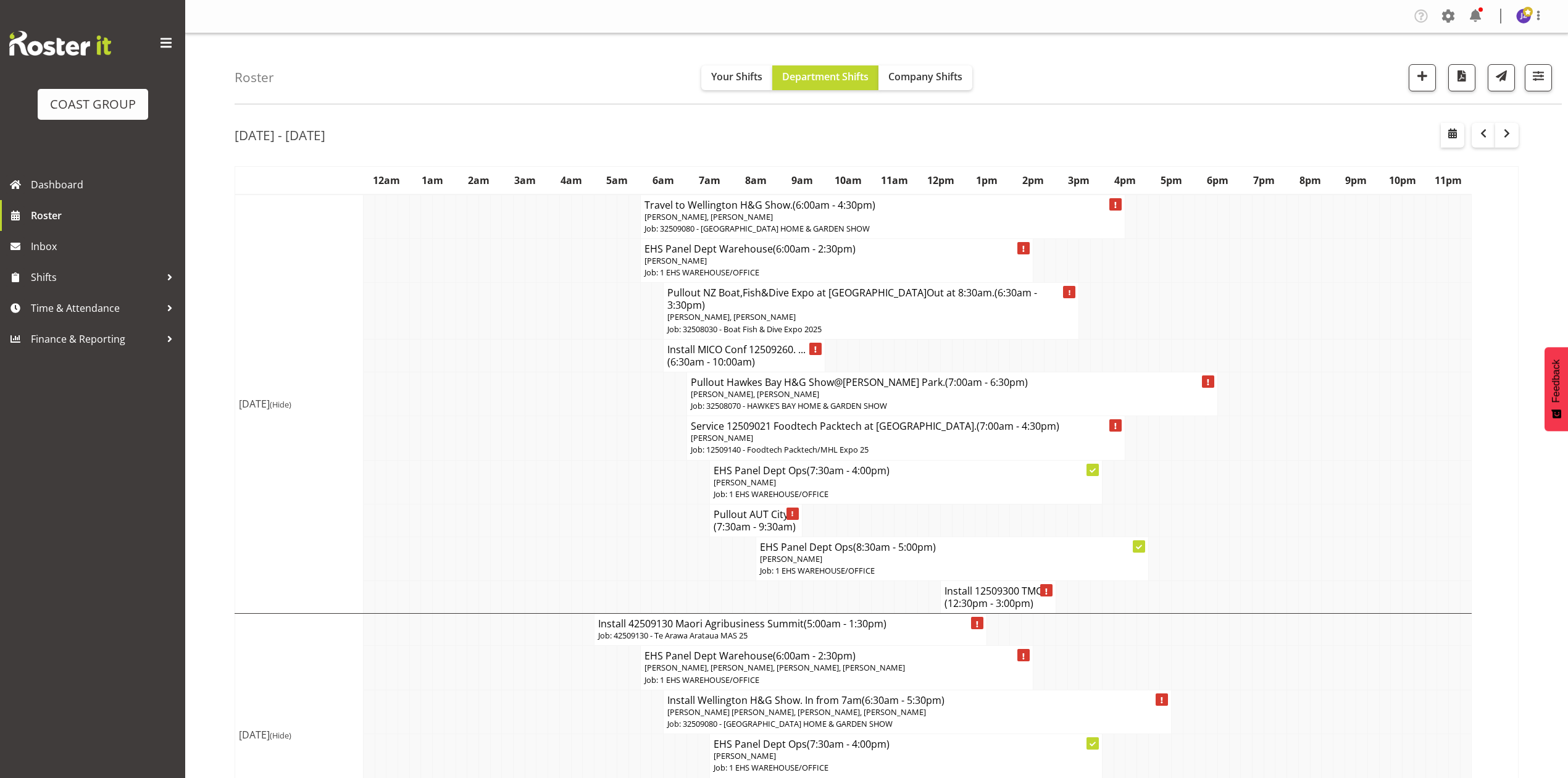
click at [1237, 504] on td at bounding box center [1235, 520] width 11 height 32
click at [1471, 143] on div at bounding box center [1479, 136] width 77 height 25
click at [1445, 140] on span "button" at bounding box center [1452, 134] width 15 height 15
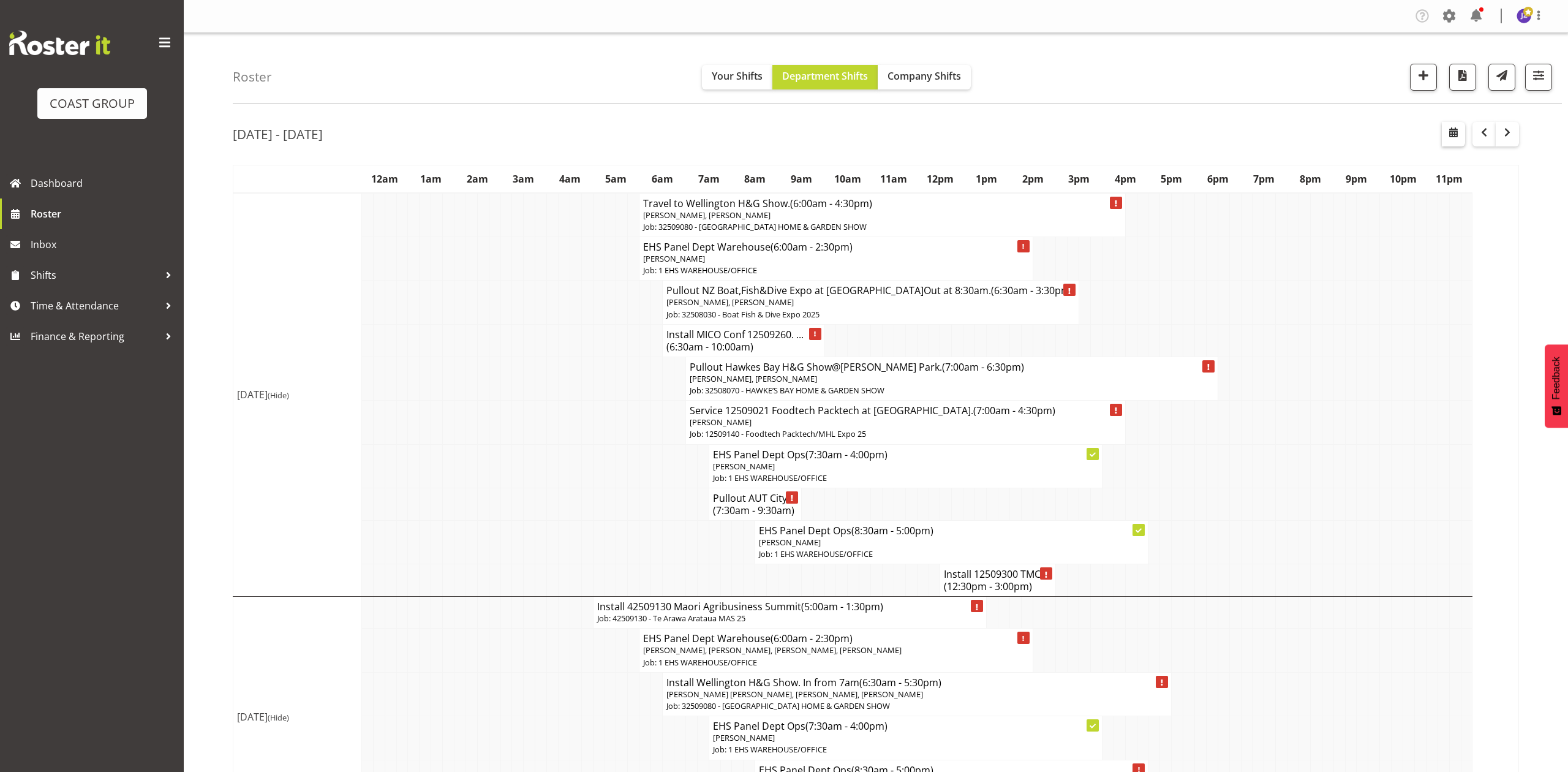
select select "7"
select select "2025"
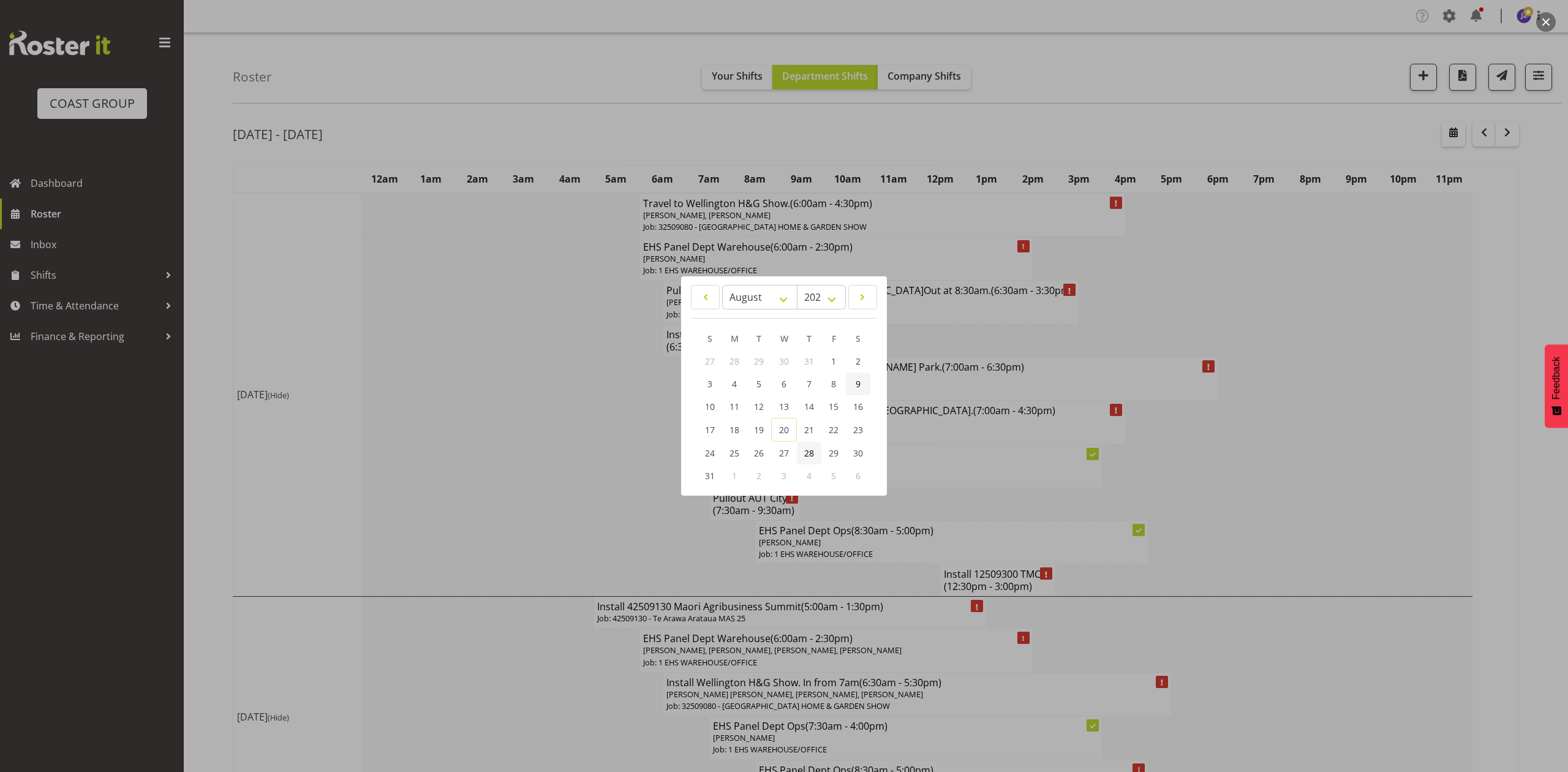
drag, startPoint x: 809, startPoint y: 451, endPoint x: 859, endPoint y: 391, distance: 78.1
click at [809, 451] on span "28" at bounding box center [809, 453] width 9 height 11
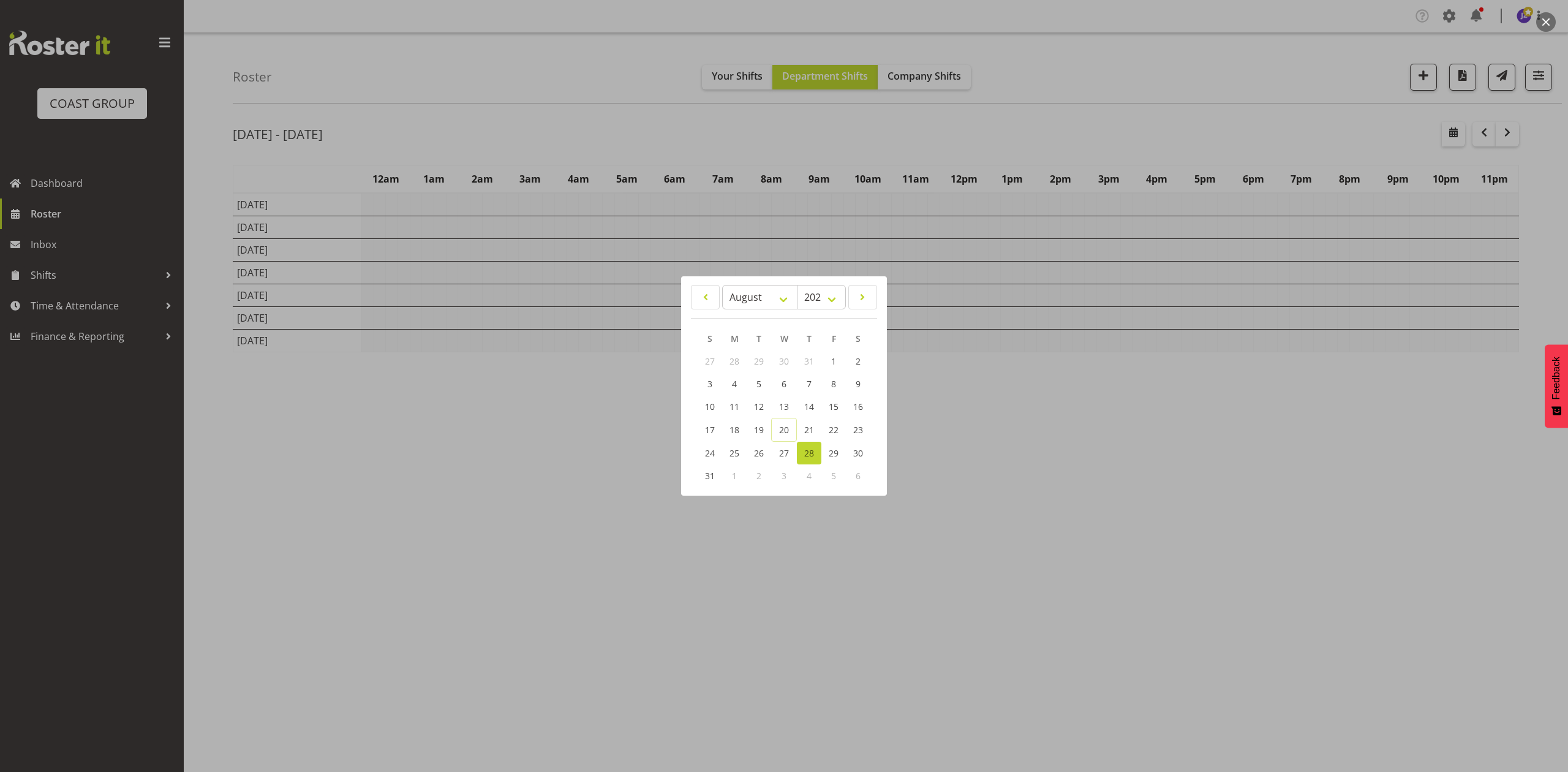
click at [1091, 35] on div at bounding box center [784, 386] width 1568 height 772
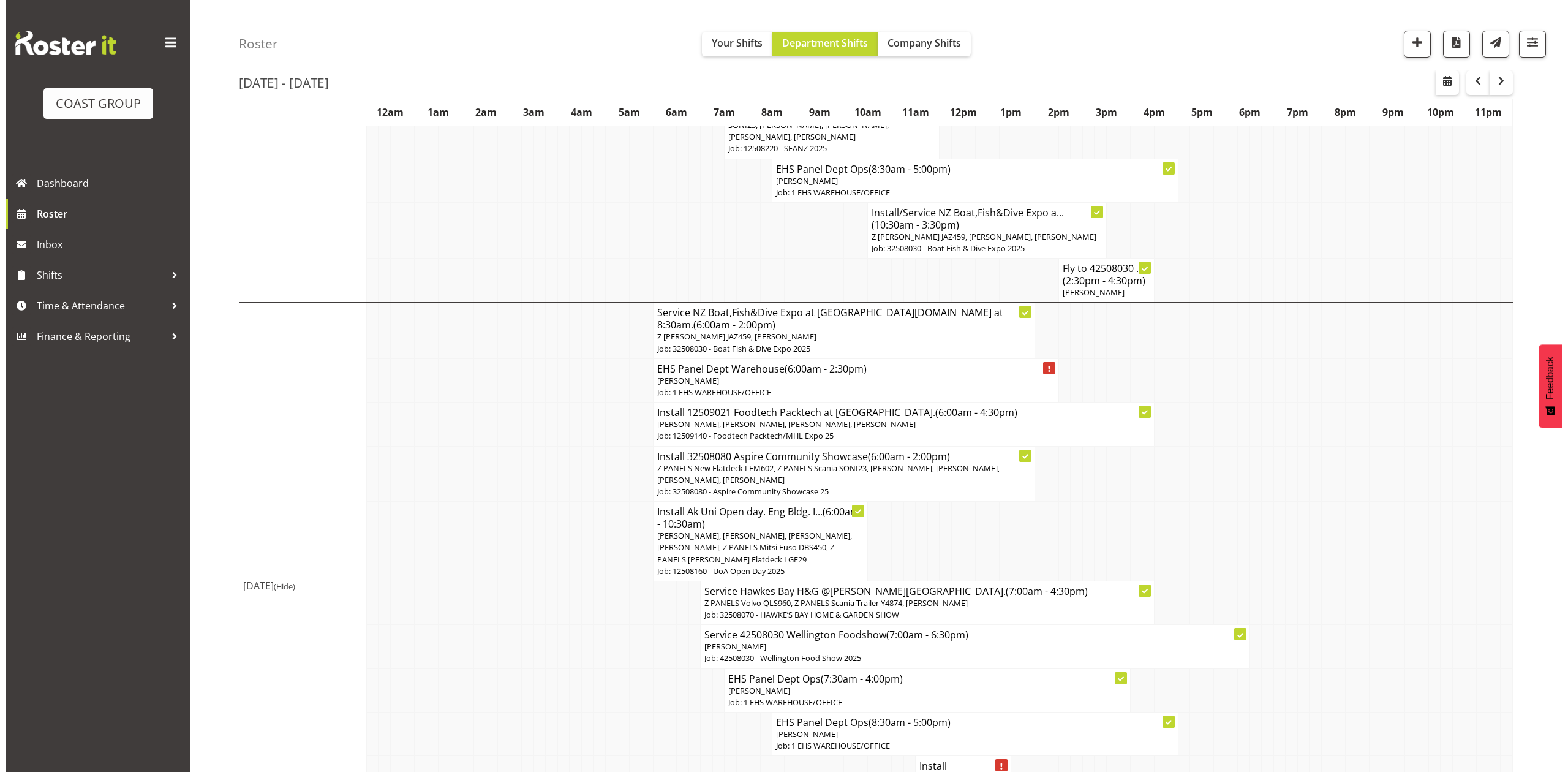
scroll to position [1225, 0]
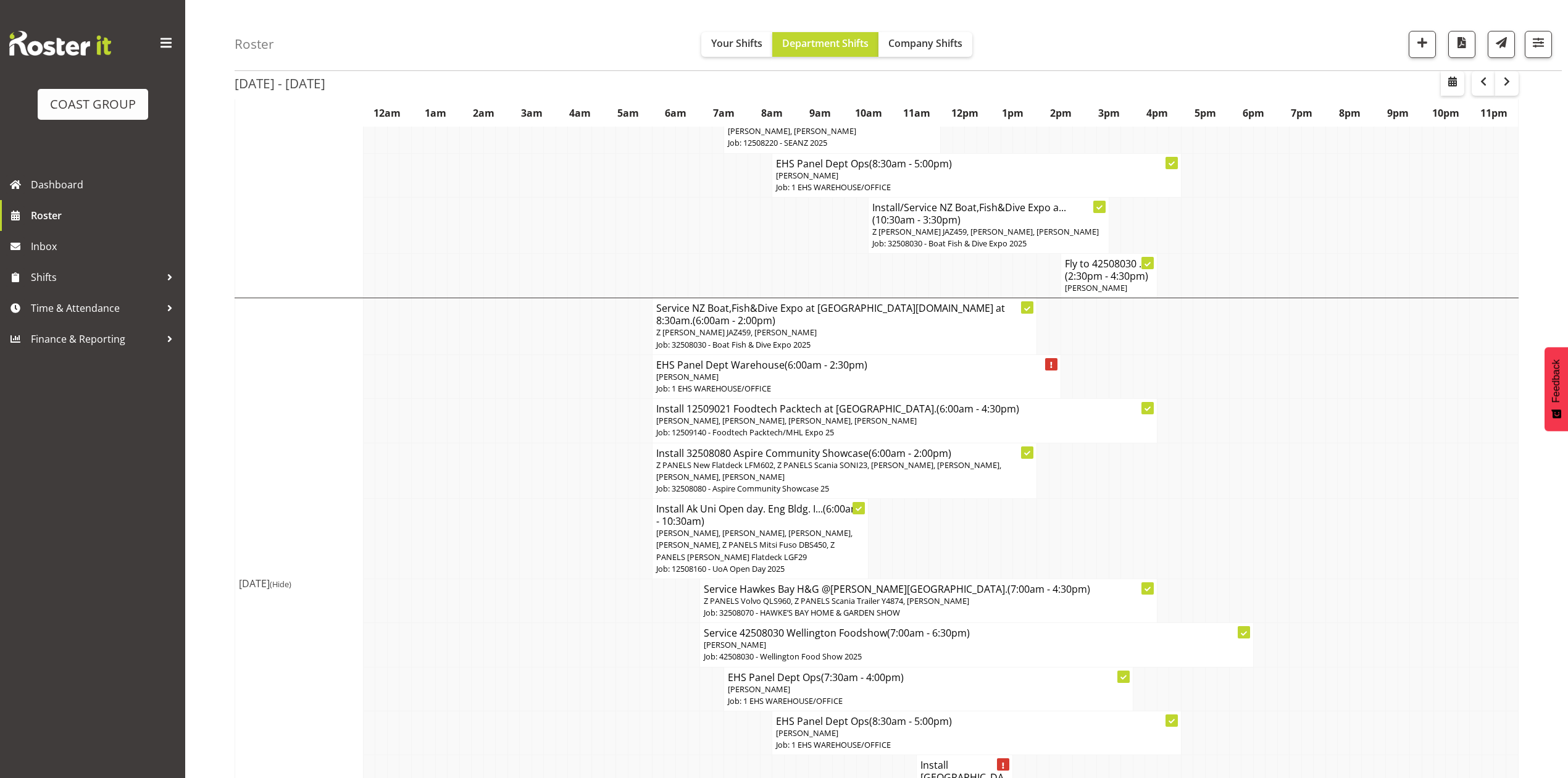
click at [850, 460] on p "Z PANELS New Flatdeck LFM602, Z PANELS Scania SONI23, Matthieu Vendrely, Takari…" at bounding box center [845, 471] width 377 height 24
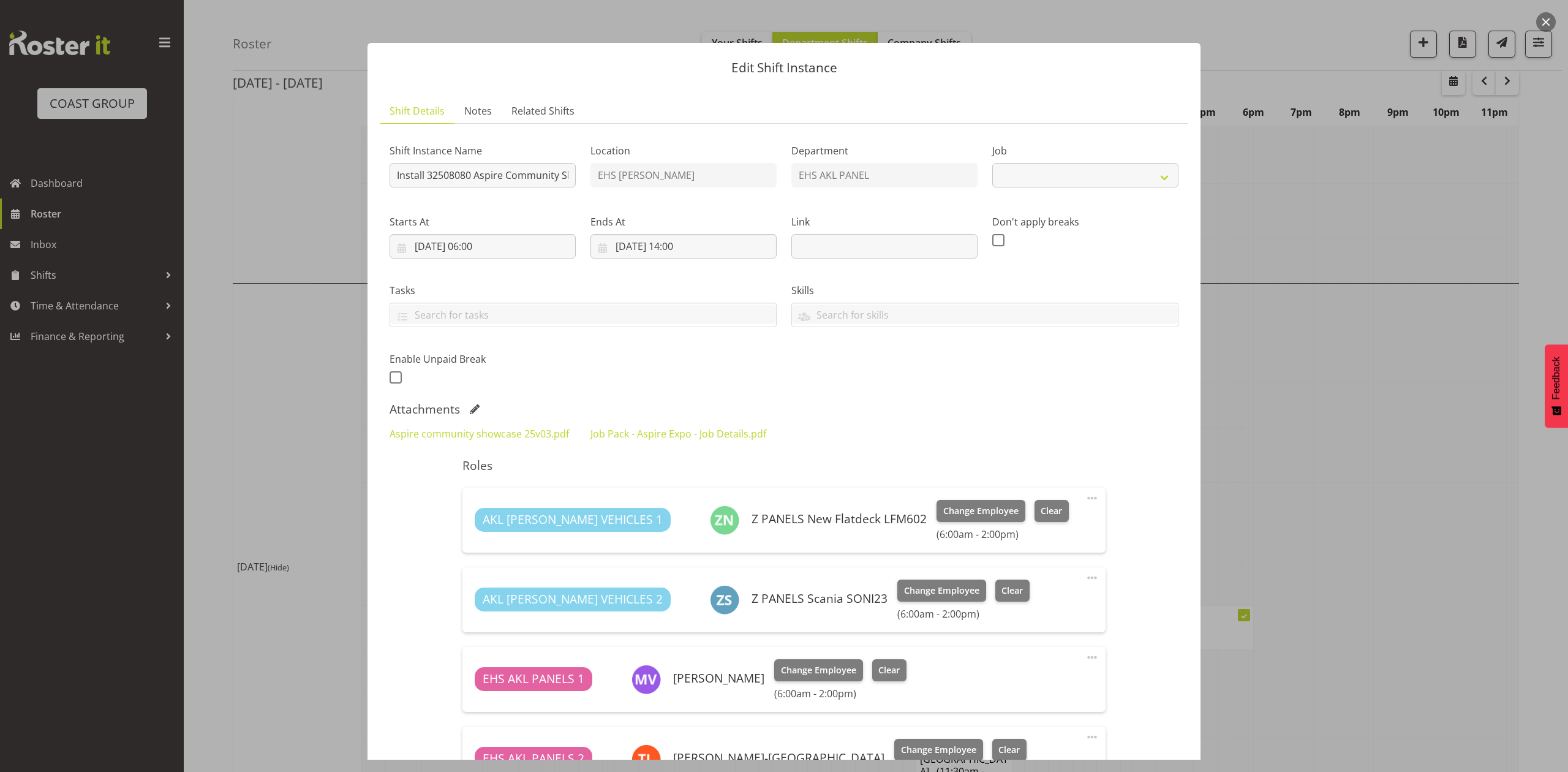
select select "9938"
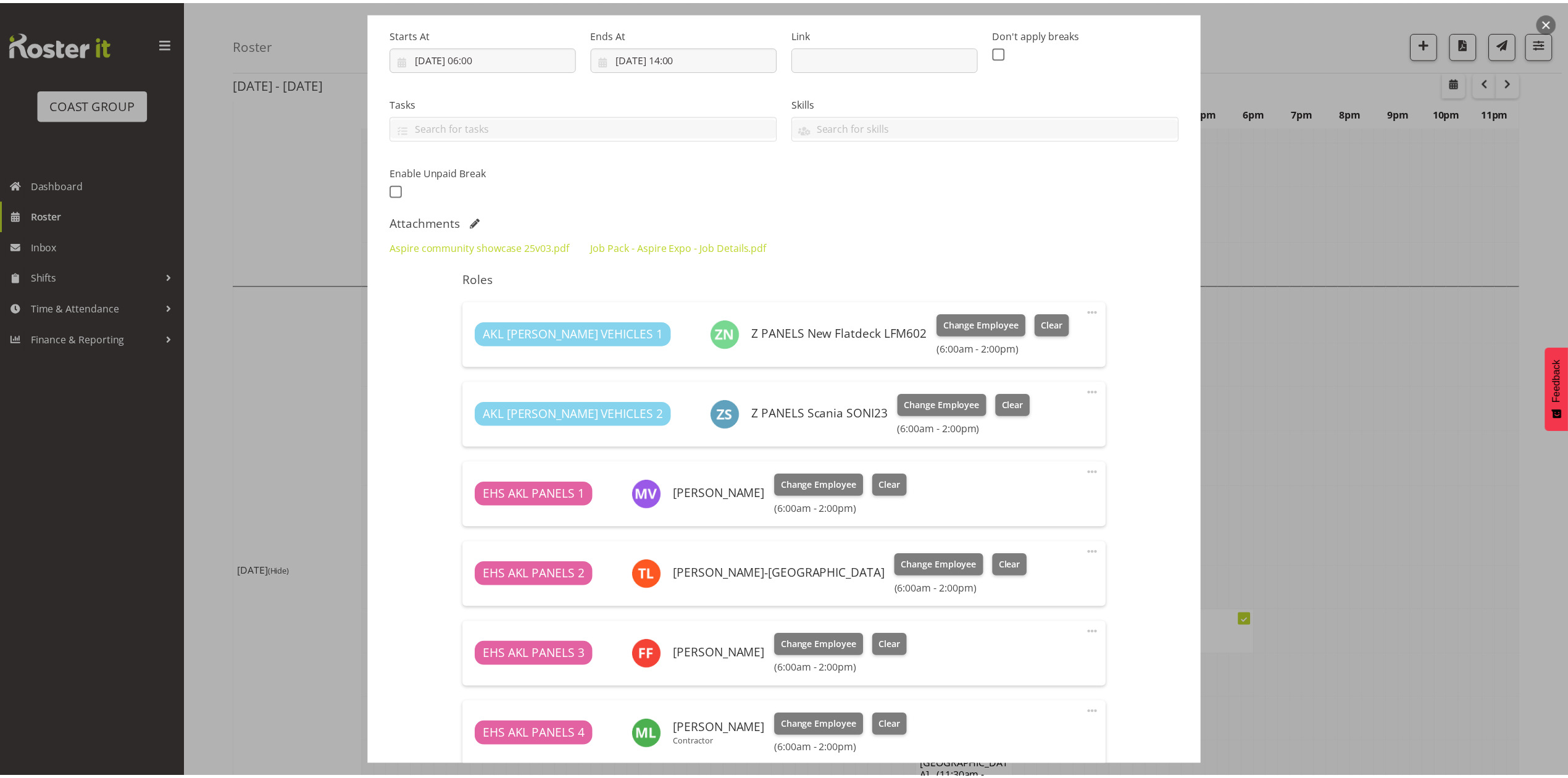
scroll to position [164, 0]
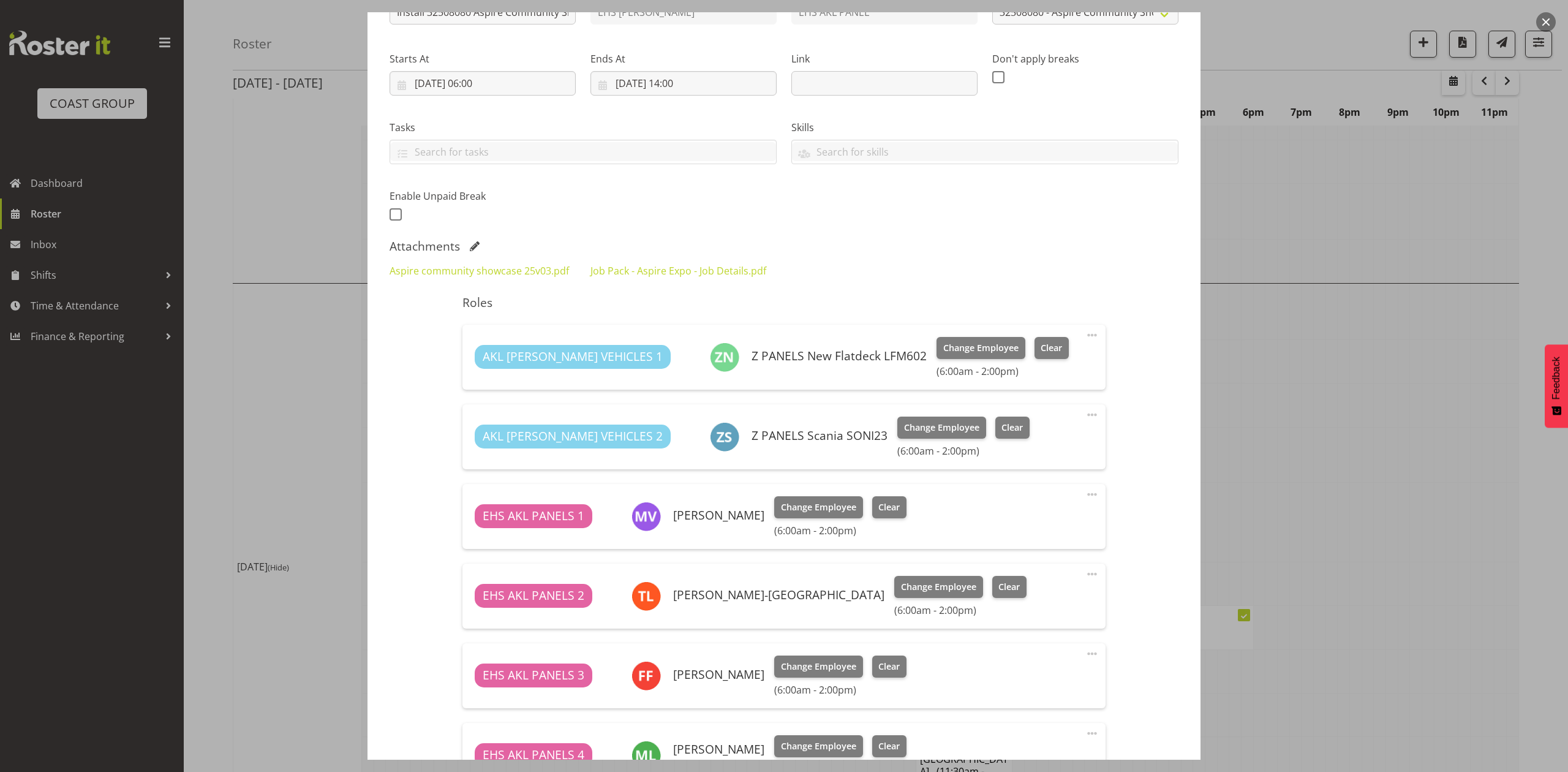
click at [473, 248] on span at bounding box center [474, 246] width 9 height 9
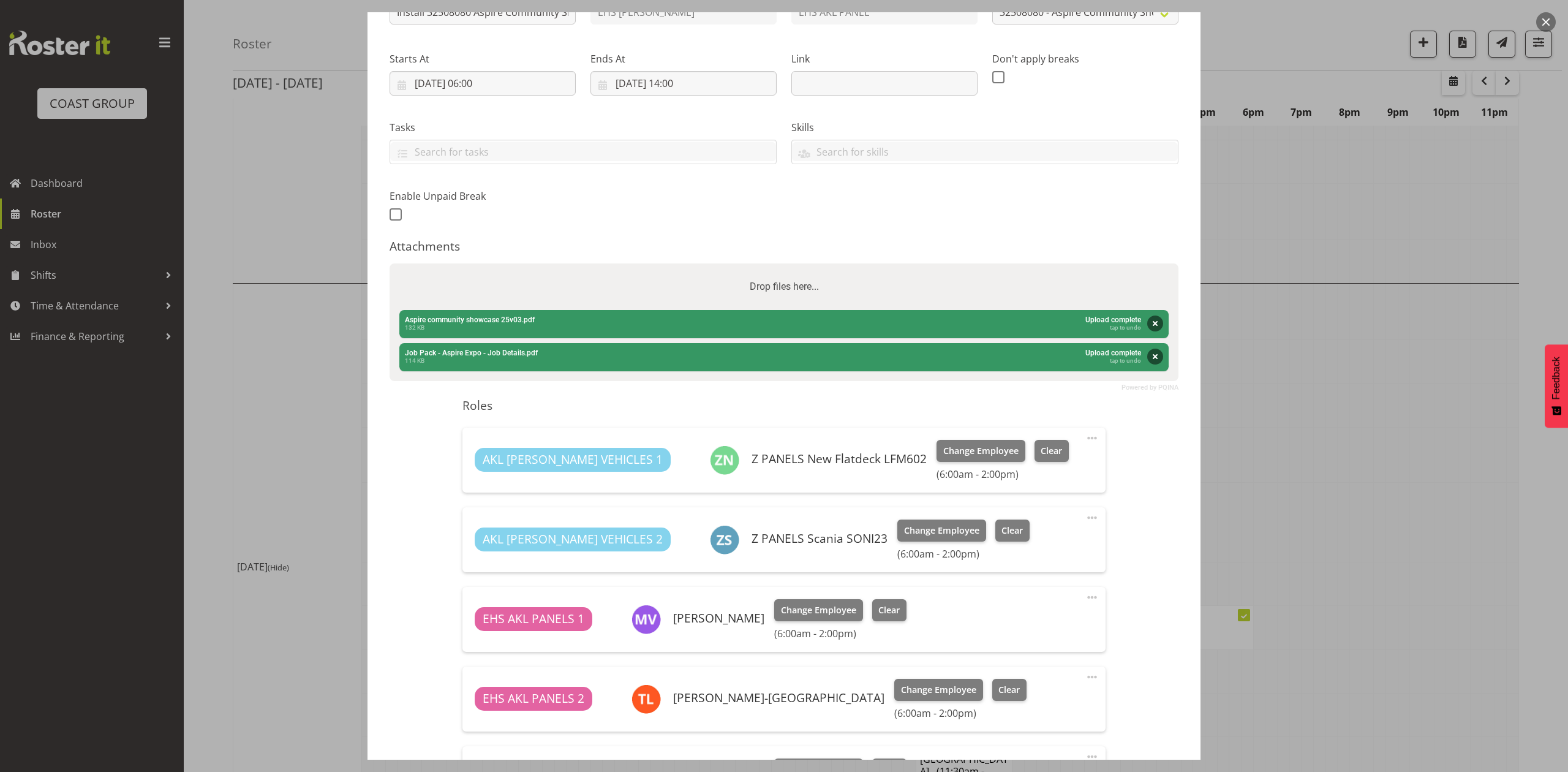
click at [1551, 17] on button "button" at bounding box center [1545, 22] width 20 height 20
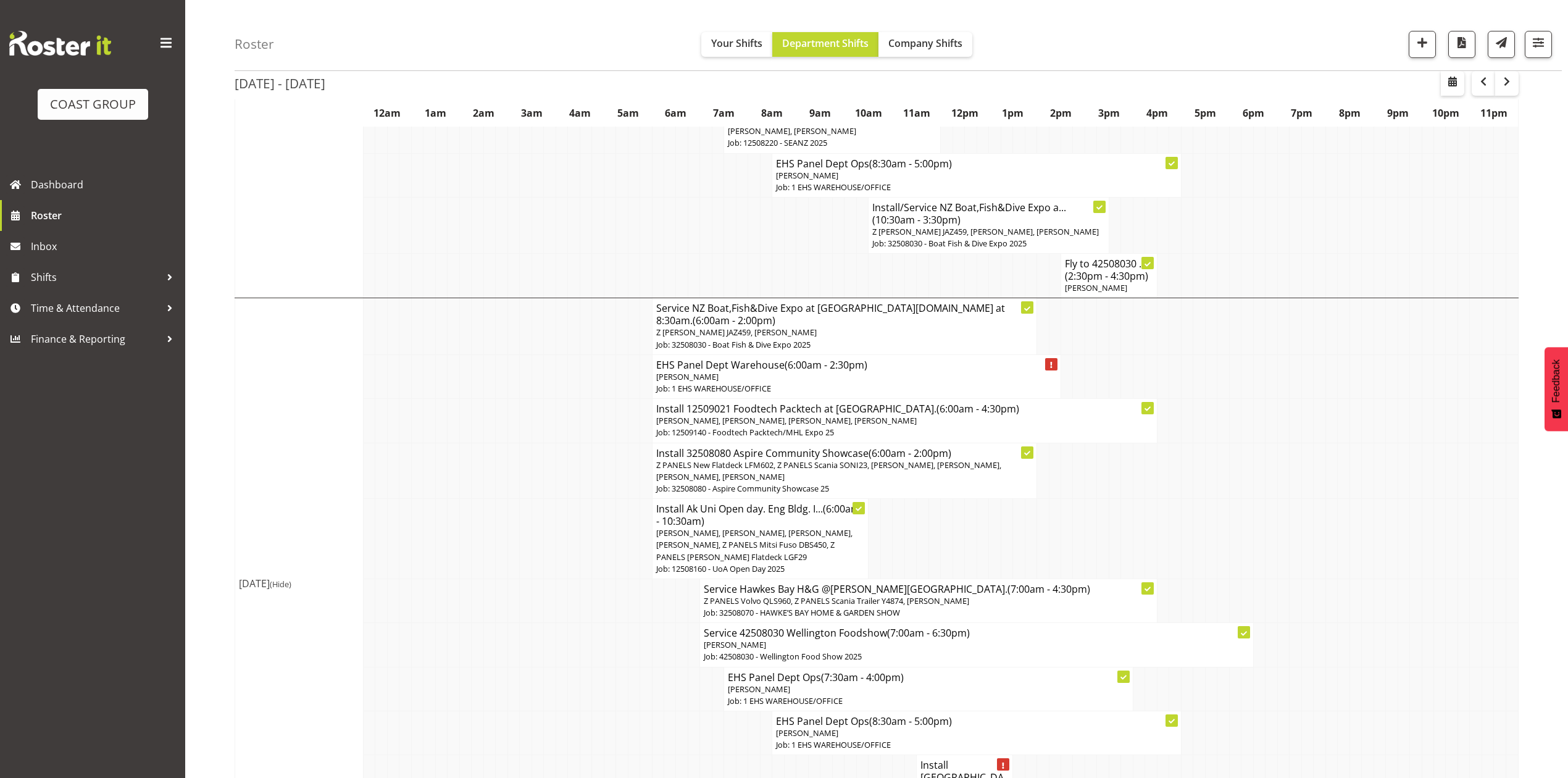
click at [1171, 499] on td at bounding box center [1174, 539] width 11 height 80
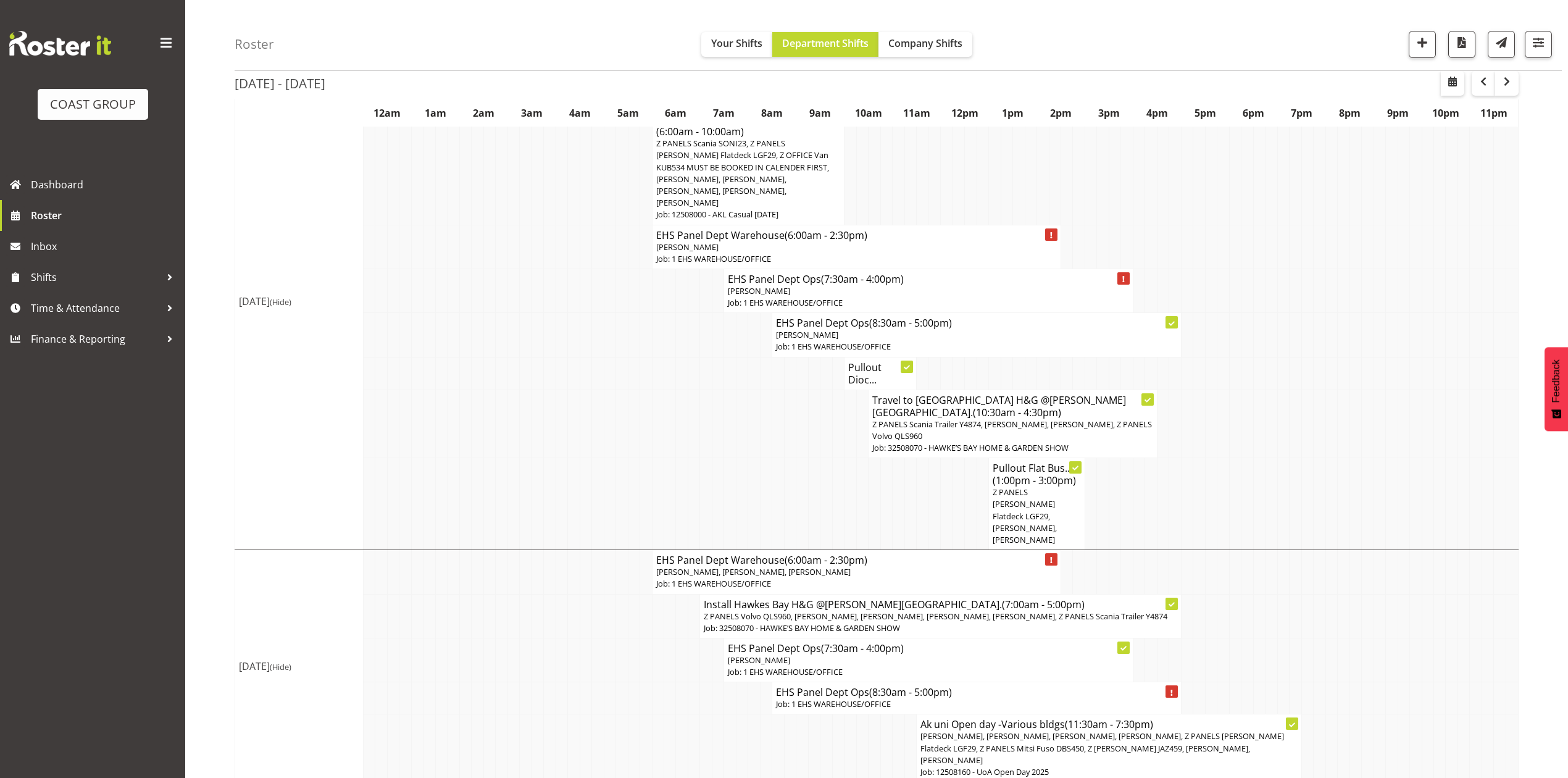
scroll to position [0, 0]
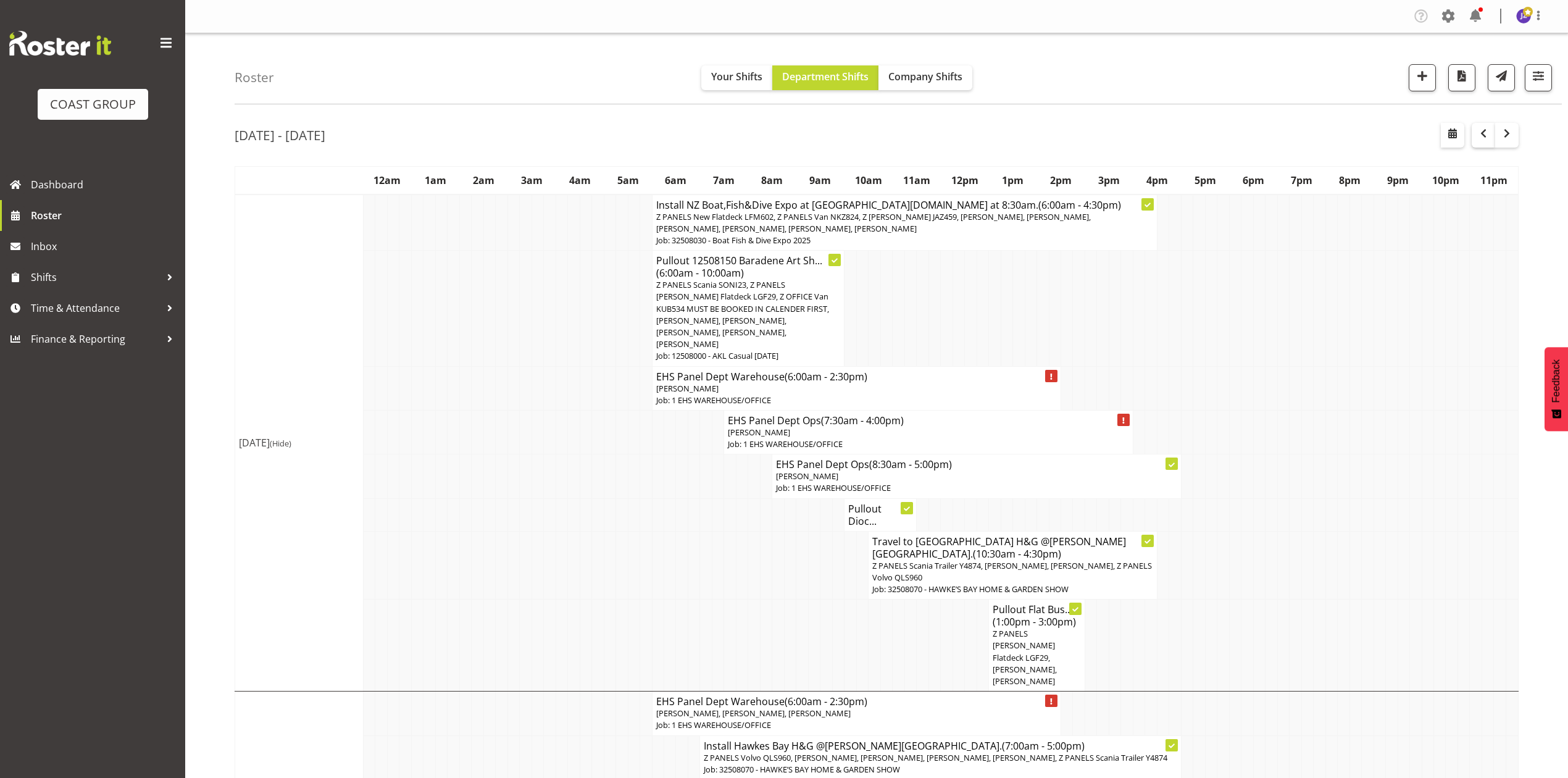
drag, startPoint x: 1467, startPoint y: 127, endPoint x: 1476, endPoint y: 135, distance: 12.0
click at [1467, 127] on div at bounding box center [1479, 136] width 77 height 25
click at [1479, 137] on span "button" at bounding box center [1483, 134] width 15 height 15
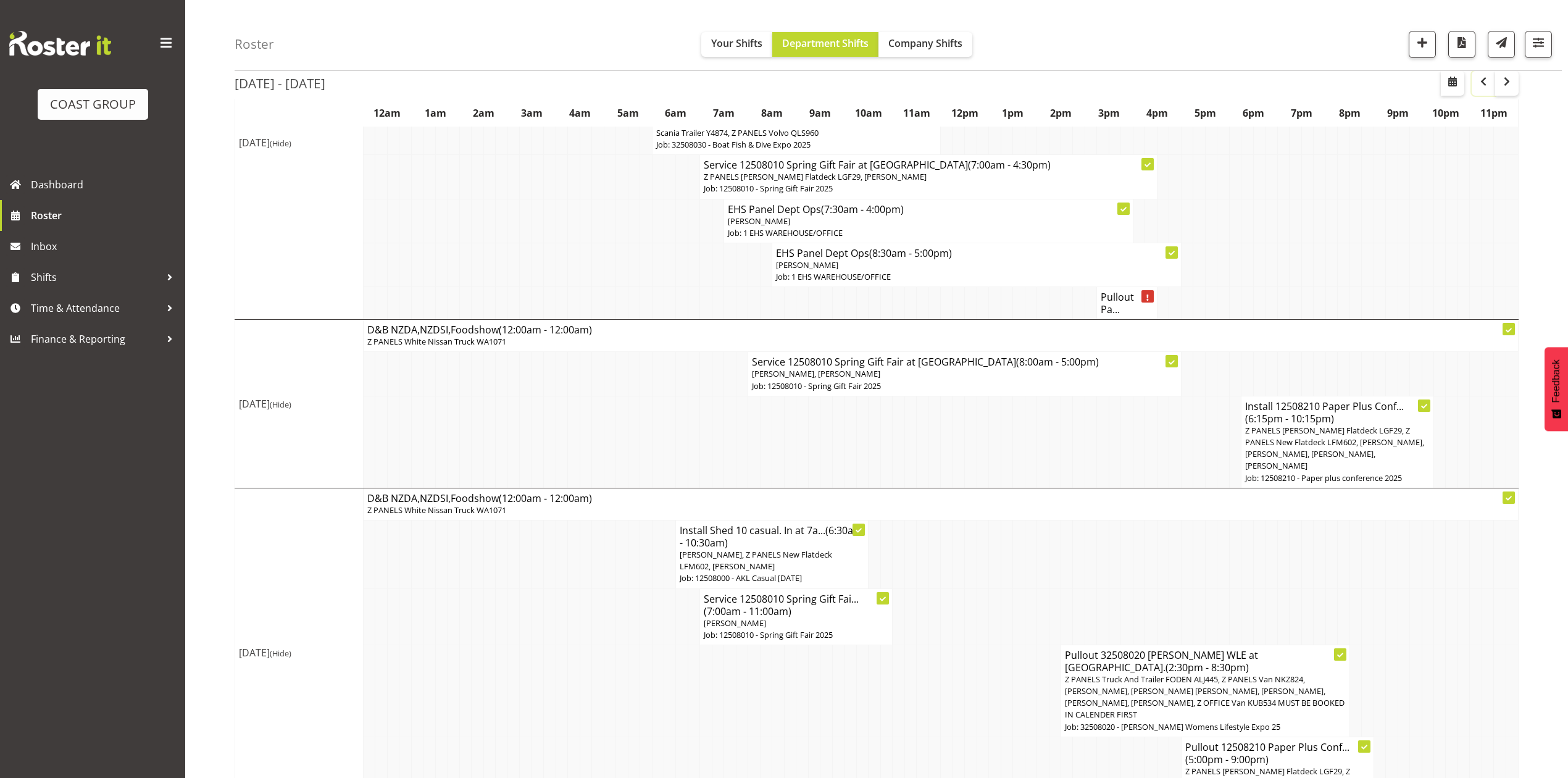
scroll to position [1346, 0]
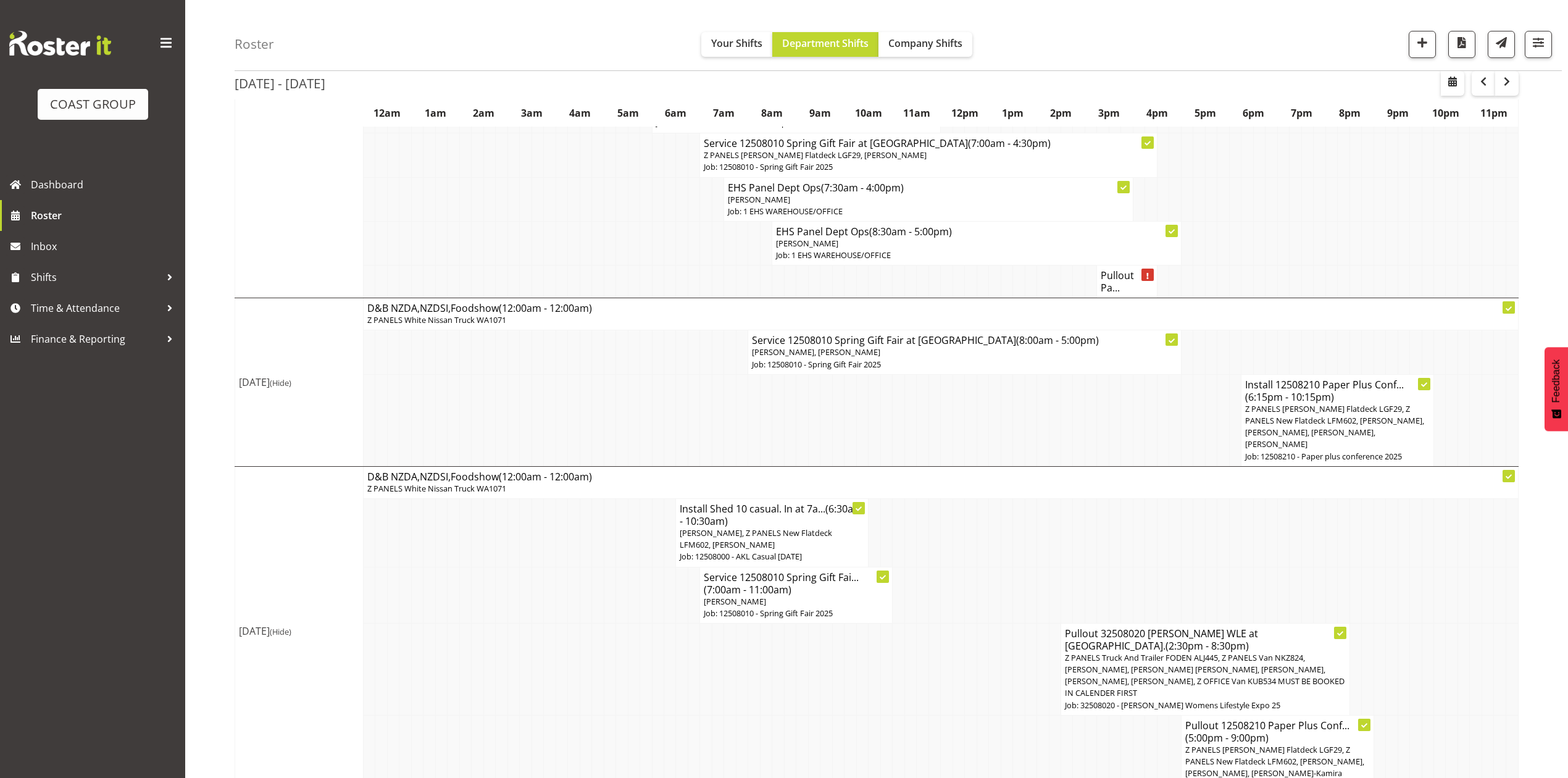
click at [736, 551] on p "Job: 12508000 - AKL Casual [DATE]" at bounding box center [771, 556] width 184 height 11
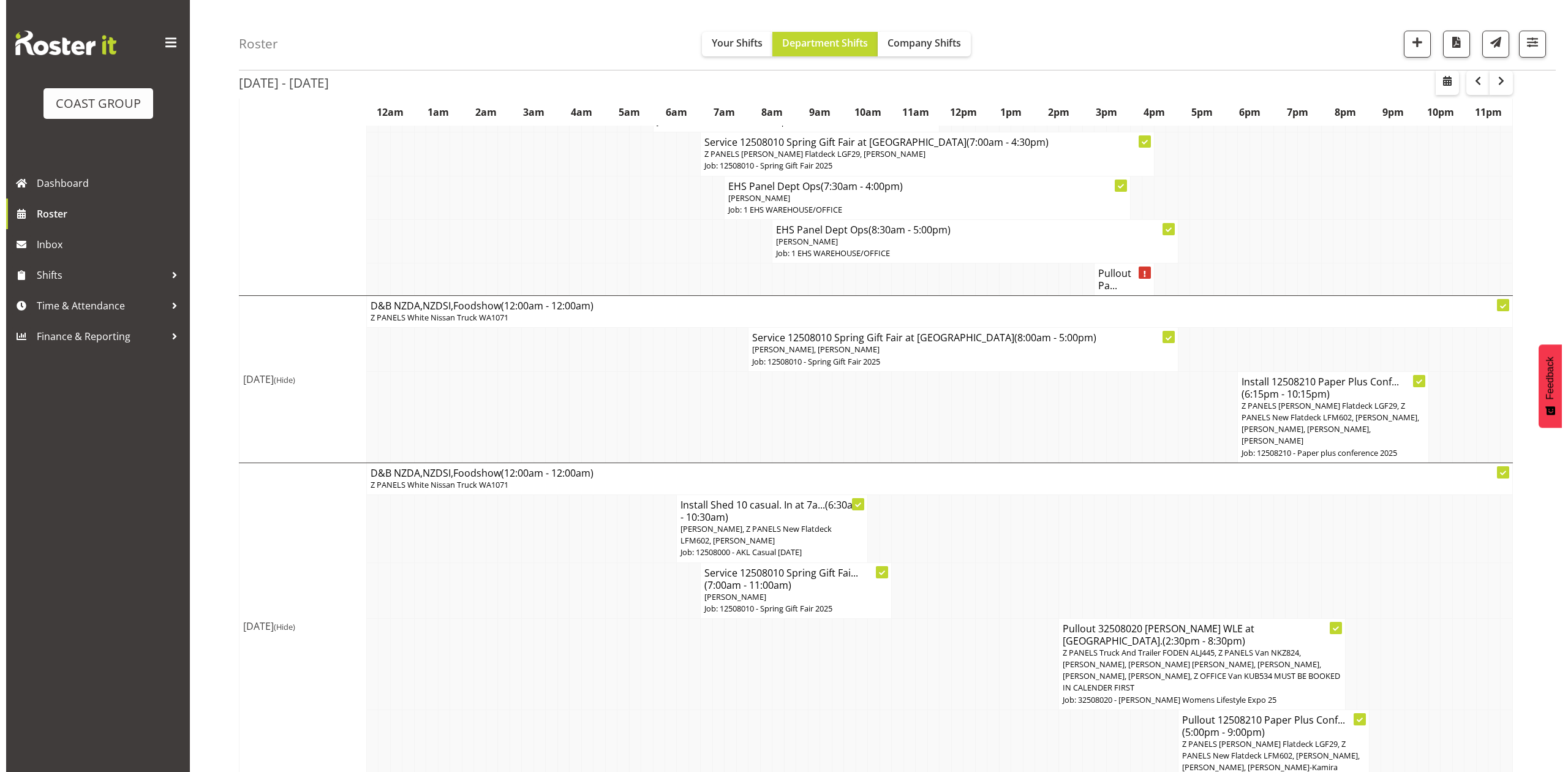
scroll to position [1323, 0]
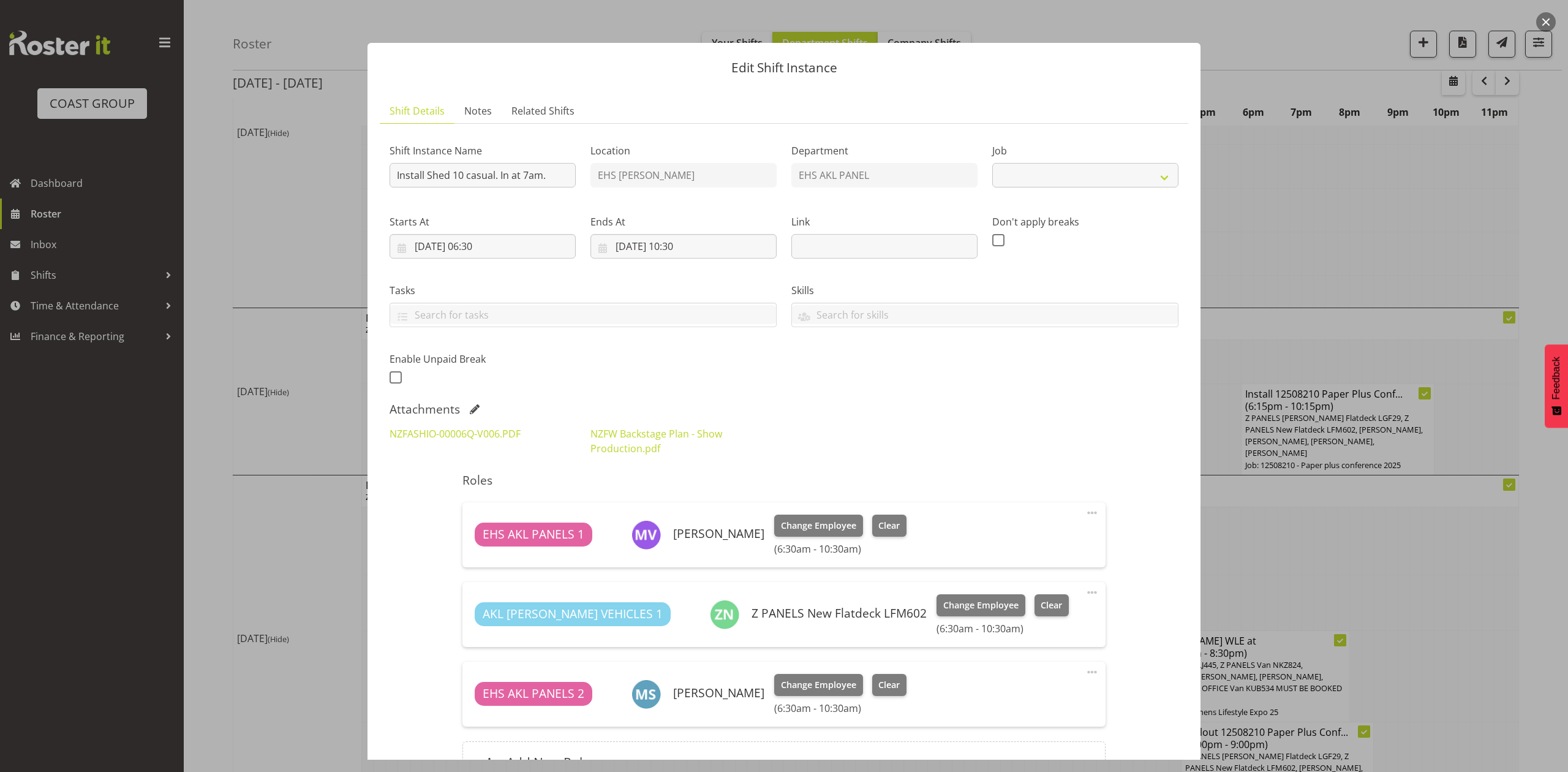
select select "8652"
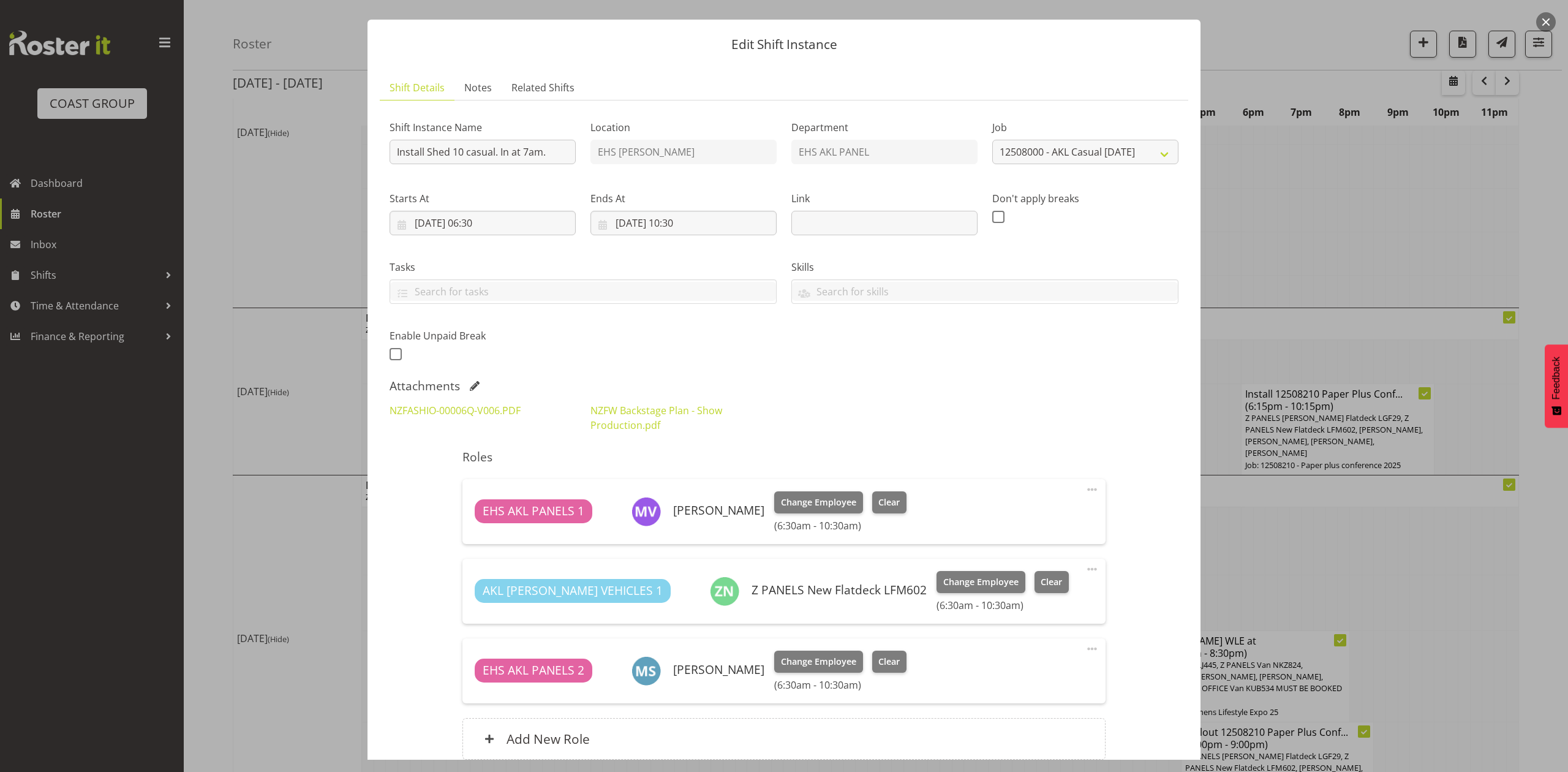
scroll to position [134, 0]
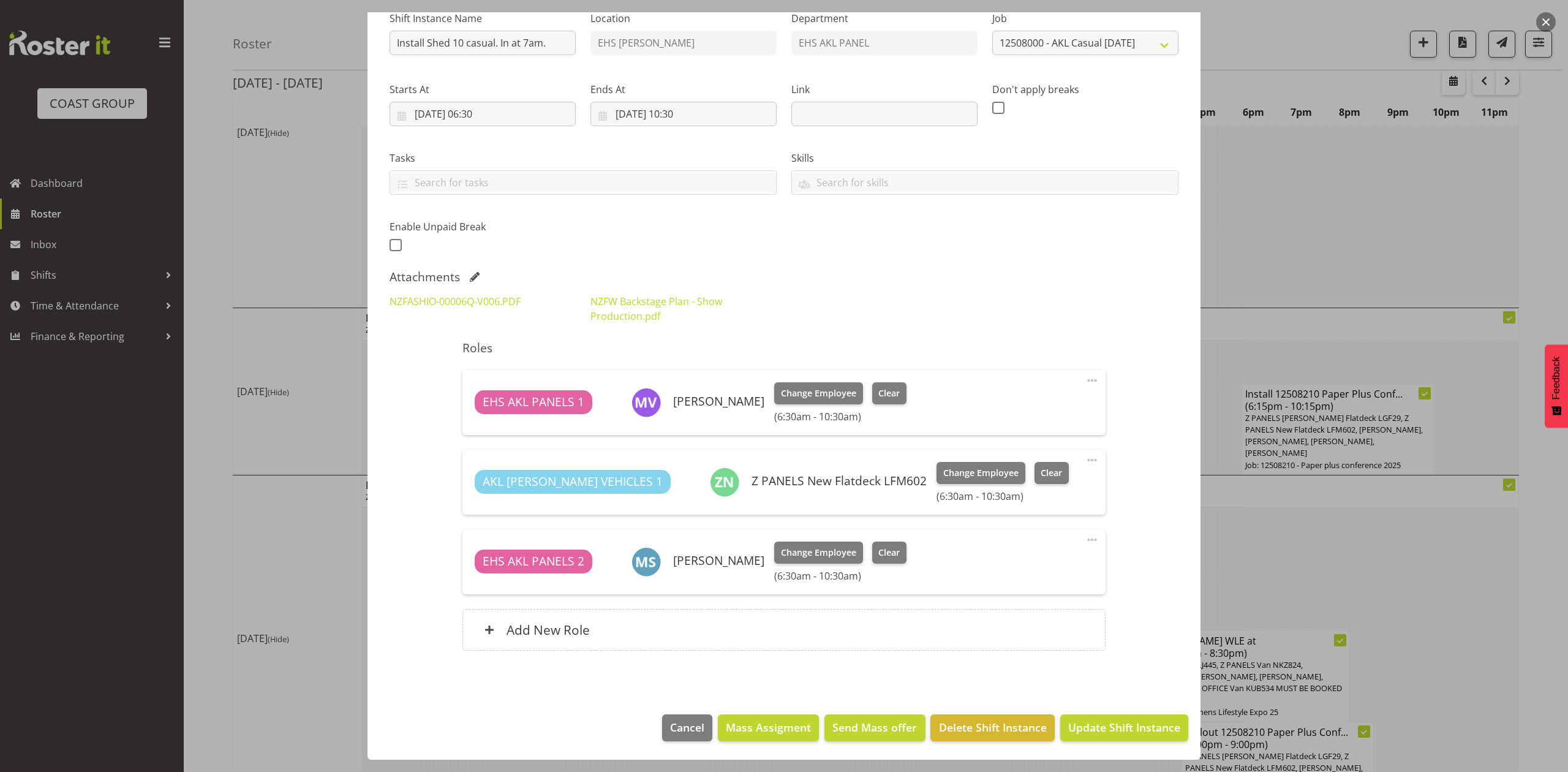
click at [470, 278] on span at bounding box center [474, 277] width 9 height 9
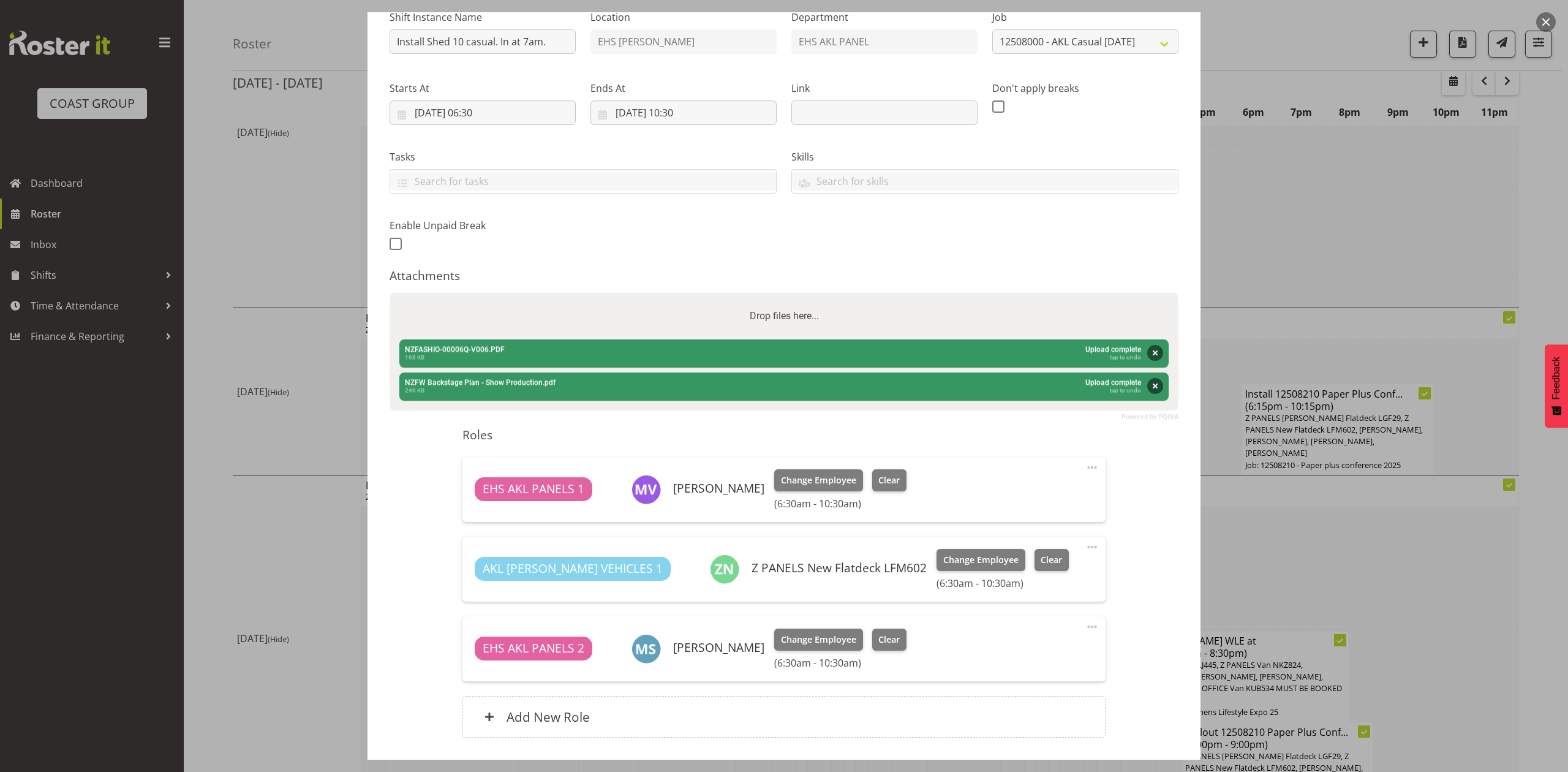
click at [715, 318] on div "Drop files here..." at bounding box center [784, 316] width 789 height 46
click at [390, 293] on input "Drop files here..." at bounding box center [784, 295] width 789 height 4
type input "C:\fakepath\NZFASHIO-00006Q-V008.PDF"
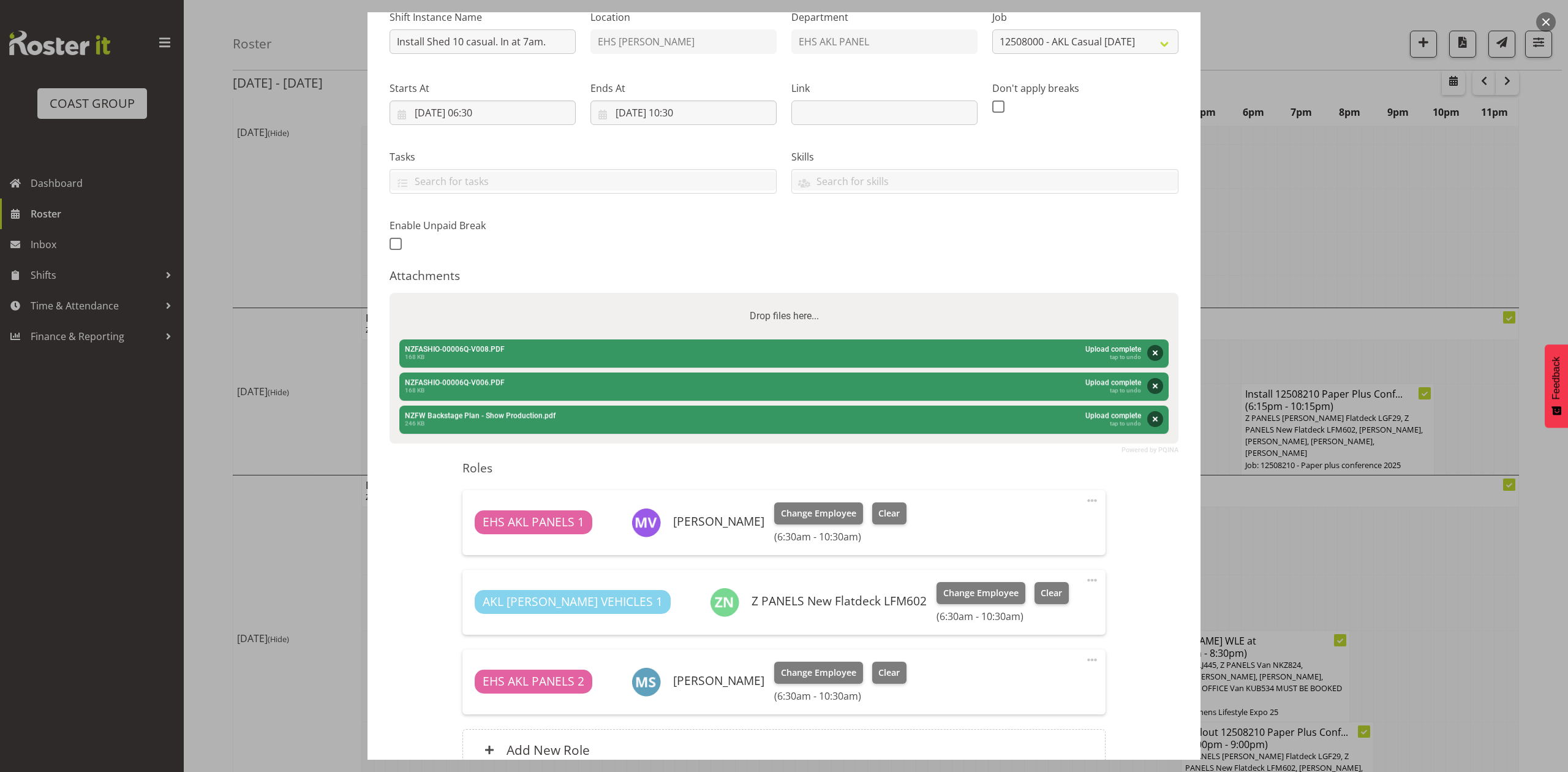
click at [885, 309] on div "Drop files here..." at bounding box center [784, 316] width 789 height 46
click at [390, 293] on input "Drop files here..." at bounding box center [784, 295] width 789 height 4
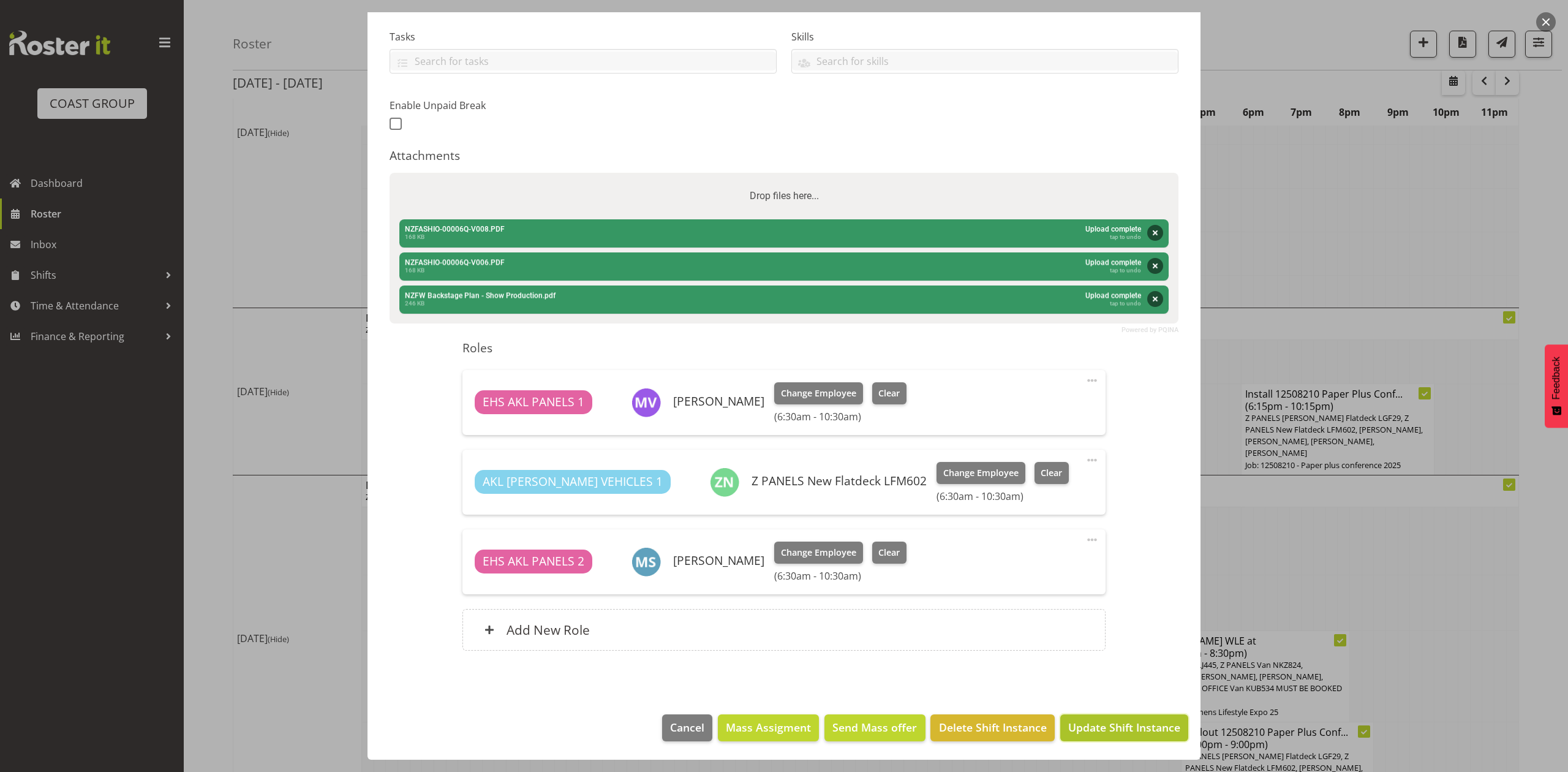
click at [1109, 722] on span "Update Shift Instance" at bounding box center [1123, 726] width 112 height 16
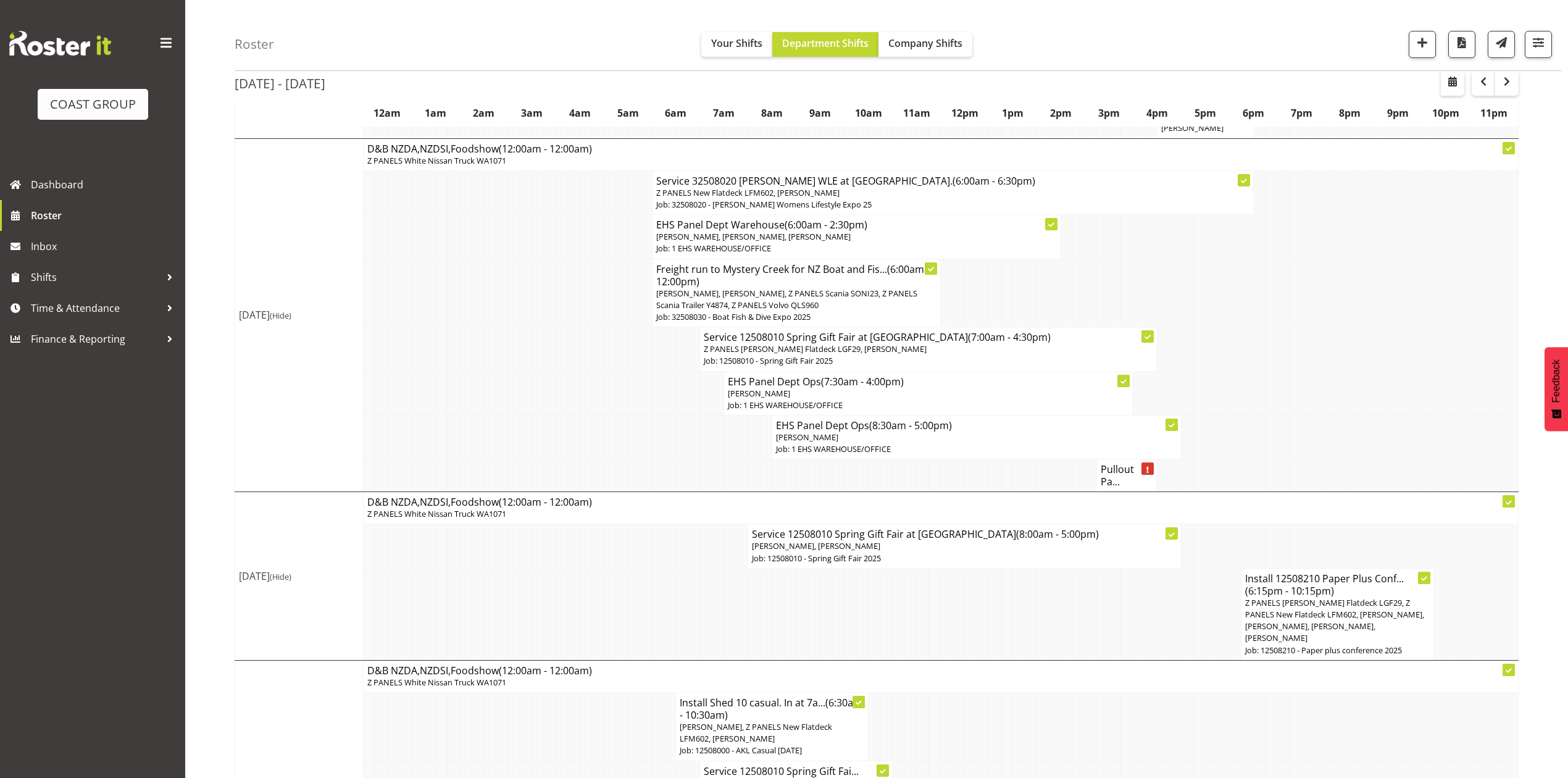
scroll to position [1346, 0]
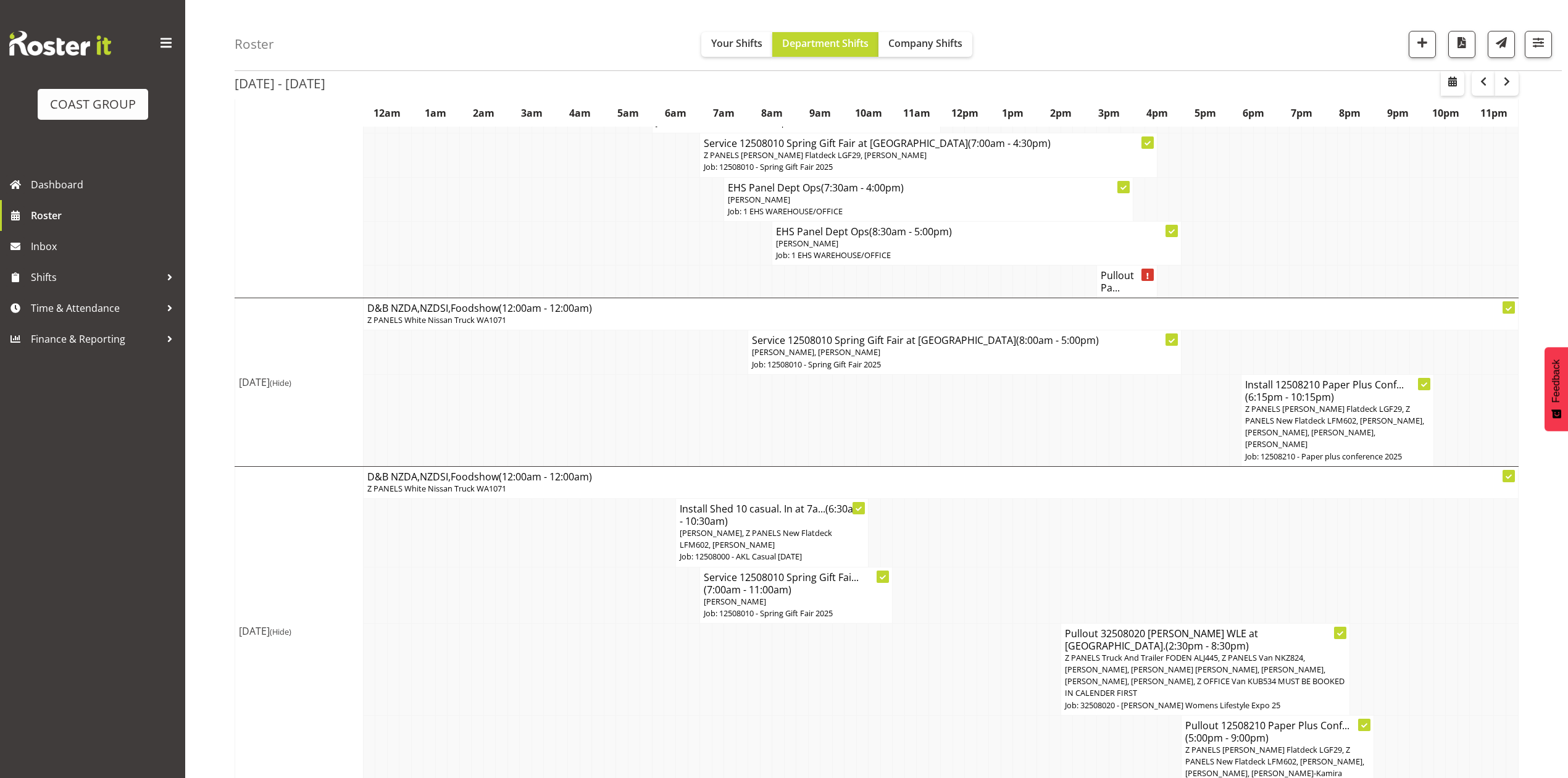
click at [762, 528] on span "[PERSON_NAME], Z PANELS New Flatdeck LFM602, [PERSON_NAME]" at bounding box center [756, 539] width 153 height 23
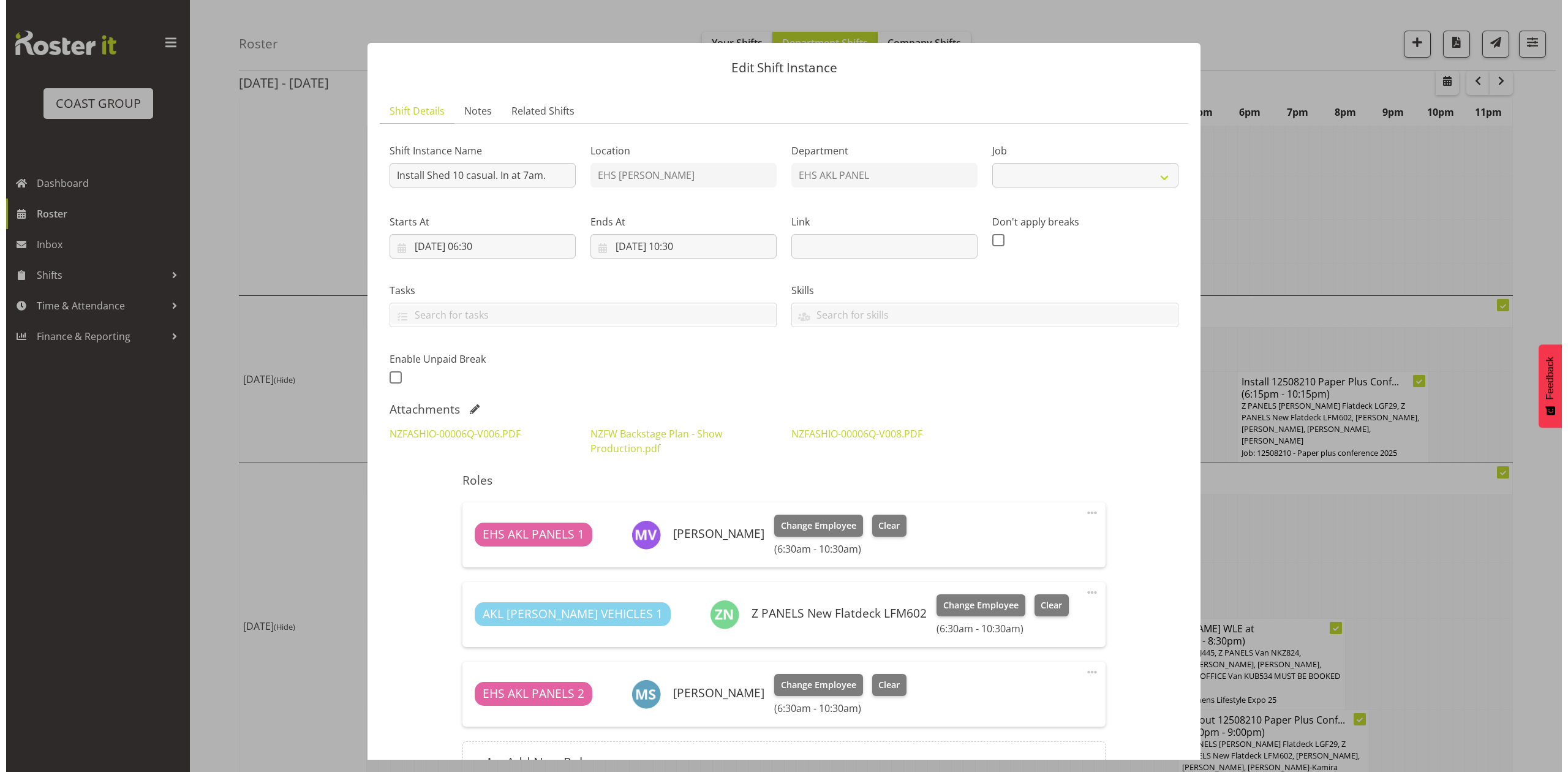
scroll to position [1323, 0]
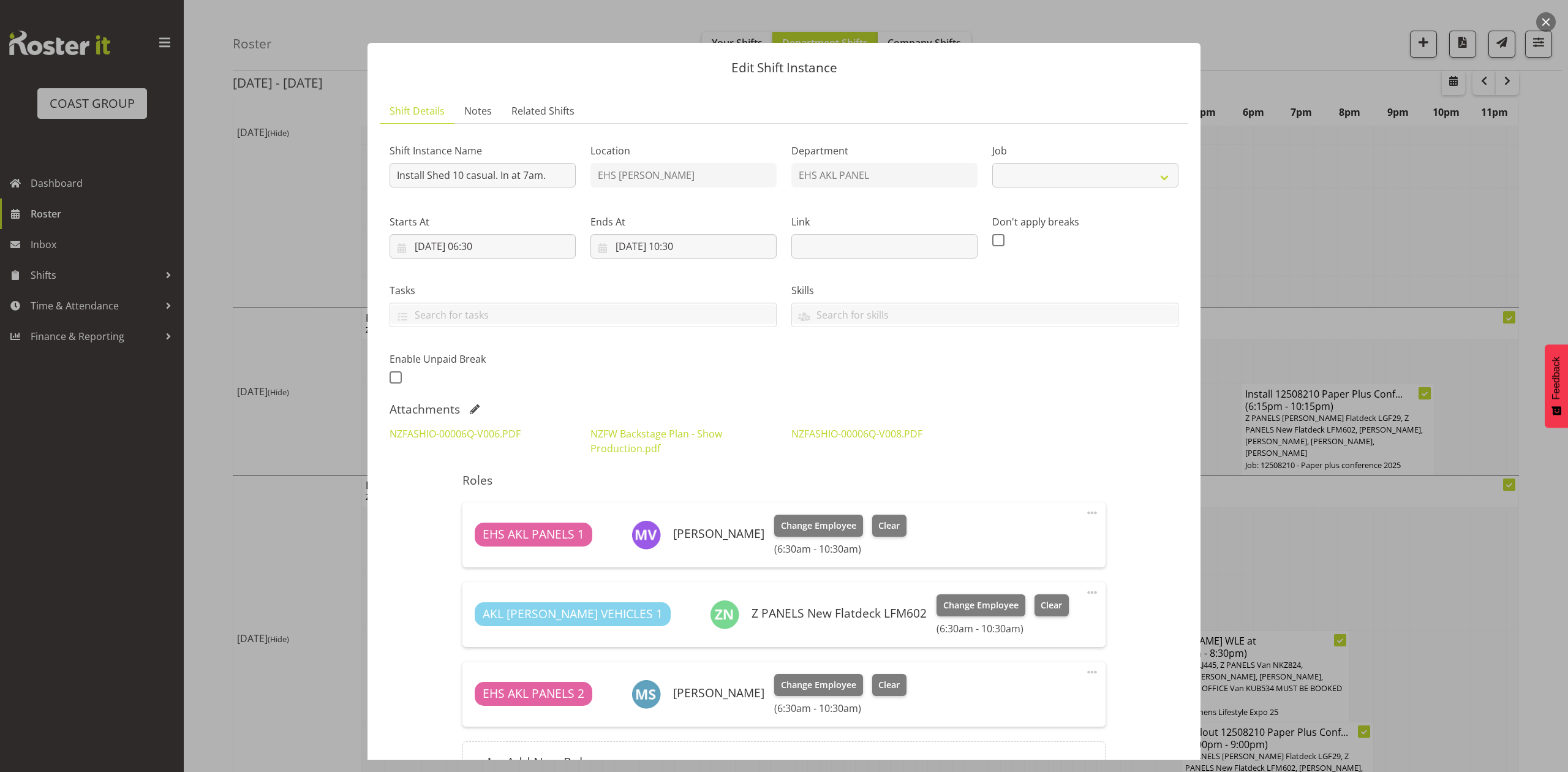
select select "8652"
click at [640, 427] on link "NZFW Backstage Plan - Show Production.pdf" at bounding box center [656, 441] width 132 height 28
click at [481, 432] on link "NZFASHIO-00006Q-V006.PDF" at bounding box center [455, 433] width 131 height 13
click at [973, 405] on div "Attachments" at bounding box center [784, 410] width 789 height 15
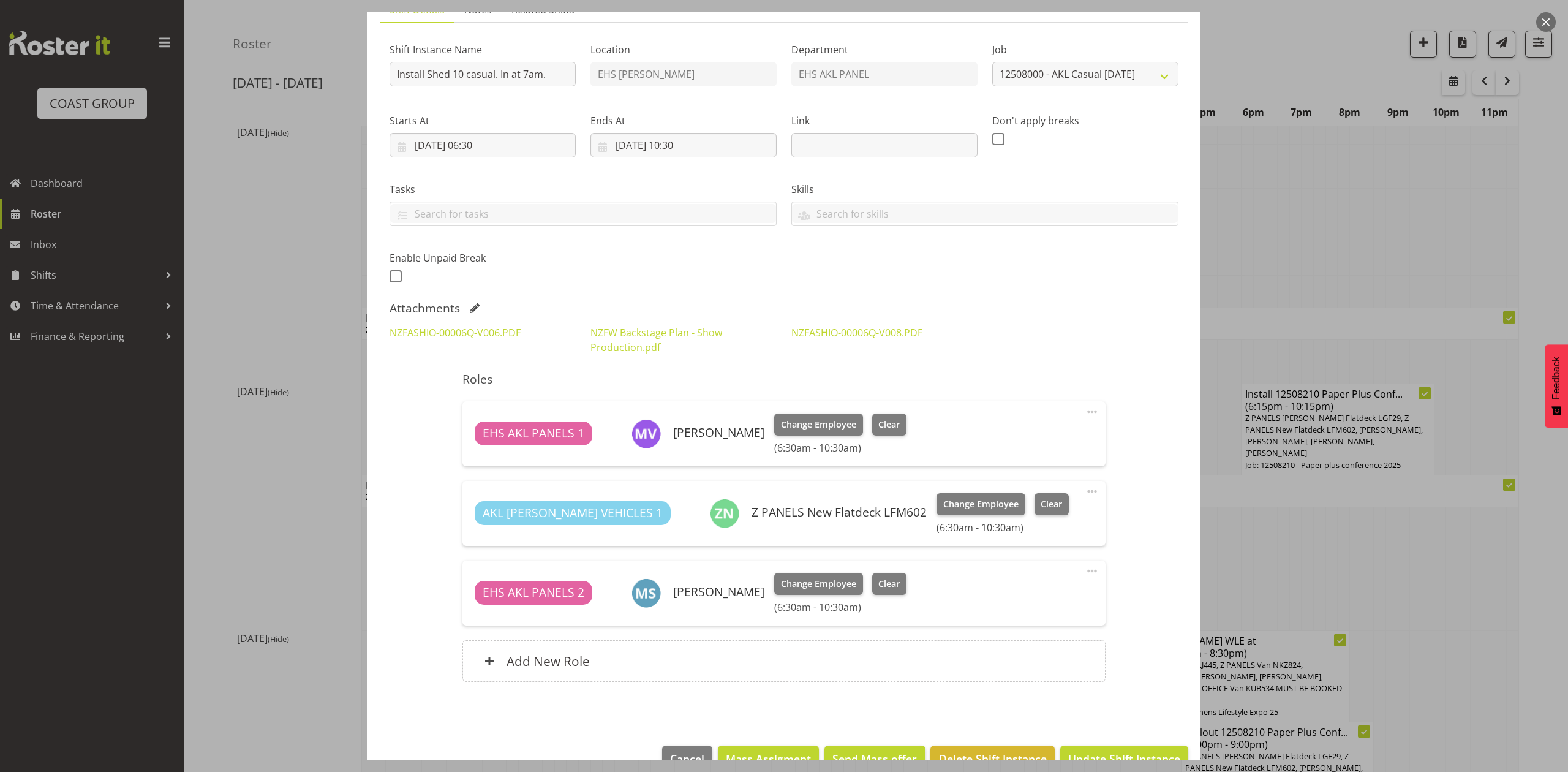
scroll to position [134, 0]
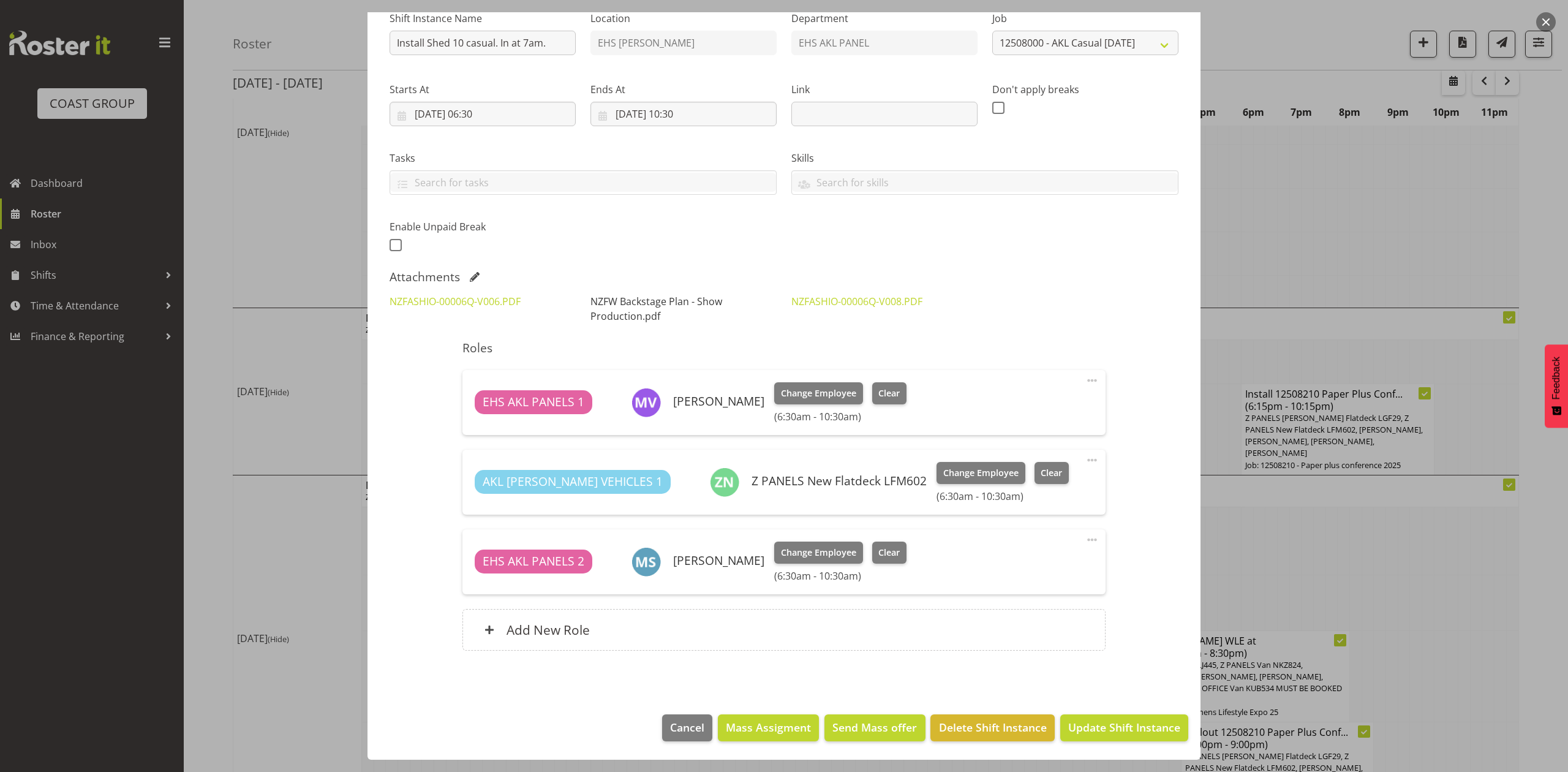
click at [649, 312] on link "NZFW Backstage Plan - Show Production.pdf" at bounding box center [656, 309] width 132 height 28
click at [471, 277] on span at bounding box center [474, 277] width 9 height 9
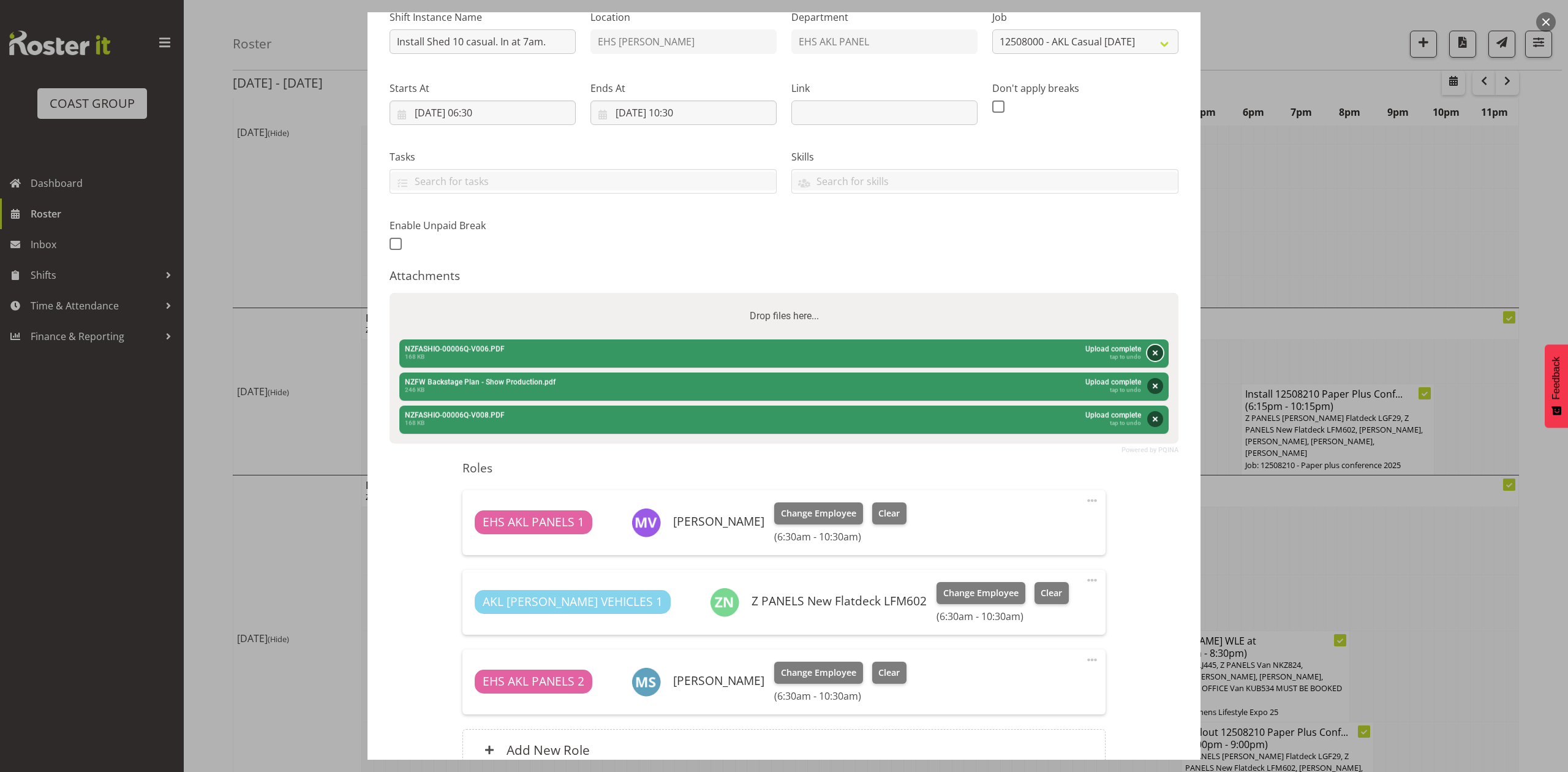
click at [1147, 353] on button "Remove" at bounding box center [1155, 353] width 16 height 16
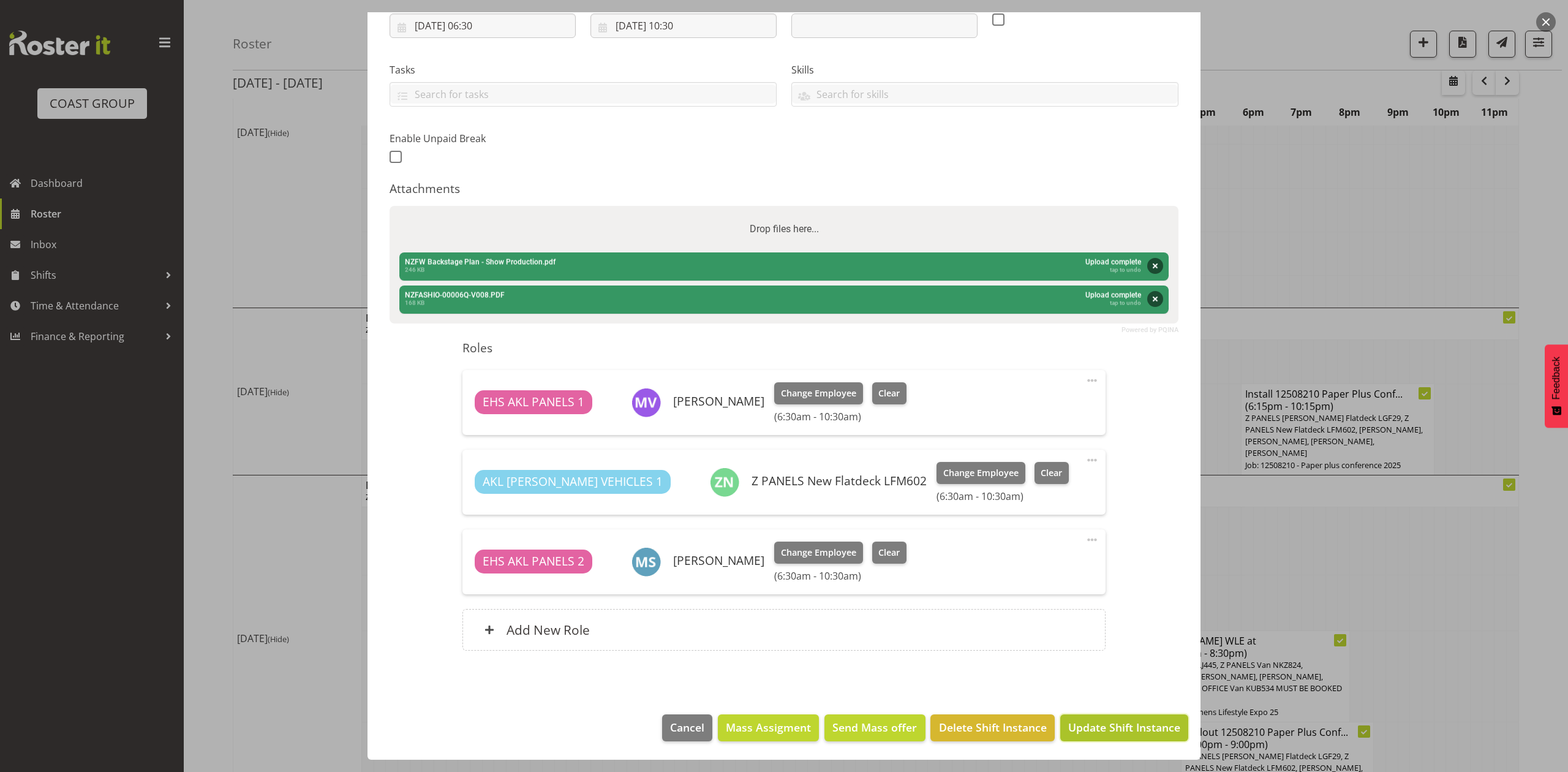
click at [1142, 726] on span "Update Shift Instance" at bounding box center [1123, 726] width 112 height 16
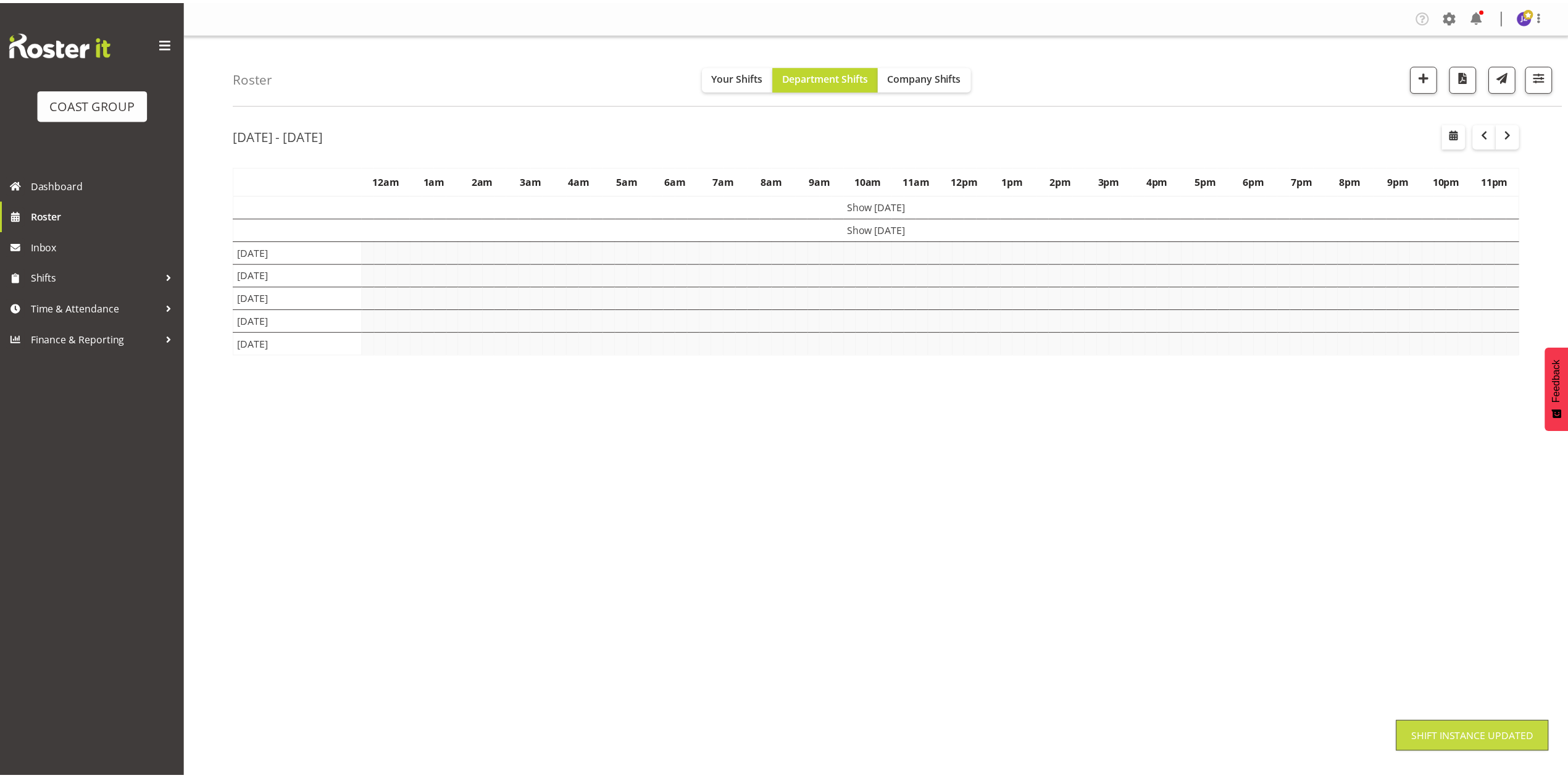
scroll to position [0, 0]
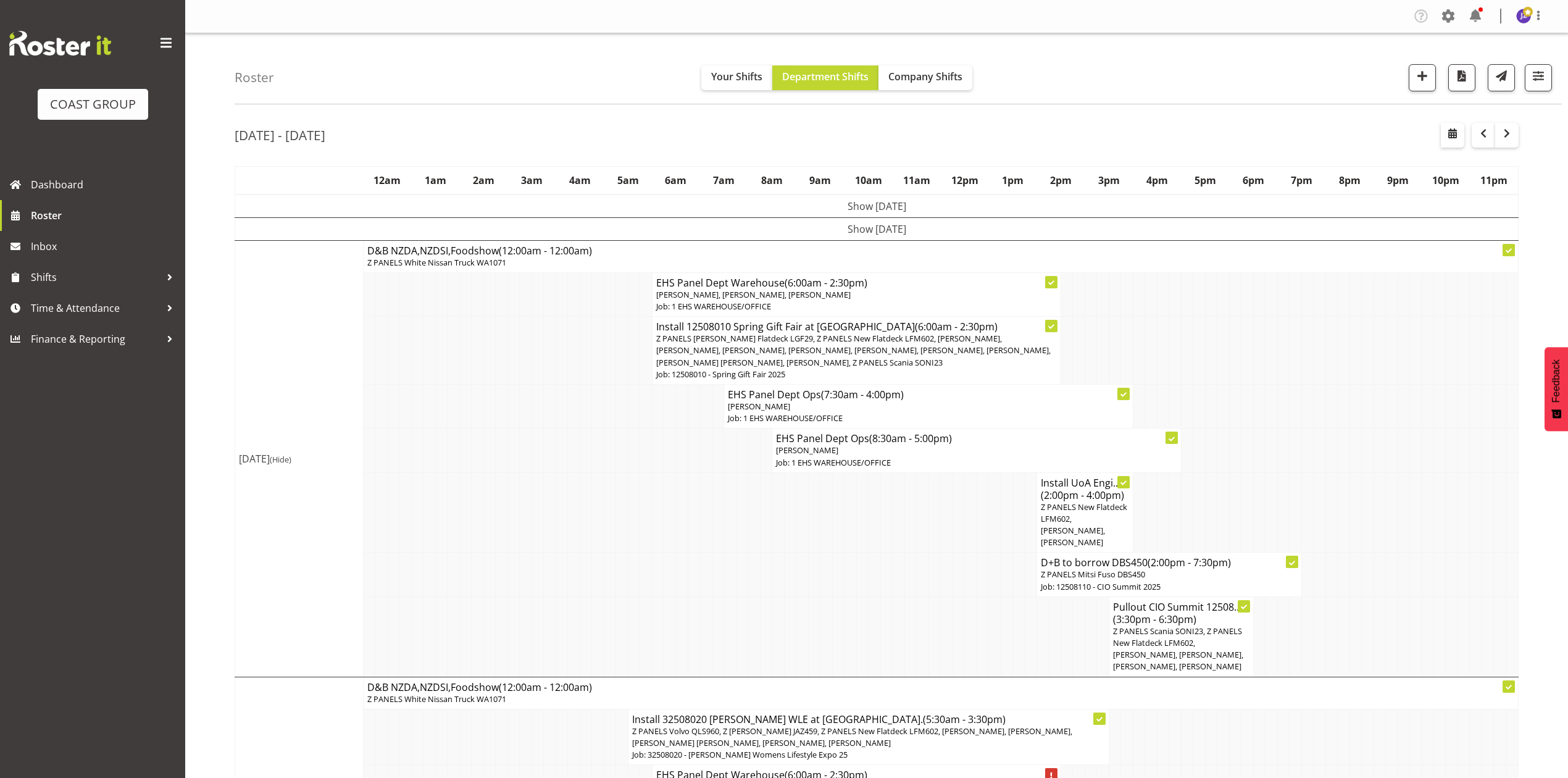
drag, startPoint x: 1189, startPoint y: 348, endPoint x: 1220, endPoint y: 349, distance: 31.0
click at [1211, 349] on tr "Install 12508010 Spring Gift Fair at ASG (6:00am - 2:30pm) Z PANELS Mitsy Flatd…" at bounding box center [876, 350] width 1283 height 68
click at [1302, 365] on td at bounding box center [1307, 350] width 11 height 68
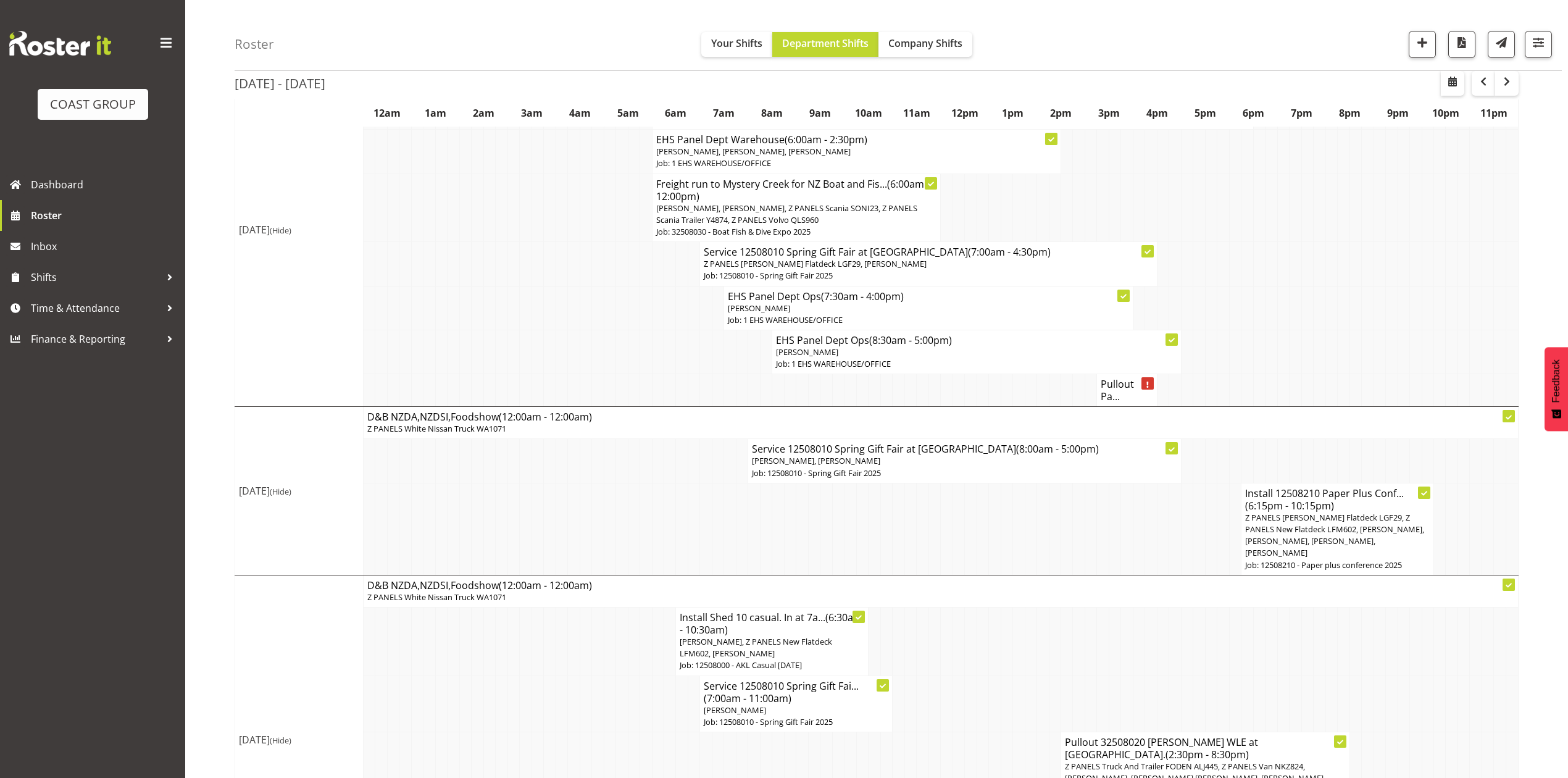
scroll to position [1346, 0]
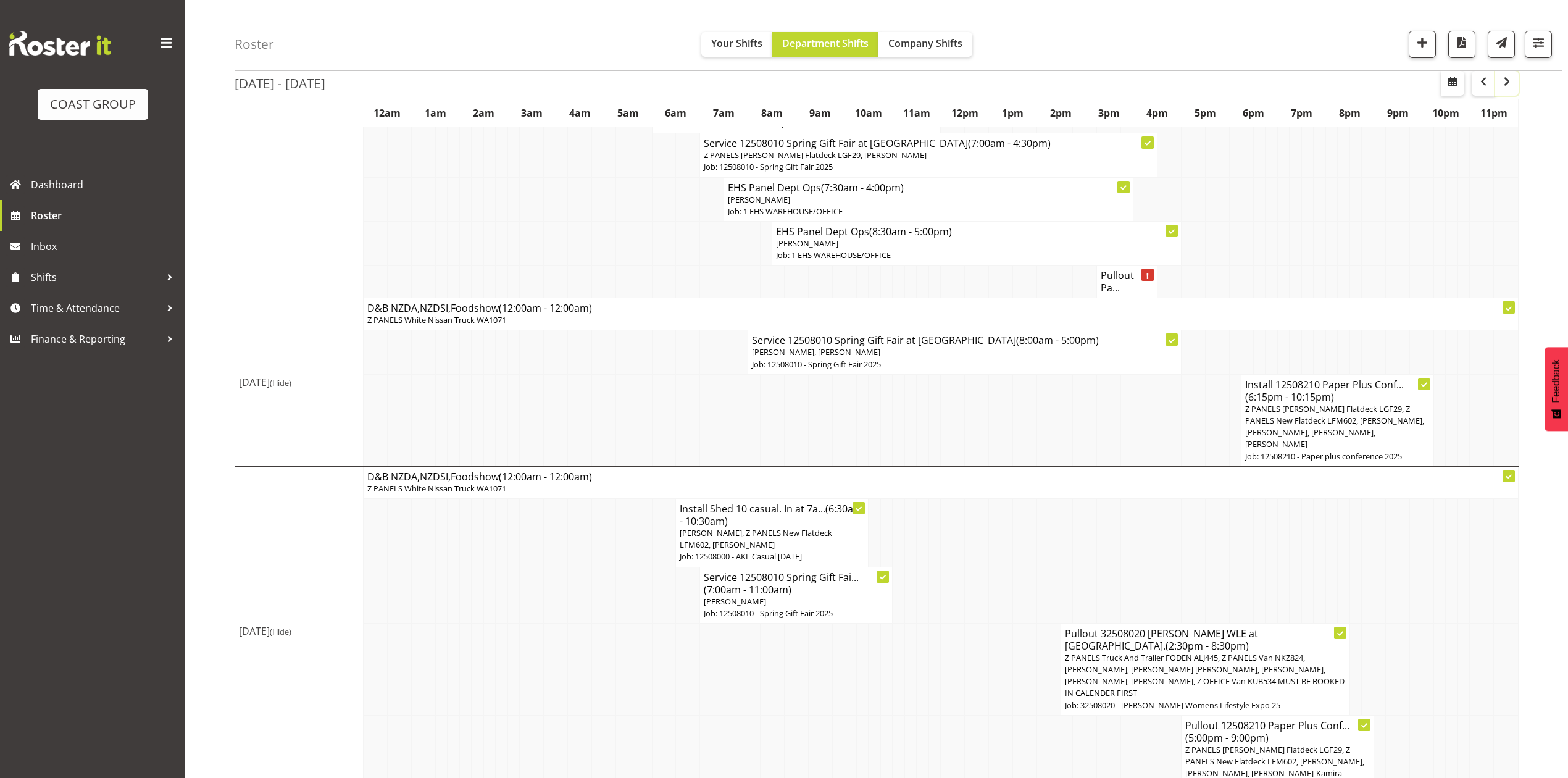
click at [1512, 75] on span "button" at bounding box center [1507, 82] width 15 height 15
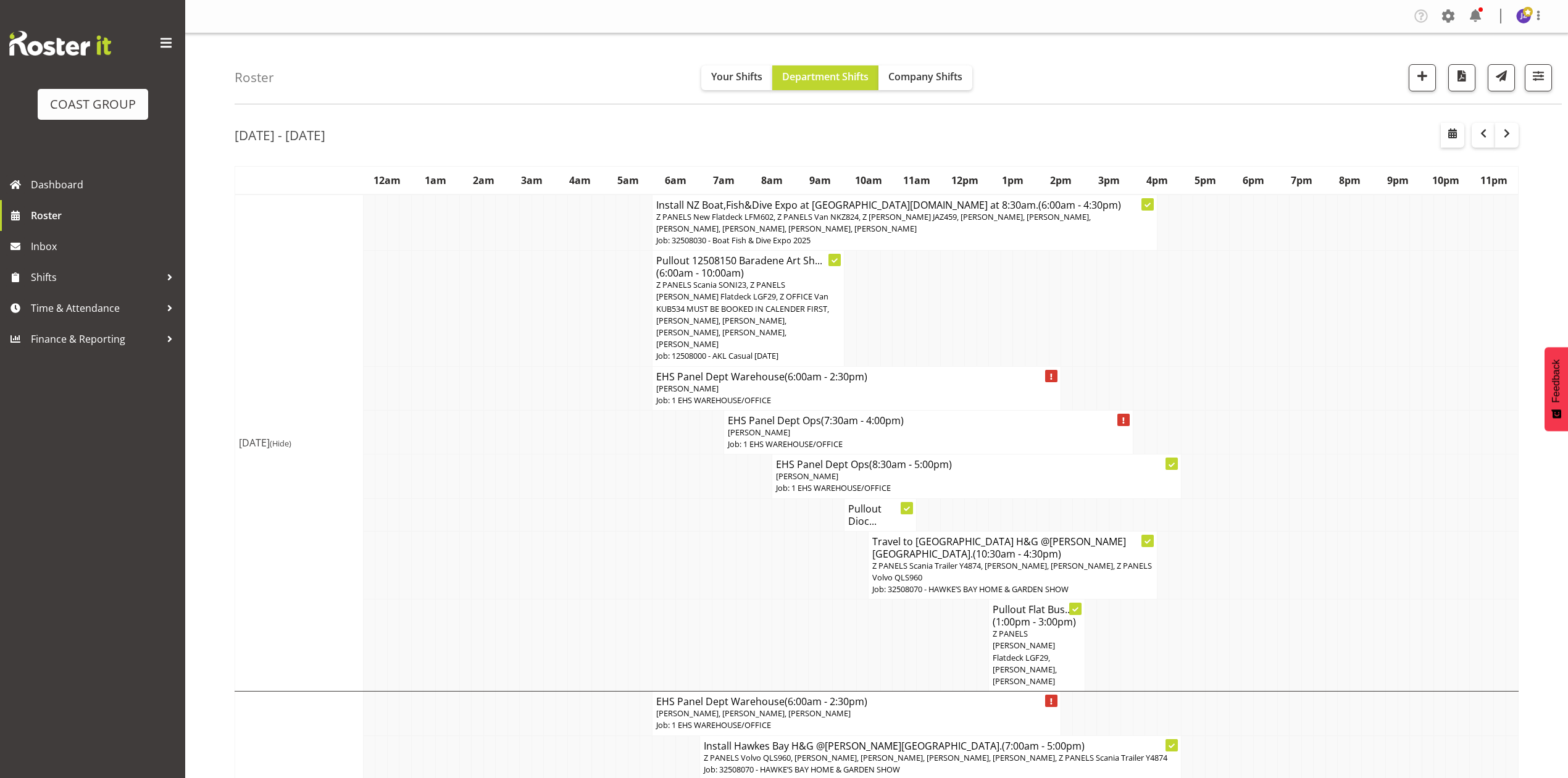
click at [871, 217] on span "Z PANELS New Flatdeck LFM602, Z PANELS Van NKZ824, Z Martys Ute JAZ459, Abe Den…" at bounding box center [873, 223] width 435 height 23
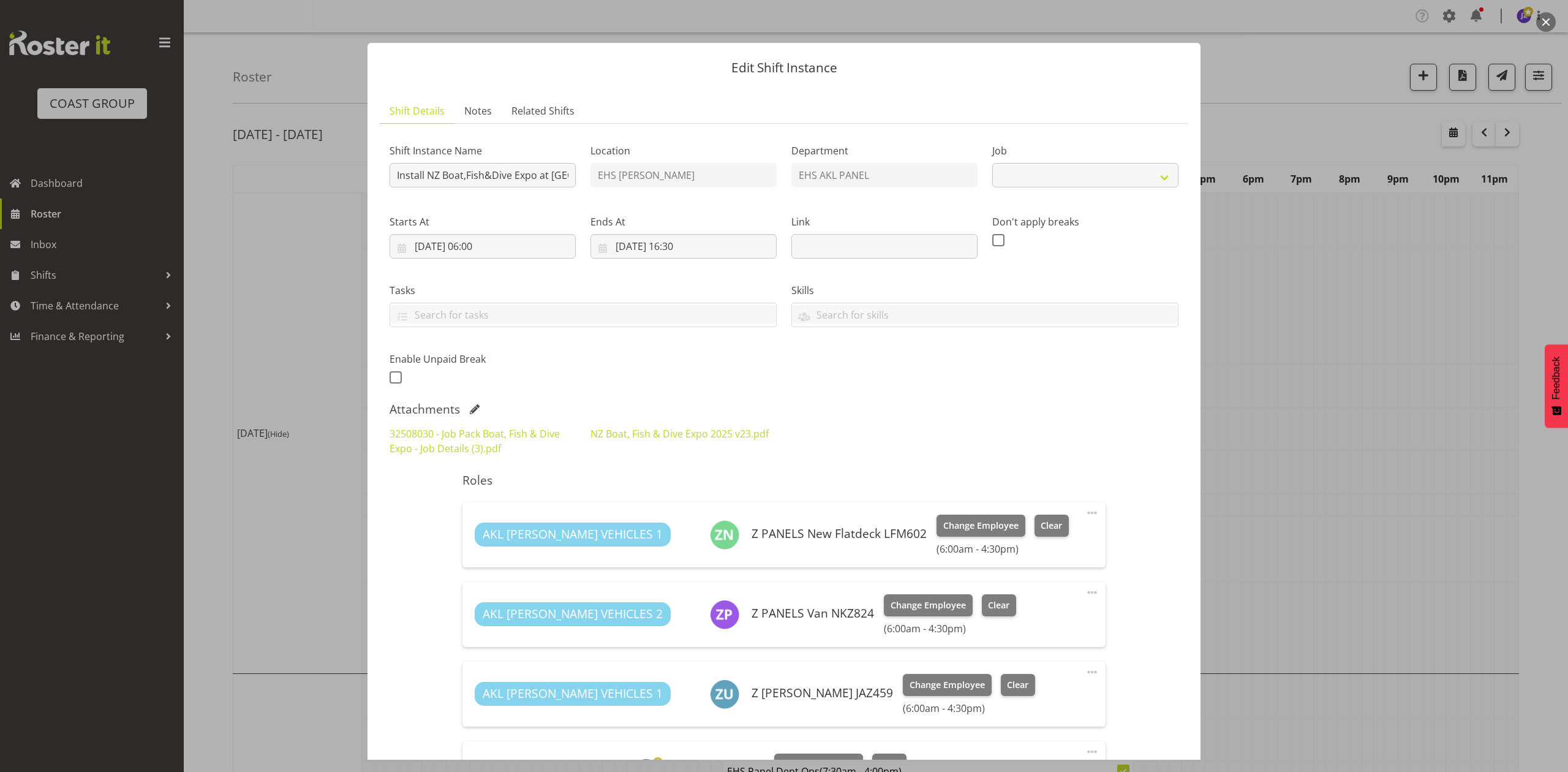
select select "9138"
click at [473, 405] on span at bounding box center [474, 409] width 9 height 9
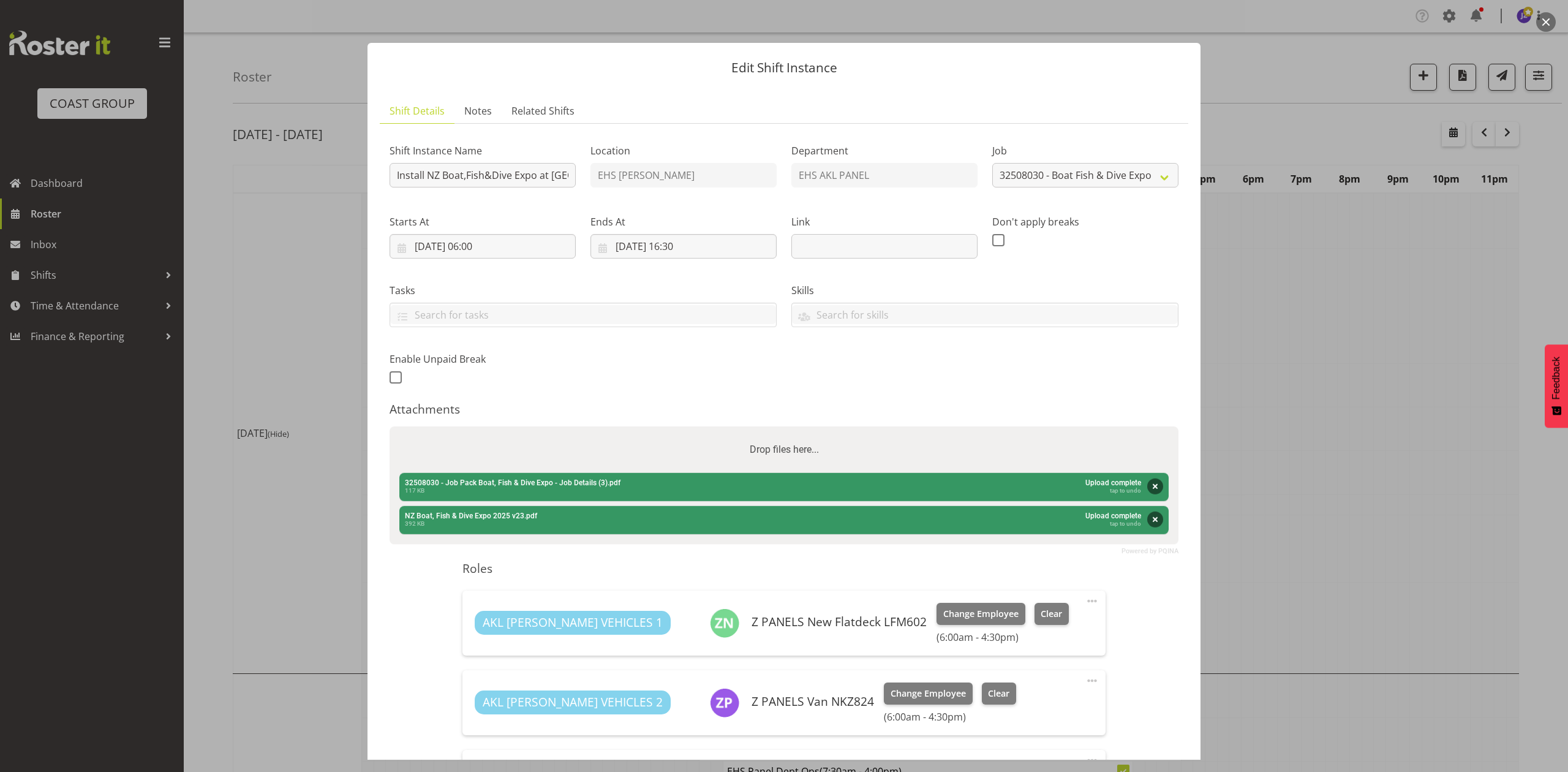
click at [574, 450] on div "Drop files here..." at bounding box center [784, 450] width 789 height 46
click at [390, 427] on input "Drop files here..." at bounding box center [784, 429] width 789 height 4
click at [1543, 20] on button "button" at bounding box center [1545, 22] width 20 height 20
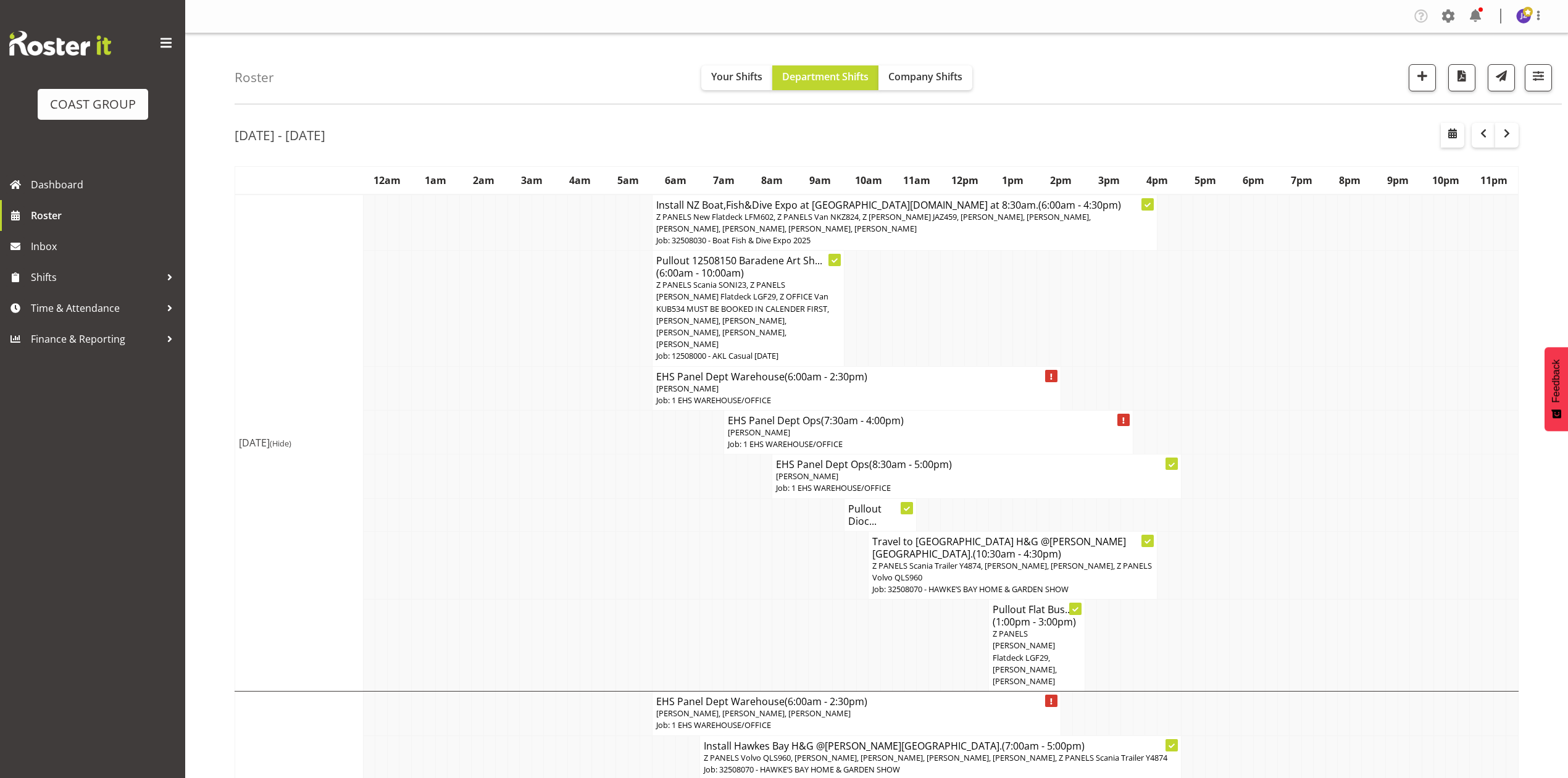
click at [1162, 330] on td at bounding box center [1162, 308] width 11 height 116
click at [1385, 350] on td at bounding box center [1391, 308] width 11 height 116
click at [1460, 127] on button "button" at bounding box center [1452, 136] width 24 height 25
select select "7"
select select "2025"
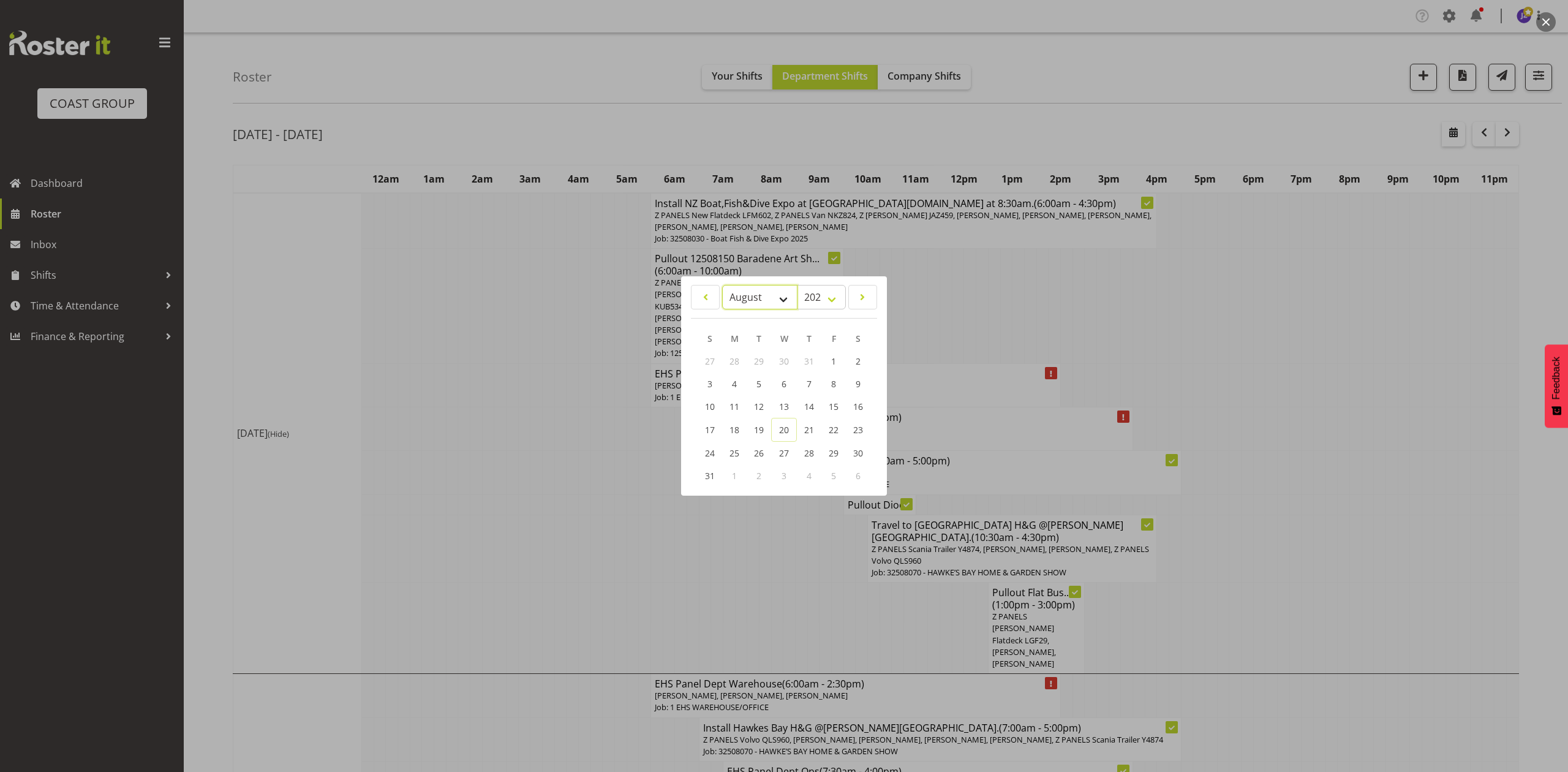
click at [763, 290] on select "January February March April May June July August September October November De…" at bounding box center [759, 297] width 75 height 25
select select "8"
click at [722, 285] on select "January February March April May June July August September October November De…" at bounding box center [759, 297] width 75 height 25
drag, startPoint x: 779, startPoint y: 377, endPoint x: 796, endPoint y: 377, distance: 17.0
click at [780, 378] on span "10" at bounding box center [784, 384] width 9 height 11
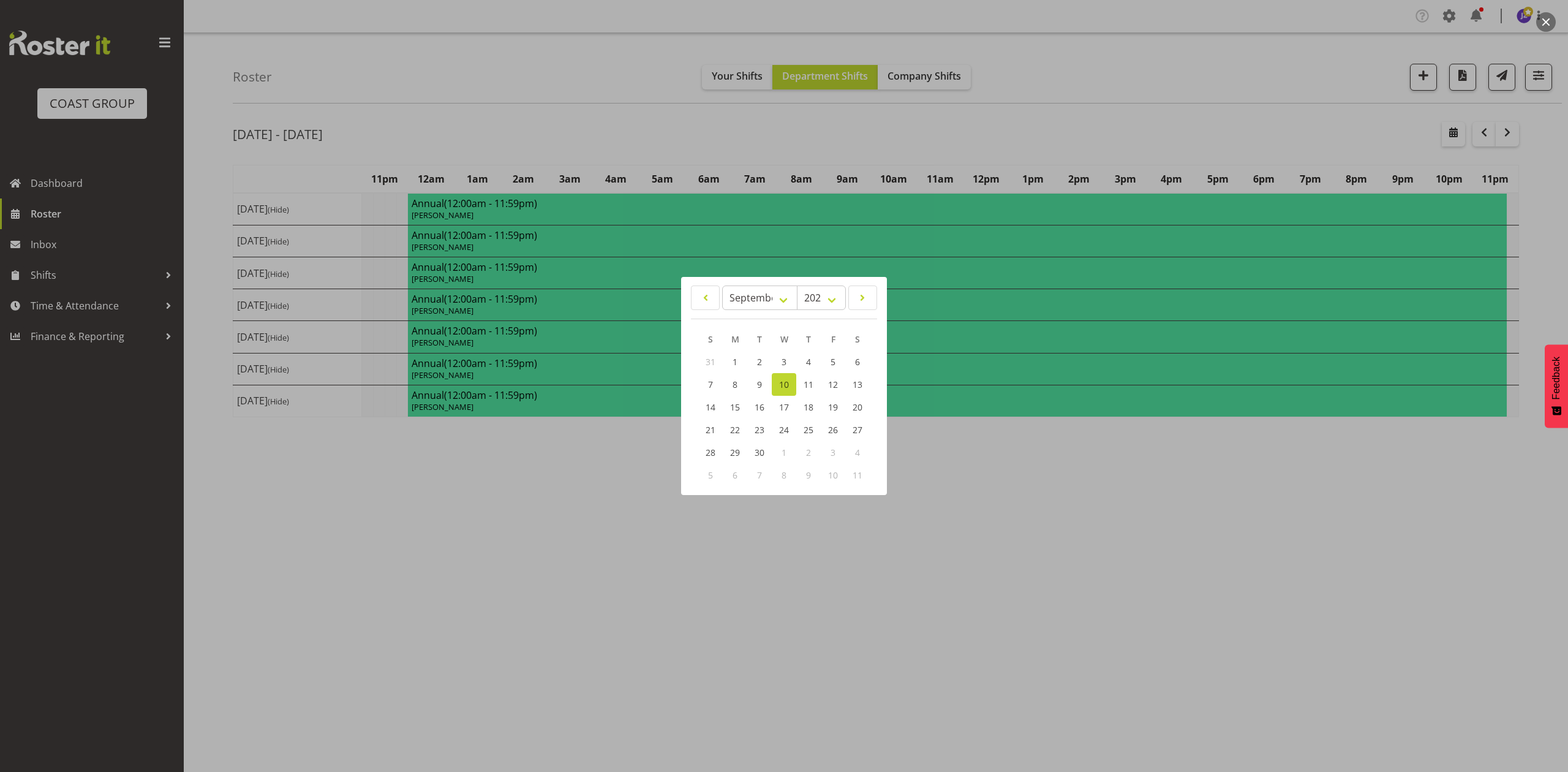
click at [1137, 111] on div at bounding box center [784, 386] width 1568 height 772
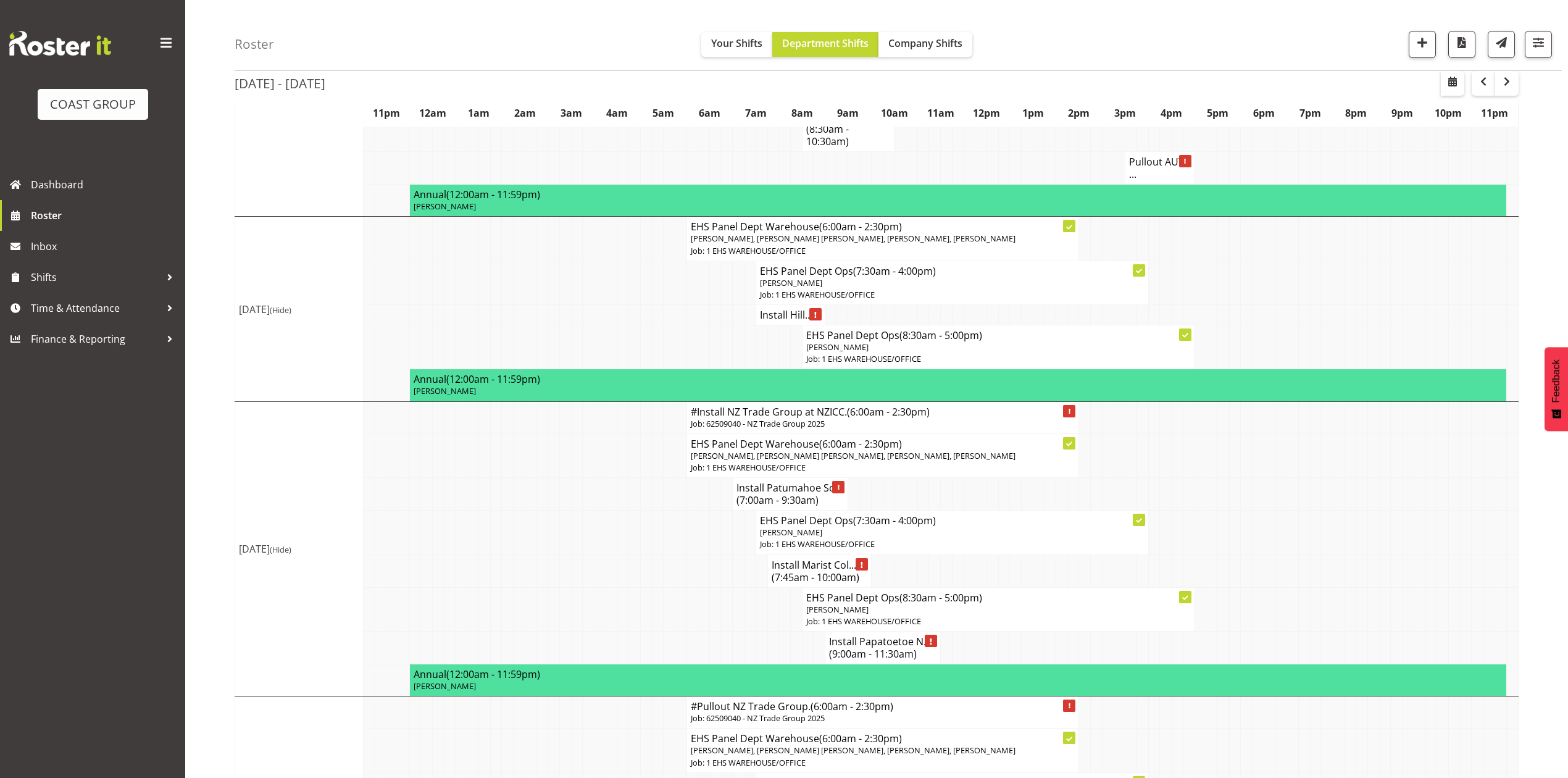
scroll to position [329, 0]
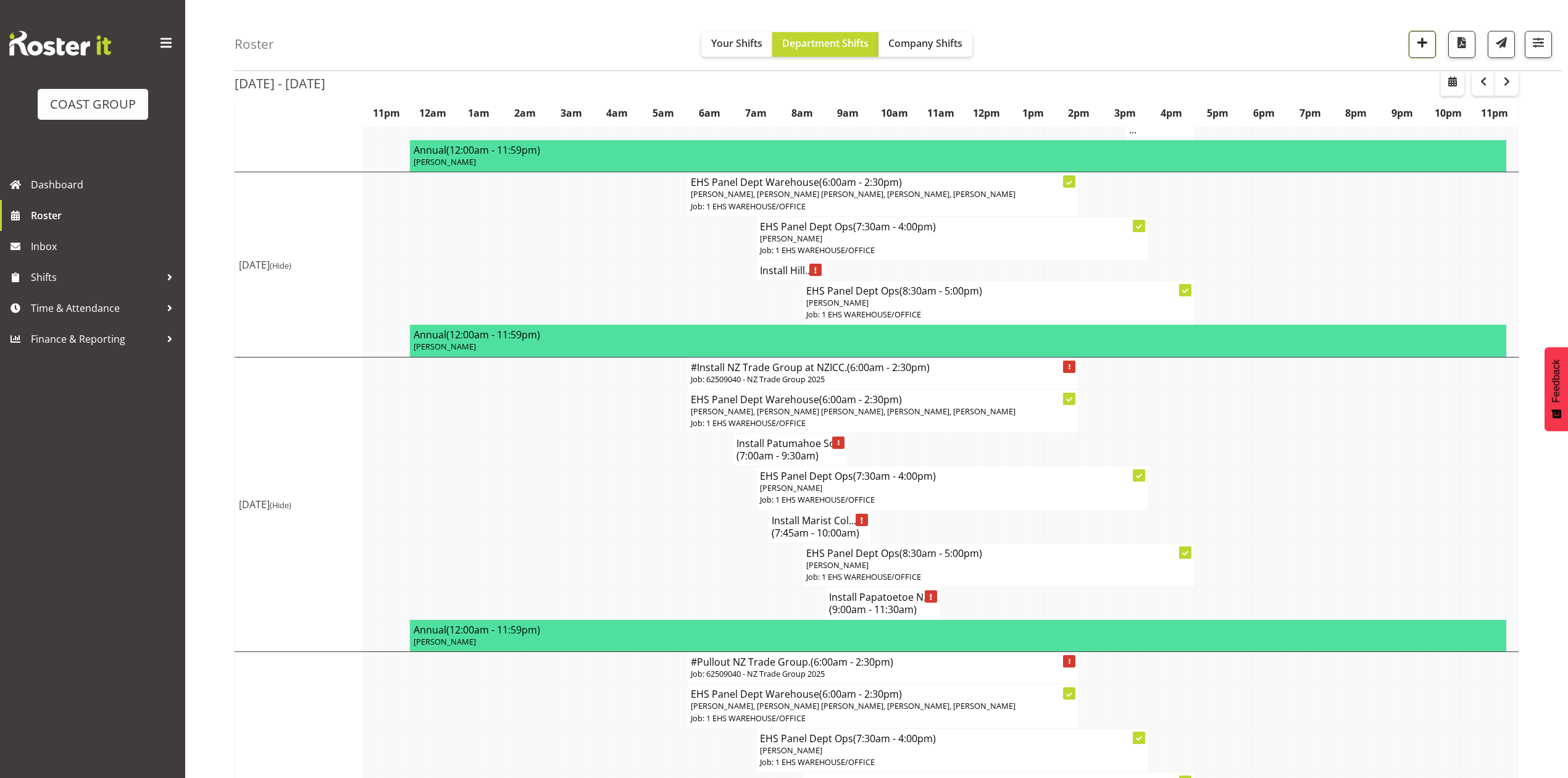
click at [1415, 46] on span "button" at bounding box center [1422, 42] width 16 height 16
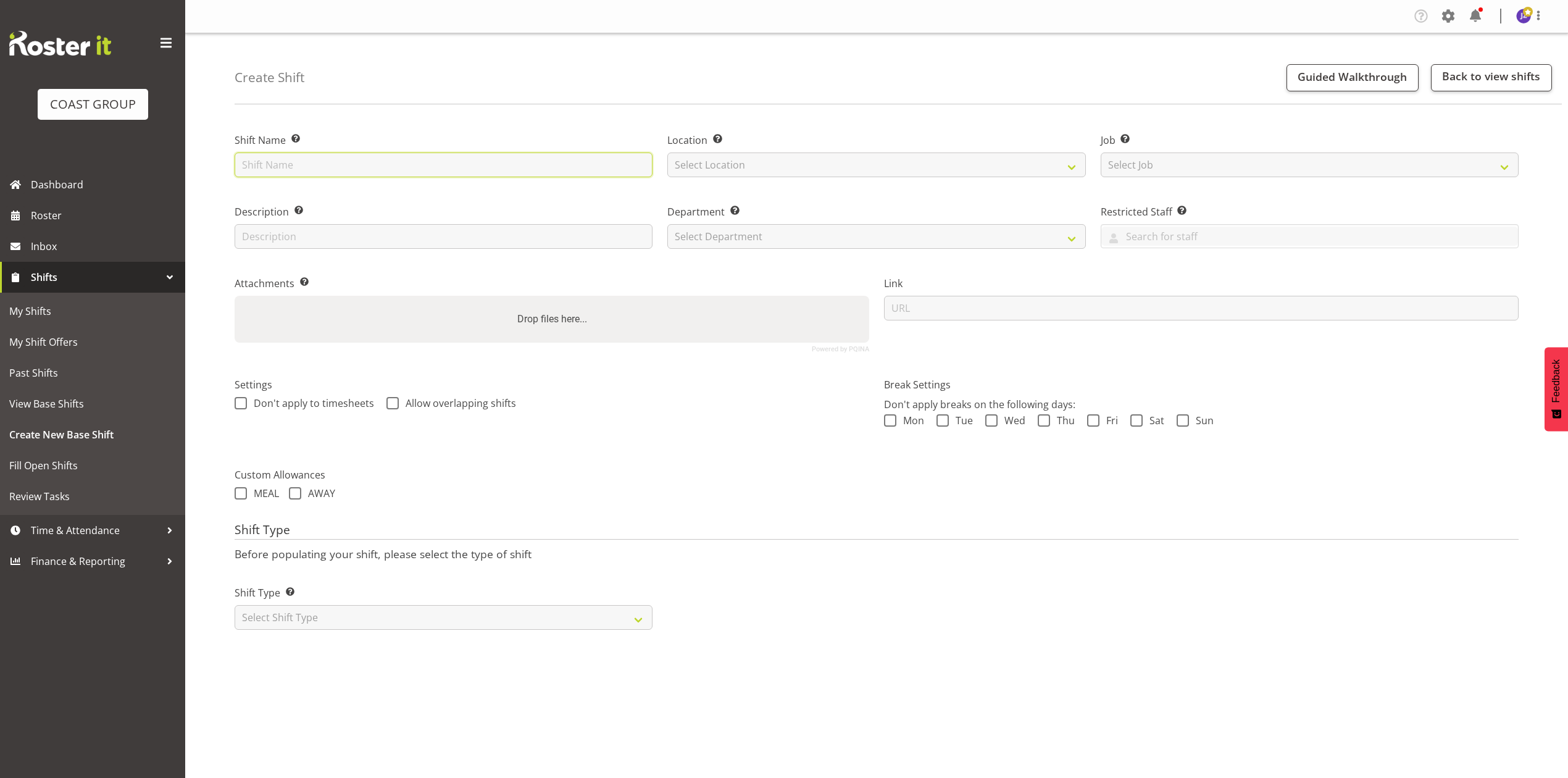
click at [428, 173] on input "text" at bounding box center [442, 165] width 418 height 25
type input "The Gap HQ 12509170. In at 7:30am."
drag, startPoint x: 879, startPoint y: 164, endPoint x: 879, endPoint y: 175, distance: 11.0
click at [879, 164] on select "Select Location EHS RYMER" at bounding box center [875, 165] width 418 height 25
select select "35"
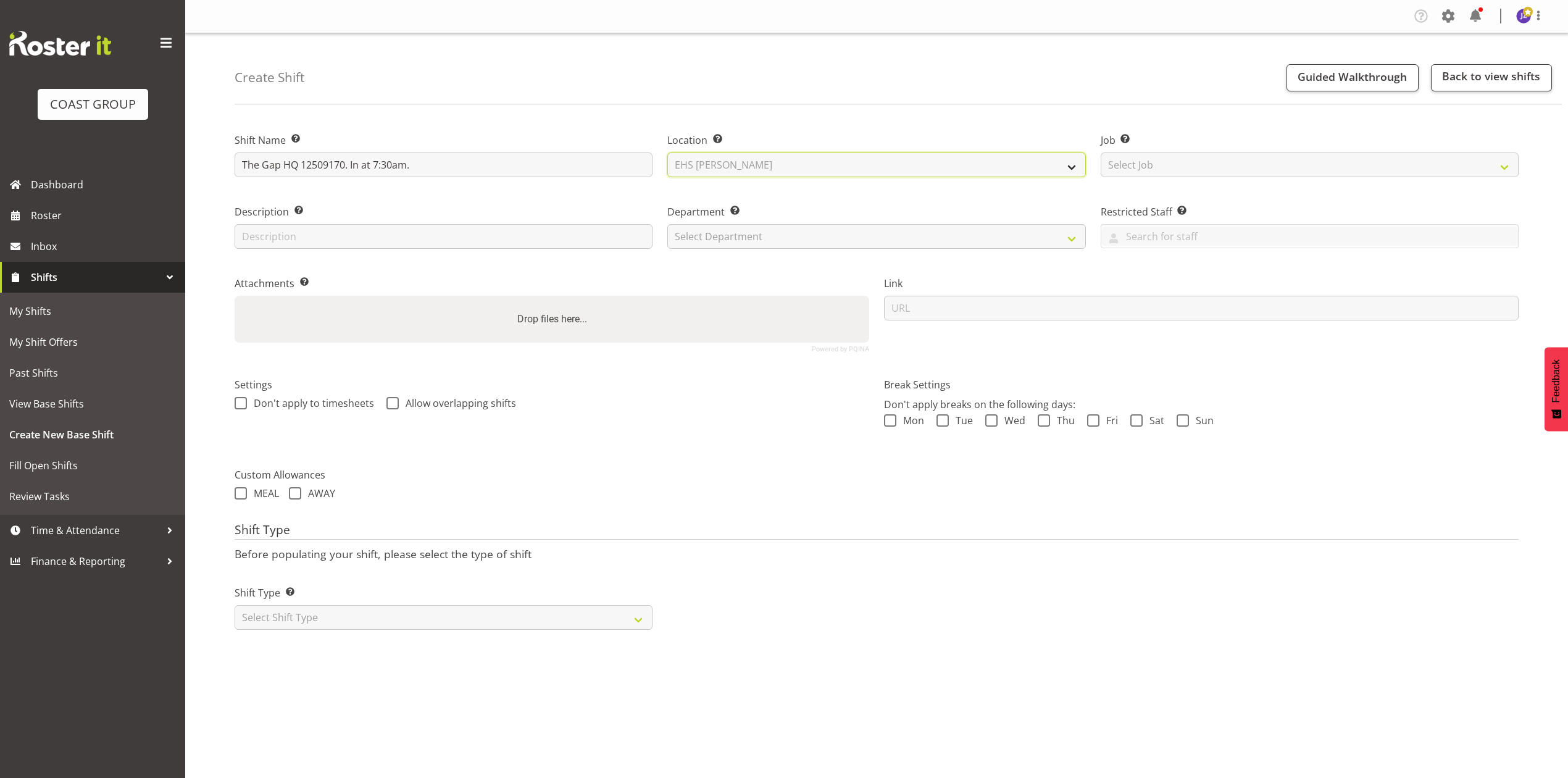
click at [667, 153] on select "Select Location EHS RYMER" at bounding box center [875, 165] width 418 height 25
click at [1137, 170] on select "Select Job Create new job 1 Carlton Events 1 Carlton Hamilton 1 Carlton Welling…" at bounding box center [1309, 165] width 418 height 25
select select "9861"
click at [1101, 153] on select "Select Job Create new job 1 Carlton Events 1 Carlton Hamilton 1 Carlton Welling…" at bounding box center [1309, 165] width 418 height 25
drag, startPoint x: 722, startPoint y: 233, endPoint x: 722, endPoint y: 247, distance: 14.0
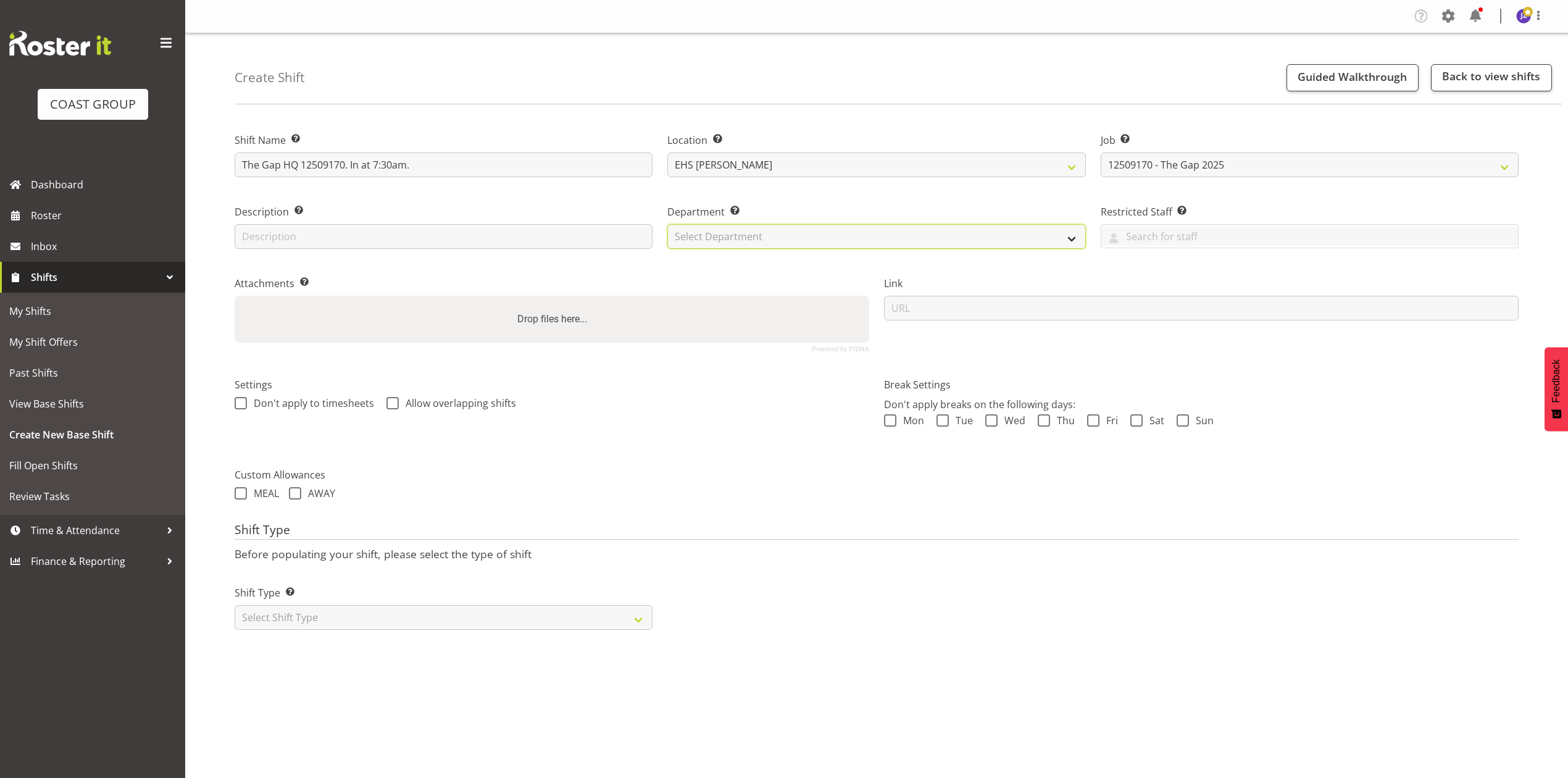
click at [722, 233] on select "Select Department EHS AKL PANEL EHS AKL PANEL" at bounding box center [875, 236] width 418 height 25
select select "39"
click at [667, 224] on select "Select Department EHS AKL PANEL EHS AKL PANEL" at bounding box center [875, 236] width 418 height 25
click at [544, 335] on div "Drop files here..." at bounding box center [551, 318] width 634 height 47
click at [234, 295] on input "Drop files here..." at bounding box center [551, 297] width 634 height 4
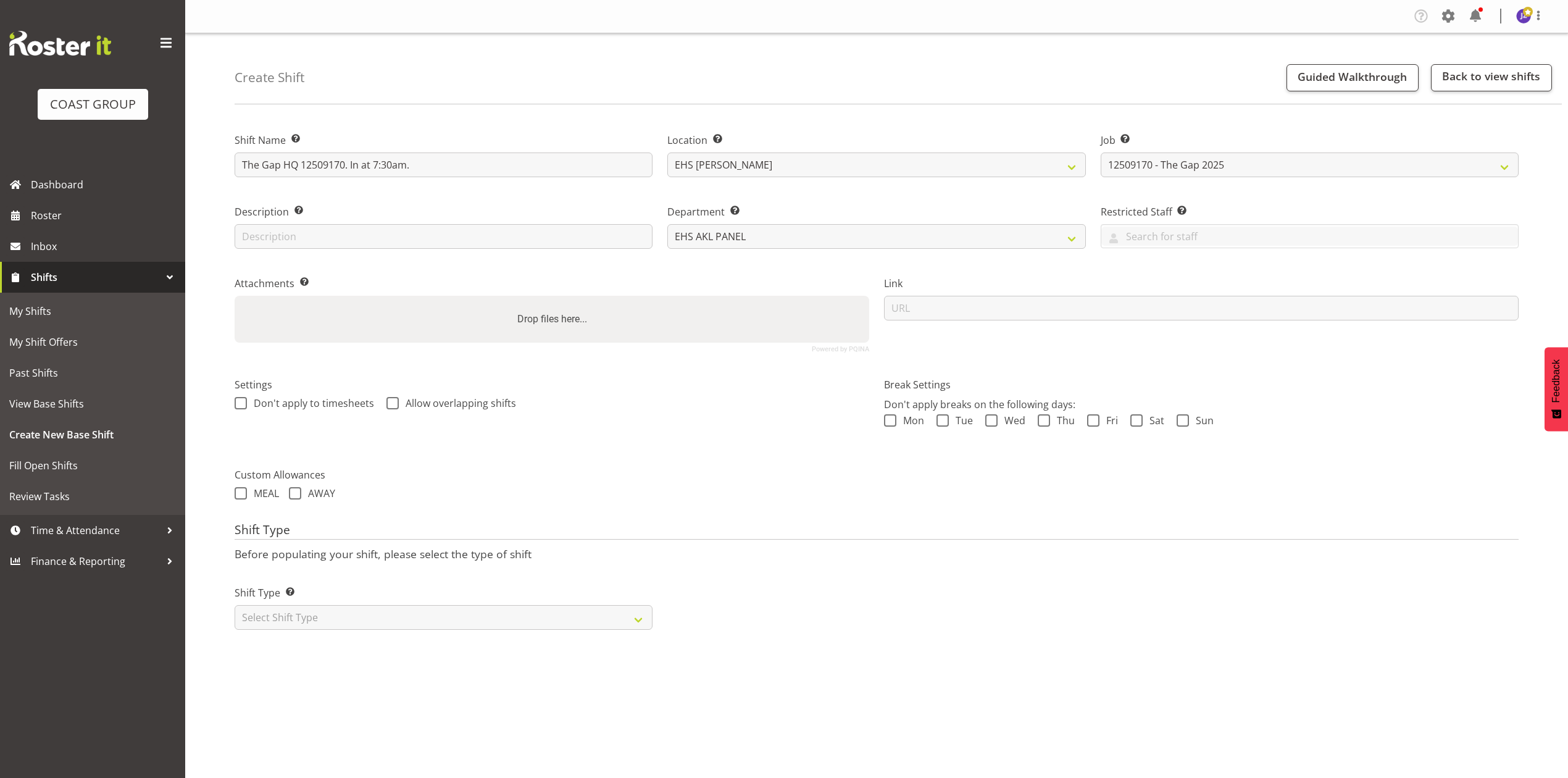
type input "C:\fakepath\The Gap 2025 V2.pdf"
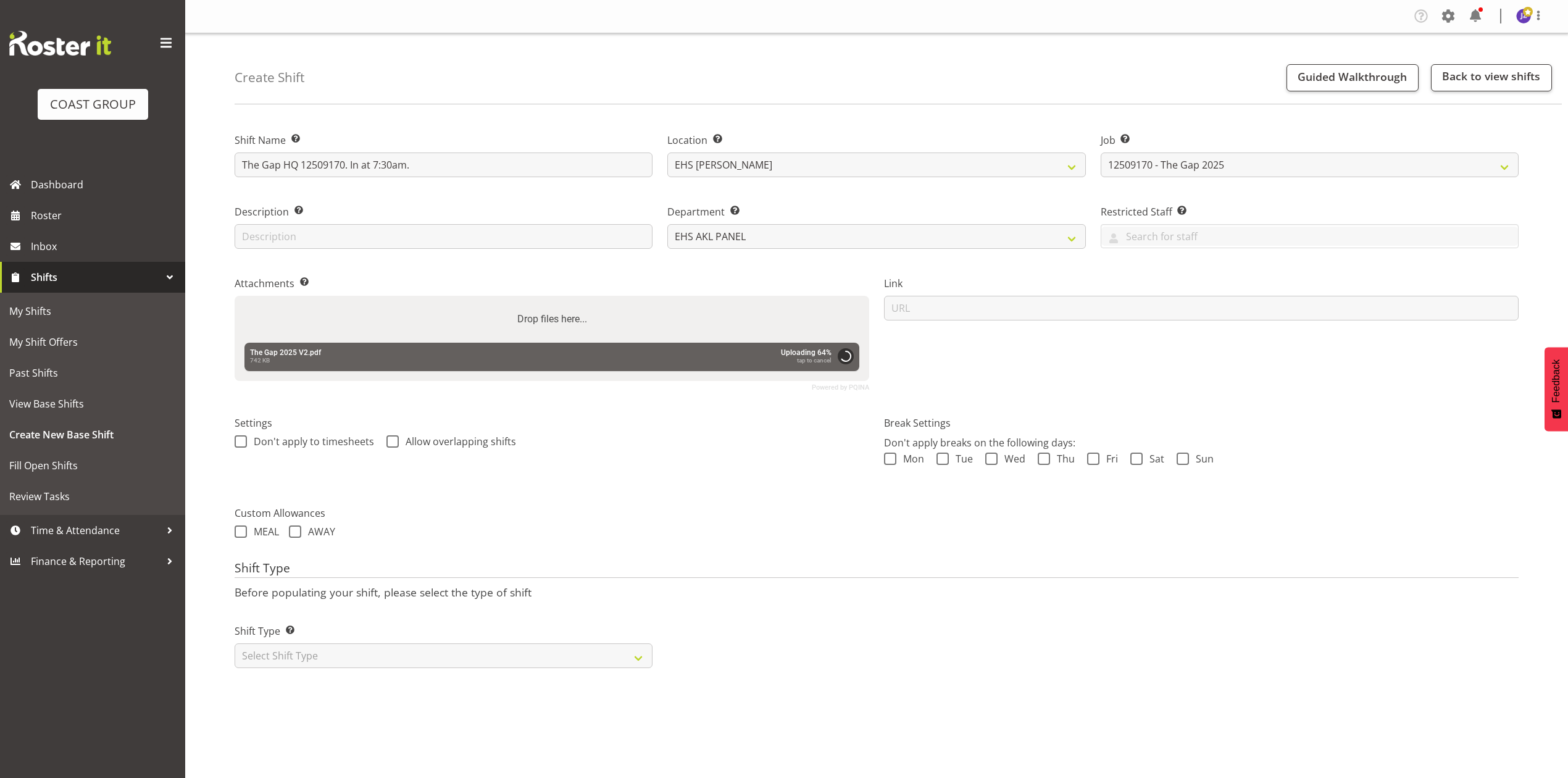
click at [580, 331] on label "Drop files here..." at bounding box center [551, 319] width 79 height 25
click at [580, 299] on input "Drop files here..." at bounding box center [551, 297] width 634 height 4
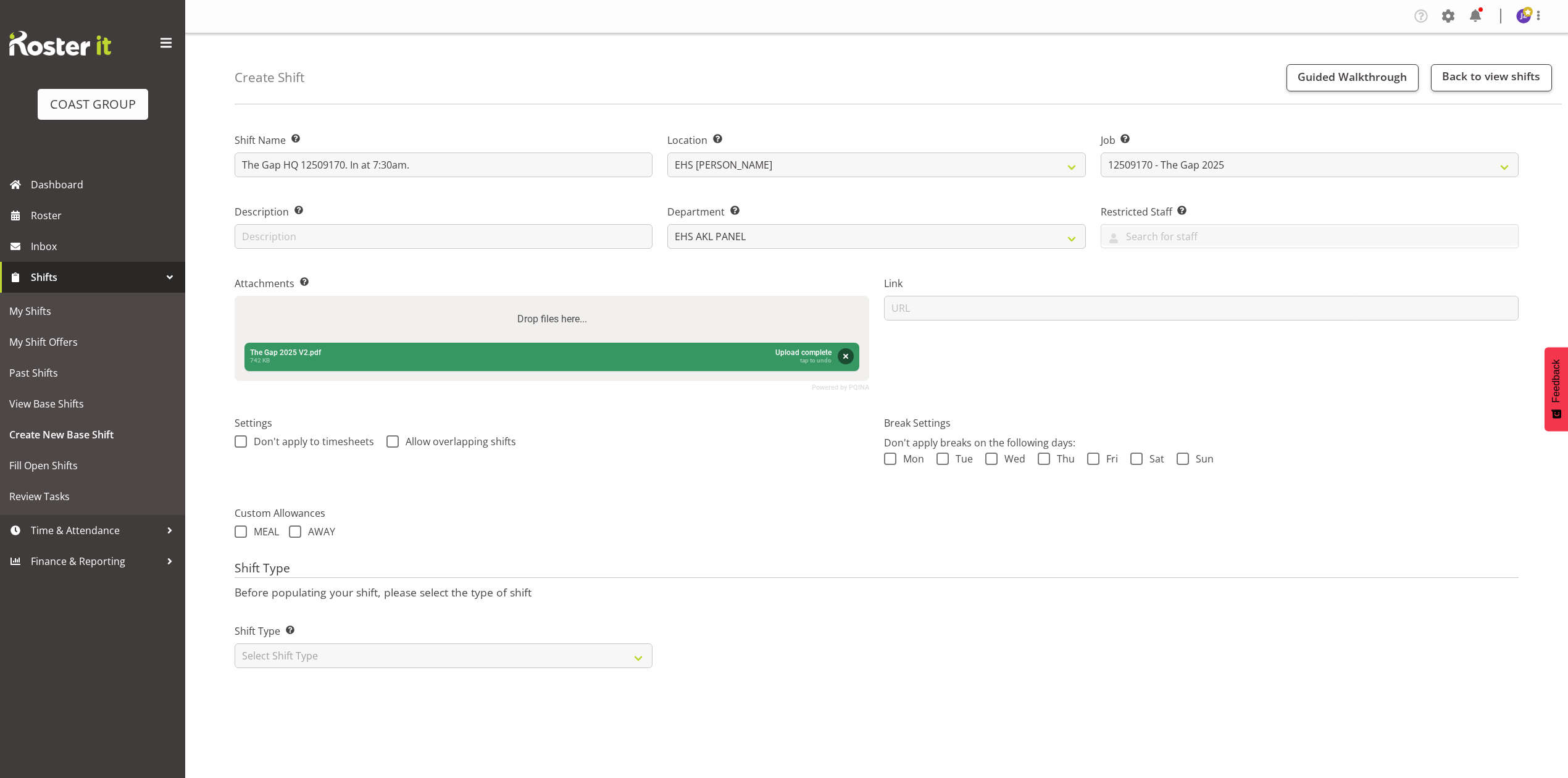
type input "C:\fakepath\12509170 The Gap HQ 2025 HE - Job Details.pdf"
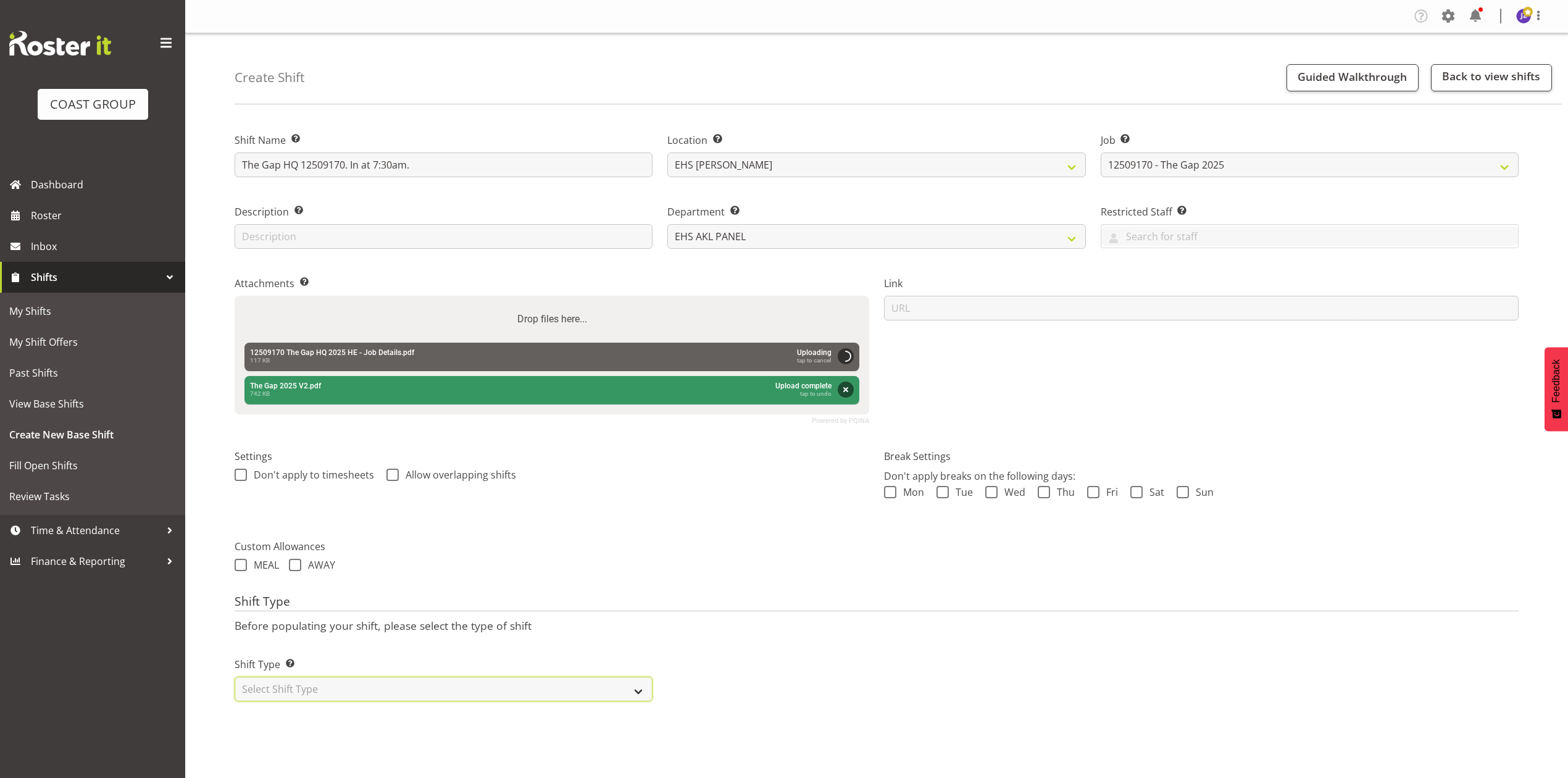
click at [545, 684] on select "Select Shift Type One Off Shift Recurring Shift Rotating Shift" at bounding box center [442, 689] width 418 height 25
select select "recurring"
click at [234, 679] on select "Select Shift Type One Off Shift Recurring Shift Rotating Shift" at bounding box center [442, 689] width 418 height 25
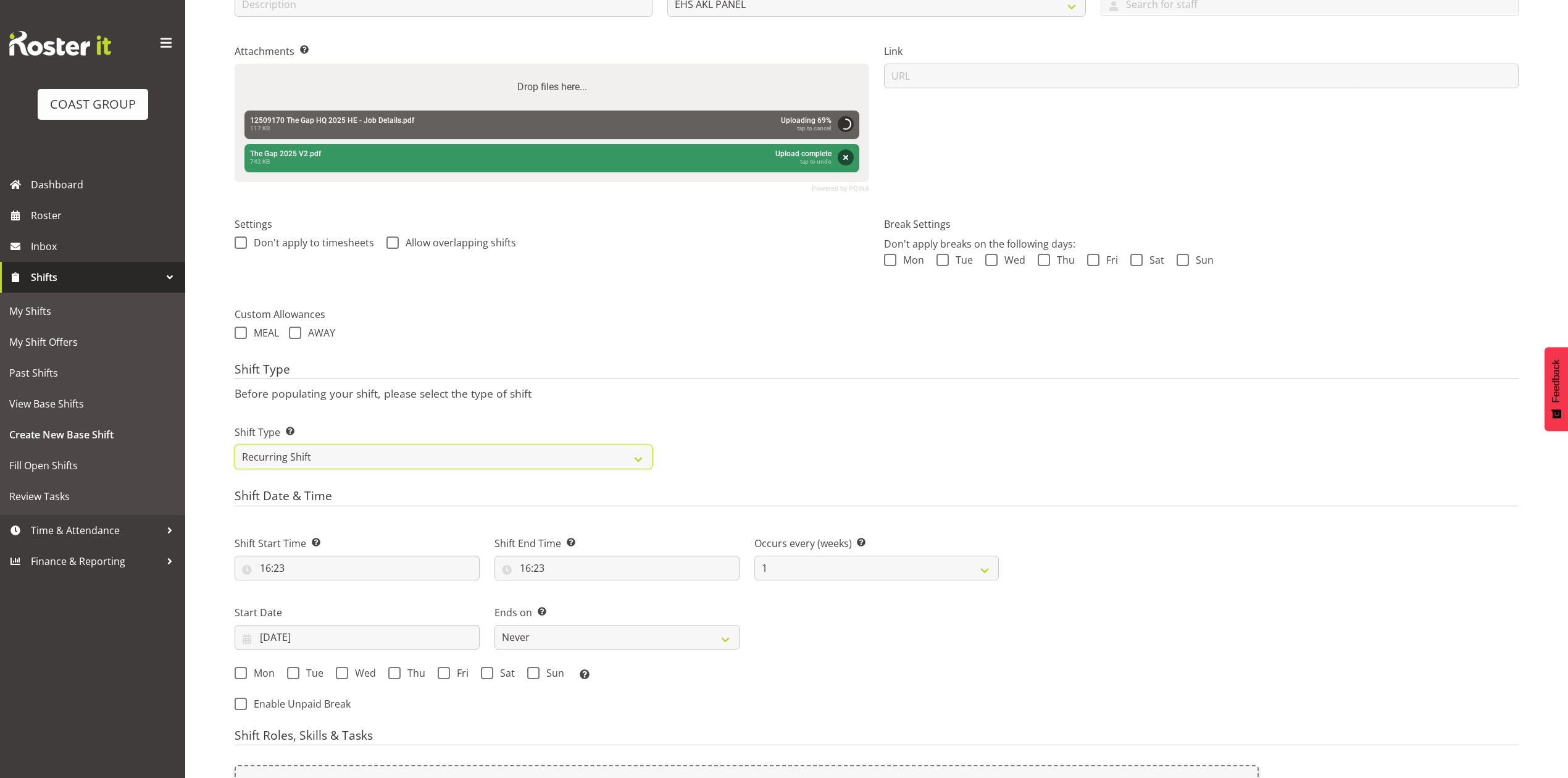
scroll to position [411, 0]
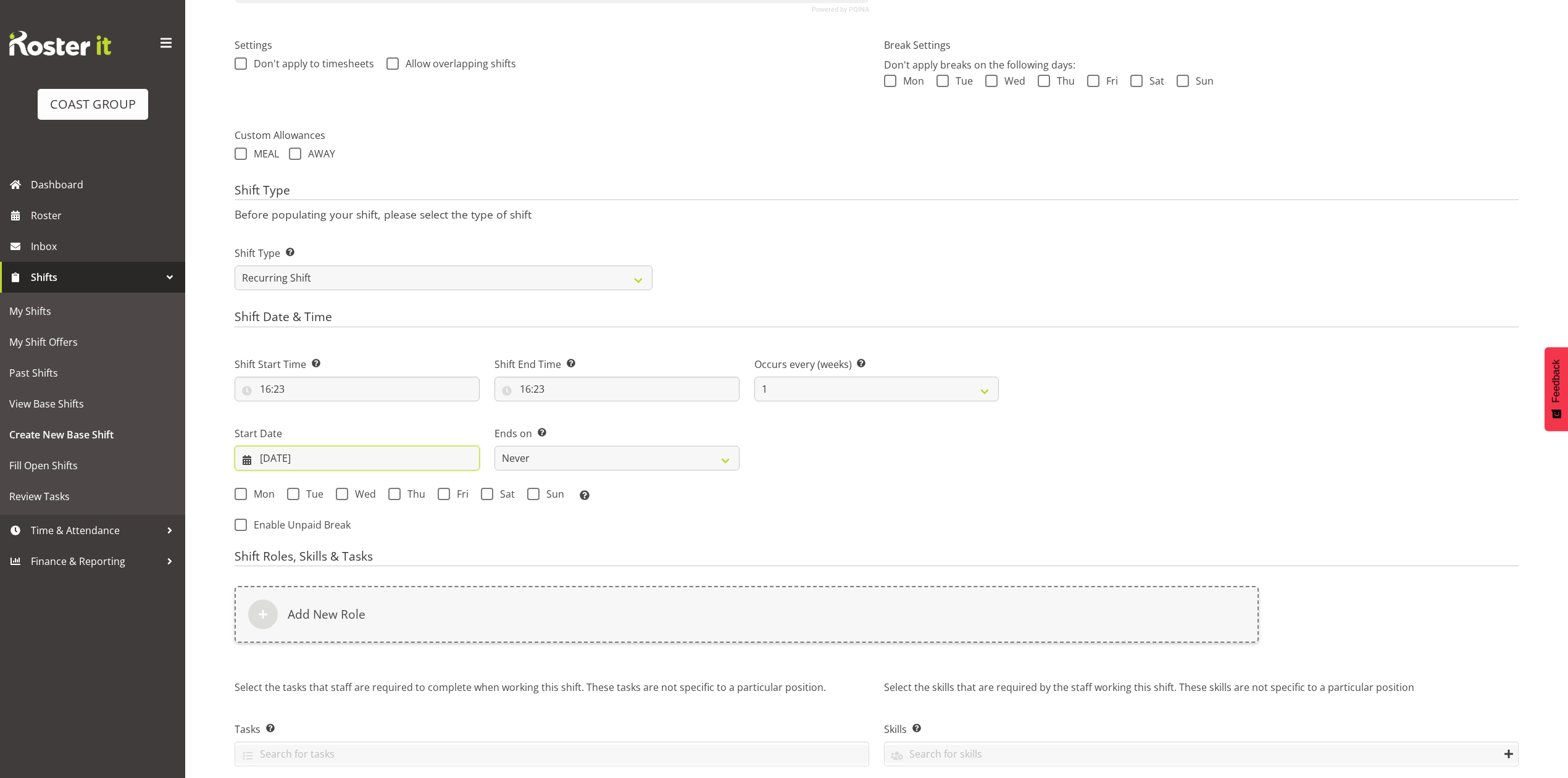
click at [309, 458] on input "20/08/2025" at bounding box center [356, 458] width 245 height 25
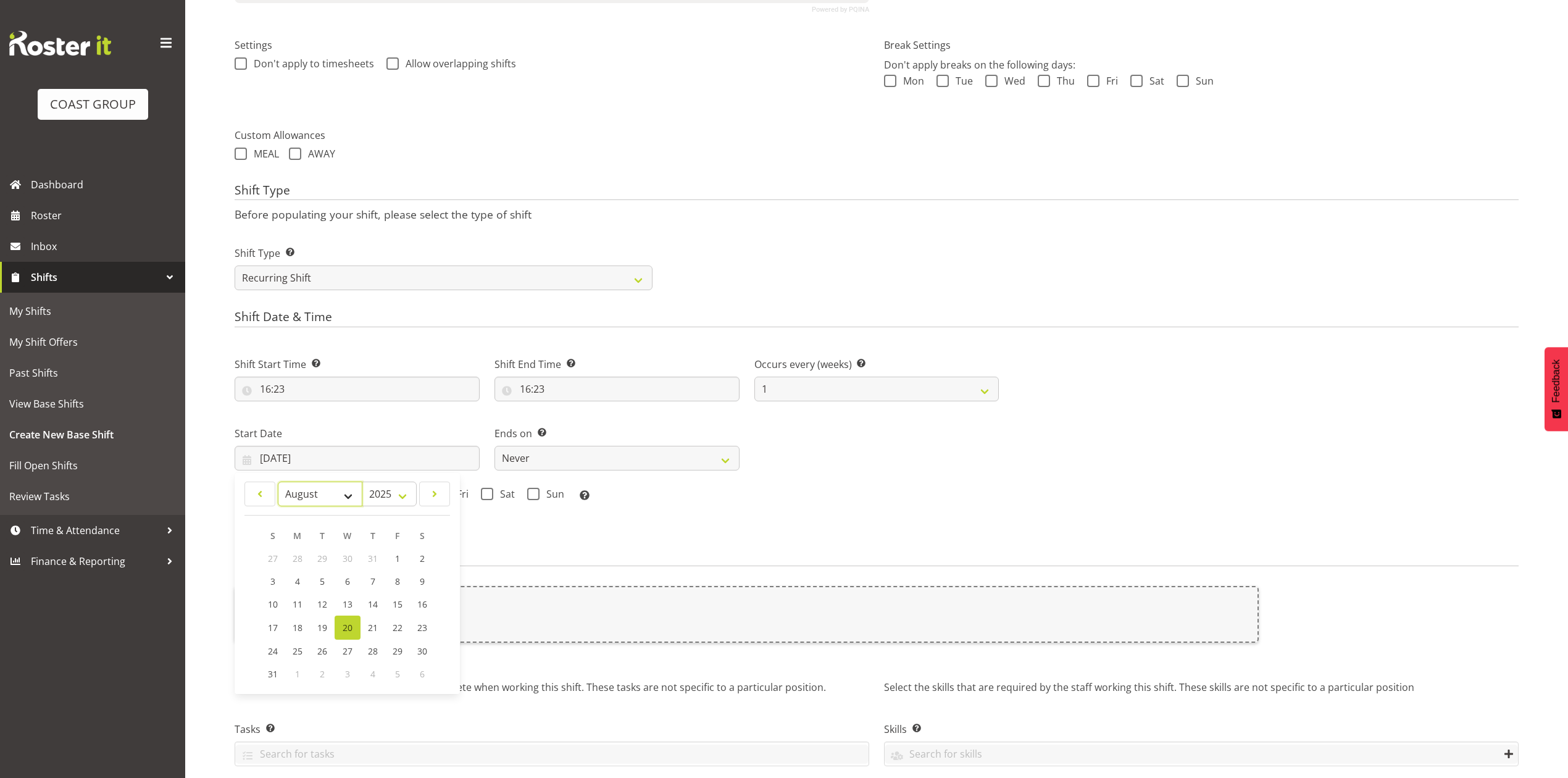
drag, startPoint x: 339, startPoint y: 489, endPoint x: 333, endPoint y: 507, distance: 19.0
click at [339, 489] on select "January February March April May June July August September October November De…" at bounding box center [320, 494] width 84 height 25
select select "8"
click at [278, 483] on select "January February March April May June July August September October November De…" at bounding box center [320, 494] width 84 height 25
click at [356, 581] on link "10" at bounding box center [348, 581] width 25 height 23
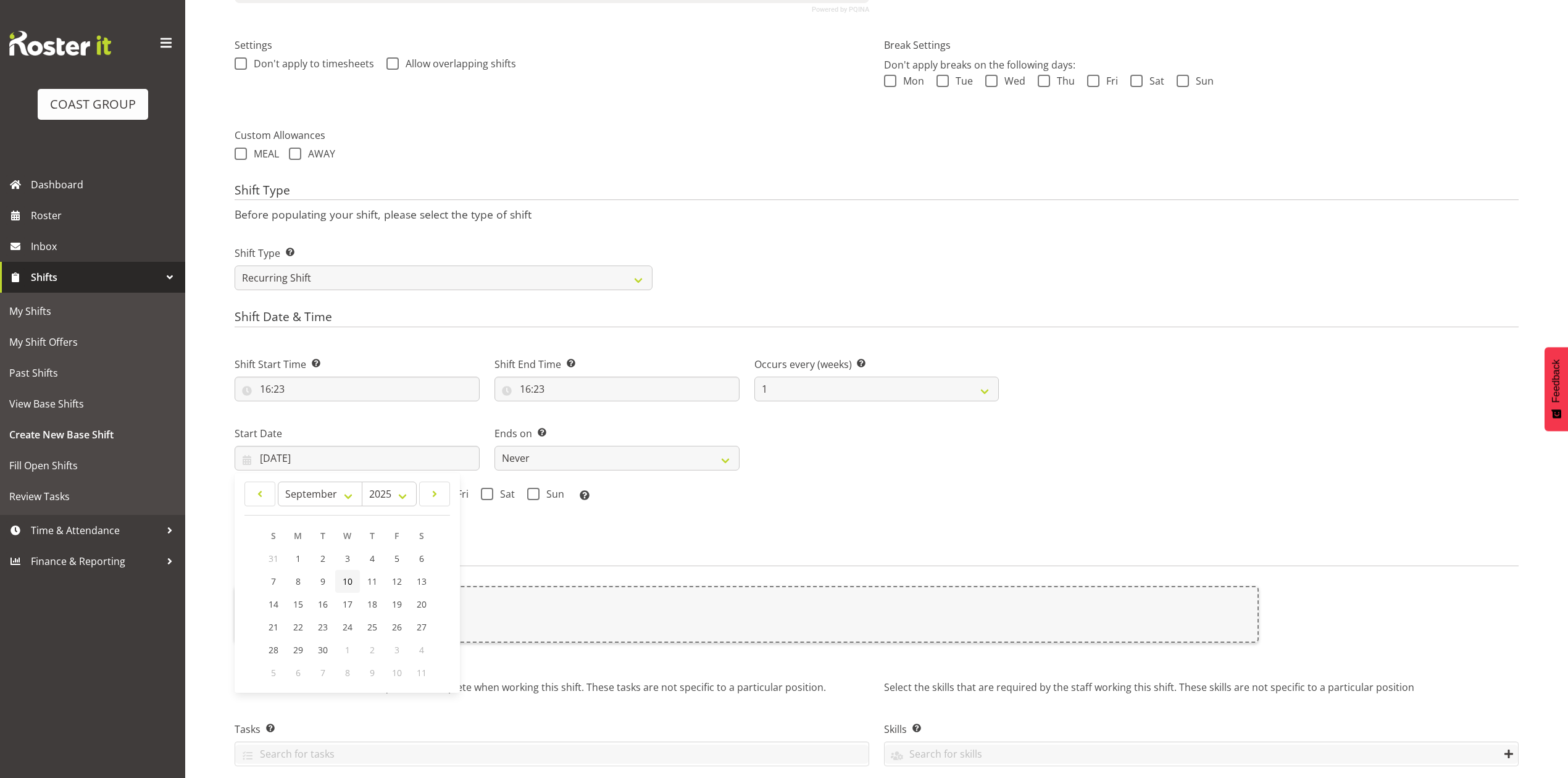
type input "10/09/2025"
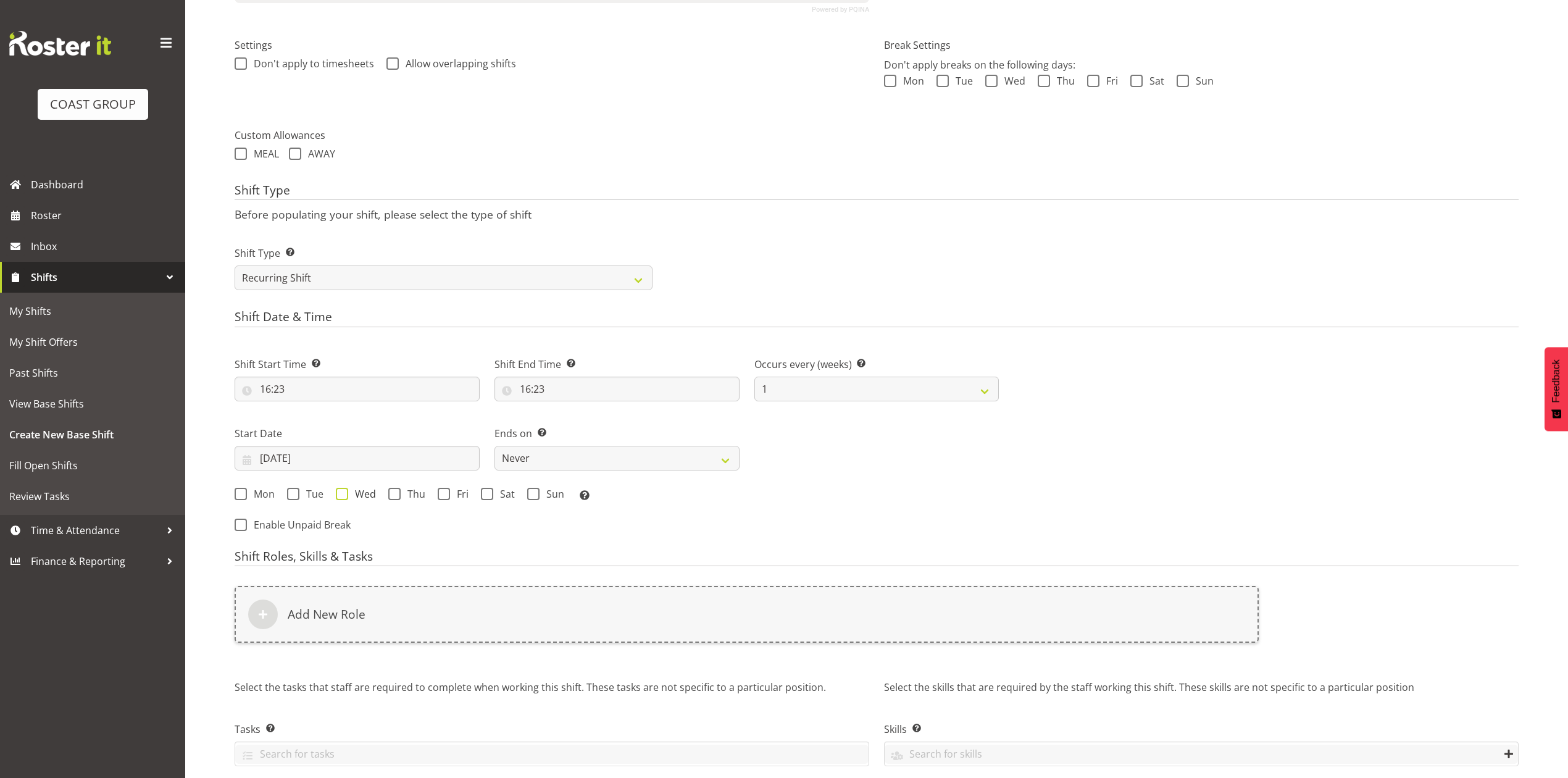
click at [343, 494] on span at bounding box center [341, 493] width 12 height 12
click at [343, 494] on input "Wed" at bounding box center [339, 493] width 8 height 8
checkbox input "true"
click at [584, 460] on select "Never On Date" at bounding box center [616, 458] width 245 height 25
select select "date"
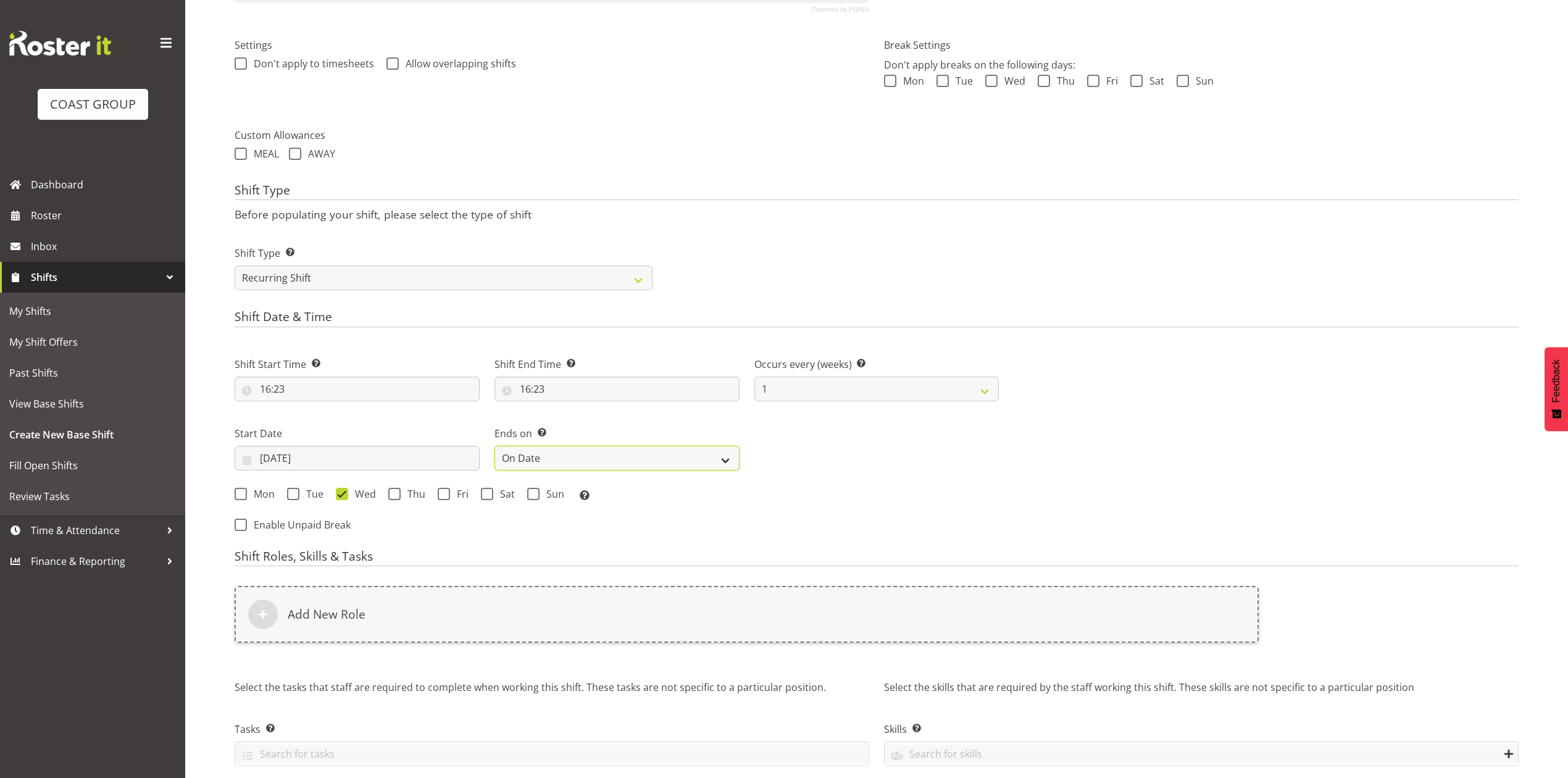
click at [494, 447] on select "Never On Date" at bounding box center [616, 458] width 245 height 25
select select "7"
select select "2025"
click at [824, 445] on div "End Date 20/08/2025 January February March April May June July August September…" at bounding box center [876, 448] width 245 height 45
click at [829, 460] on input "20/08/2025" at bounding box center [876, 458] width 245 height 25
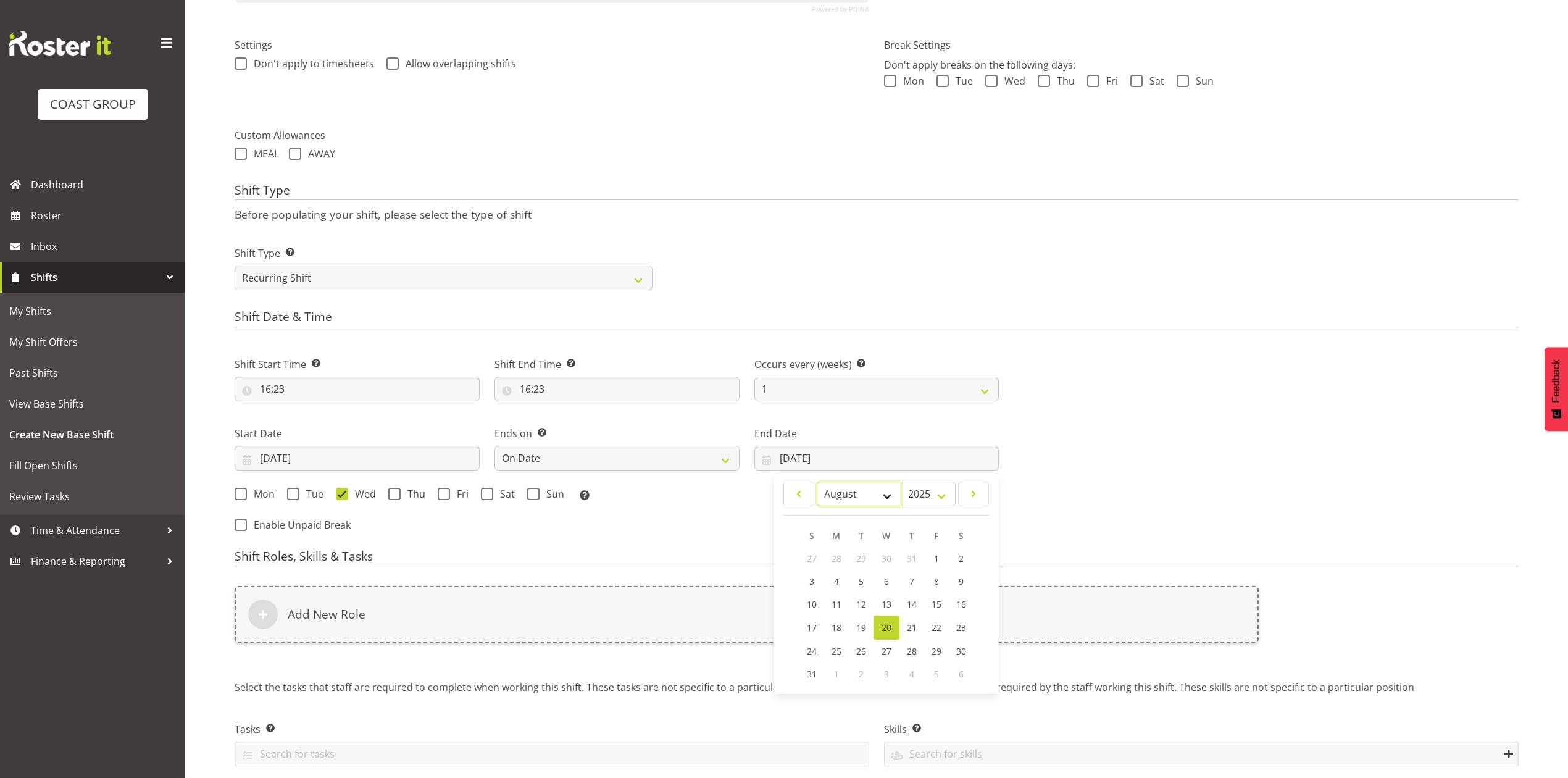
click at [872, 492] on select "January February March April May June July August September October November De…" at bounding box center [859, 494] width 84 height 25
select select "8"
click at [817, 483] on select "January February March April May June July August September October November De…" at bounding box center [859, 494] width 84 height 25
click at [931, 587] on span "12" at bounding box center [935, 581] width 10 height 11
type input "12/09/2025"
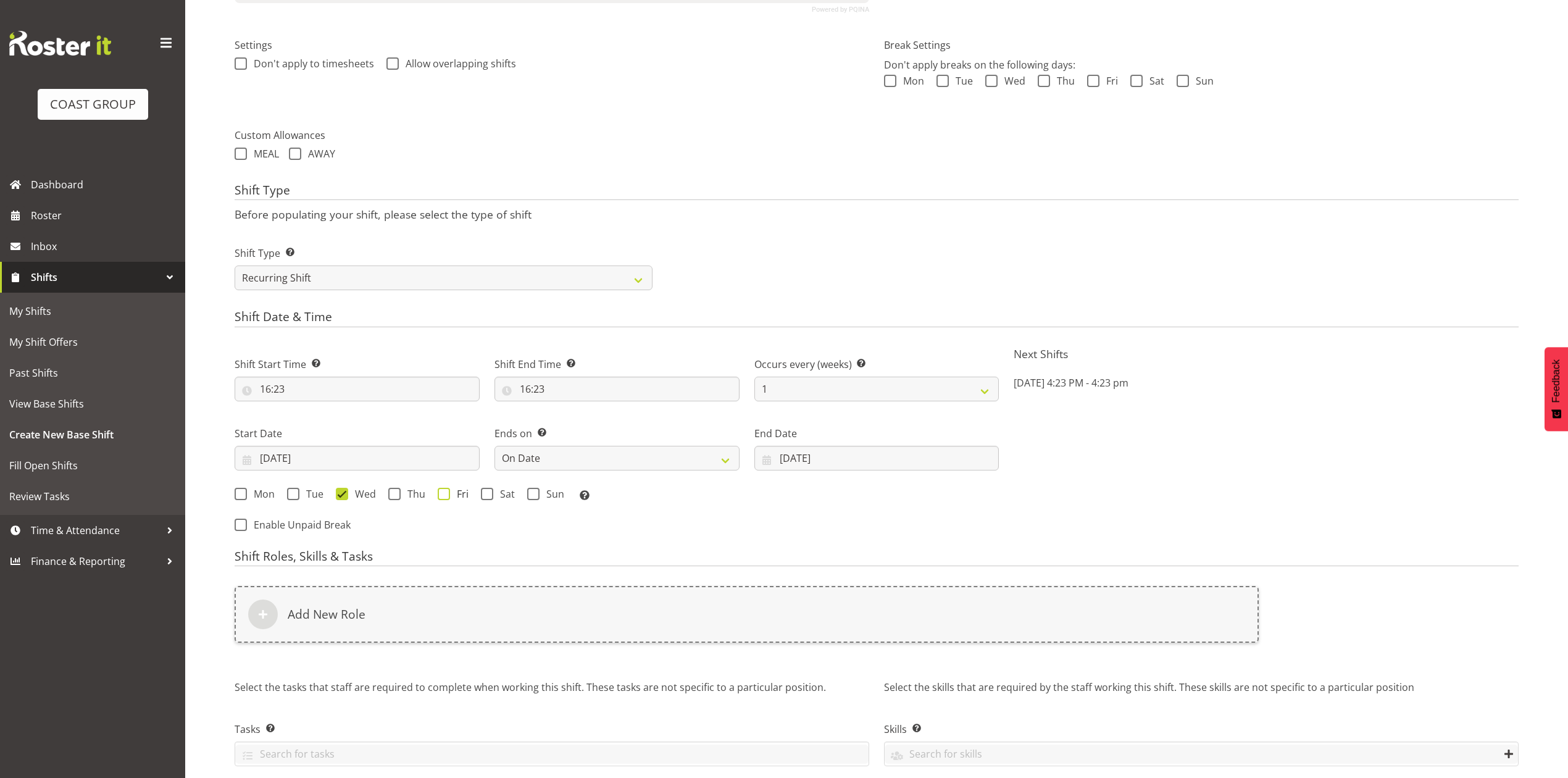
click at [439, 496] on span at bounding box center [443, 493] width 12 height 12
click at [439, 496] on input "Fri" at bounding box center [441, 493] width 8 height 8
checkbox input "true"
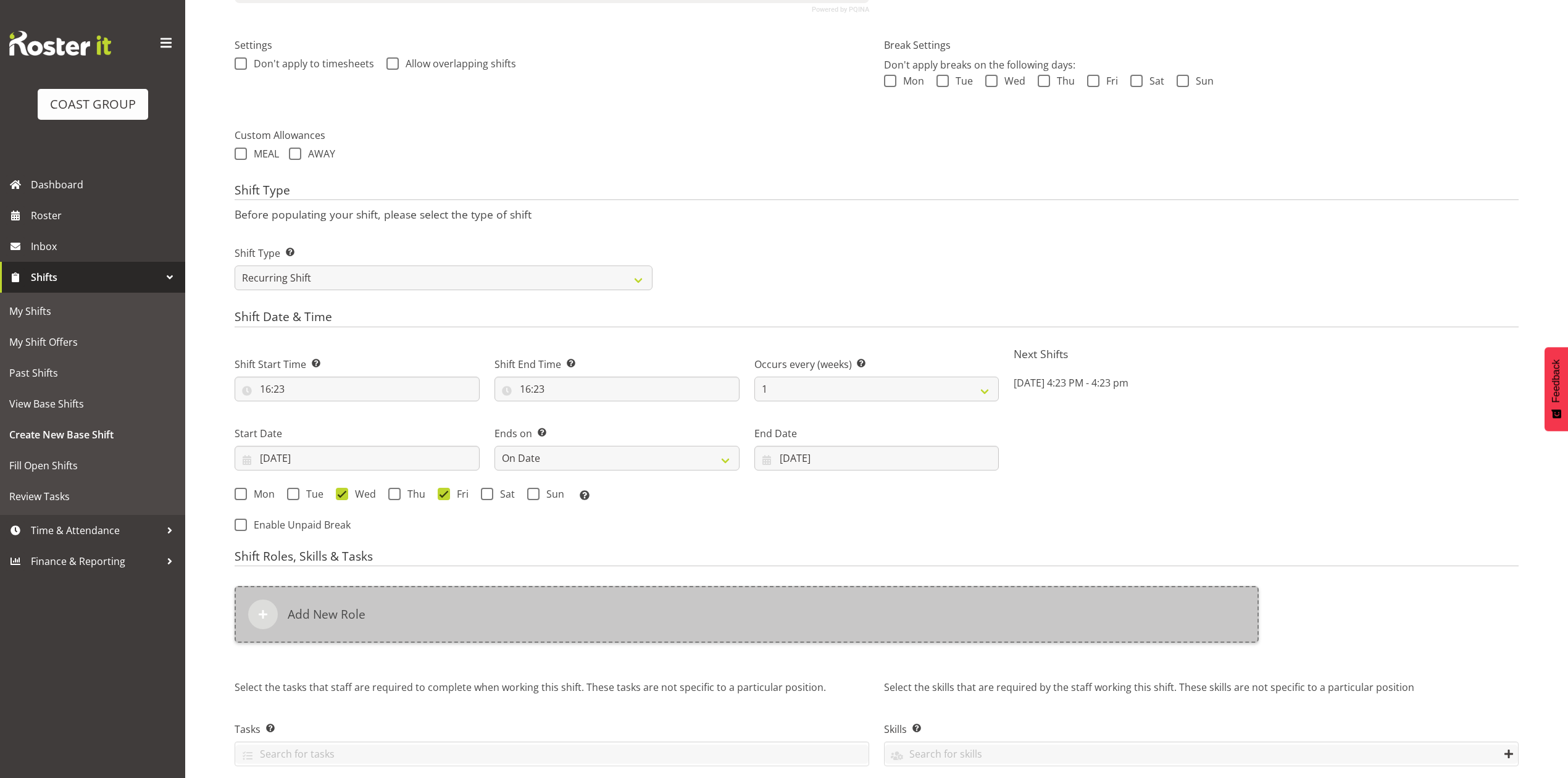
click at [452, 603] on div "Add New Role" at bounding box center [746, 614] width 1024 height 56
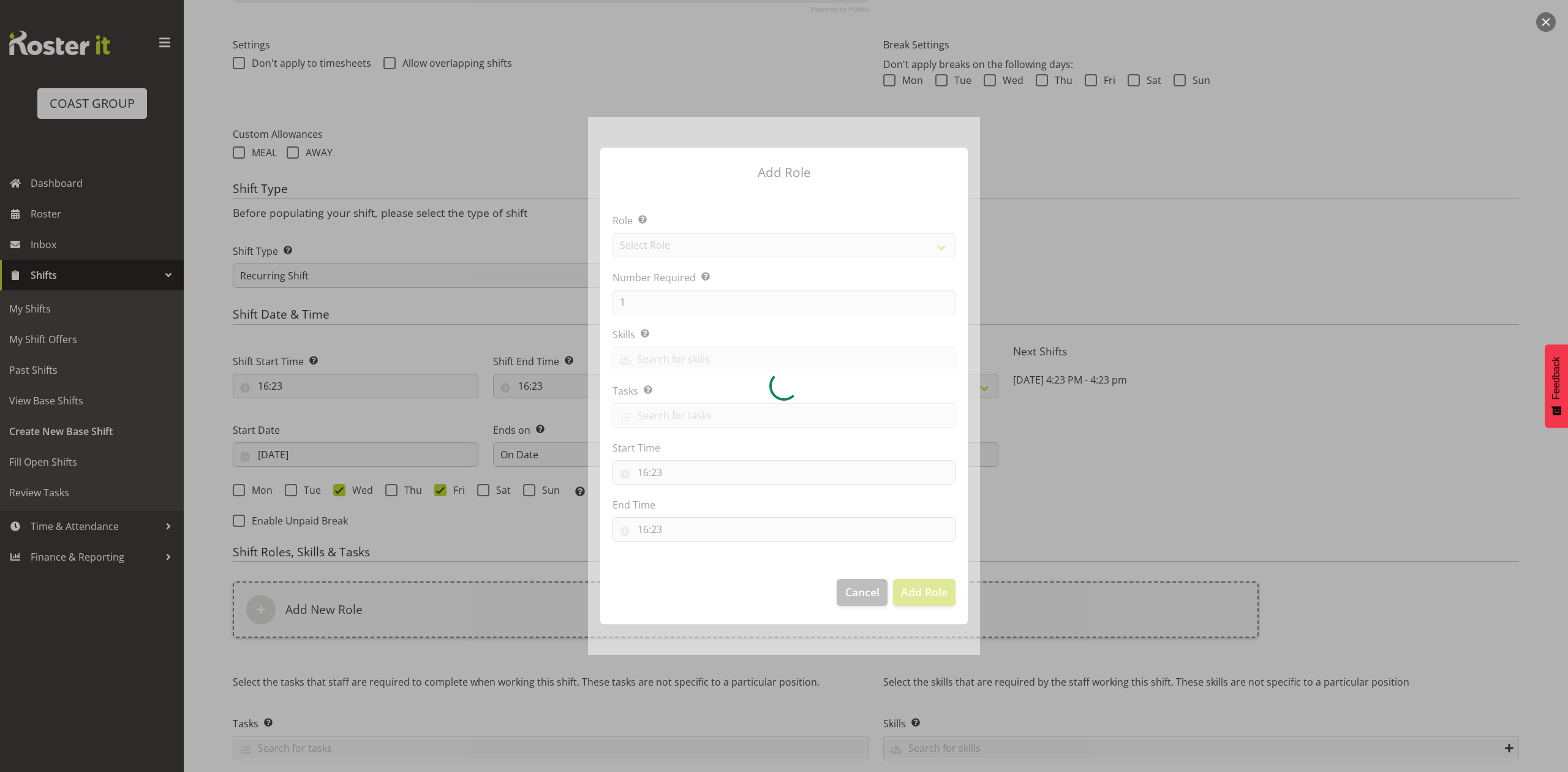
click at [712, 238] on div at bounding box center [783, 385] width 392 height 537
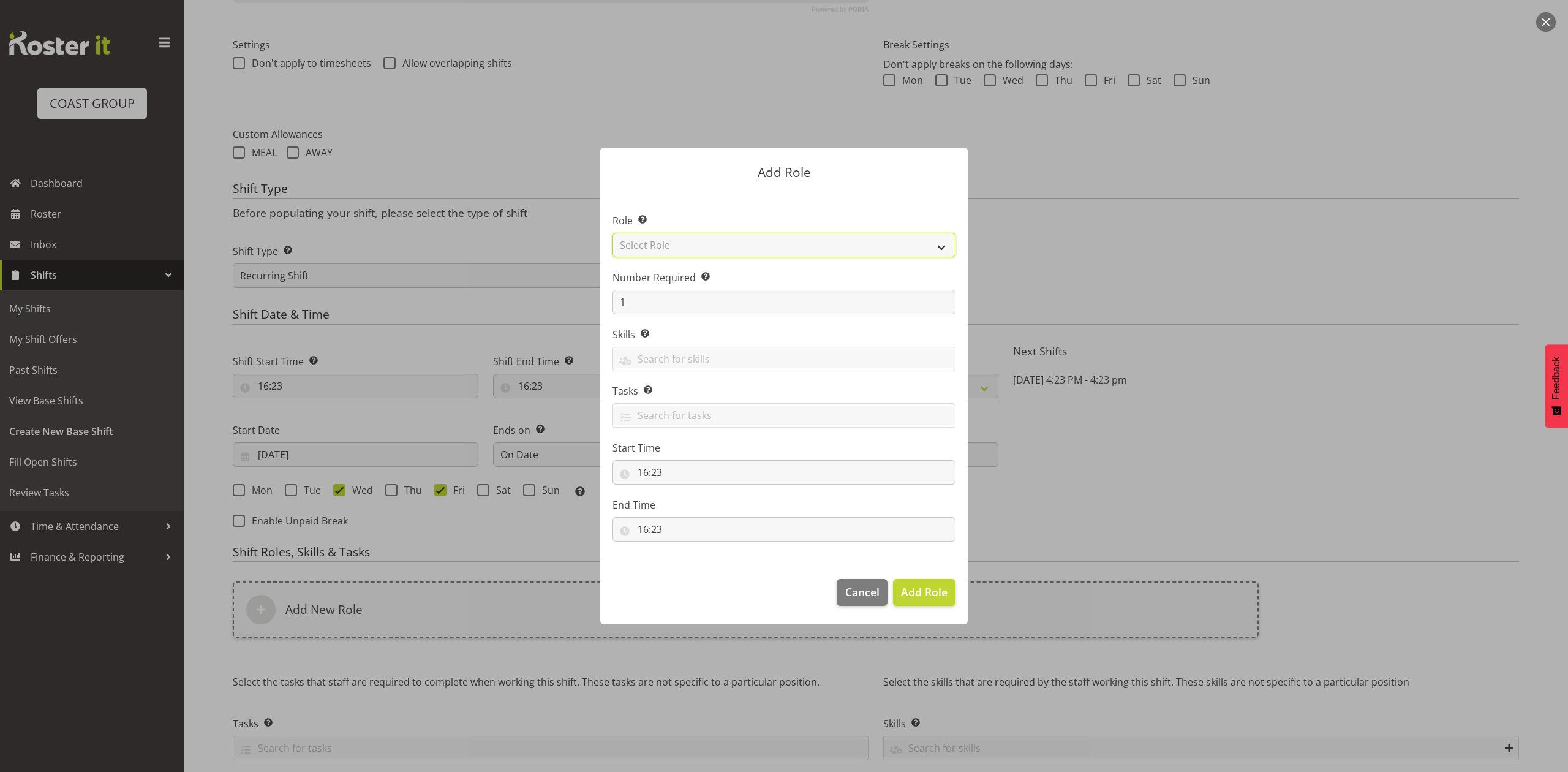
click at [712, 238] on select "Select Role ACCOUNT MANAGER ACCOUNT MANAGER DW ACCOUNTS AKL DIANNA VEHICLES AKL…" at bounding box center [784, 245] width 343 height 25
select select "81"
click at [612, 232] on select "Select Role ACCOUNT MANAGER ACCOUNT MANAGER DW ACCOUNTS AKL DIANNA VEHICLES AKL…" at bounding box center [784, 245] width 343 height 25
click at [649, 301] on input "1" at bounding box center [784, 303] width 343 height 25
type input "2"
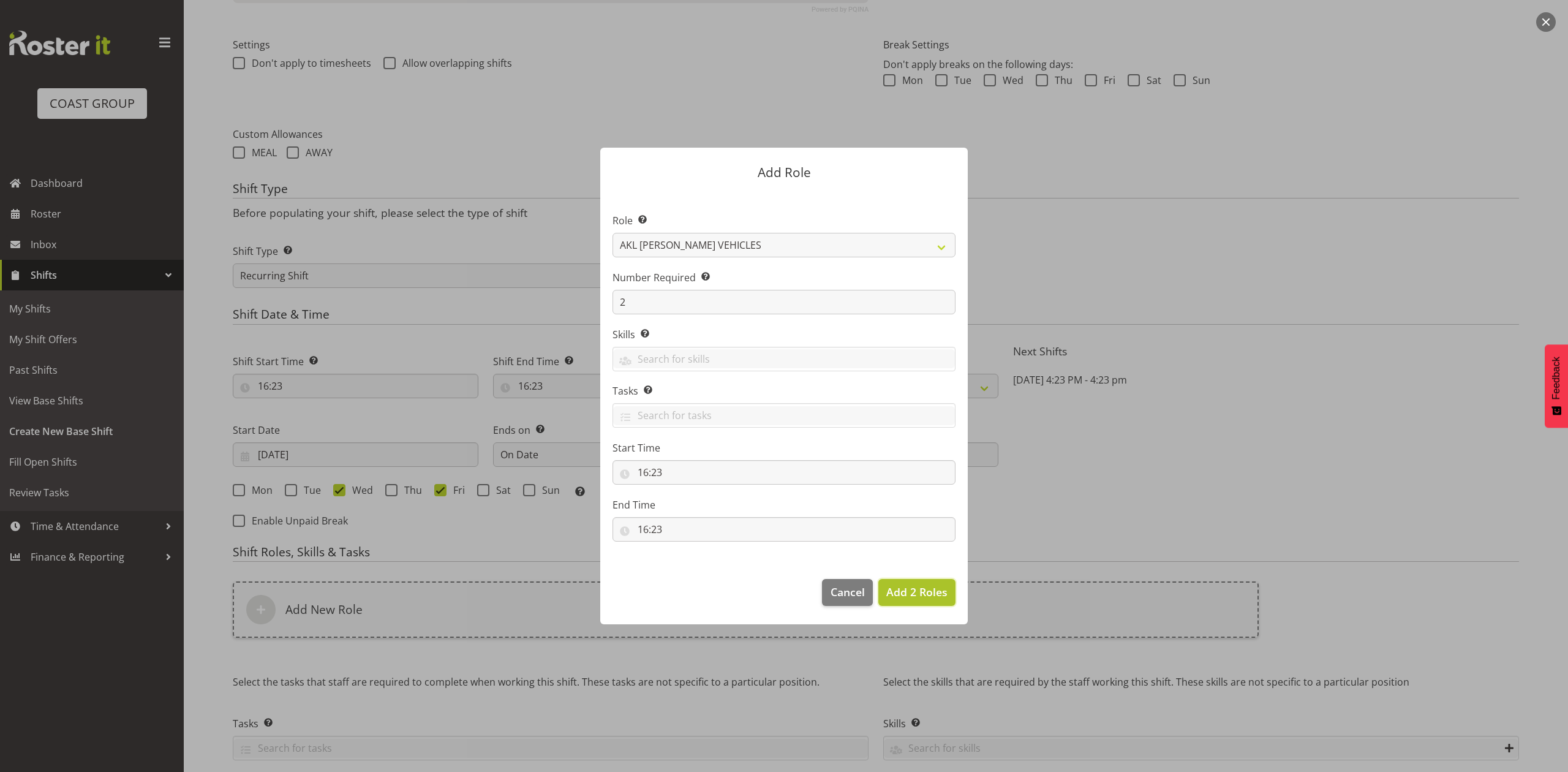
click at [907, 586] on span "Add 2 Roles" at bounding box center [917, 592] width 62 height 15
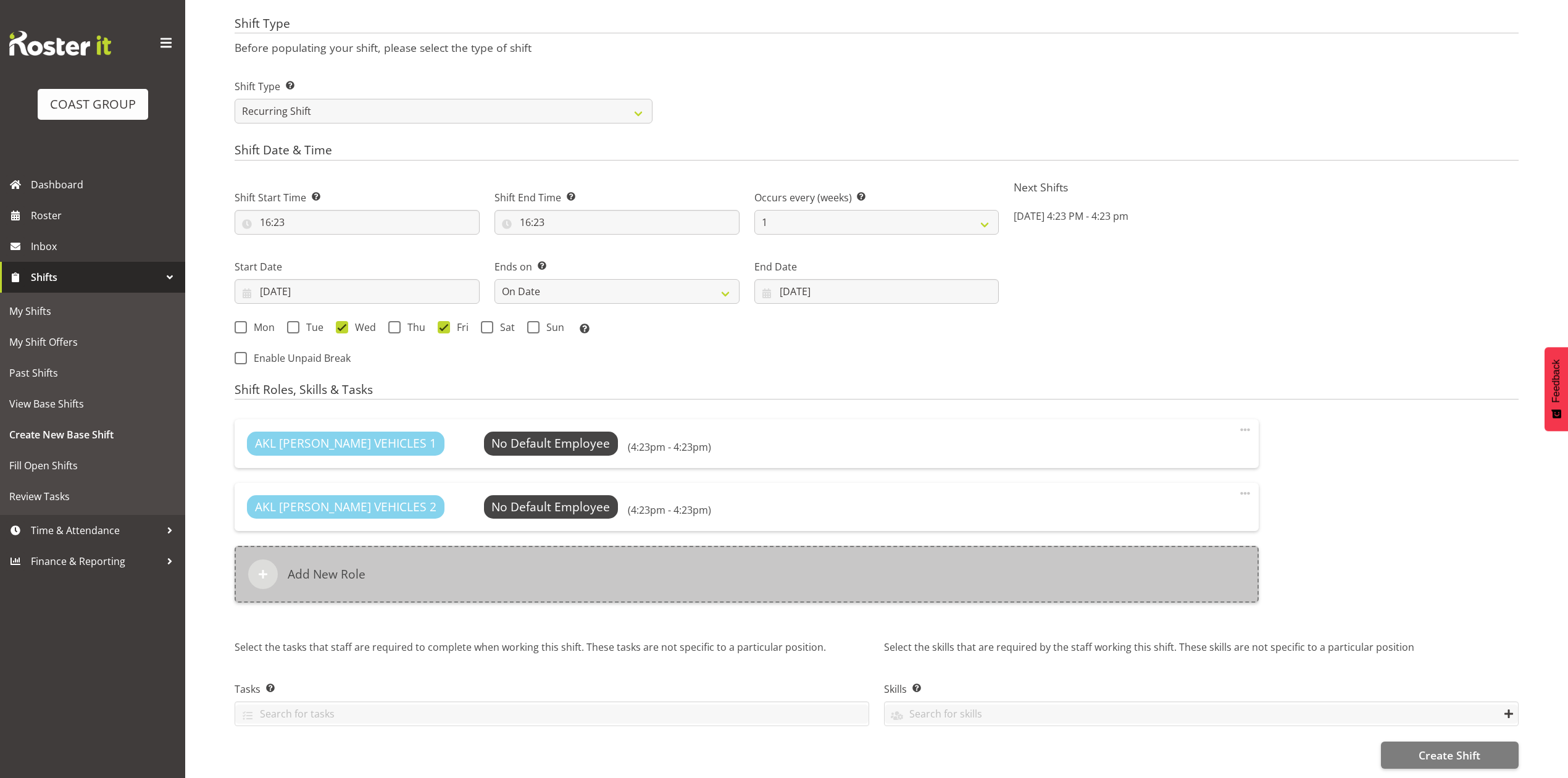
scroll to position [593, 0]
click at [606, 561] on div "Add New Role" at bounding box center [746, 573] width 1024 height 56
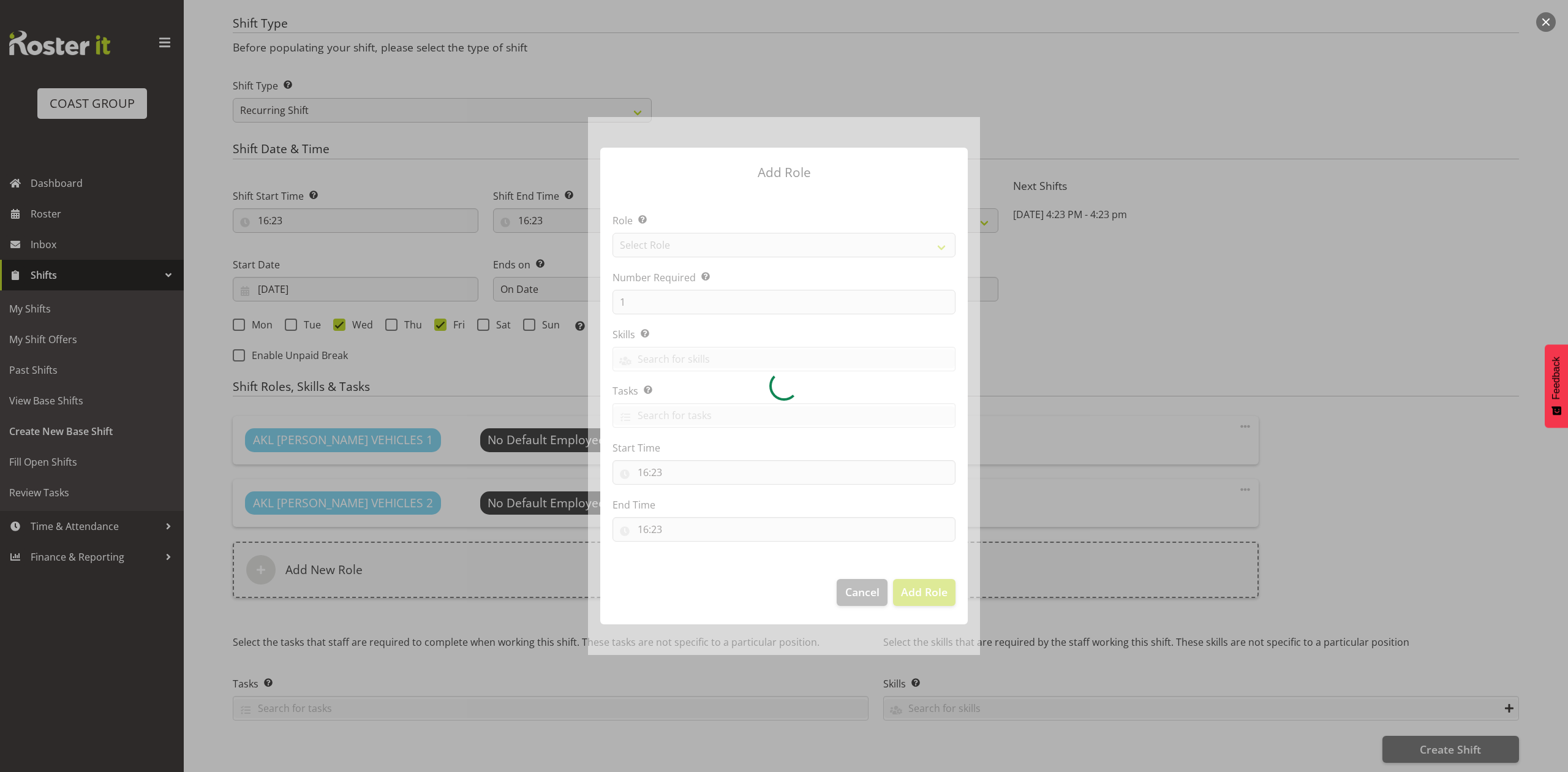
click at [670, 241] on div at bounding box center [783, 385] width 392 height 537
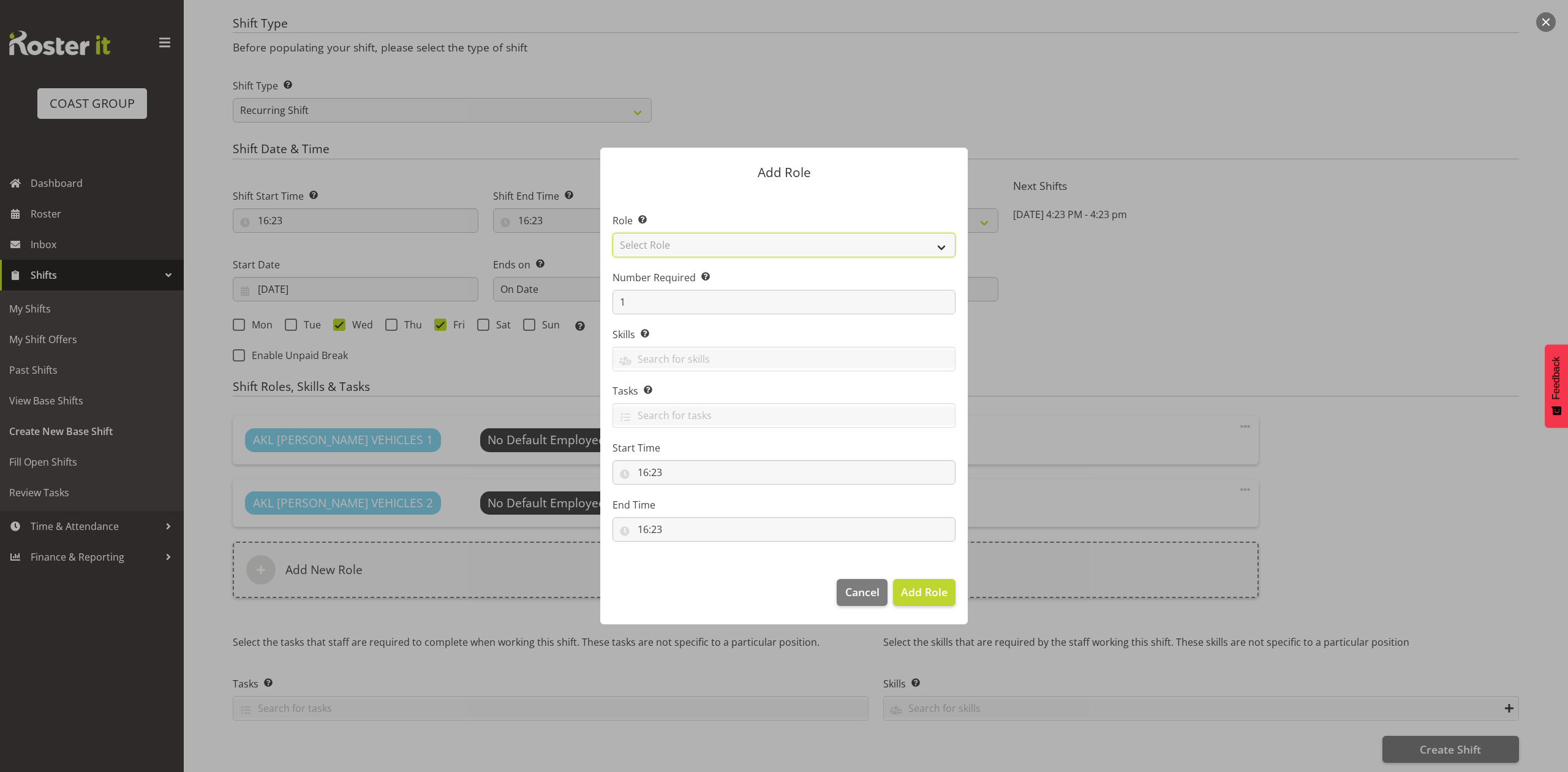
click at [670, 241] on select "Select Role ACCOUNT MANAGER ACCOUNT MANAGER DW ACCOUNTS AKL DIANNA VEHICLES AKL…" at bounding box center [784, 245] width 343 height 25
select select "188"
click at [612, 232] on select "Select Role ACCOUNT MANAGER ACCOUNT MANAGER DW ACCOUNTS AKL DIANNA VEHICLES AKL…" at bounding box center [784, 245] width 343 height 25
click at [651, 300] on input "1" at bounding box center [784, 303] width 343 height 25
type input "4"
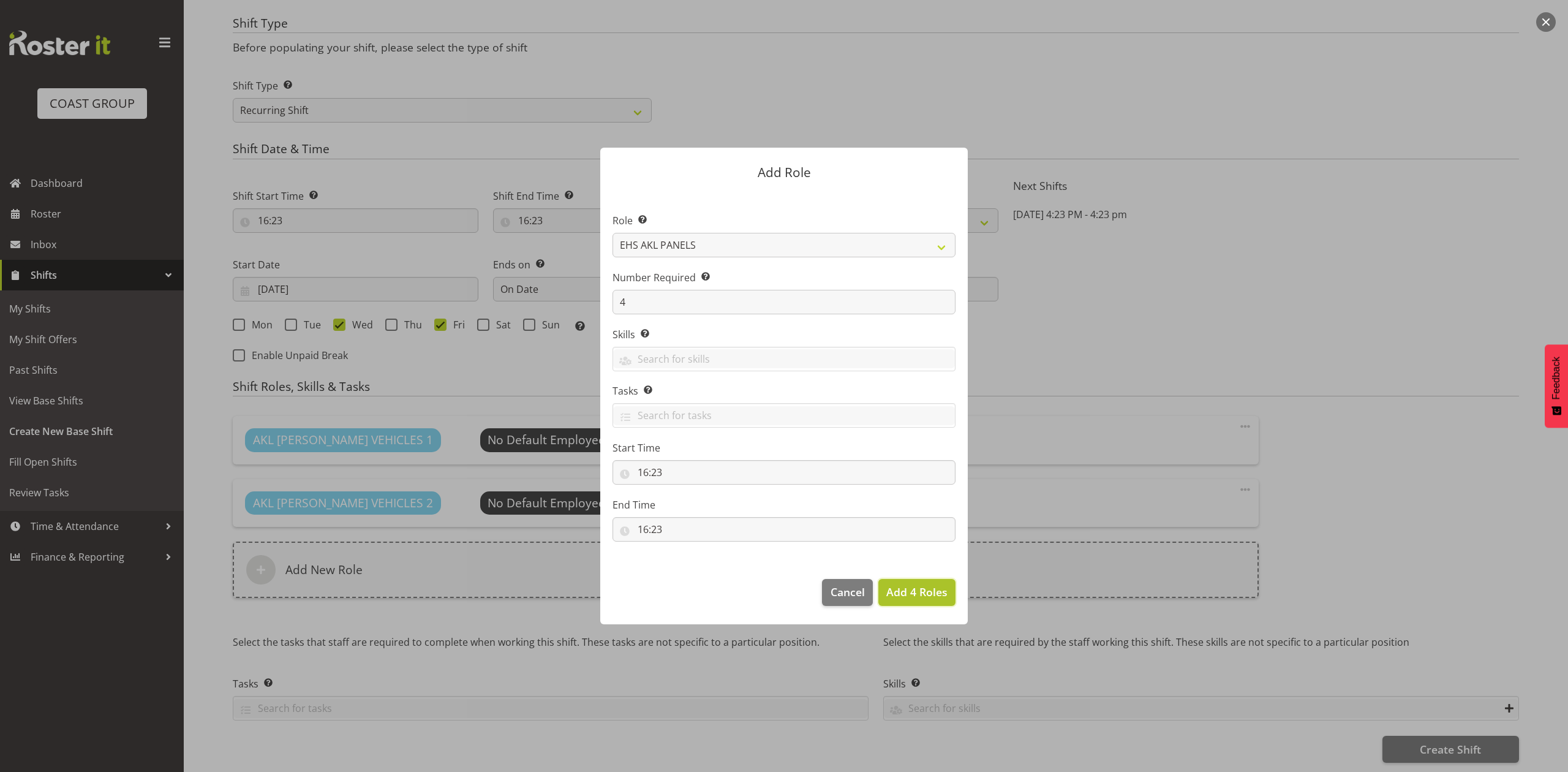
drag, startPoint x: 895, startPoint y: 582, endPoint x: 910, endPoint y: 586, distance: 15.5
click at [895, 582] on button "Add 4 Roles" at bounding box center [916, 592] width 77 height 27
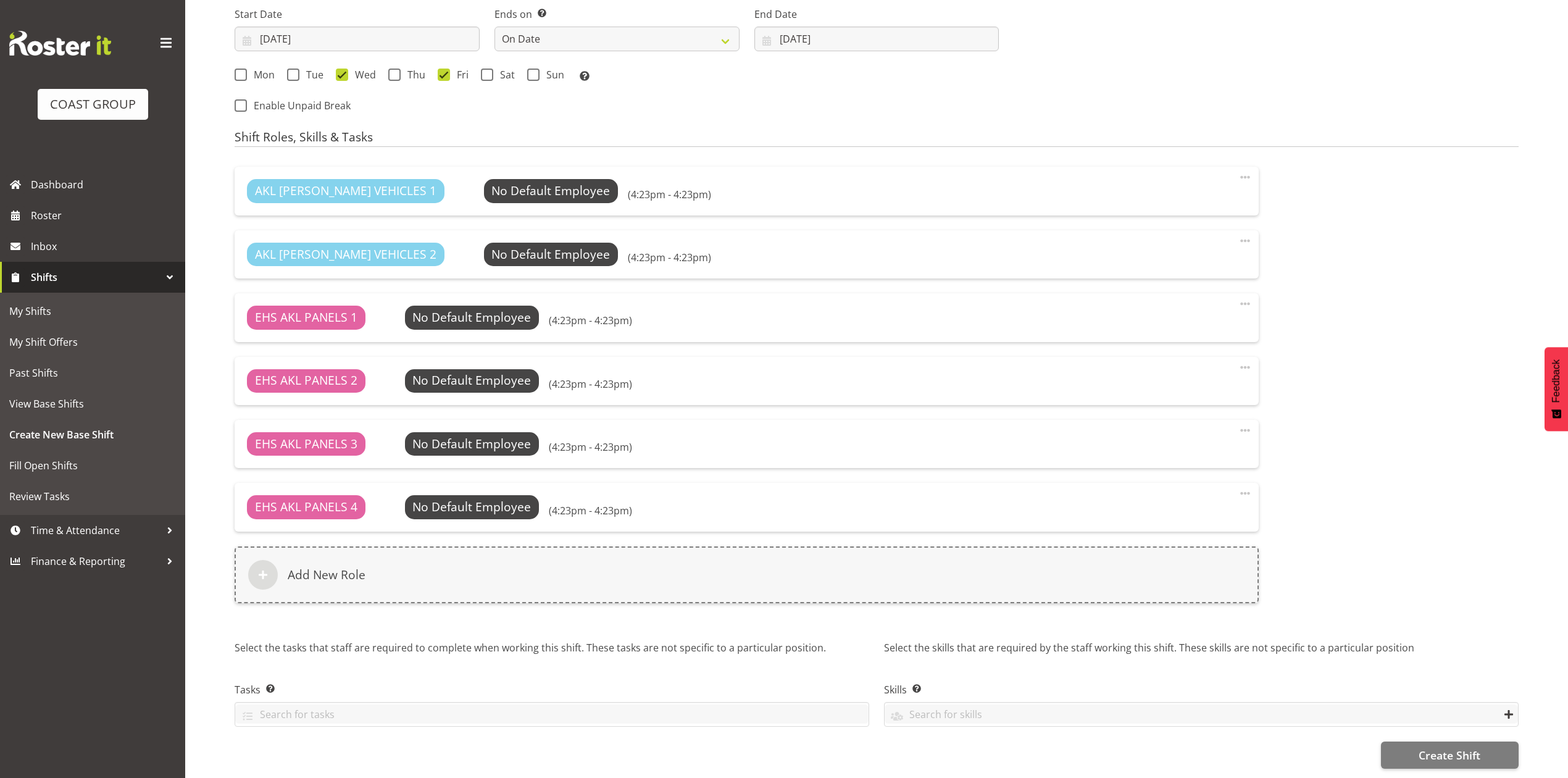
scroll to position [845, 0]
click at [1406, 742] on button "Create Shift" at bounding box center [1450, 755] width 138 height 27
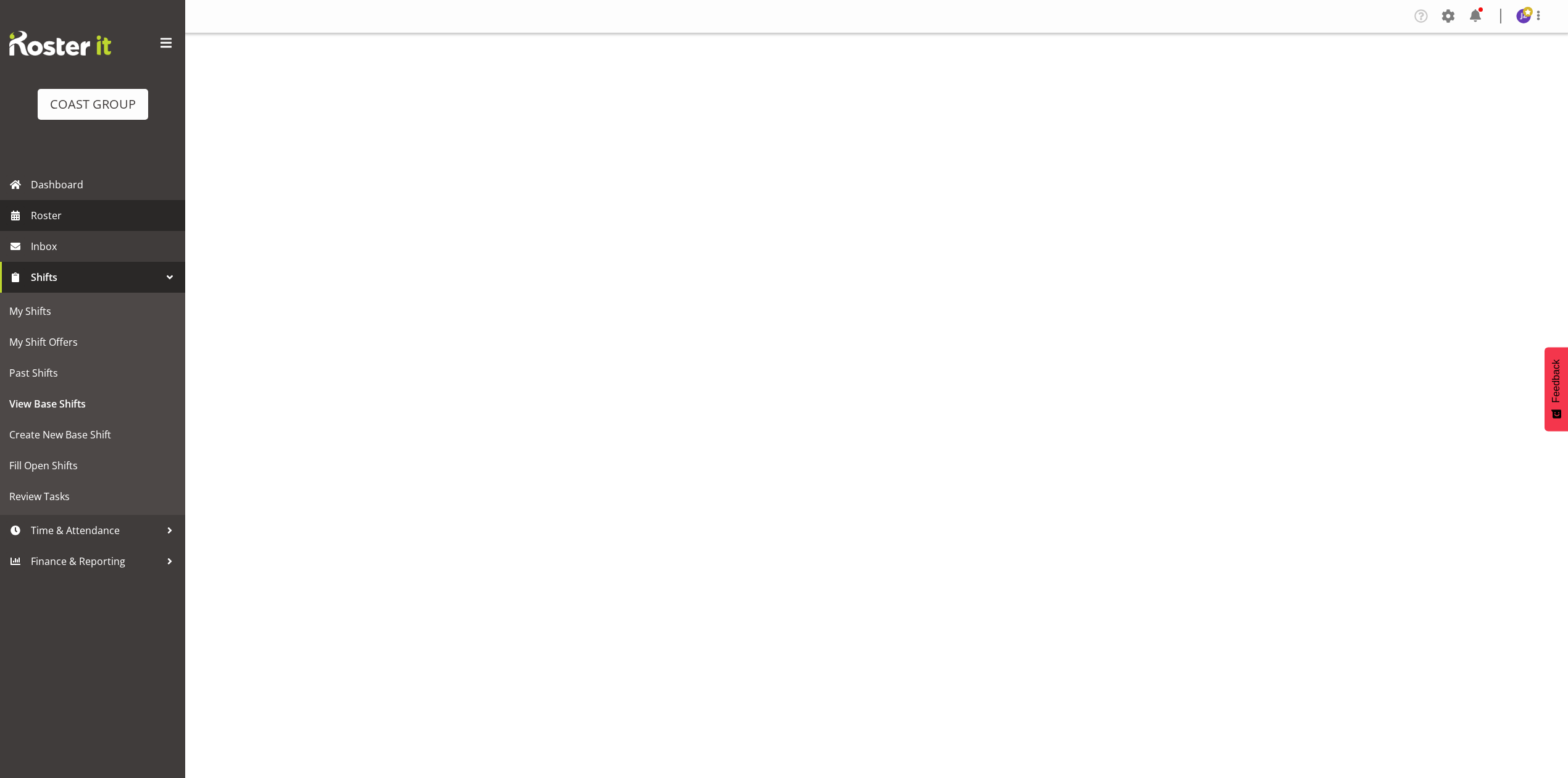
click at [101, 221] on span "Roster" at bounding box center [104, 215] width 148 height 18
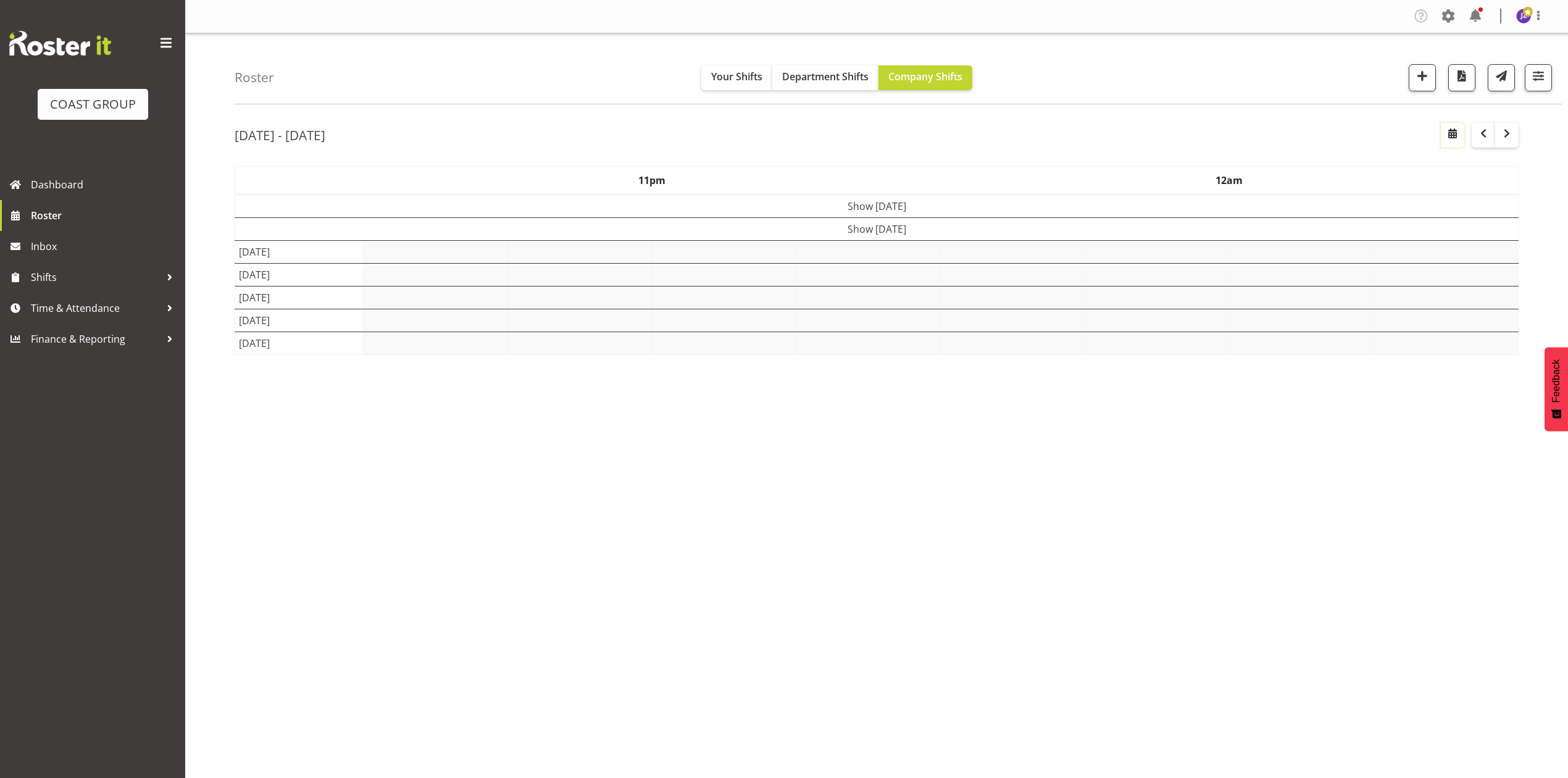
click at [1459, 127] on span "button" at bounding box center [1452, 134] width 15 height 15
select select "7"
select select "2025"
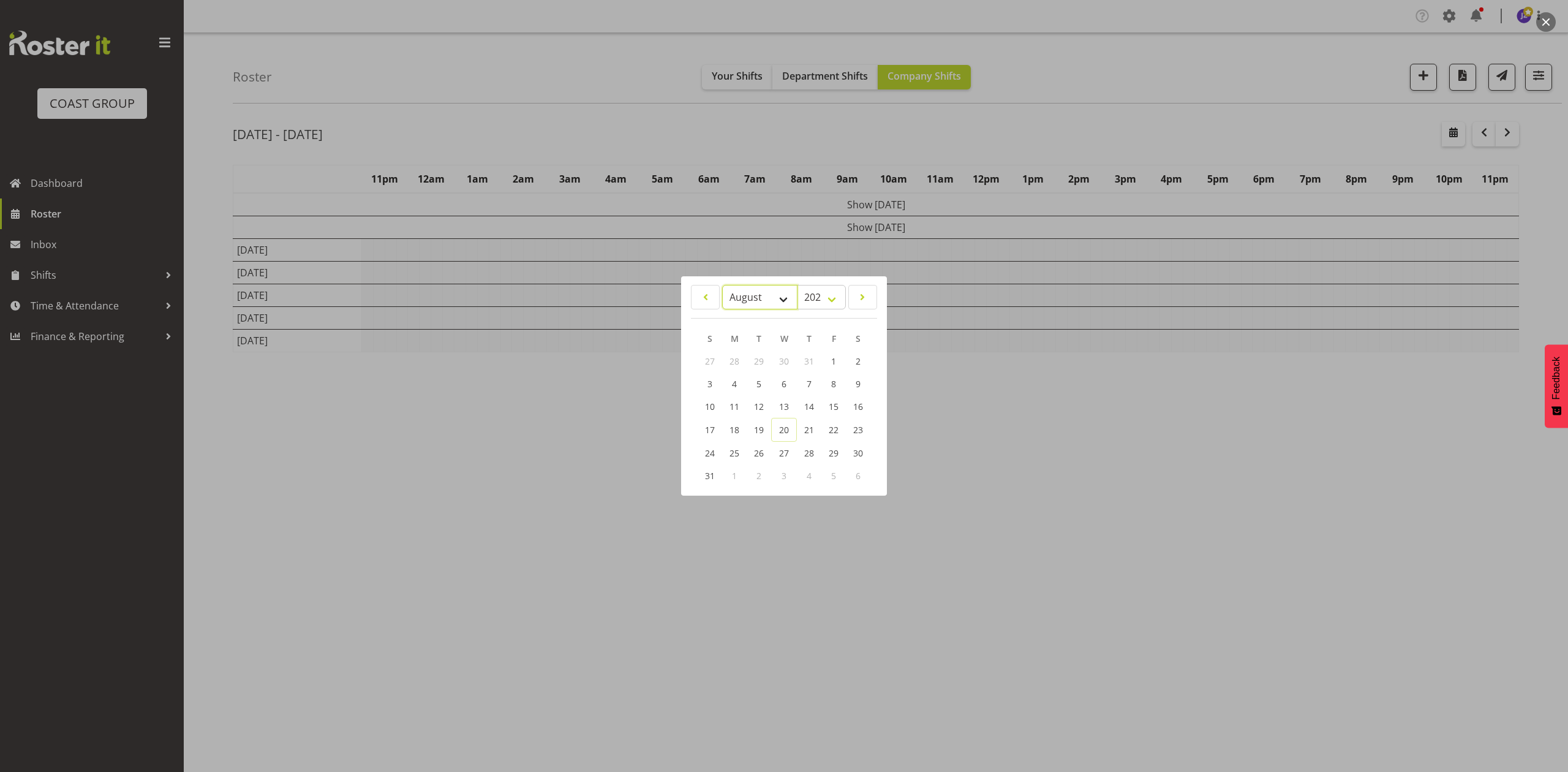
click at [762, 295] on select "January February March April May June July August September October November De…" at bounding box center [759, 297] width 75 height 25
select select "8"
click at [722, 285] on select "January February March April May June July August September October November De…" at bounding box center [759, 297] width 75 height 25
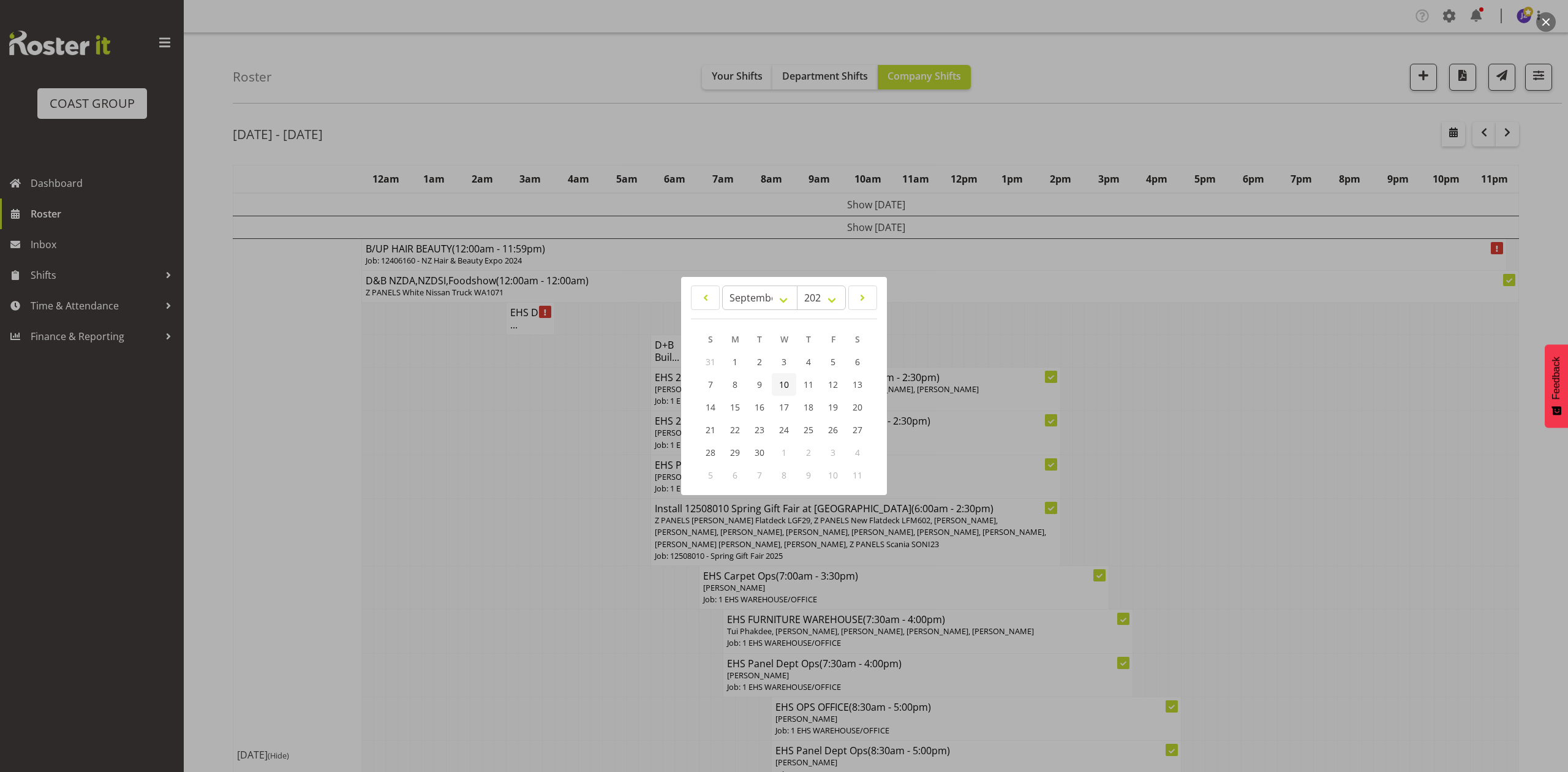
click at [792, 377] on link "10" at bounding box center [784, 384] width 25 height 23
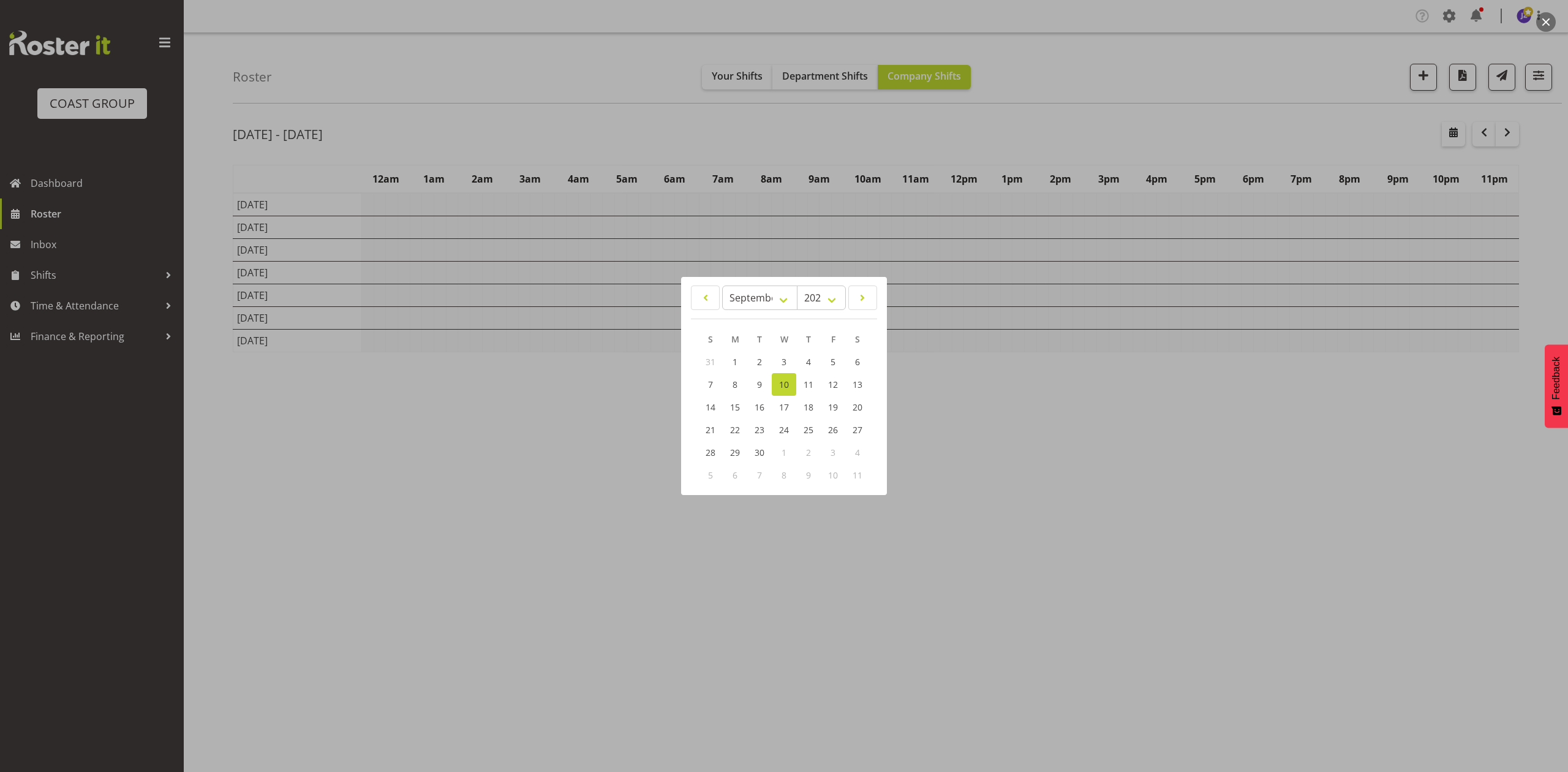
click at [961, 131] on div at bounding box center [784, 386] width 1568 height 772
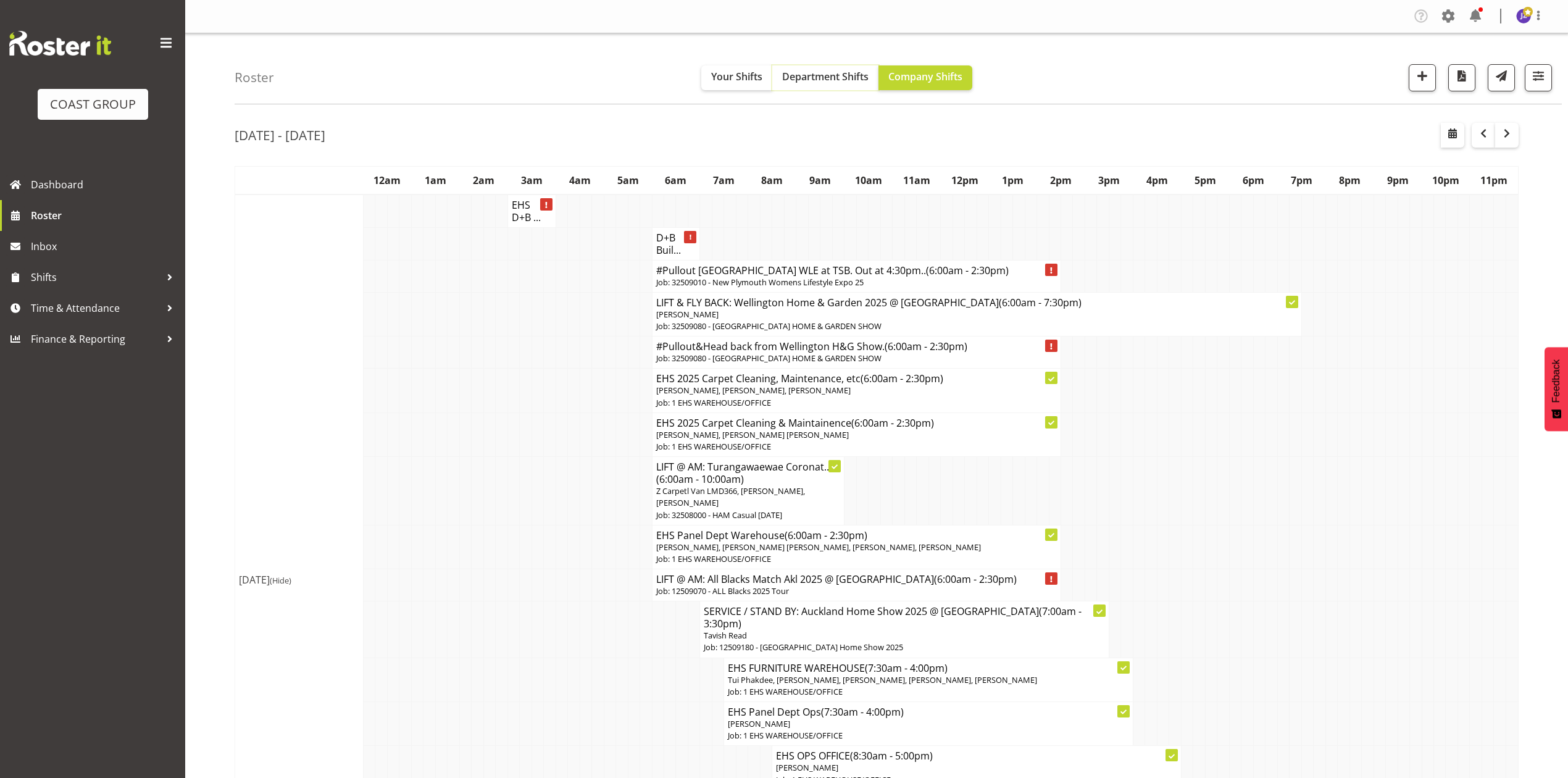
click at [812, 75] on span "Department Shifts" at bounding box center [825, 76] width 86 height 13
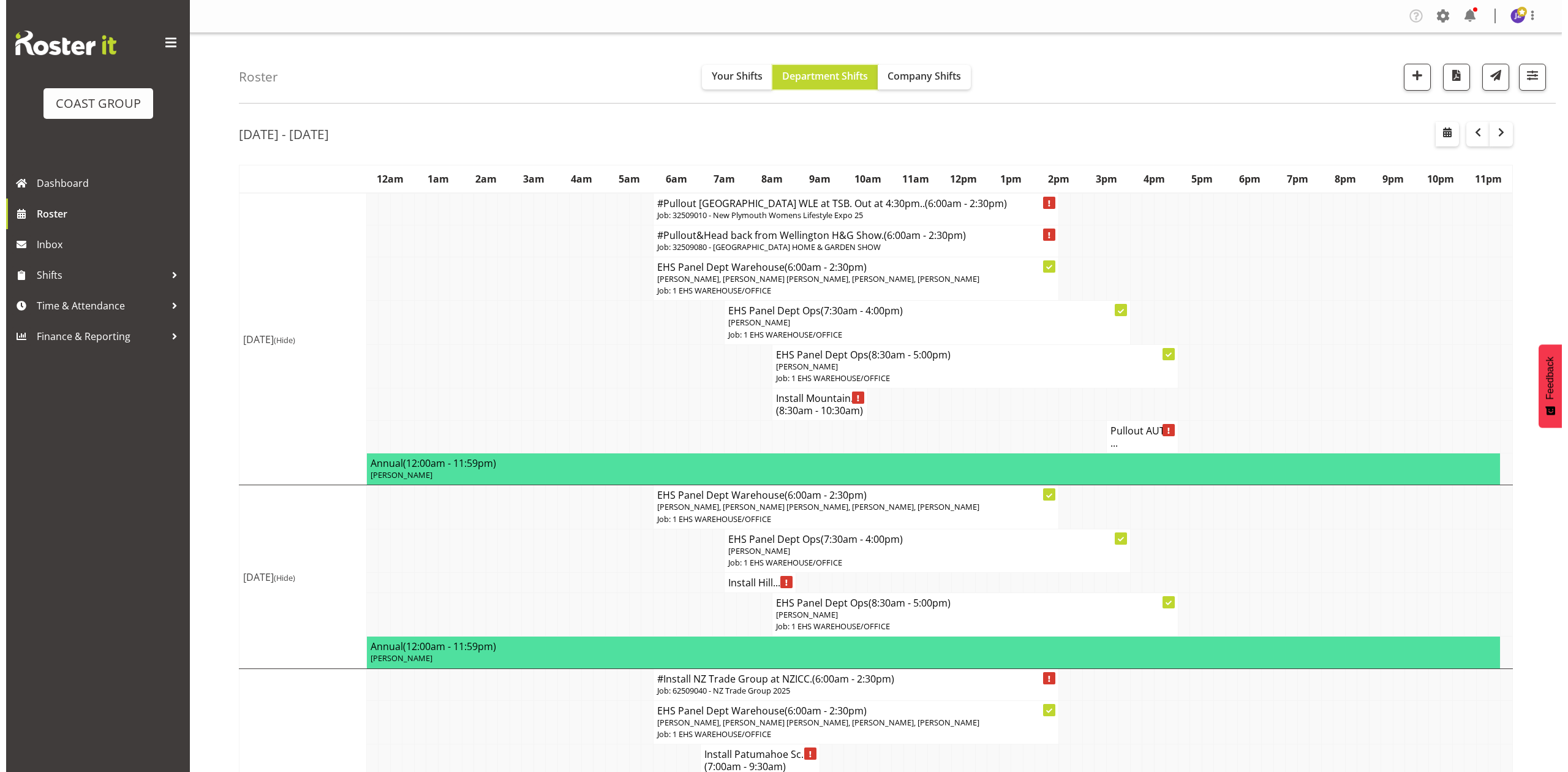
scroll to position [408, 0]
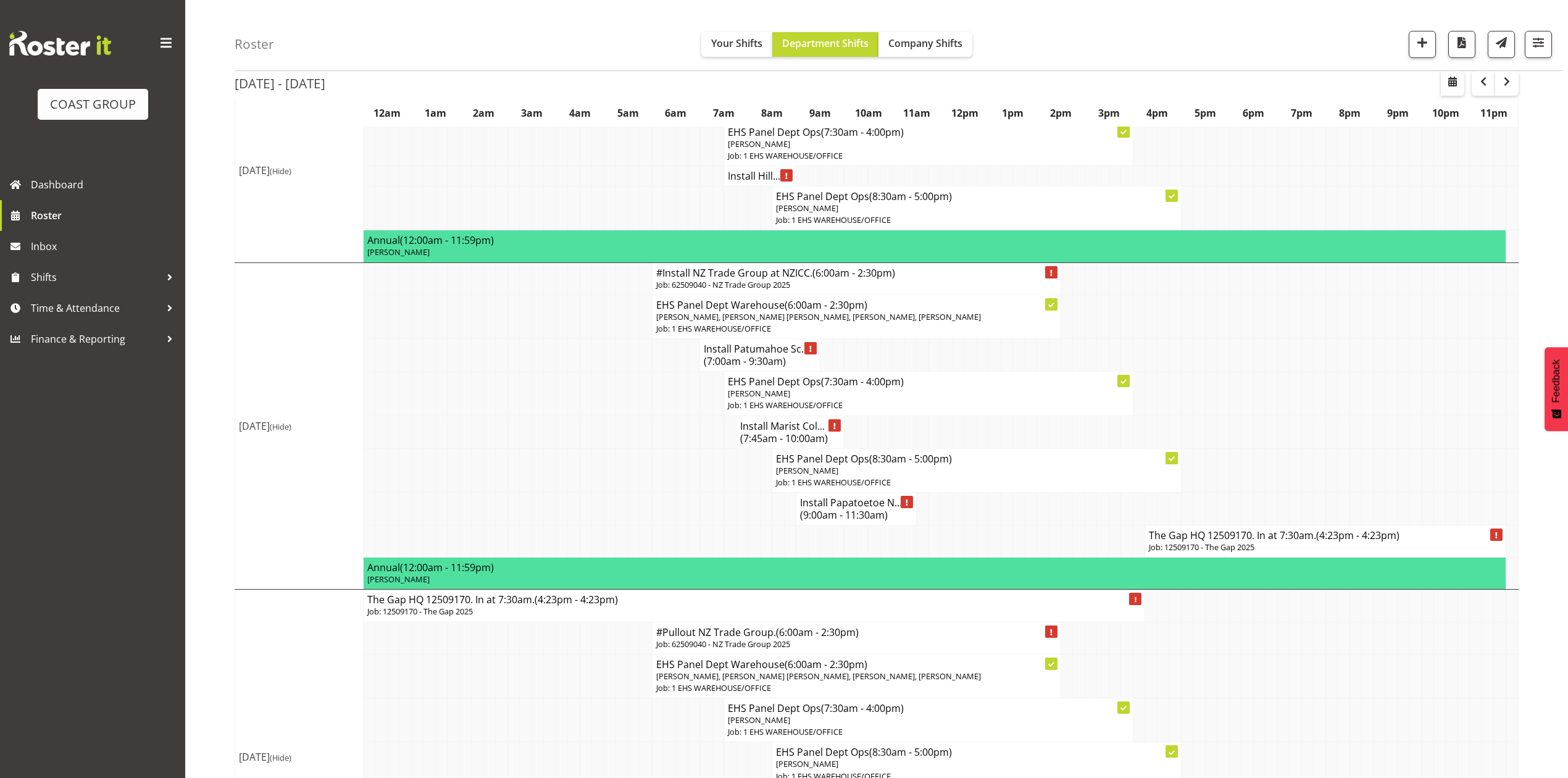
click at [1176, 541] on h4 "The Gap HQ 12509170. In at 7:30am. (4:23pm - 4:23pm)" at bounding box center [1324, 535] width 353 height 12
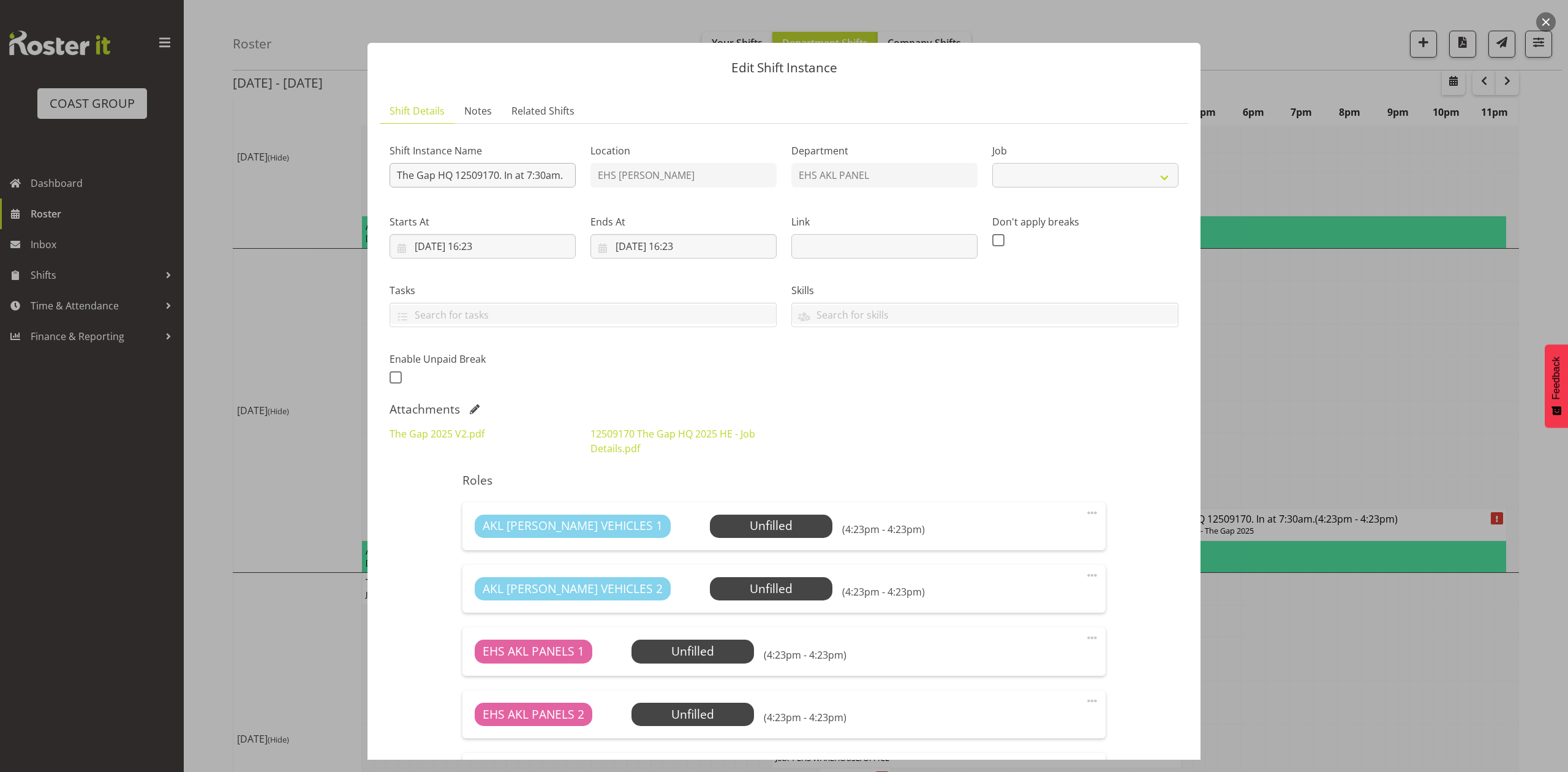
select select "9861"
click at [395, 168] on input "The Gap HQ 12509170. In at 7:30am." at bounding box center [483, 175] width 186 height 25
type input "Install The Gap HQ 12509170. In at 7:30am."
click at [640, 243] on input "11/09/2025, 16:23" at bounding box center [684, 247] width 186 height 25
click at [702, 376] on link "10" at bounding box center [698, 369] width 25 height 23
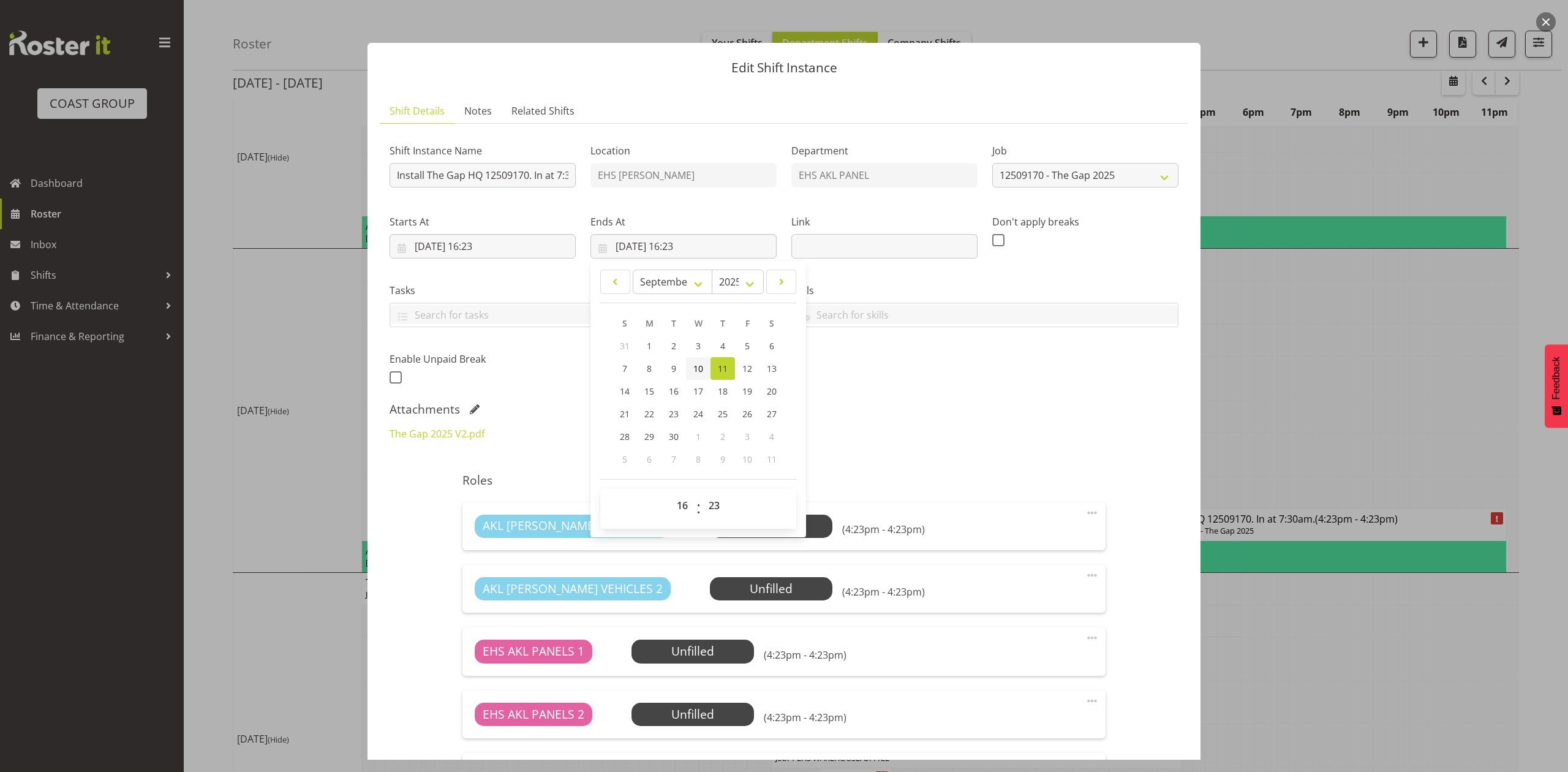
type input "10/09/2025, 16:23"
click at [880, 375] on div "Shift Instance Name Install The Gap HQ 12509170. In at 7:30am. Location EHS RYM…" at bounding box center [783, 260] width 803 height 268
click at [495, 240] on input "10/09/2025, 16:23" at bounding box center [483, 247] width 186 height 25
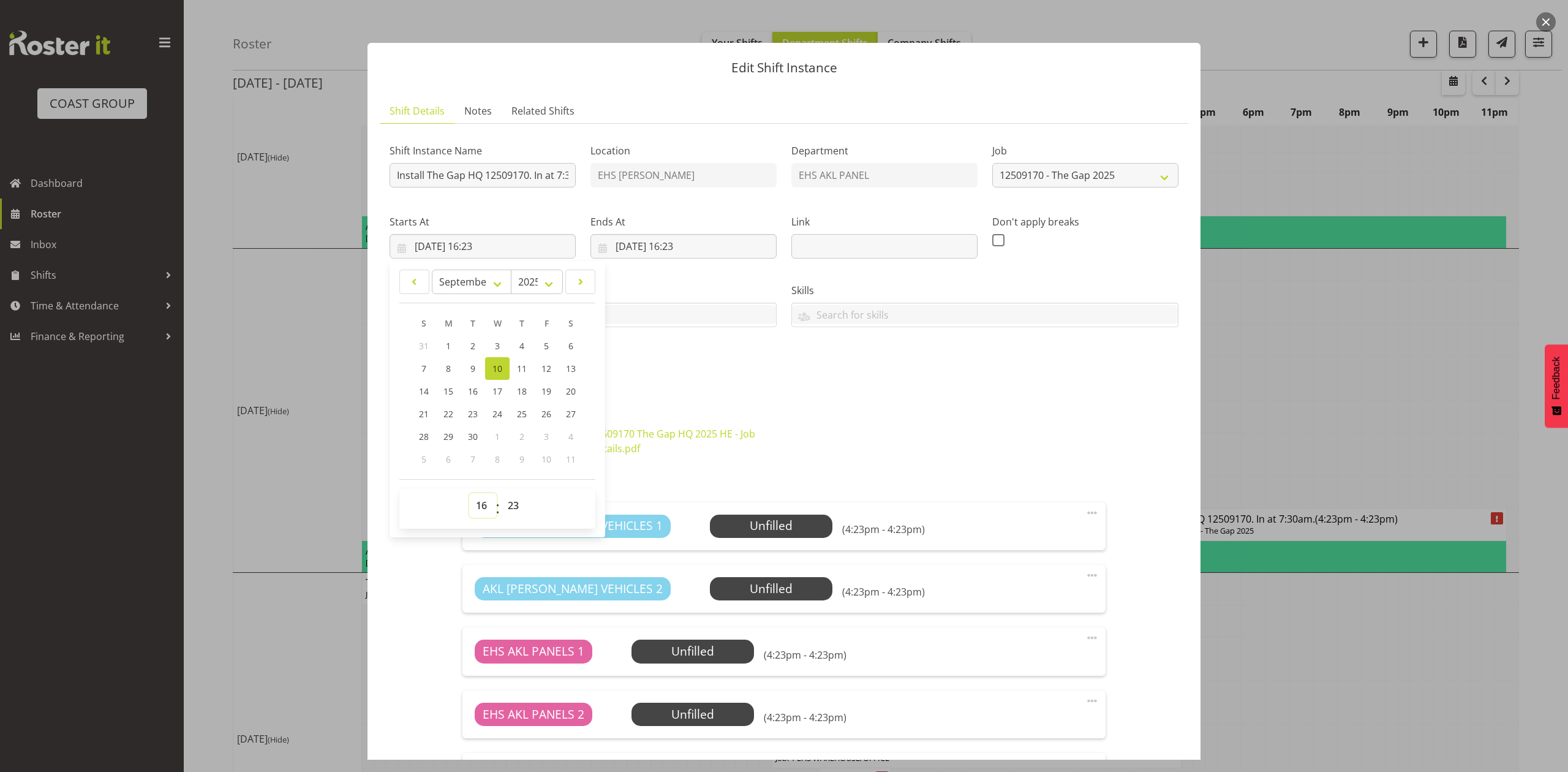
click at [485, 500] on select "00 01 02 03 04 05 06 07 08 09 10 11 12 13 14 15 16 17 18 19 20 21 22 23" at bounding box center [483, 505] width 27 height 25
select select "6"
click at [469, 494] on select "00 01 02 03 04 05 06 07 08 09 10 11 12 13 14 15 16 17 18 19 20 21 22 23" at bounding box center [483, 505] width 27 height 25
type input "10/09/2025, 06:23"
drag, startPoint x: 512, startPoint y: 509, endPoint x: 512, endPoint y: 494, distance: 15.0
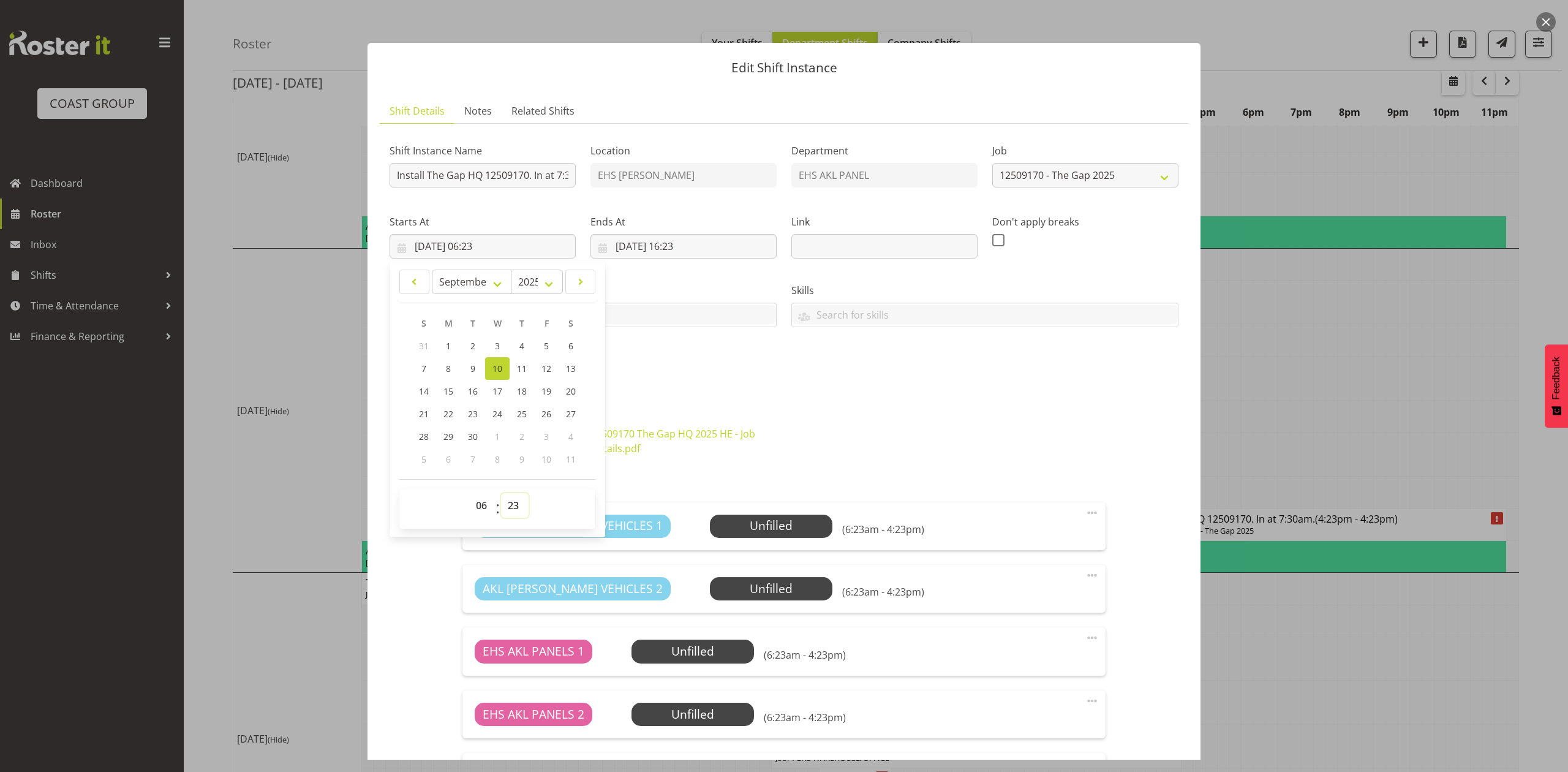
click at [512, 509] on select "00 01 02 03 04 05 06 07 08 09 10 11 12 13 14 15 16 17 18 19 20 21 22 23 24 25 2…" at bounding box center [514, 505] width 27 height 25
select select "45"
click at [501, 494] on select "00 01 02 03 04 05 06 07 08 09 10 11 12 13 14 15 16 17 18 19 20 21 22 23 24 25 2…" at bounding box center [514, 505] width 27 height 25
type input "10/09/2025, 06:45"
click at [715, 387] on div "Shift Instance Name Install The Gap HQ 12509170. In at 7:30am. Location EHS RYM…" at bounding box center [783, 260] width 803 height 268
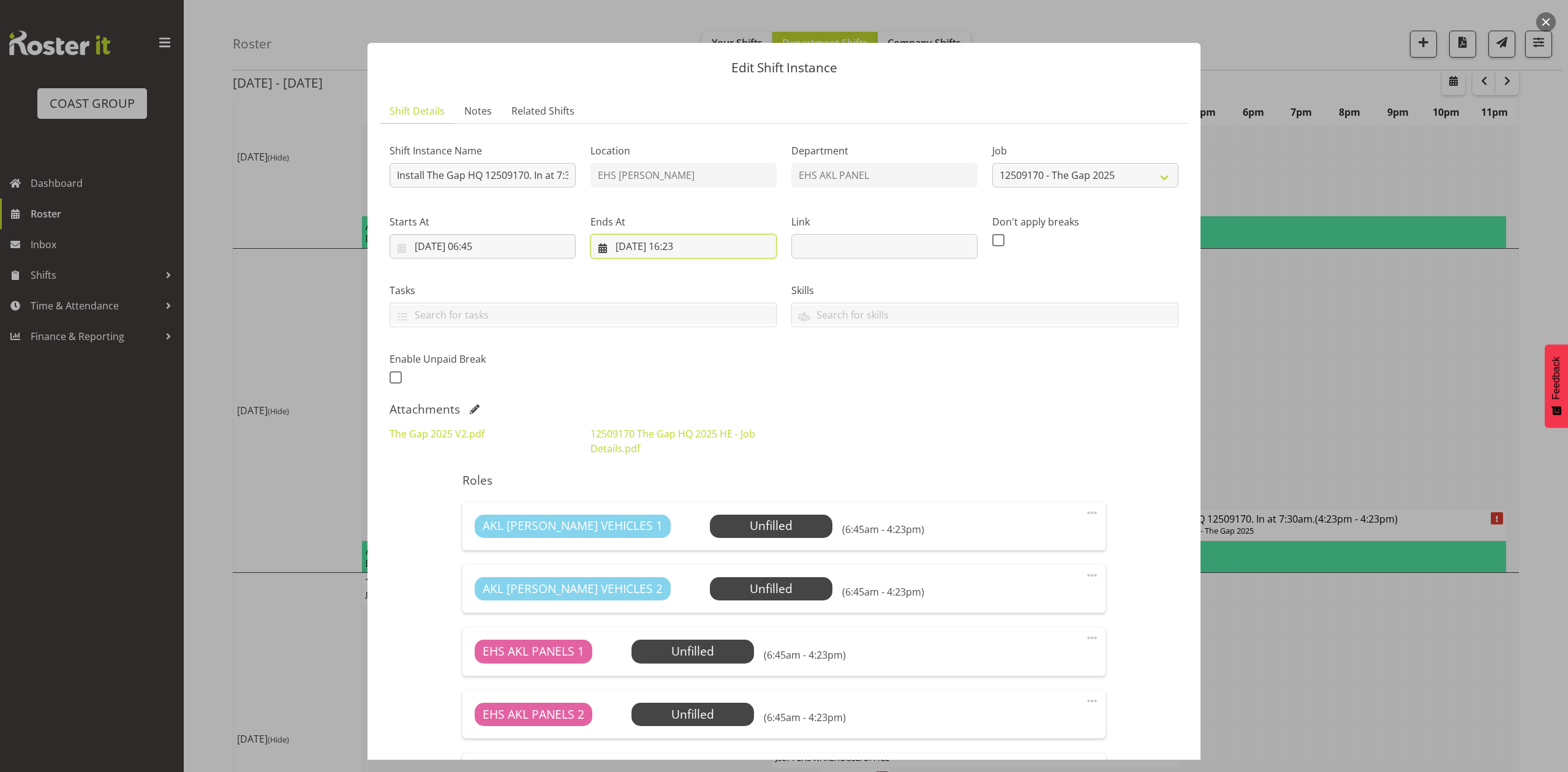
click at [681, 250] on input "10/09/2025, 16:23" at bounding box center [684, 247] width 186 height 25
drag, startPoint x: 677, startPoint y: 515, endPoint x: 674, endPoint y: 494, distance: 21.2
click at [677, 515] on select "00 01 02 03 04 05 06 07 08 09 10 11 12 13 14 15 16 17 18 19 20 21 22 23" at bounding box center [684, 505] width 27 height 25
select select "10"
click at [670, 494] on select "00 01 02 03 04 05 06 07 08 09 10 11 12 13 14 15 16 17 18 19 20 21 22 23" at bounding box center [684, 505] width 27 height 25
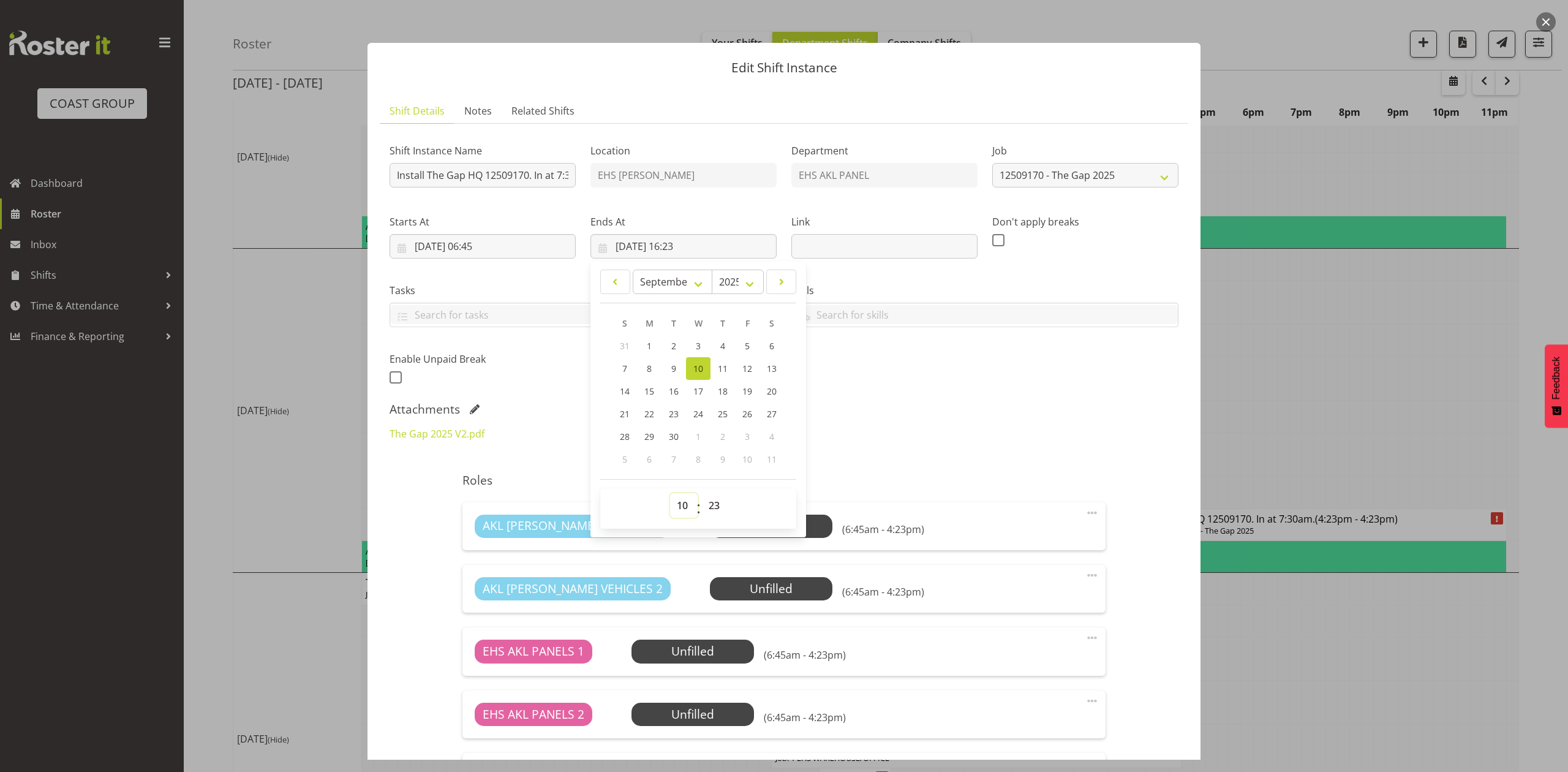
type input "10/09/2025, 10:23"
click at [714, 503] on select "00 01 02 03 04 05 06 07 08 09 10 11 12 13 14 15 16 17 18 19 20 21 22 23 24 25 2…" at bounding box center [715, 505] width 27 height 25
select select "0"
click at [702, 494] on select "00 01 02 03 04 05 06 07 08 09 10 11 12 13 14 15 16 17 18 19 20 21 22 23 24 25 2…" at bounding box center [715, 505] width 27 height 25
type input "10/09/2025, 10:00"
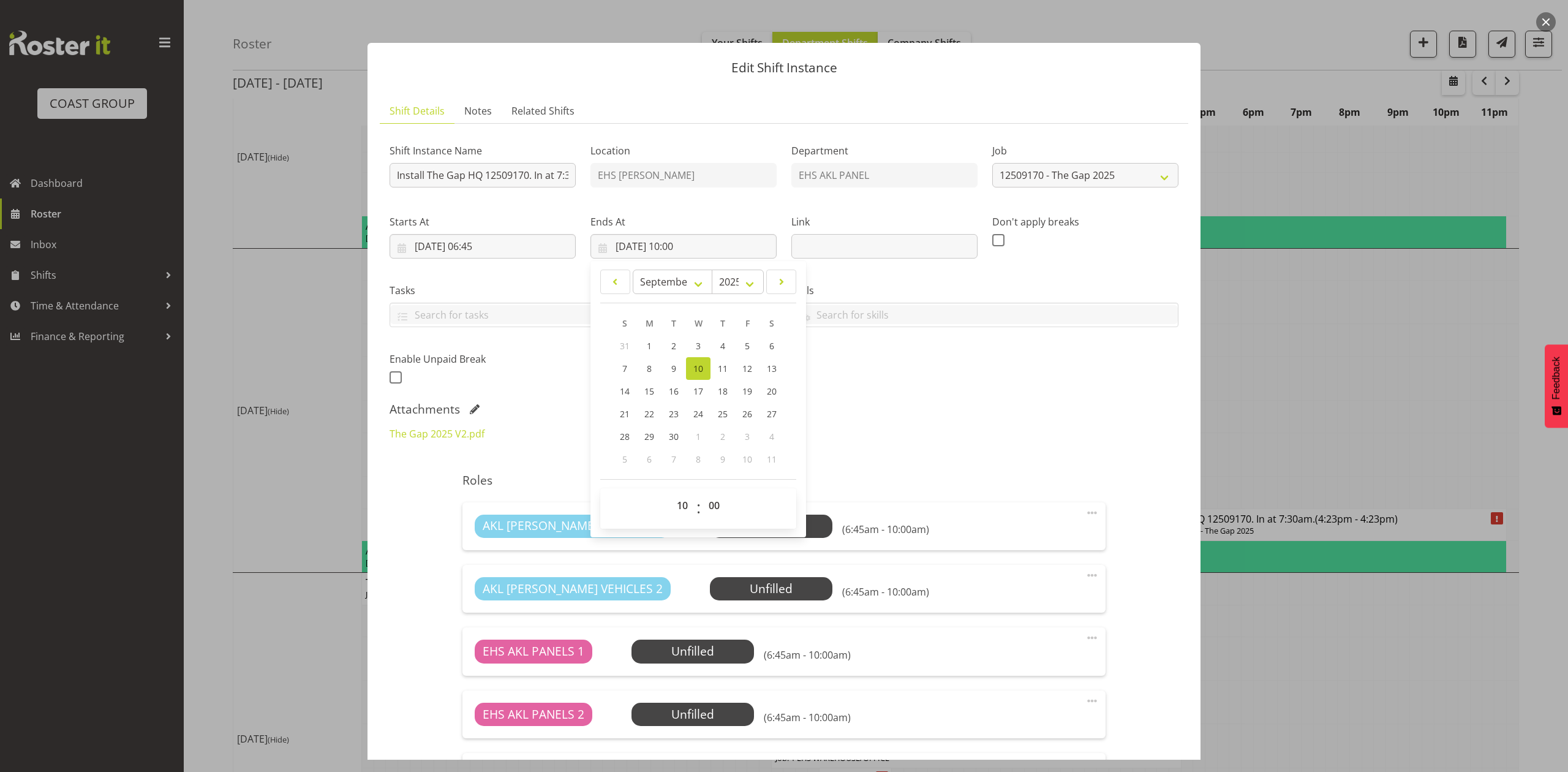
click at [990, 542] on div "AKL RYMER VEHICLES 1 Unfilled Select Employee (6:45am - 10:00am) Edit Cover Rol…" at bounding box center [784, 526] width 643 height 47
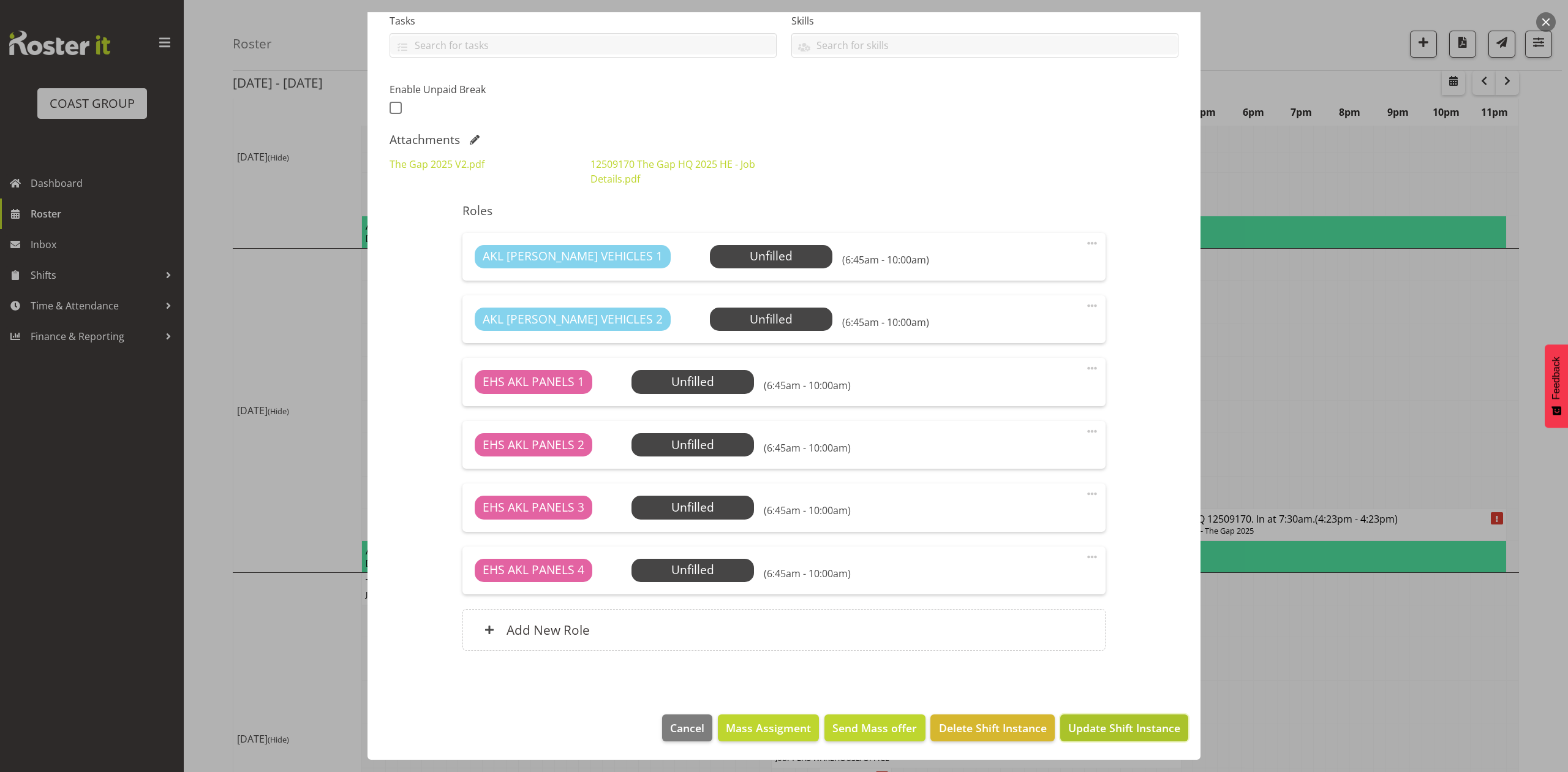
click at [1112, 733] on span "Update Shift Instance" at bounding box center [1123, 727] width 112 height 16
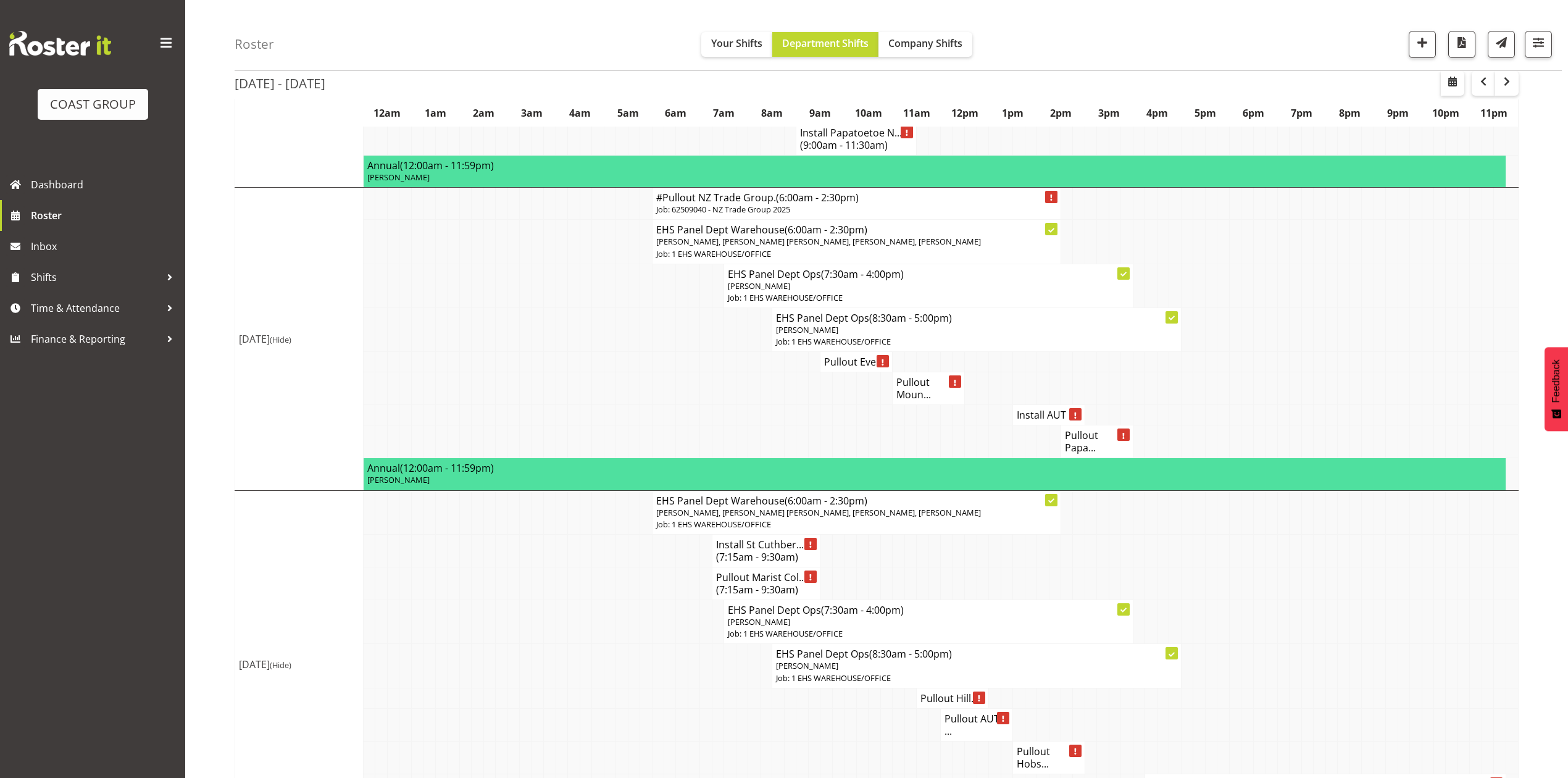
scroll to position [987, 0]
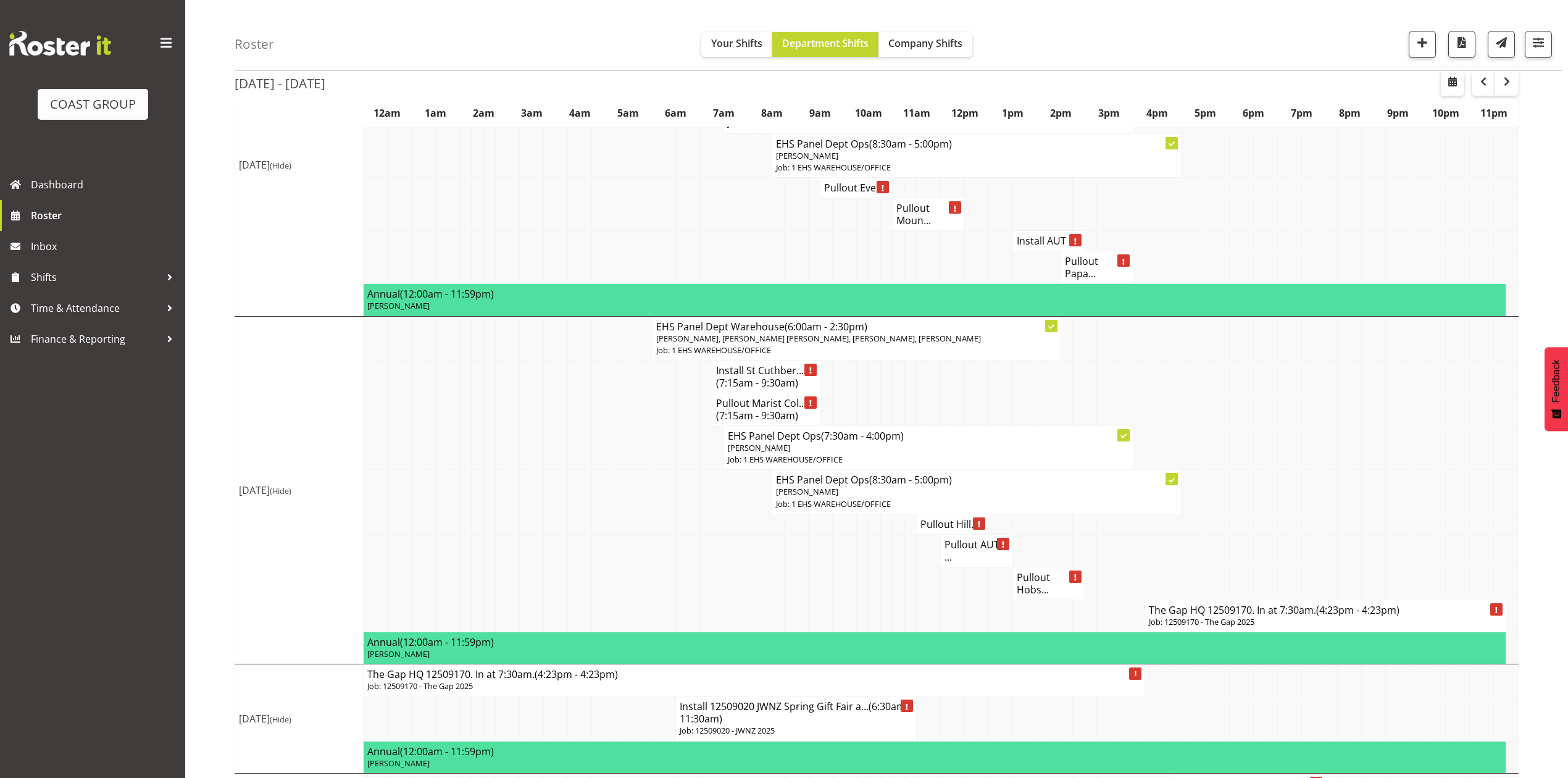
click at [1193, 616] on h4 "The Gap HQ 12509170. In at 7:30am. (4:23pm - 4:23pm)" at bounding box center [1324, 610] width 353 height 12
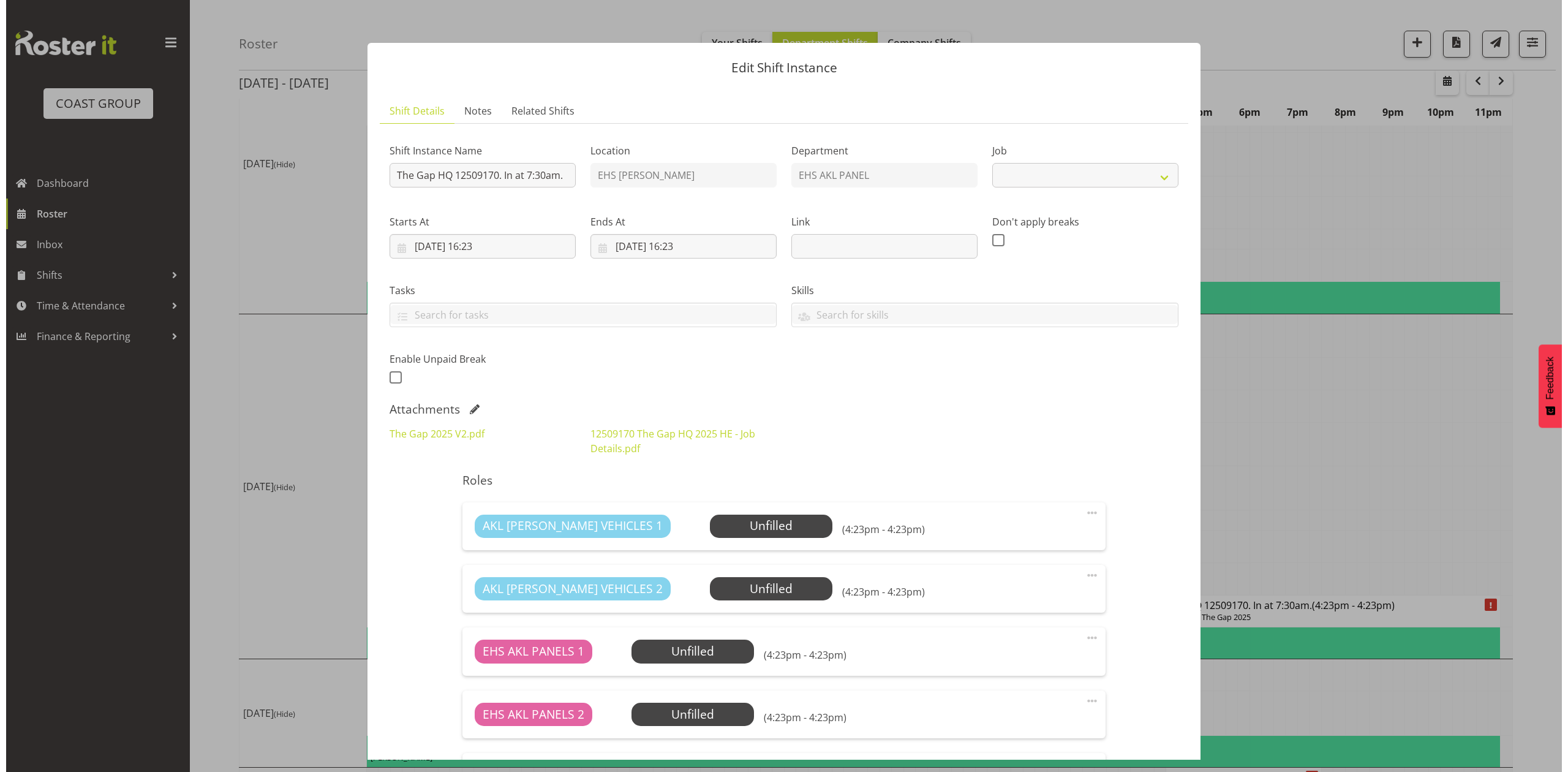
scroll to position [956, 0]
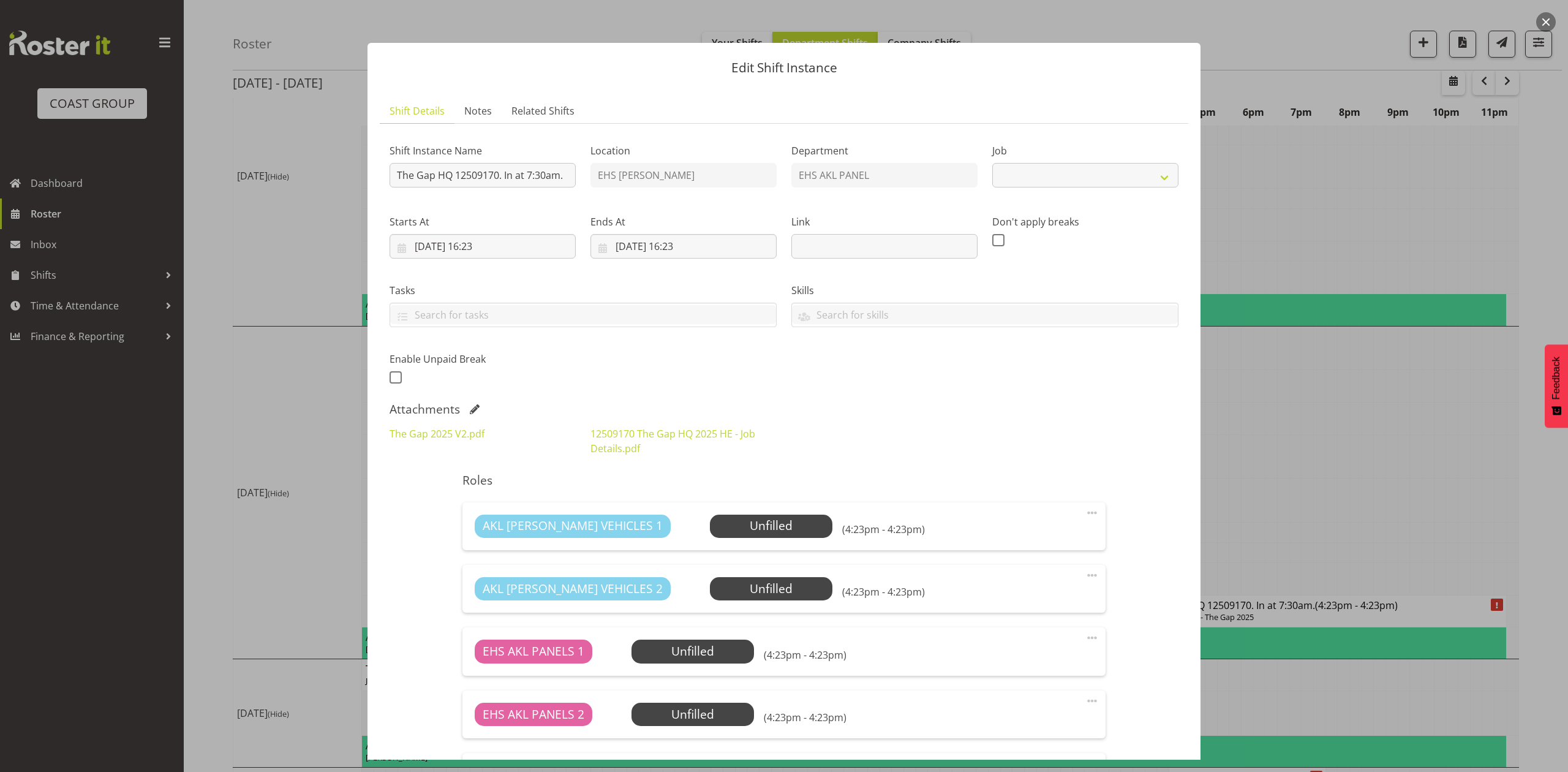
select select "9861"
click at [395, 173] on input "The Gap HQ 12509170. In at 7:30am." at bounding box center [483, 175] width 186 height 25
click at [551, 175] on input "Pullout The Gap HQ 12509170. In at 7:30am." at bounding box center [483, 175] width 186 height 25
type input "Pullout The Gap HQ 12509170. Out at 4pm."
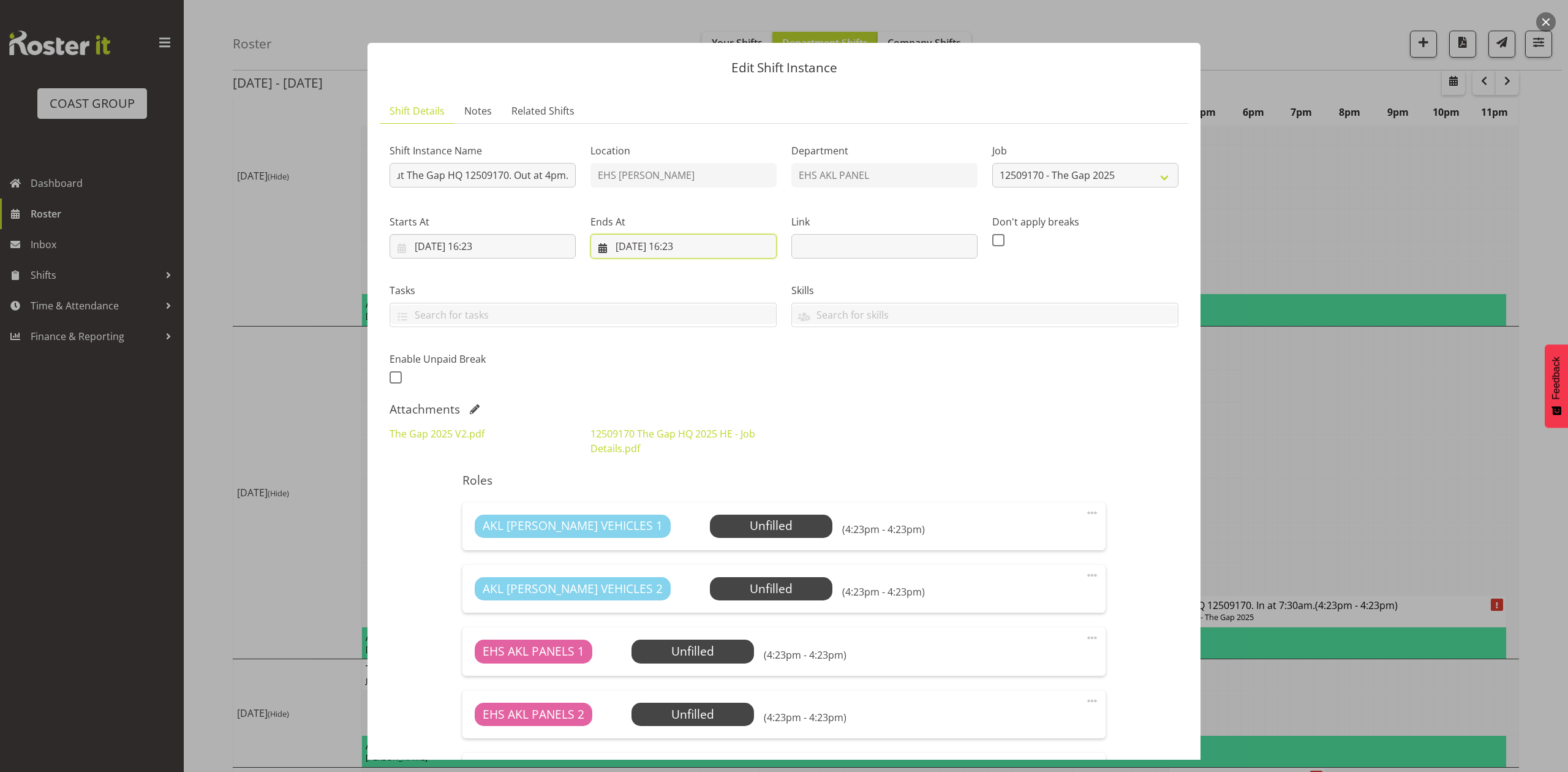
click at [613, 243] on input "13/09/2025, 16:23" at bounding box center [684, 247] width 186 height 25
click at [745, 368] on span "12" at bounding box center [747, 368] width 9 height 11
type input "12/09/2025, 16:23"
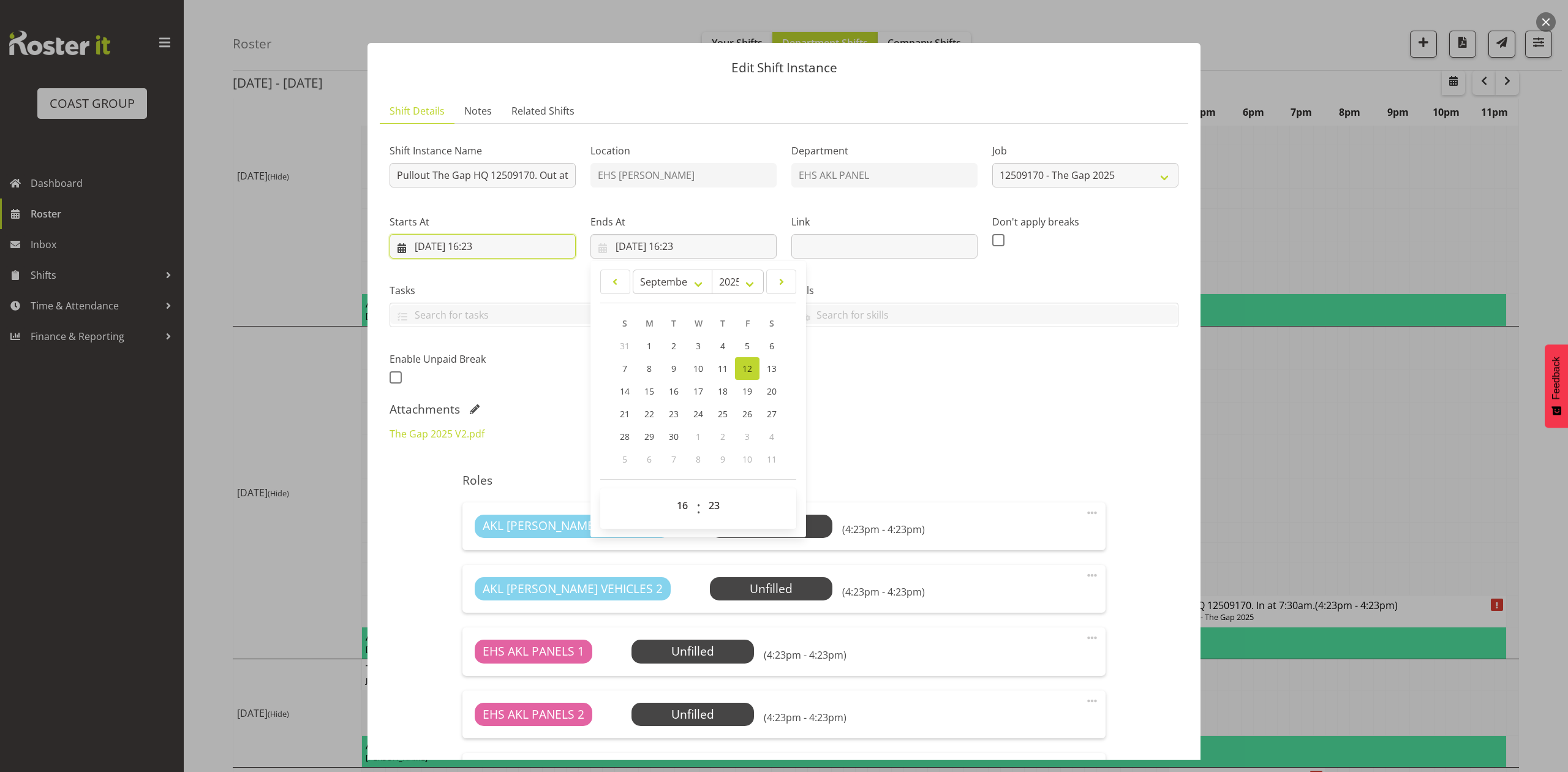
drag, startPoint x: 492, startPoint y: 245, endPoint x: 502, endPoint y: 273, distance: 29.7
click at [492, 245] on input "12/09/2025, 16:23" at bounding box center [483, 247] width 186 height 25
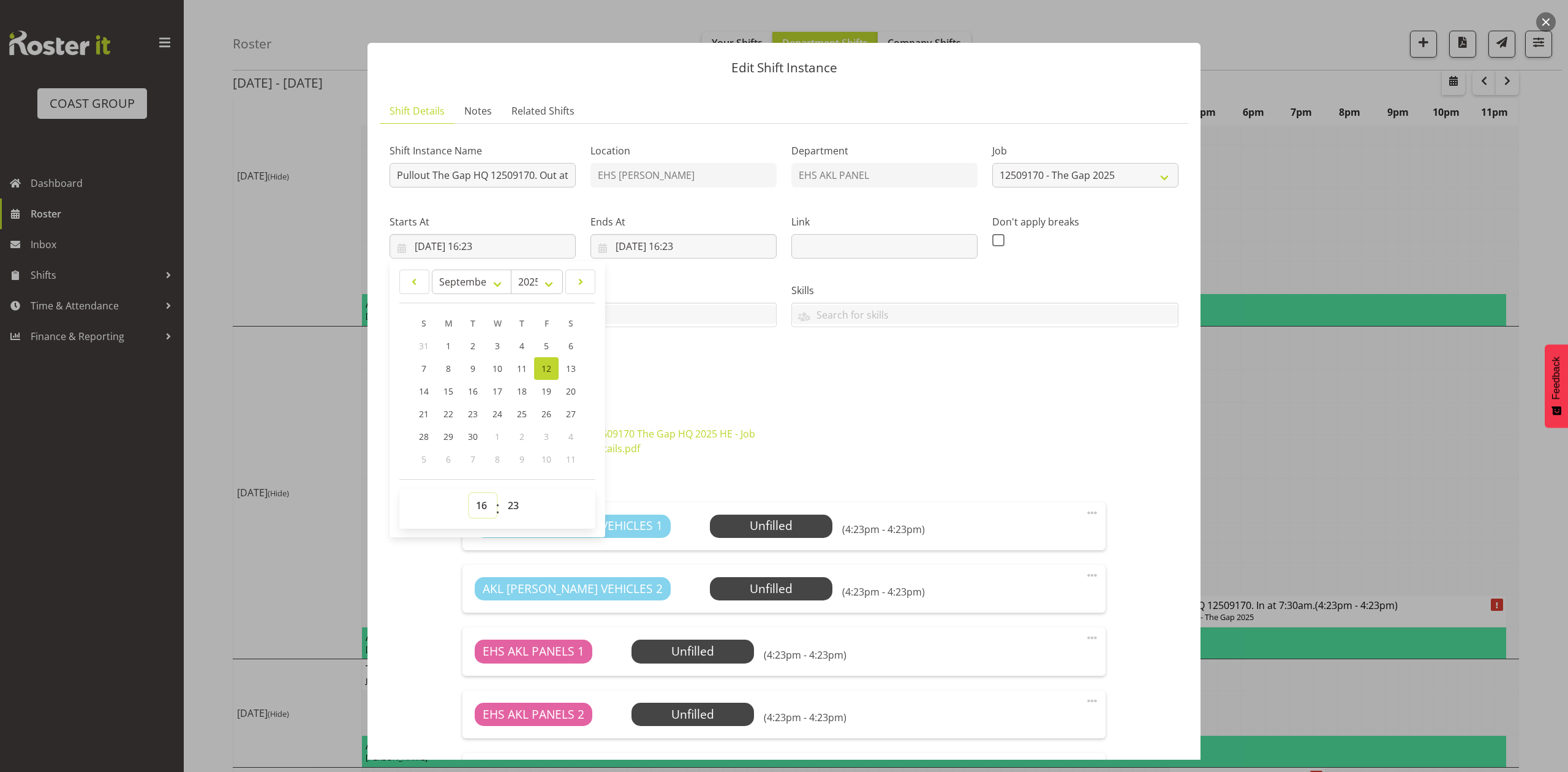
drag, startPoint x: 478, startPoint y: 515, endPoint x: 477, endPoint y: 503, distance: 12.0
click at [478, 515] on select "00 01 02 03 04 05 06 07 08 09 10 11 12 13 14 15 16 17 18 19 20 21 22 23" at bounding box center [483, 505] width 27 height 25
select select "15"
click at [469, 494] on select "00 01 02 03 04 05 06 07 08 09 10 11 12 13 14 15 16 17 18 19 20 21 22 23" at bounding box center [483, 505] width 27 height 25
type input "12/09/2025, 15:23"
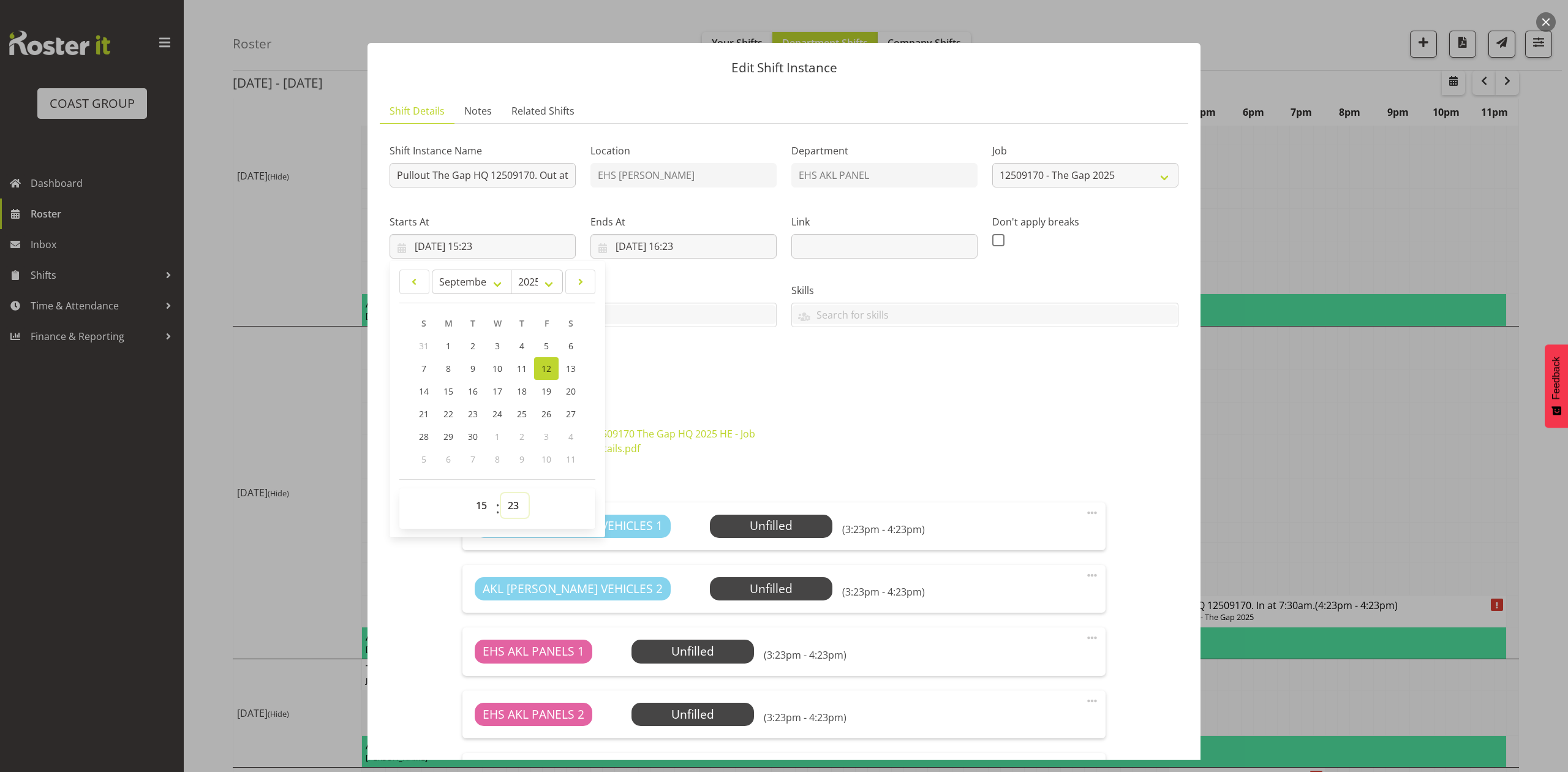
click at [517, 506] on select "00 01 02 03 04 05 06 07 08 09 10 11 12 13 14 15 16 17 18 19 20 21 22 23 24 25 2…" at bounding box center [514, 505] width 27 height 25
select select "30"
click at [501, 494] on select "00 01 02 03 04 05 06 07 08 09 10 11 12 13 14 15 16 17 18 19 20 21 22 23 24 25 2…" at bounding box center [514, 505] width 27 height 25
type input "12/09/2025, 15:30"
click at [700, 398] on div "Shift Instance Name Pullout The Gap HQ 12509170. Out at 4pm. Location EHS RYMER…" at bounding box center [784, 534] width 789 height 801
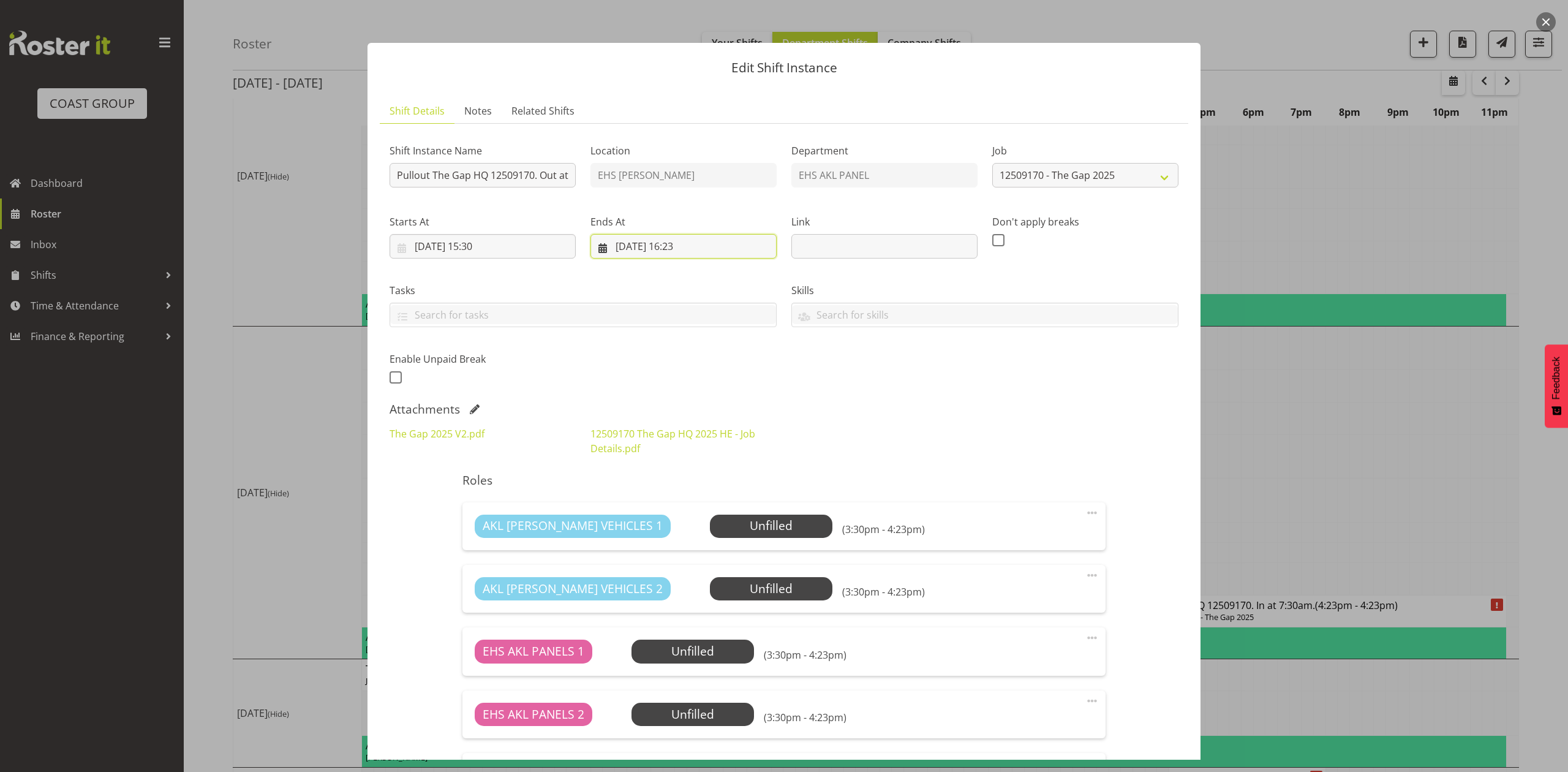
click at [677, 239] on input "12/09/2025, 16:23" at bounding box center [684, 247] width 186 height 25
click at [676, 505] on select "00 01 02 03 04 05 06 07 08 09 10 11 12 13 14 15 16 17 18 19 20 21 22 23" at bounding box center [684, 505] width 27 height 25
select select "18"
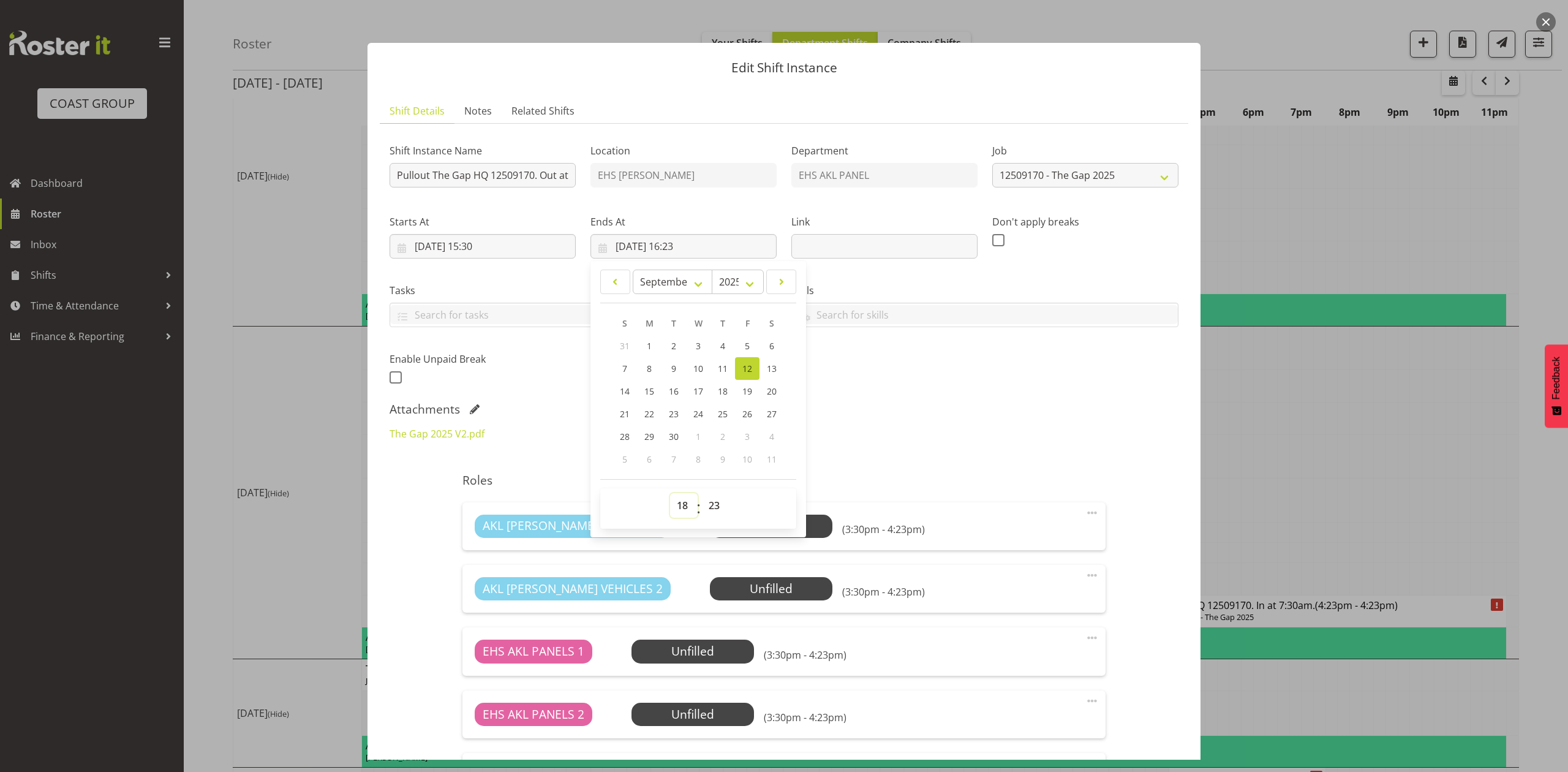
click at [670, 494] on select "00 01 02 03 04 05 06 07 08 09 10 11 12 13 14 15 16 17 18 19 20 21 22 23" at bounding box center [684, 505] width 27 height 25
type input "12/09/2025, 18:23"
drag, startPoint x: 702, startPoint y: 505, endPoint x: 703, endPoint y: 495, distance: 10.0
click at [702, 505] on select "00 01 02 03 04 05 06 07 08 09 10 11 12 13 14 15 16 17 18 19 20 21 22 23 24 25 2…" at bounding box center [715, 505] width 27 height 25
select select "0"
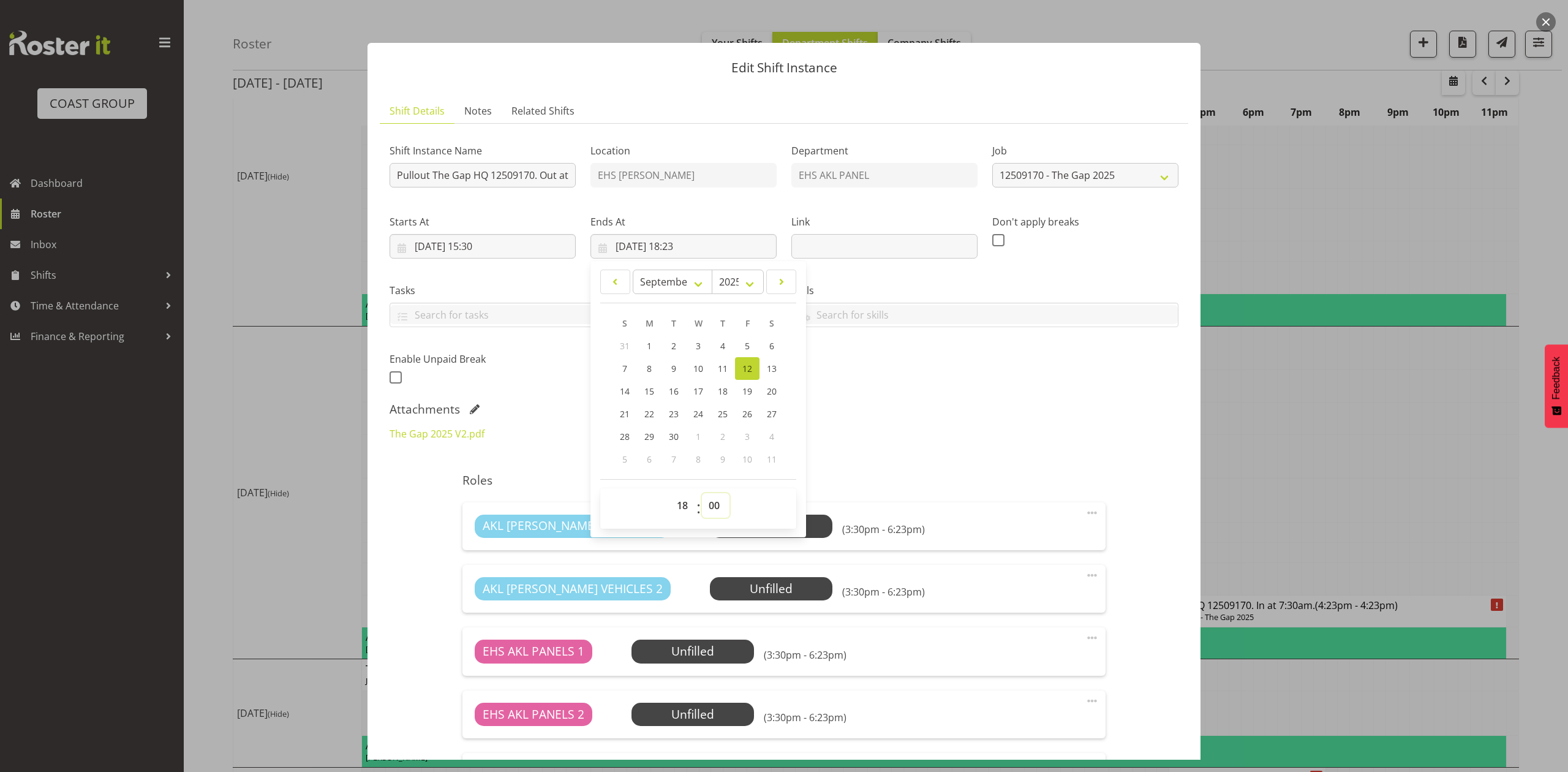
click at [702, 494] on select "00 01 02 03 04 05 06 07 08 09 10 11 12 13 14 15 16 17 18 19 20 21 22 23 24 25 2…" at bounding box center [715, 505] width 27 height 25
type input "12/09/2025, 18:00"
click at [895, 408] on div "Attachments" at bounding box center [784, 410] width 789 height 15
drag, startPoint x: 684, startPoint y: 243, endPoint x: 706, endPoint y: 411, distance: 169.4
click at [686, 243] on input "12/09/2025, 18:00" at bounding box center [684, 247] width 186 height 25
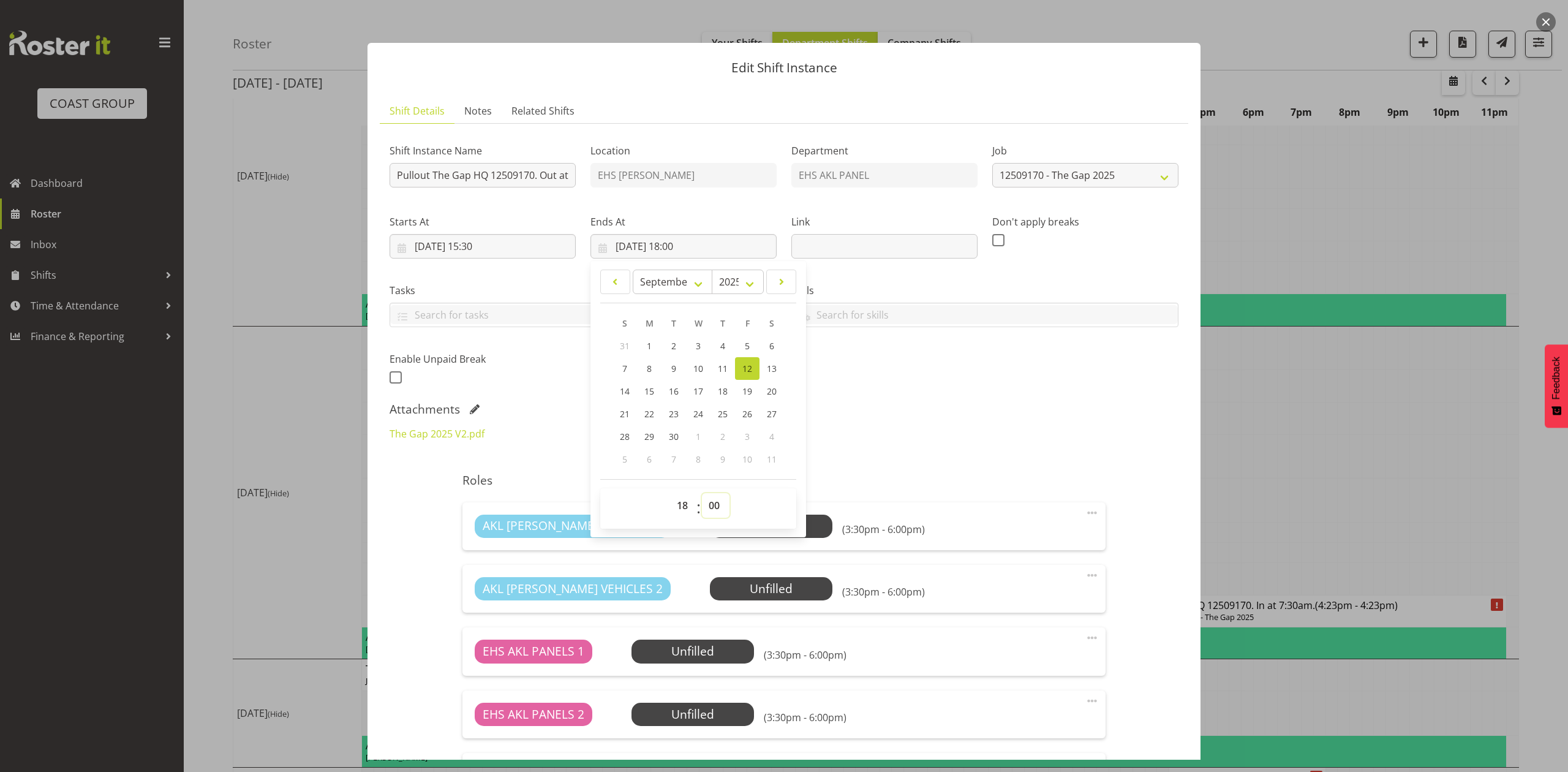
click at [706, 508] on select "00 01 02 03 04 05 06 07 08 09 10 11 12 13 14 15 16 17 18 19 20 21 22 23 24 25 2…" at bounding box center [715, 505] width 27 height 25
select select "30"
click at [702, 494] on select "00 01 02 03 04 05 06 07 08 09 10 11 12 13 14 15 16 17 18 19 20 21 22 23 24 25 2…" at bounding box center [715, 505] width 27 height 25
type input "12/09/2025, 18:30"
drag, startPoint x: 1121, startPoint y: 409, endPoint x: 1067, endPoint y: 478, distance: 87.6
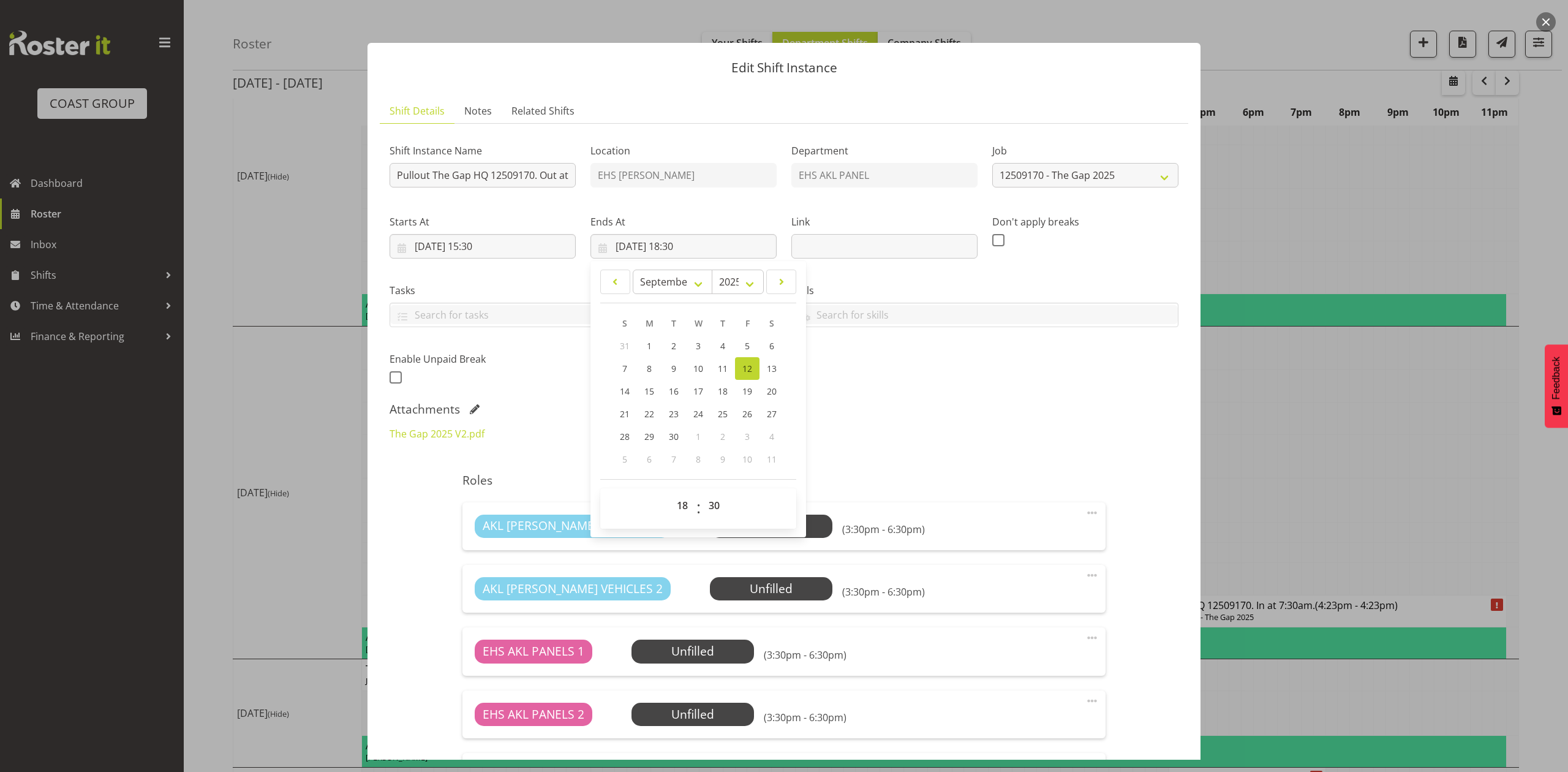
click at [1121, 409] on div "Attachments" at bounding box center [784, 410] width 789 height 15
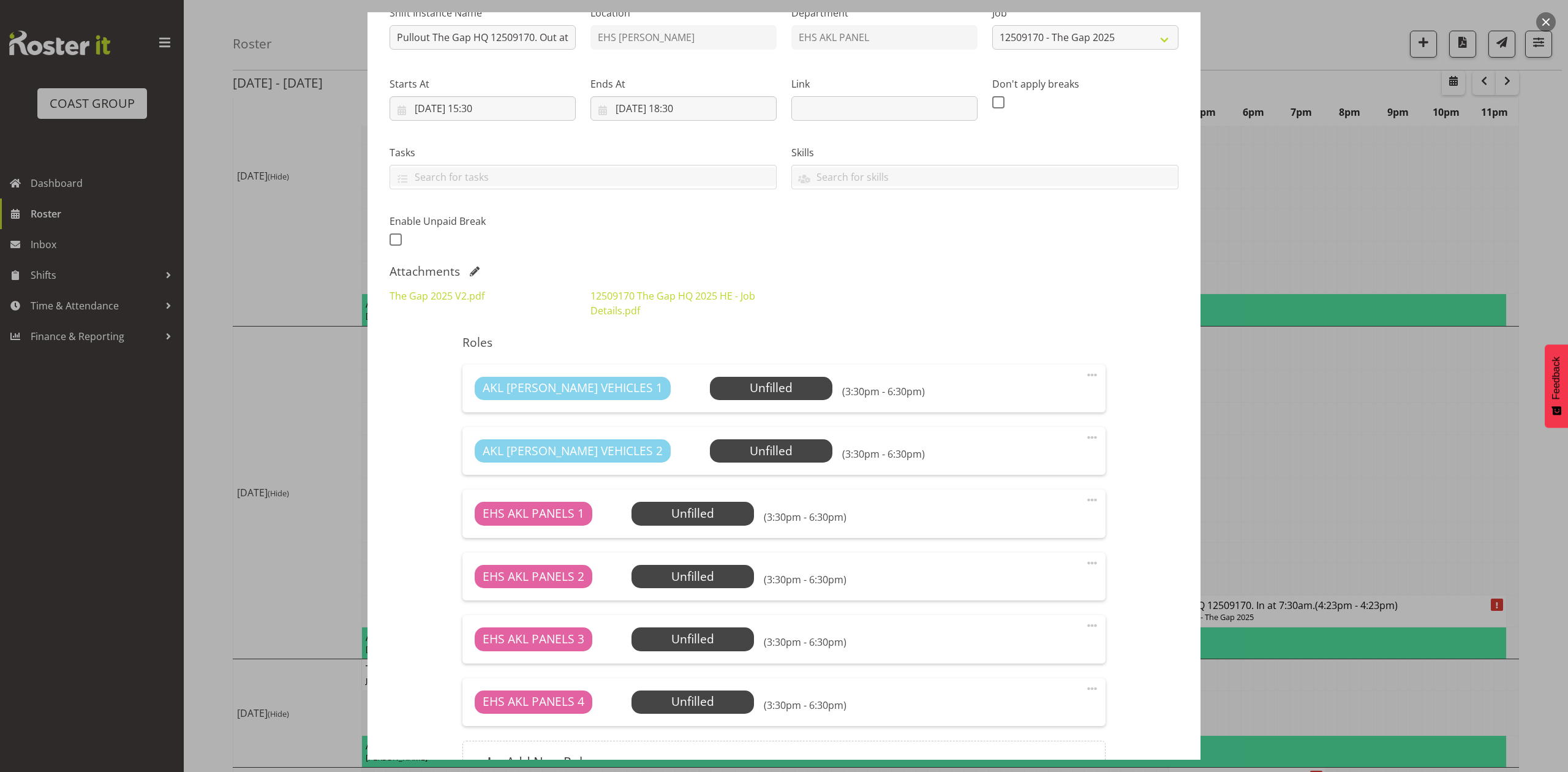
scroll to position [270, 0]
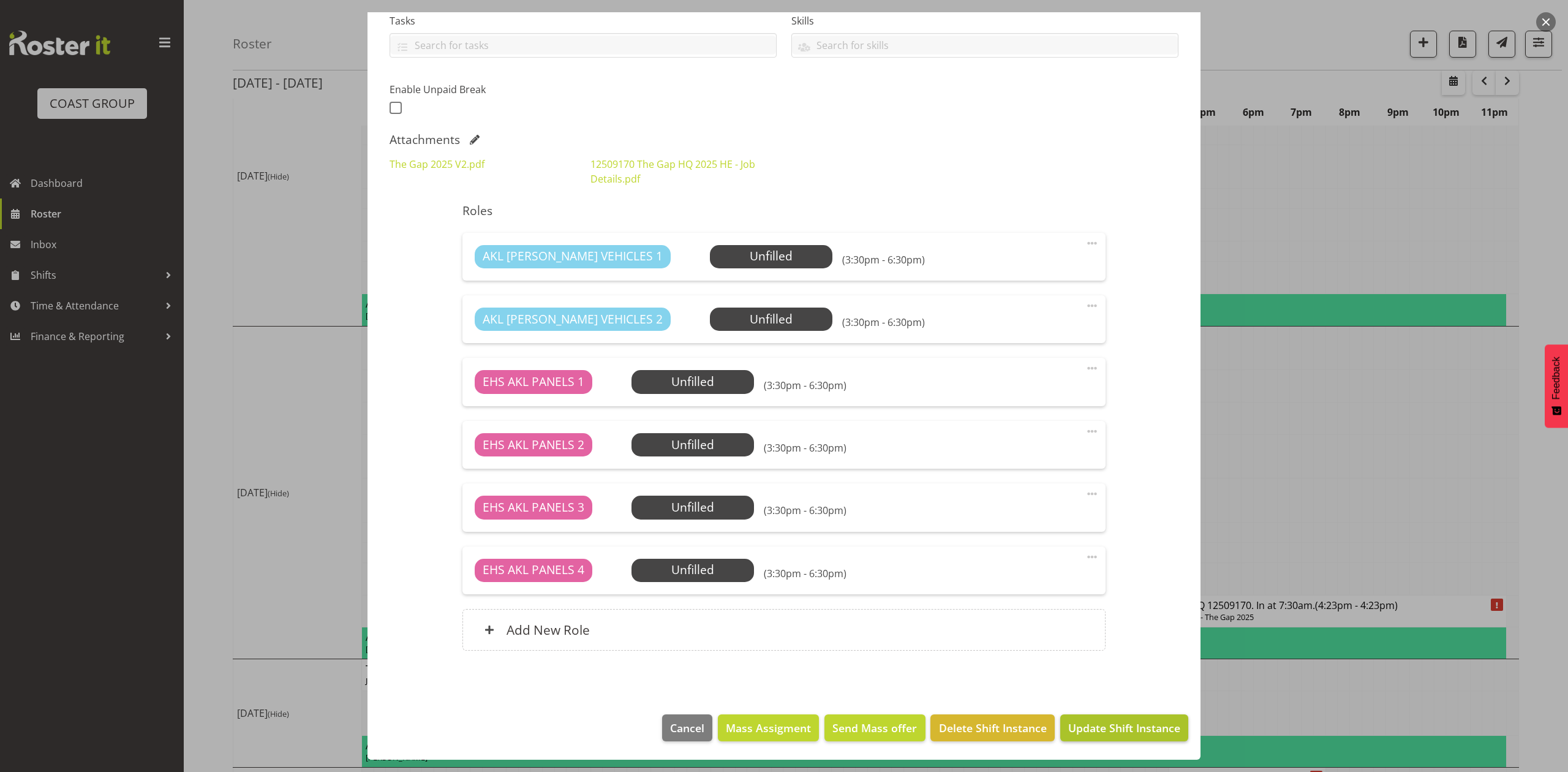
click at [1107, 714] on footer "Cancel Mass Assigment Send Mass offer Delete Shift Instance Update Shift Instan…" at bounding box center [784, 730] width 832 height 58
click at [1107, 717] on button "Update Shift Instance" at bounding box center [1123, 727] width 128 height 27
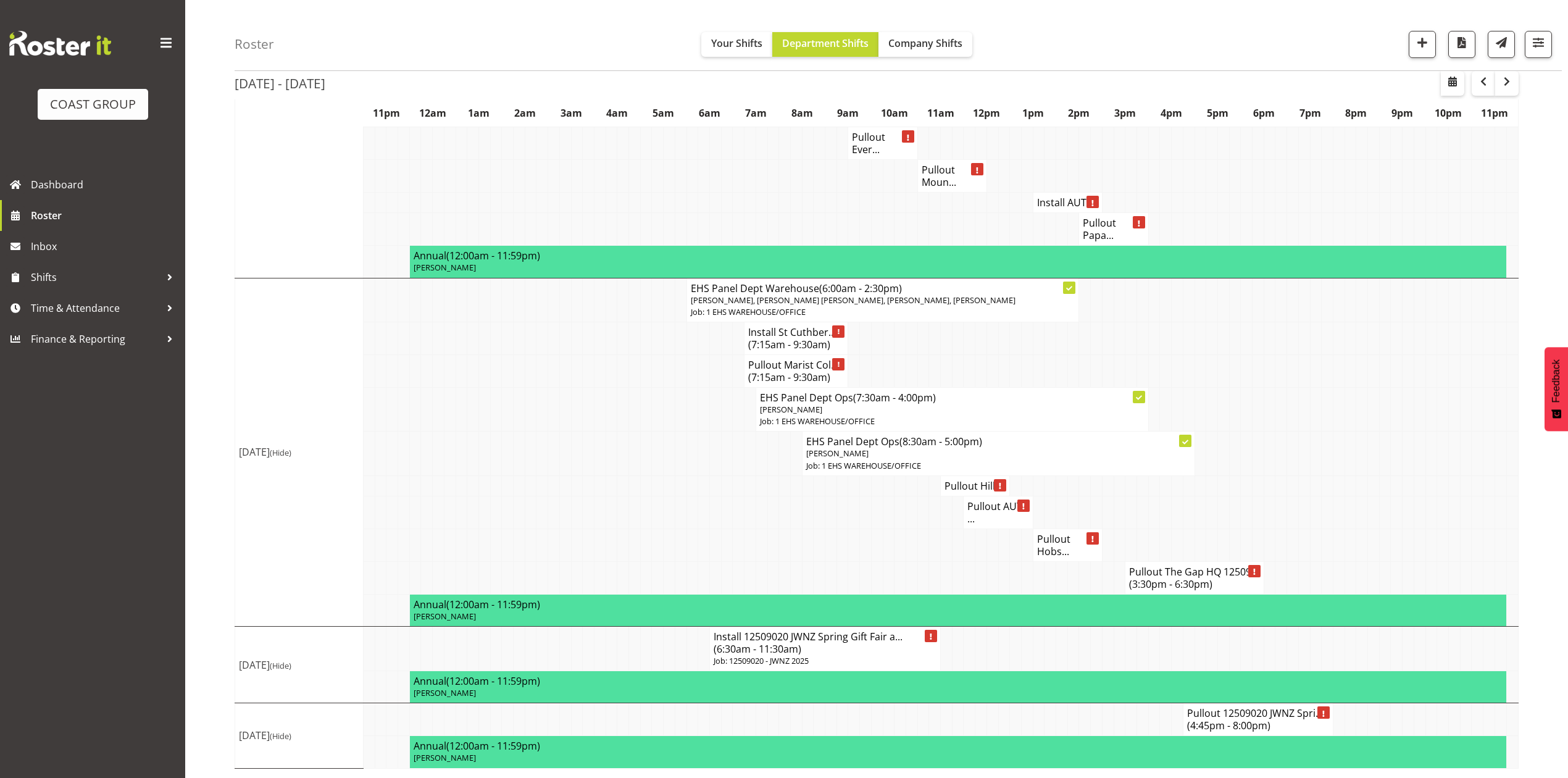
scroll to position [1070, 0]
click at [1267, 193] on td at bounding box center [1269, 176] width 11 height 32
click at [1507, 475] on td at bounding box center [1512, 453] width 12 height 44
click at [1277, 193] on td at bounding box center [1280, 176] width 11 height 32
click at [1349, 193] on td at bounding box center [1350, 176] width 11 height 32
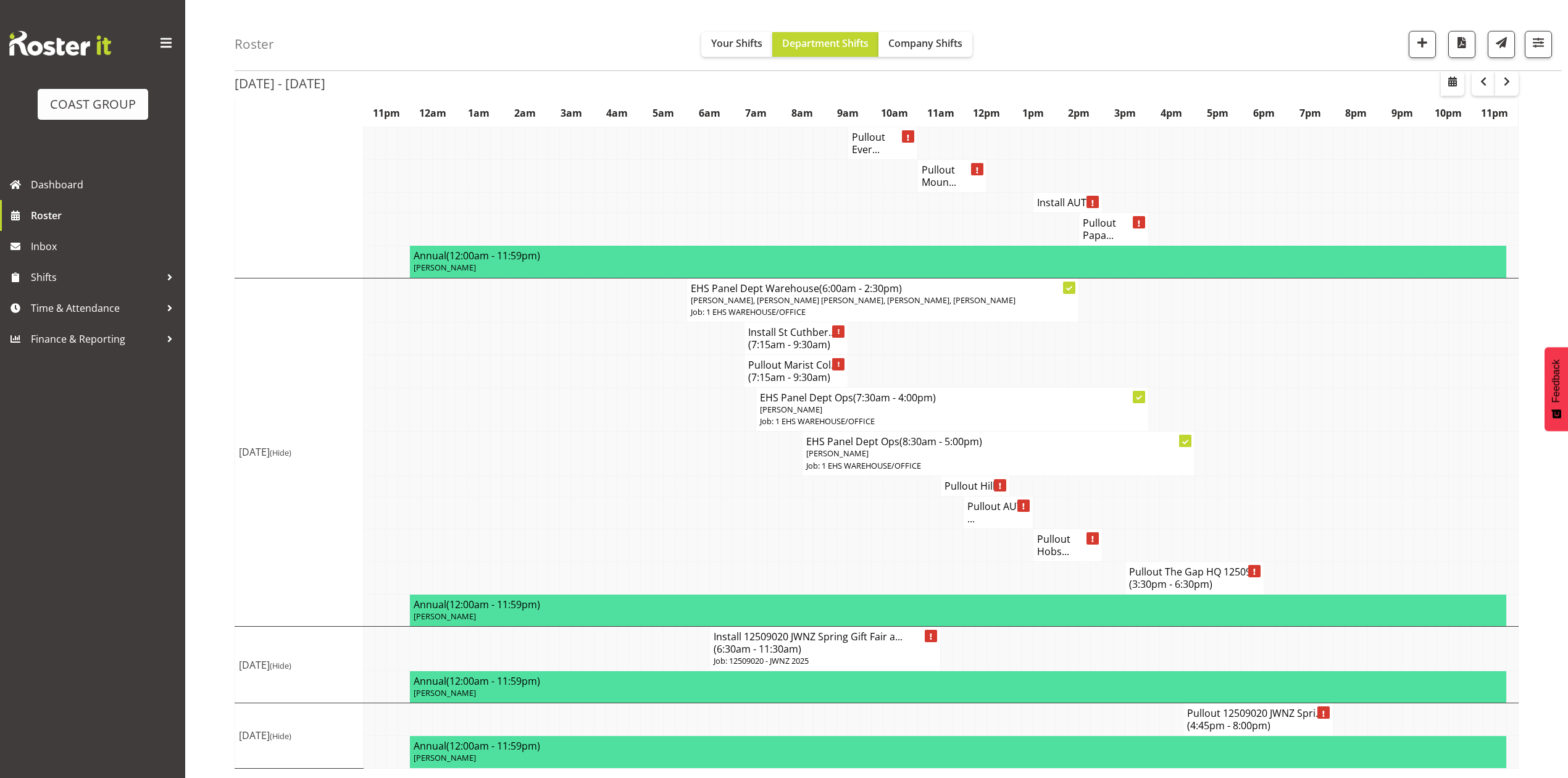
click at [1253, 431] on td at bounding box center [1258, 410] width 11 height 44
click at [1509, 79] on span "button" at bounding box center [1507, 82] width 15 height 15
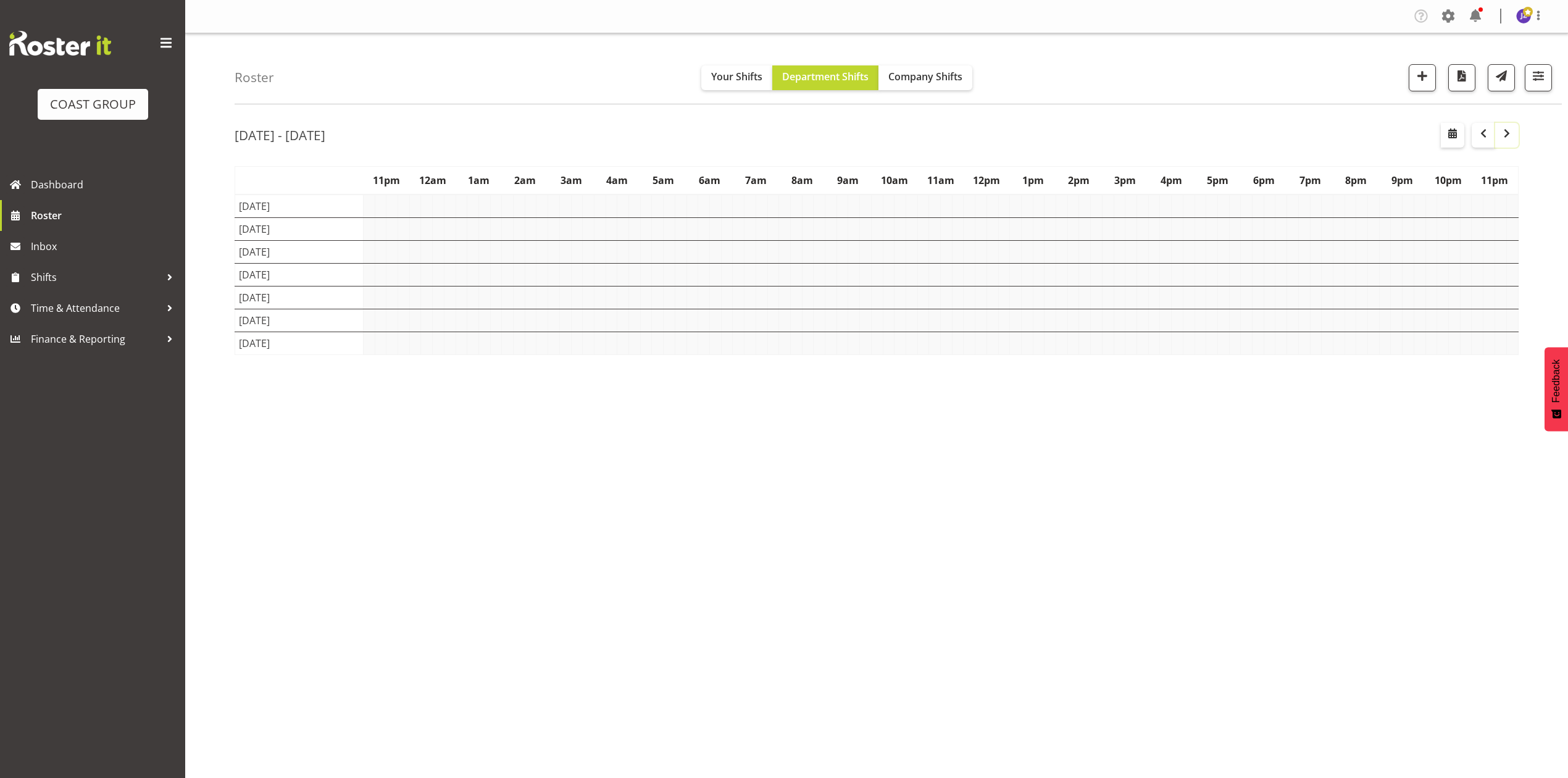
scroll to position [0, 0]
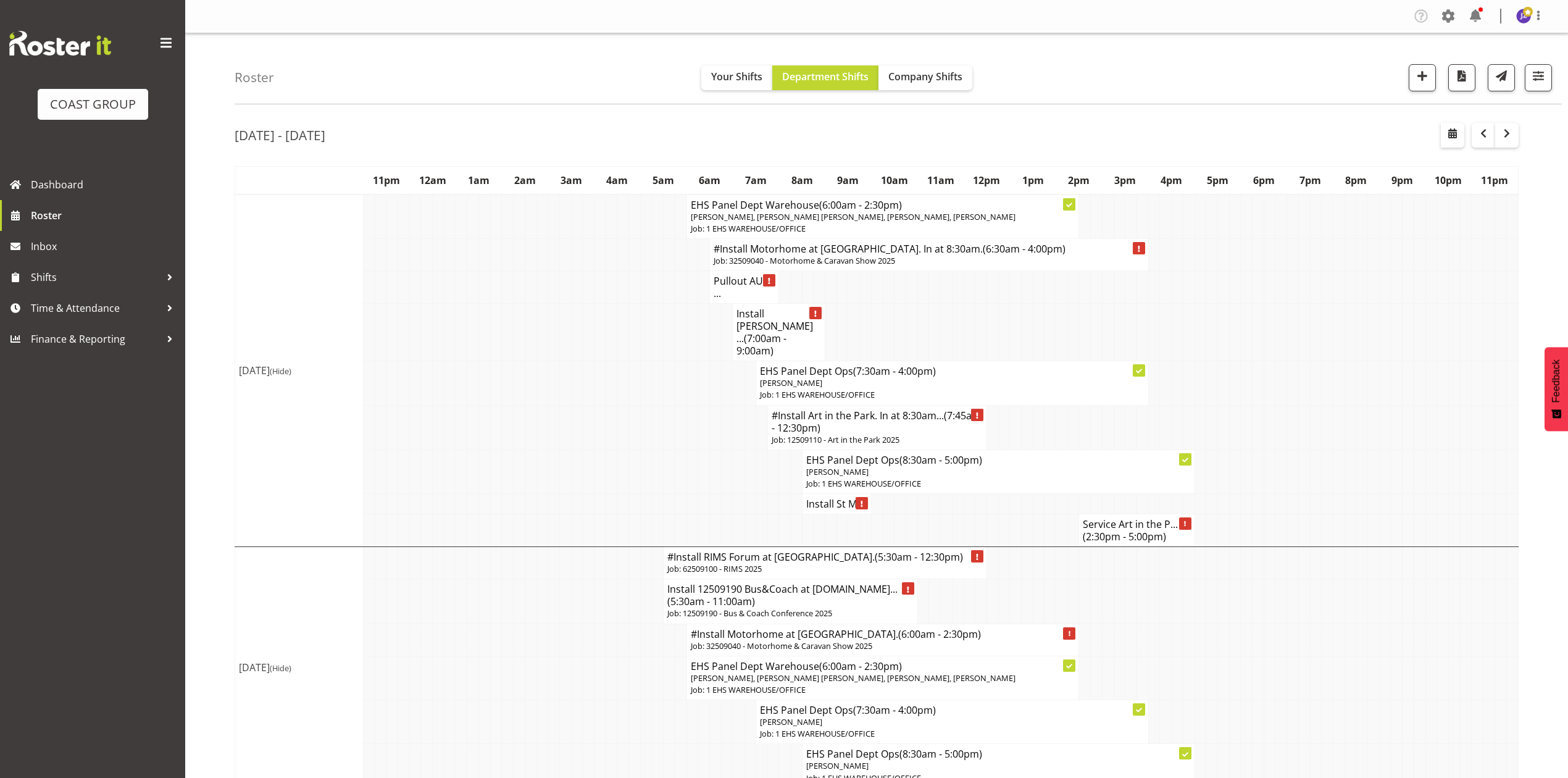
drag, startPoint x: 1445, startPoint y: 274, endPoint x: 1397, endPoint y: 341, distance: 82.4
drag, startPoint x: 1397, startPoint y: 341, endPoint x: 650, endPoint y: 395, distance: 748.9
click at [621, 391] on td at bounding box center [623, 383] width 11 height 44
click at [1416, 80] on span "button" at bounding box center [1422, 76] width 16 height 16
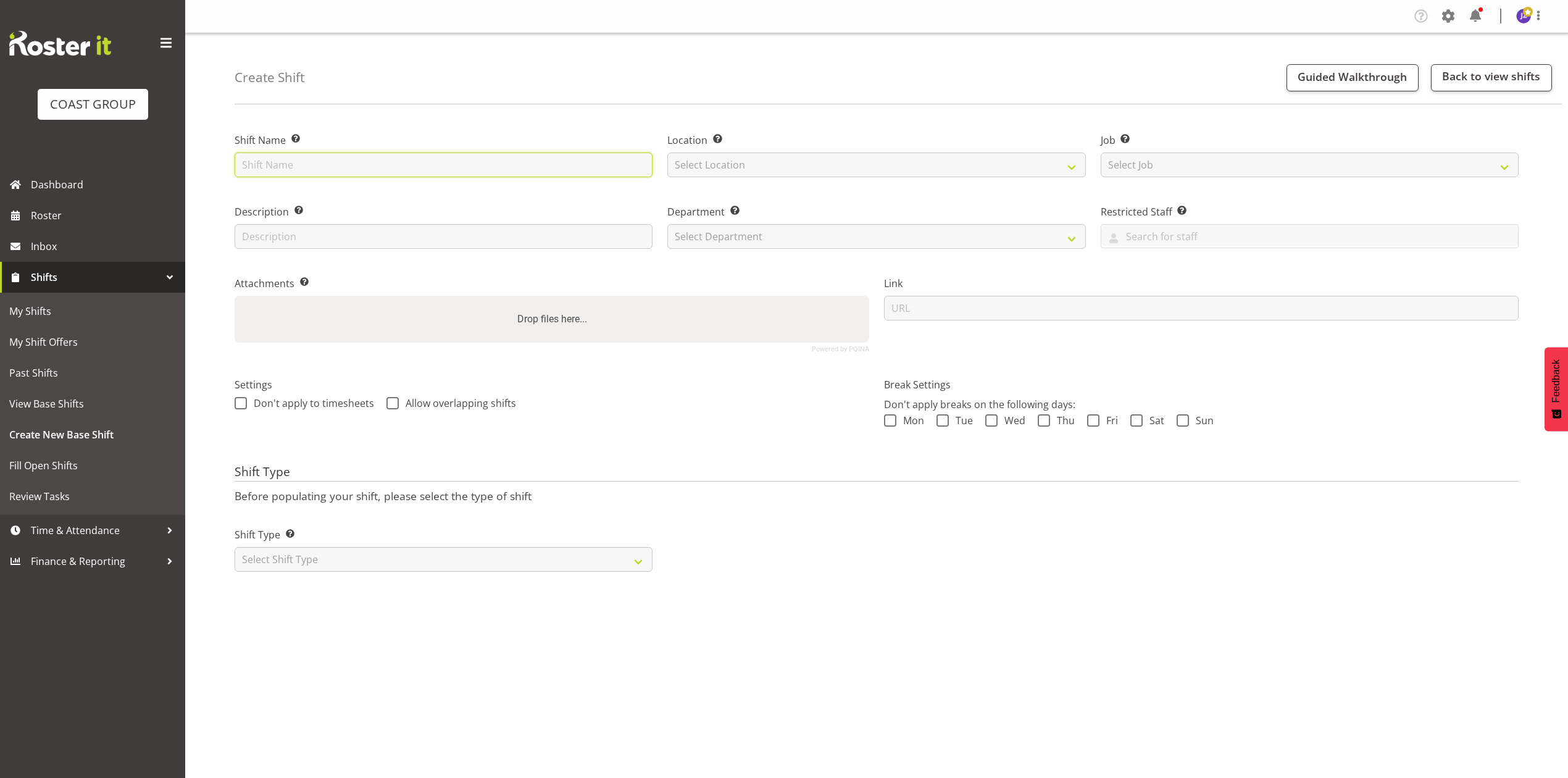
click at [483, 166] on input "text" at bounding box center [442, 165] width 418 height 25
click at [240, 170] on input "Oceania Renewable Power Summit" at bounding box center [442, 165] width 418 height 25
click at [519, 170] on input "12509280 Oceania Renewable Power Summit" at bounding box center [442, 165] width 418 height 25
type input "12509280 Oceania Renewable Power Summit ."
click at [724, 148] on div "Location Enter the location where the shift will occur. Select Location EHS RYM…" at bounding box center [875, 155] width 418 height 45
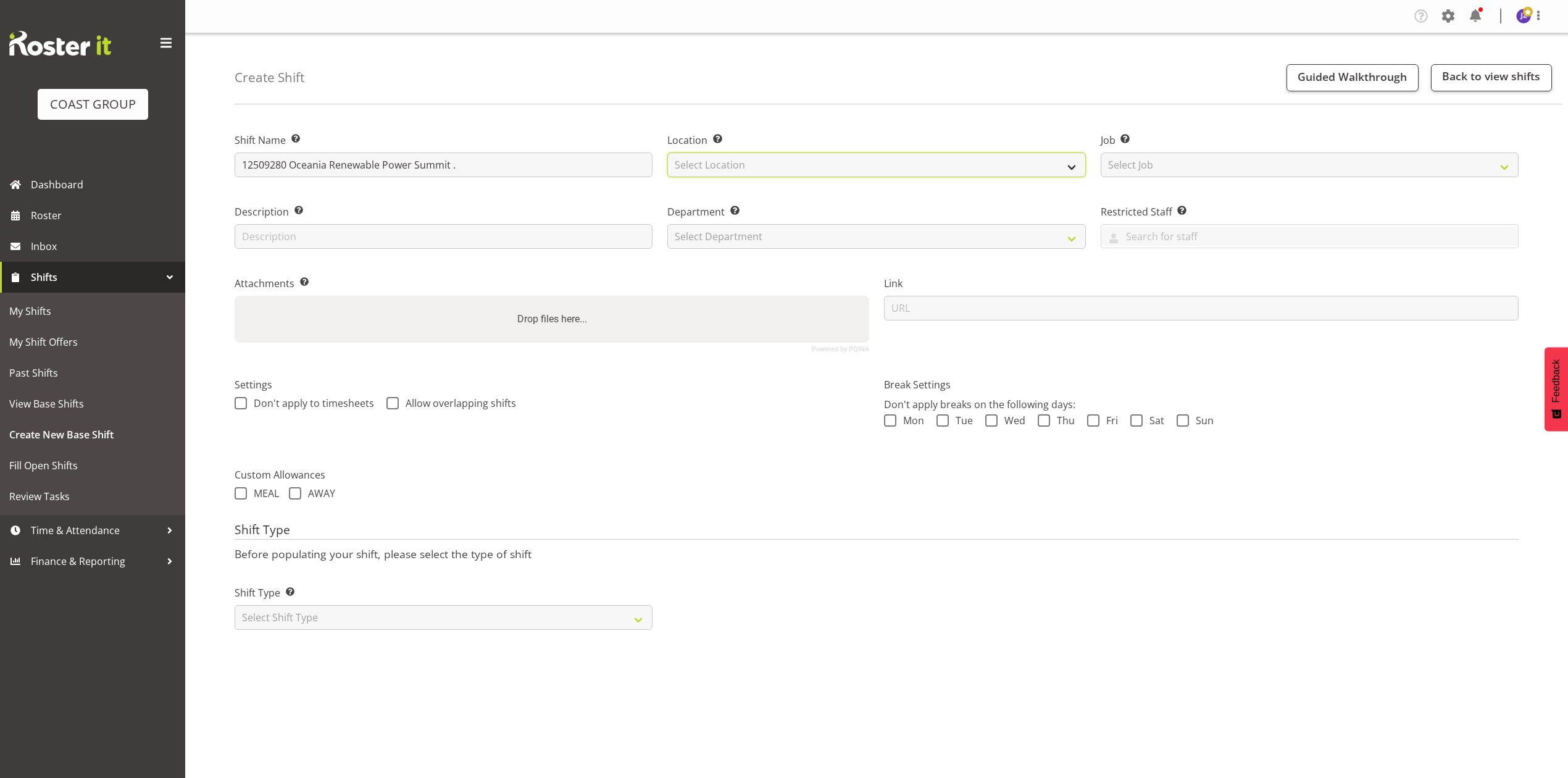
drag, startPoint x: 726, startPoint y: 153, endPoint x: 731, endPoint y: 160, distance: 8.6
click at [726, 153] on select "Select Location EHS RYMER" at bounding box center [875, 165] width 418 height 25
select select "35"
click at [667, 153] on select "Select Location EHS RYMER" at bounding box center [875, 165] width 418 height 25
click at [1118, 163] on select "Select Job Create new job 1 Carlton Events 1 Carlton Hamilton 1 Carlton Welling…" at bounding box center [1309, 165] width 418 height 25
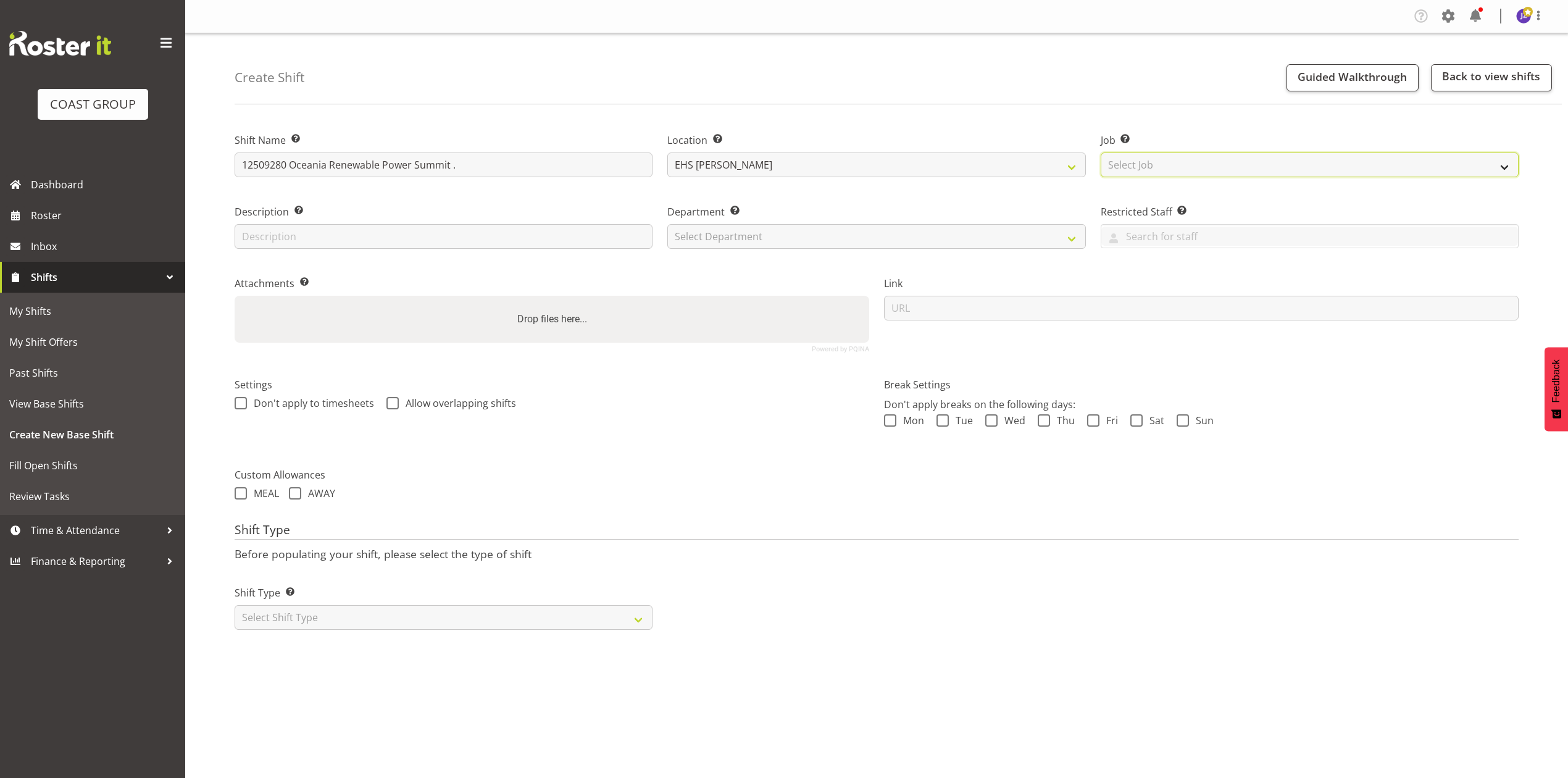
select select "10278"
click at [1101, 153] on select "Select Job Create new job 1 Carlton Events 1 Carlton Hamilton 1 Carlton Welling…" at bounding box center [1309, 165] width 418 height 25
click at [691, 235] on select "Select Department EHS AKL PANEL EHS AKL PANEL" at bounding box center [875, 236] width 418 height 25
select select "39"
click at [667, 224] on select "Select Department EHS AKL PANEL EHS AKL PANEL" at bounding box center [875, 236] width 418 height 25
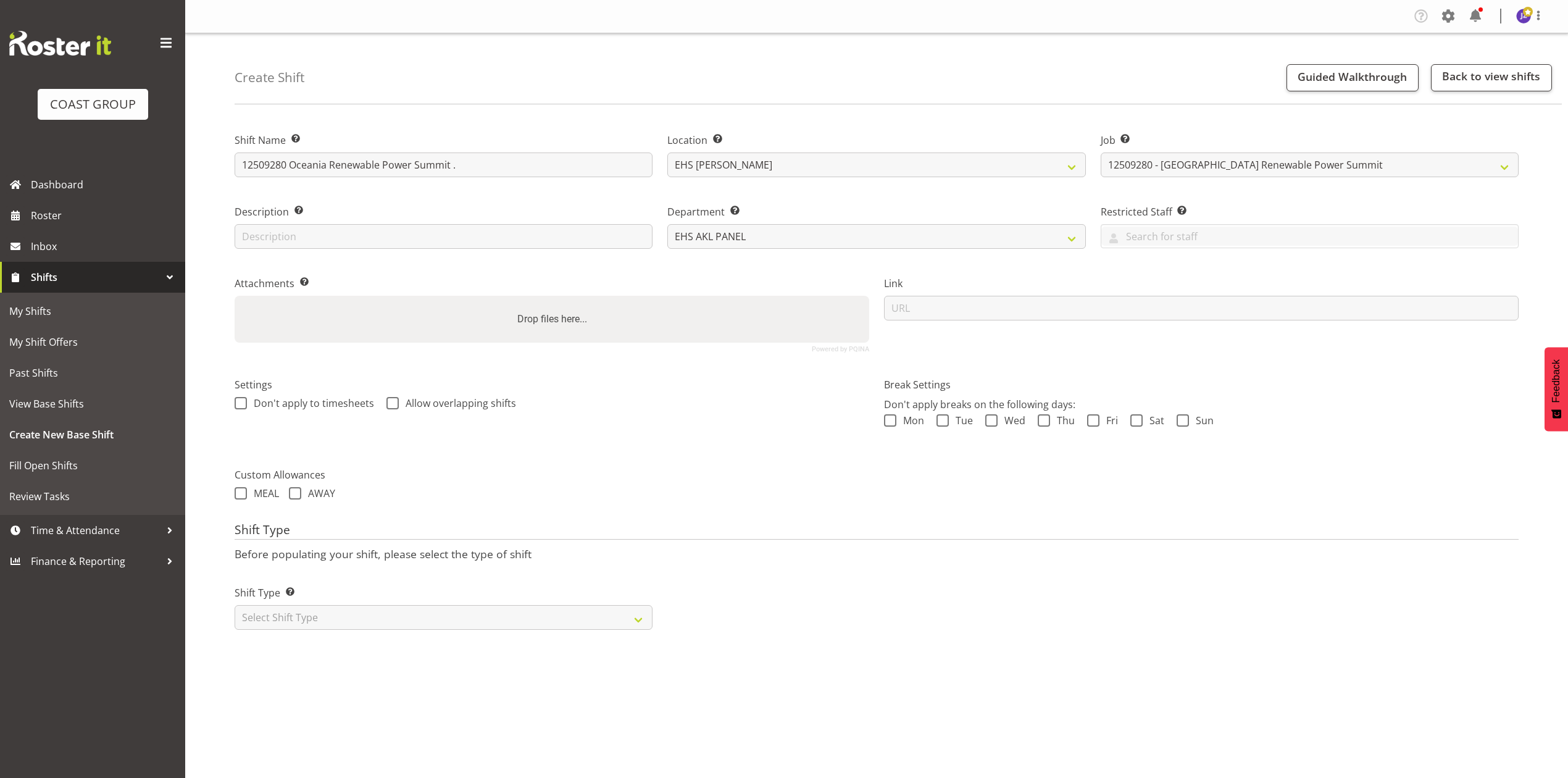
click at [677, 304] on div "Drop files here..." at bounding box center [551, 318] width 634 height 47
click at [234, 295] on input "Drop files here..." at bounding box center [551, 297] width 634 height 4
type input "C:\fakepath\Oceania Renewable Power Summit 25v04.pdf"
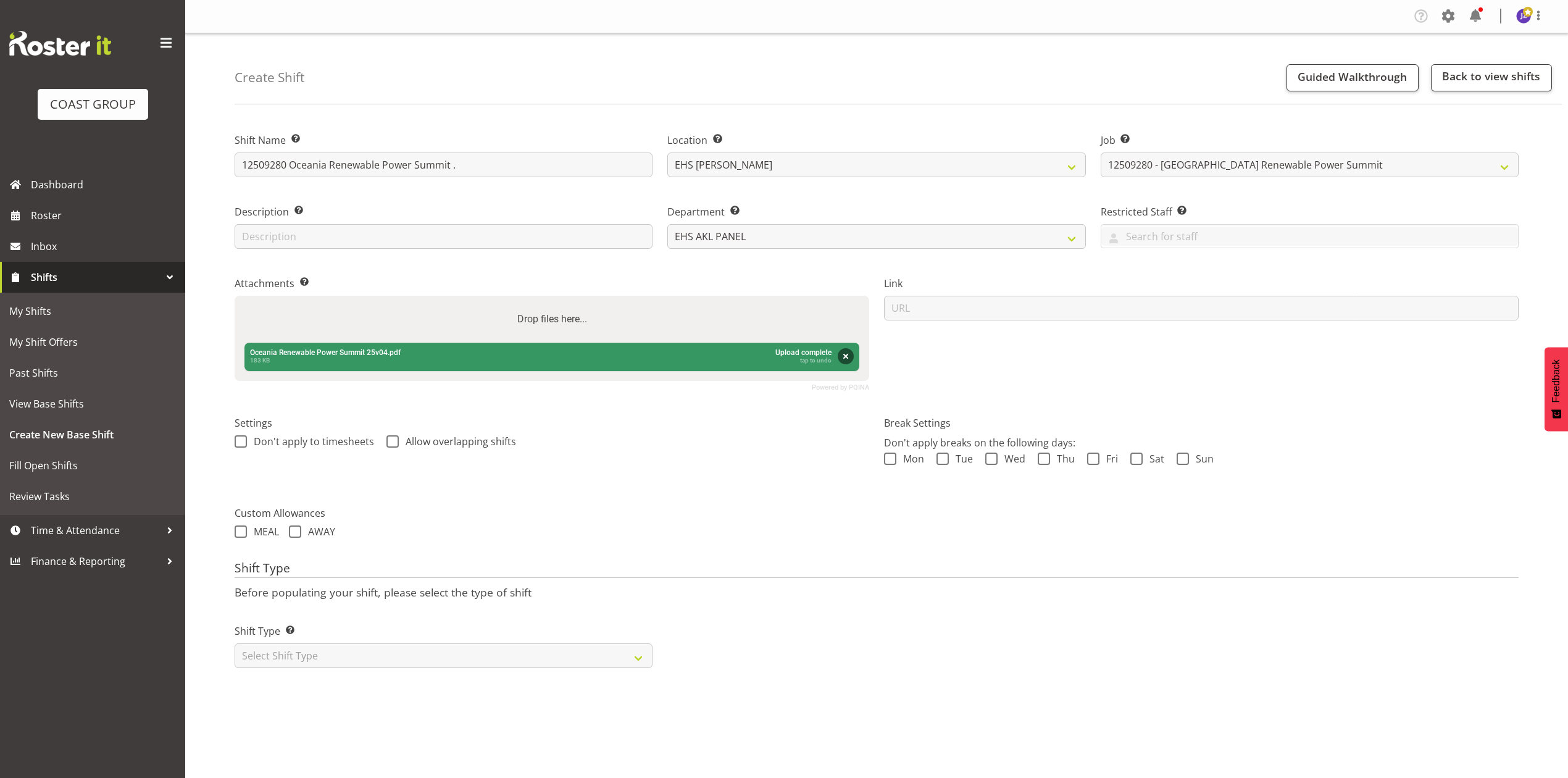
click at [534, 309] on label "Drop files here..." at bounding box center [551, 319] width 79 height 25
click at [534, 299] on input "Drop files here..." at bounding box center [551, 297] width 634 height 4
click at [537, 310] on label "Drop files here..." at bounding box center [551, 319] width 79 height 25
click at [537, 299] on input "Drop files here..." at bounding box center [551, 297] width 634 height 4
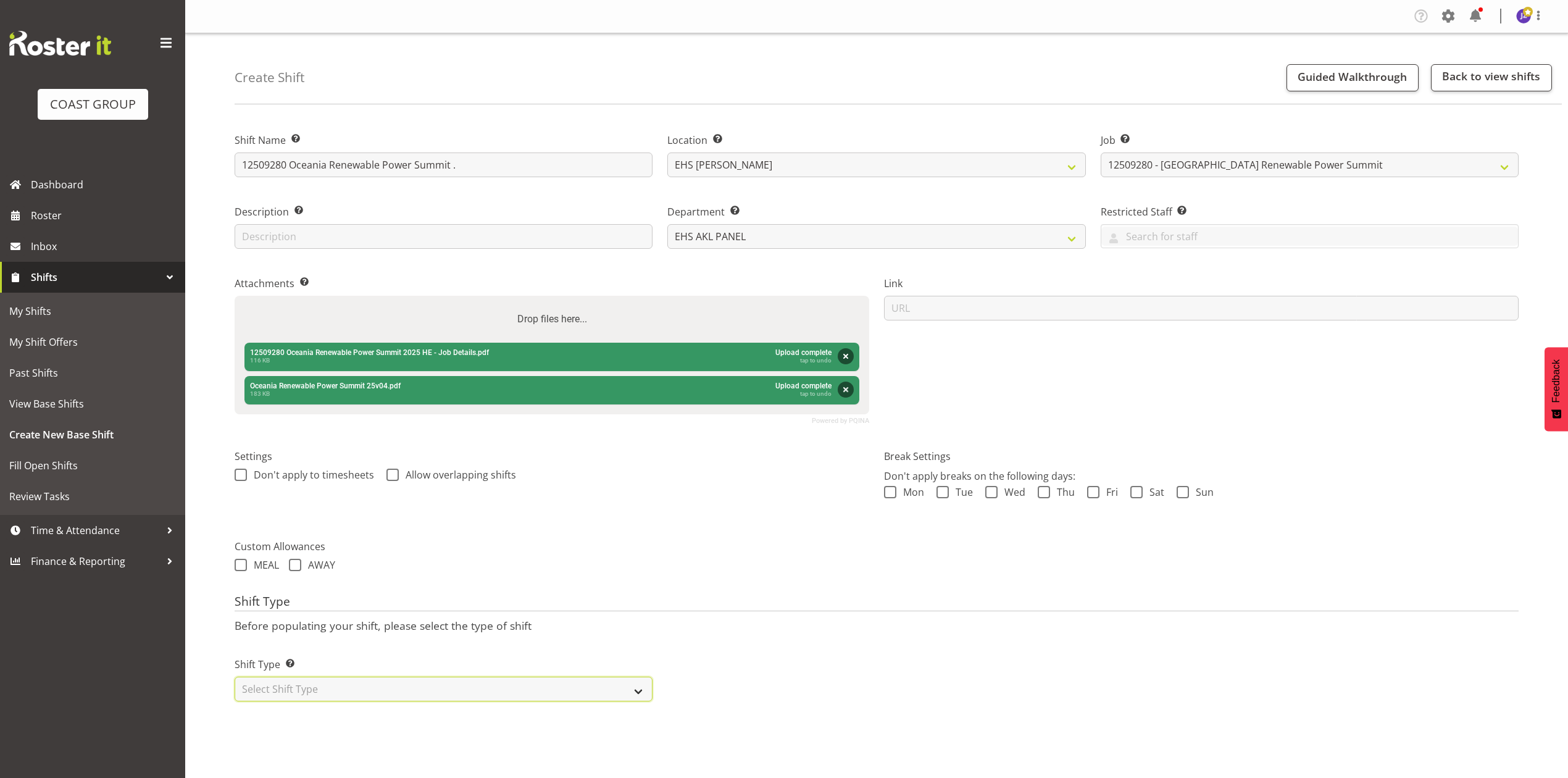
click at [526, 695] on select "Select Shift Type One Off Shift Recurring Shift Rotating Shift" at bounding box center [442, 689] width 418 height 25
select select "recurring"
click at [234, 679] on select "Select Shift Type One Off Shift Recurring Shift Rotating Shift" at bounding box center [442, 689] width 418 height 25
select select "7"
select select "2025"
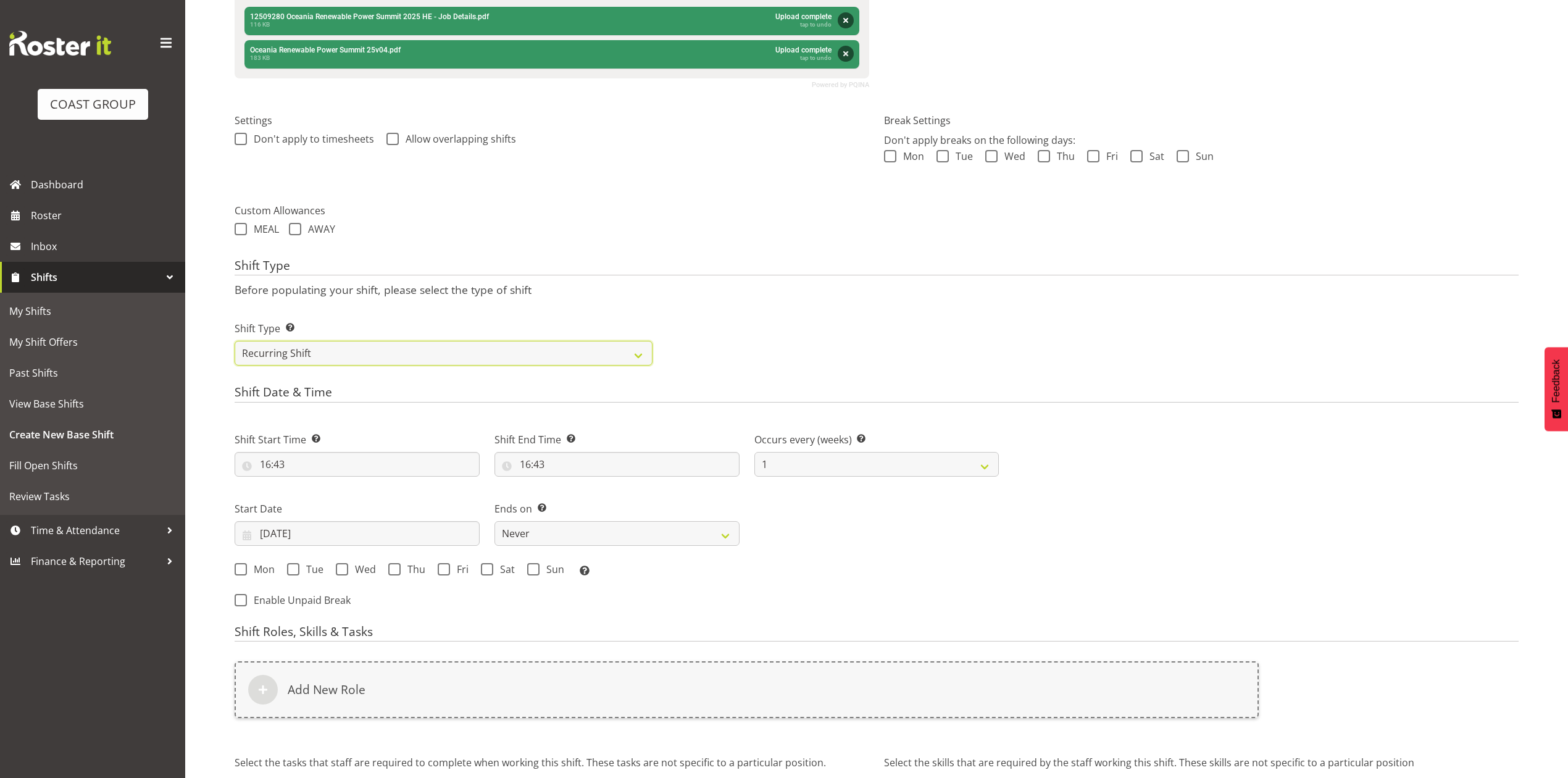
scroll to position [466, 0]
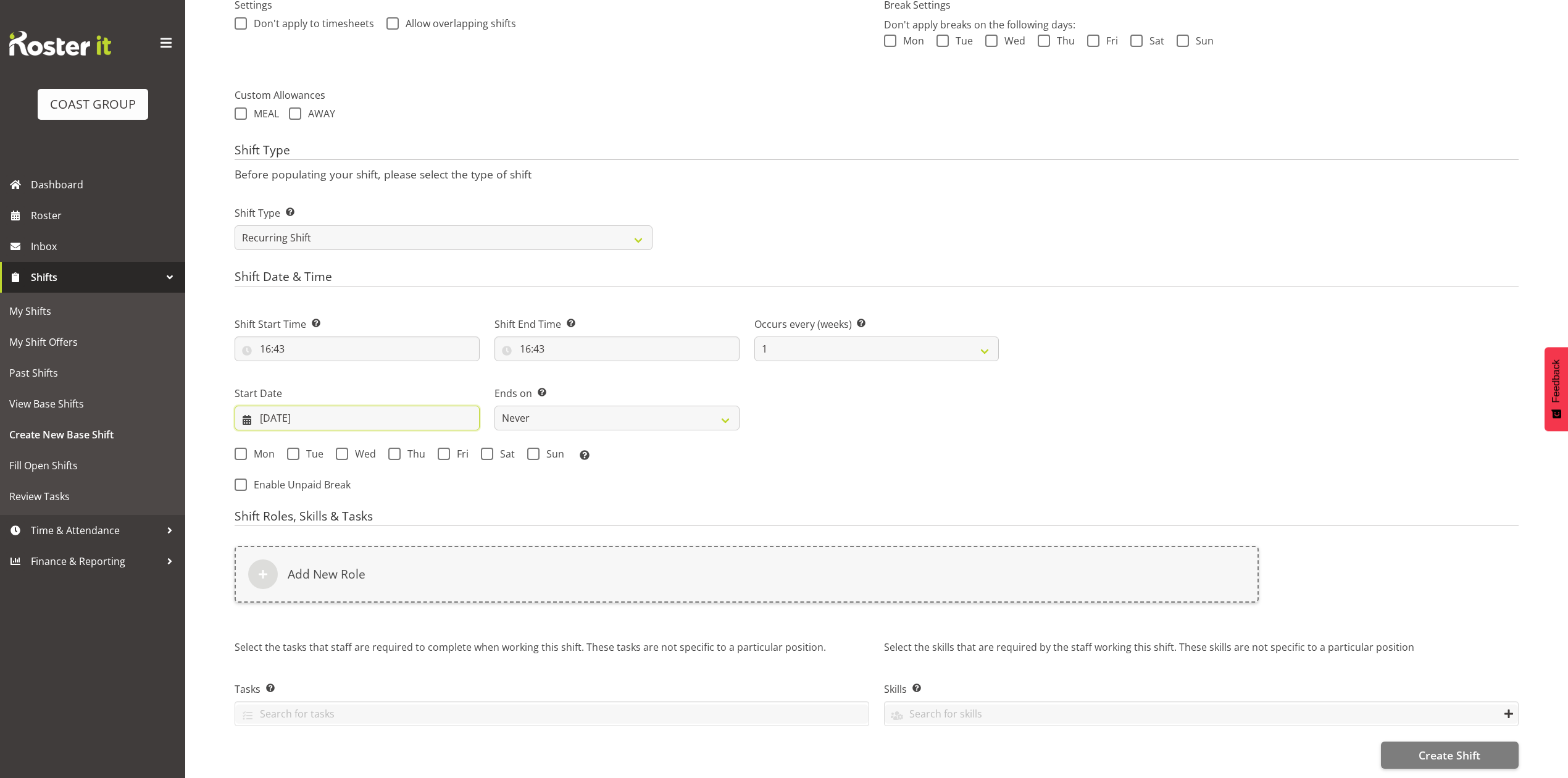
click at [299, 407] on input "20/08/2025" at bounding box center [356, 418] width 245 height 25
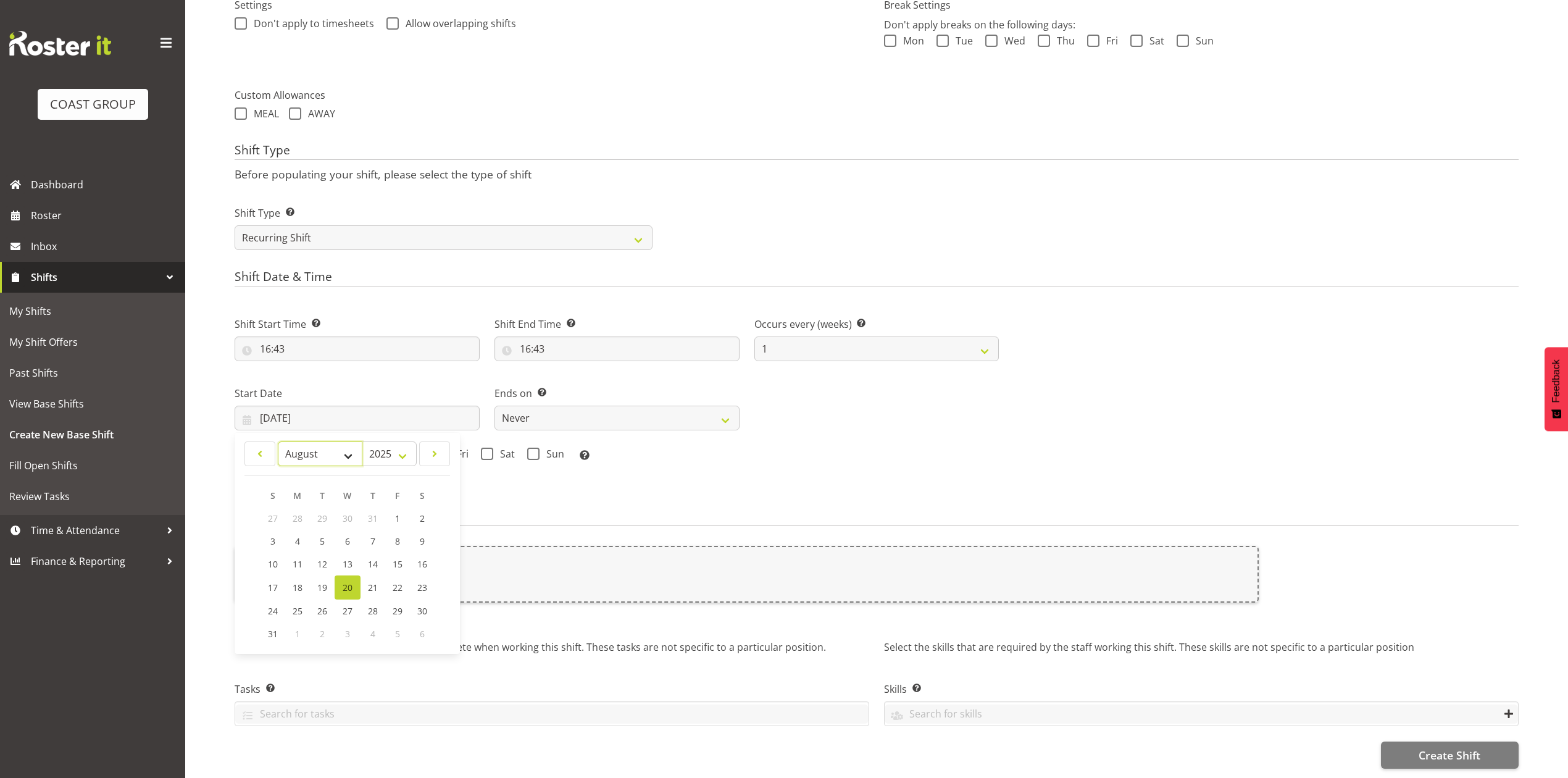
click at [308, 442] on select "January February March April May June July August September October November De…" at bounding box center [320, 454] width 84 height 25
select select "8"
click at [278, 442] on select "January February March April May June July August September October November De…" at bounding box center [320, 454] width 84 height 25
click at [304, 552] on link "15" at bounding box center [298, 564] width 25 height 23
type input "15/09/2025"
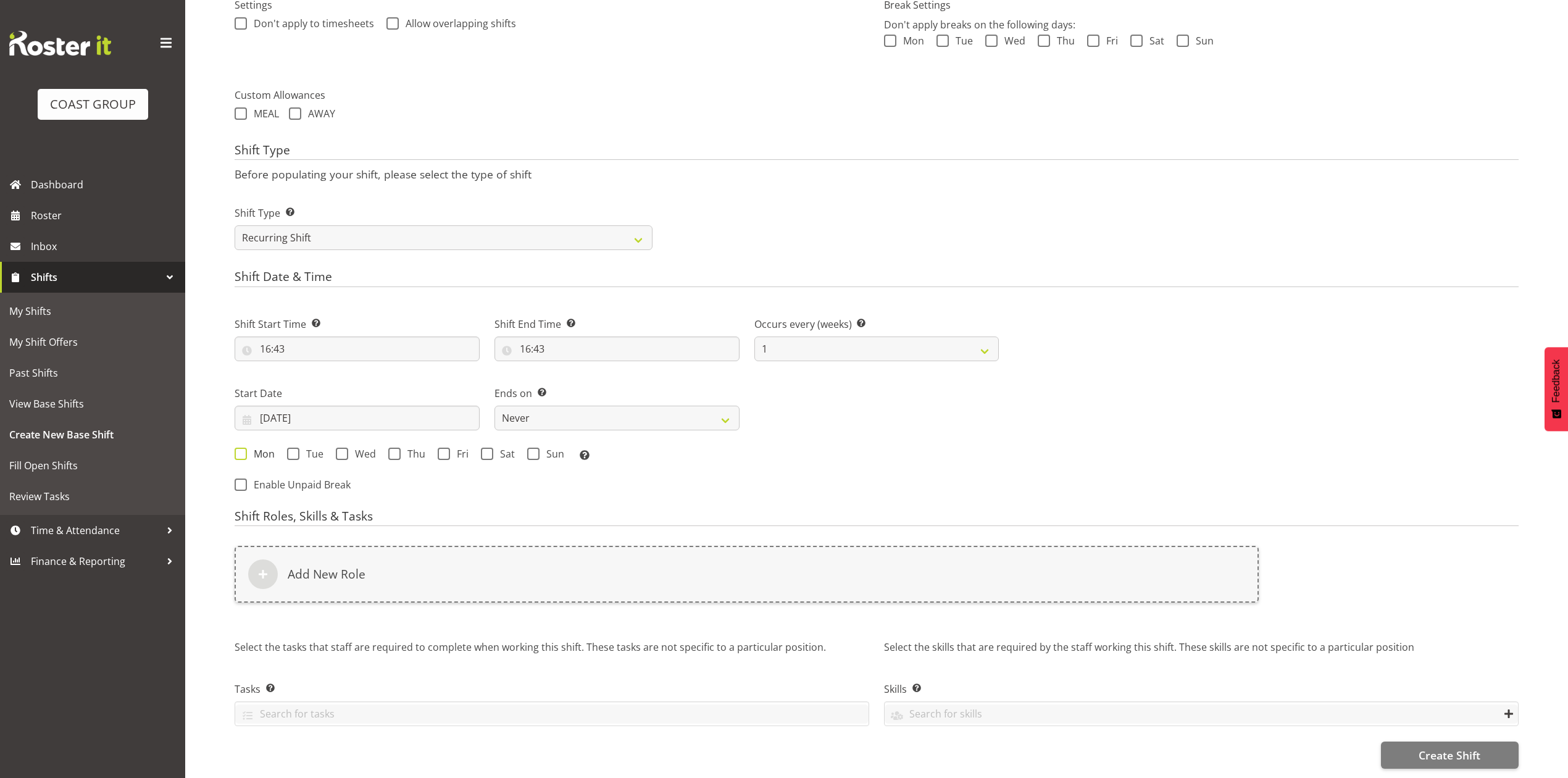
click at [243, 447] on span at bounding box center [240, 453] width 12 height 12
click at [243, 449] on input "Mon" at bounding box center [238, 453] width 8 height 8
checkbox input "true"
click at [522, 406] on select "Never On Date" at bounding box center [616, 418] width 245 height 25
select select "date"
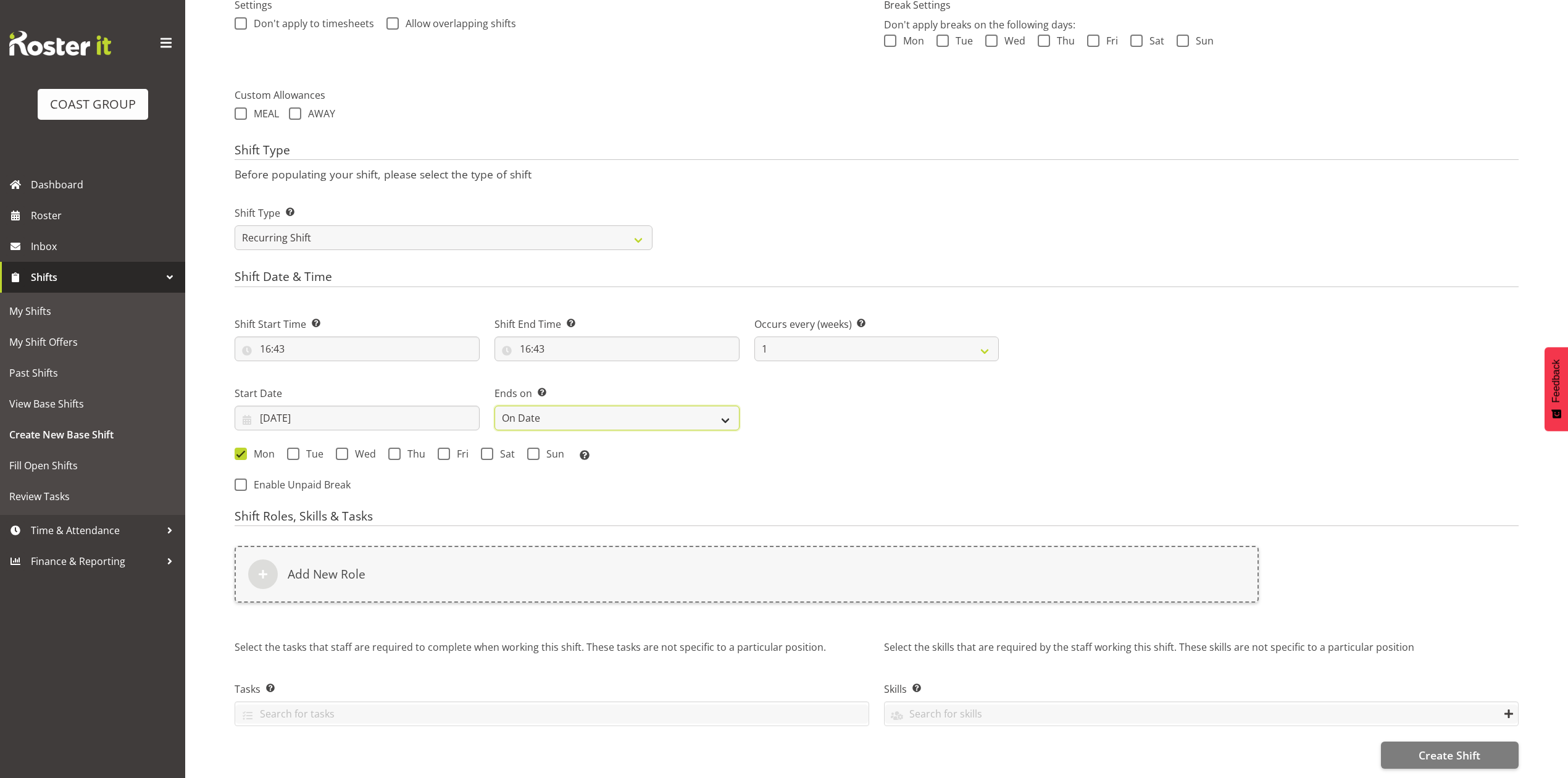
click at [494, 405] on select "Never On Date" at bounding box center [616, 418] width 245 height 25
click at [803, 405] on input "20/08/2025" at bounding box center [876, 418] width 245 height 25
drag, startPoint x: 845, startPoint y: 438, endPoint x: 848, endPoint y: 443, distance: 5.8
click at [845, 442] on select "January February March April May June July August September October November De…" at bounding box center [859, 454] width 84 height 25
select select "8"
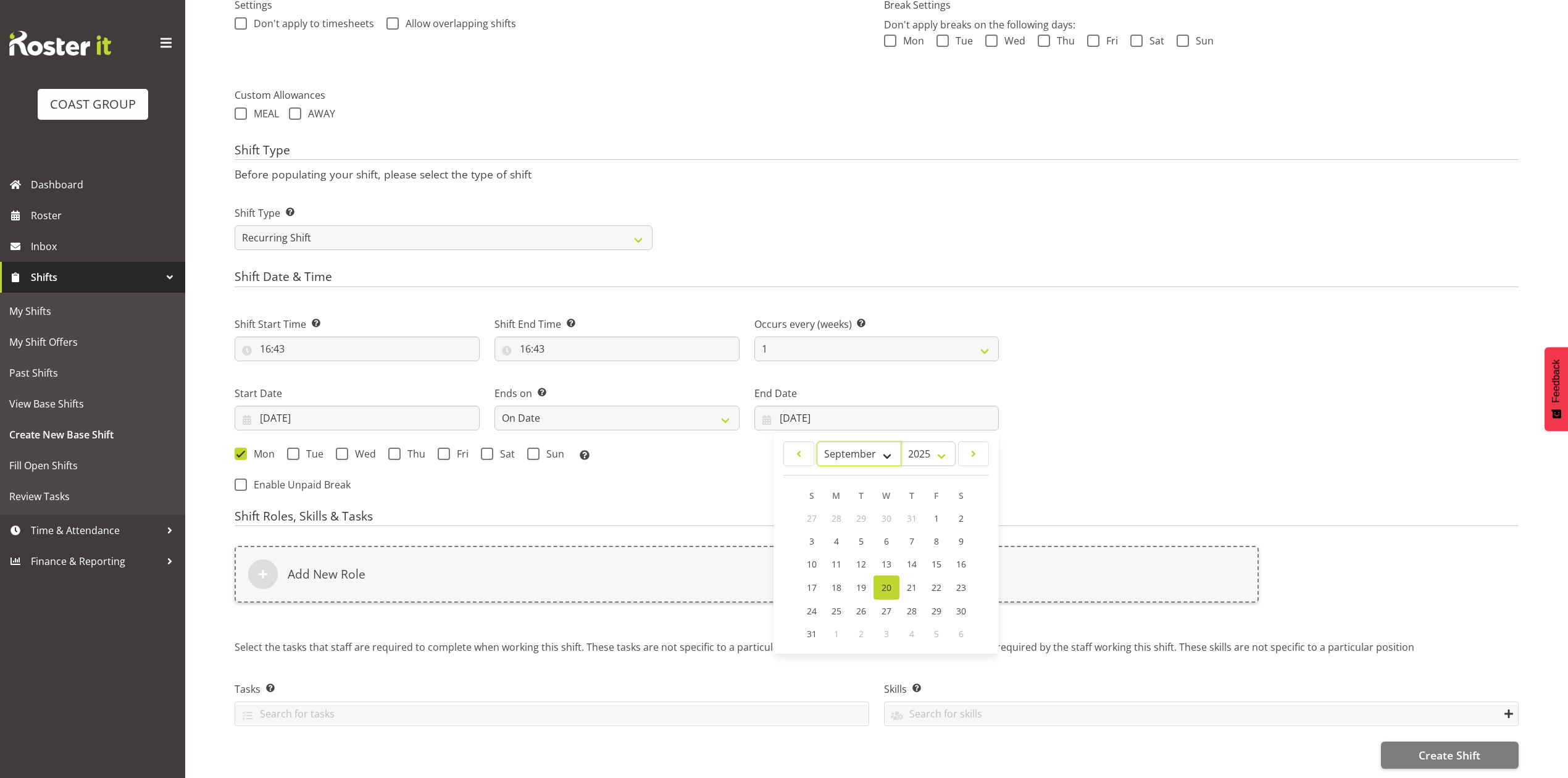
click at [817, 442] on select "January February March April May June July August September October November De…" at bounding box center [859, 454] width 84 height 25
click at [885, 558] on span "17" at bounding box center [886, 564] width 10 height 11
type input "17/09/2025"
click at [350, 447] on span "Wed" at bounding box center [361, 453] width 28 height 12
click at [344, 449] on input "Wed" at bounding box center [339, 453] width 8 height 8
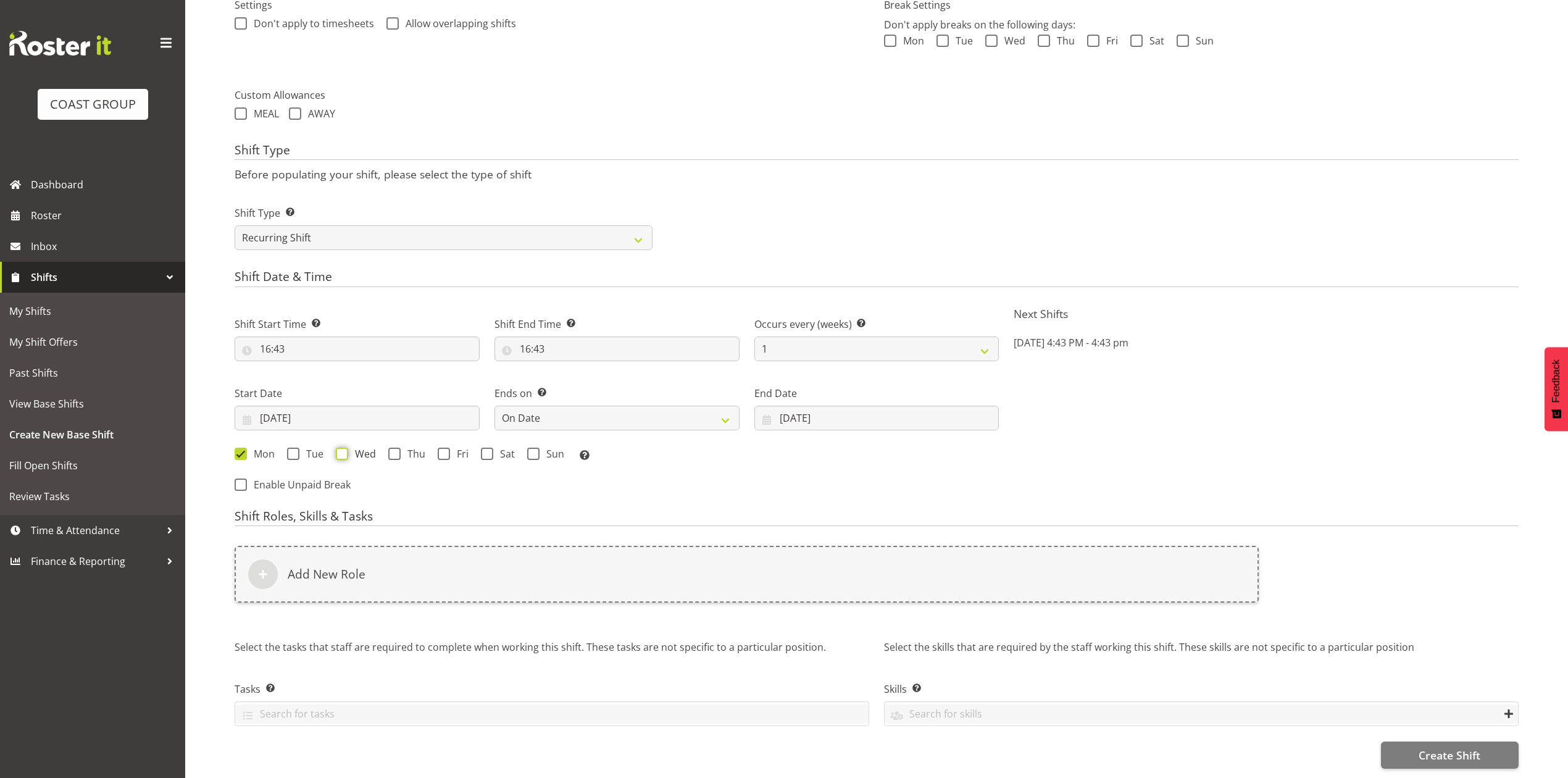
checkbox input "true"
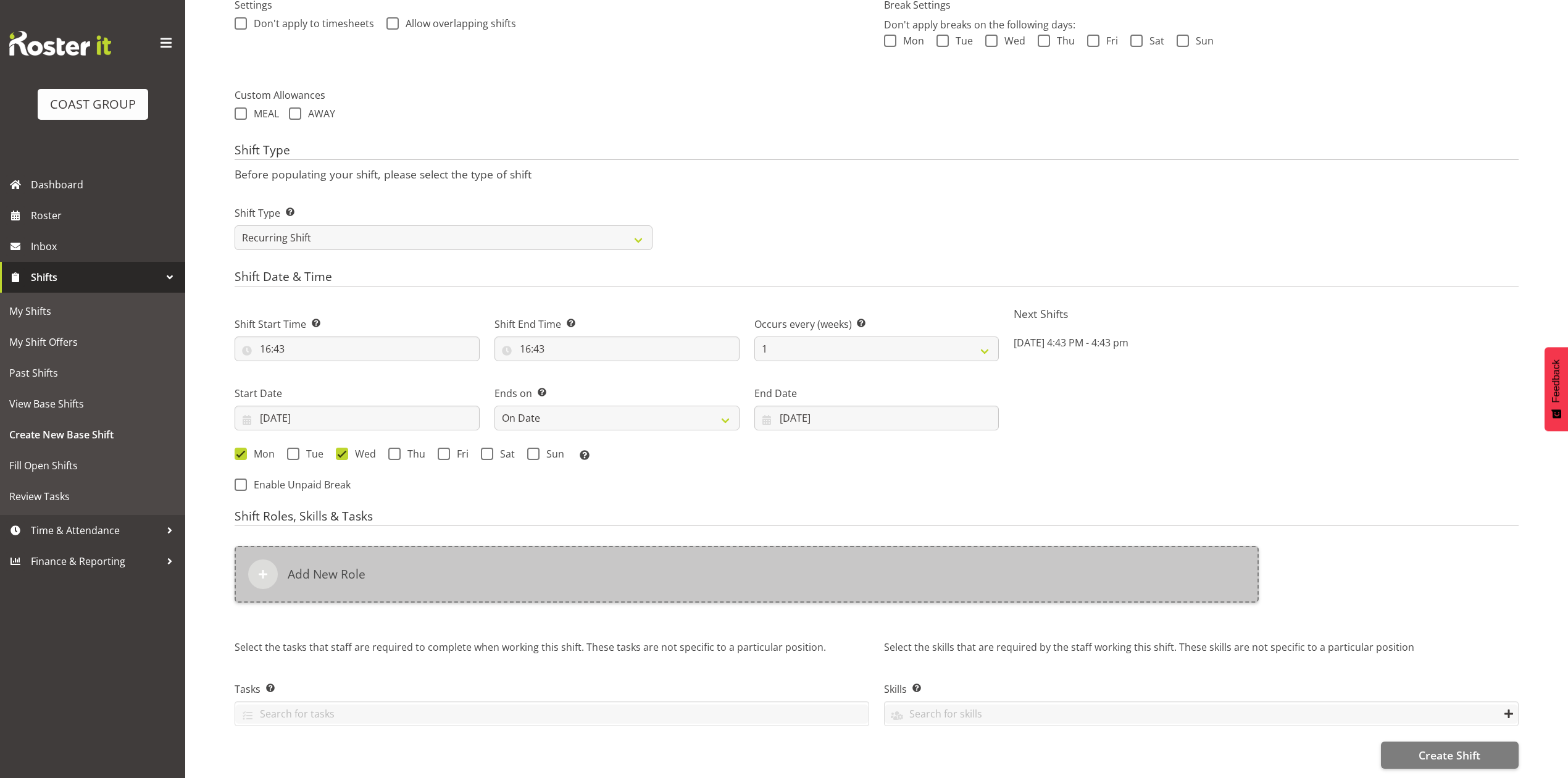
click at [529, 581] on div "Add New Role" at bounding box center [746, 573] width 1024 height 56
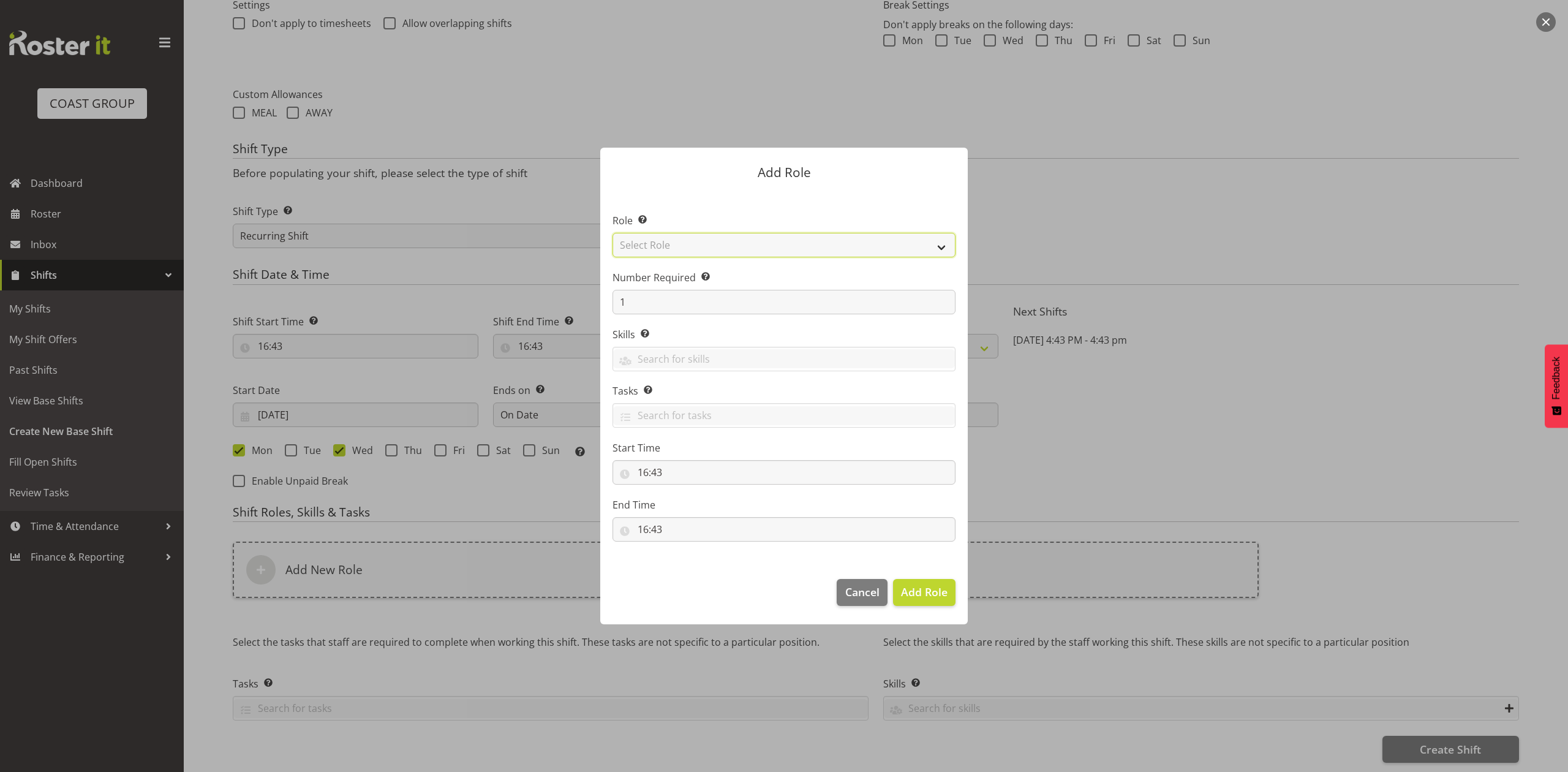
click at [719, 240] on select "Select Role ACCOUNT MANAGER ACCOUNT MANAGER DW ACCOUNTS AKL DIANNA VEHICLES AKL…" at bounding box center [784, 245] width 343 height 25
select select "81"
click at [612, 232] on select "Select Role ACCOUNT MANAGER ACCOUNT MANAGER DW ACCOUNTS AKL DIANNA VEHICLES AKL…" at bounding box center [784, 245] width 343 height 25
click at [915, 594] on span "Add Role" at bounding box center [923, 592] width 46 height 15
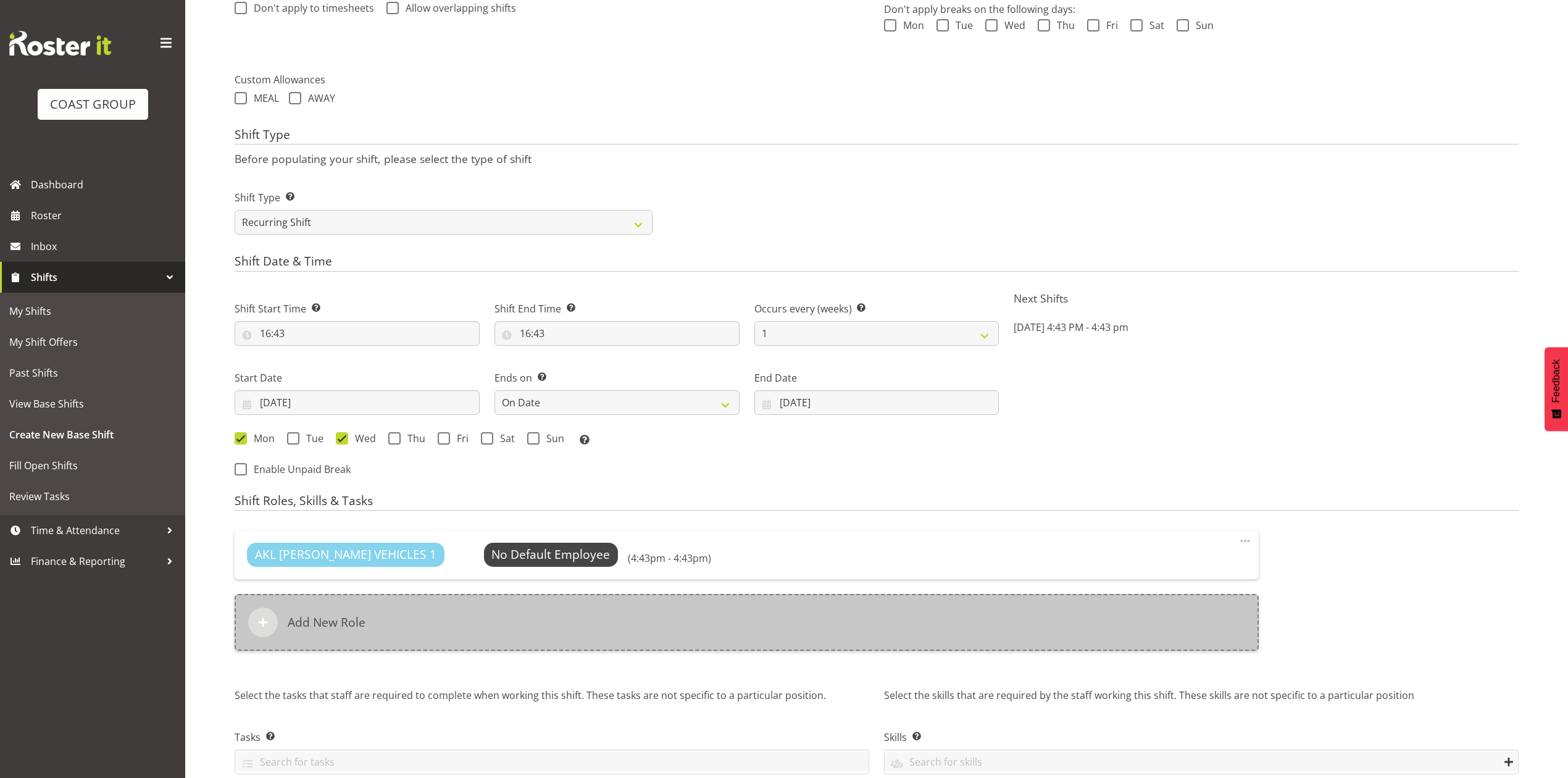
click at [490, 623] on div "Add New Role" at bounding box center [746, 621] width 1024 height 56
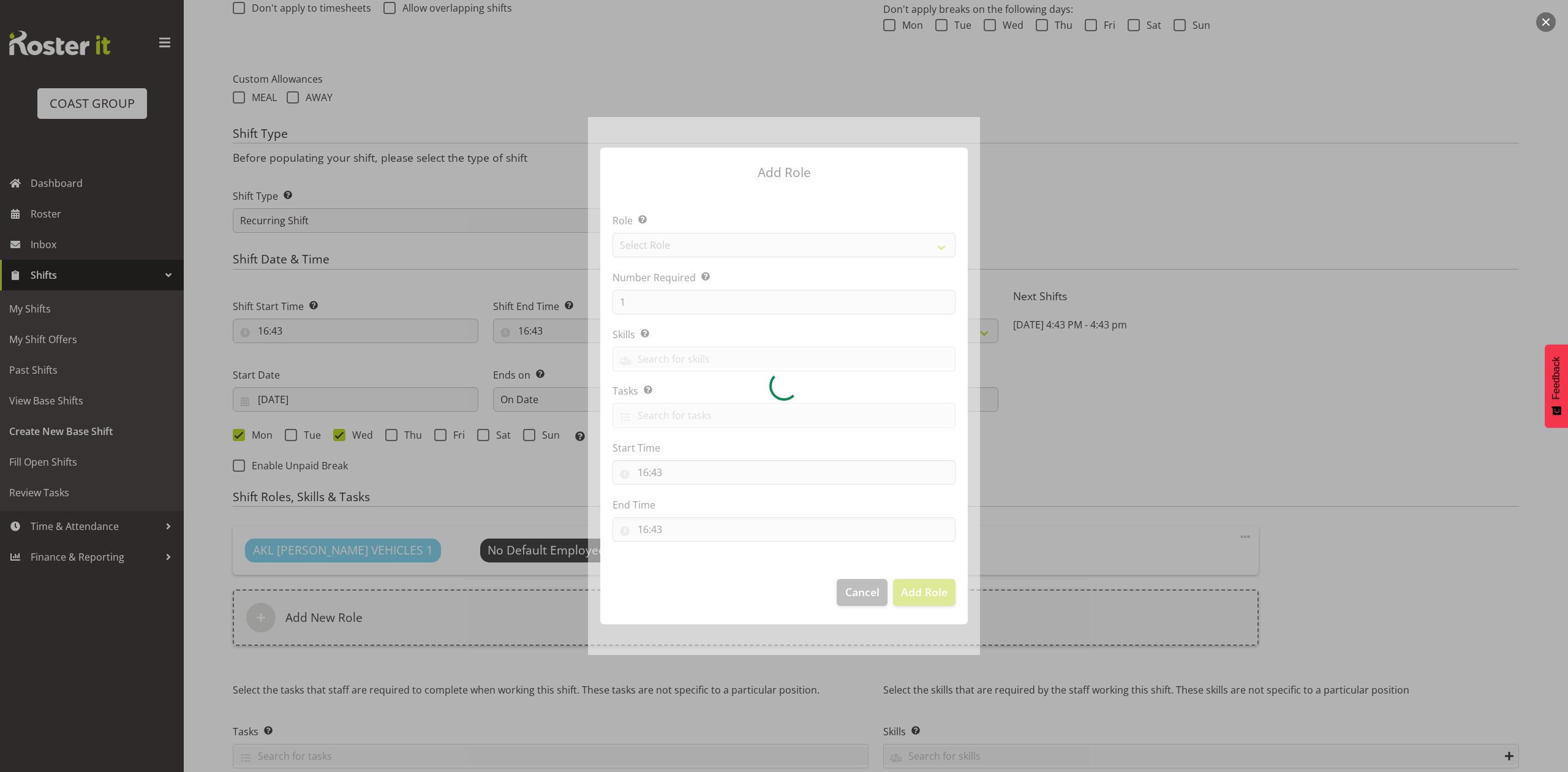
click at [684, 228] on div at bounding box center [783, 385] width 392 height 537
click at [684, 238] on div at bounding box center [783, 385] width 392 height 537
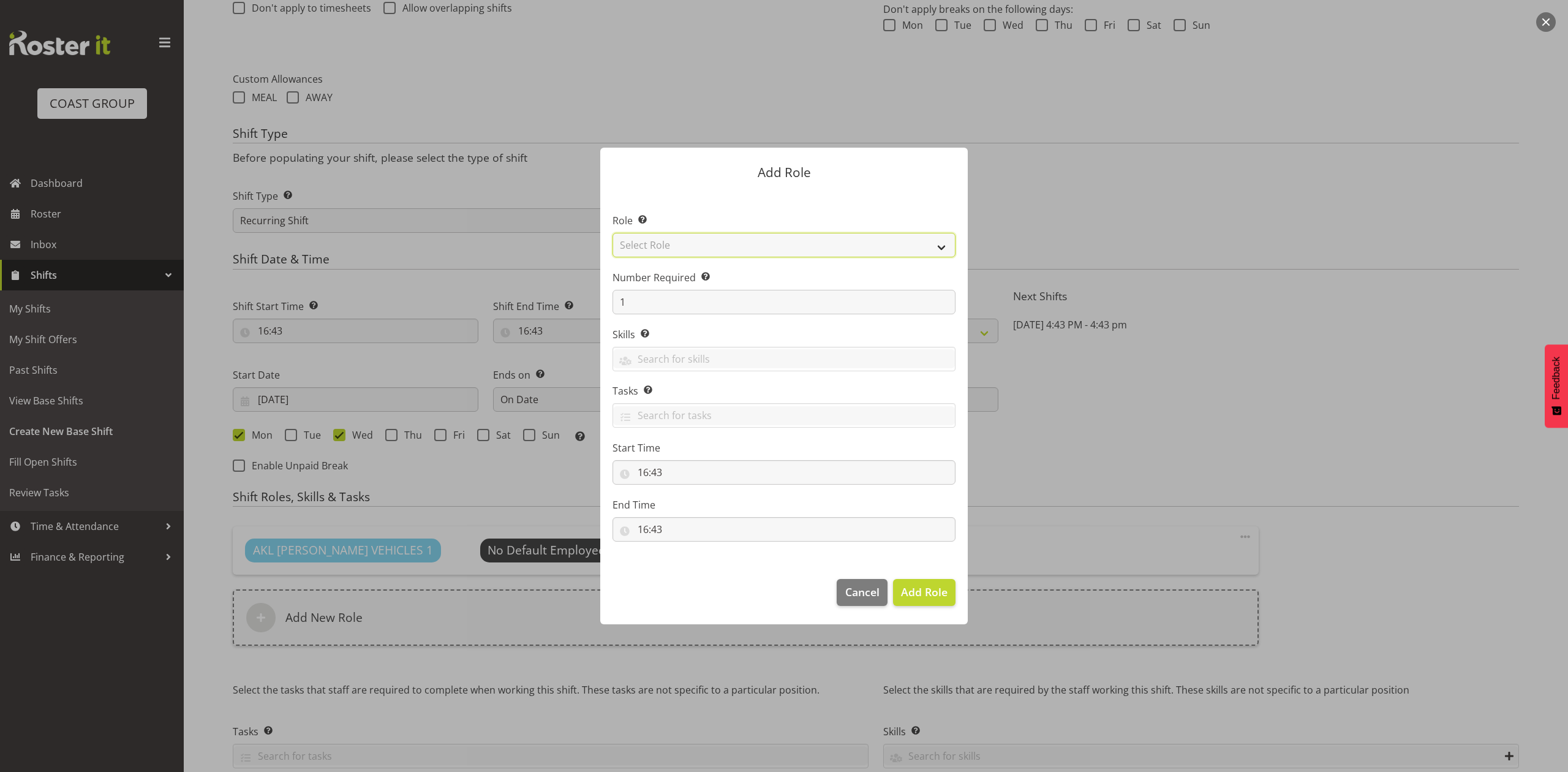
click at [684, 238] on select "Select Role ACCOUNT MANAGER ACCOUNT MANAGER DW ACCOUNTS AKL DIANNA VEHICLES AKL…" at bounding box center [784, 245] width 343 height 25
select select "188"
click at [612, 232] on select "Select Role ACCOUNT MANAGER ACCOUNT MANAGER DW ACCOUNTS AKL DIANNA VEHICLES AKL…" at bounding box center [784, 245] width 343 height 25
click at [654, 286] on div "Number Required Select the number of employees needed for this position. 1" at bounding box center [784, 292] width 343 height 45
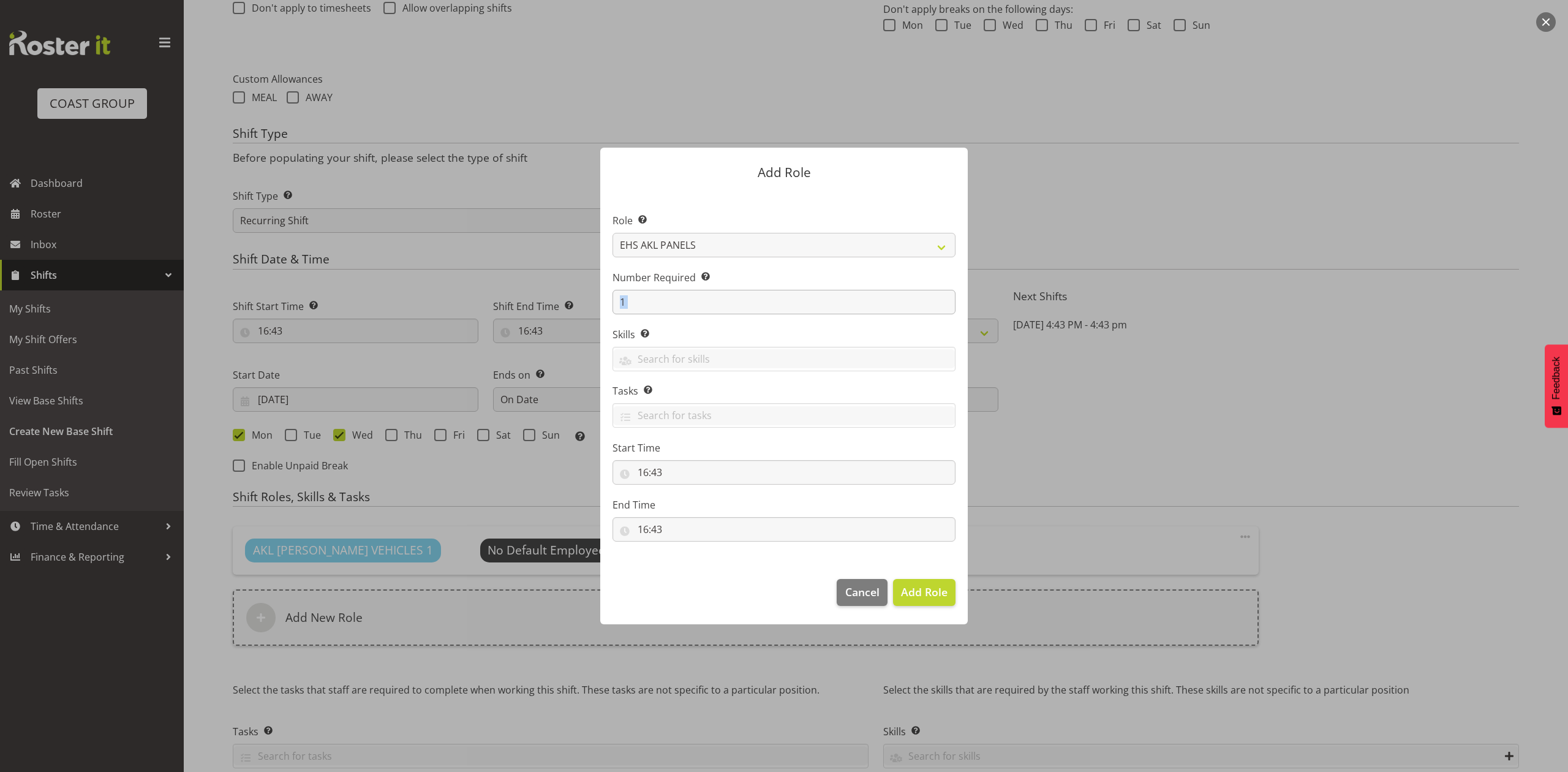
click at [658, 307] on input "1" at bounding box center [784, 303] width 343 height 25
type input "2"
click at [937, 593] on span "Add 2 Roles" at bounding box center [917, 592] width 62 height 15
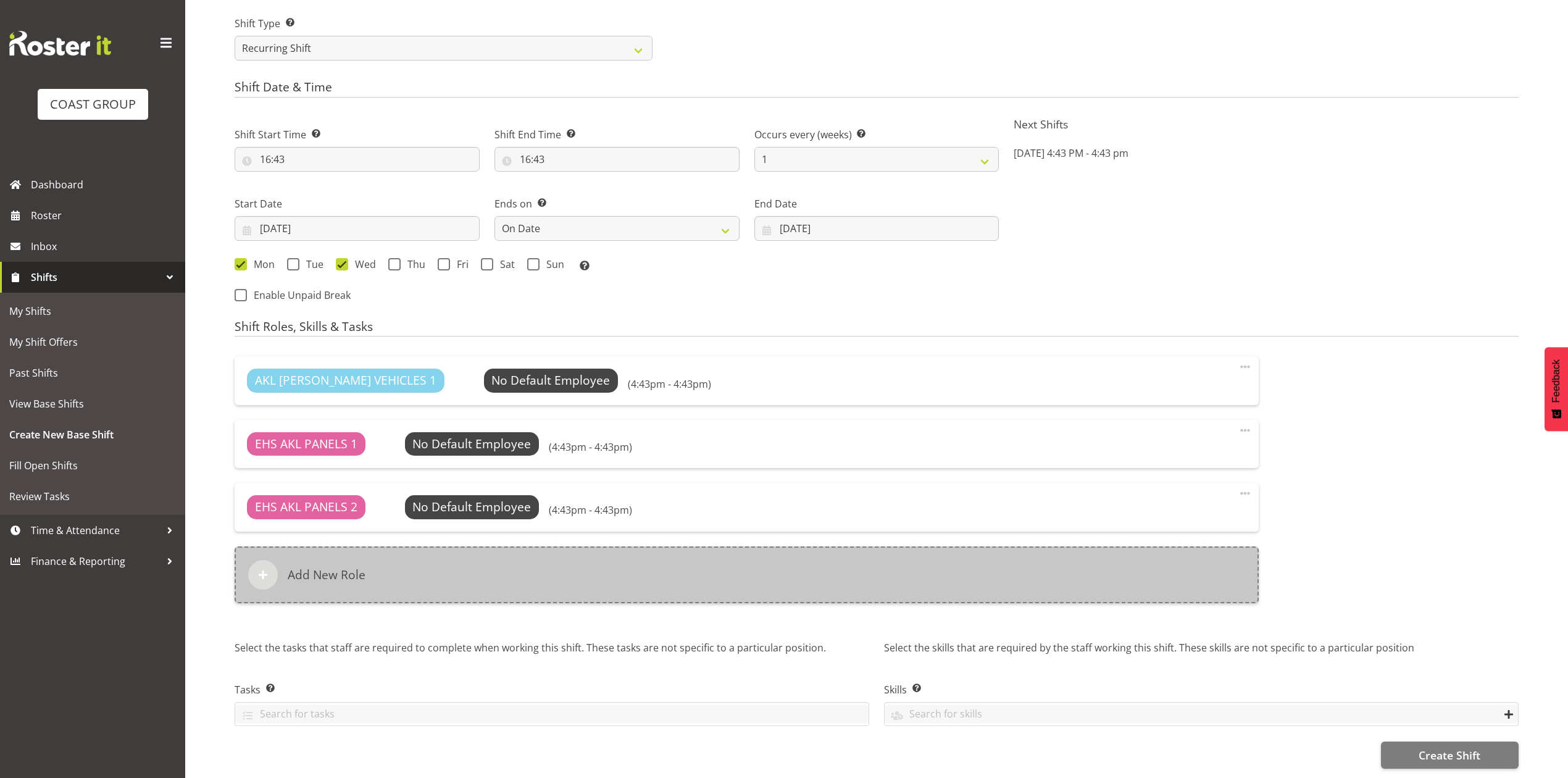
scroll to position [656, 0]
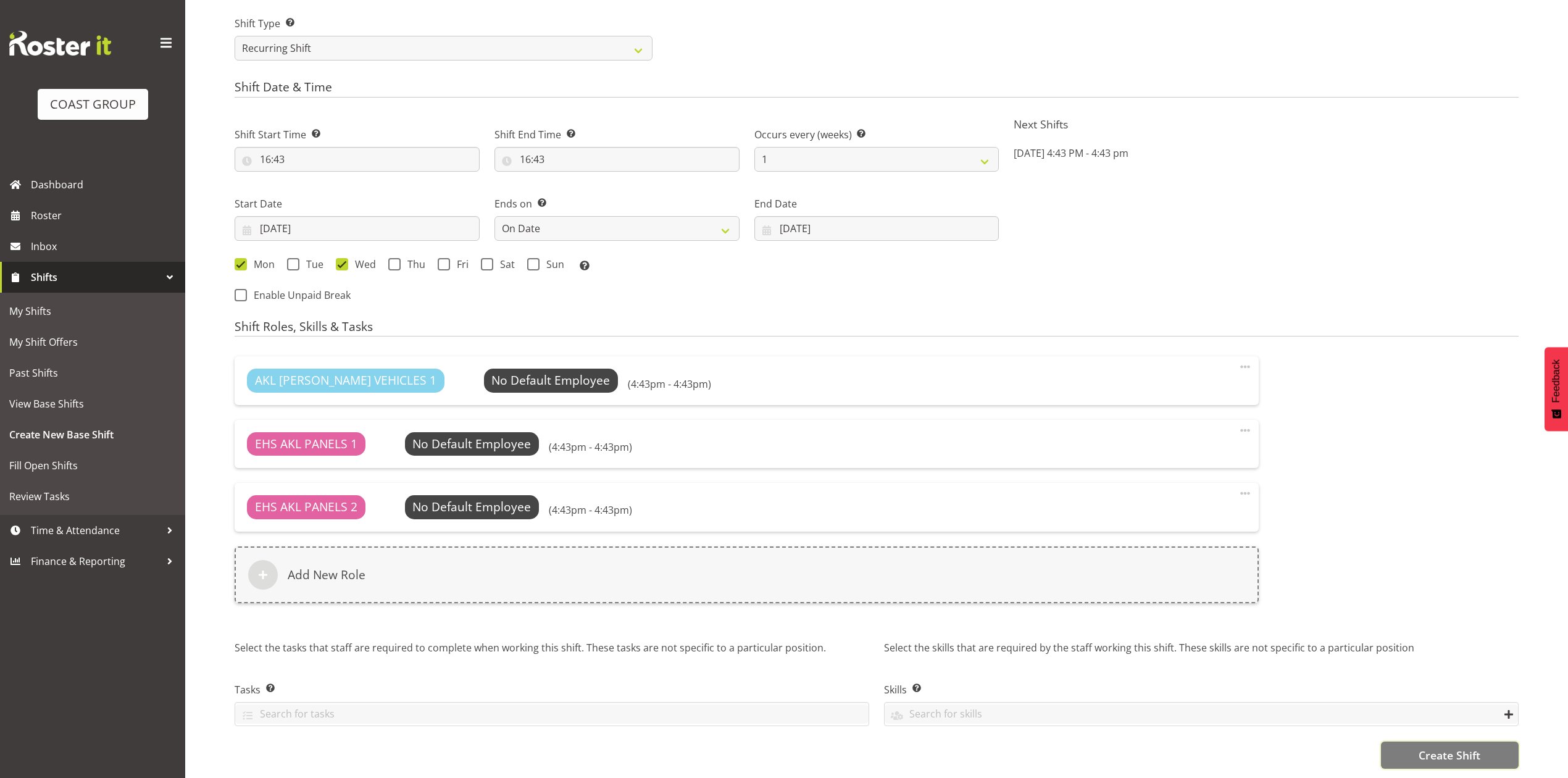
drag, startPoint x: 1385, startPoint y: 736, endPoint x: 1351, endPoint y: 721, distance: 37.2
click at [1385, 742] on button "Create Shift" at bounding box center [1450, 755] width 138 height 27
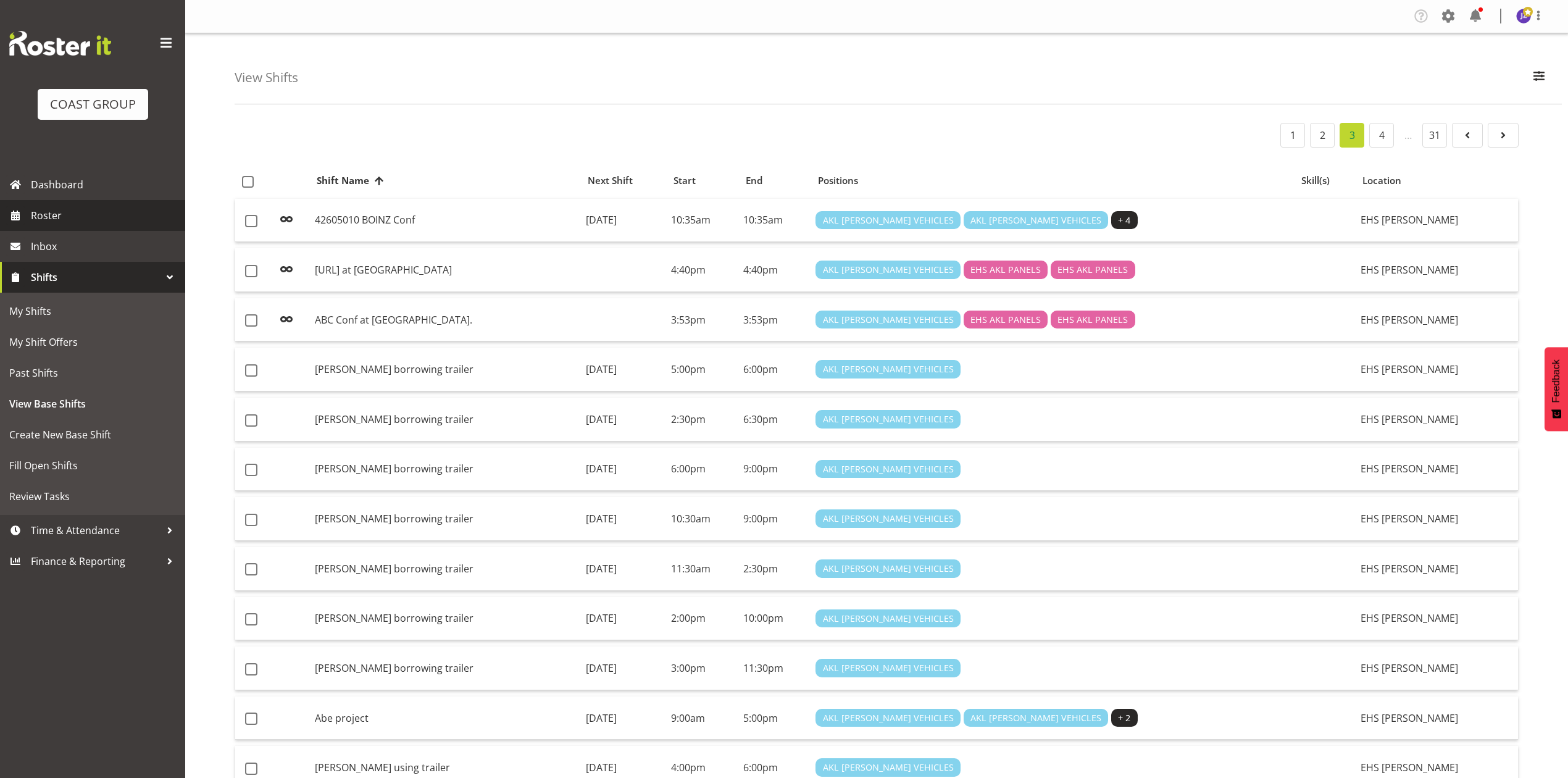
click at [95, 215] on span "Roster" at bounding box center [104, 215] width 148 height 18
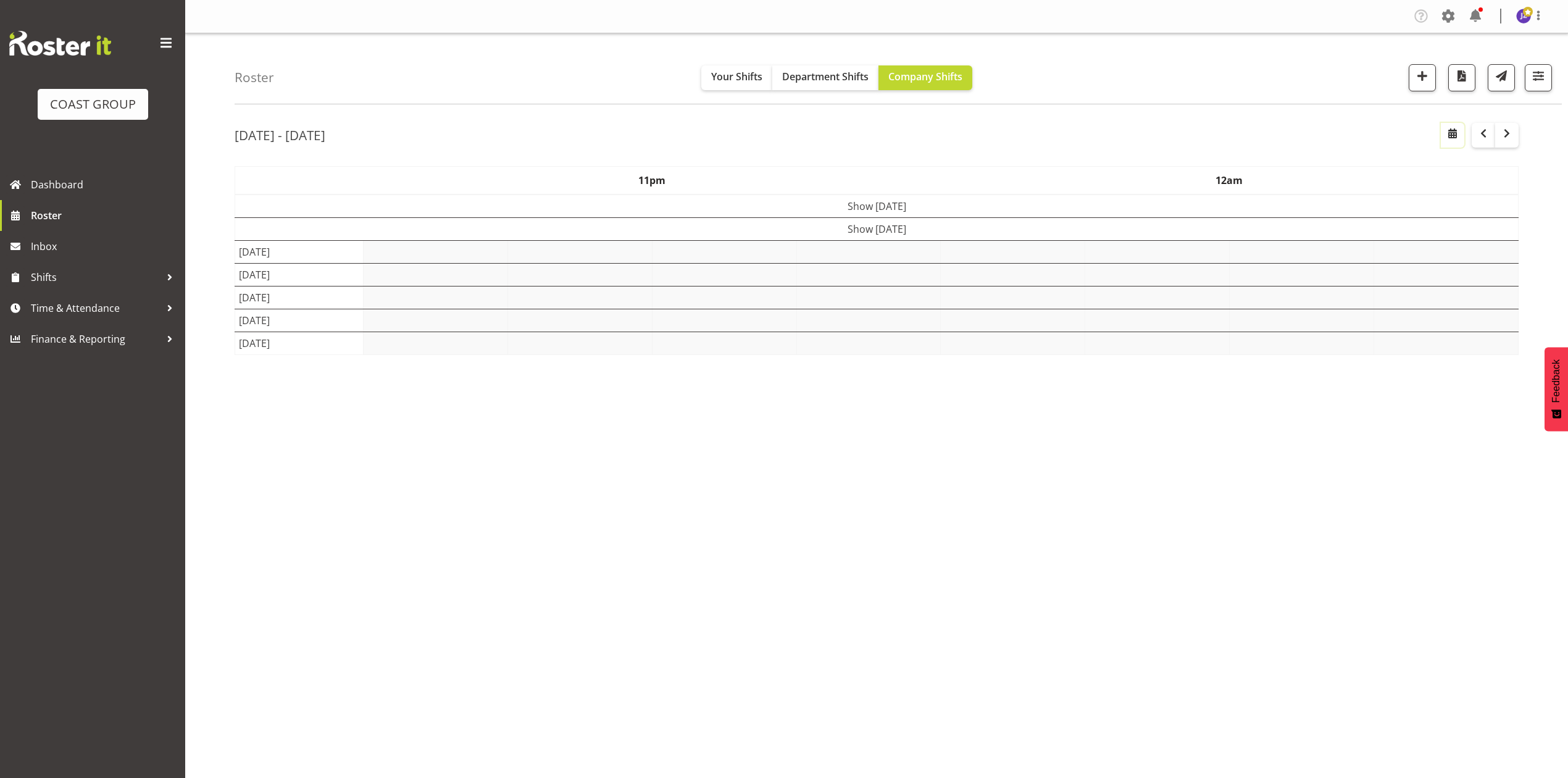
click at [1458, 132] on span "button" at bounding box center [1452, 134] width 15 height 15
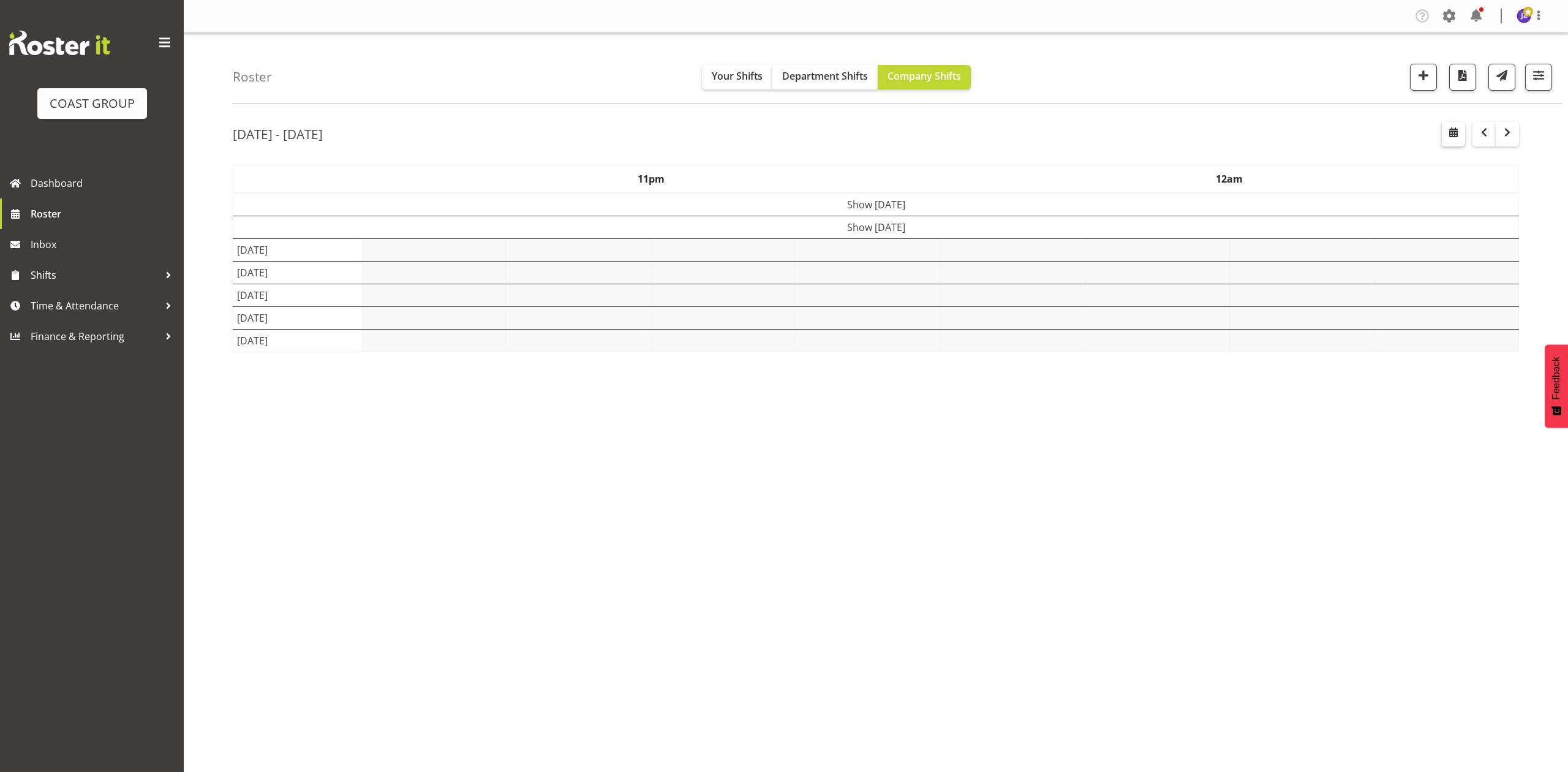
select select "7"
select select "2025"
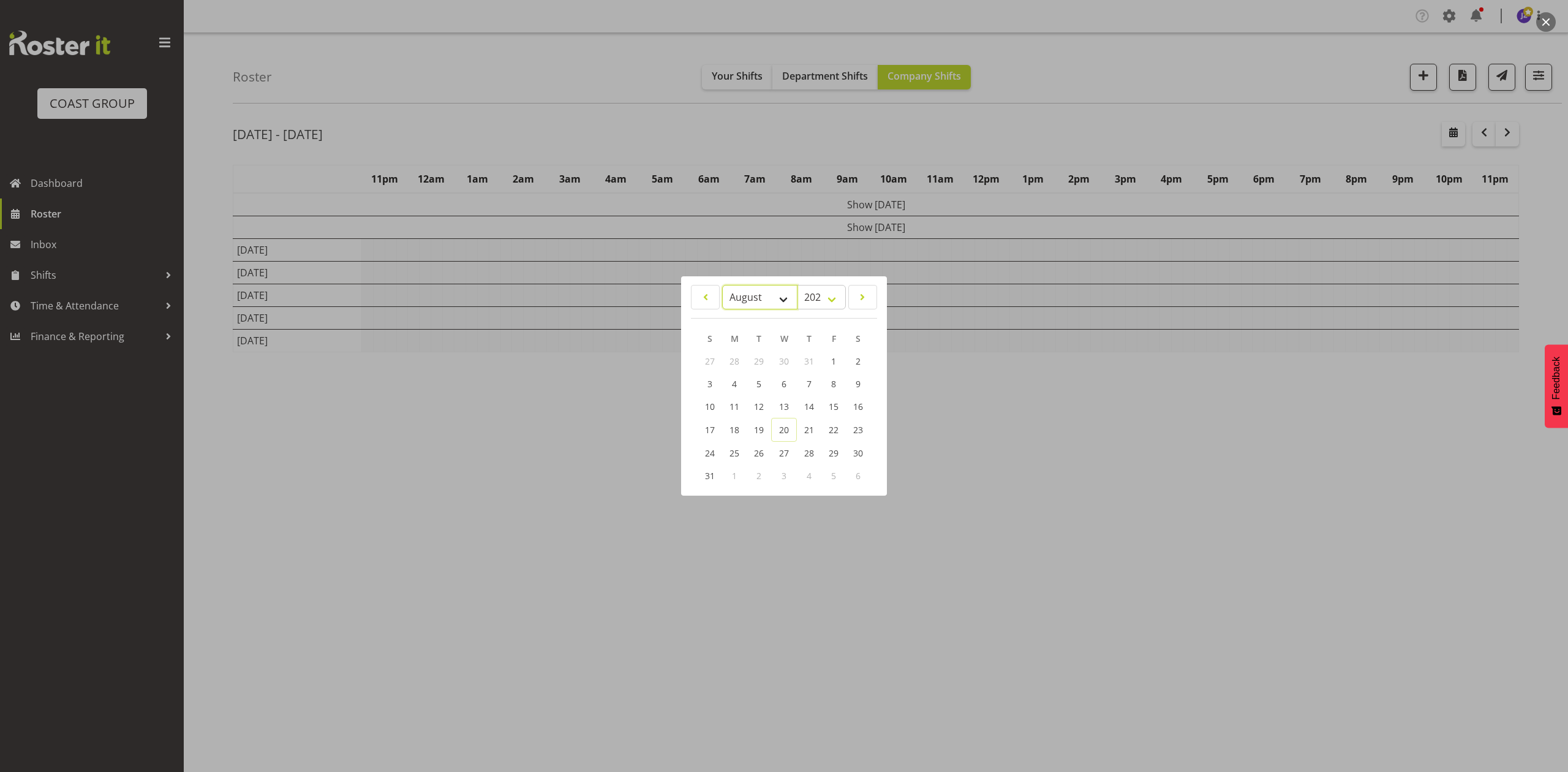
click at [762, 300] on select "January February March April May June July August September October November De…" at bounding box center [759, 297] width 75 height 25
select select "8"
click at [722, 285] on select "January February March April May June July August September October November De…" at bounding box center [759, 297] width 75 height 25
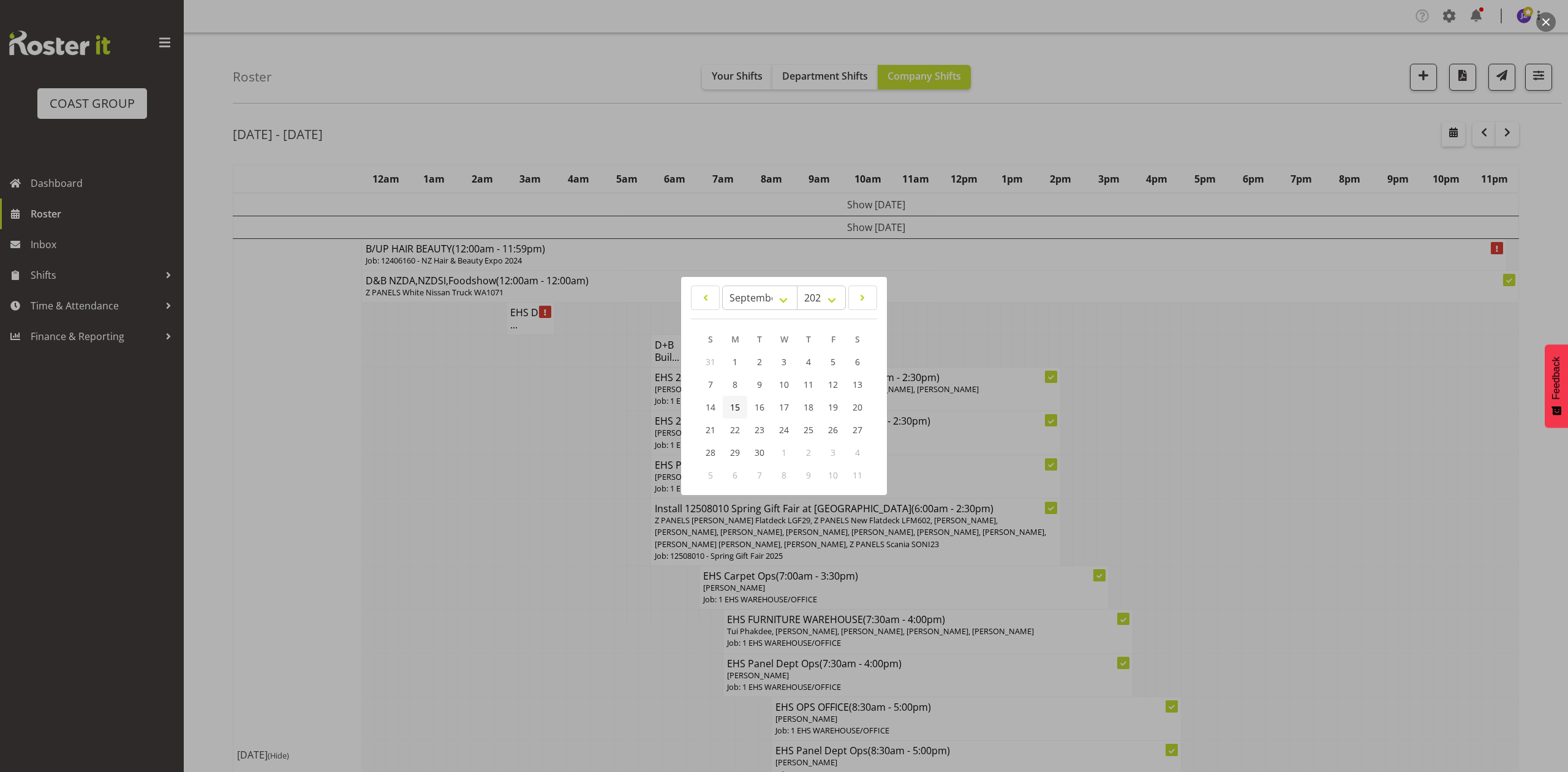
click at [734, 405] on span "15" at bounding box center [735, 407] width 9 height 11
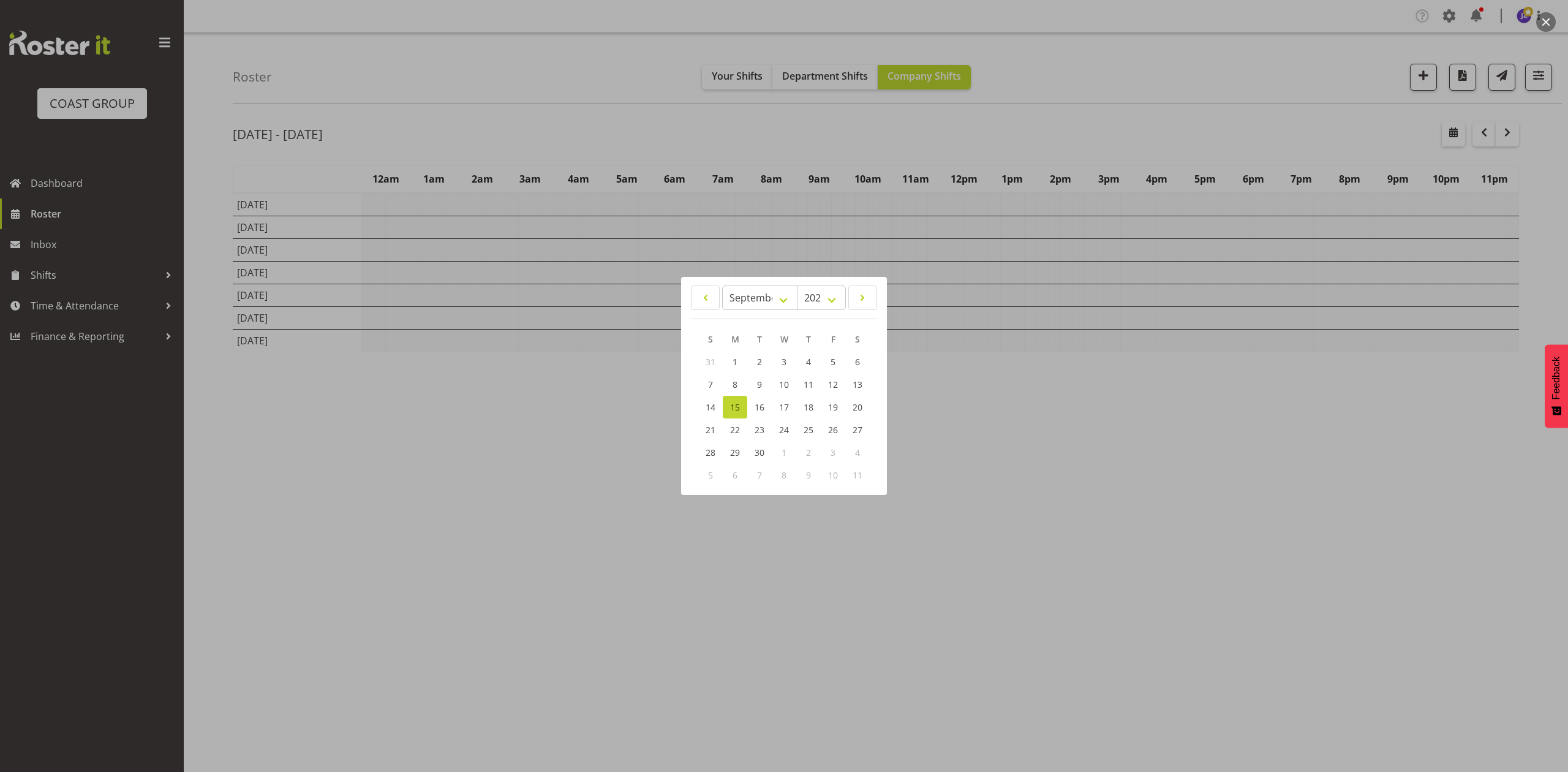
click at [756, 148] on div at bounding box center [784, 386] width 1568 height 772
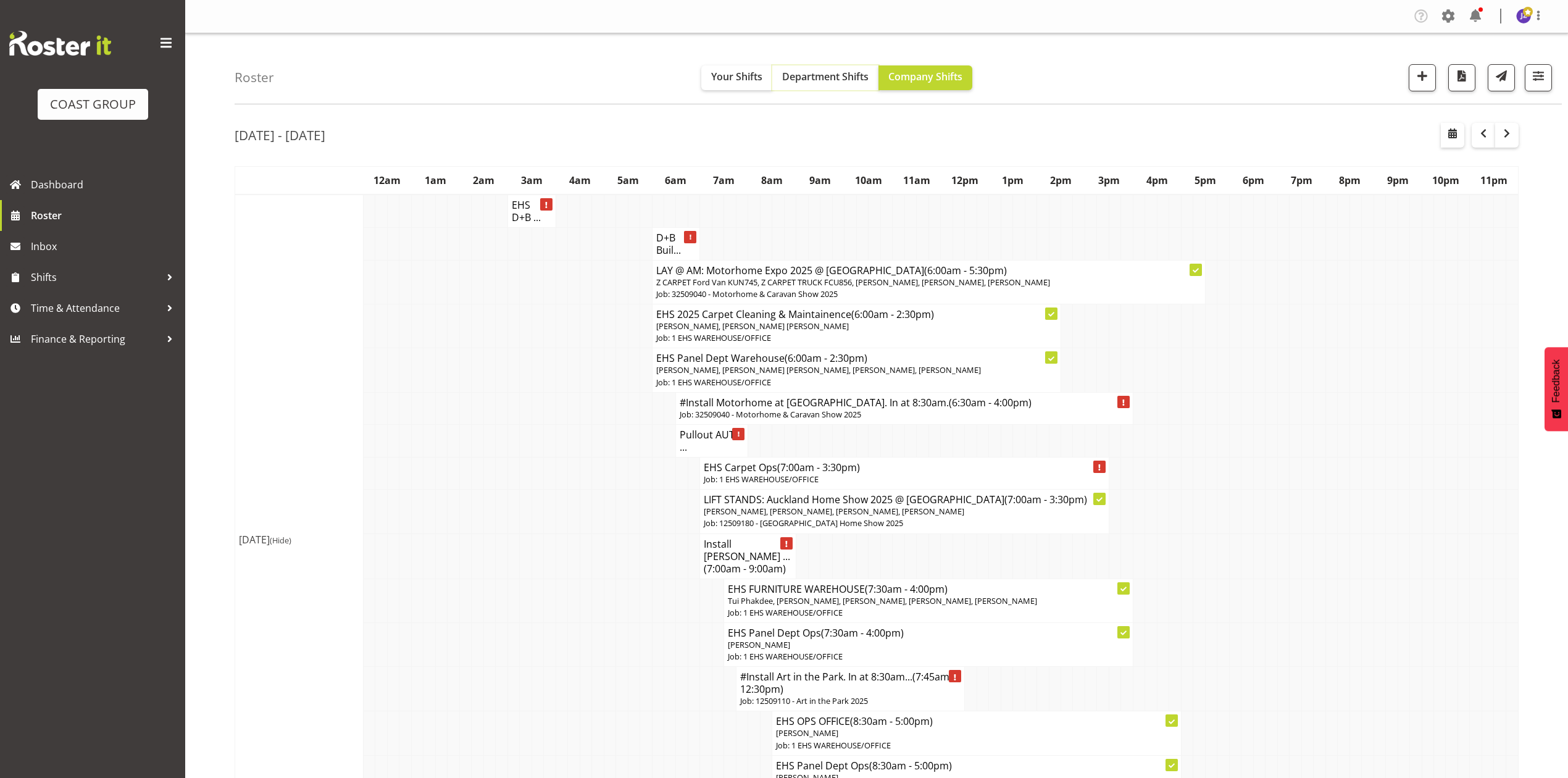
click at [827, 75] on span "Department Shifts" at bounding box center [825, 76] width 86 height 13
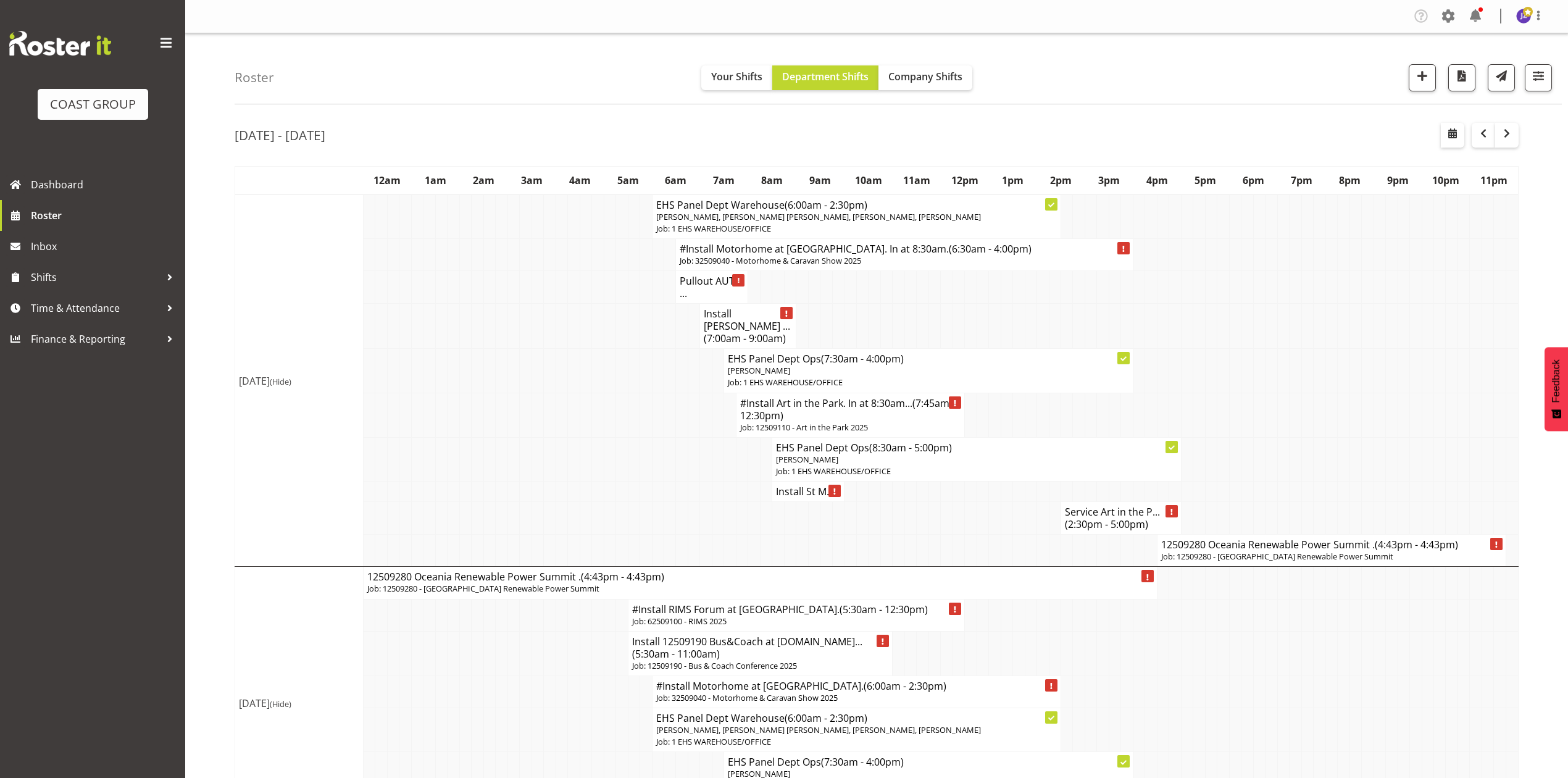
click at [1219, 553] on p "Job: 12509280 - [GEOGRAPHIC_DATA] Renewable Power Summit" at bounding box center [1331, 556] width 341 height 11
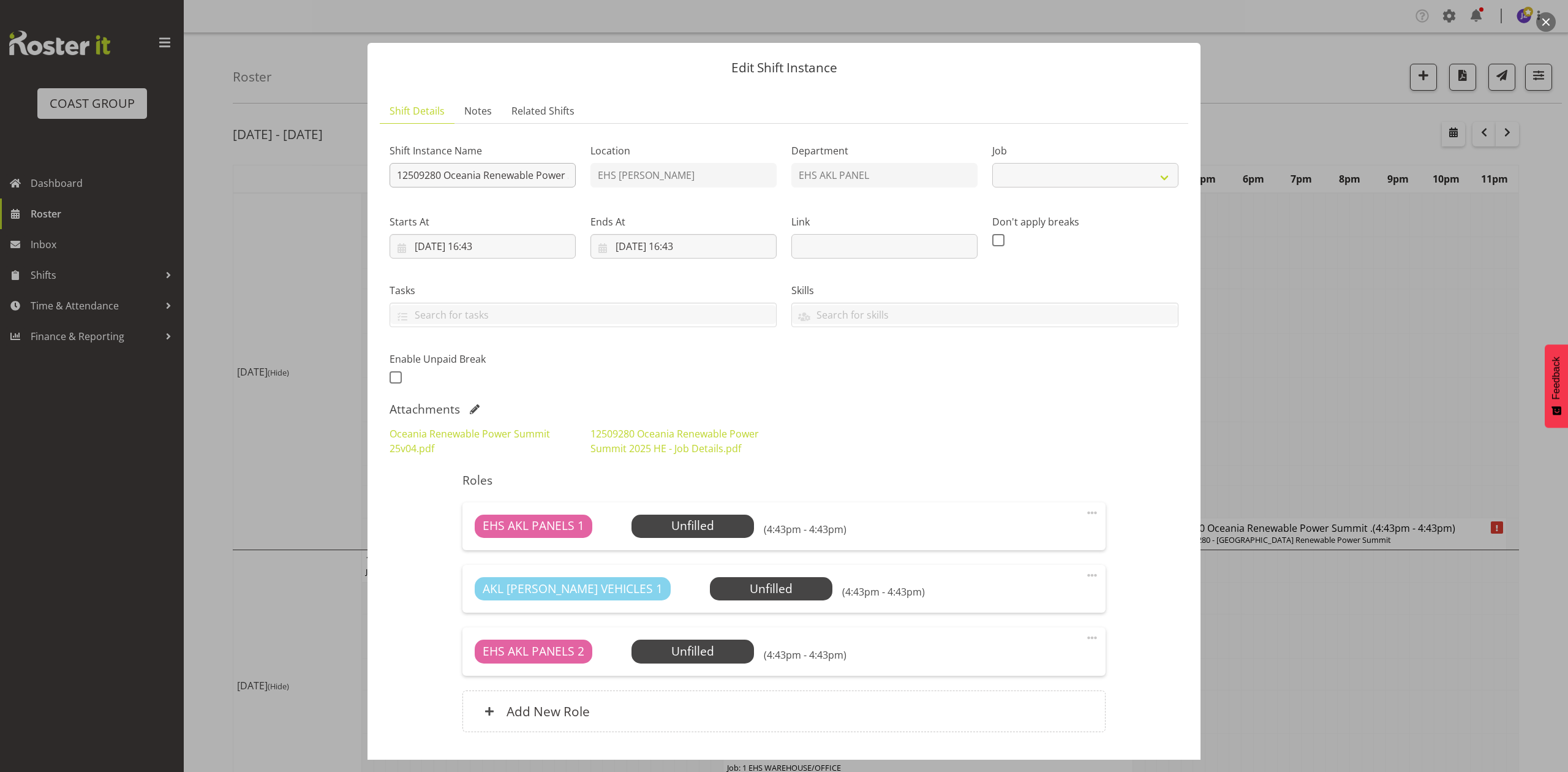
select select "10278"
click at [397, 180] on input "12509280 Oceania Renewable Power Summit ." at bounding box center [483, 175] width 186 height 25
click at [547, 175] on input "Install 12509280 Oceania Renewable Power Summit ." at bounding box center [483, 175] width 186 height 25
type input "Install 12509280 Oceania Renewable Power Summit .In at 7am."
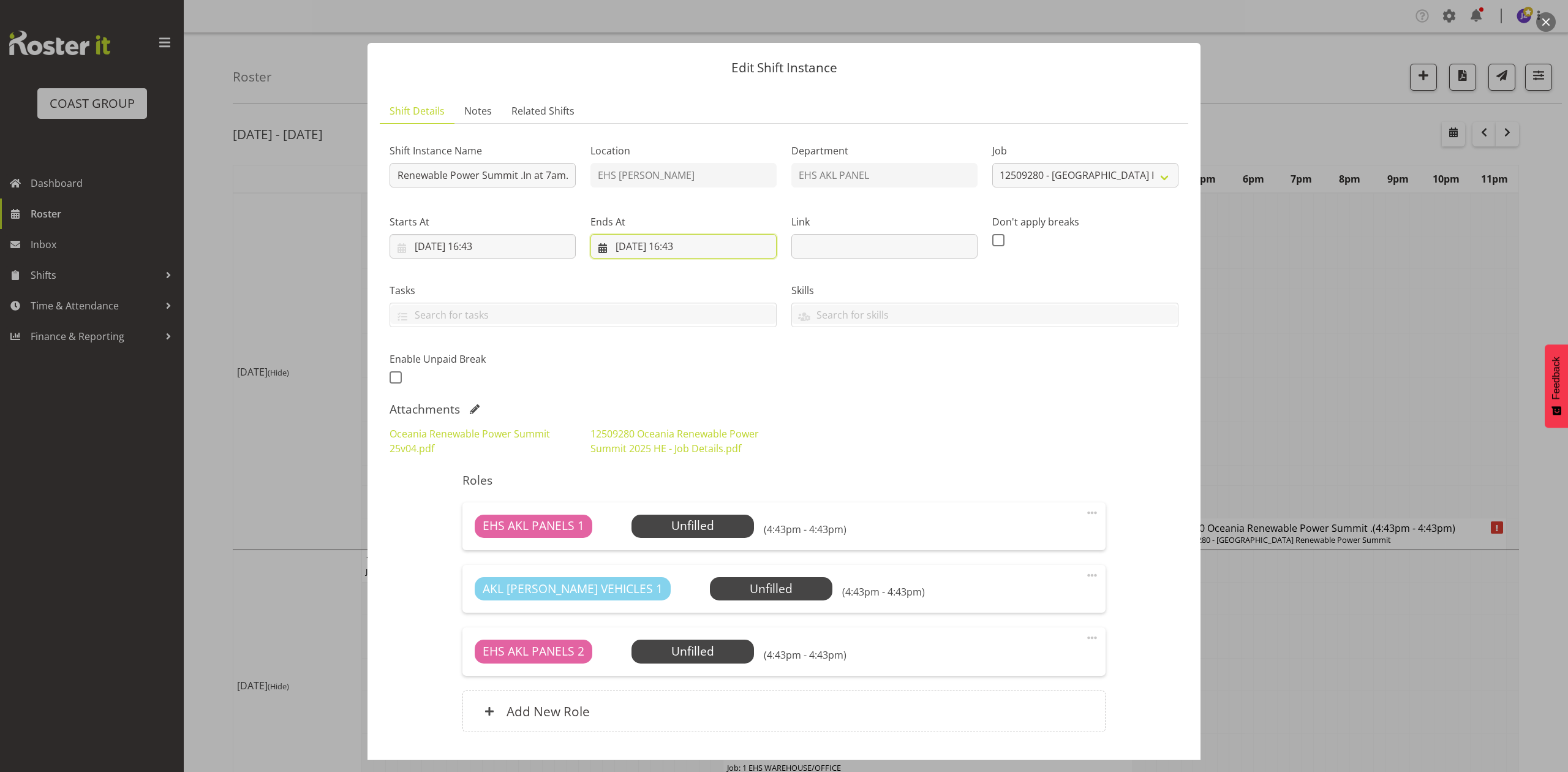
click at [625, 247] on input "[DATE] 16:43" at bounding box center [684, 247] width 186 height 25
click at [651, 386] on link "15" at bounding box center [649, 391] width 25 height 23
type input "[DATE] 16:43"
click at [513, 255] on input "[DATE] 16:43" at bounding box center [483, 247] width 186 height 25
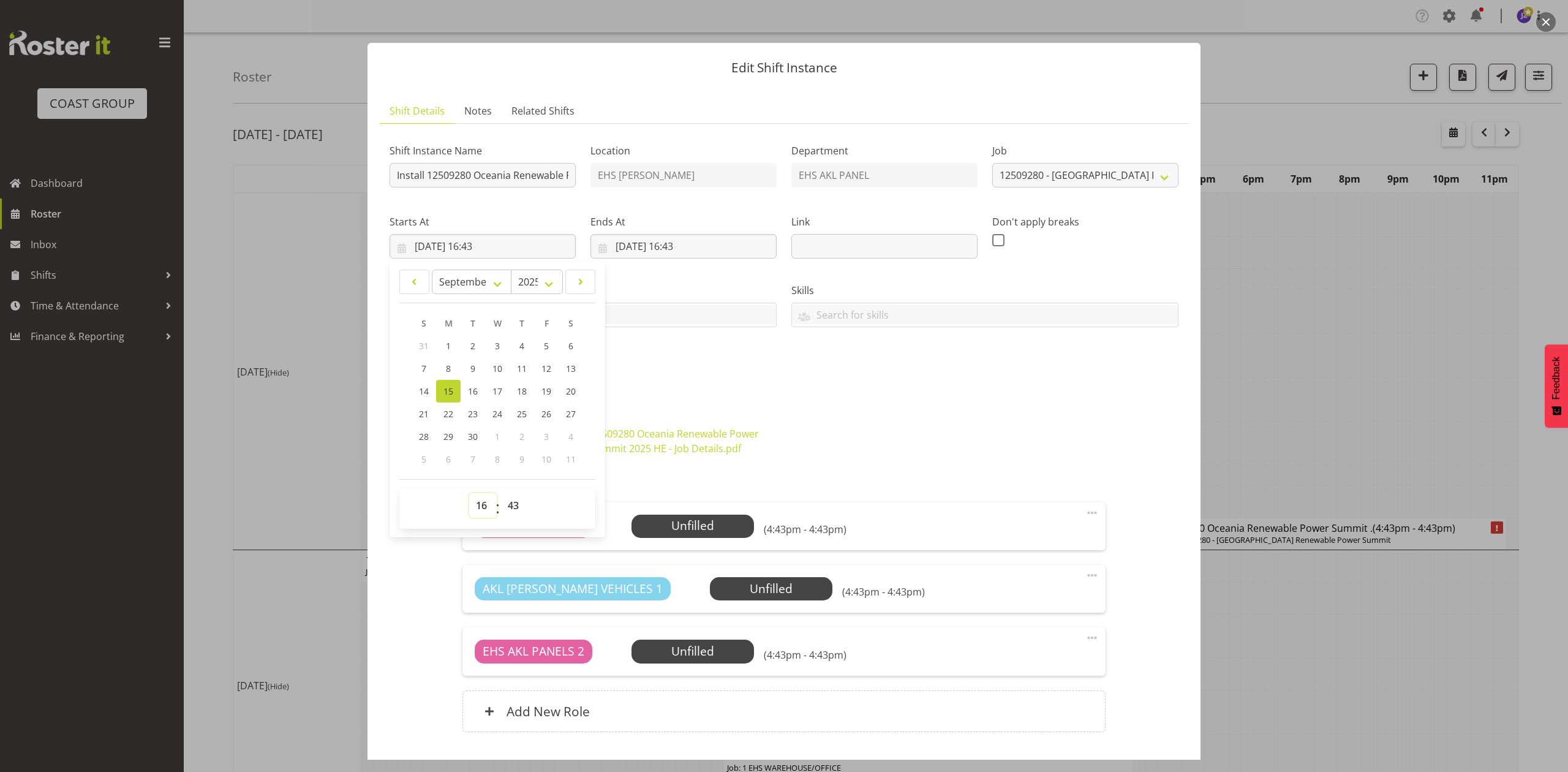
click at [478, 504] on select "00 01 02 03 04 05 06 07 08 09 10 11 12 13 14 15 16 17 18 19 20 21 22 23" at bounding box center [483, 505] width 27 height 25
select select "6"
click at [469, 494] on select "00 01 02 03 04 05 06 07 08 09 10 11 12 13 14 15 16 17 18 19 20 21 22 23" at bounding box center [483, 505] width 27 height 25
type input "[DATE] 06:43"
click at [516, 505] on select "00 01 02 03 04 05 06 07 08 09 10 11 12 13 14 15 16 17 18 19 20 21 22 23 24 25 2…" at bounding box center [514, 505] width 27 height 25
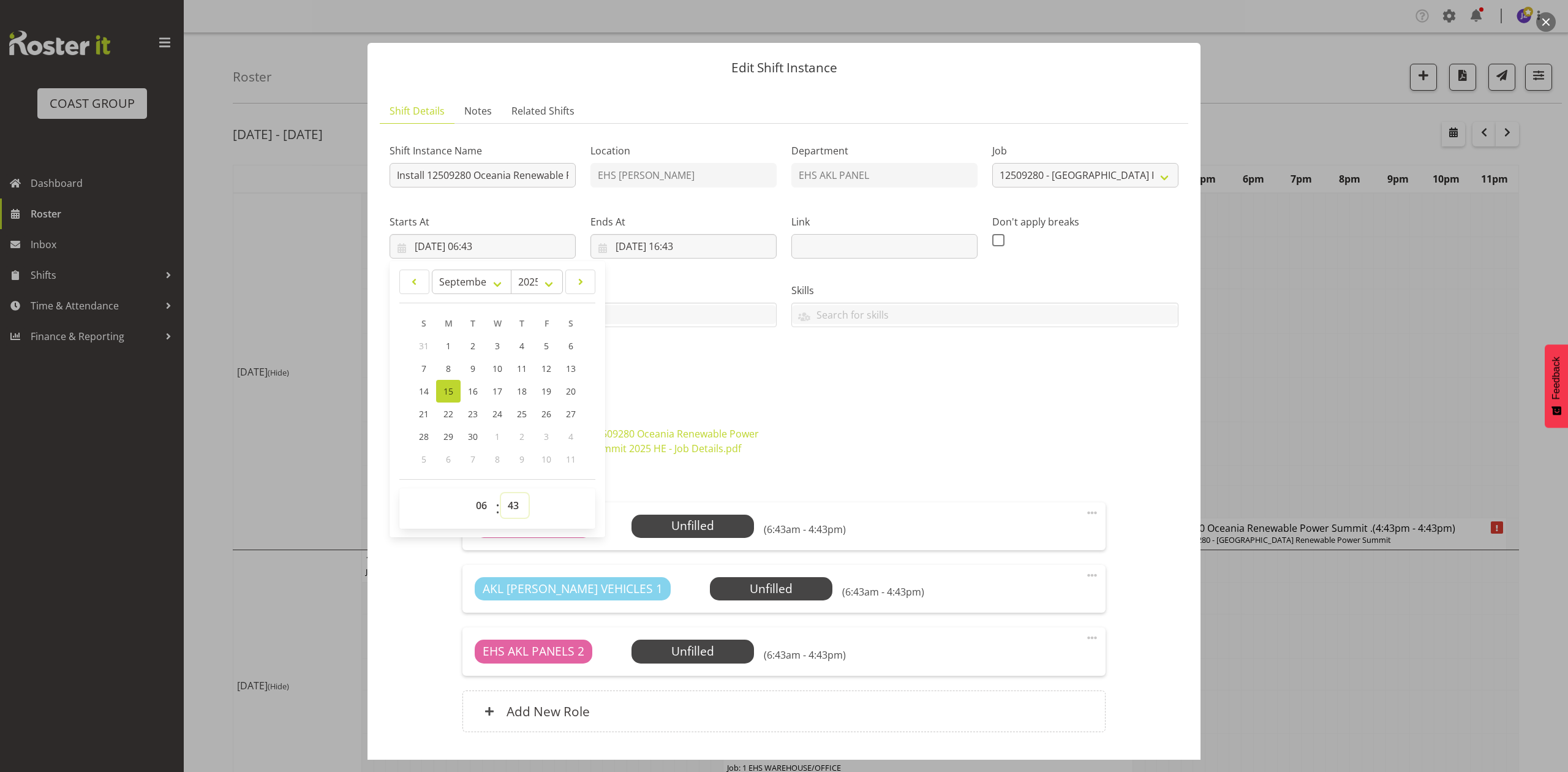
select select "30"
click at [501, 494] on select "00 01 02 03 04 05 06 07 08 09 10 11 12 13 14 15 16 17 18 19 20 21 22 23 24 25 2…" at bounding box center [514, 505] width 27 height 25
type input "[DATE] 06:30"
click at [800, 438] on div "Oceania Renewable Power Summit 25v04.pdf 12509280 [GEOGRAPHIC_DATA] Renewable P…" at bounding box center [783, 441] width 803 height 45
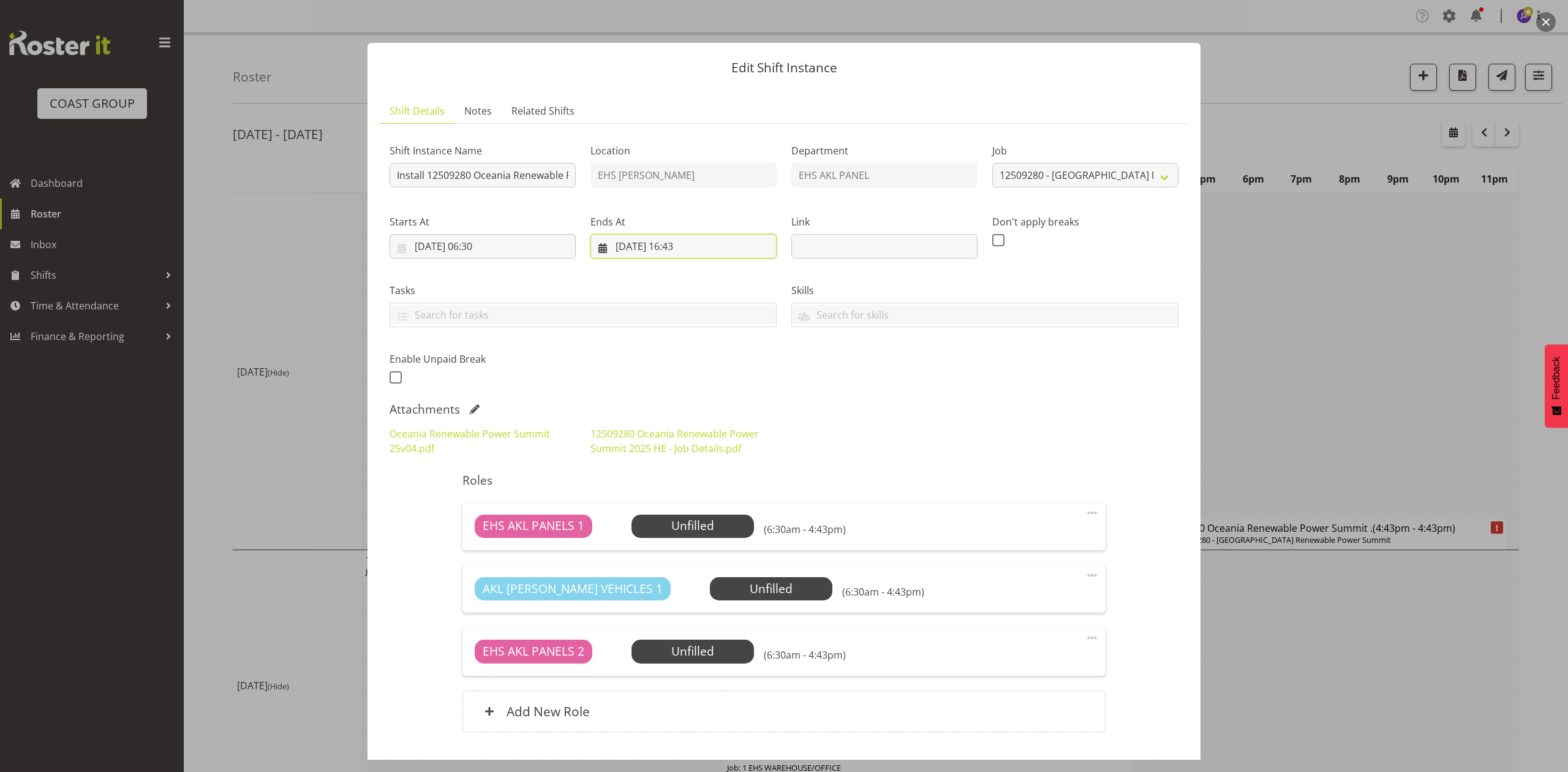
click at [697, 241] on input "[DATE] 16:43" at bounding box center [684, 247] width 186 height 25
click at [679, 510] on select "00 01 02 03 04 05 06 07 08 09 10 11 12 13 14 15 16 17 18 19 20 21 22 23" at bounding box center [684, 505] width 27 height 25
select select "9"
click at [670, 494] on select "00 01 02 03 04 05 06 07 08 09 10 11 12 13 14 15 16 17 18 19 20 21 22 23" at bounding box center [684, 505] width 27 height 25
type input "[DATE] 09:43"
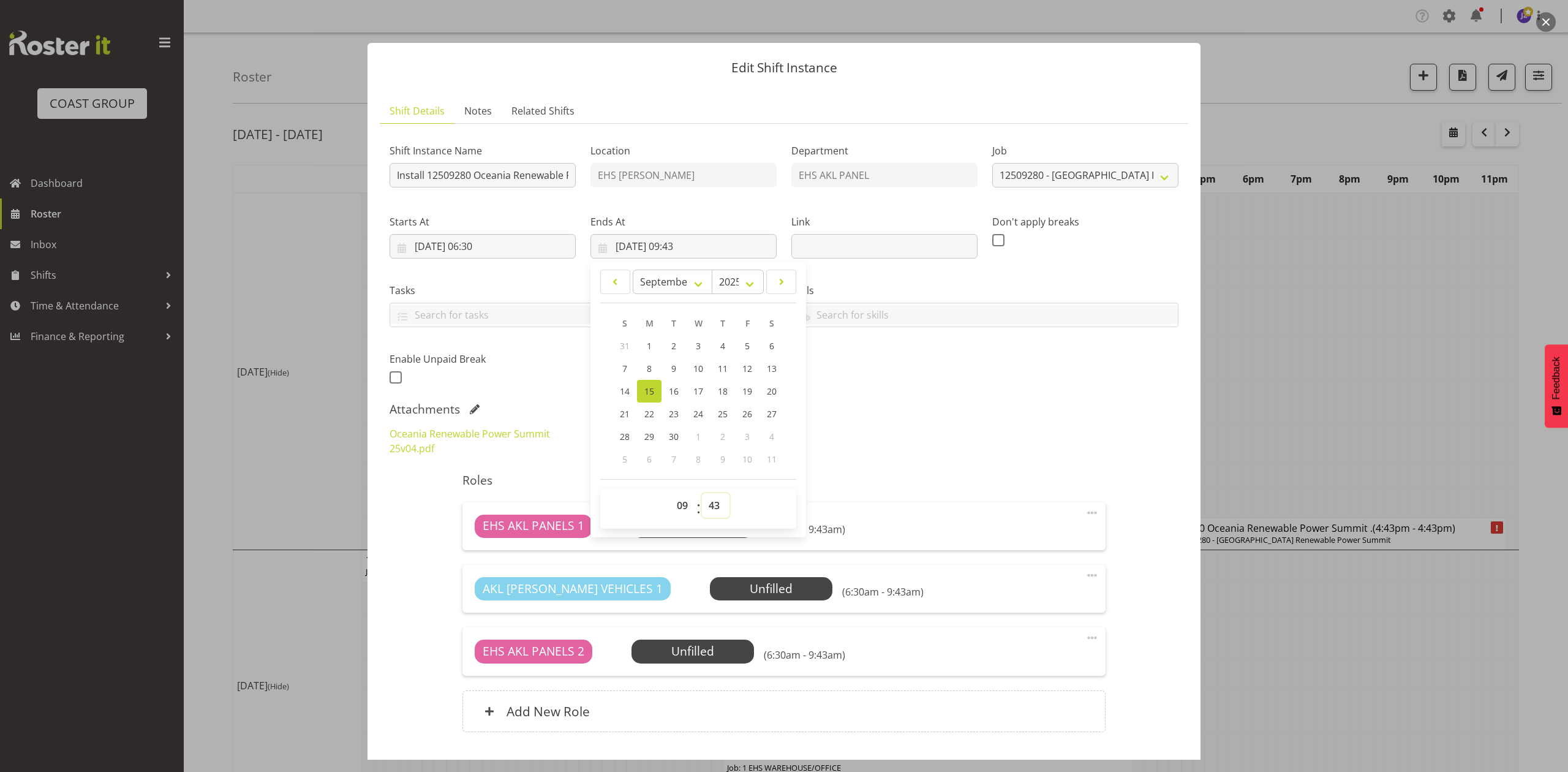
drag, startPoint x: 718, startPoint y: 507, endPoint x: 714, endPoint y: 495, distance: 12.6
click at [718, 507] on select "00 01 02 03 04 05 06 07 08 09 10 11 12 13 14 15 16 17 18 19 20 21 22 23 24 25 2…" at bounding box center [715, 505] width 27 height 25
select select "0"
click at [702, 494] on select "00 01 02 03 04 05 06 07 08 09 10 11 12 13 14 15 16 17 18 19 20 21 22 23 24 25 2…" at bounding box center [715, 505] width 27 height 25
type input "[DATE] 09:00"
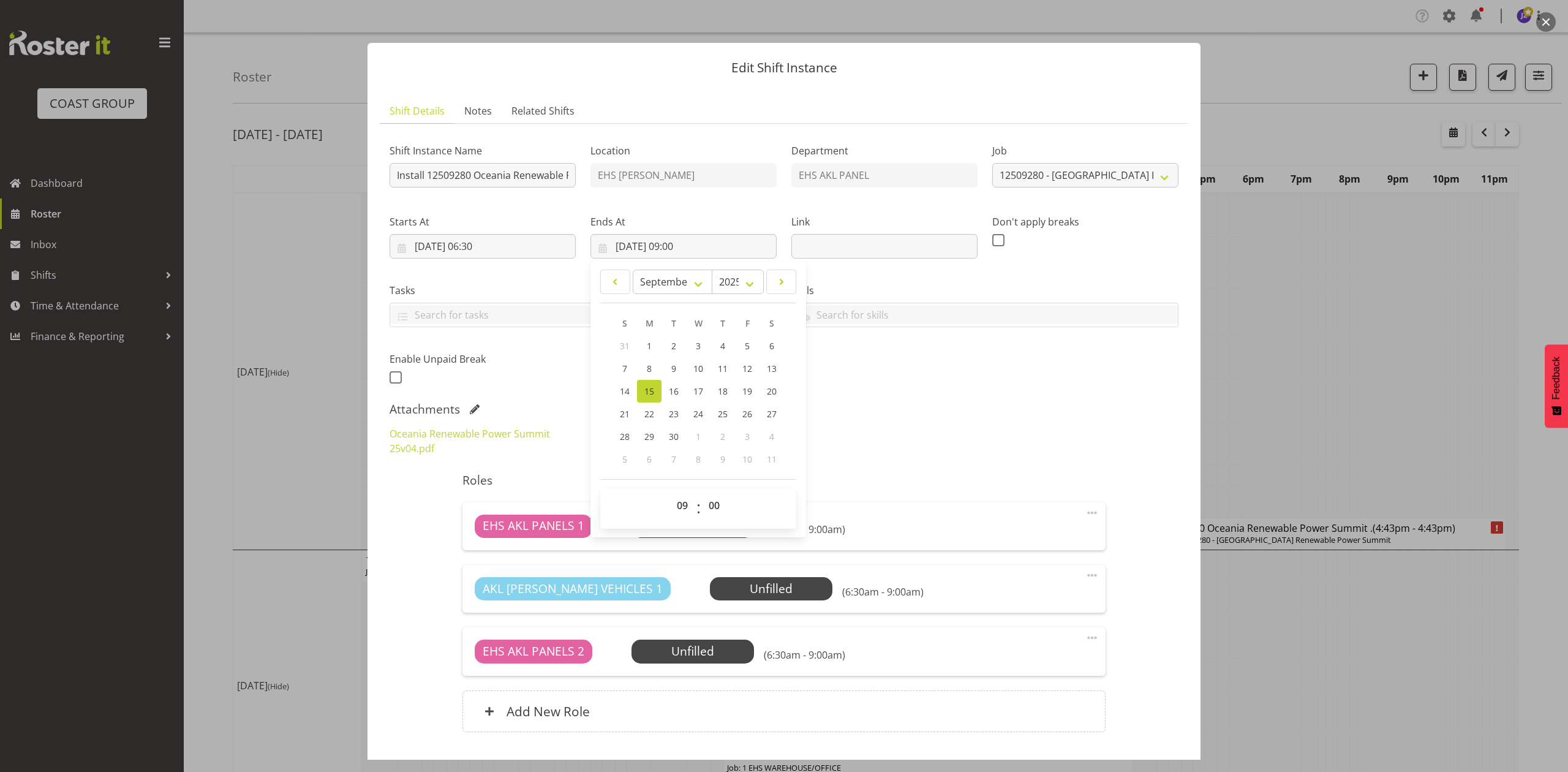
drag, startPoint x: 973, startPoint y: 409, endPoint x: 981, endPoint y: 410, distance: 8.1
click at [976, 410] on div "Attachments" at bounding box center [784, 410] width 789 height 15
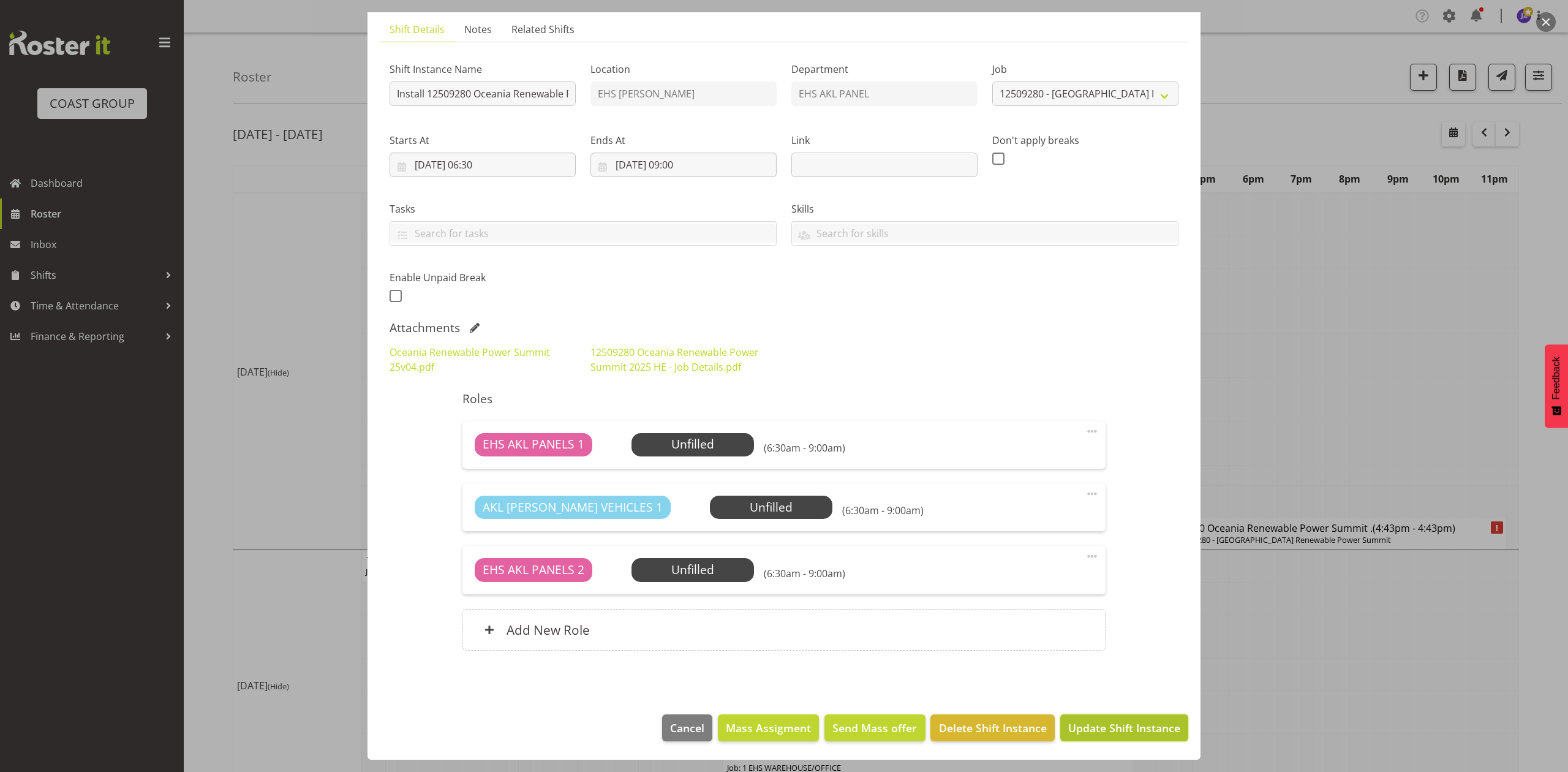
click at [1094, 727] on span "Update Shift Instance" at bounding box center [1123, 727] width 112 height 16
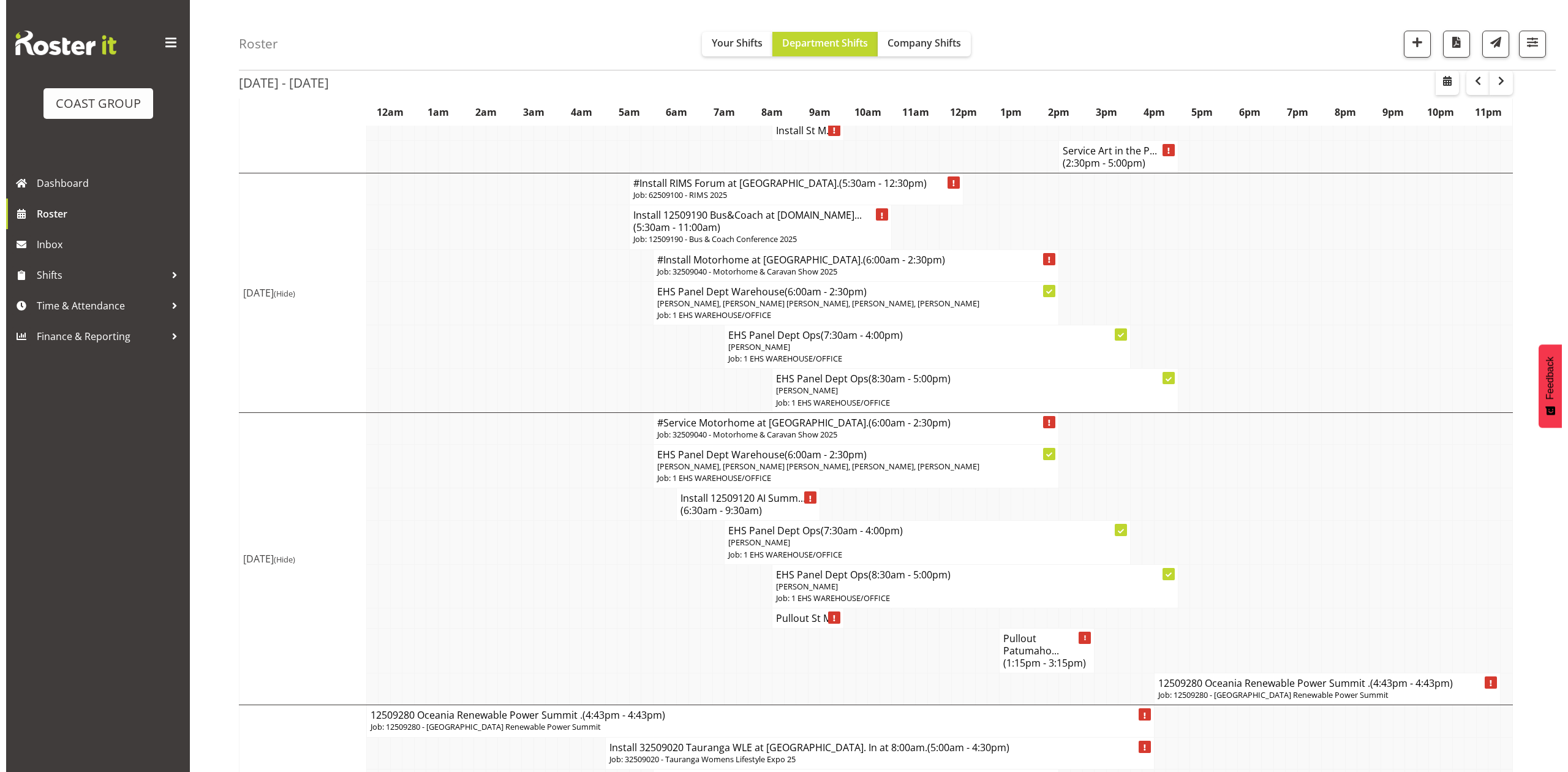
scroll to position [490, 0]
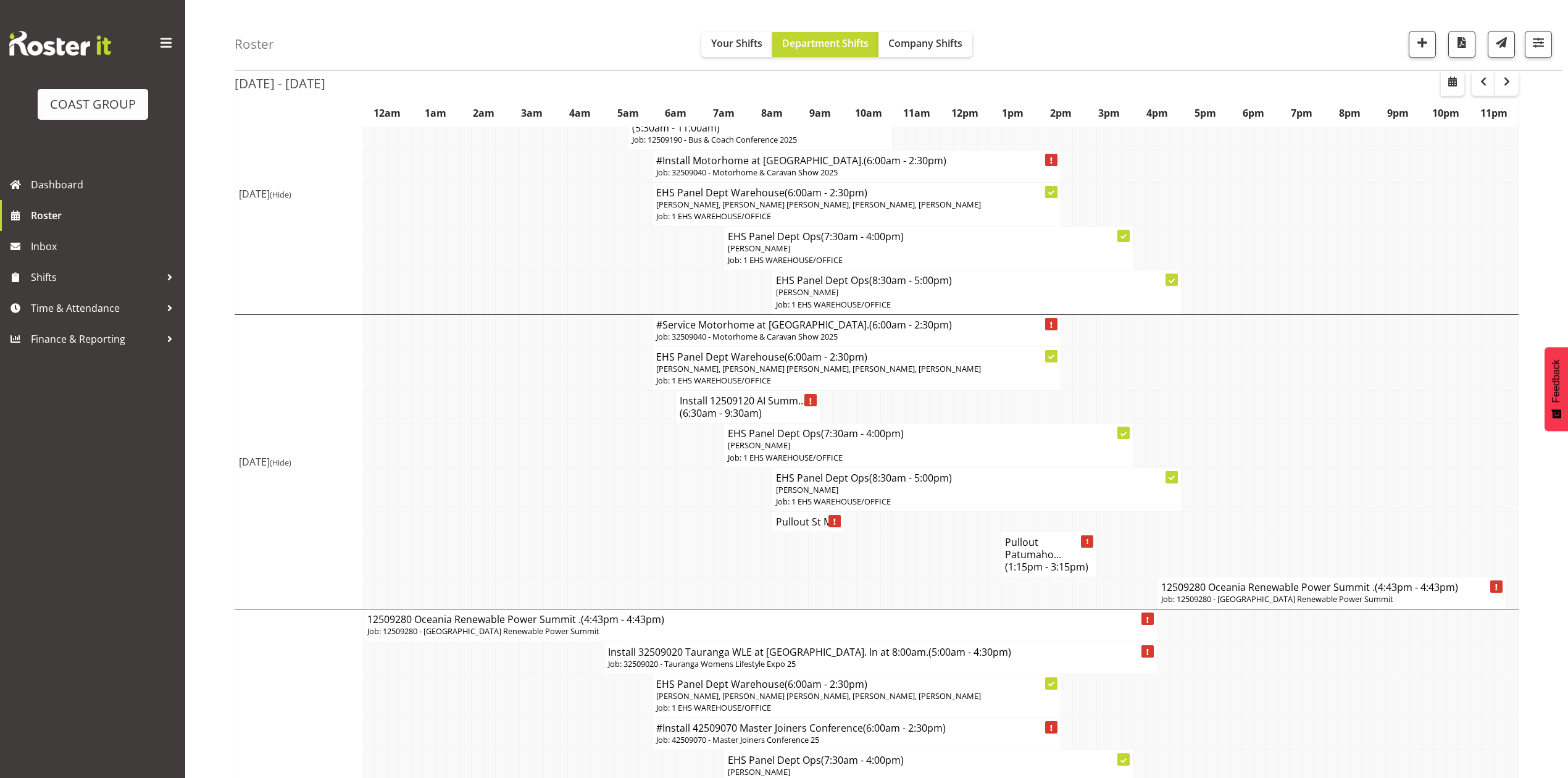
click at [1156, 610] on td "12509280 Oceania Renewable Power Summit . (4:43pm - 4:43pm) Job: 12509280 - [GE…" at bounding box center [1330, 594] width 349 height 32
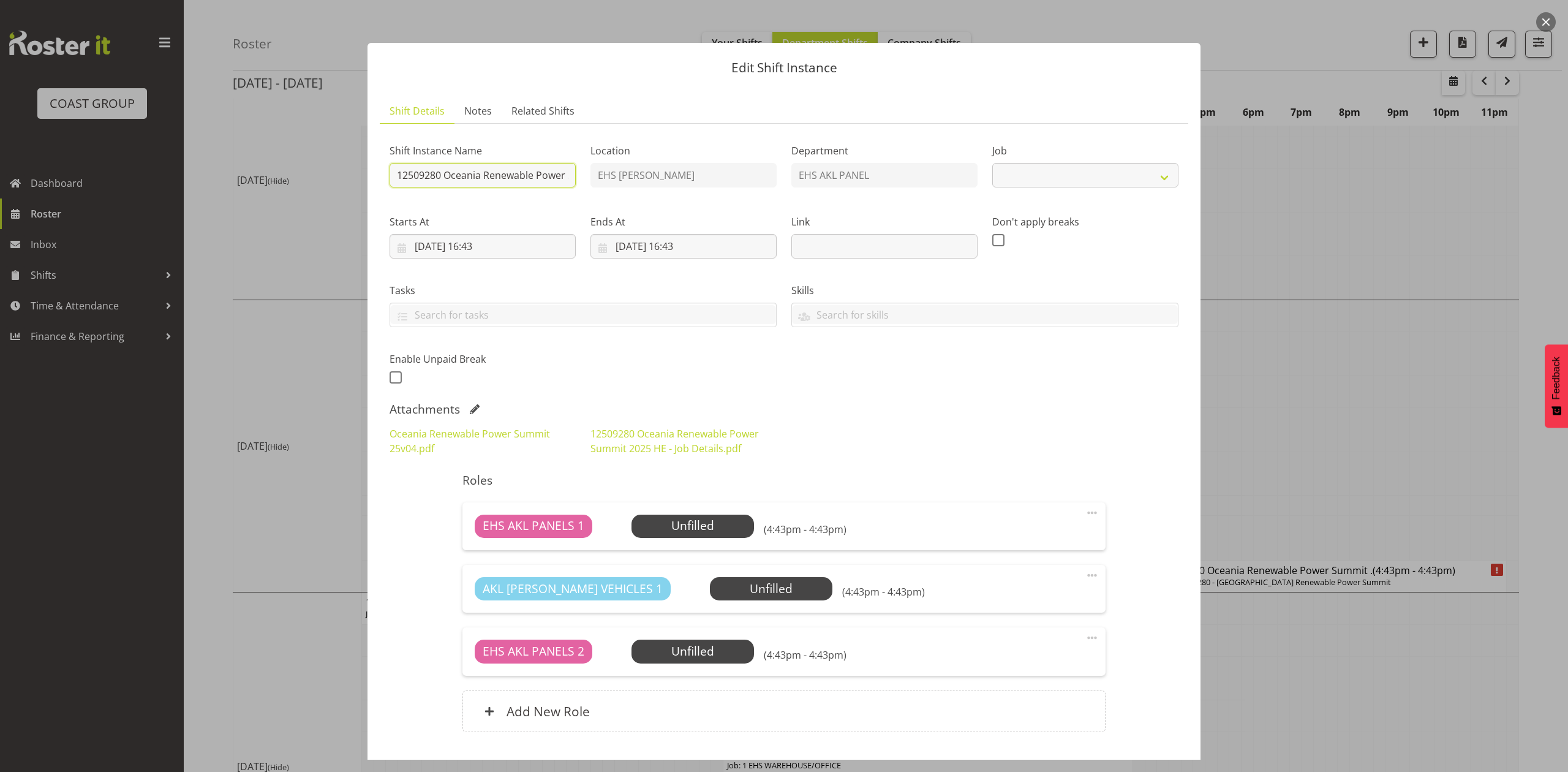
drag, startPoint x: 394, startPoint y: 172, endPoint x: 404, endPoint y: 172, distance: 10.0
click at [395, 172] on input "12509280 Oceania Renewable Power Summit ." at bounding box center [483, 175] width 186 height 25
select select "10278"
click at [419, 175] on input "Pulolout 12509280 Oceania Renewable Power Summit ." at bounding box center [483, 175] width 186 height 25
click at [502, 177] on input "Pullout 12509280 Oceania Renewable Power Summit ." at bounding box center [483, 175] width 186 height 25
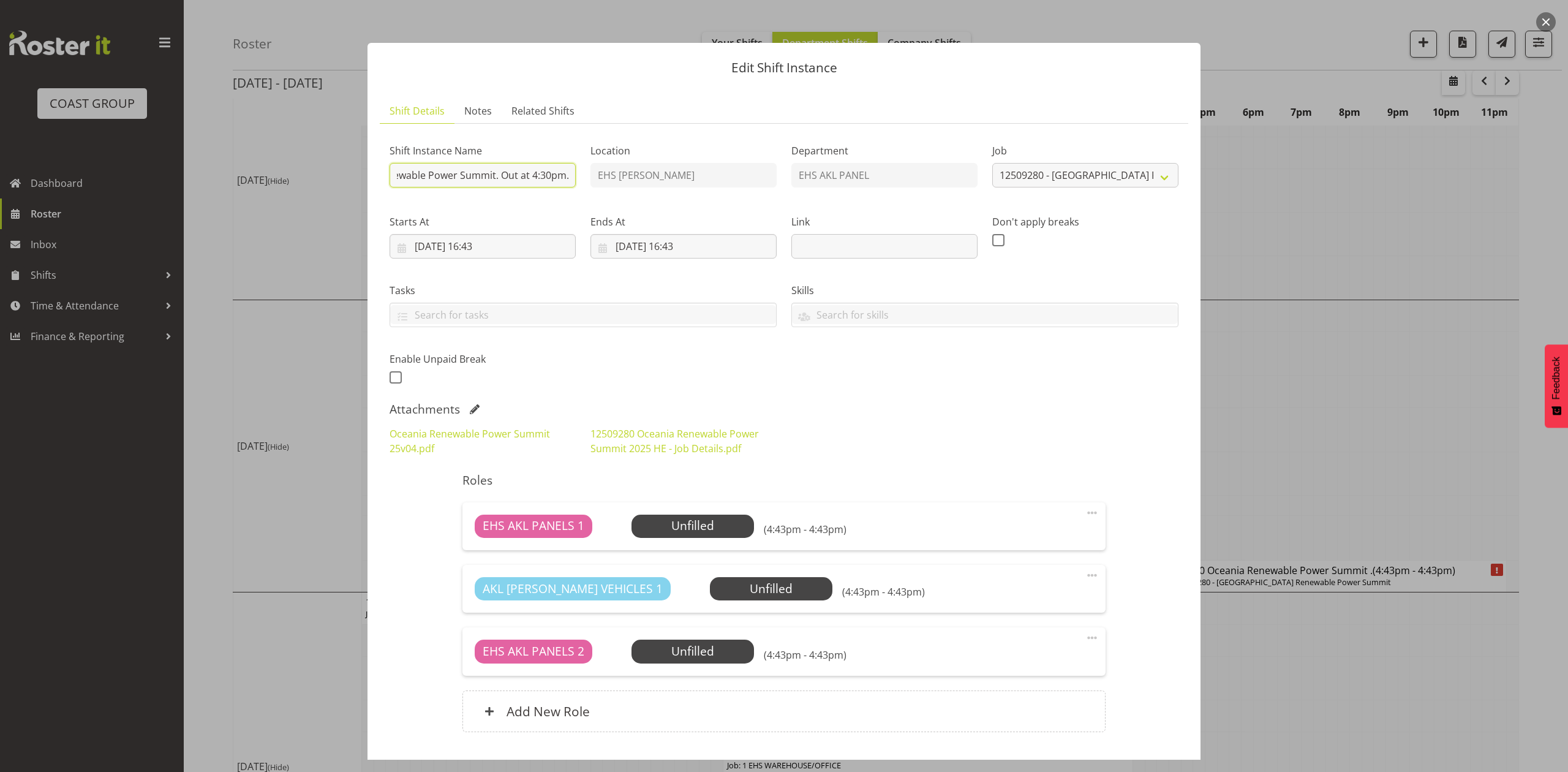
scroll to position [0, 146]
type input "Pullout 12509280 Oceania Renewable Power Summit. Out at 4:30pm."
click at [627, 241] on input "[DATE] 16:43" at bounding box center [684, 247] width 186 height 25
click at [688, 395] on link "17" at bounding box center [698, 391] width 25 height 23
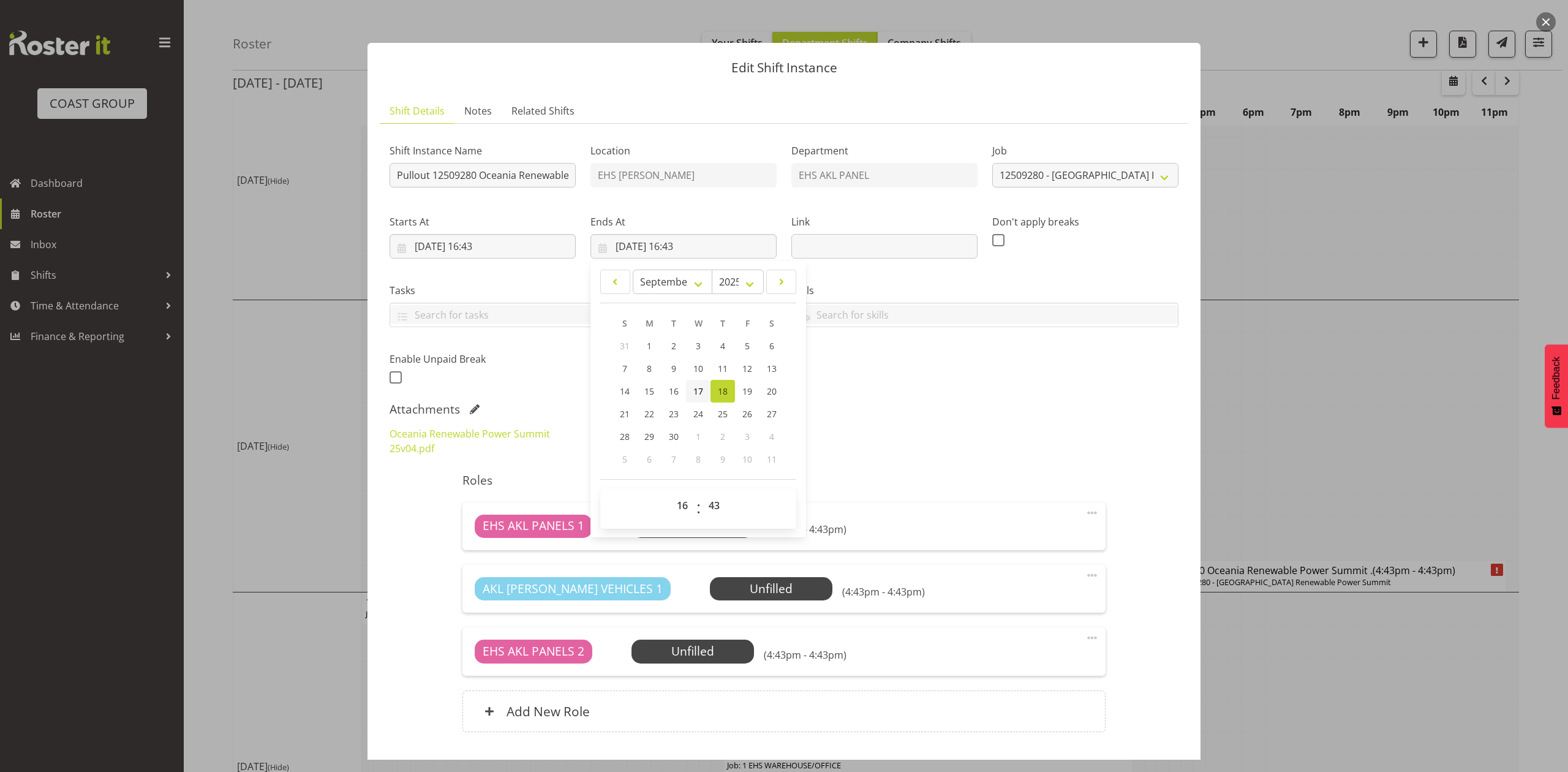
type input "[DATE] 16:43"
drag, startPoint x: 844, startPoint y: 395, endPoint x: 838, endPoint y: 387, distance: 10.0
click at [844, 395] on div "Shift Instance Name Pullout 12509280 Oceania Renewable Power Summit. Out at 4:3…" at bounding box center [784, 440] width 789 height 614
click at [492, 248] on input "[DATE] 16:43" at bounding box center [483, 247] width 186 height 25
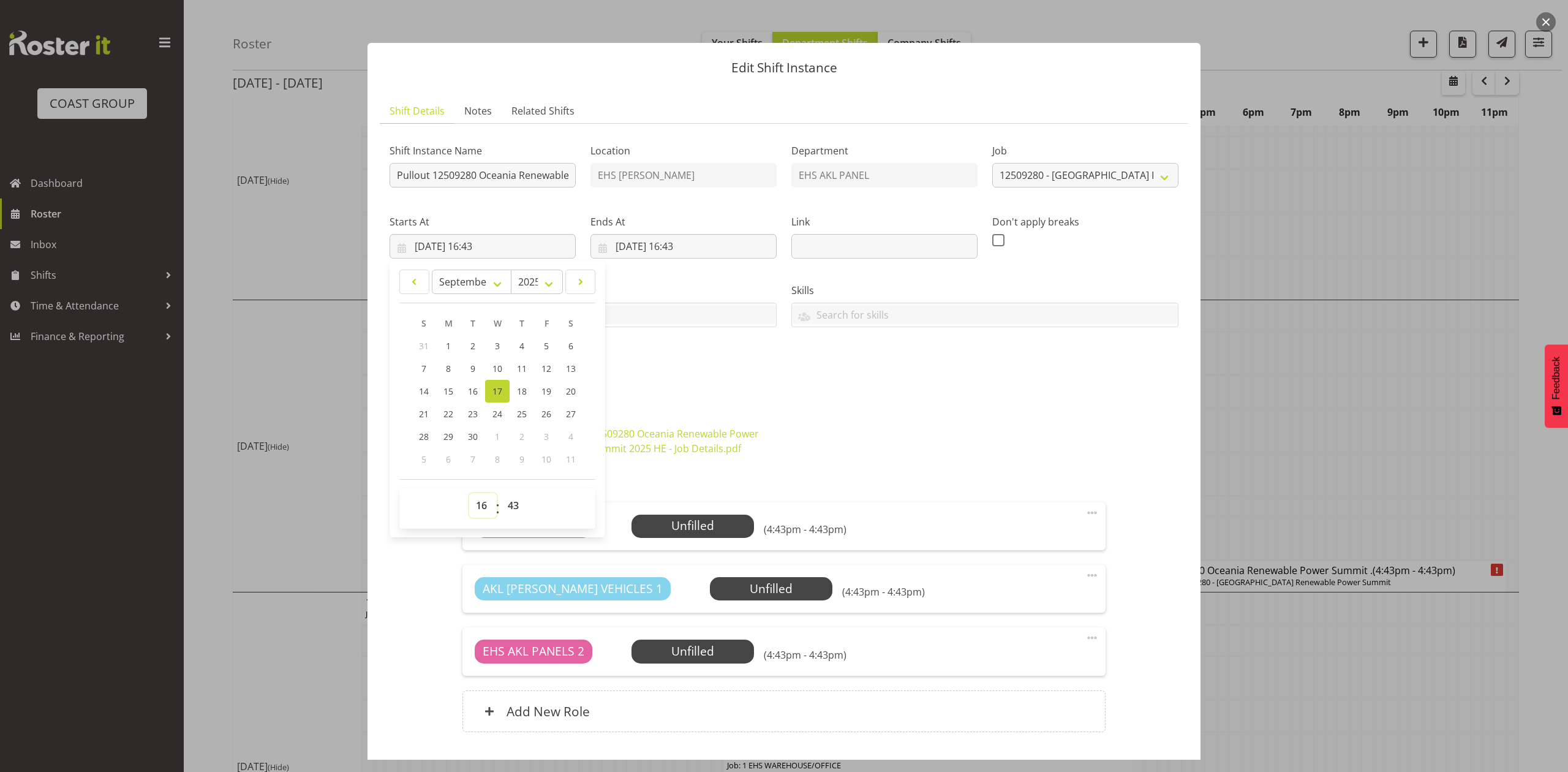
click at [469, 508] on select "00 01 02 03 04 05 06 07 08 09 10 11 12 13 14 15 16 17 18 19 20 21 22 23" at bounding box center [483, 505] width 27 height 25
select select "15"
click at [469, 494] on select "00 01 02 03 04 05 06 07 08 09 10 11 12 13 14 15 16 17 18 19 20 21 22 23" at bounding box center [483, 505] width 27 height 25
type input "[DATE] 15:43"
drag, startPoint x: 516, startPoint y: 503, endPoint x: 516, endPoint y: 496, distance: 7.0
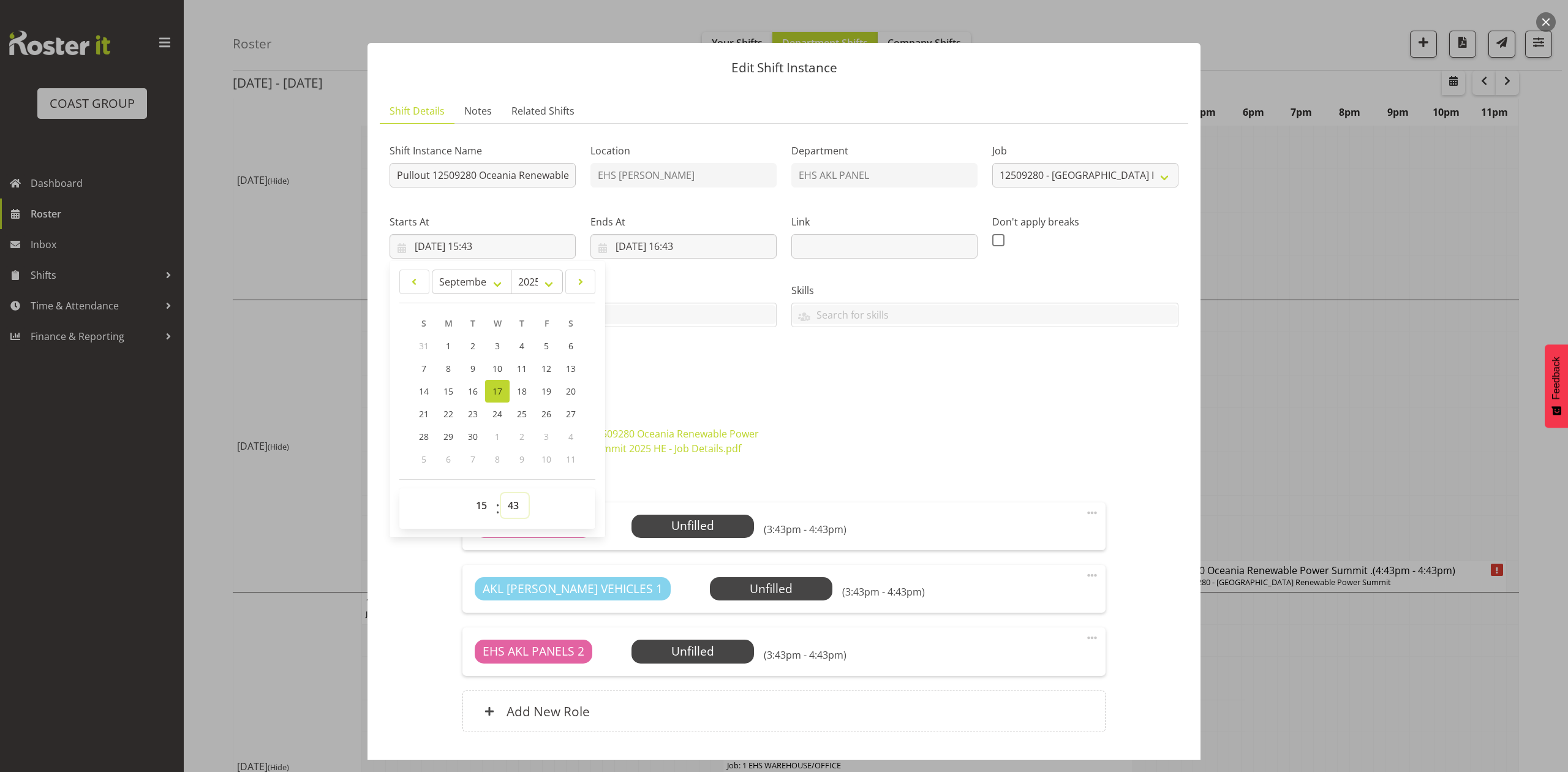
click at [516, 503] on select "00 01 02 03 04 05 06 07 08 09 10 11 12 13 14 15 16 17 18 19 20 21 22 23 24 25 2…" at bounding box center [514, 505] width 27 height 25
select select "30"
click at [501, 494] on select "00 01 02 03 04 05 06 07 08 09 10 11 12 13 14 15 16 17 18 19 20 21 22 23 24 25 2…" at bounding box center [514, 505] width 27 height 25
type input "[DATE] 15:30"
click at [750, 391] on div "Shift Instance Name Pullout 12509280 Oceania Renewable Power Summit. Out at 4:3…" at bounding box center [783, 260] width 803 height 268
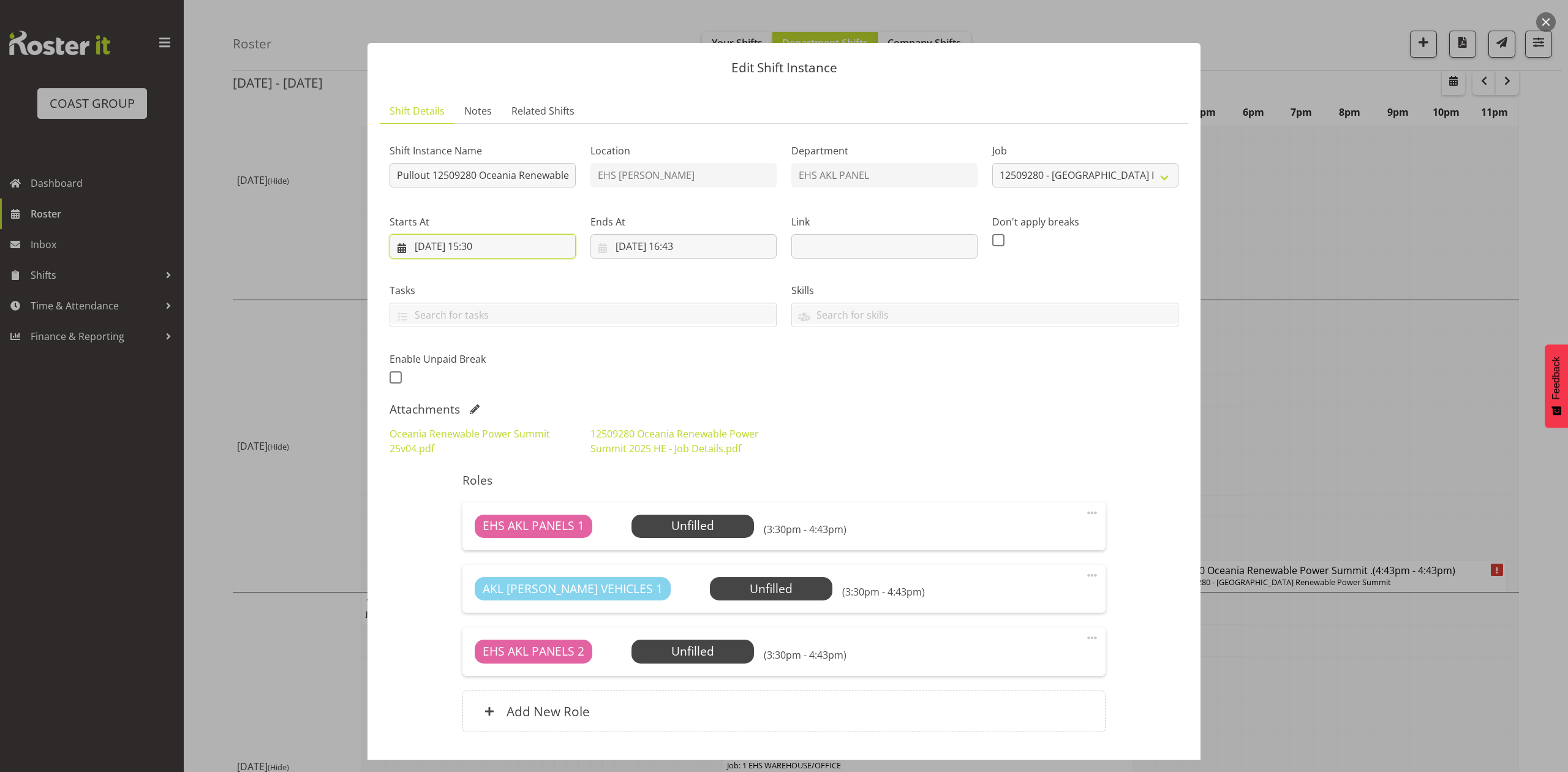
click at [495, 246] on input "[DATE] 15:30" at bounding box center [483, 247] width 186 height 25
drag, startPoint x: 515, startPoint y: 508, endPoint x: 518, endPoint y: 501, distance: 7.6
click at [515, 508] on select "00 01 02 03 04 05 06 07 08 09 10 11 12 13 14 15 16 17 18 19 20 21 22 23 24 25 2…" at bounding box center [514, 505] width 27 height 25
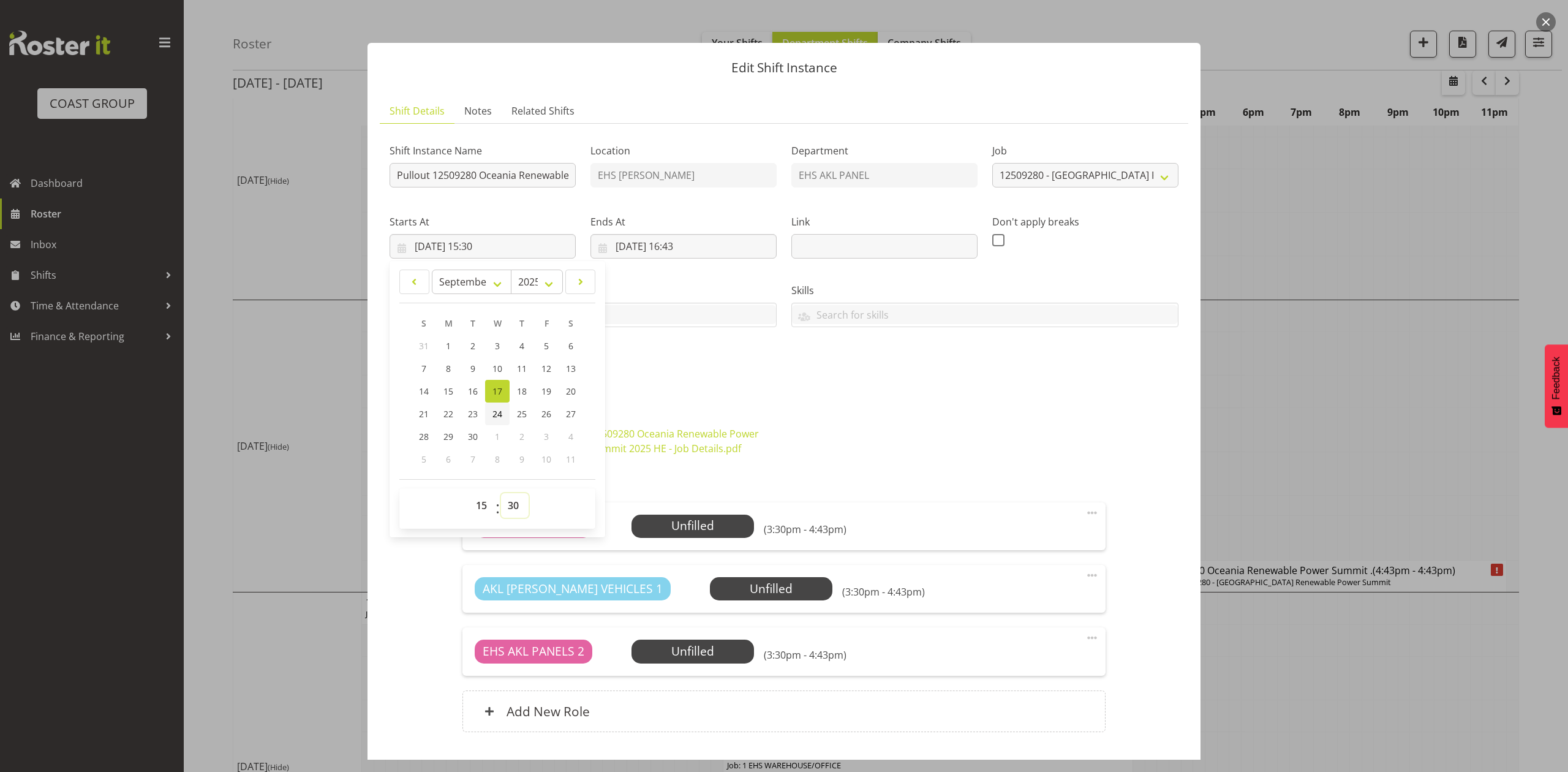
select select "45"
click at [501, 494] on select "00 01 02 03 04 05 06 07 08 09 10 11 12 13 14 15 16 17 18 19 20 21 22 23 24 25 2…" at bounding box center [514, 505] width 27 height 25
type input "[DATE] 15:45"
click at [725, 366] on div "Shift Instance Name Pullout 12509280 Oceania Renewable Power Summit. Out at 4:3…" at bounding box center [783, 260] width 803 height 268
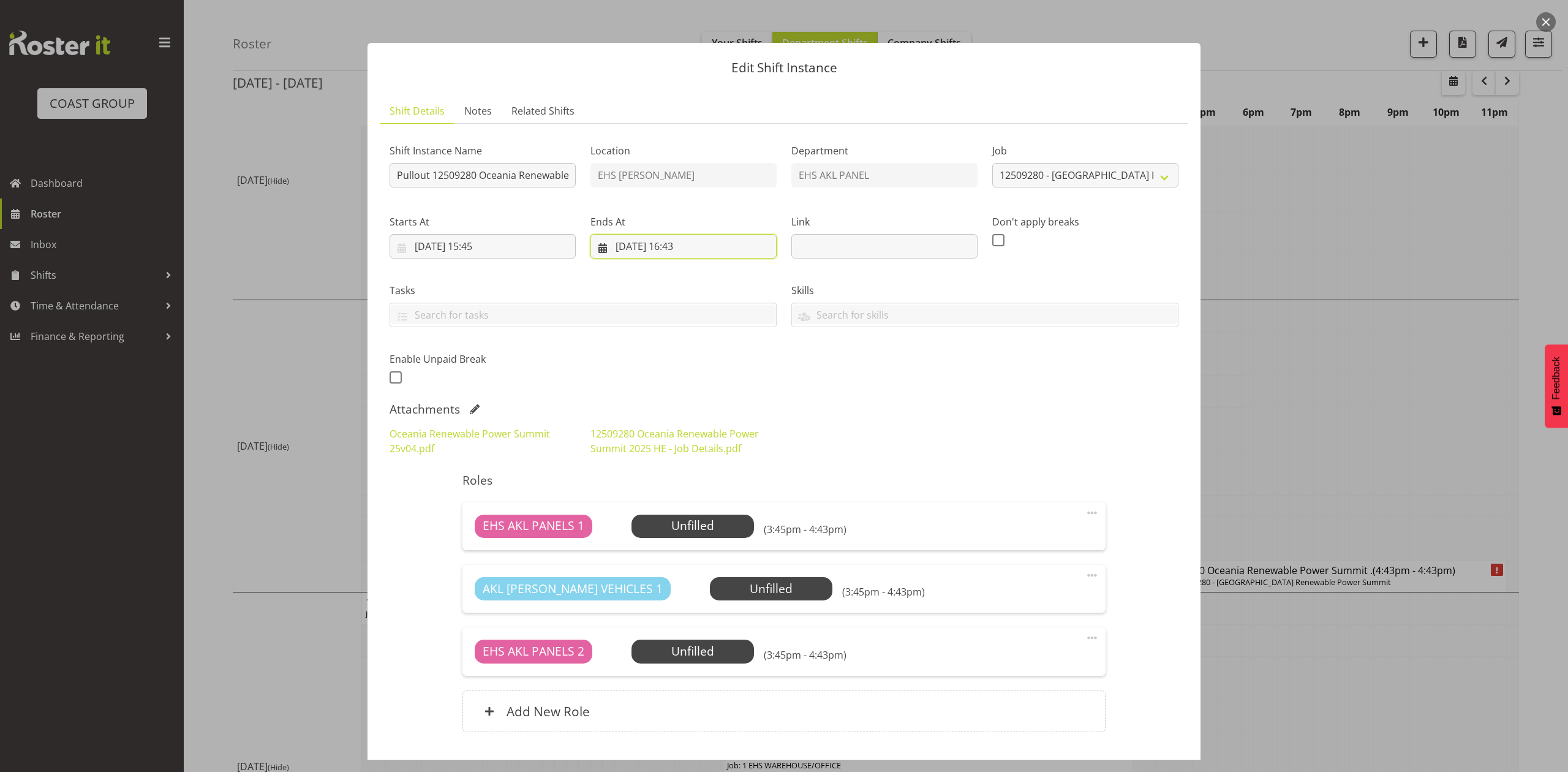
click at [711, 252] on input "[DATE] 16:43" at bounding box center [684, 247] width 186 height 25
click at [683, 507] on select "00 01 02 03 04 05 06 07 08 09 10 11 12 13 14 15 16 17 18 19 20 21 22 23" at bounding box center [684, 505] width 27 height 25
select select "18"
click at [670, 494] on select "00 01 02 03 04 05 06 07 08 09 10 11 12 13 14 15 16 17 18 19 20 21 22 23" at bounding box center [684, 505] width 27 height 25
type input "[DATE] 18:43"
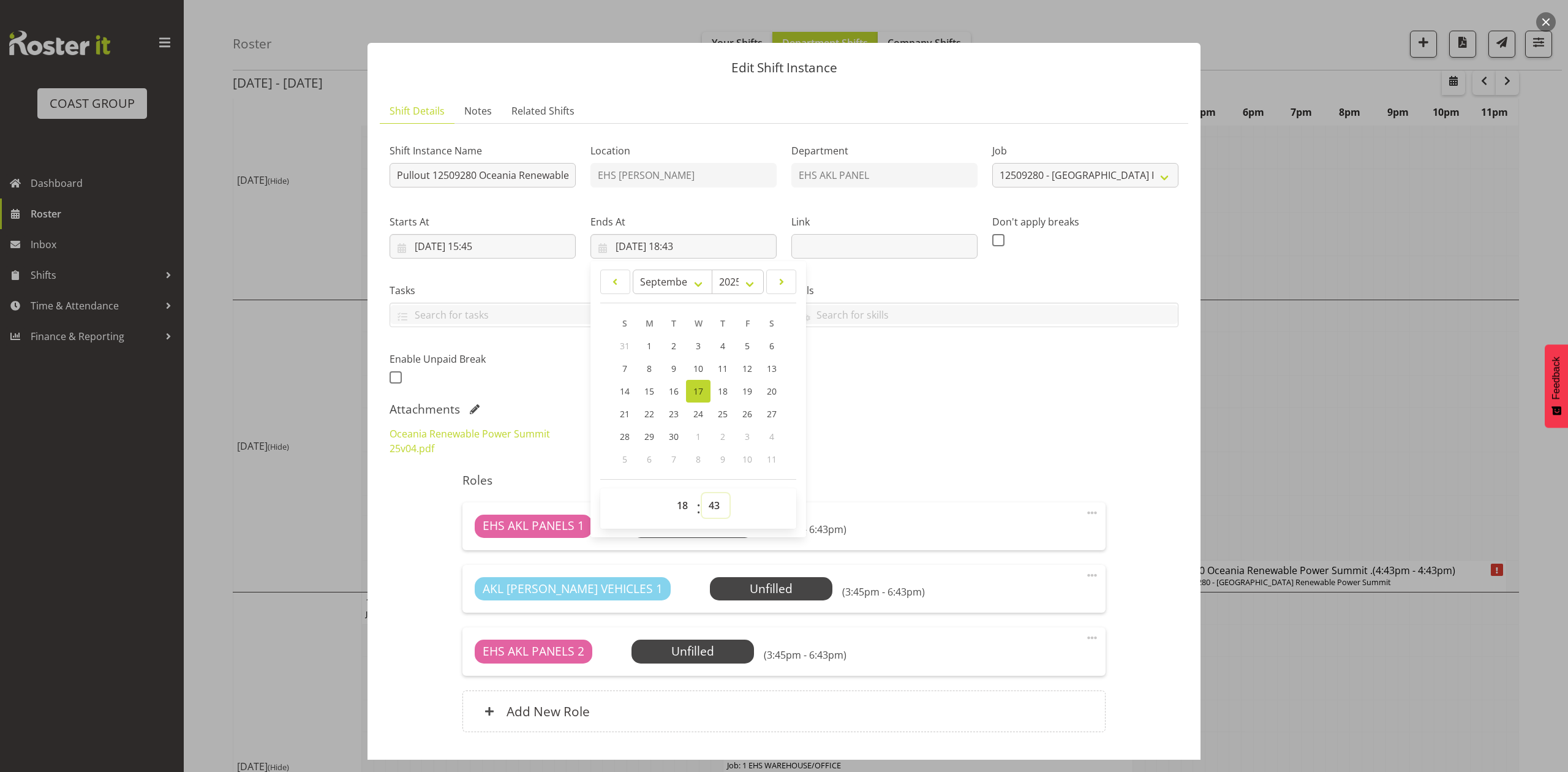
drag, startPoint x: 713, startPoint y: 513, endPoint x: 717, endPoint y: 494, distance: 19.4
click at [714, 511] on select "00 01 02 03 04 05 06 07 08 09 10 11 12 13 14 15 16 17 18 19 20 21 22 23 24 25 2…" at bounding box center [715, 505] width 27 height 25
select select "0"
click at [702, 494] on select "00 01 02 03 04 05 06 07 08 09 10 11 12 13 14 15 16 17 18 19 20 21 22 23 24 25 2…" at bounding box center [715, 505] width 27 height 25
type input "[DATE] 18:00"
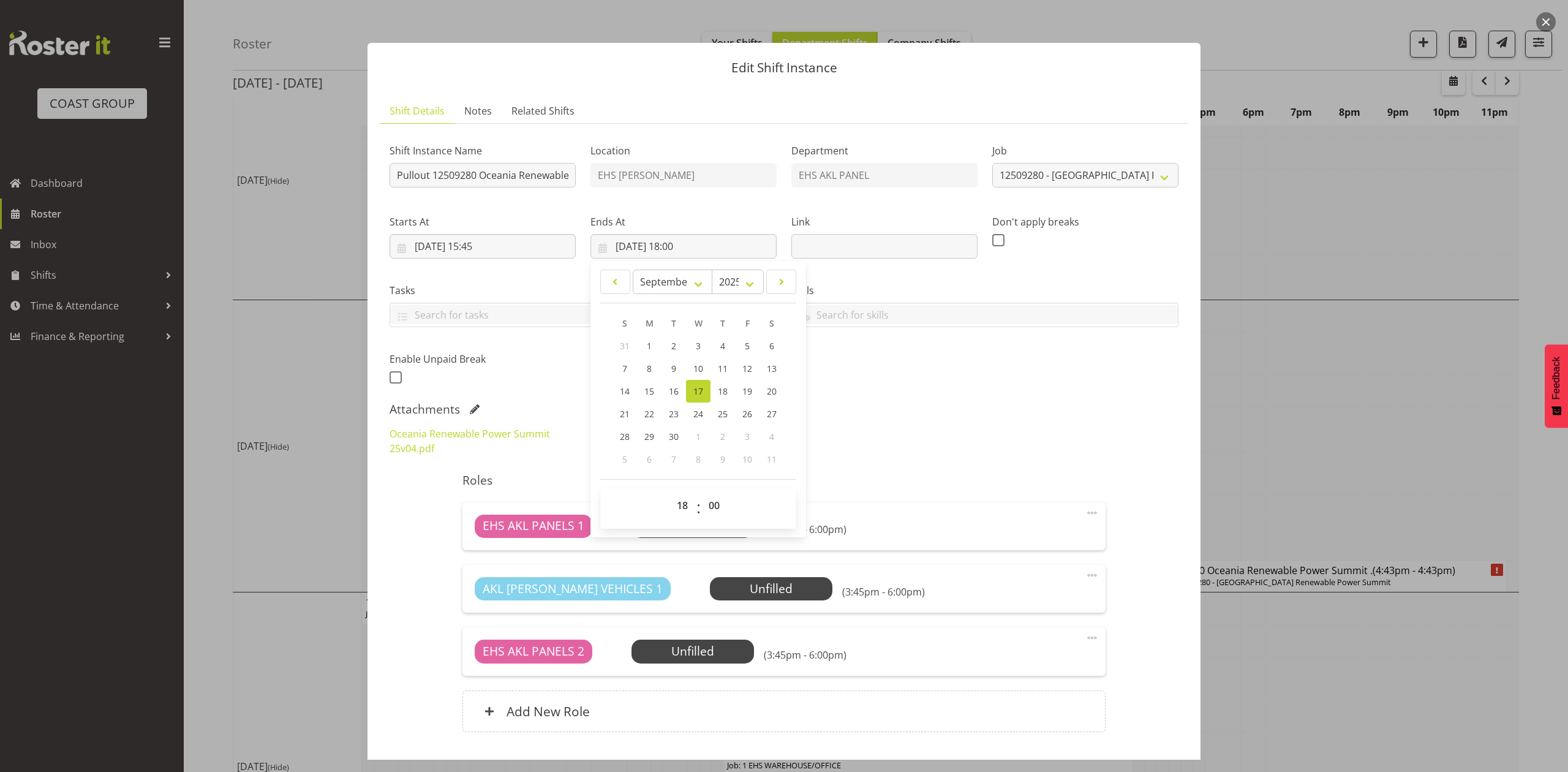
click at [898, 444] on div "Oceania Renewable Power Summit 25v04.pdf 12509280 [GEOGRAPHIC_DATA] Renewable P…" at bounding box center [783, 441] width 803 height 45
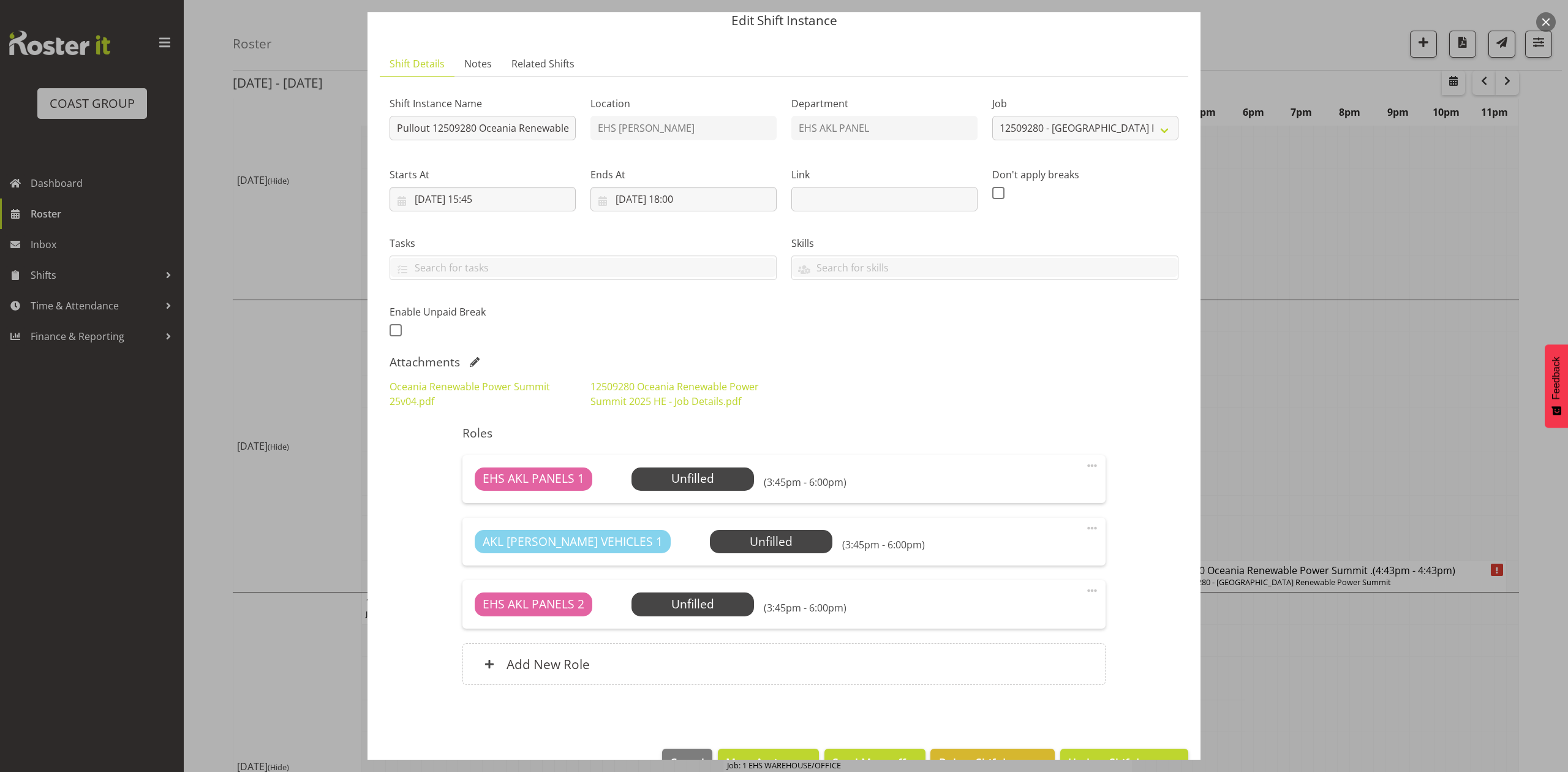
scroll to position [83, 0]
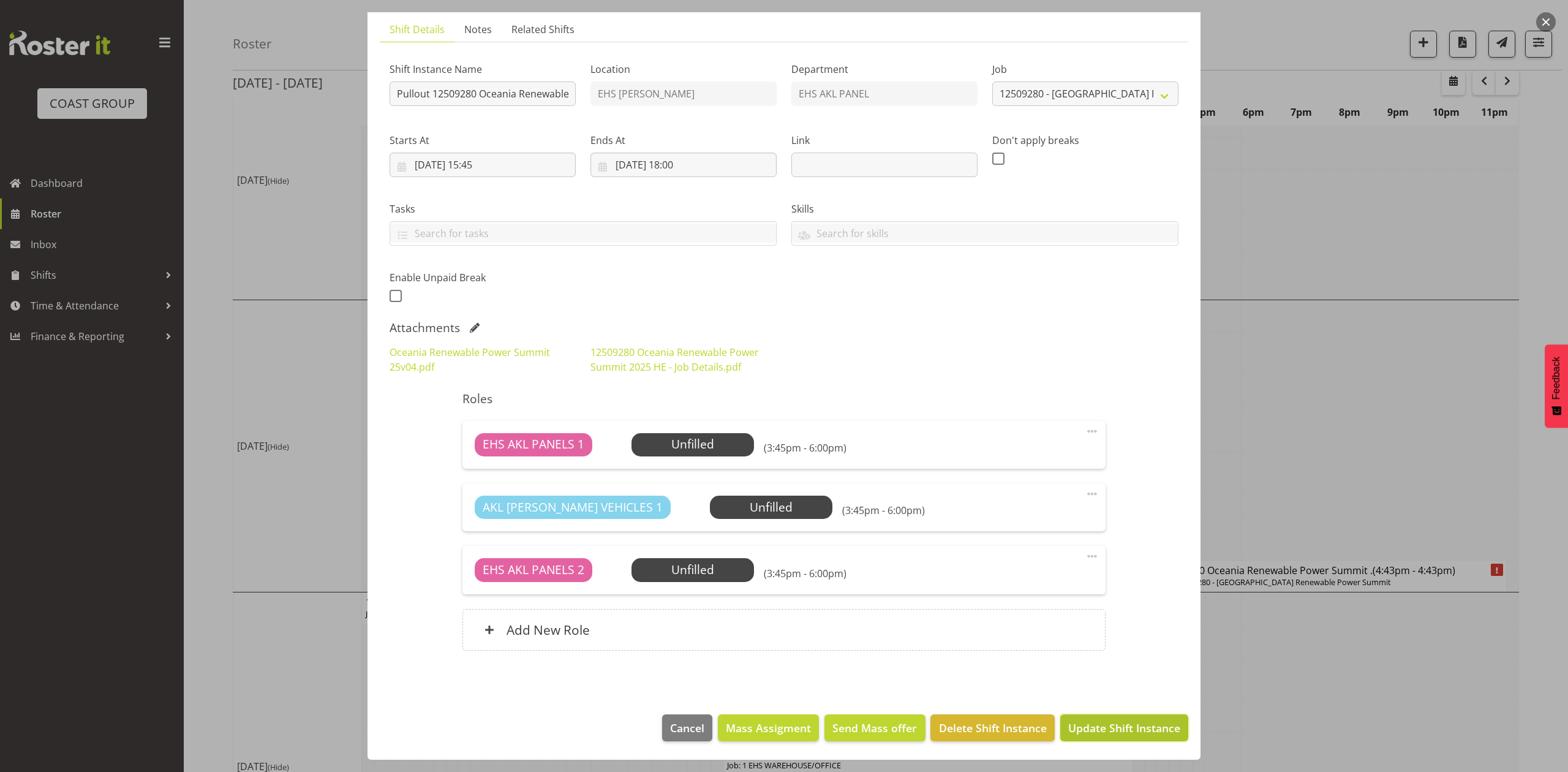
click at [1086, 721] on span "Update Shift Instance" at bounding box center [1123, 727] width 112 height 16
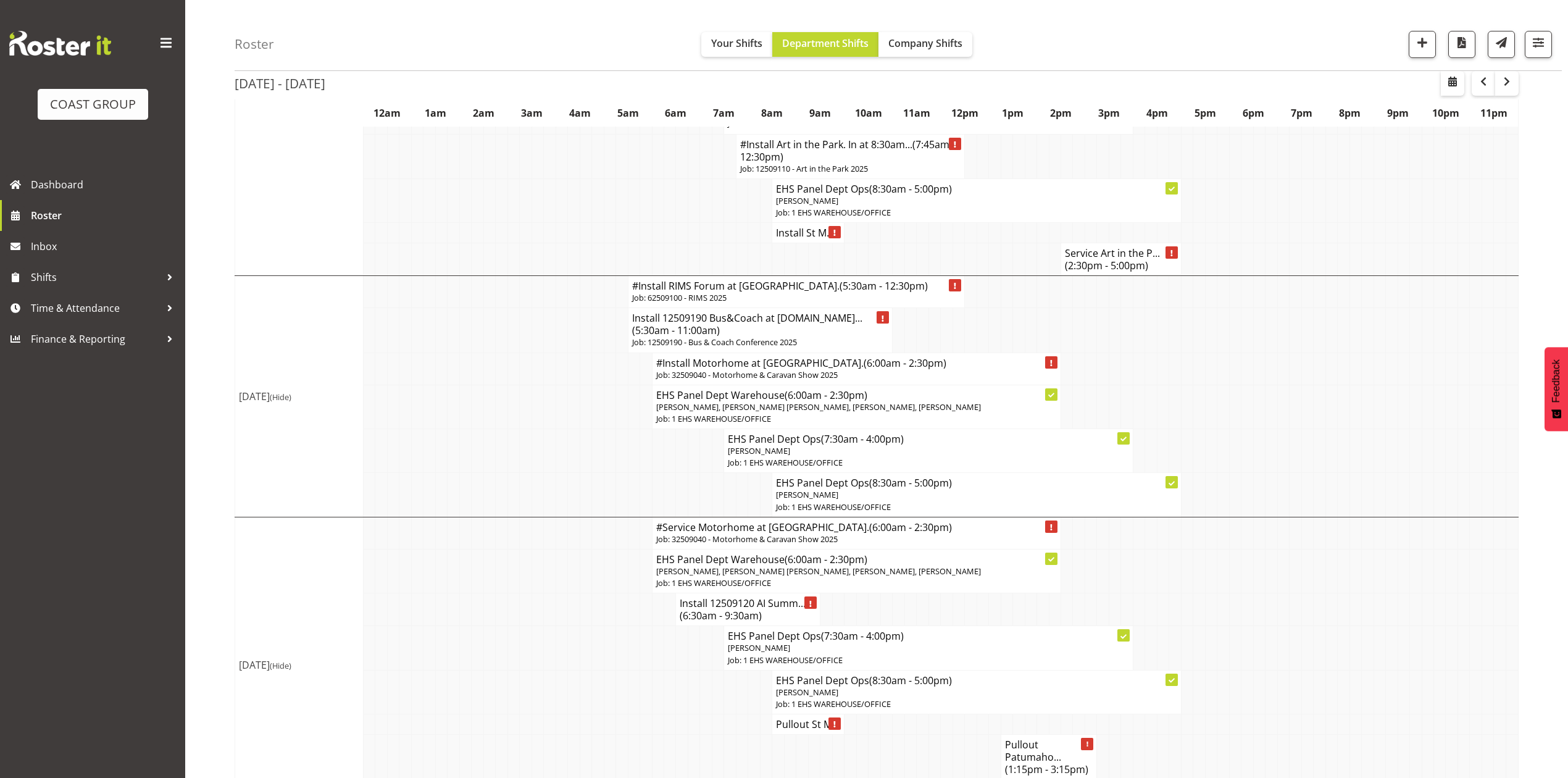
scroll to position [411, 0]
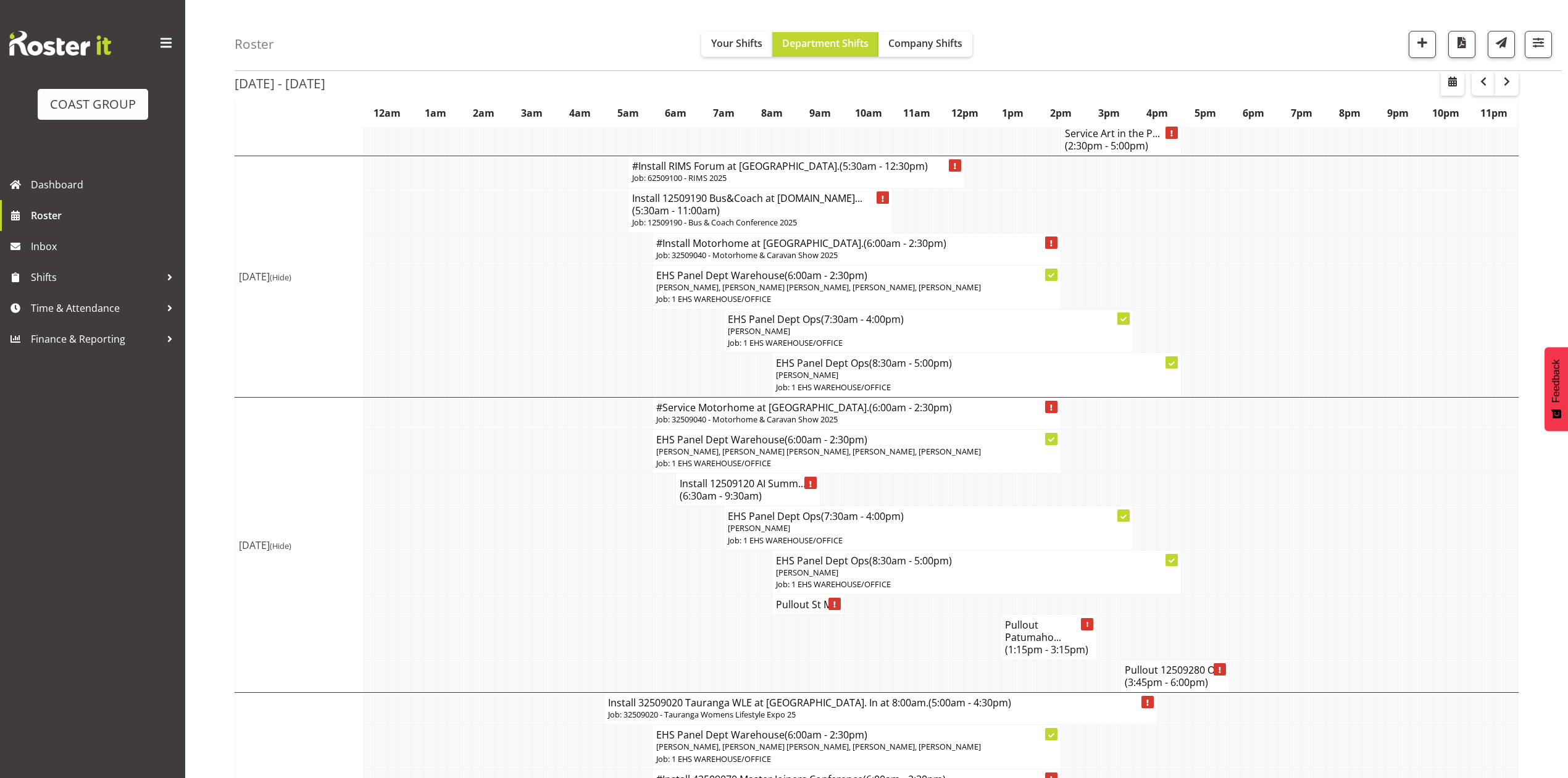
click at [1151, 688] on h4 "Pullout 12509280 O... (3:45pm - 6:00pm)" at bounding box center [1174, 676] width 100 height 25
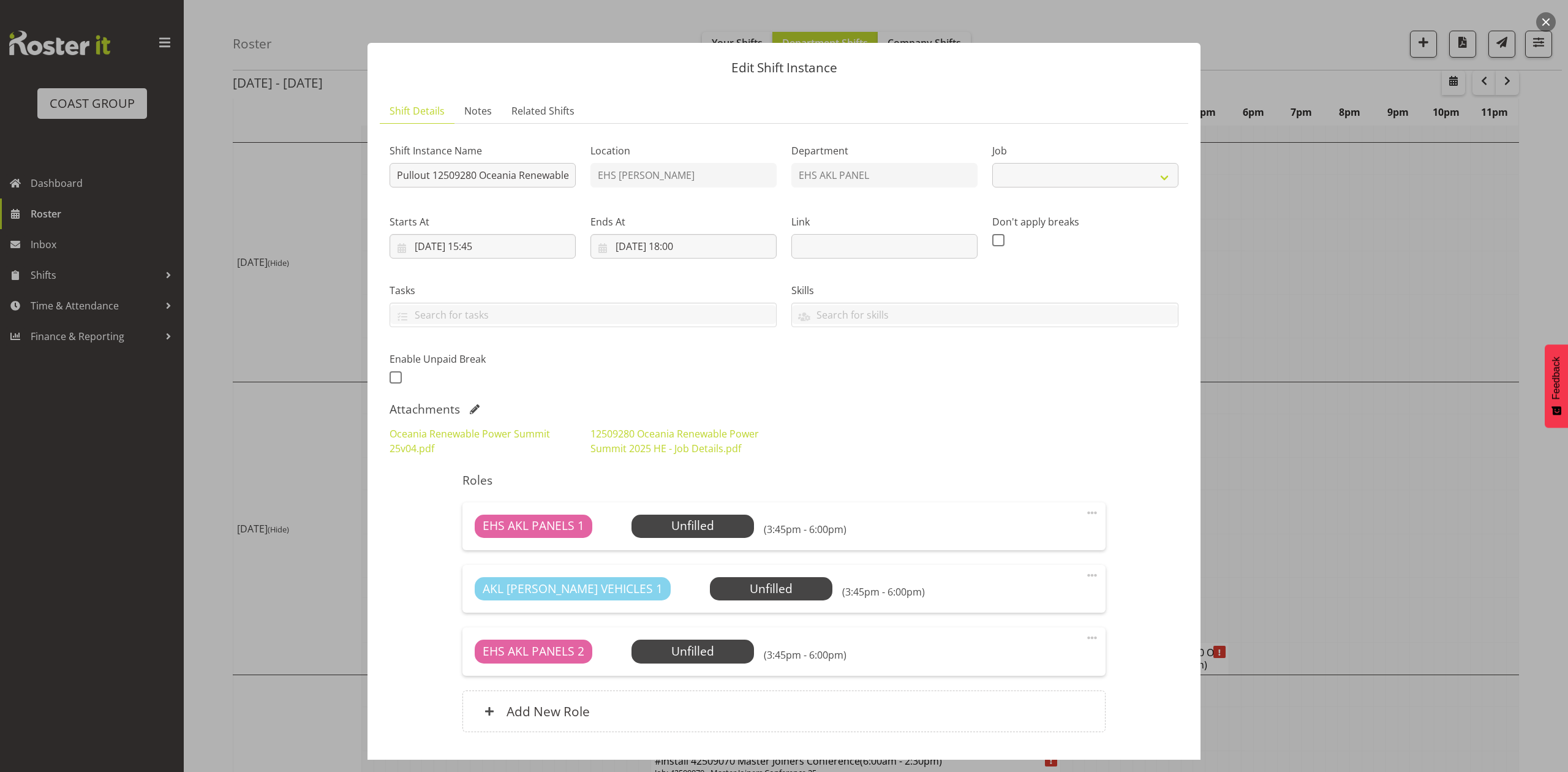
select select "10278"
click at [1358, 504] on div at bounding box center [784, 386] width 1568 height 772
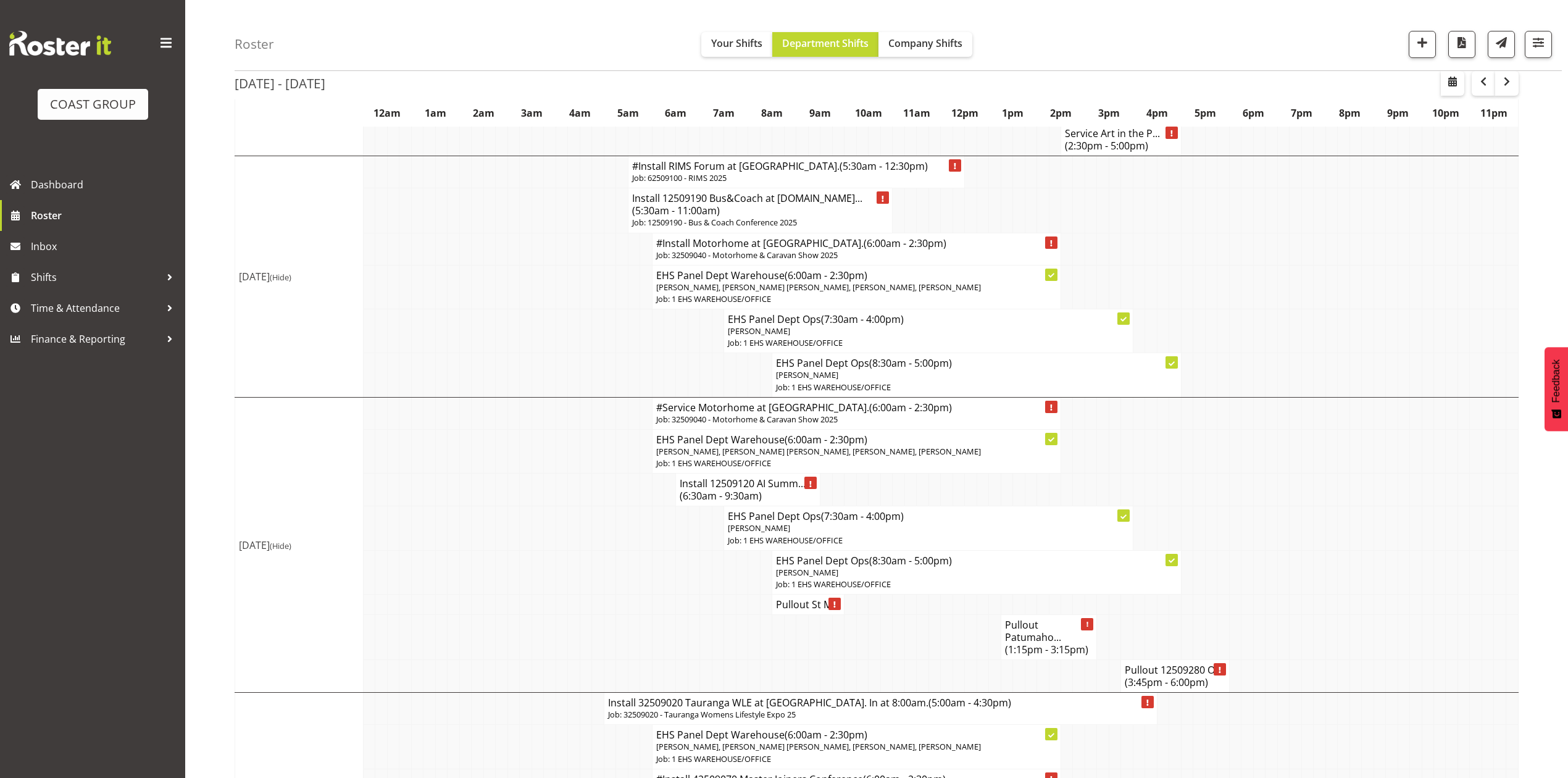
click at [1349, 344] on td at bounding box center [1355, 332] width 11 height 44
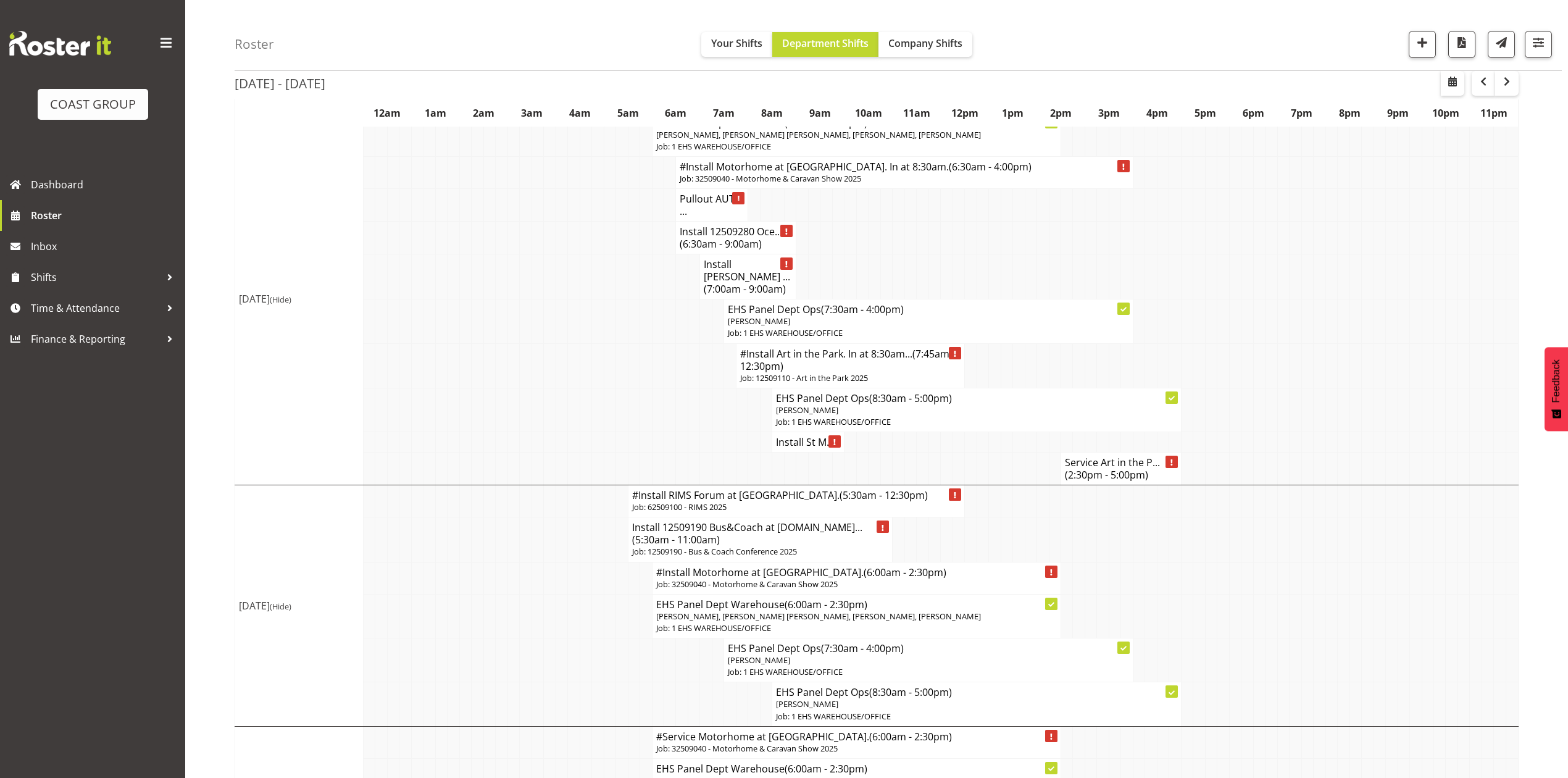
scroll to position [0, 0]
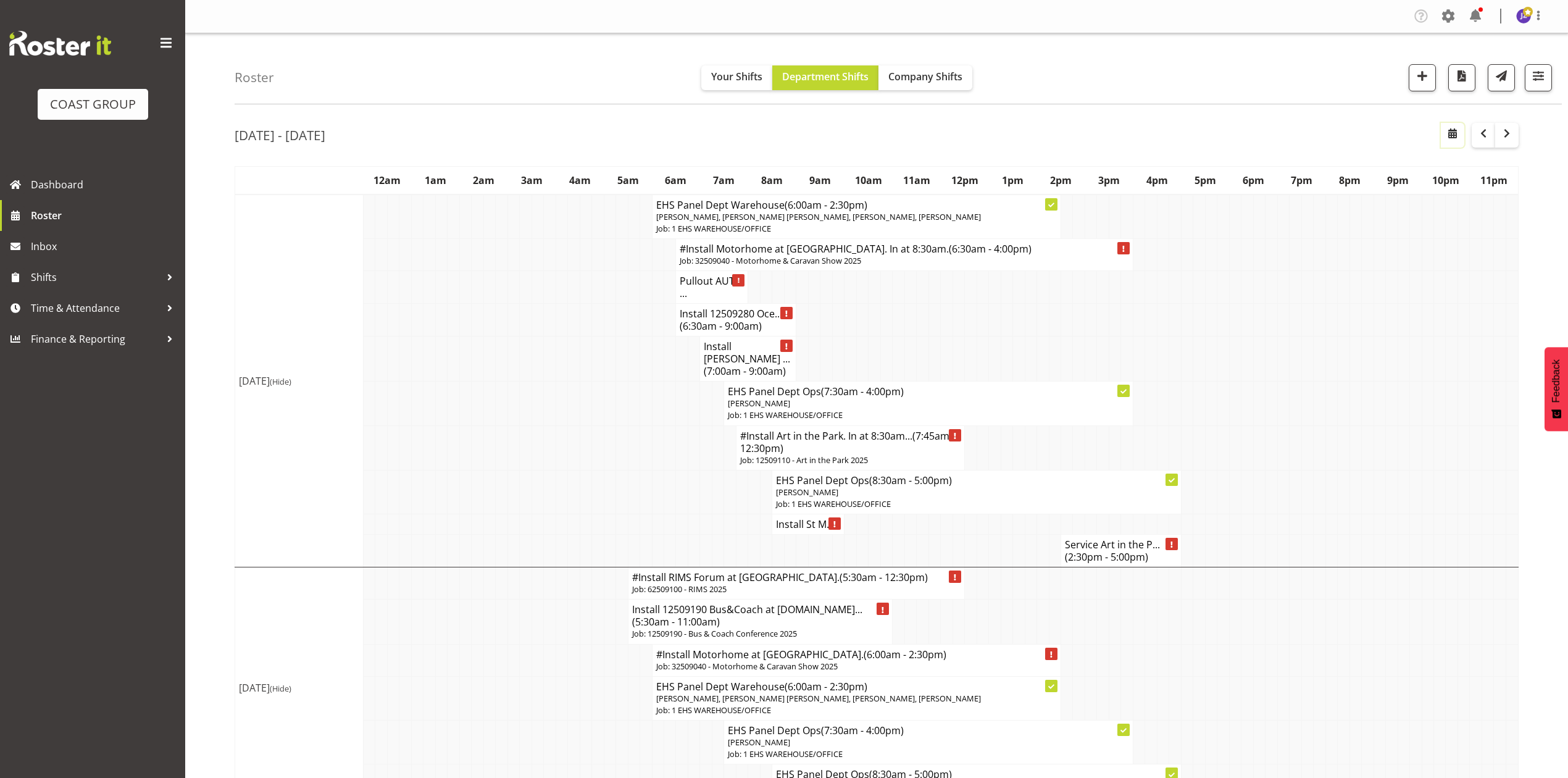
click at [1454, 135] on span "button" at bounding box center [1452, 134] width 15 height 15
select select "7"
select select "2025"
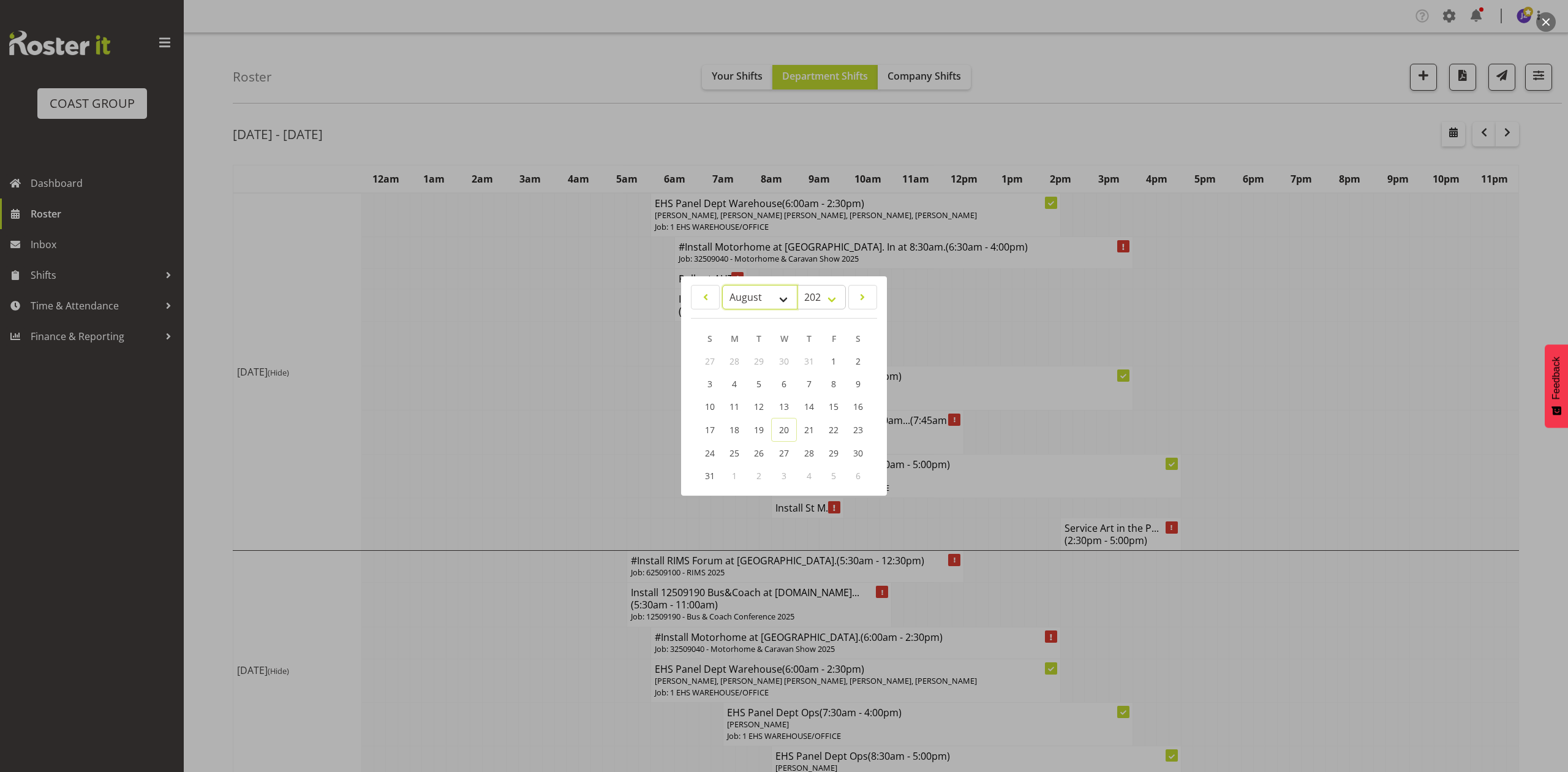
click at [756, 306] on select "January February March April May June July August September October November De…" at bounding box center [759, 297] width 75 height 25
select select "8"
click at [722, 285] on select "January February March April May June July August September October November De…" at bounding box center [759, 297] width 75 height 25
click at [780, 368] on link "3" at bounding box center [784, 361] width 25 height 23
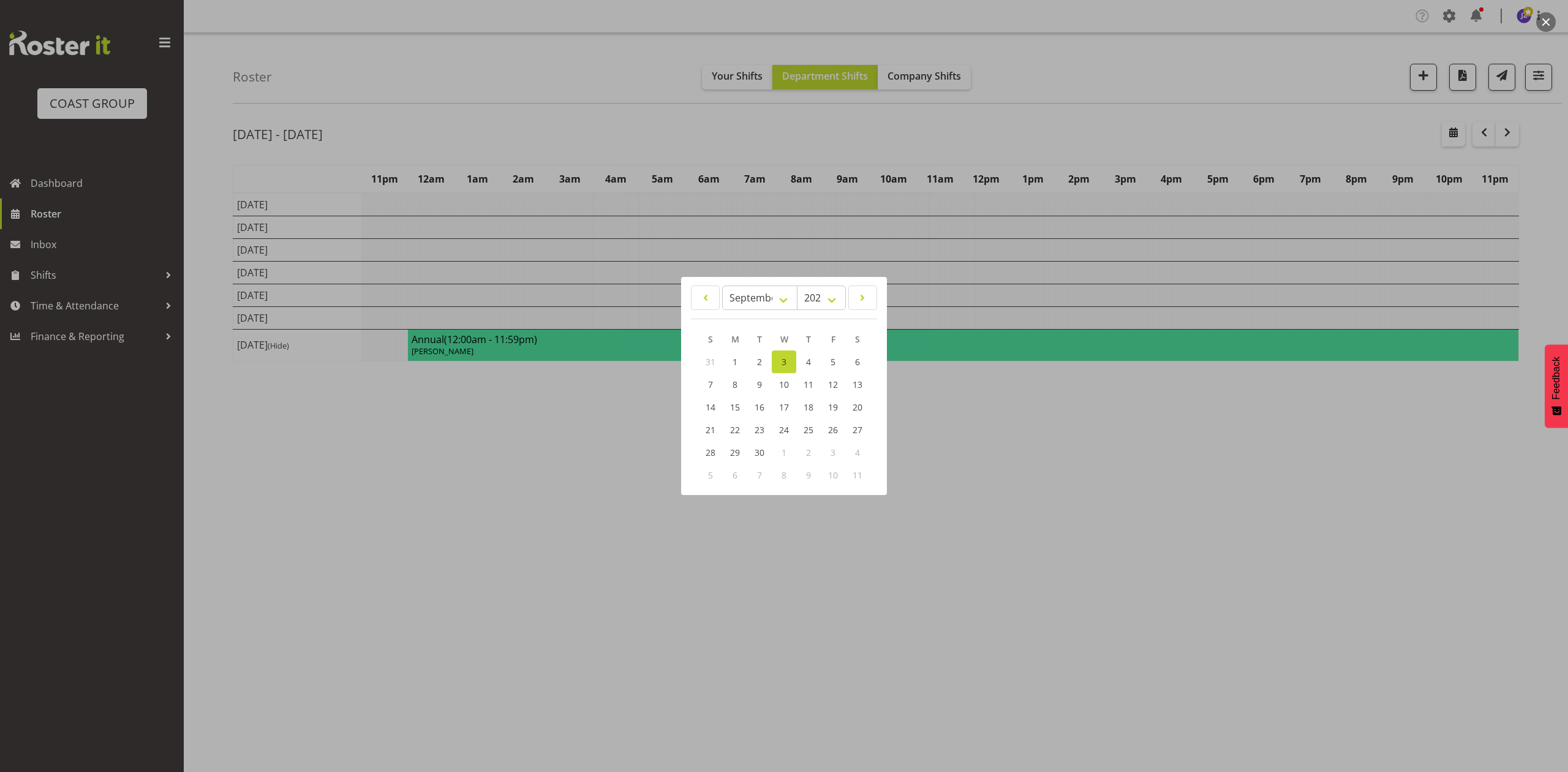
drag, startPoint x: 1308, startPoint y: 119, endPoint x: 1249, endPoint y: 322, distance: 211.4
click at [1308, 119] on div at bounding box center [784, 386] width 1568 height 772
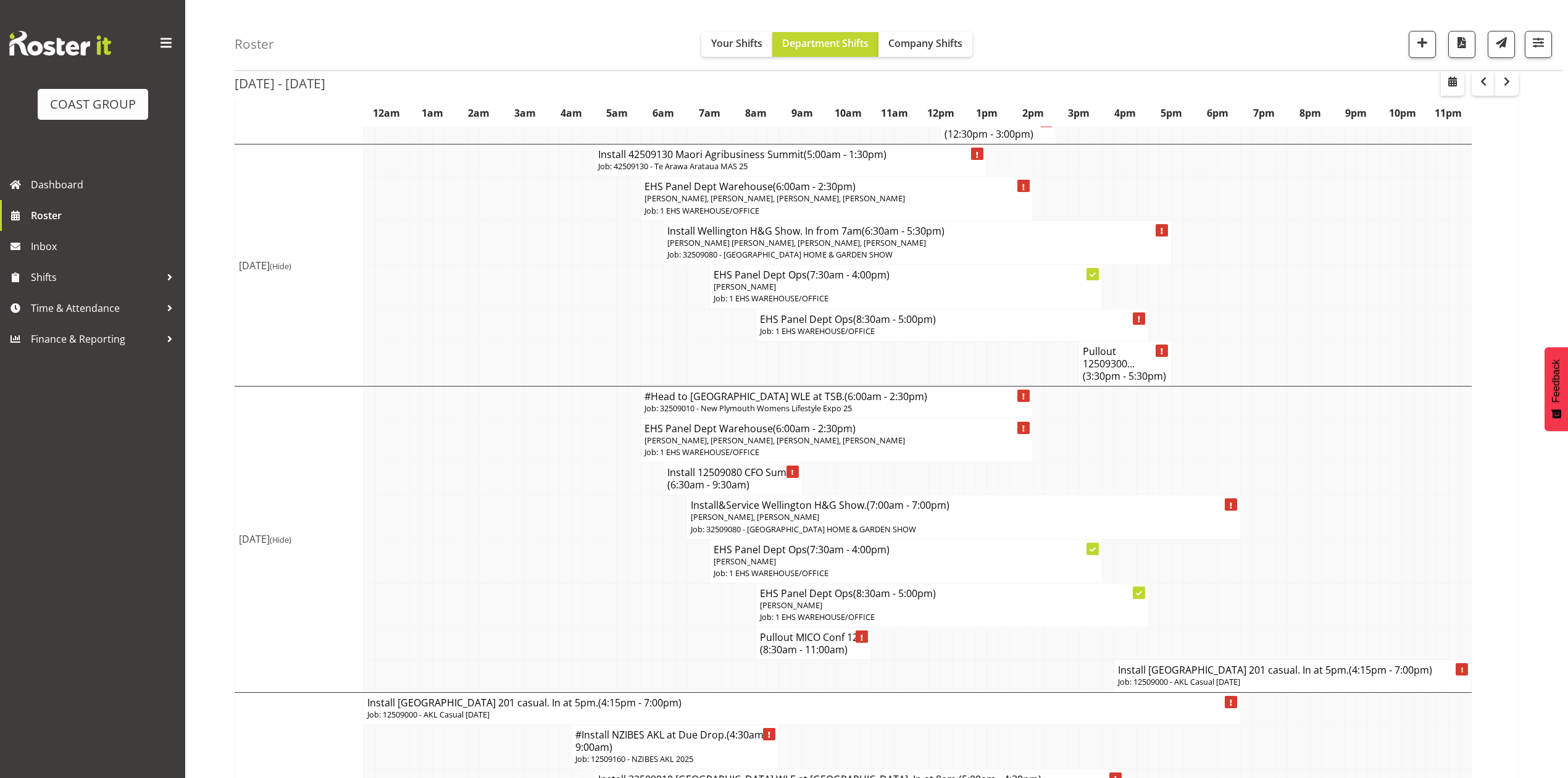
scroll to position [494, 0]
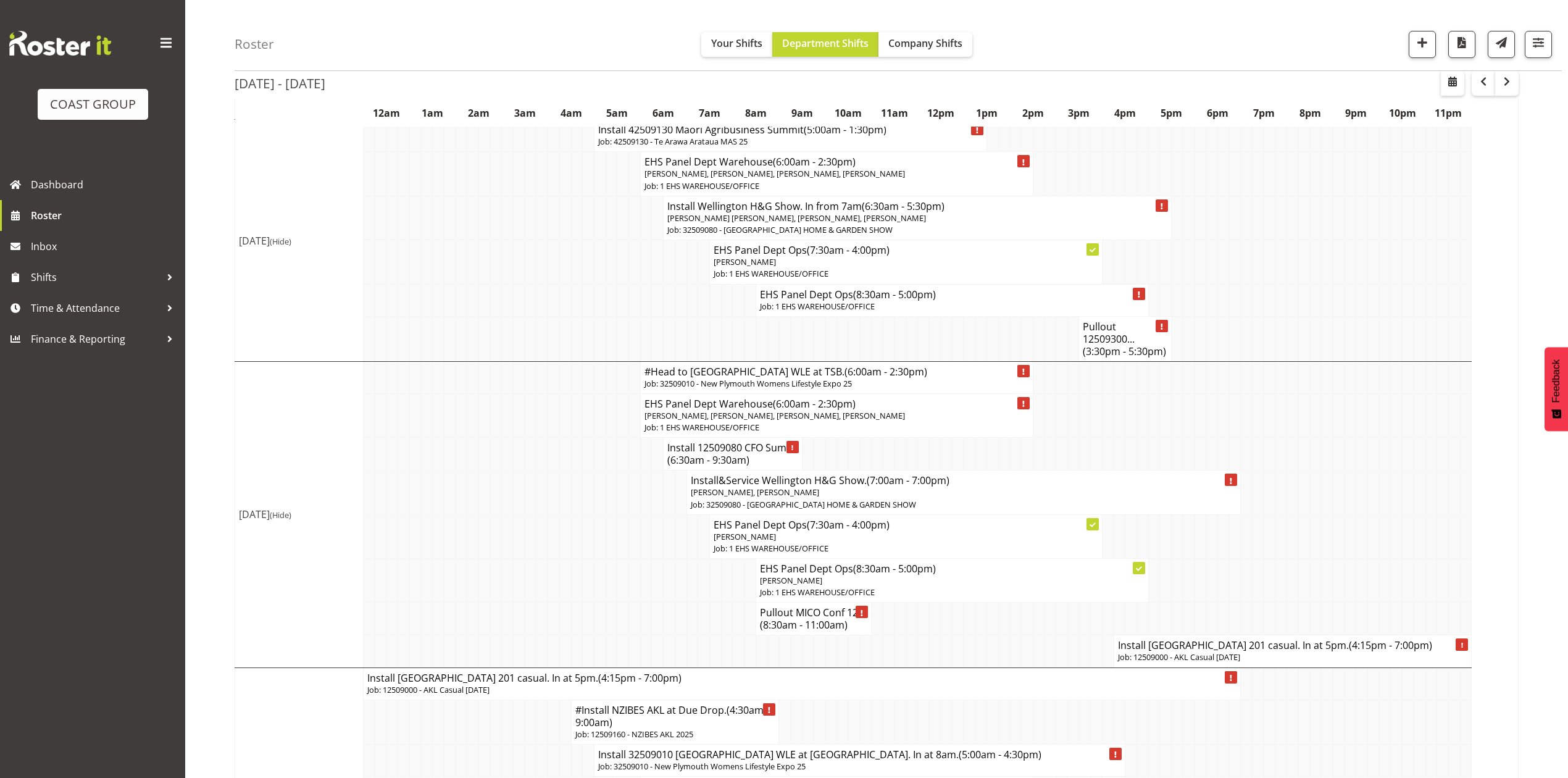
click at [764, 442] on h4 "Install 12509080 CFO Sum... (6:30am - 9:30am)" at bounding box center [732, 454] width 130 height 25
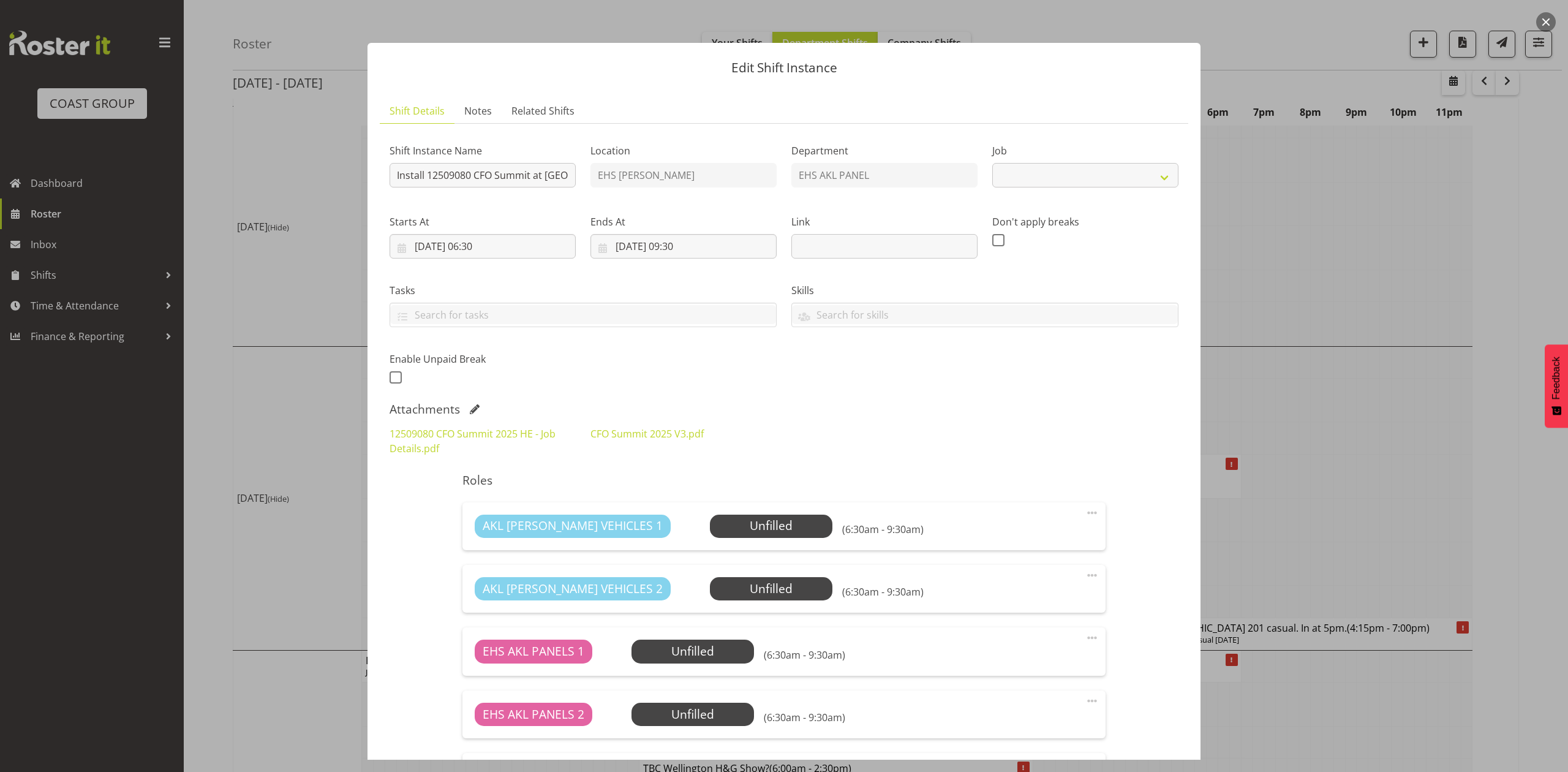
select select "9445"
click at [618, 429] on link "CFO Summit 2025 V3.pdf" at bounding box center [647, 433] width 113 height 13
click at [1291, 454] on div at bounding box center [784, 386] width 1568 height 772
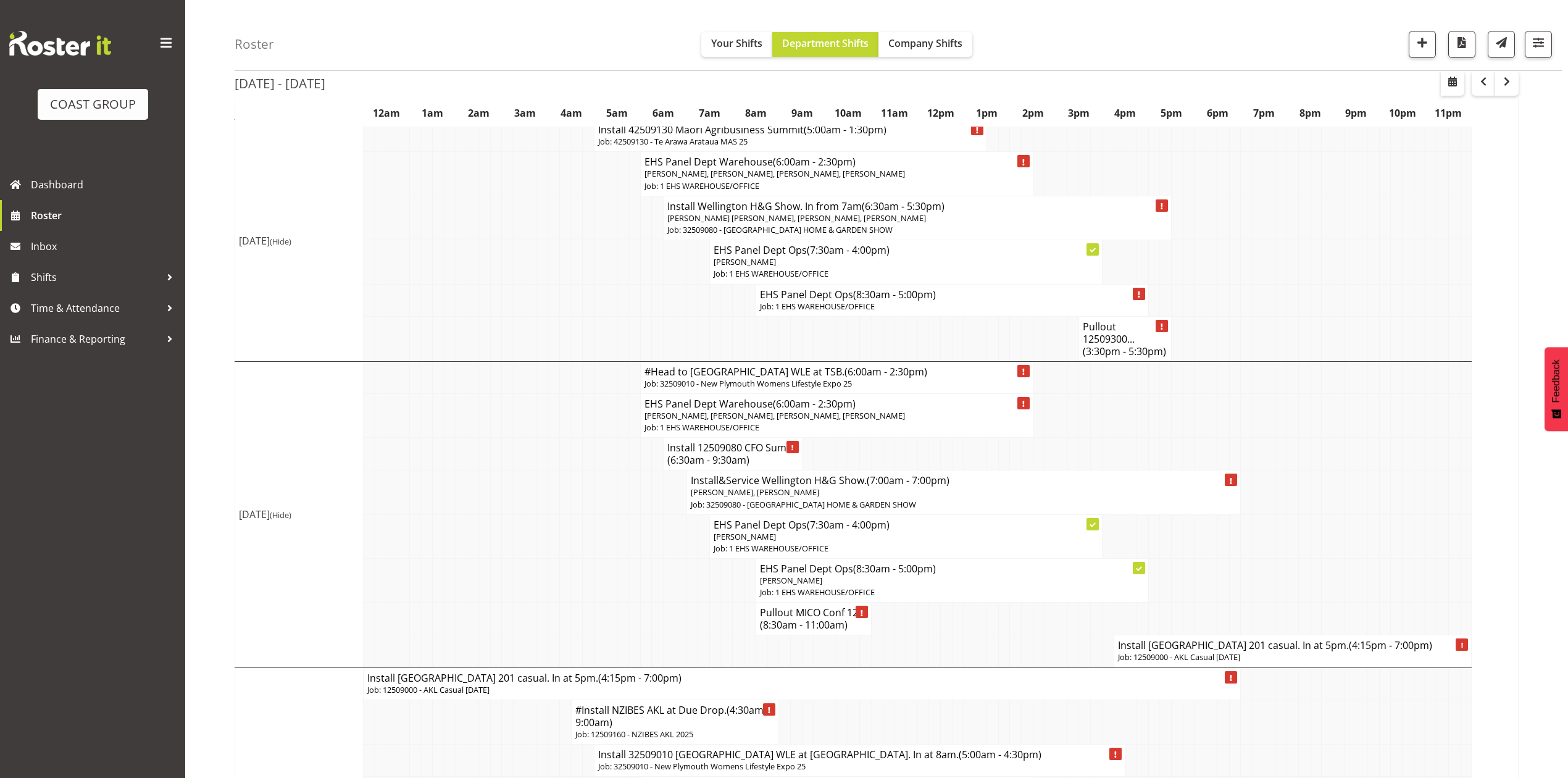
click at [1218, 639] on h4 "Install UoA Building 201 casual. In at 5pm. (4:15pm - 7:00pm)" at bounding box center [1293, 645] width 350 height 12
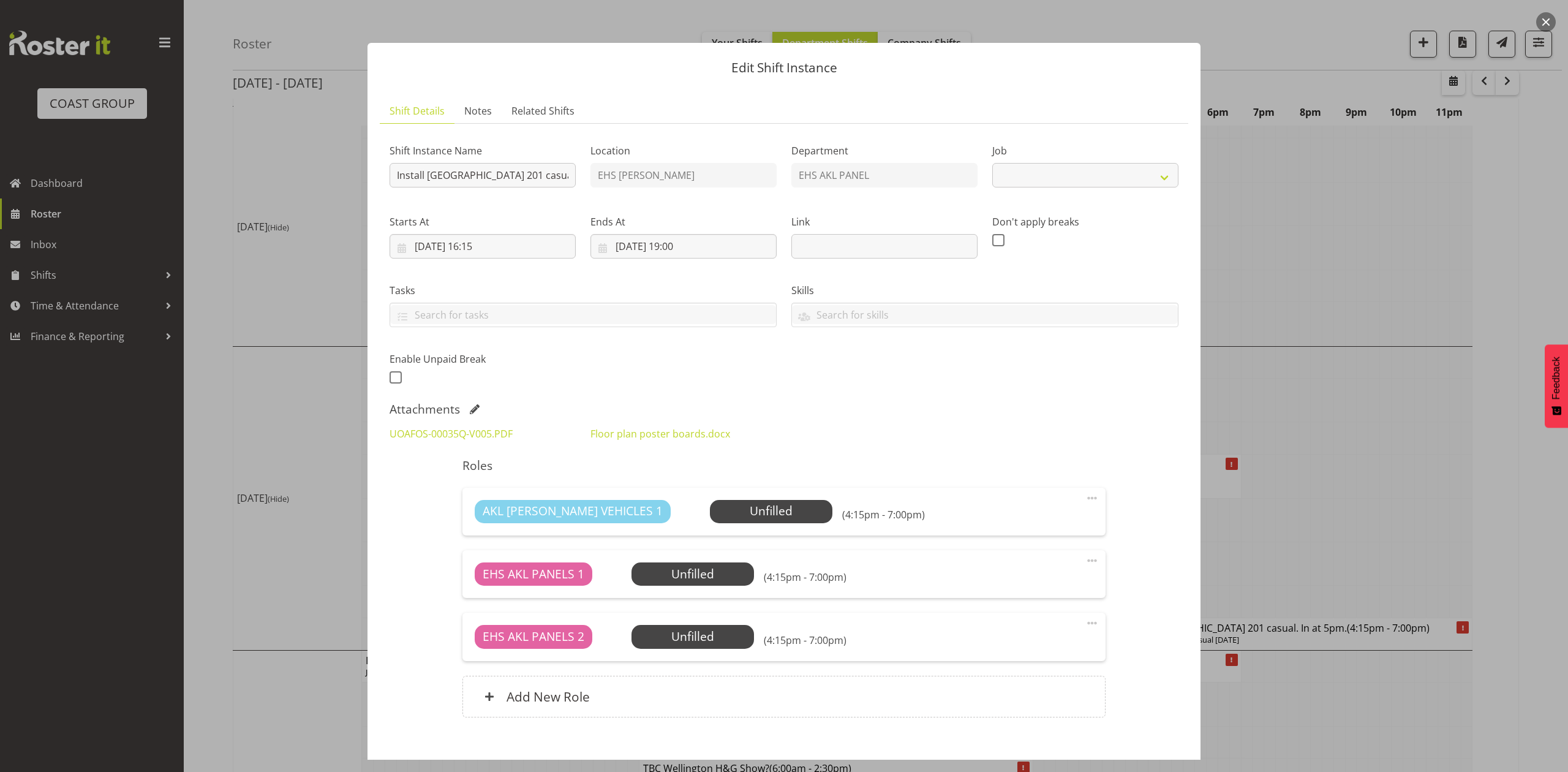
select select "8653"
click at [1334, 462] on div at bounding box center [784, 386] width 1568 height 772
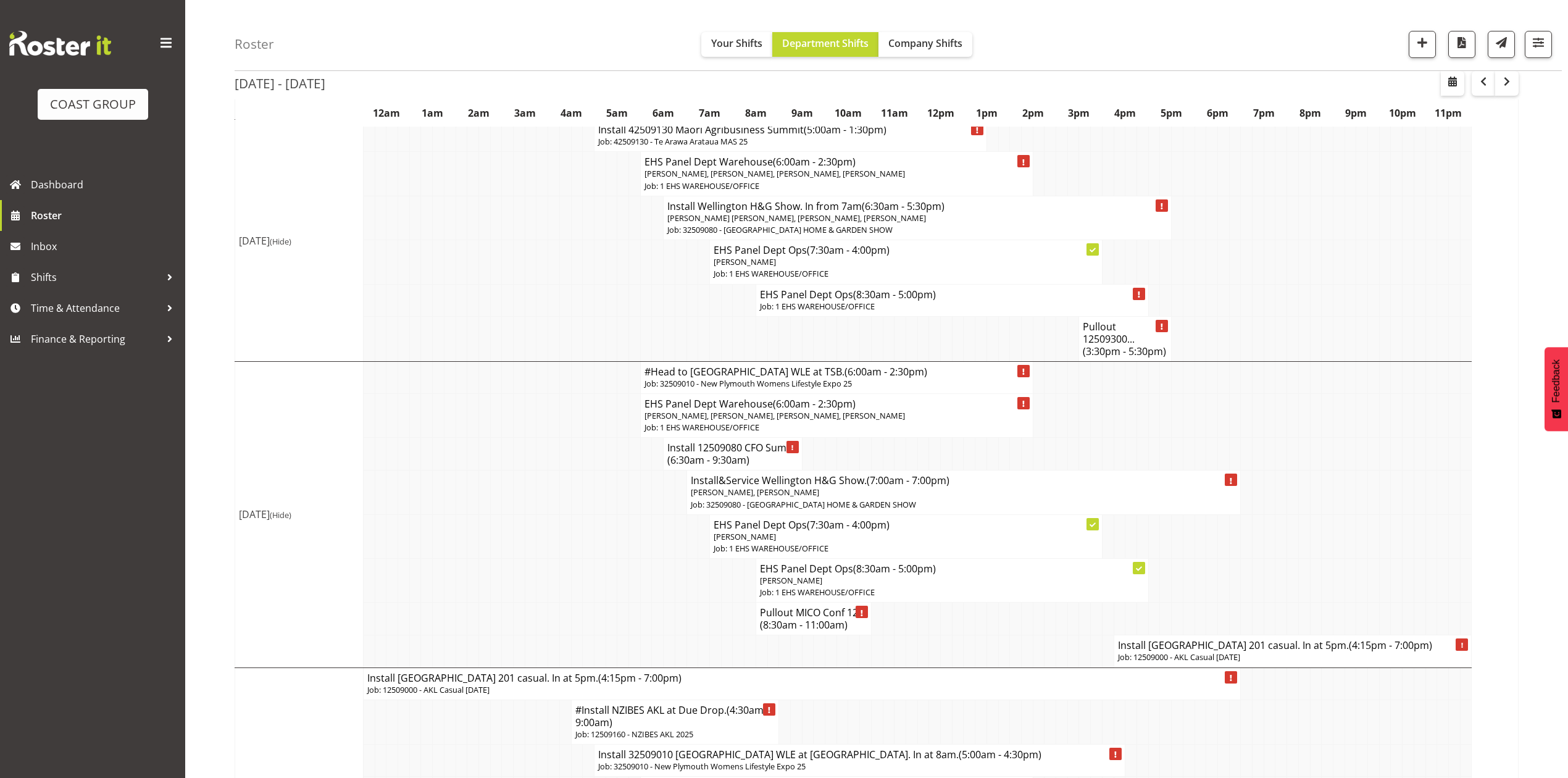
click at [878, 623] on td at bounding box center [876, 618] width 11 height 32
click at [896, 616] on td at bounding box center [900, 618] width 11 height 32
click at [749, 438] on td "Install 12509080 CFO Sum... (6:30am - 9:30am)" at bounding box center [732, 454] width 139 height 32
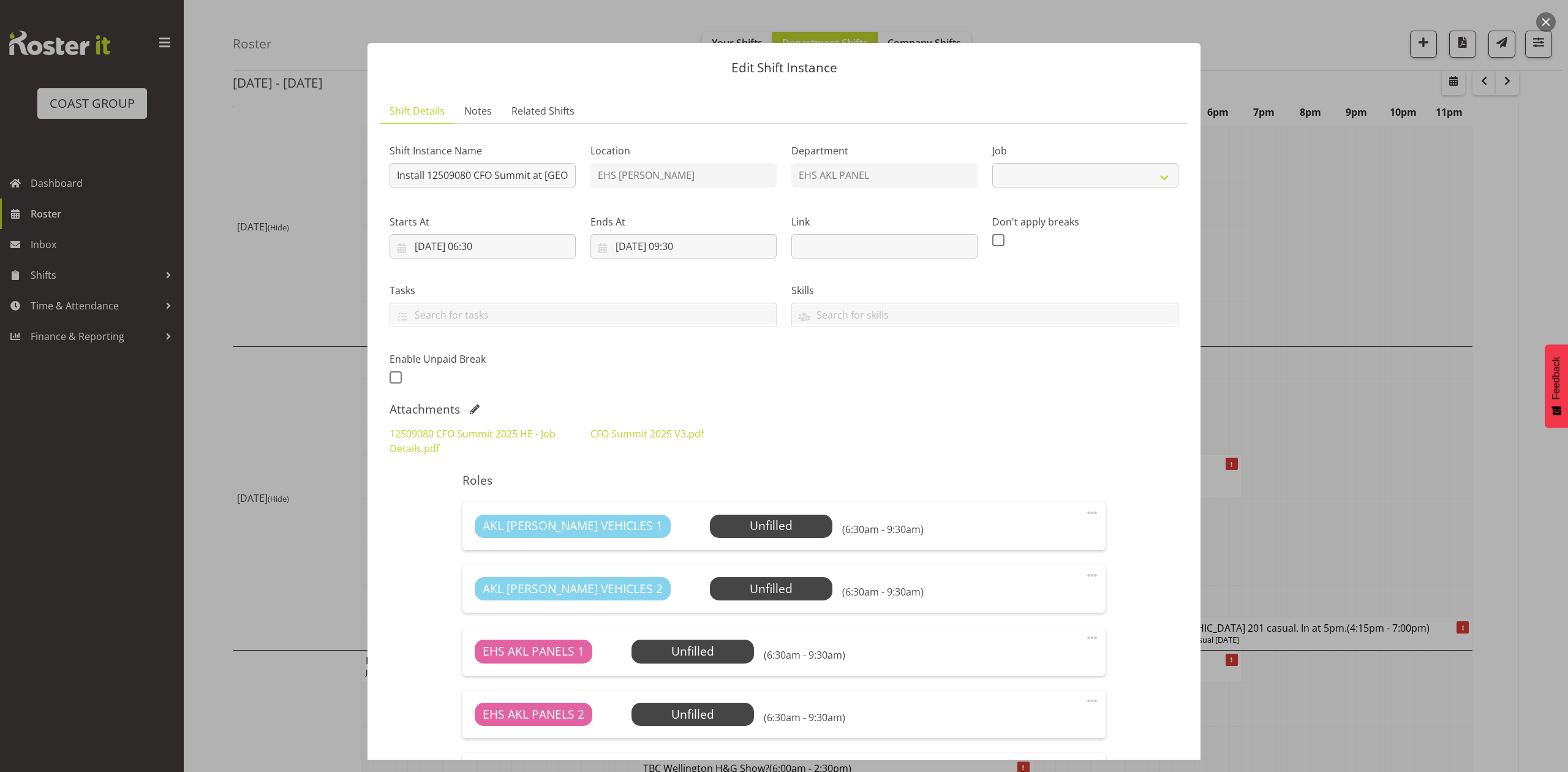
select select "9445"
click at [1329, 387] on div at bounding box center [784, 386] width 1568 height 772
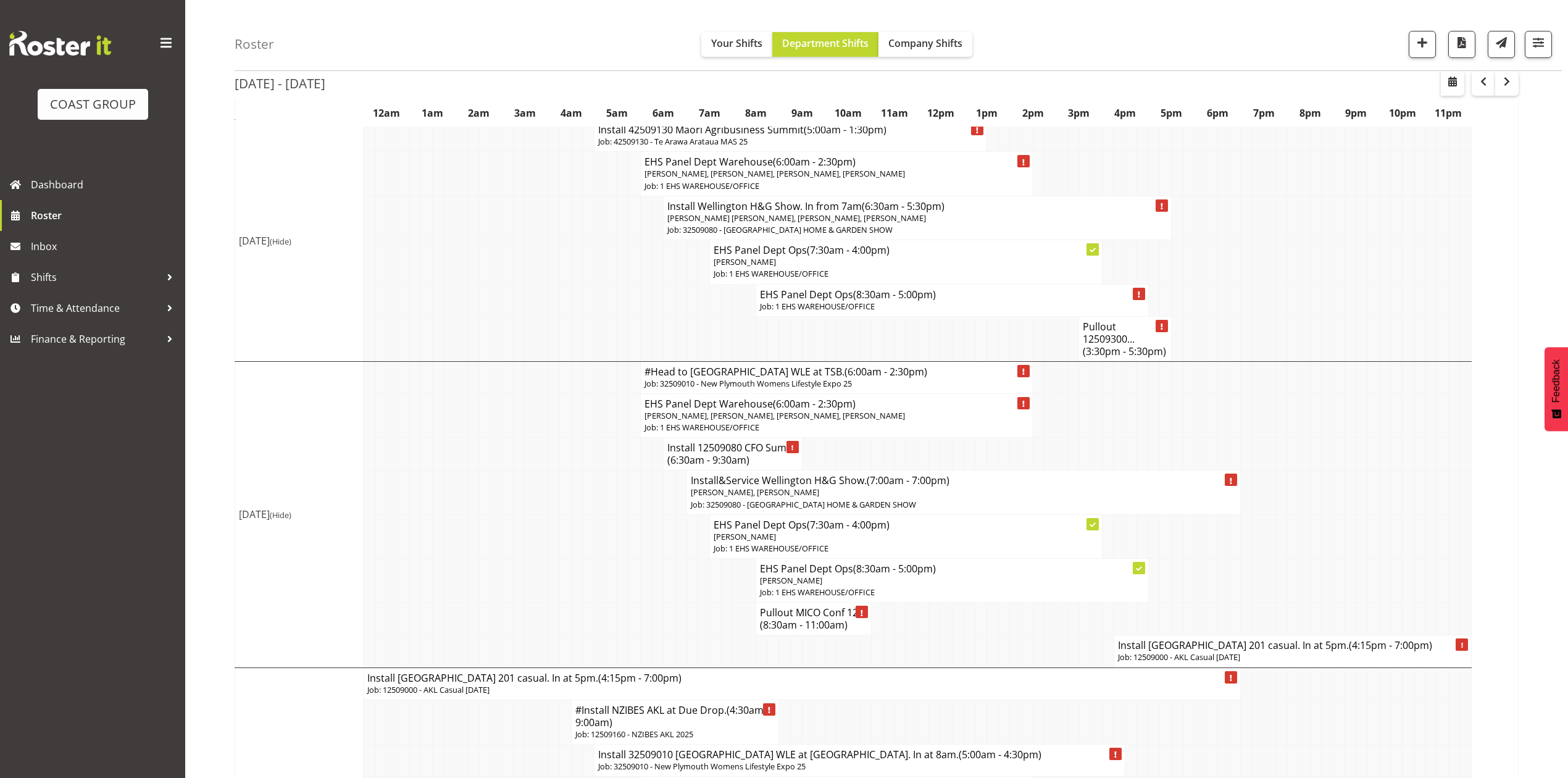
click at [946, 611] on td at bounding box center [946, 618] width 11 height 32
click at [80, 306] on span "Time & Attendance" at bounding box center [96, 308] width 130 height 18
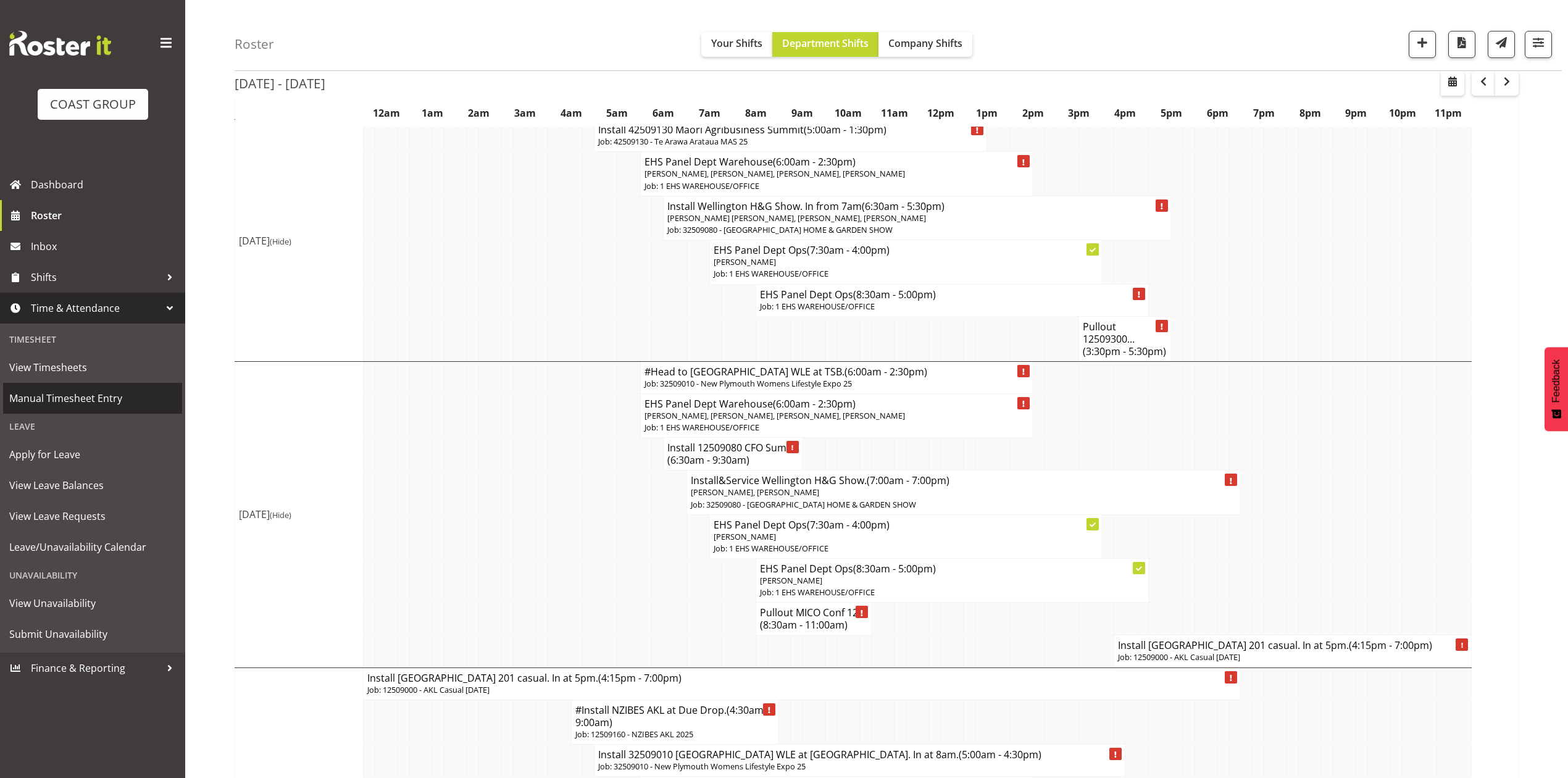
click at [63, 400] on span "Manual Timesheet Entry" at bounding box center [93, 398] width 166 height 18
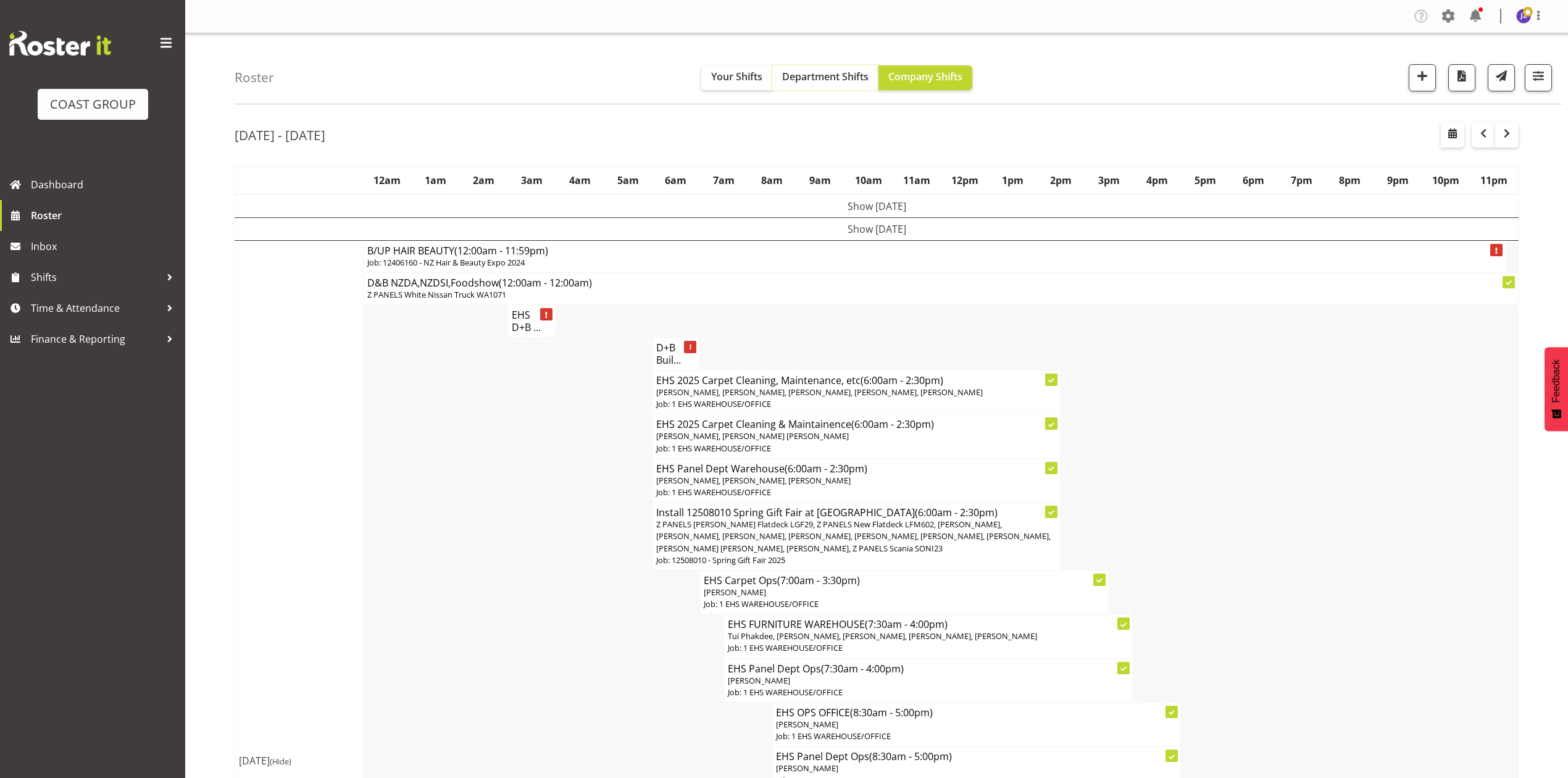
click at [821, 82] on span "Department Shifts" at bounding box center [825, 76] width 86 height 13
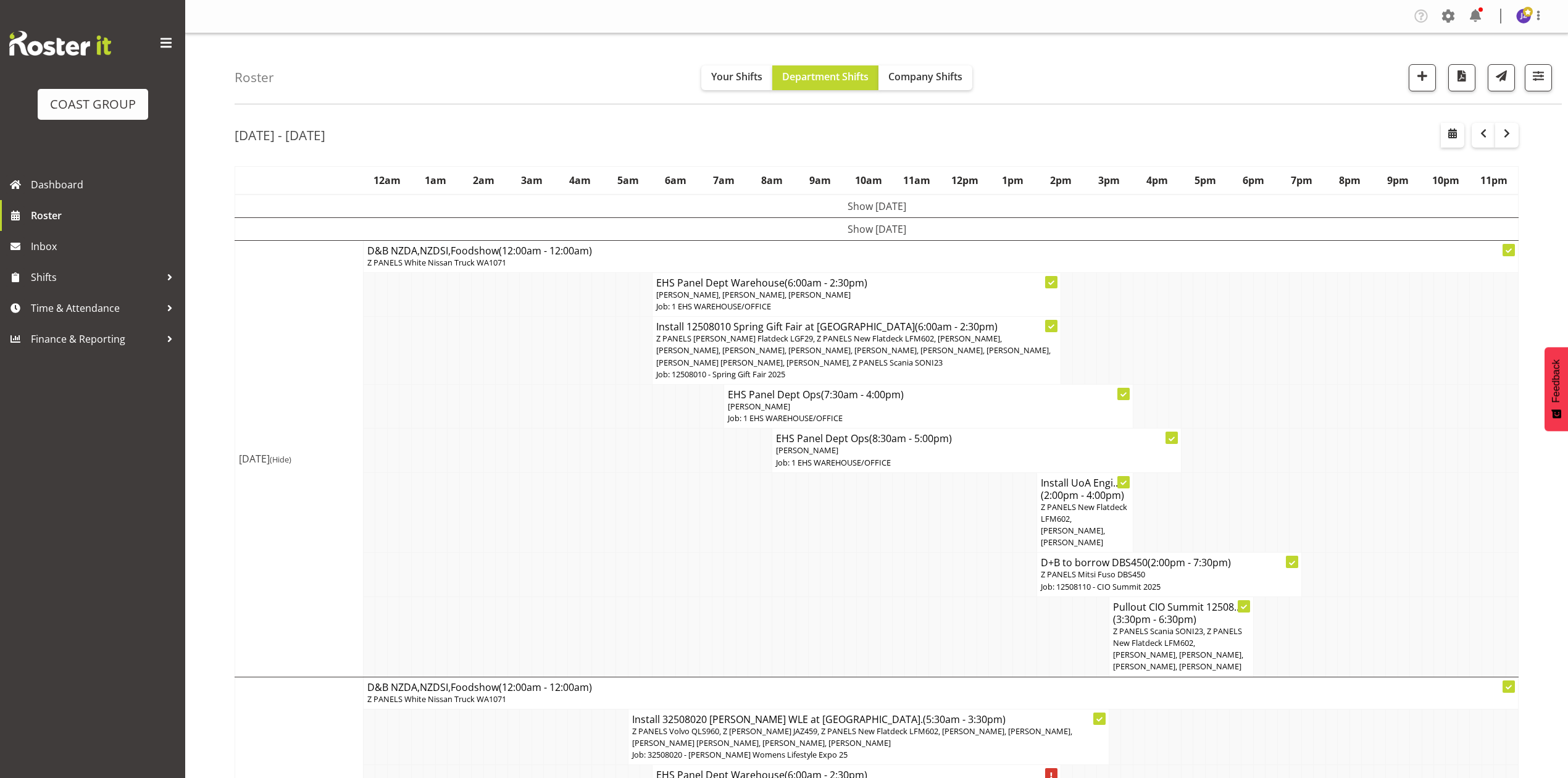
click at [1247, 424] on td at bounding box center [1247, 406] width 11 height 44
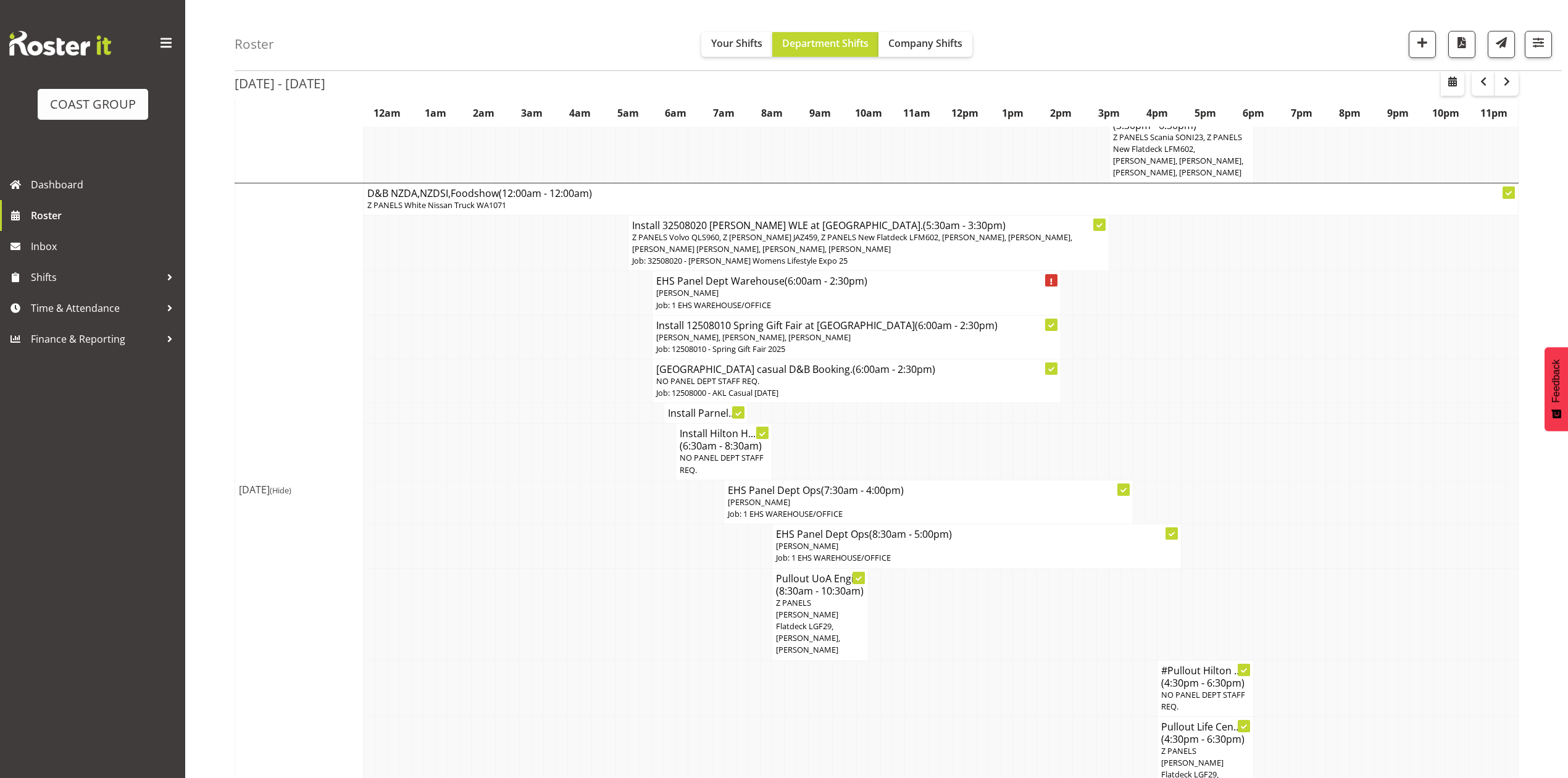
scroll to position [659, 0]
